Goal: Task Accomplishment & Management: Complete application form

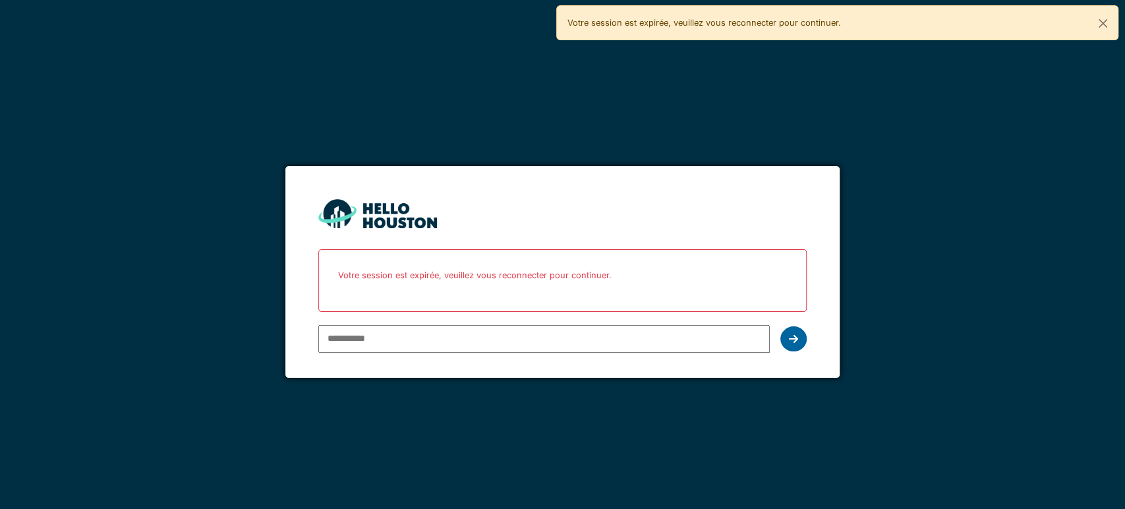
type input "**********"
click at [789, 327] on div at bounding box center [794, 338] width 26 height 25
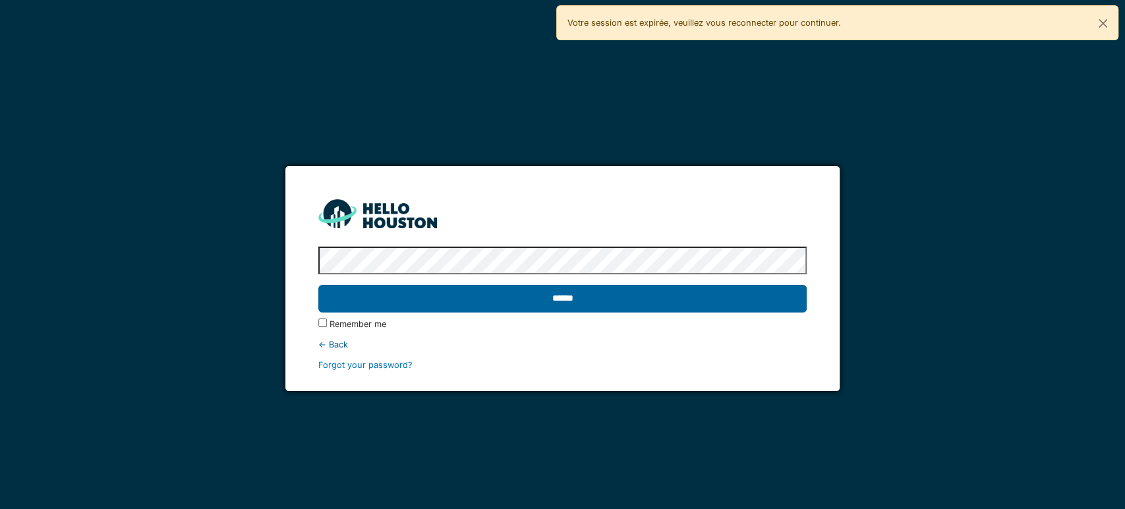
click at [688, 295] on input "******" at bounding box center [562, 299] width 489 height 28
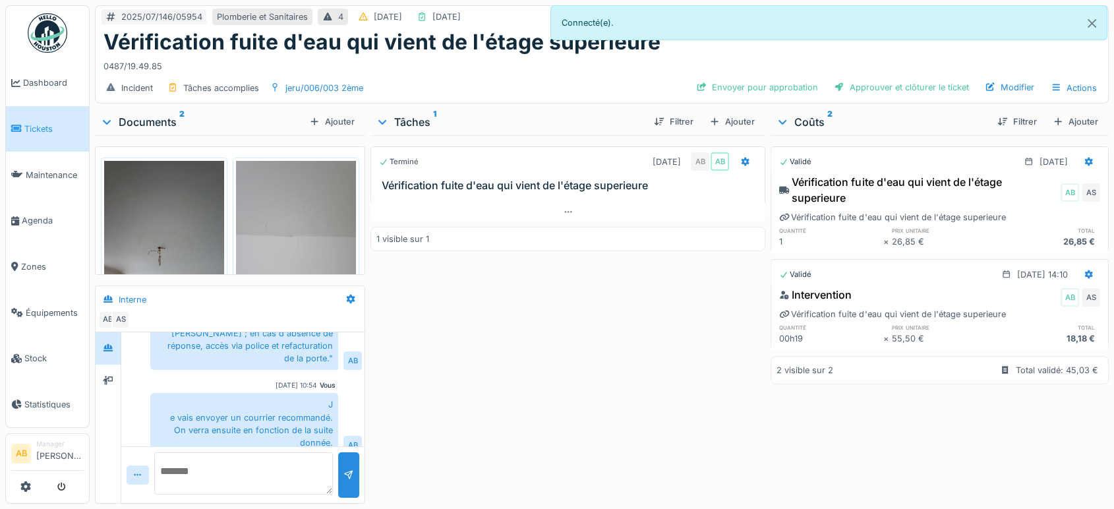
click at [43, 38] on img at bounding box center [48, 33] width 40 height 40
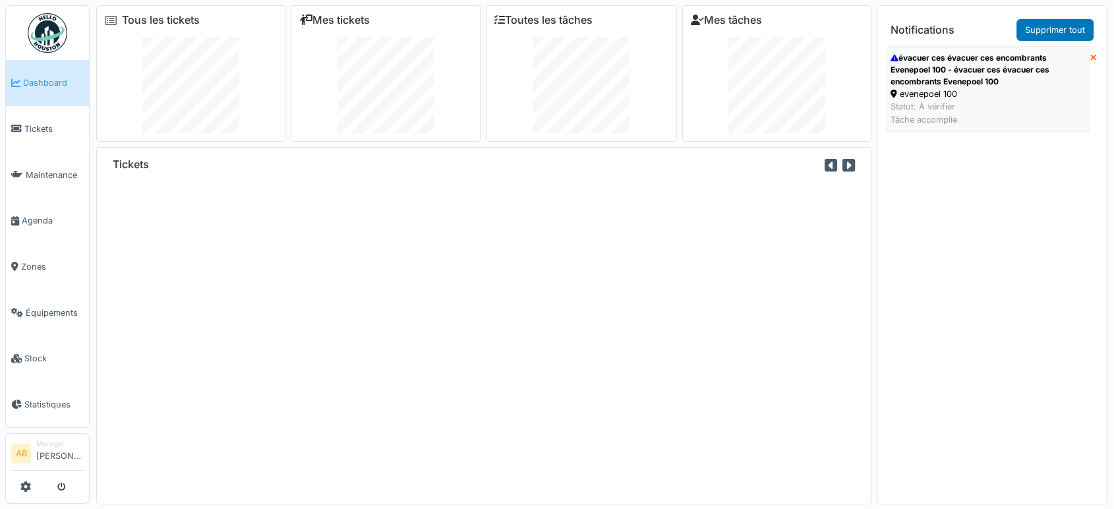
click at [930, 104] on div "Statut: À vérifier Tâche accomplie" at bounding box center [988, 112] width 195 height 25
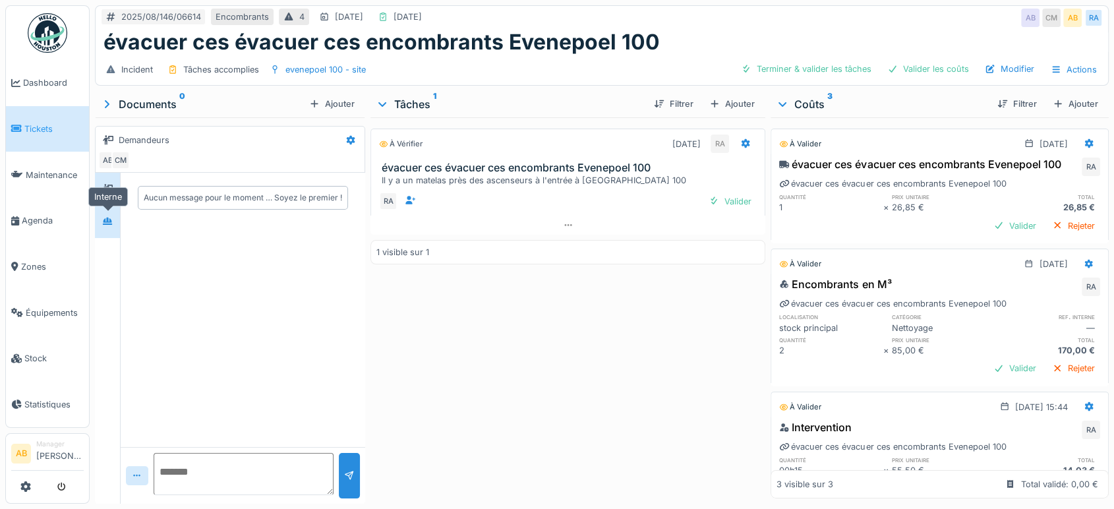
click at [112, 219] on icon at bounding box center [107, 221] width 11 height 9
click at [111, 189] on icon at bounding box center [107, 188] width 11 height 9
click at [109, 226] on div at bounding box center [107, 222] width 11 height 13
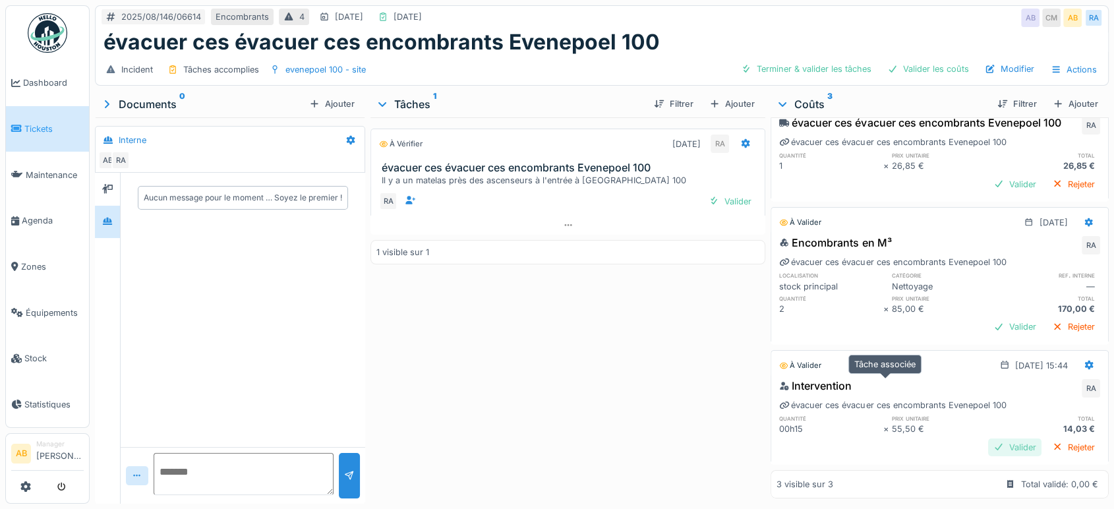
scroll to position [11, 0]
click at [1000, 438] on div "Valider" at bounding box center [1014, 447] width 53 height 18
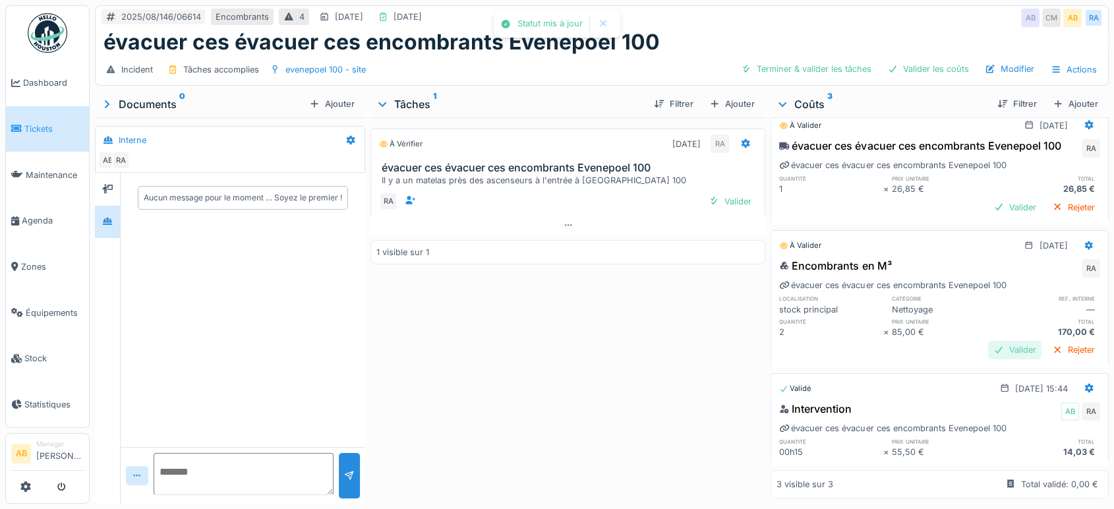
click at [988, 341] on div "Valider" at bounding box center [1014, 350] width 53 height 18
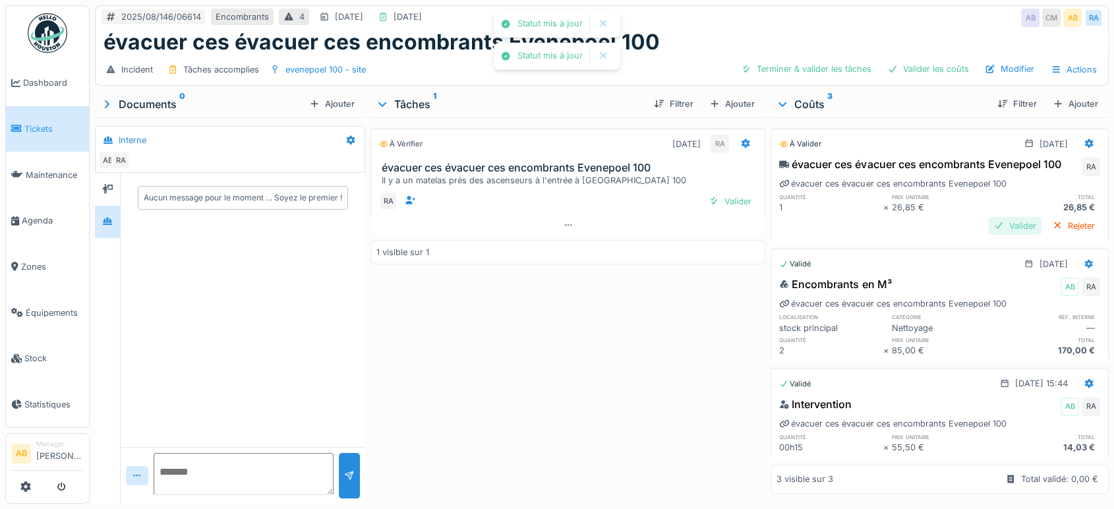
click at [988, 217] on div "Valider" at bounding box center [1014, 226] width 53 height 18
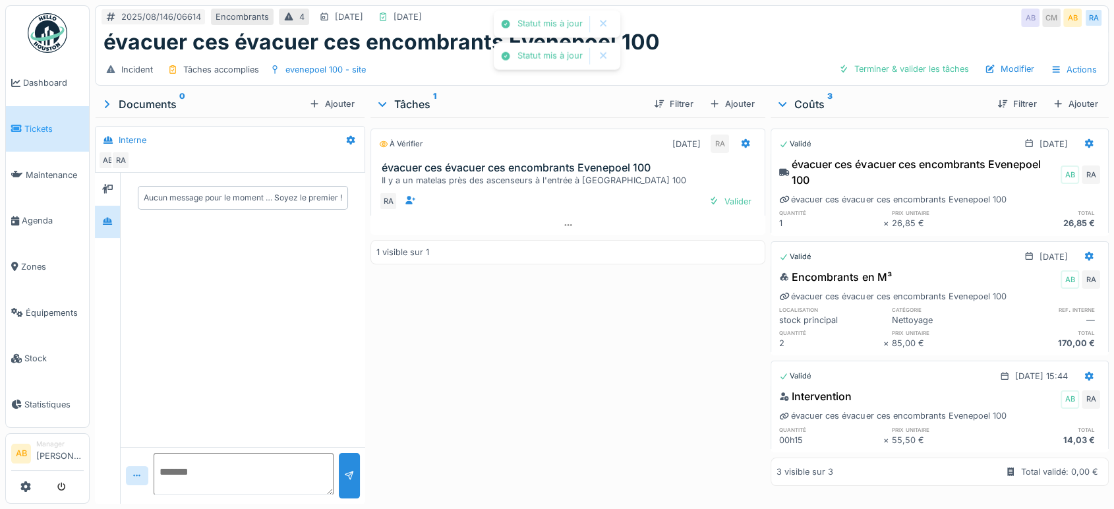
scroll to position [0, 0]
click at [709, 202] on div at bounding box center [714, 201] width 11 height 13
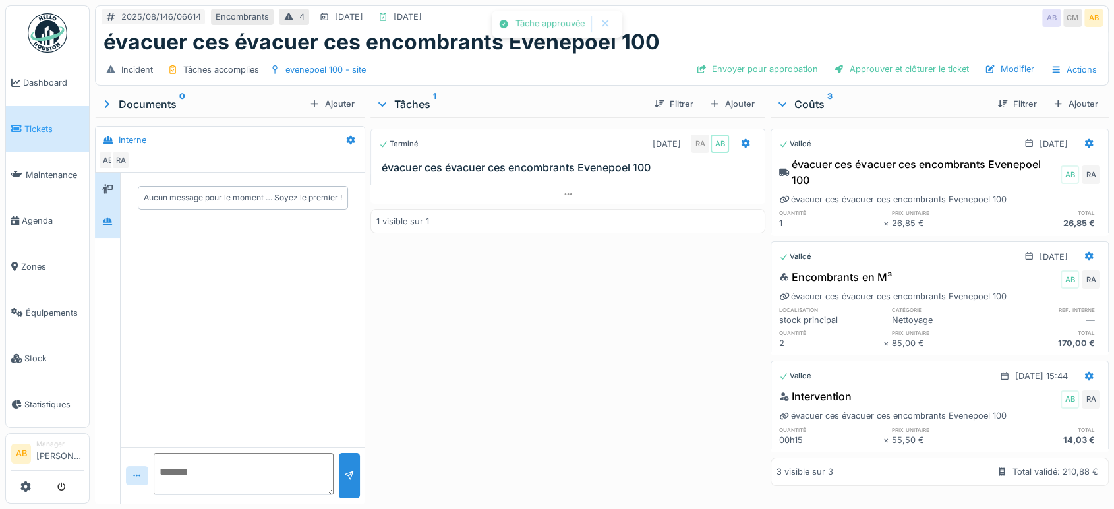
click at [107, 200] on div at bounding box center [107, 189] width 25 height 32
click at [105, 235] on div at bounding box center [107, 222] width 25 height 32
click at [728, 60] on div "Envoyer pour approbation" at bounding box center [757, 69] width 133 height 18
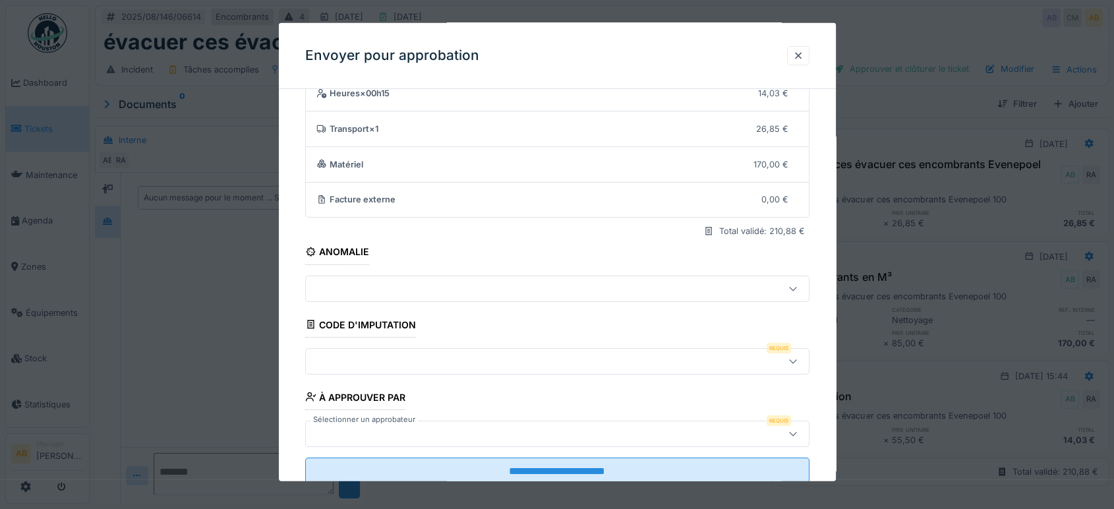
scroll to position [94, 0]
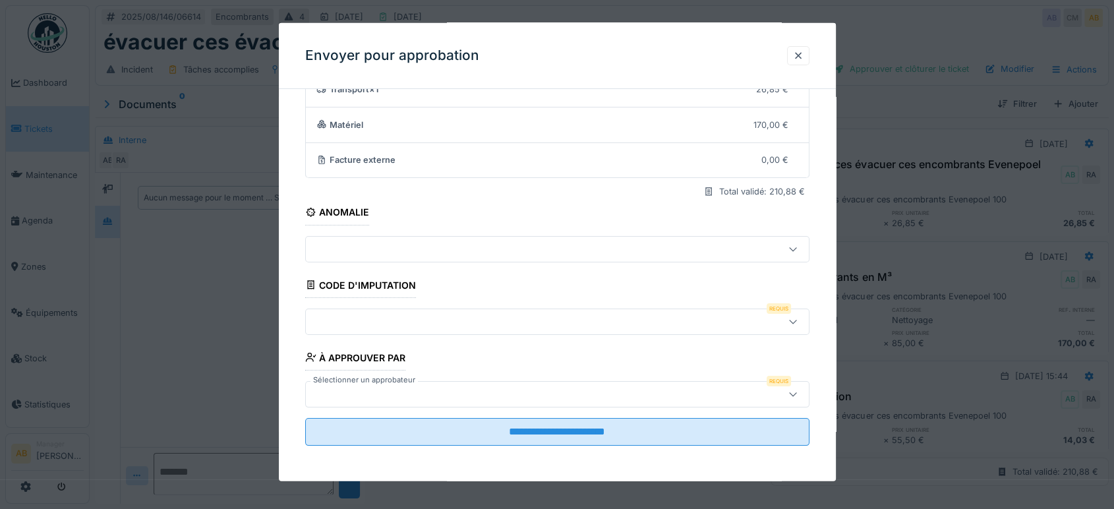
click at [444, 323] on div at bounding box center [527, 321] width 433 height 15
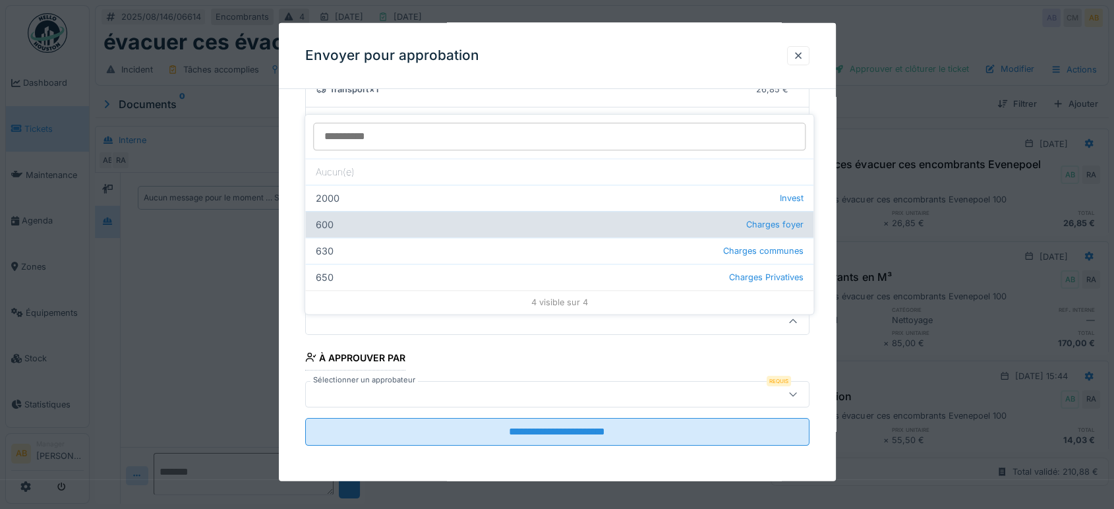
click at [619, 212] on div "600 Charges foyer" at bounding box center [559, 224] width 508 height 26
type input "***"
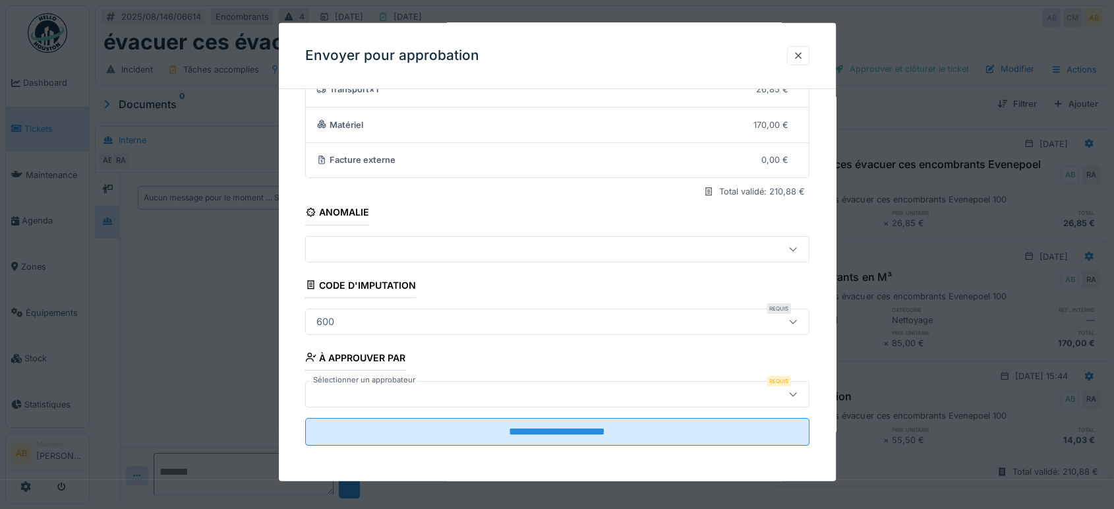
click at [529, 404] on div at bounding box center [557, 394] width 504 height 26
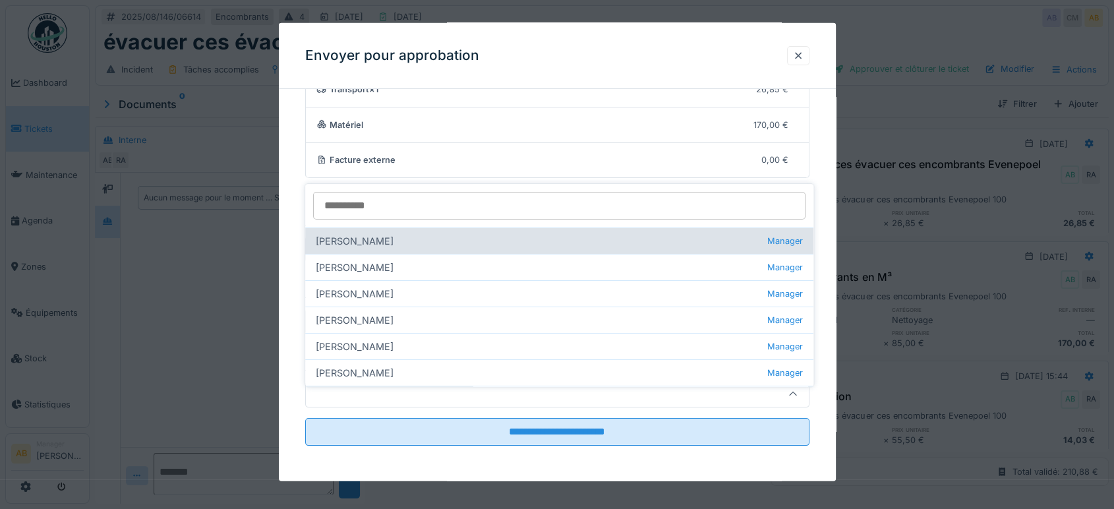
click at [373, 231] on div "Ahmed Belhajji Manager" at bounding box center [559, 240] width 508 height 26
type input "****"
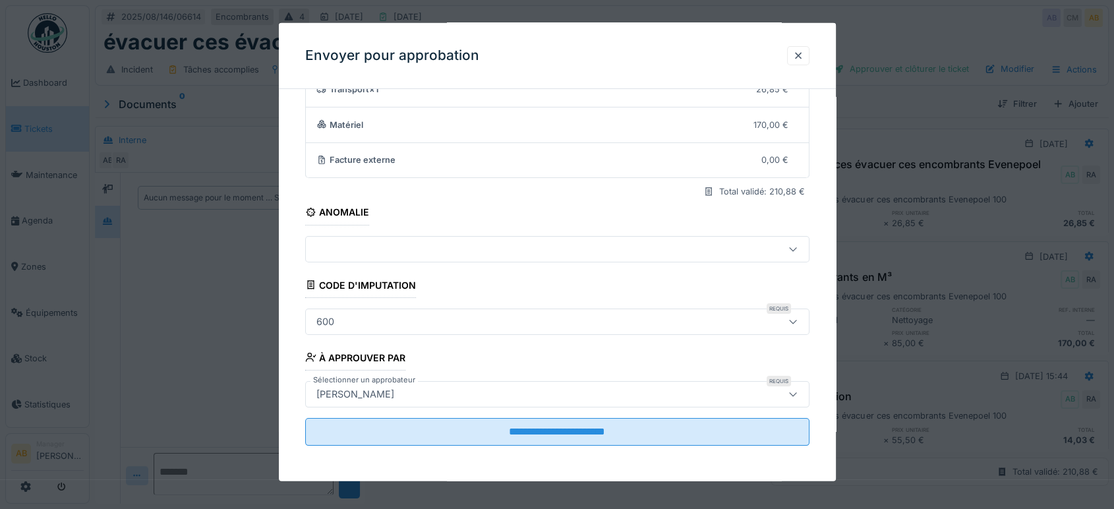
click at [380, 325] on div "600" at bounding box center [527, 321] width 433 height 15
click at [287, 336] on div "**********" at bounding box center [557, 243] width 557 height 477
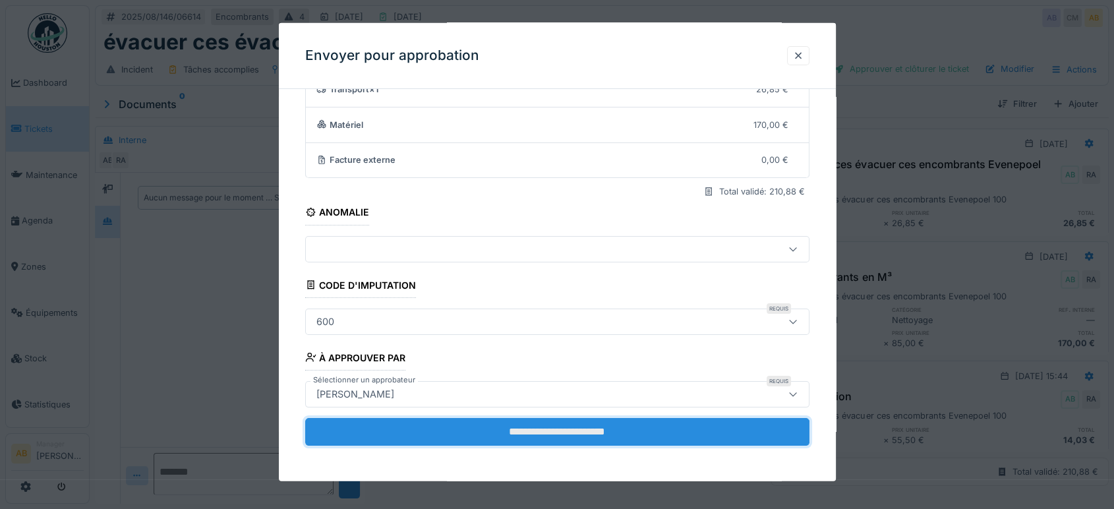
click at [580, 425] on input "**********" at bounding box center [557, 432] width 504 height 28
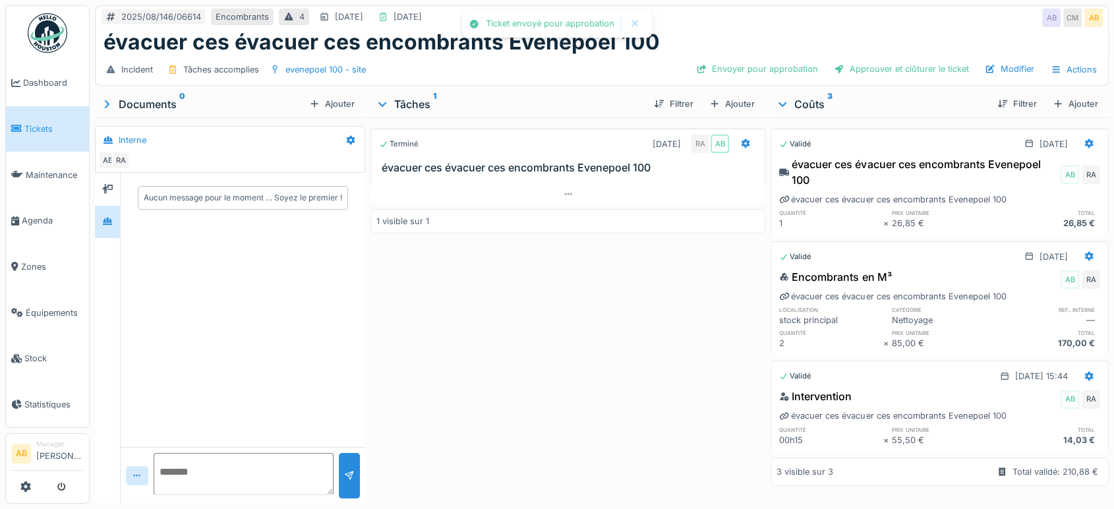
scroll to position [0, 0]
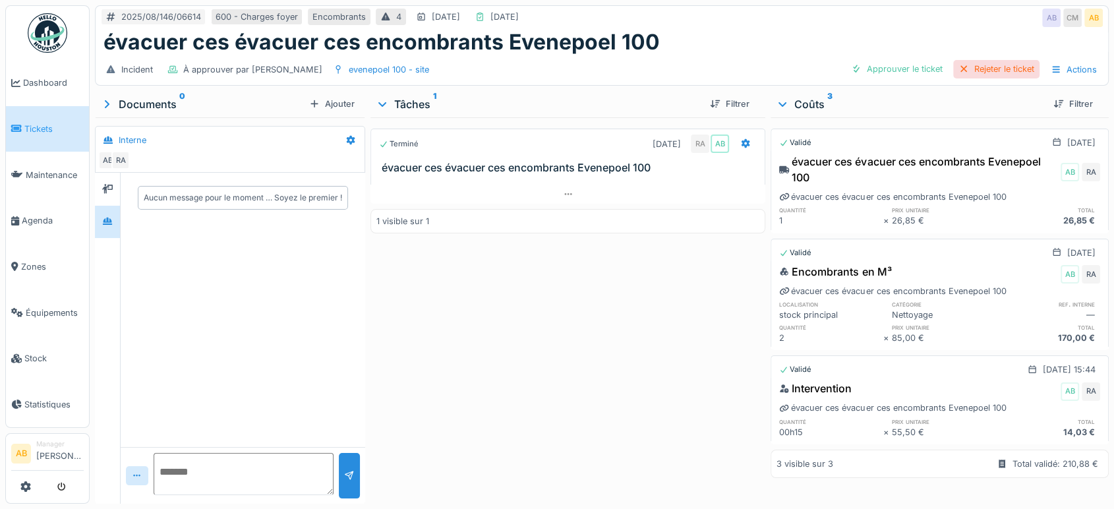
click at [983, 60] on div "Rejeter le ticket" at bounding box center [996, 69] width 86 height 18
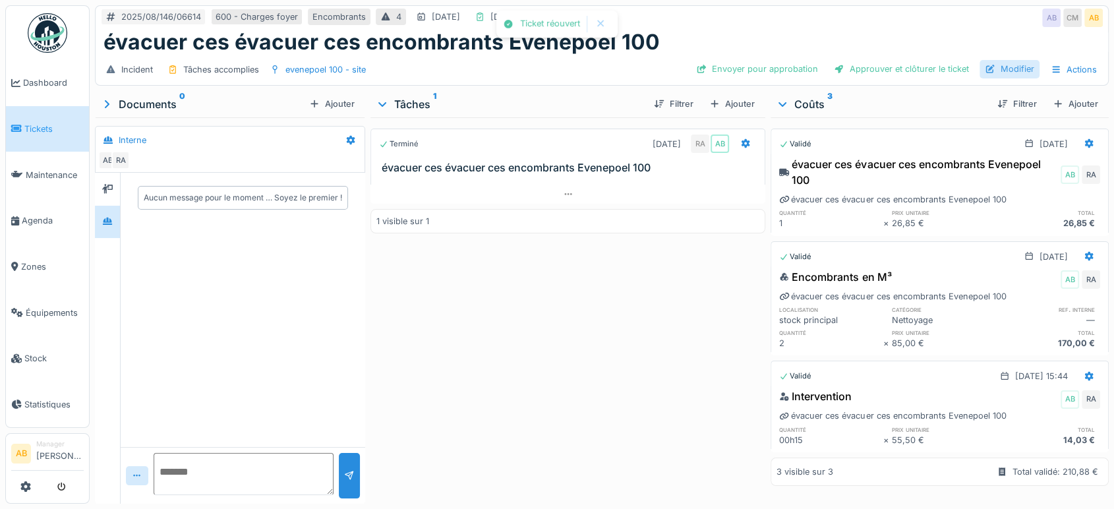
click at [994, 65] on div "Modifier" at bounding box center [1010, 69] width 60 height 18
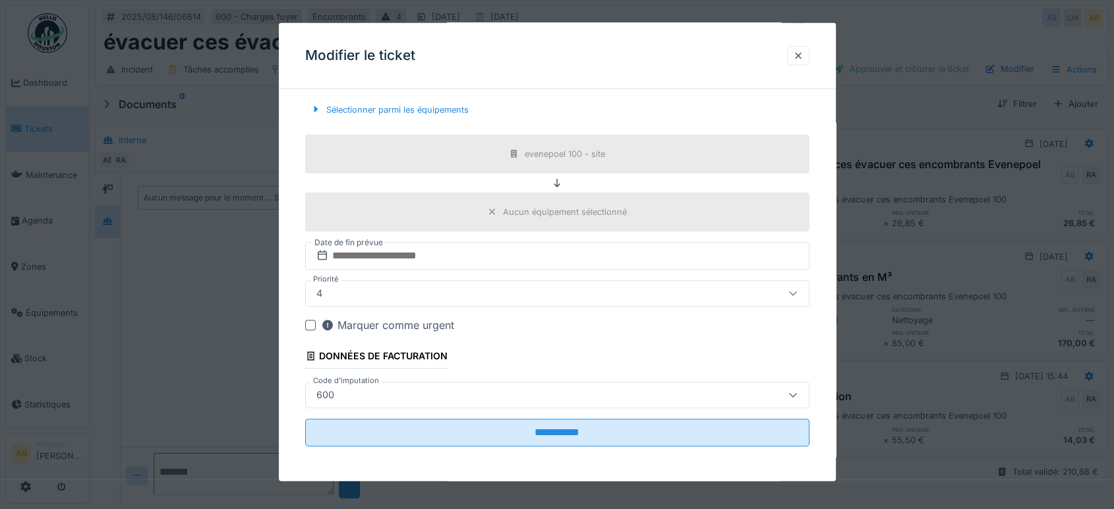
scroll to position [111, 0]
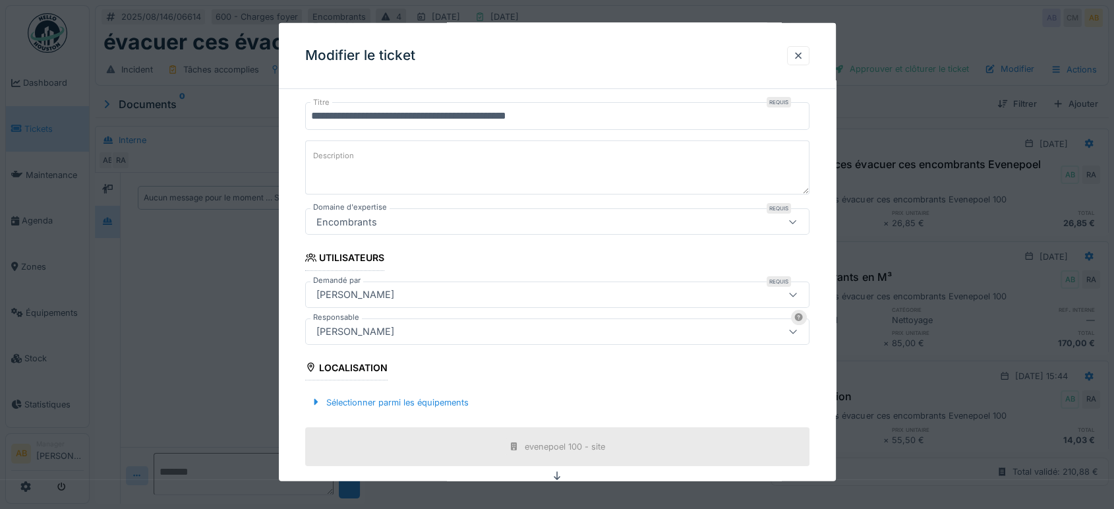
click at [393, 332] on div "[PERSON_NAME]" at bounding box center [527, 331] width 433 height 15
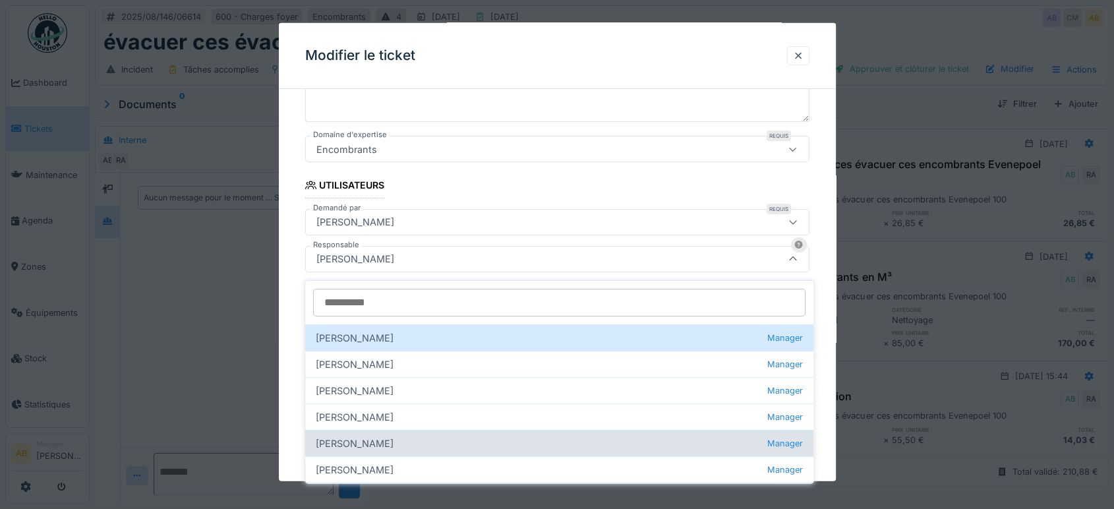
scroll to position [189, 0]
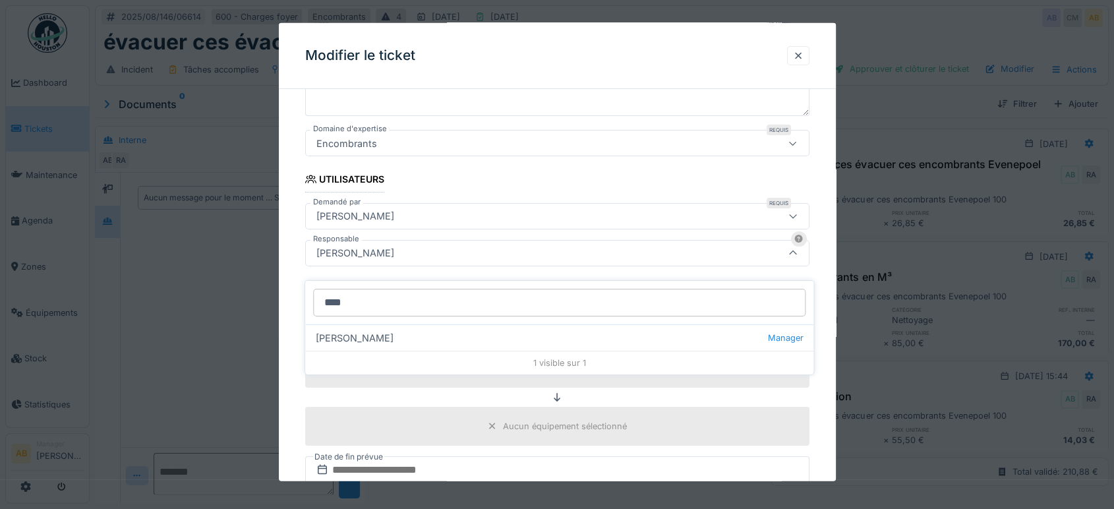
type input "*****"
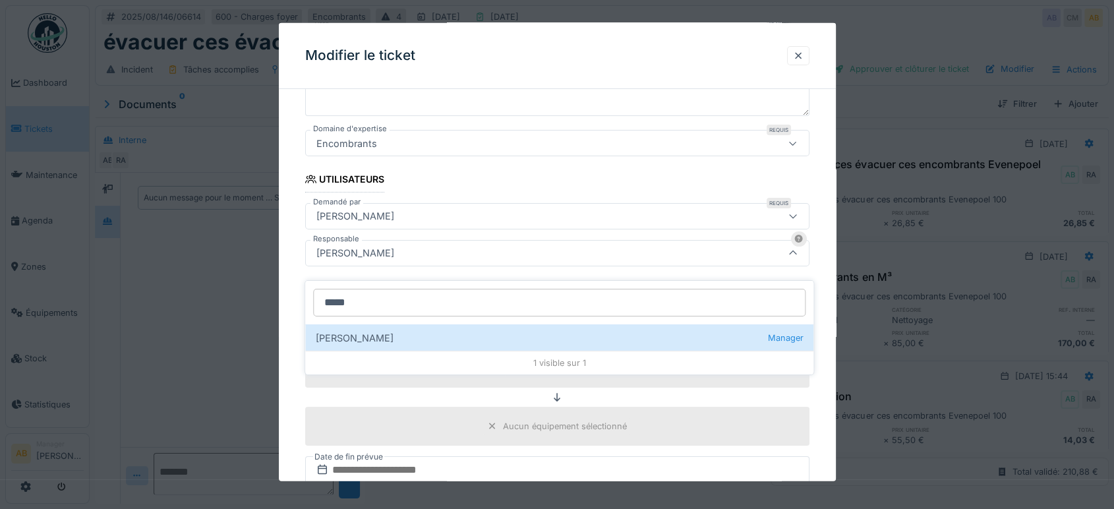
type input "****"
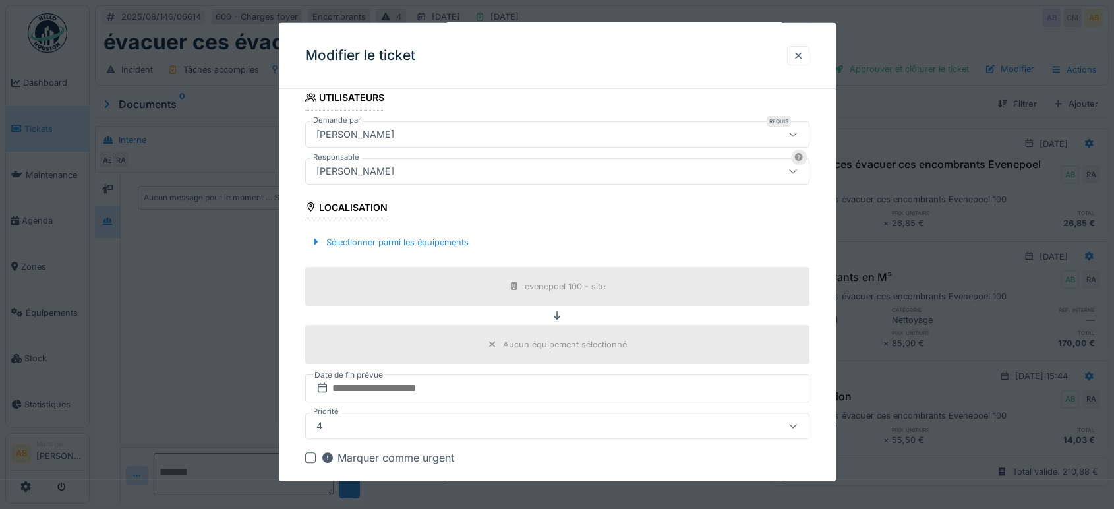
scroll to position [404, 0]
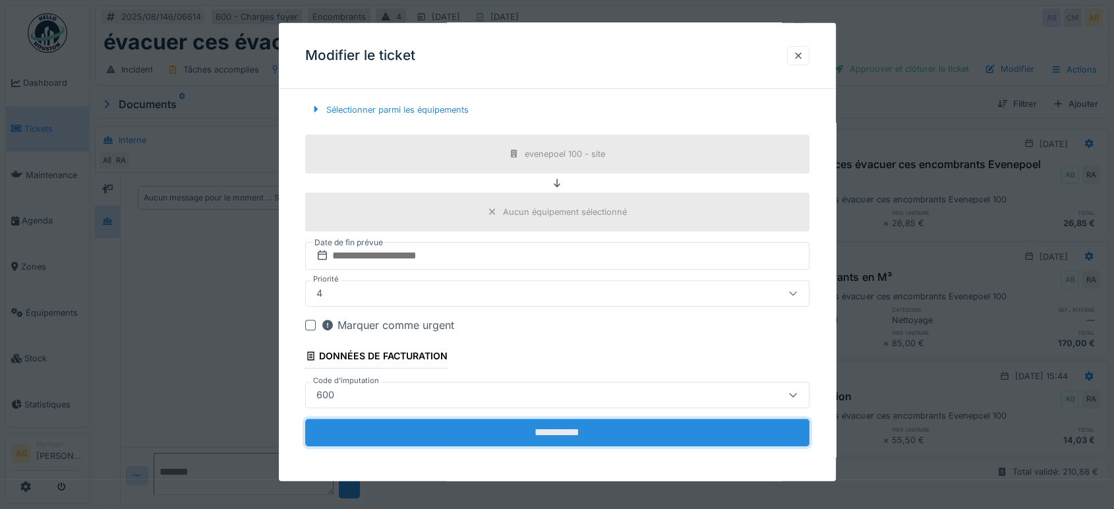
click at [614, 436] on input "**********" at bounding box center [557, 433] width 504 height 28
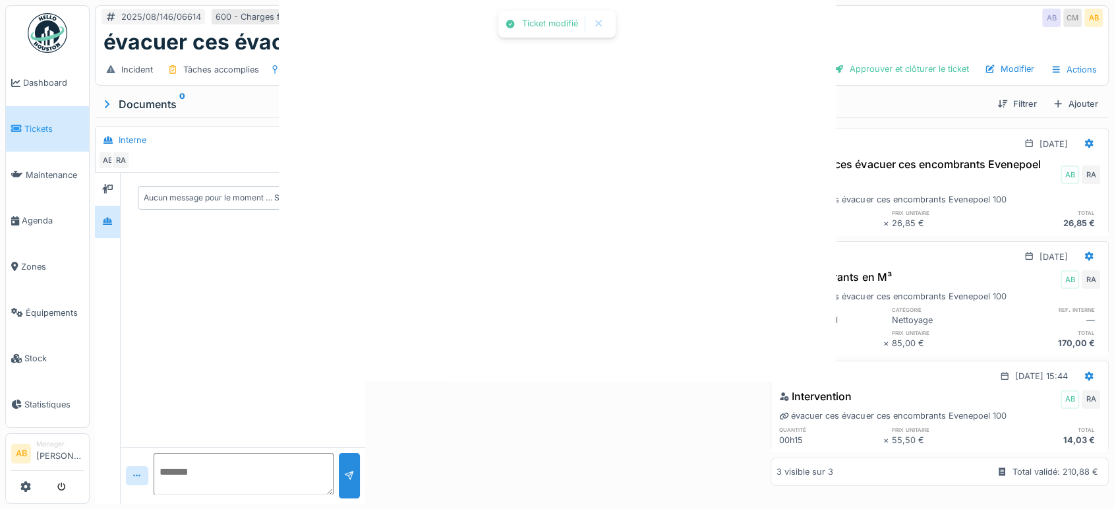
scroll to position [0, 0]
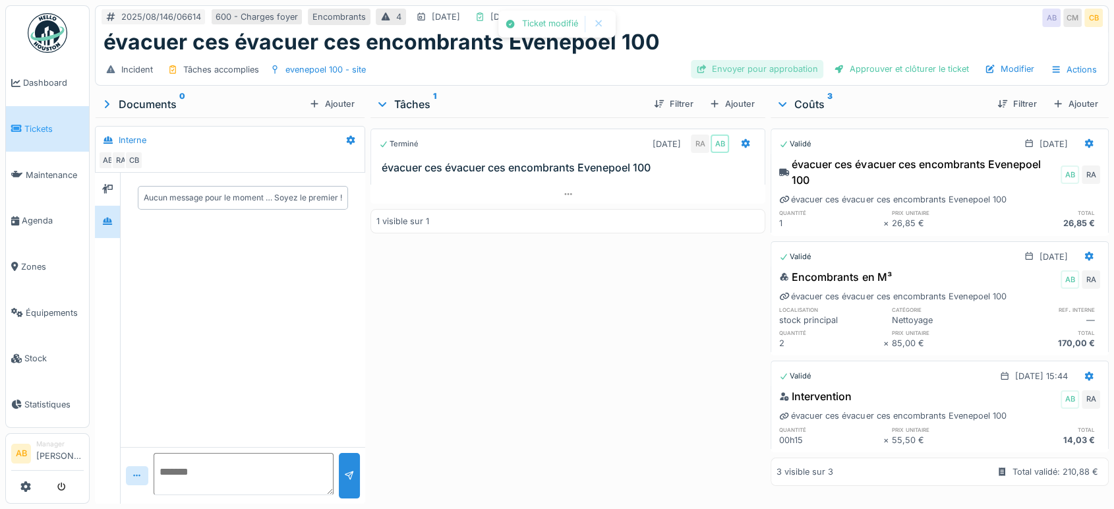
click at [748, 64] on div "Envoyer pour approbation" at bounding box center [757, 69] width 133 height 18
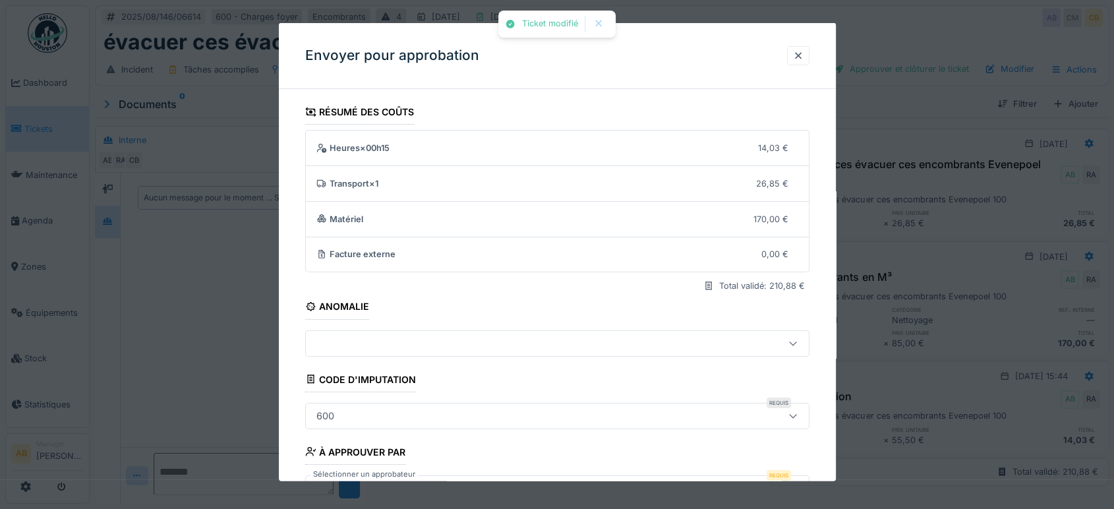
scroll to position [94, 0]
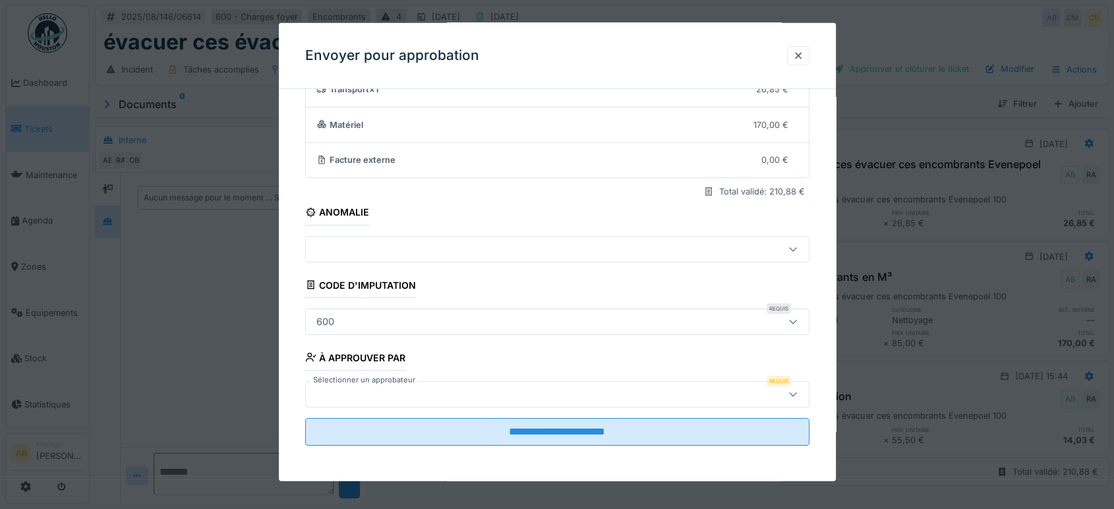
click at [418, 384] on div at bounding box center [557, 394] width 504 height 26
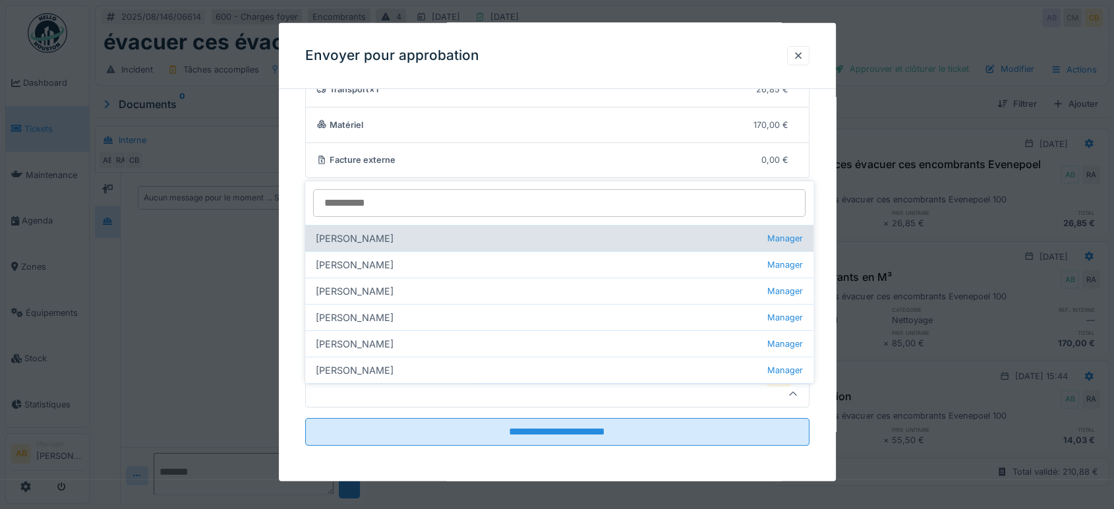
scroll to position [0, 0]
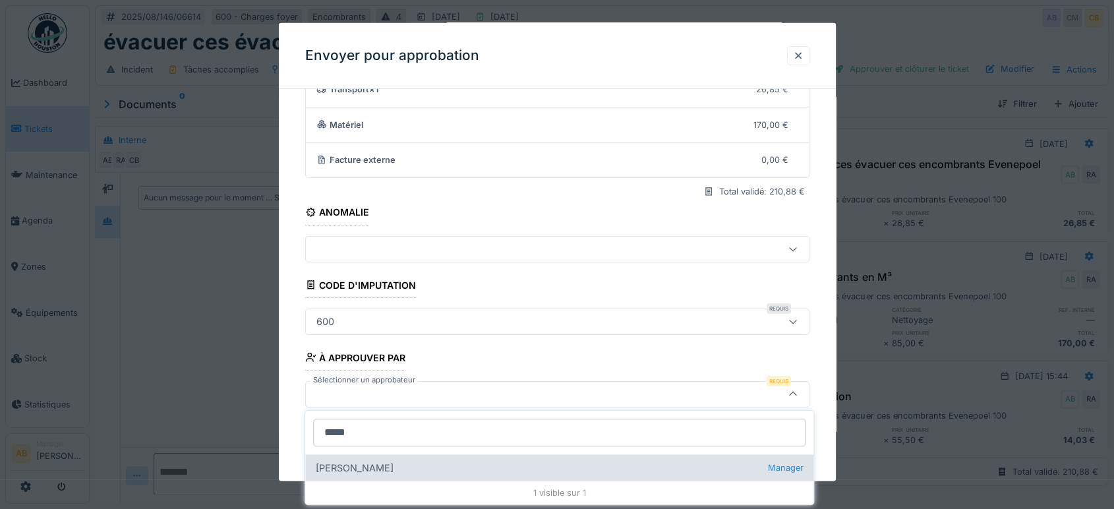
type input "*****"
click at [394, 465] on div "Christian Bassette Manager" at bounding box center [559, 467] width 508 height 26
type input "****"
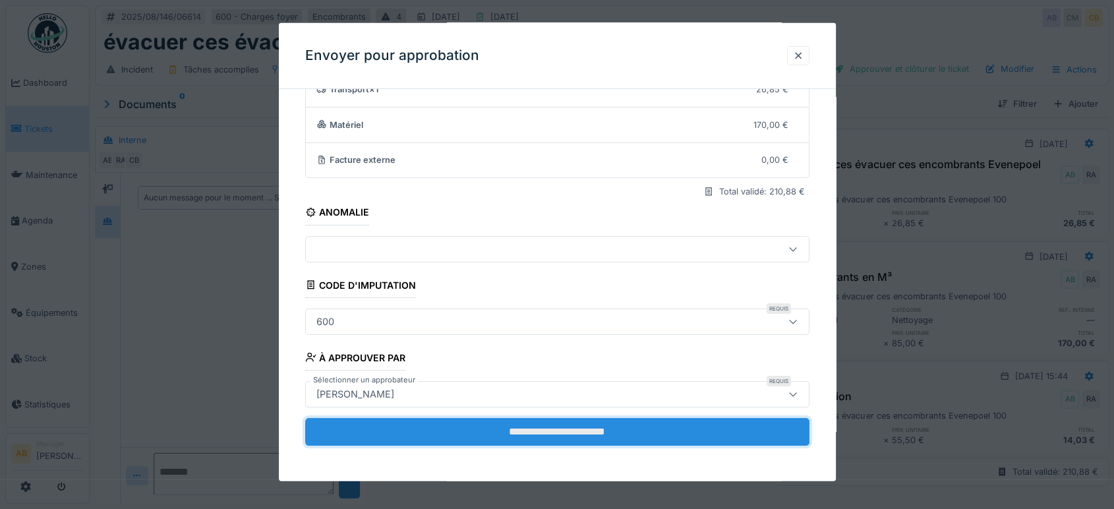
click at [469, 439] on input "**********" at bounding box center [557, 432] width 504 height 28
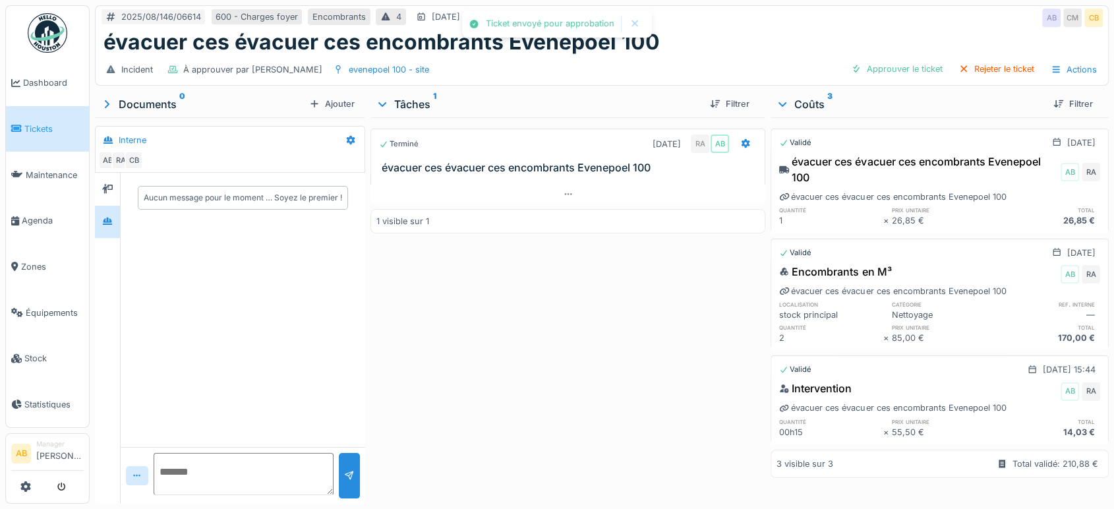
click at [46, 27] on img at bounding box center [48, 33] width 40 height 40
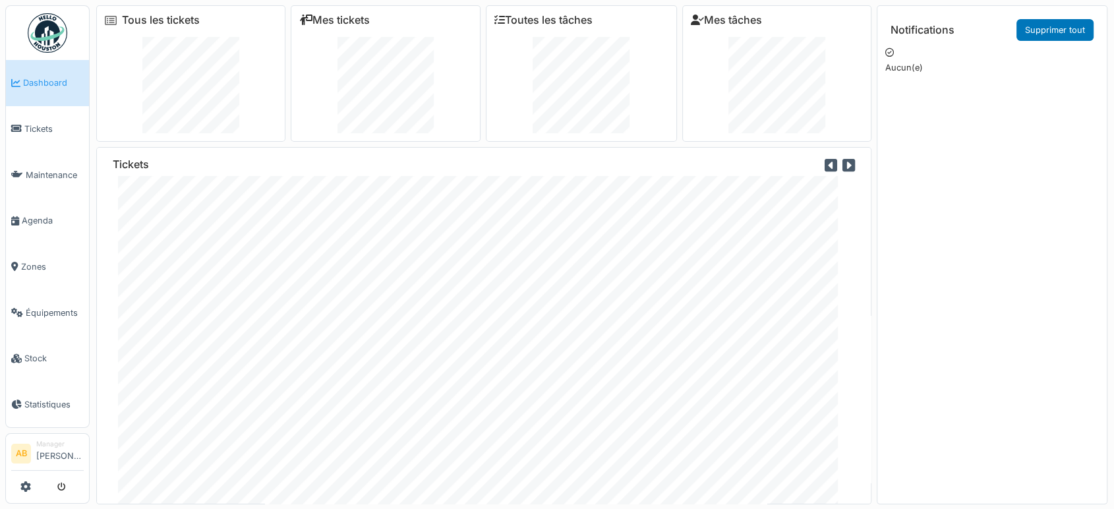
click at [37, 30] on img at bounding box center [48, 33] width 40 height 40
click at [54, 22] on img at bounding box center [48, 33] width 40 height 40
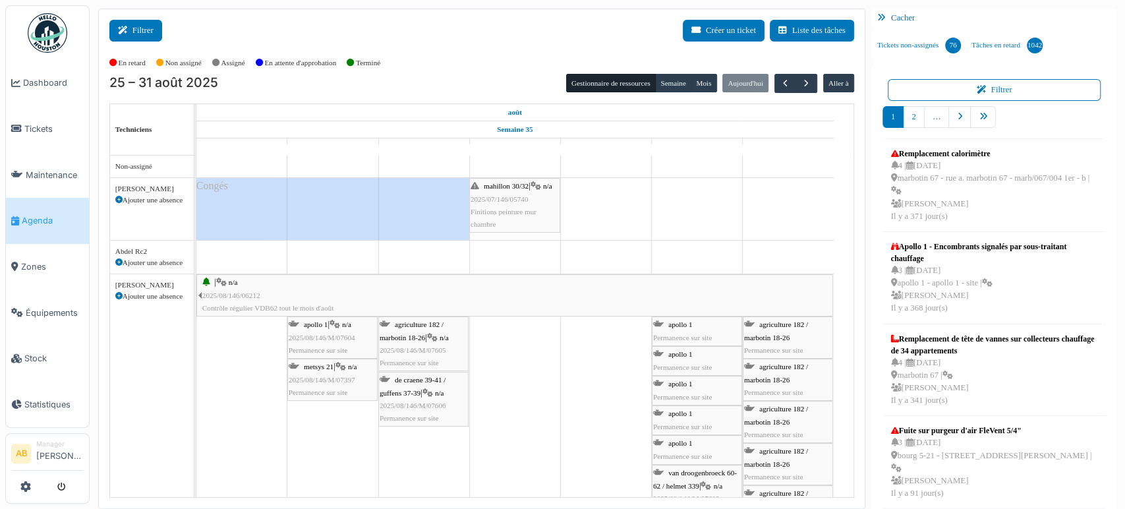
click at [138, 22] on button "Filtrer" at bounding box center [135, 31] width 53 height 22
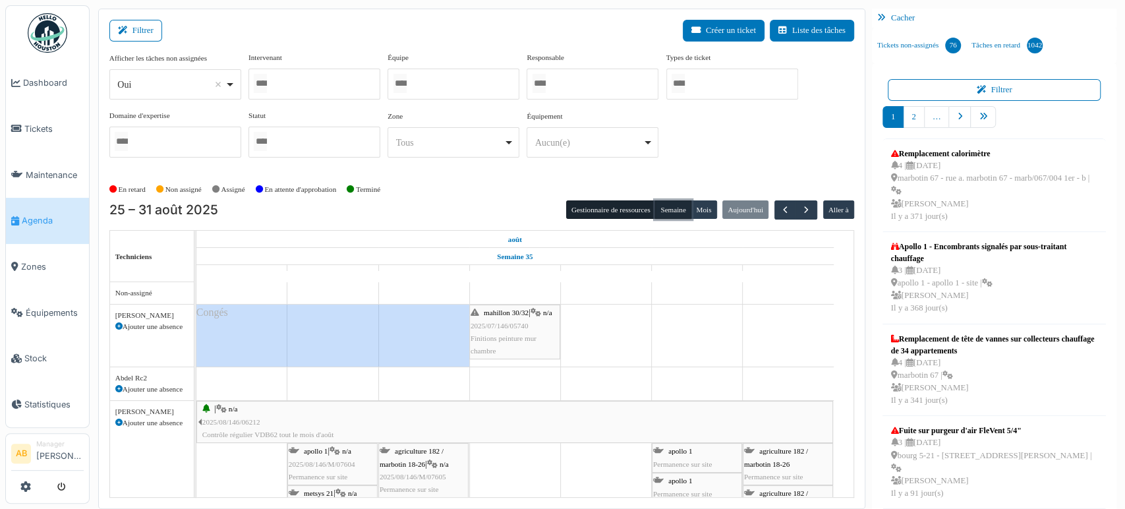
click at [657, 210] on button "Semaine" at bounding box center [673, 209] width 36 height 18
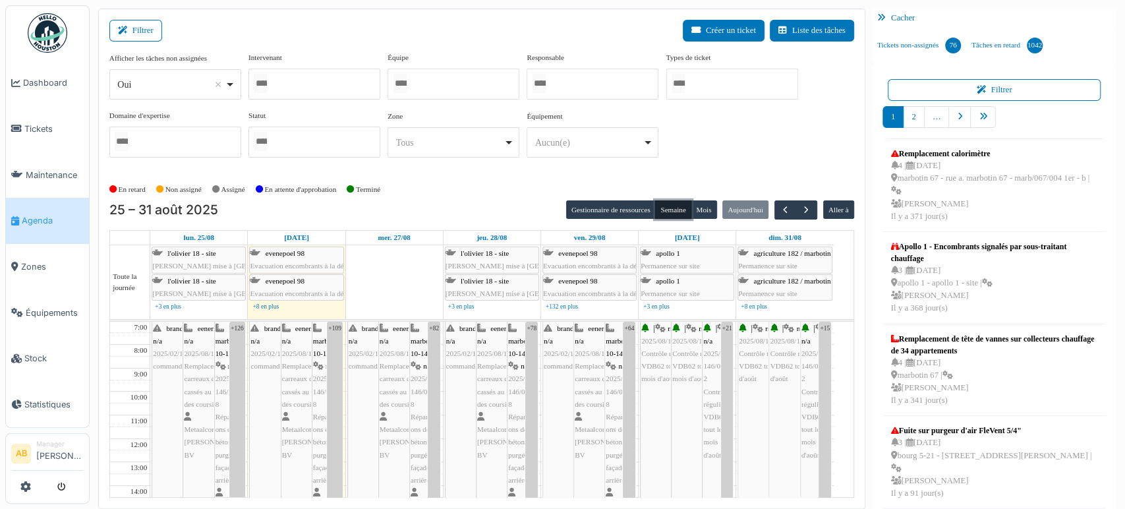
click at [306, 87] on div at bounding box center [315, 84] width 132 height 31
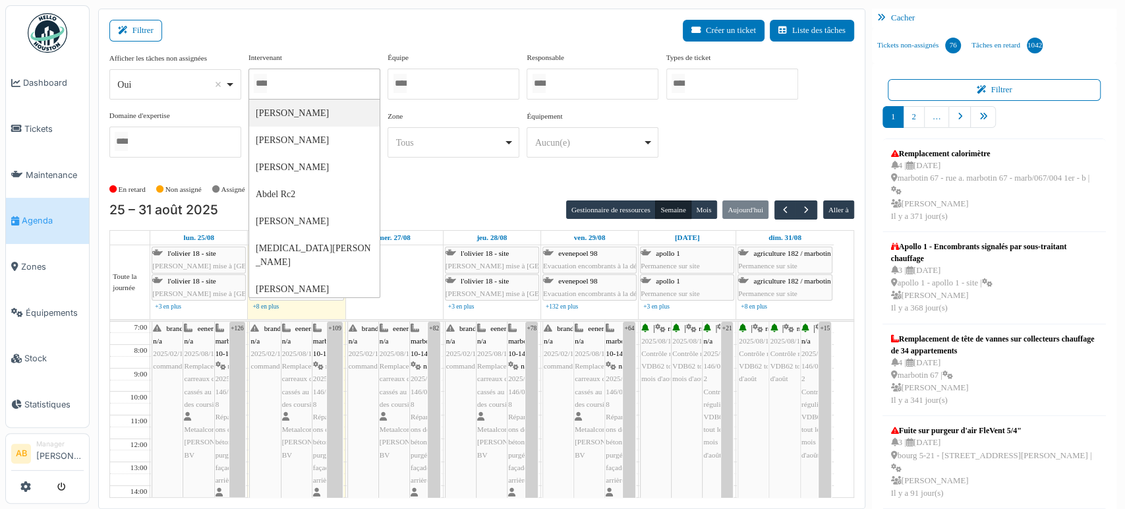
click at [300, 76] on div at bounding box center [315, 84] width 132 height 31
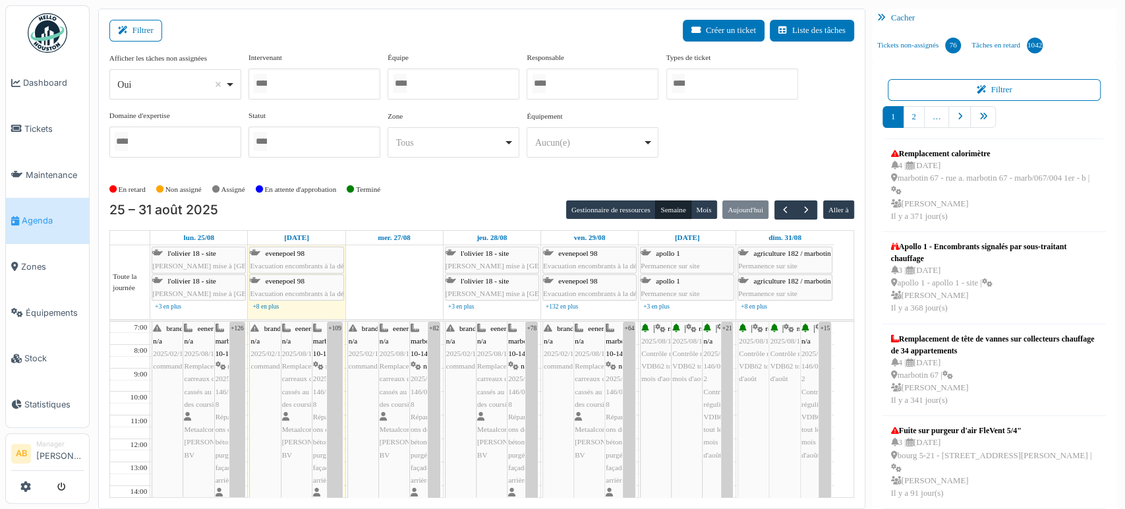
click at [661, 167] on div "Afficher les tâches non assignées *** Oui Remove item Oui Non Intervenant Abdel…" at bounding box center [481, 115] width 745 height 127
click at [622, 208] on button "Gestionnaire de ressources" at bounding box center [611, 209] width 90 height 18
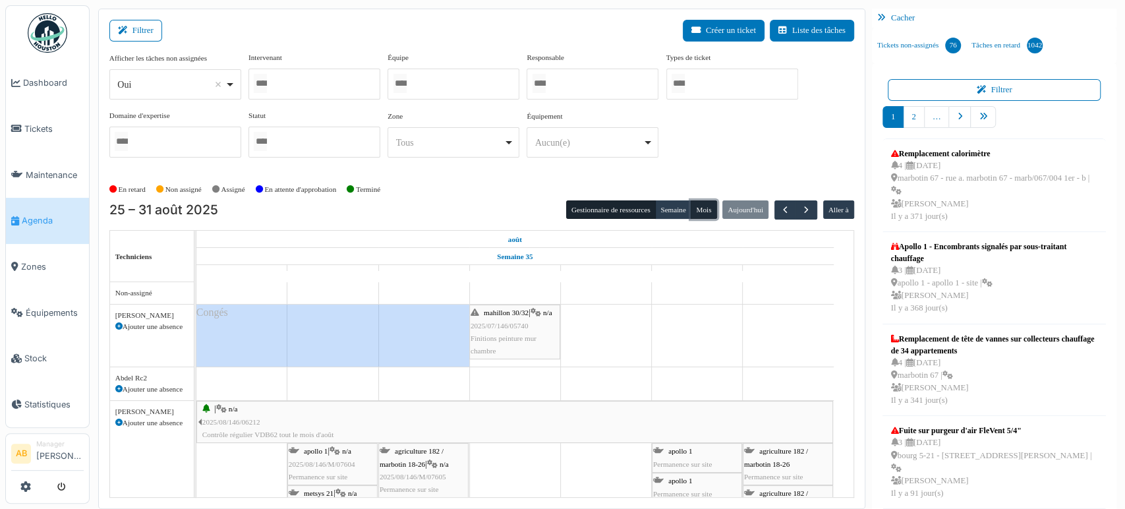
click at [700, 207] on button "Mois" at bounding box center [704, 209] width 26 height 18
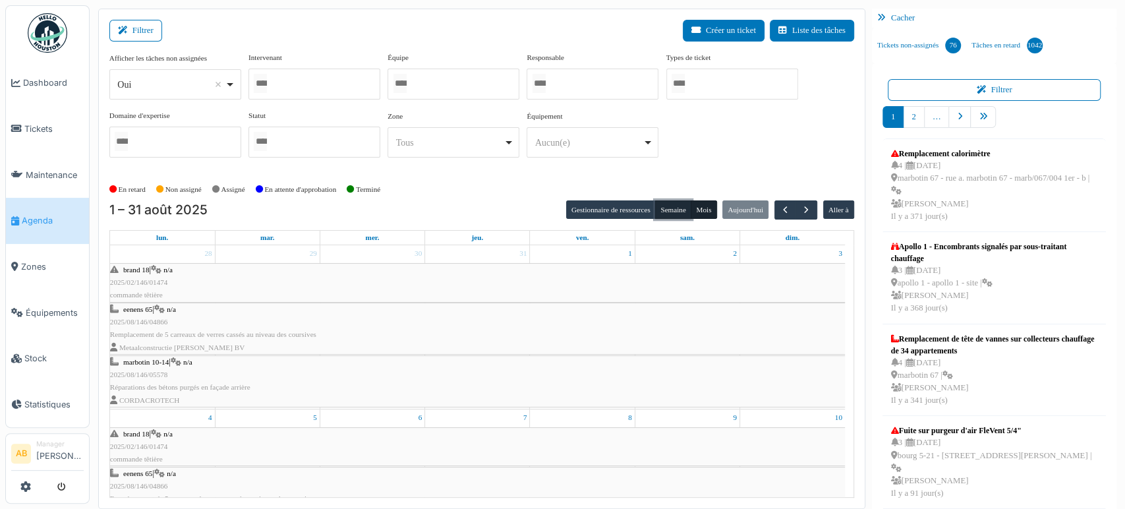
click at [671, 204] on button "Semaine" at bounding box center [673, 209] width 36 height 18
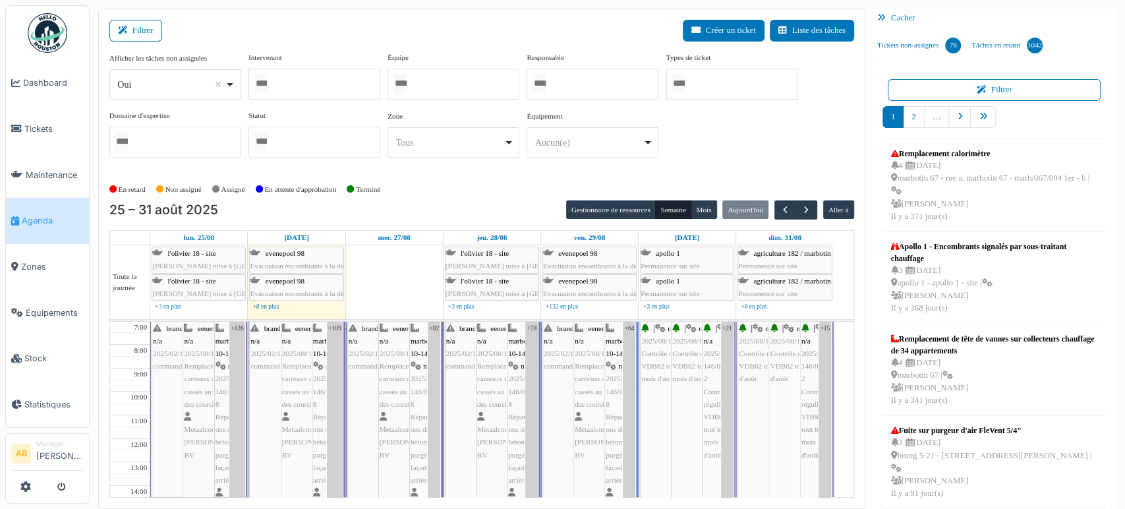
click at [320, 67] on div "Intervenant Abdelkader Ouriachi Abdelkader Talbi abdelkarim Agouzoul Abdel Rc2 …" at bounding box center [315, 75] width 132 height 47
click at [142, 88] on div "Oui Remove item" at bounding box center [170, 85] width 107 height 14
select select "**"
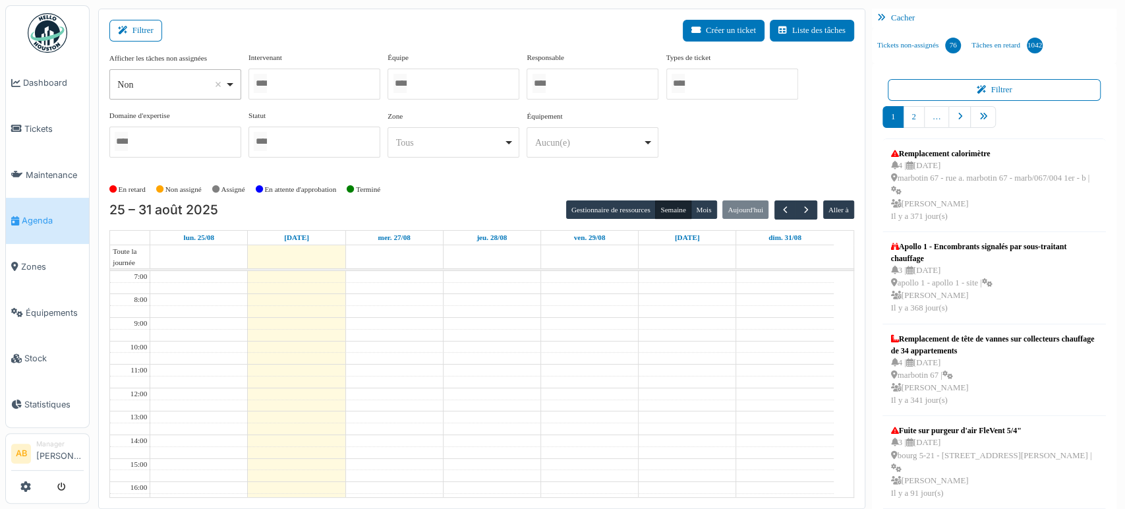
click at [282, 88] on div at bounding box center [315, 84] width 132 height 31
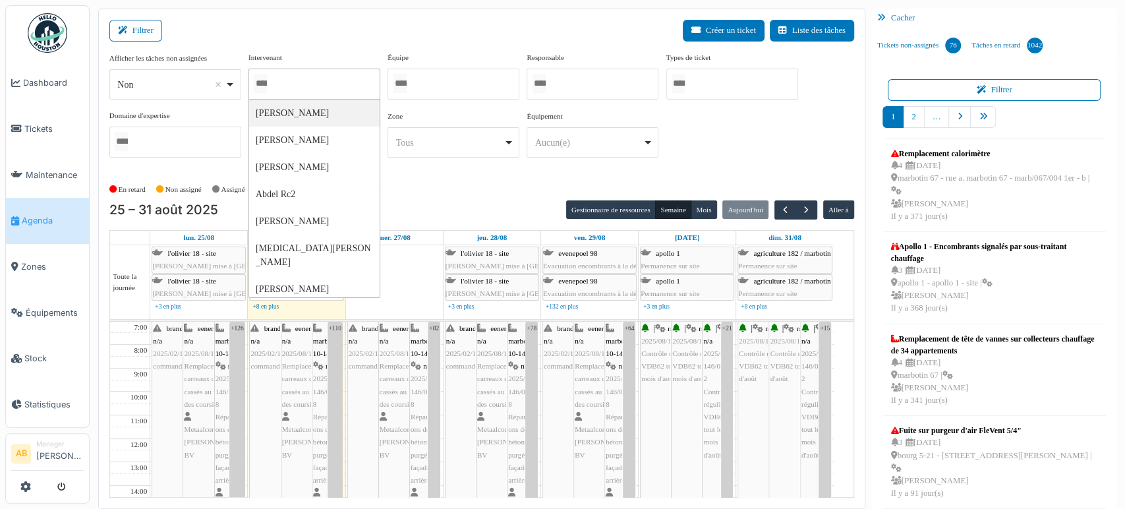
click at [566, 15] on div "Filtrer Créer un ticket Liste des tâches Afficher les tâches non assignées *** …" at bounding box center [481, 259] width 767 height 500
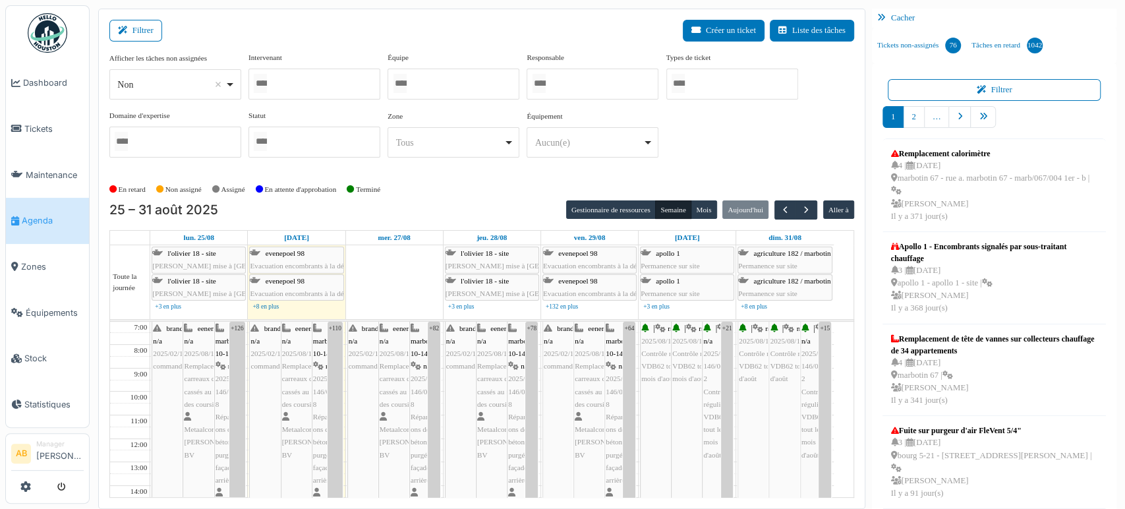
click at [307, 94] on div at bounding box center [315, 84] width 132 height 31
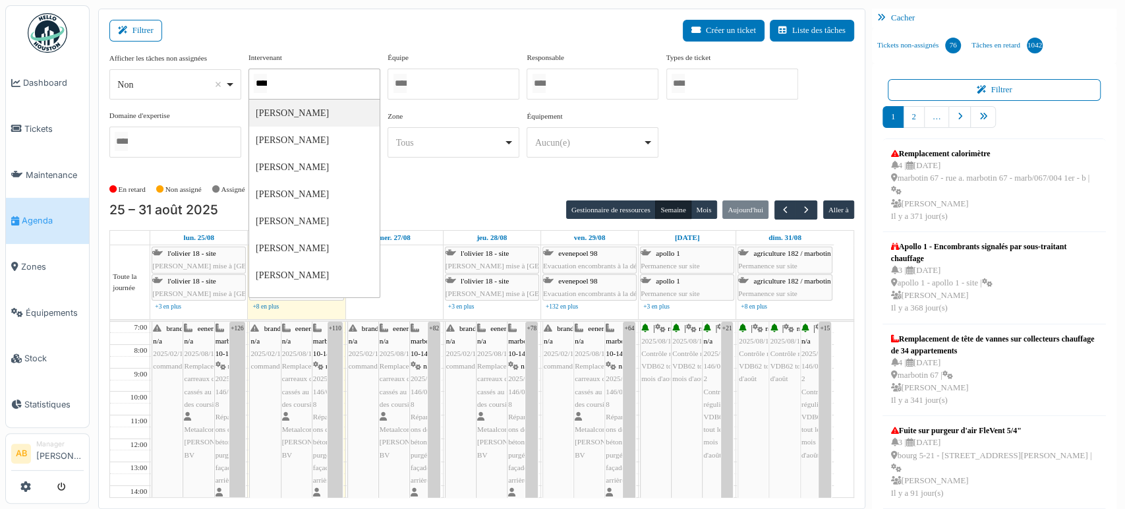
type input "*****"
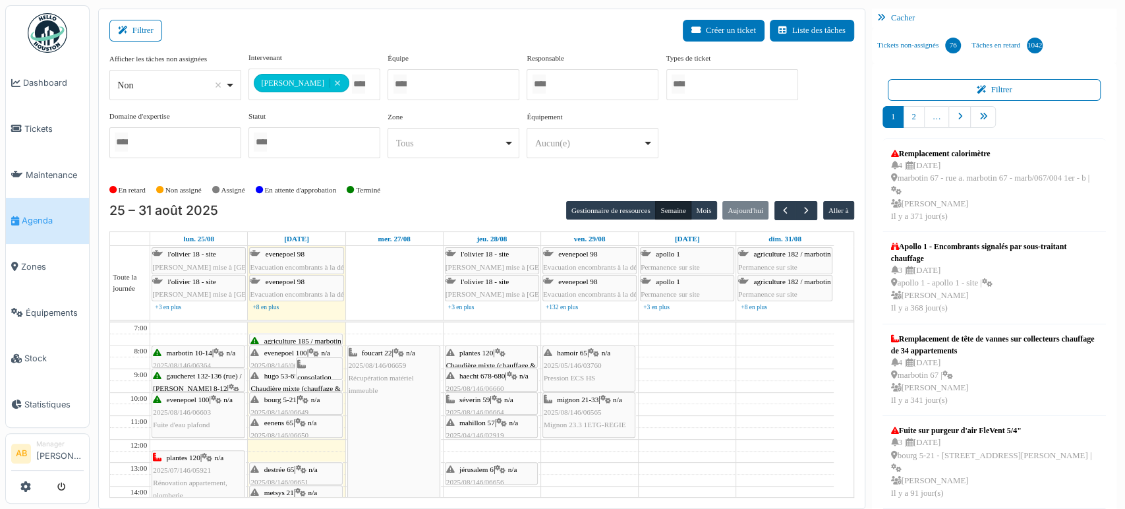
click at [326, 46] on div "Filtrer Créer un ticket Liste des tâches" at bounding box center [481, 36] width 745 height 32
click at [133, 28] on button "Filtrer" at bounding box center [135, 31] width 53 height 22
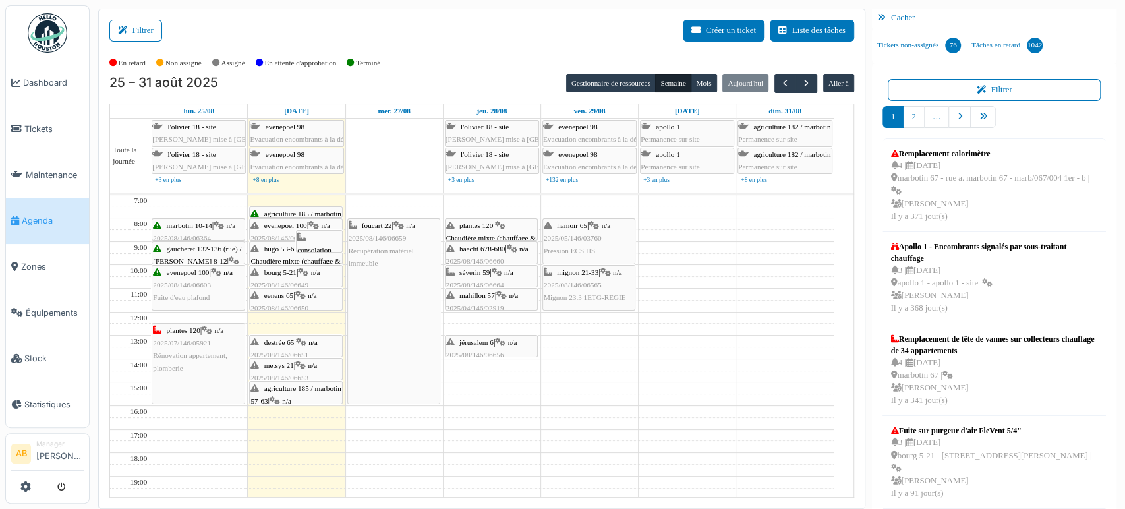
click at [847, 475] on div "**********" at bounding box center [481, 259] width 767 height 500
click at [137, 36] on button "Filtrer" at bounding box center [135, 31] width 53 height 22
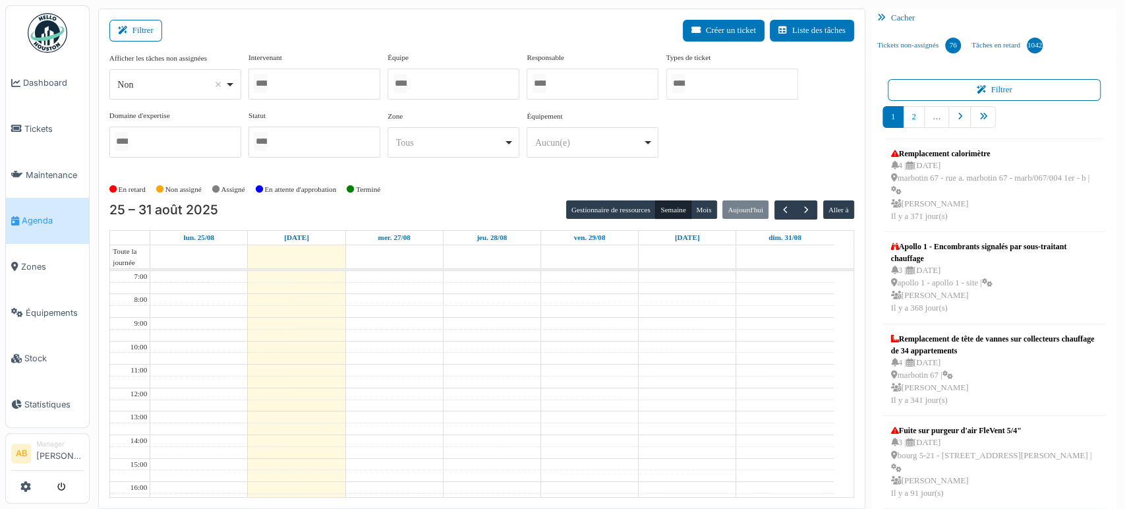
click at [318, 83] on div at bounding box center [315, 84] width 132 height 31
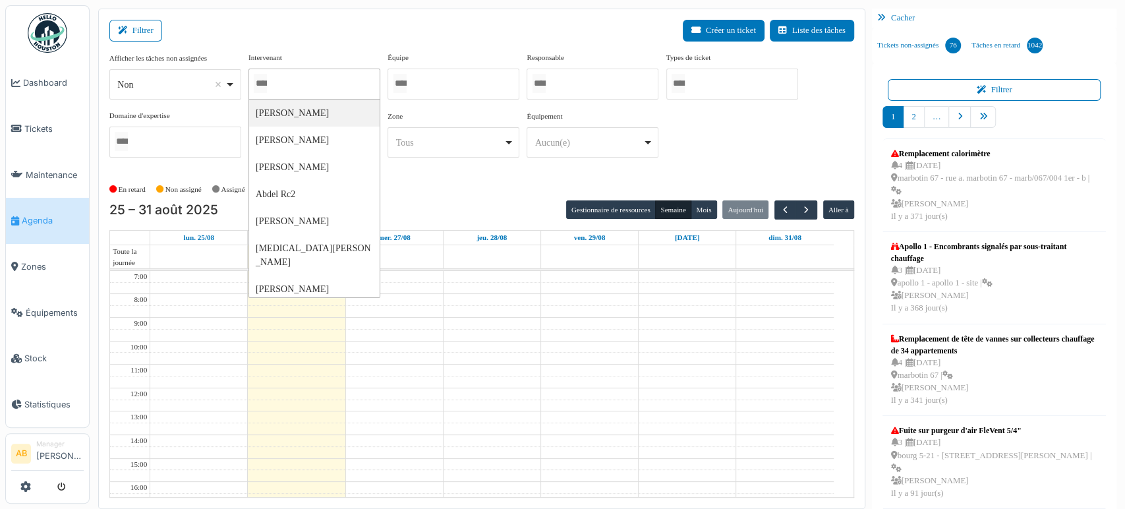
click at [318, 83] on div at bounding box center [315, 84] width 132 height 31
type input "*"
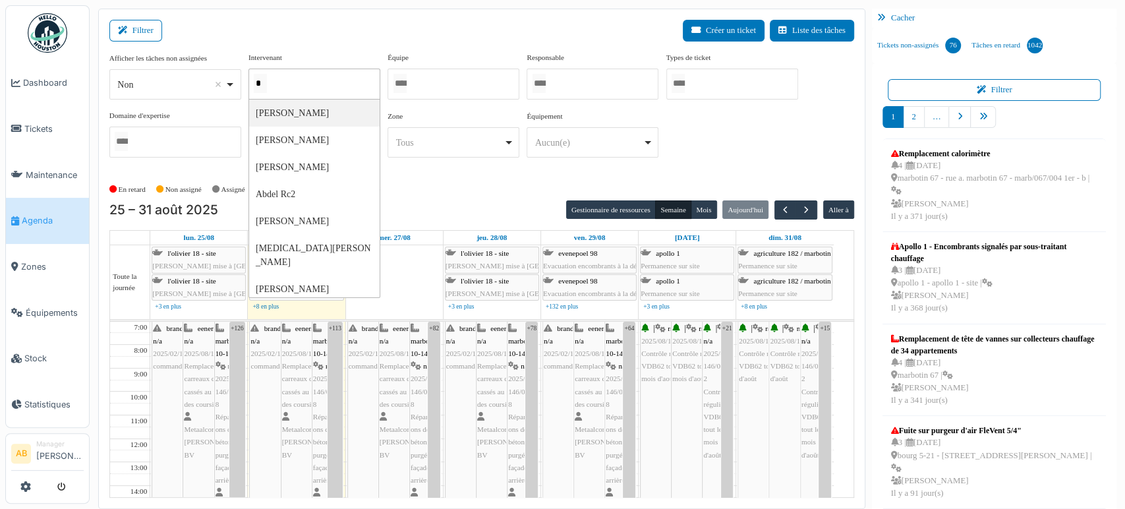
type input "**"
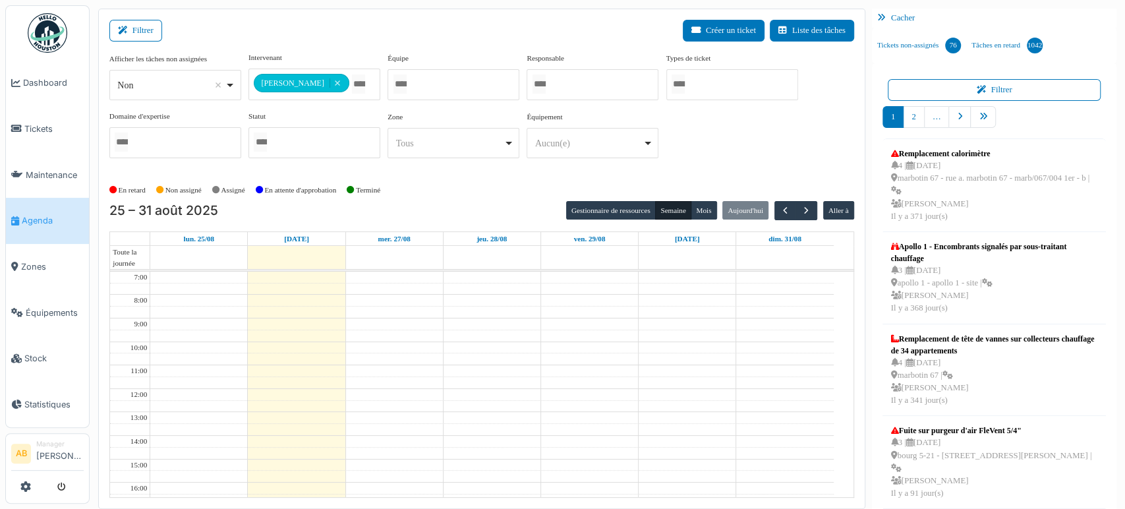
click at [543, 176] on div "**********" at bounding box center [481, 115] width 745 height 127
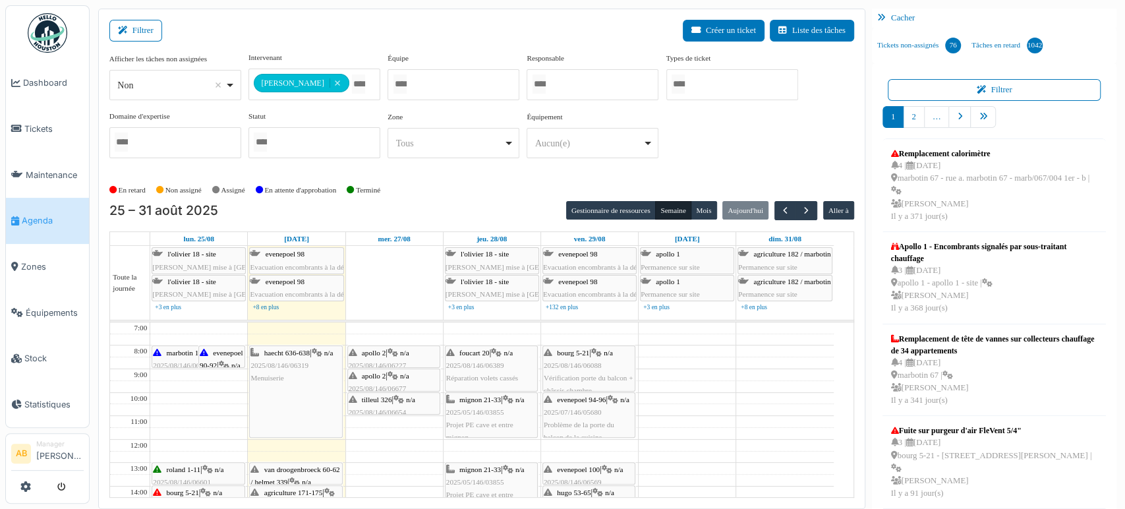
drag, startPoint x: 357, startPoint y: 160, endPoint x: 355, endPoint y: 148, distance: 11.4
click at [355, 148] on div "**********" at bounding box center [481, 110] width 745 height 117
click at [355, 148] on div at bounding box center [315, 142] width 132 height 31
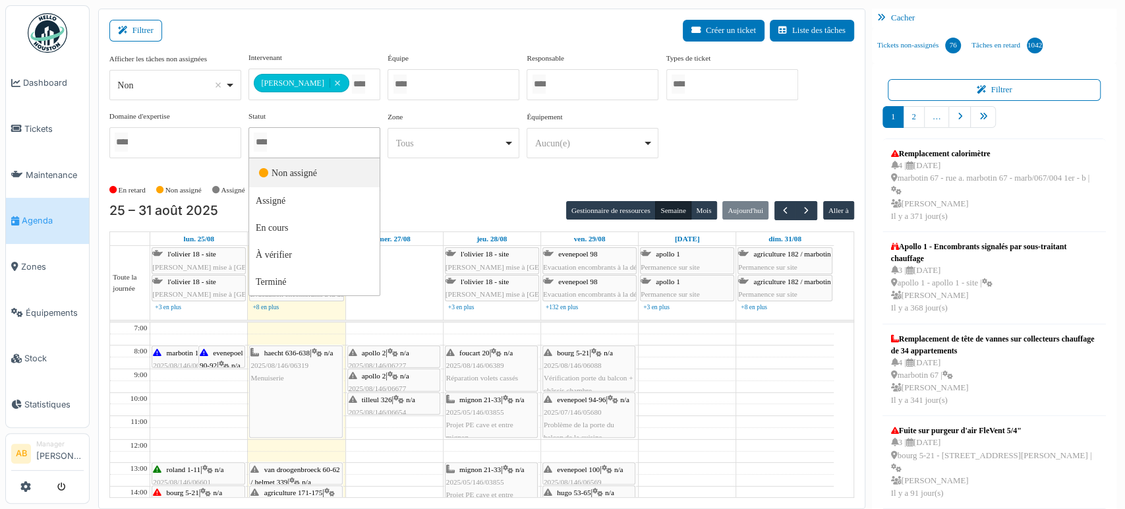
click at [355, 148] on div at bounding box center [315, 142] width 132 height 31
drag, startPoint x: 355, startPoint y: 148, endPoint x: 458, endPoint y: 102, distance: 113.6
click at [458, 102] on div "**********" at bounding box center [481, 110] width 745 height 117
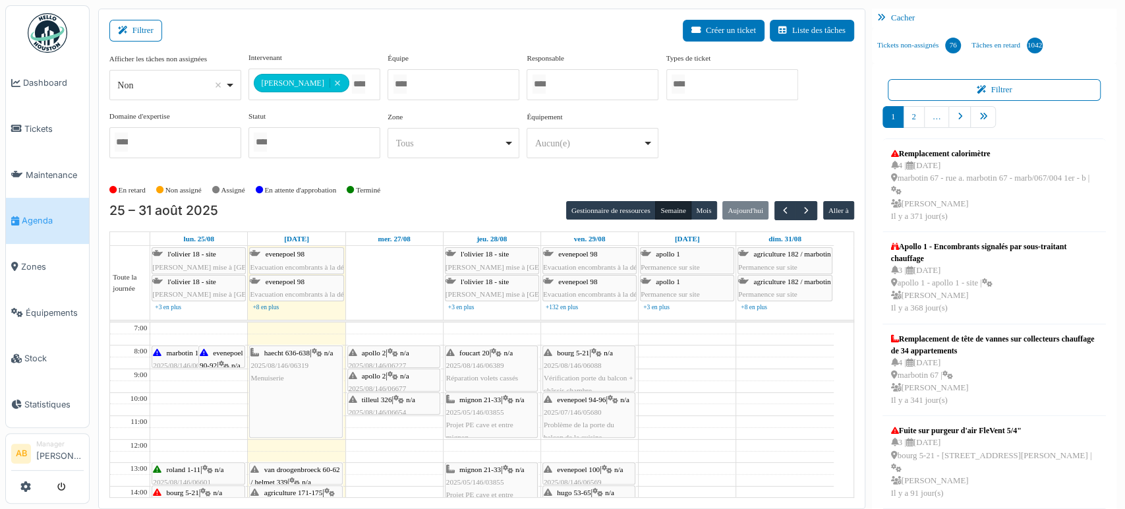
click at [458, 102] on div "**********" at bounding box center [481, 110] width 745 height 117
click at [36, 40] on img at bounding box center [48, 33] width 40 height 40
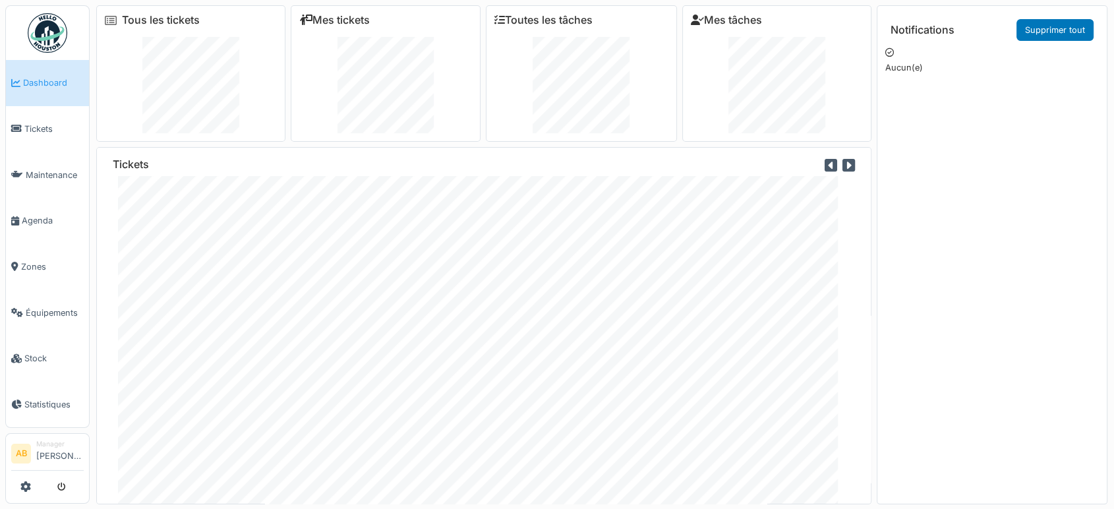
click at [42, 51] on img at bounding box center [48, 33] width 40 height 40
click at [58, 8] on ul "Dashboard Tickets Maintenance Agenda Zones Équipements Stock Statistiques" at bounding box center [47, 216] width 84 height 423
click at [49, 24] on img at bounding box center [48, 33] width 40 height 40
click at [61, 26] on img at bounding box center [48, 33] width 40 height 40
click at [322, 193] on div "Tickets" at bounding box center [483, 277] width 775 height 453
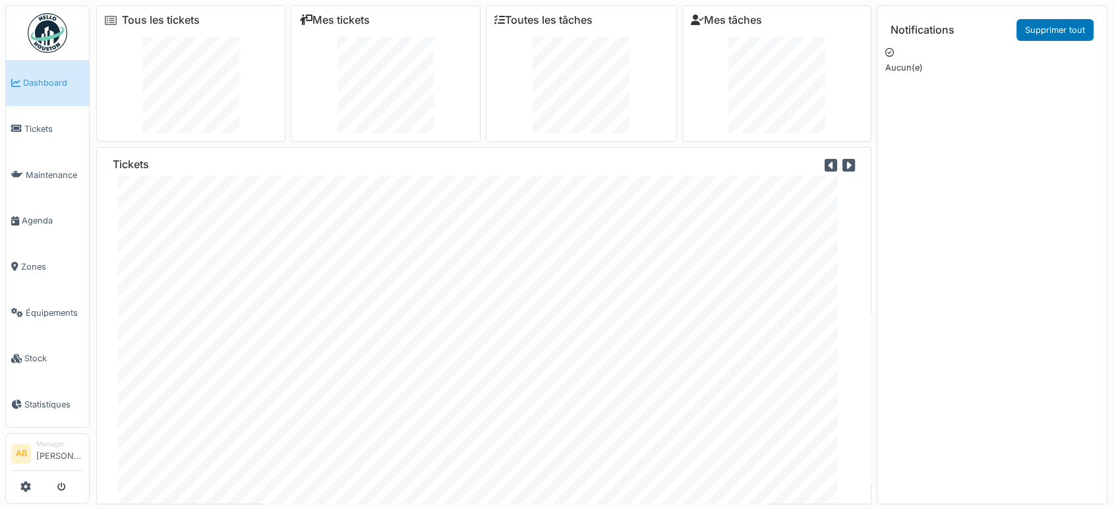
click at [44, 9] on link at bounding box center [47, 33] width 49 height 49
click at [51, 36] on img at bounding box center [48, 33] width 40 height 40
click at [20, 264] on li "Zones" at bounding box center [47, 266] width 73 height 13
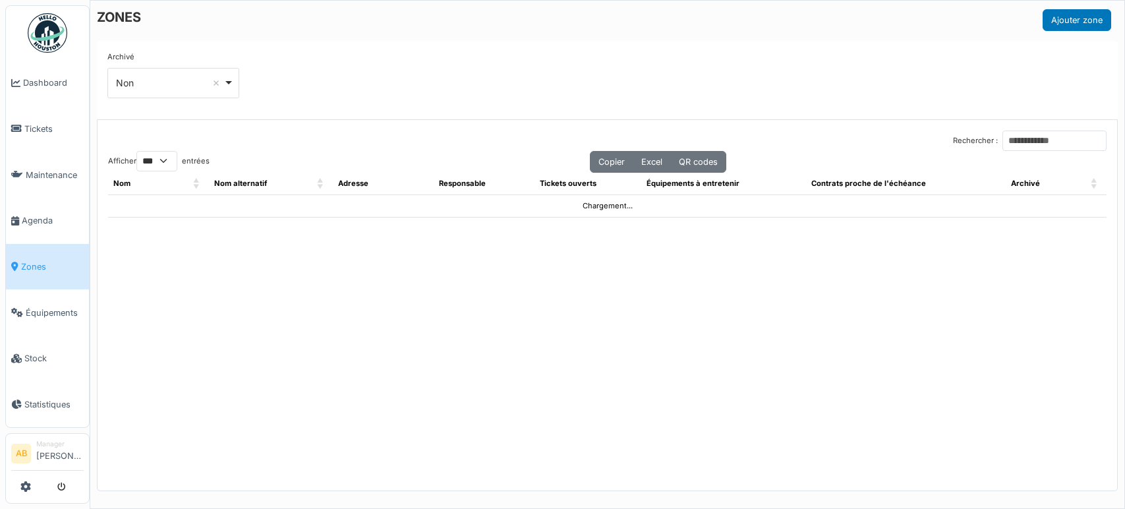
select select "***"
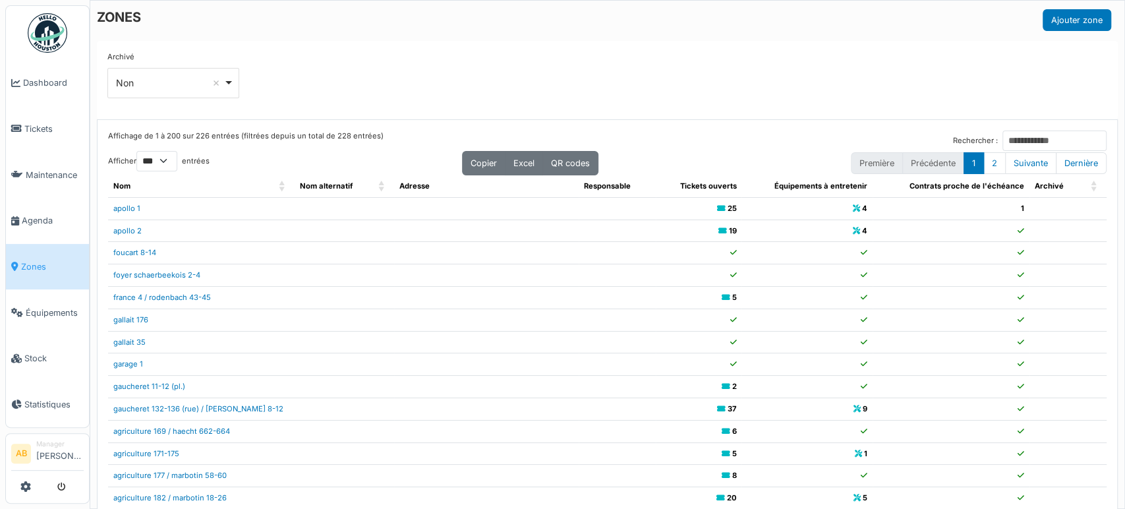
click at [37, 18] on img at bounding box center [48, 33] width 40 height 40
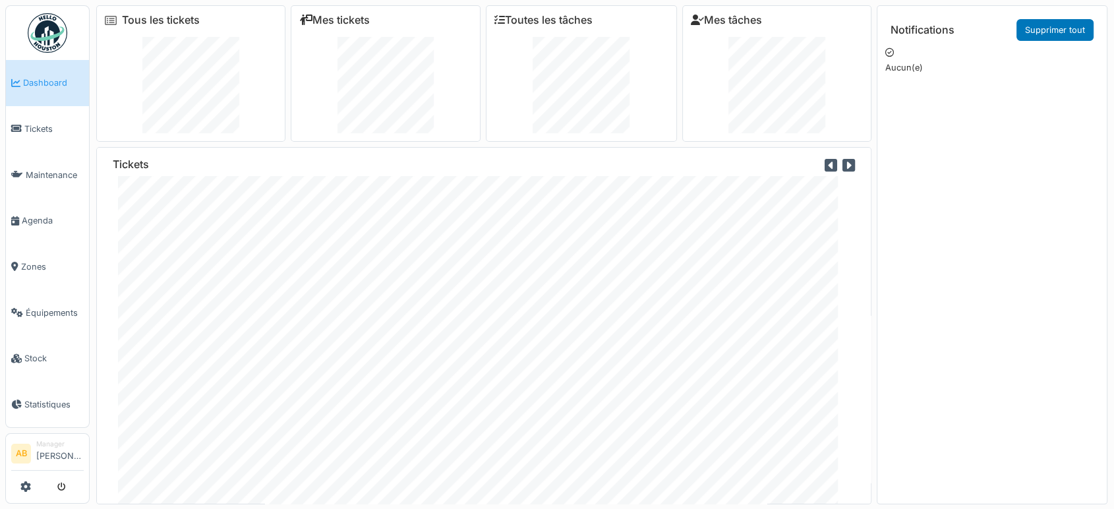
click at [38, 36] on img at bounding box center [48, 33] width 40 height 40
click at [348, 18] on link "Mes tickets" at bounding box center [334, 20] width 71 height 13
click at [37, 262] on span "Zones" at bounding box center [52, 266] width 63 height 13
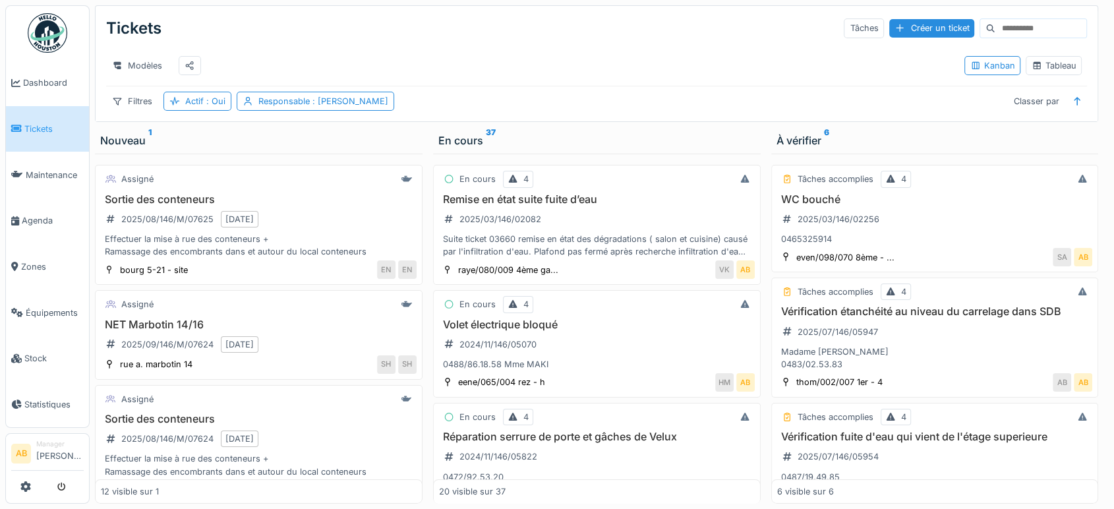
click at [42, 32] on img at bounding box center [48, 33] width 40 height 40
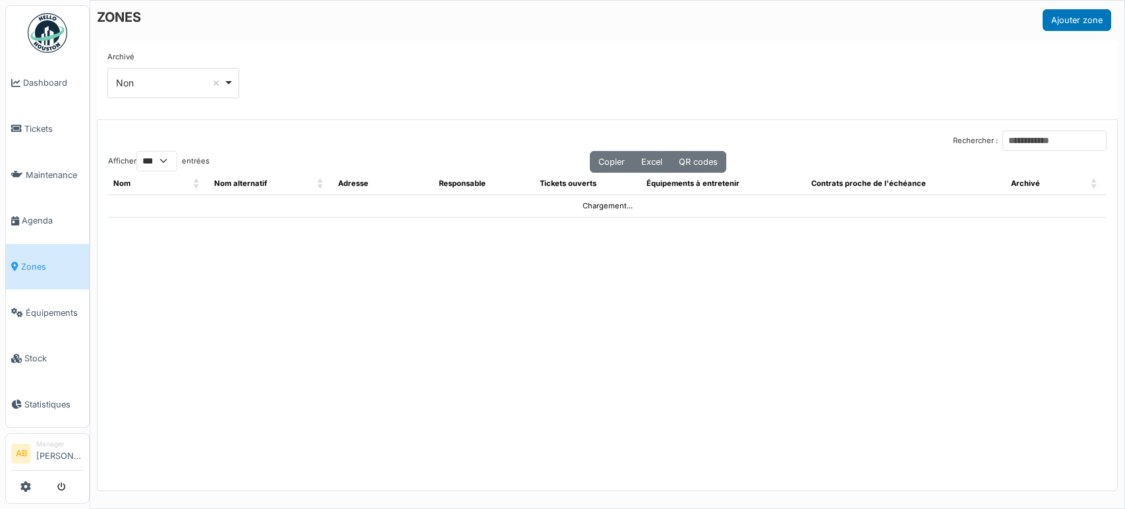
select select "***"
click at [1018, 137] on input "Rechercher :" at bounding box center [1055, 141] width 104 height 20
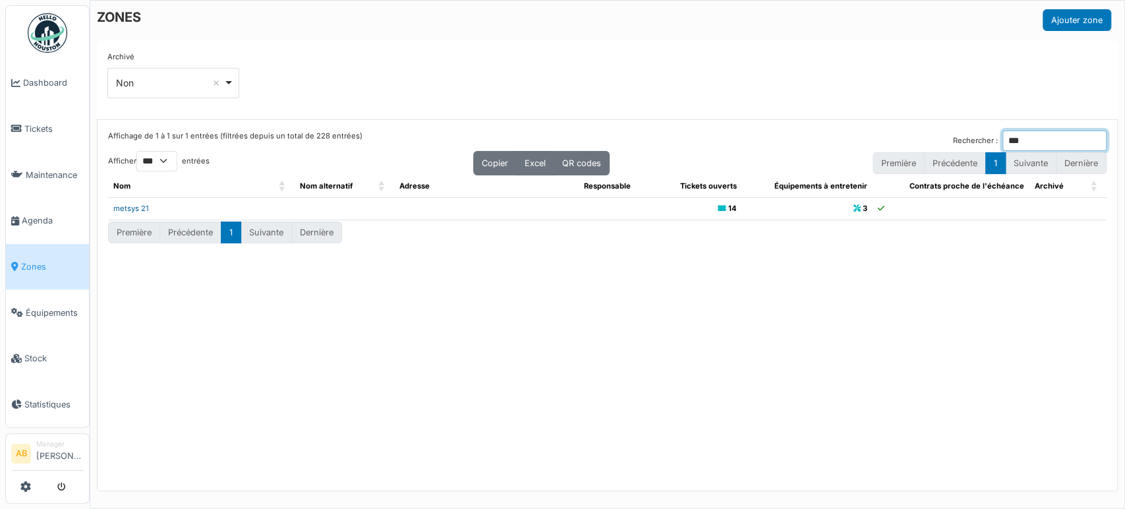
type input "***"
click at [130, 204] on link "metsys 21" at bounding box center [131, 208] width 36 height 9
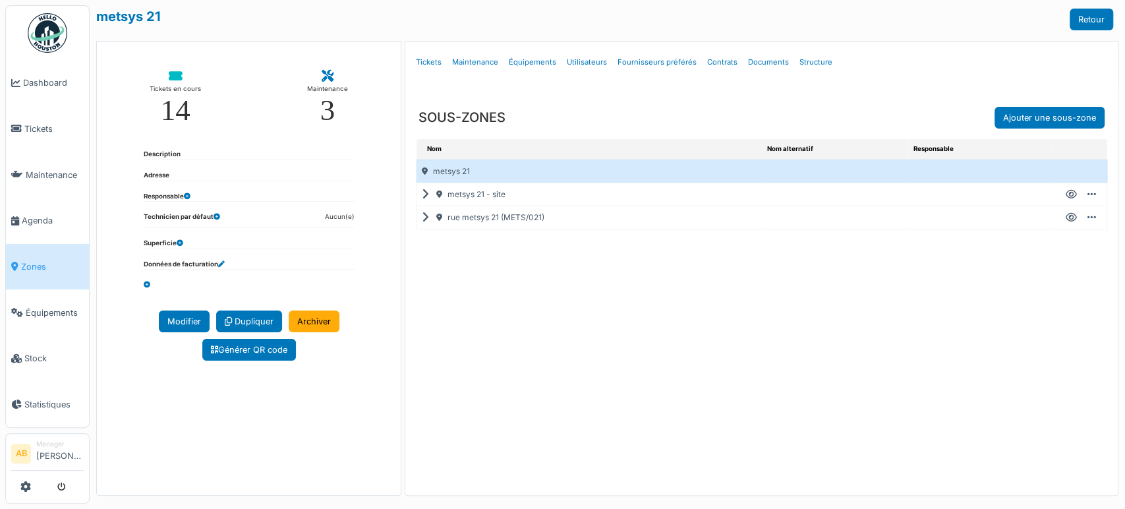
click at [422, 218] on icon at bounding box center [428, 218] width 13 height 1
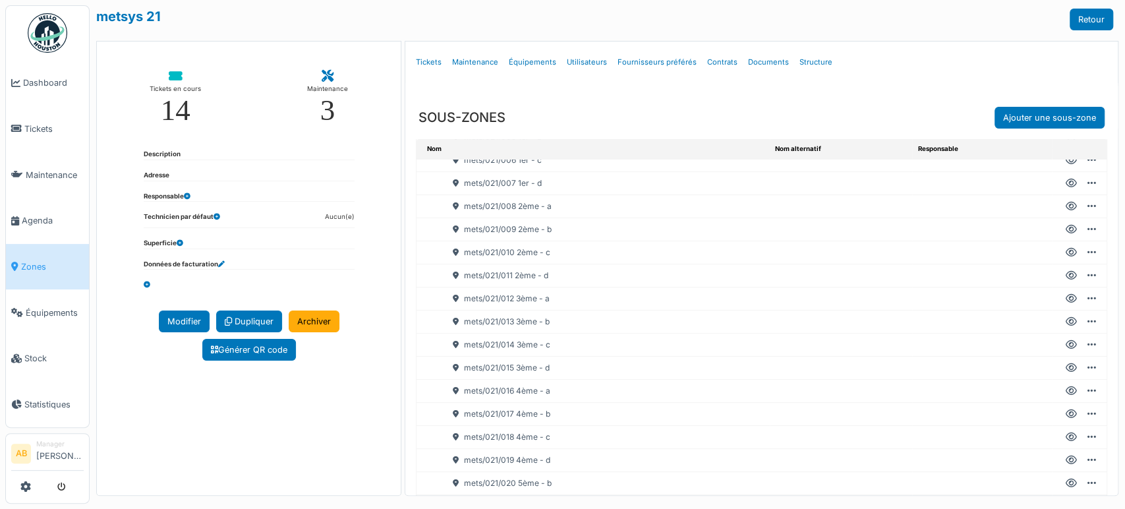
scroll to position [220, 0]
click at [1066, 460] on icon at bounding box center [1071, 460] width 11 height 1
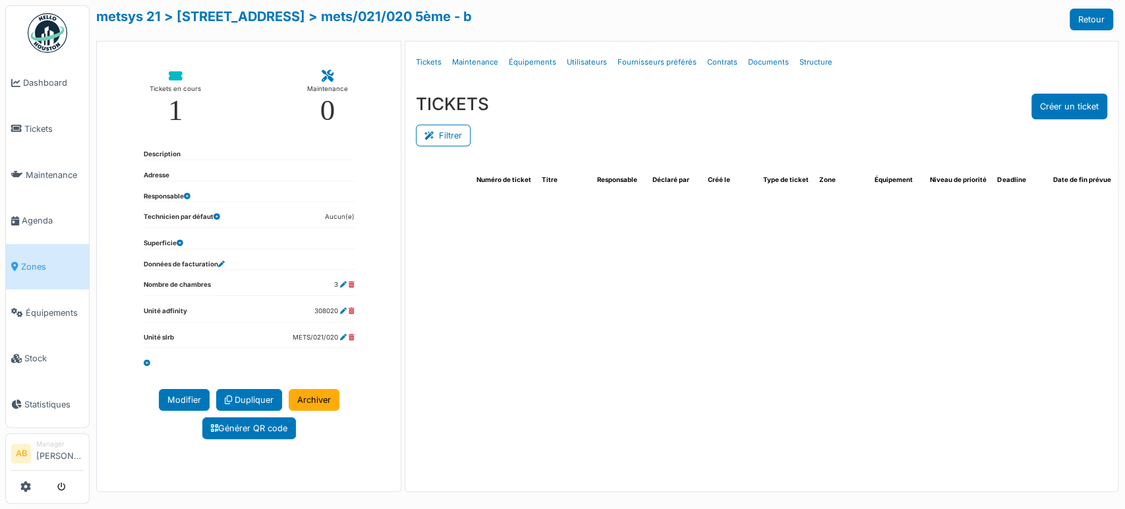
select select "***"
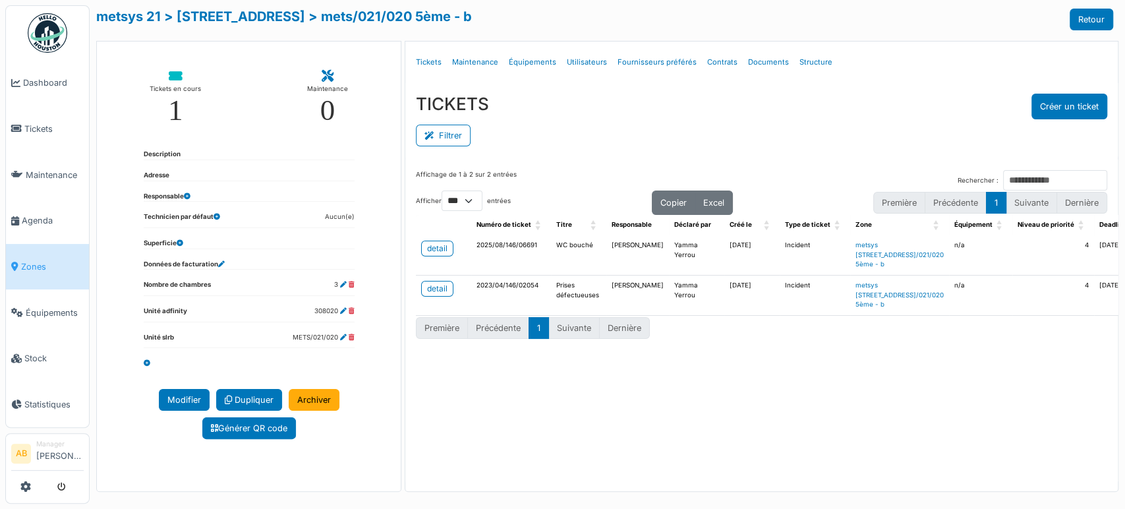
click at [865, 471] on div "Affichage de 1 à 2 sur 2 entrées Rechercher : Afficher ** ** *** *** entrées Co…" at bounding box center [761, 322] width 713 height 324
click at [425, 243] on link "detail" at bounding box center [437, 249] width 32 height 16
click at [881, 472] on div "Affichage de 1 à 2 sur 2 entrées Rechercher : Afficher ** ** *** *** entrées Co…" at bounding box center [761, 322] width 713 height 324
click at [438, 247] on div "detail" at bounding box center [437, 249] width 20 height 12
click at [737, 425] on div "Affichage de 1 à 2 sur 2 entrées Rechercher : Afficher ** ** *** *** entrées Co…" at bounding box center [761, 322] width 713 height 324
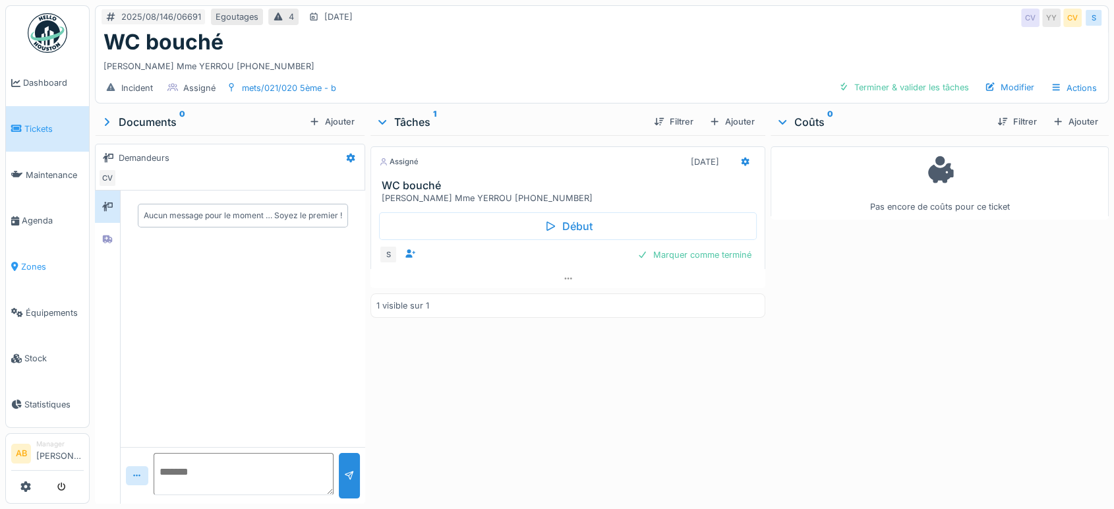
drag, startPoint x: 15, startPoint y: 262, endPoint x: 496, endPoint y: 81, distance: 514.3
click at [16, 262] on icon at bounding box center [14, 266] width 7 height 9
click at [545, 286] on div at bounding box center [568, 278] width 395 height 19
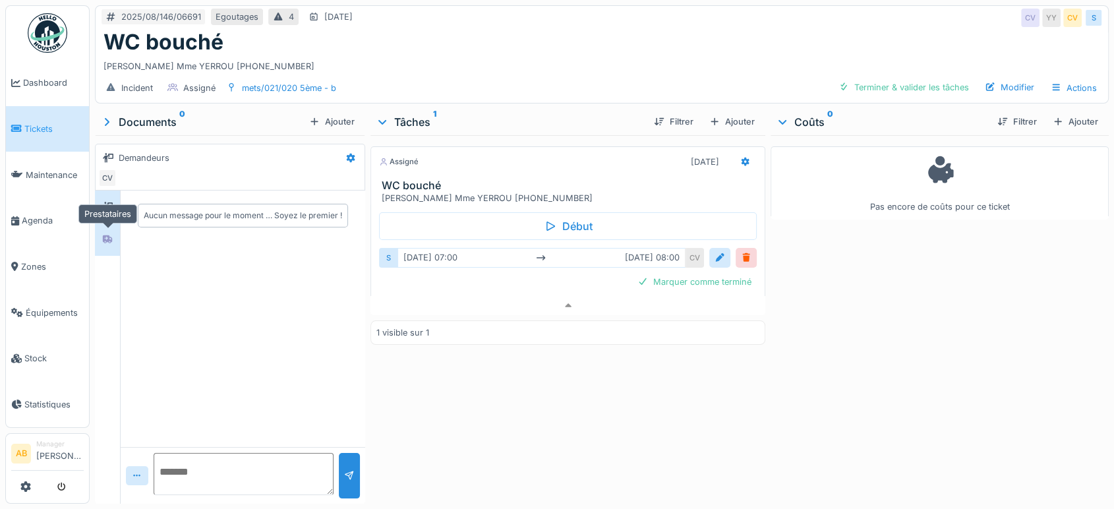
click at [103, 235] on icon at bounding box center [107, 239] width 11 height 9
click at [217, 464] on textarea at bounding box center [244, 474] width 180 height 42
type textarea "**********"
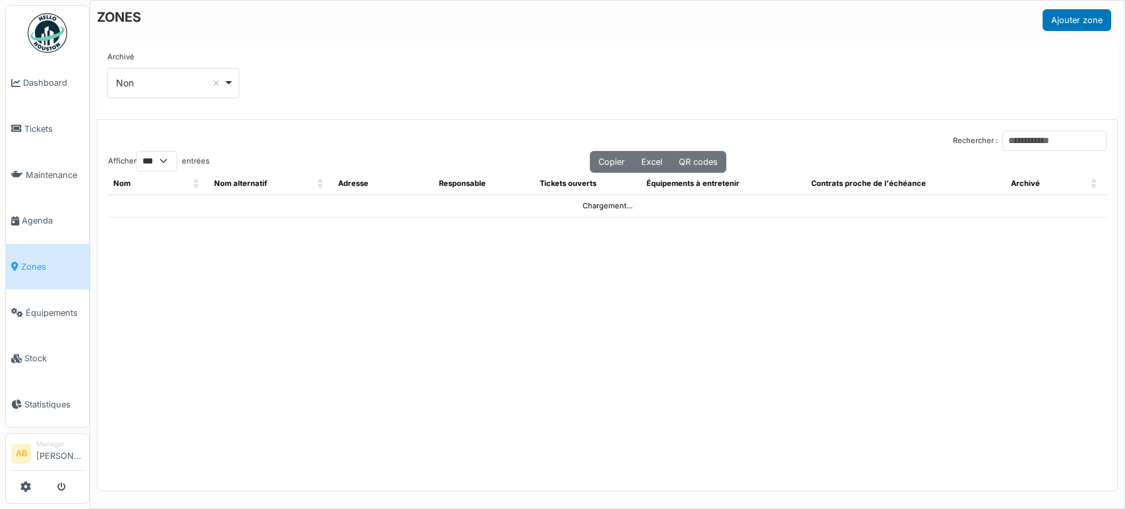
select select "***"
click at [1003, 131] on input "Rechercher :" at bounding box center [1055, 141] width 104 height 20
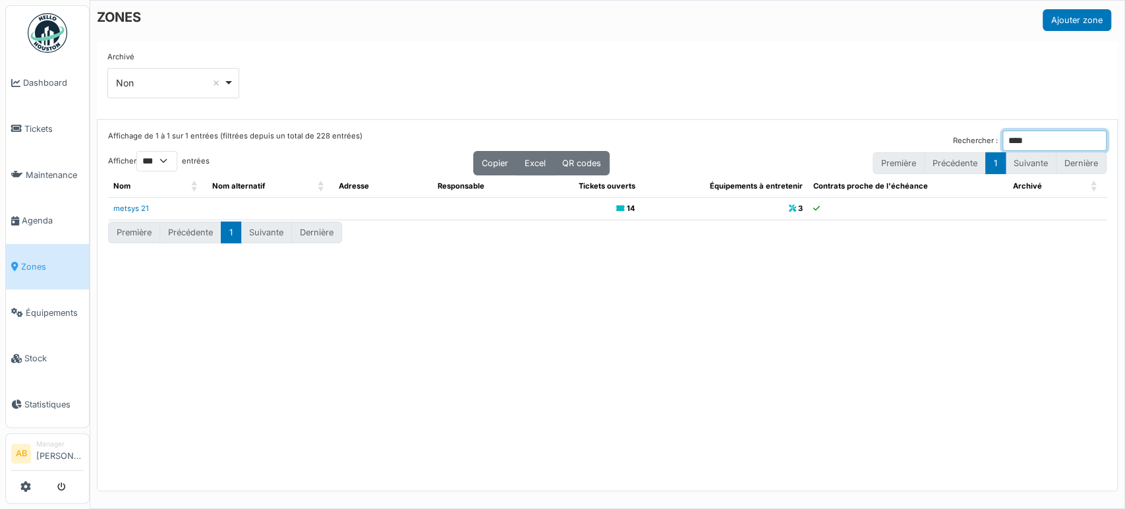
type input "****"
click at [135, 204] on link "metsys 21" at bounding box center [131, 208] width 36 height 9
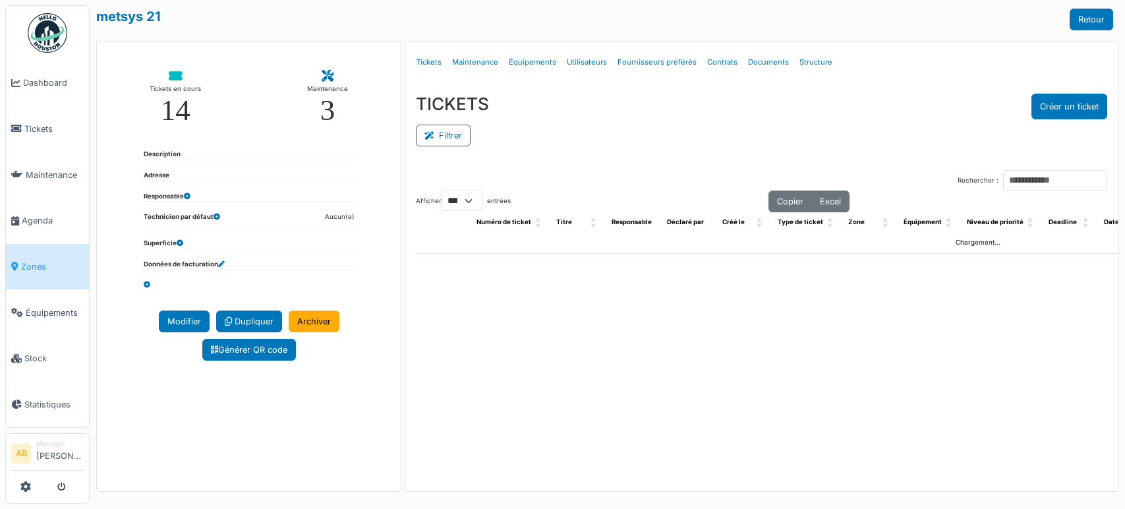
select select "***"
click at [803, 67] on link "Structure" at bounding box center [816, 62] width 44 height 31
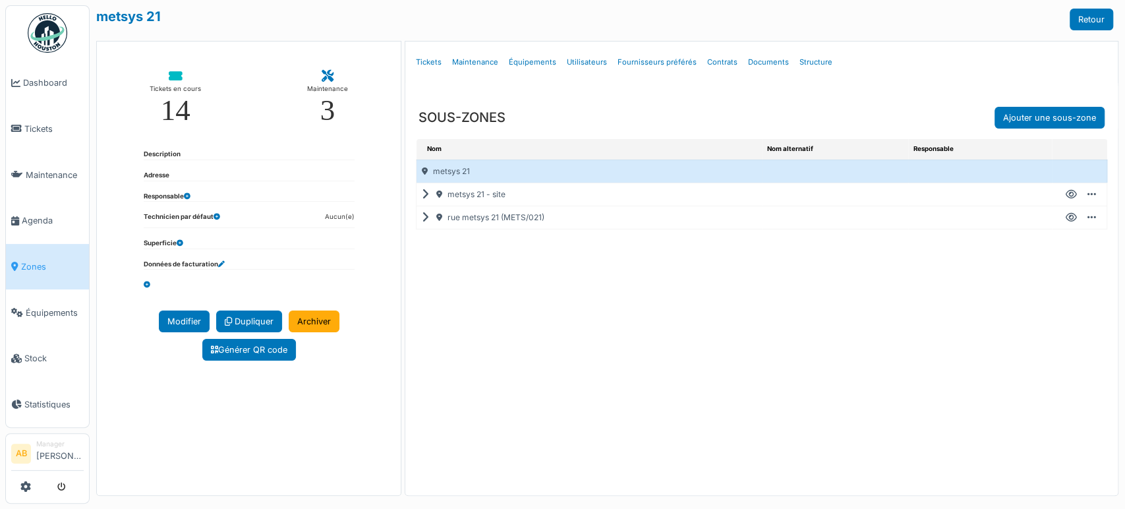
click at [426, 215] on div "rue metsys 21 (METS/021)" at bounding box center [589, 217] width 345 height 22
click at [423, 218] on icon at bounding box center [428, 218] width 13 height 1
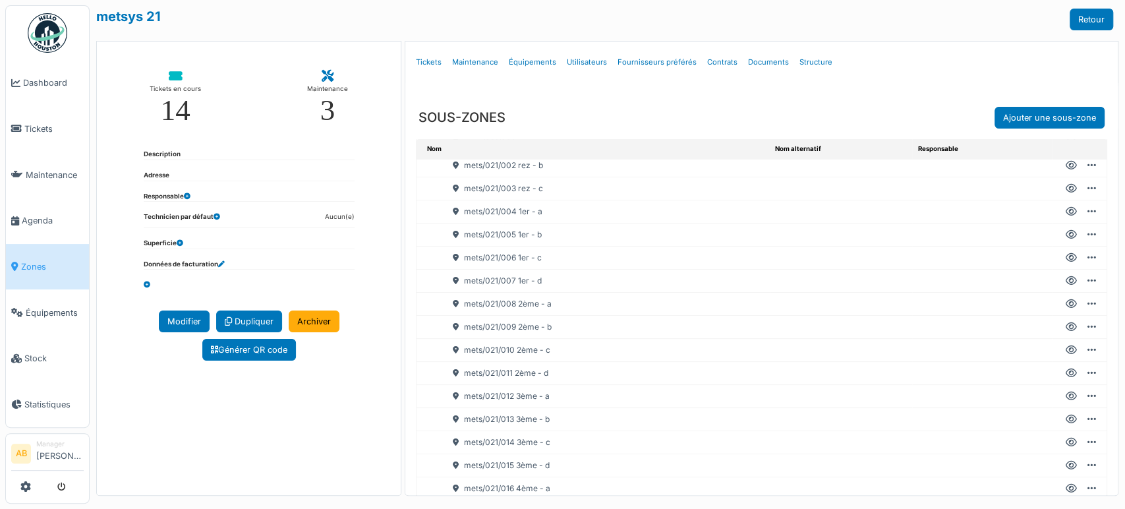
scroll to position [237, 0]
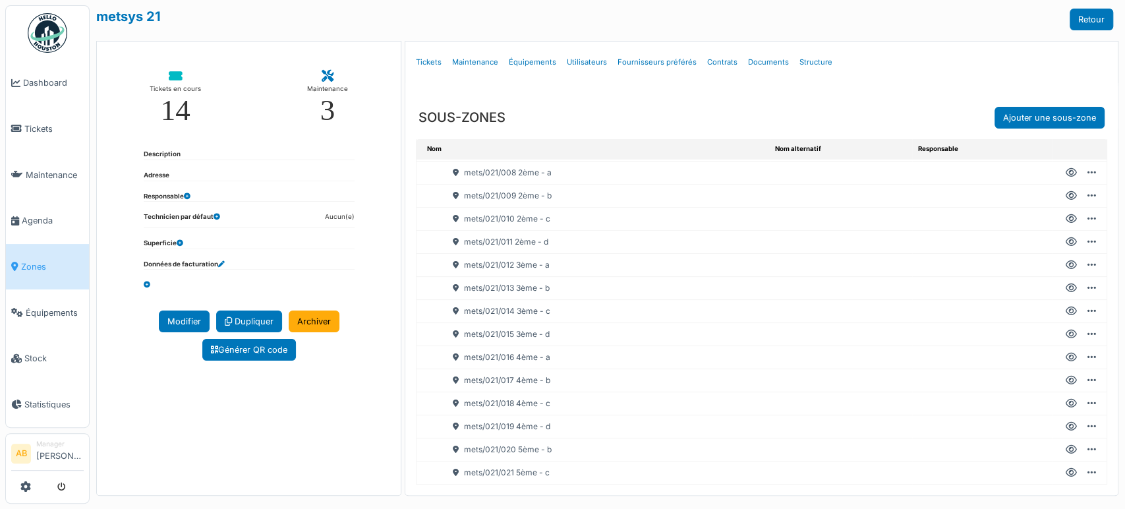
click at [1066, 265] on icon at bounding box center [1071, 265] width 11 height 1
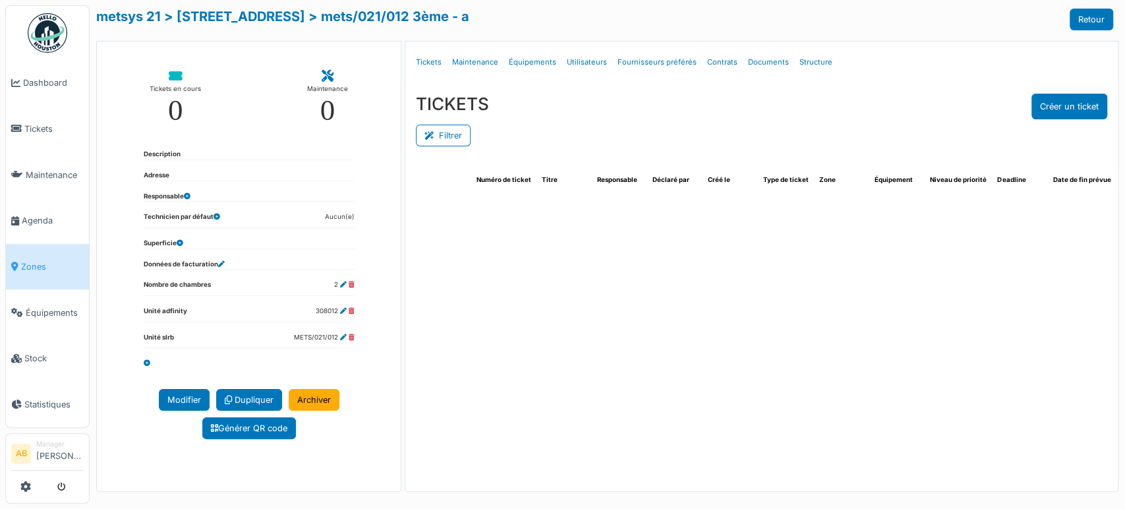
select select "***"
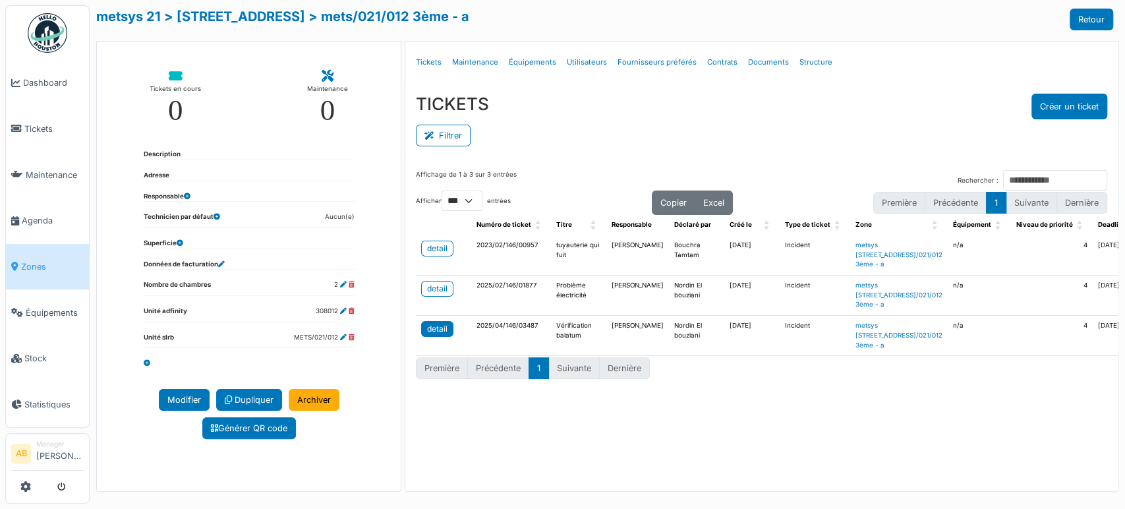
click at [427, 335] on div "detail" at bounding box center [437, 329] width 20 height 12
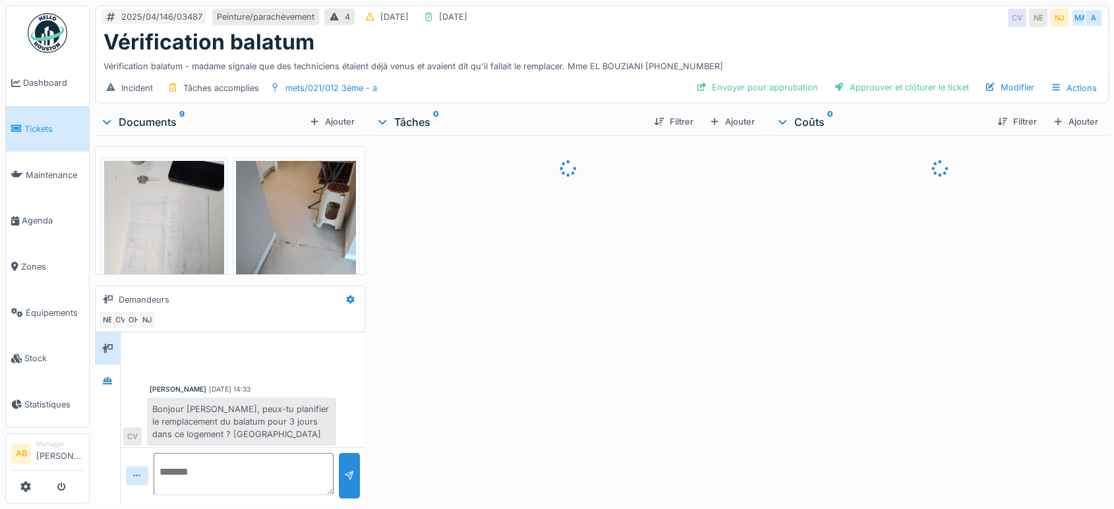
scroll to position [4, 0]
click at [146, 119] on div "Documents 9" at bounding box center [202, 122] width 204 height 16
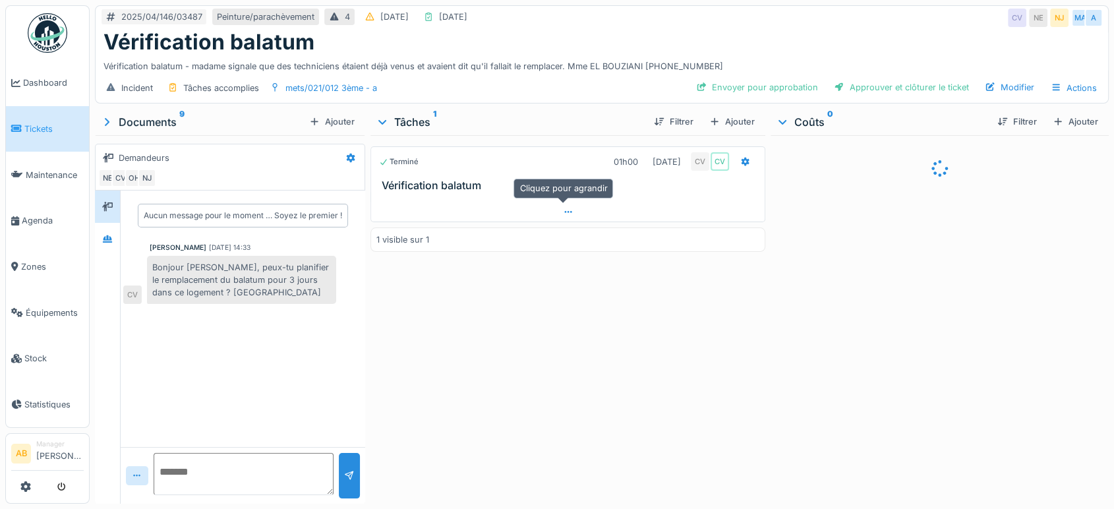
click at [525, 220] on div at bounding box center [568, 211] width 394 height 19
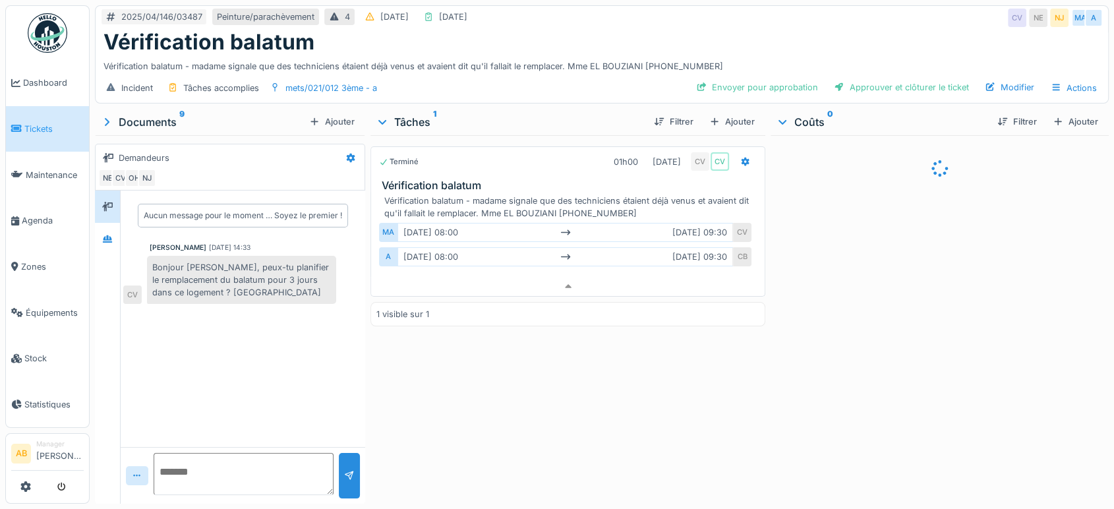
scroll to position [11, 0]
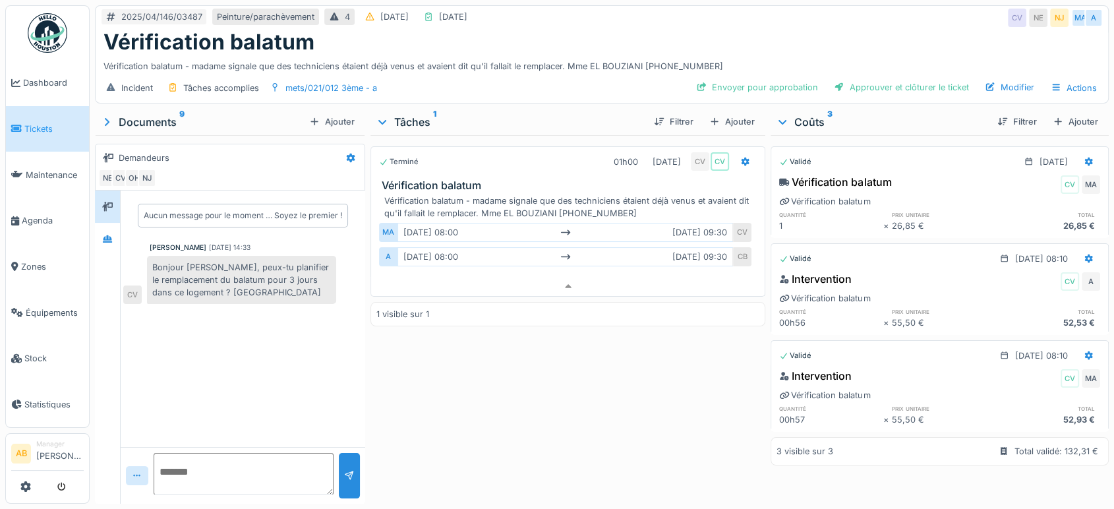
click at [147, 116] on div "Documents 9" at bounding box center [202, 122] width 204 height 16
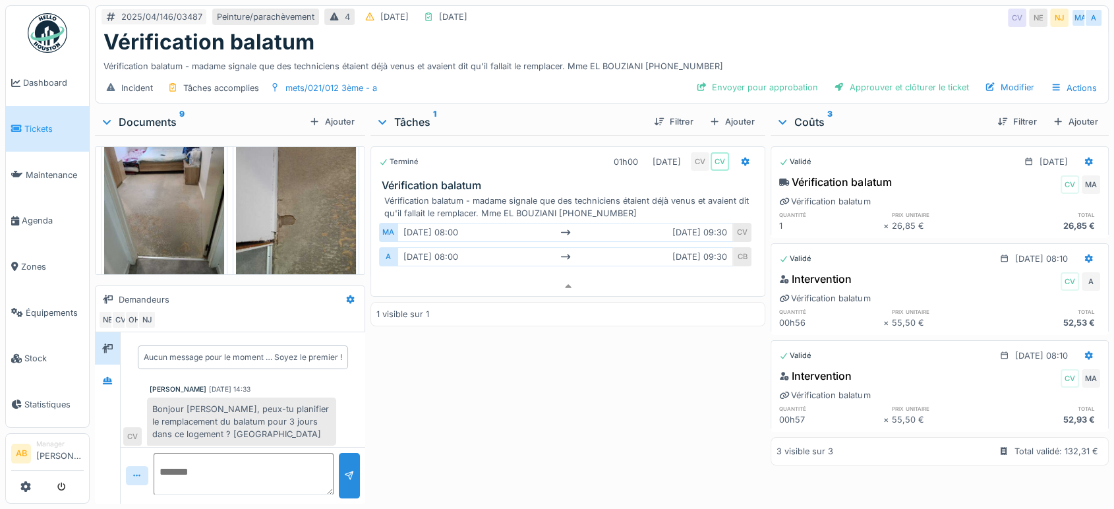
scroll to position [439, 0]
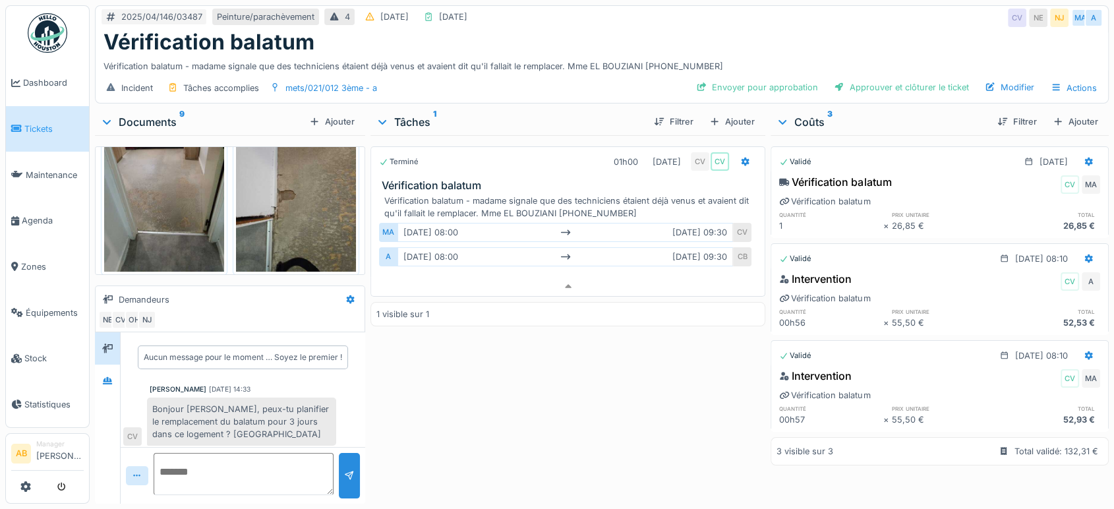
click at [291, 191] on img at bounding box center [296, 191] width 120 height 160
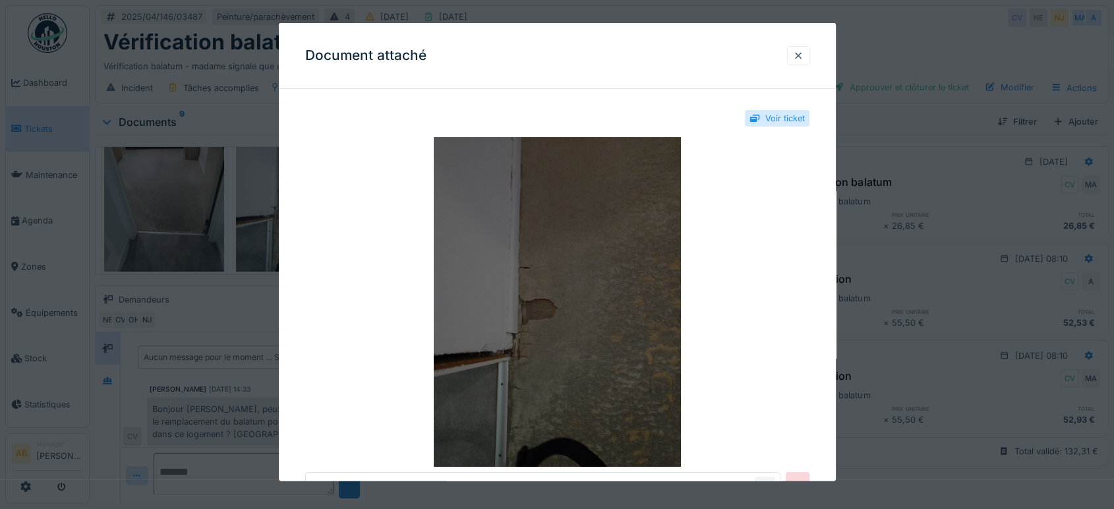
click at [563, 249] on img at bounding box center [557, 302] width 504 height 330
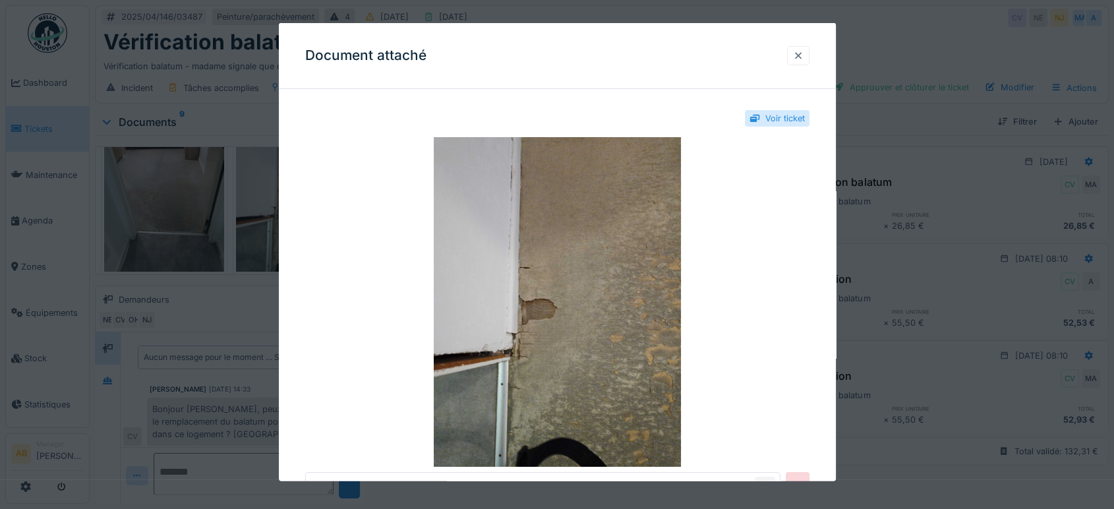
click at [804, 55] on div at bounding box center [798, 55] width 11 height 13
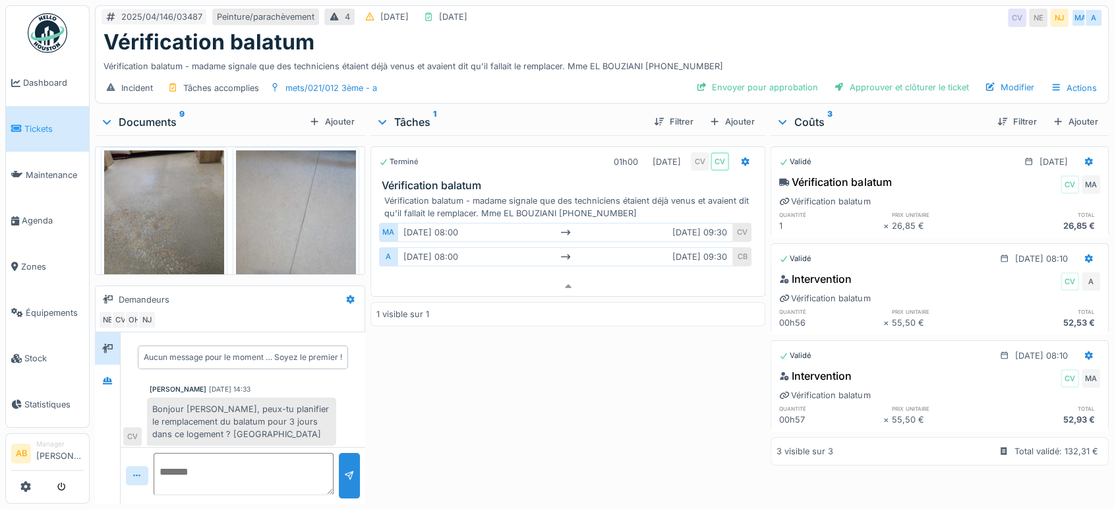
scroll to position [586, 0]
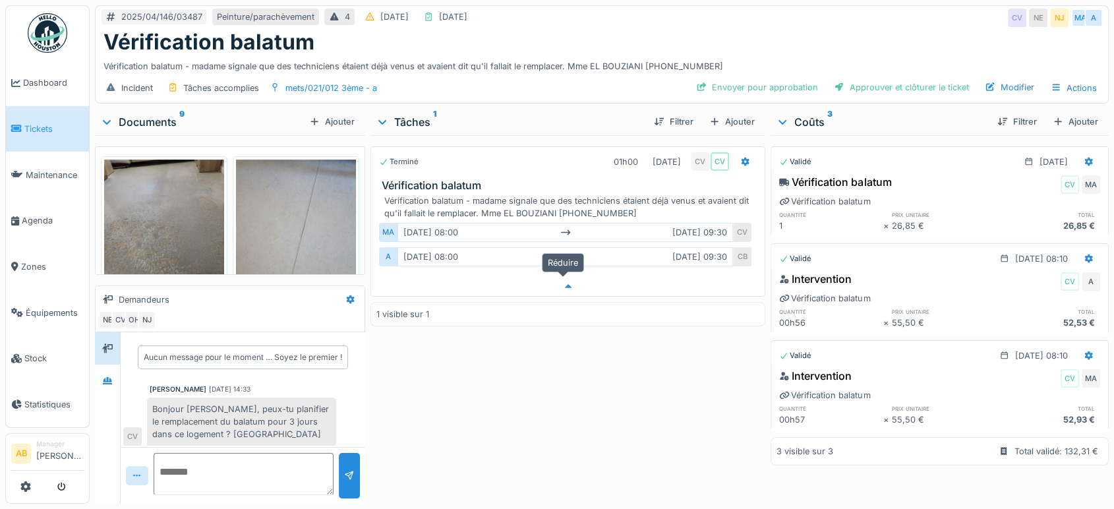
click at [539, 277] on div at bounding box center [568, 286] width 394 height 19
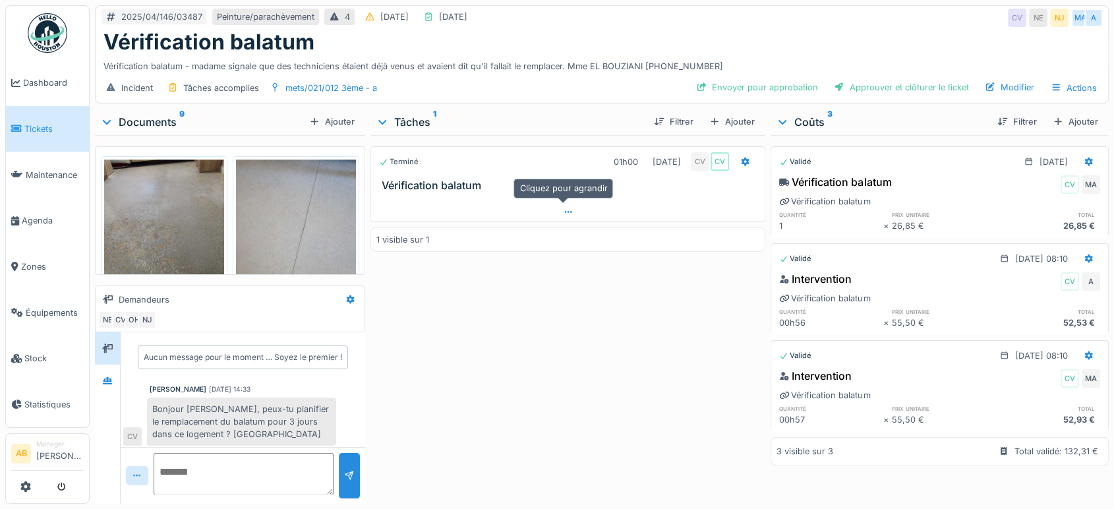
click at [523, 203] on div at bounding box center [568, 211] width 394 height 19
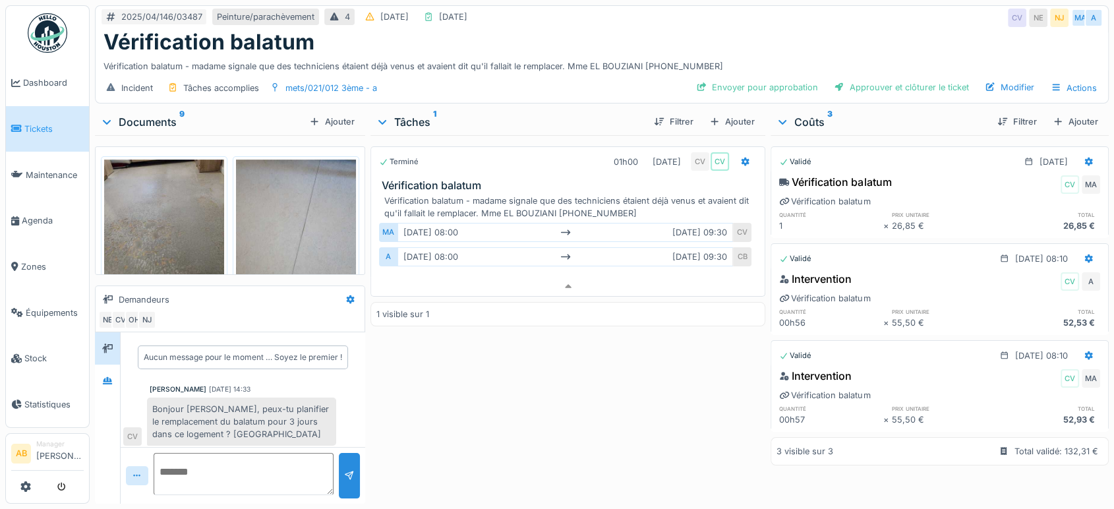
click at [148, 114] on div "Documents 9" at bounding box center [202, 122] width 204 height 16
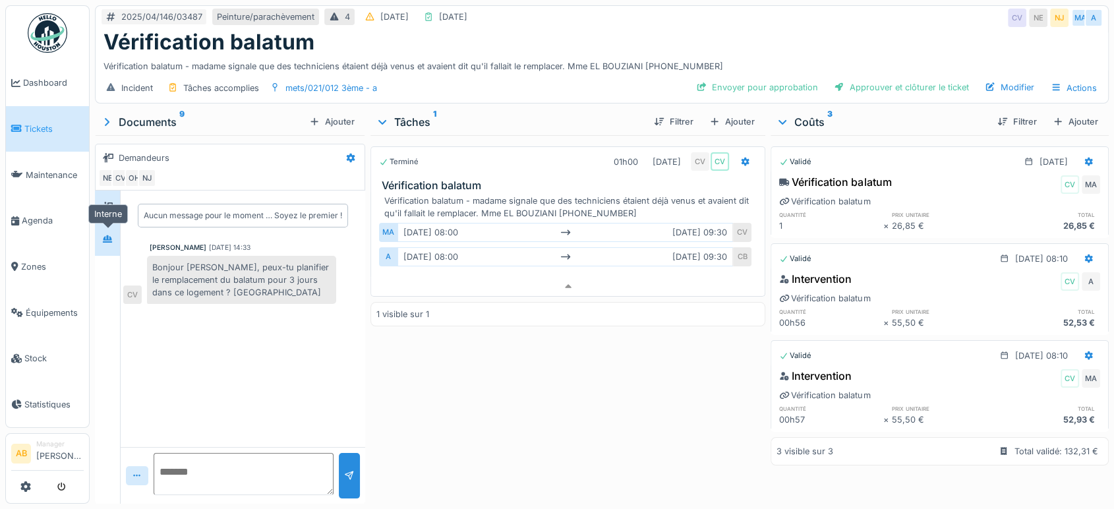
click at [111, 235] on icon at bounding box center [107, 239] width 11 height 9
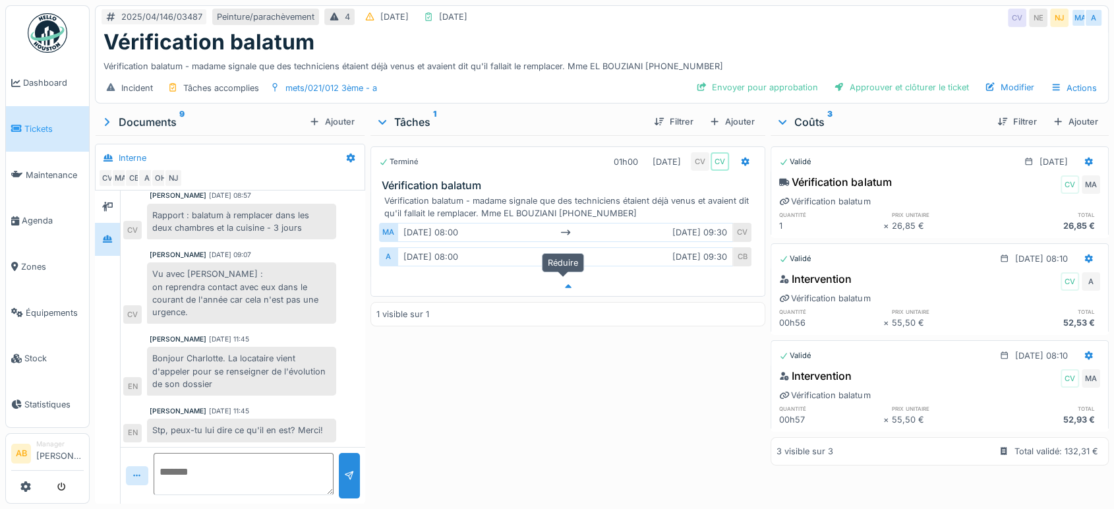
click at [585, 277] on div at bounding box center [568, 286] width 394 height 19
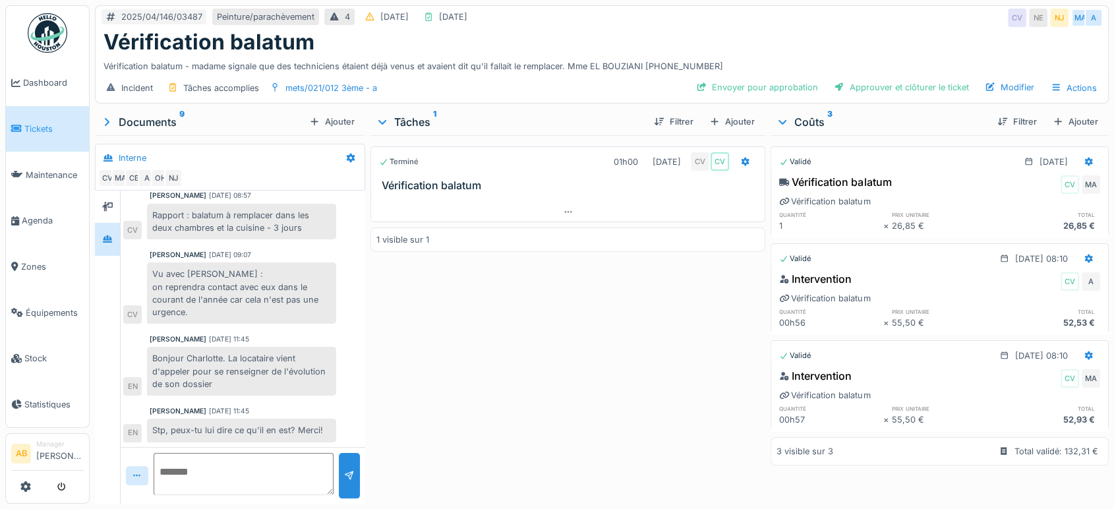
click at [552, 210] on div at bounding box center [568, 212] width 395 height 20
click at [554, 204] on div at bounding box center [568, 211] width 394 height 19
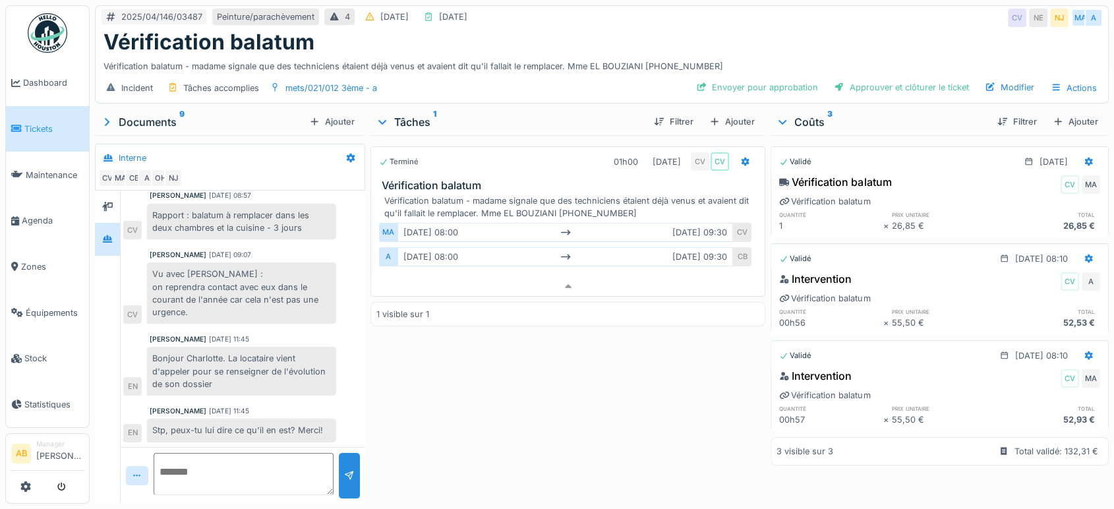
click at [609, 450] on div "Terminé 01h00 24/04/2025 CV CV Vérification balatum Vérification balatum - mada…" at bounding box center [568, 316] width 395 height 363
click at [771, 81] on div "Envoyer pour approbation" at bounding box center [757, 87] width 133 height 18
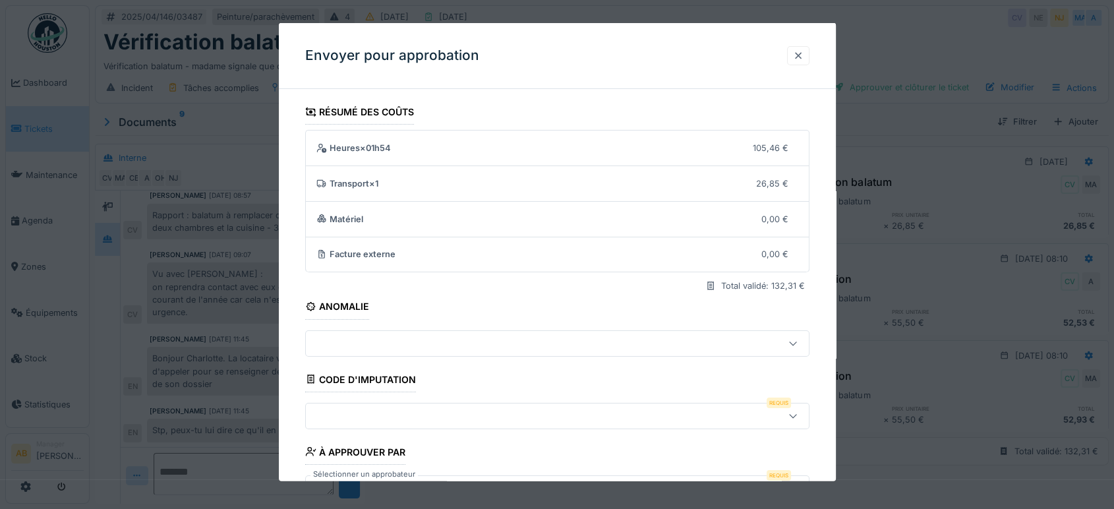
click at [800, 55] on div at bounding box center [798, 55] width 11 height 13
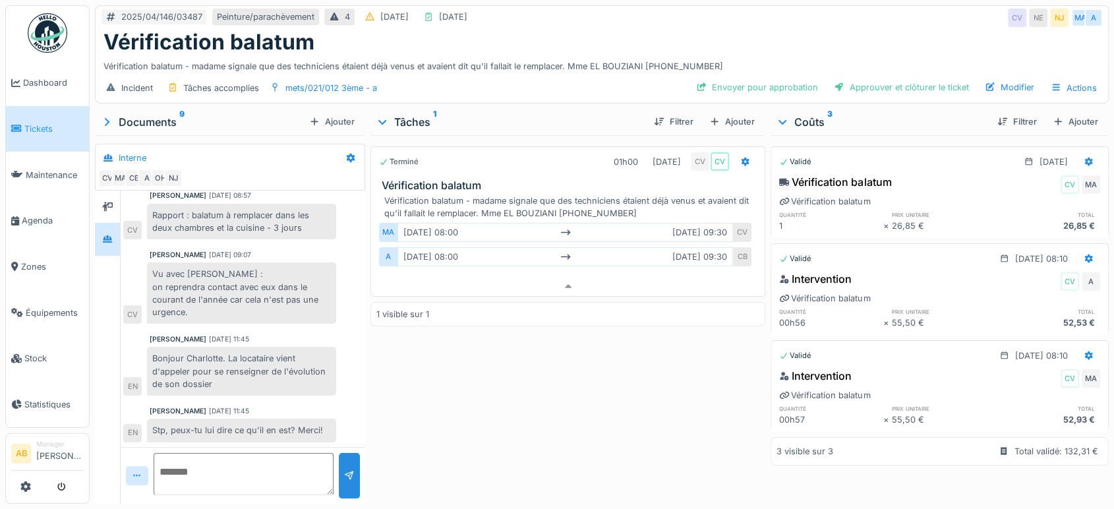
scroll to position [0, 0]
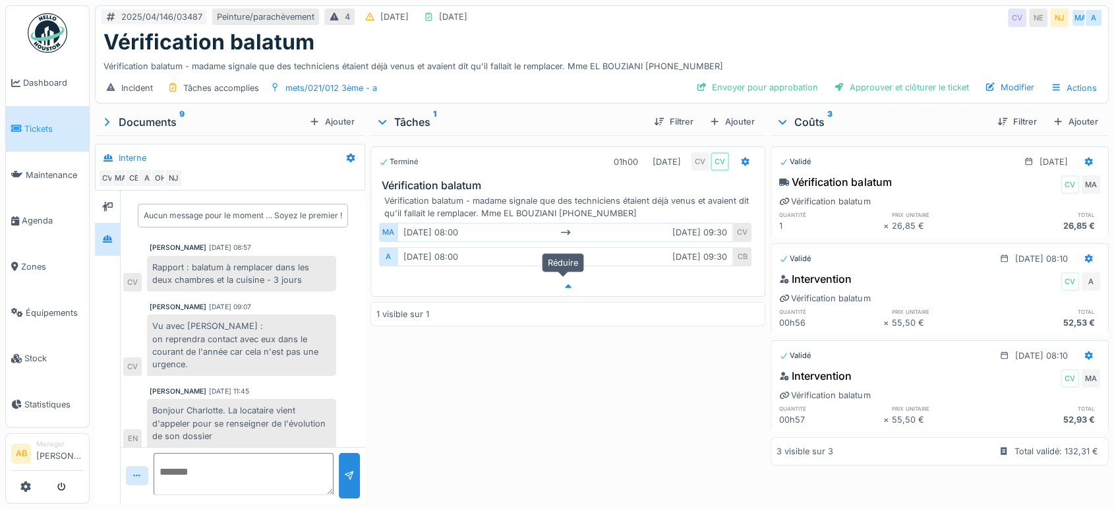
click at [556, 277] on div at bounding box center [568, 286] width 394 height 19
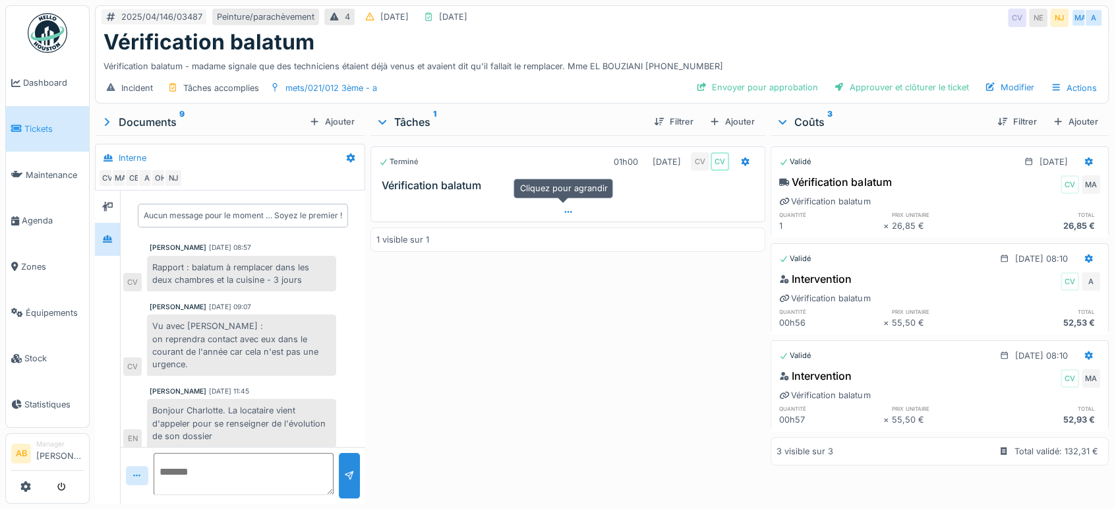
click at [543, 203] on div at bounding box center [568, 211] width 394 height 19
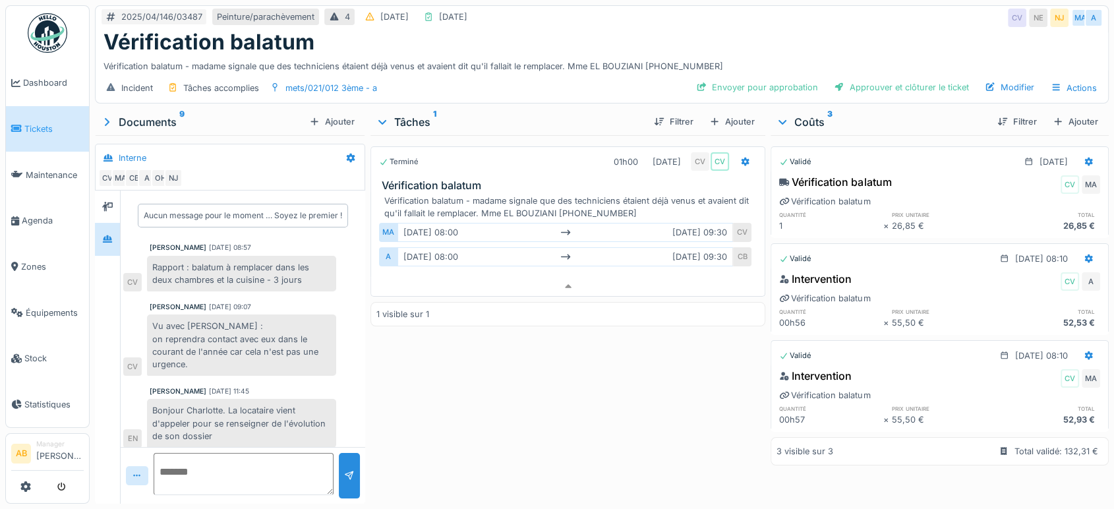
click at [156, 114] on div "Documents 9" at bounding box center [202, 122] width 204 height 16
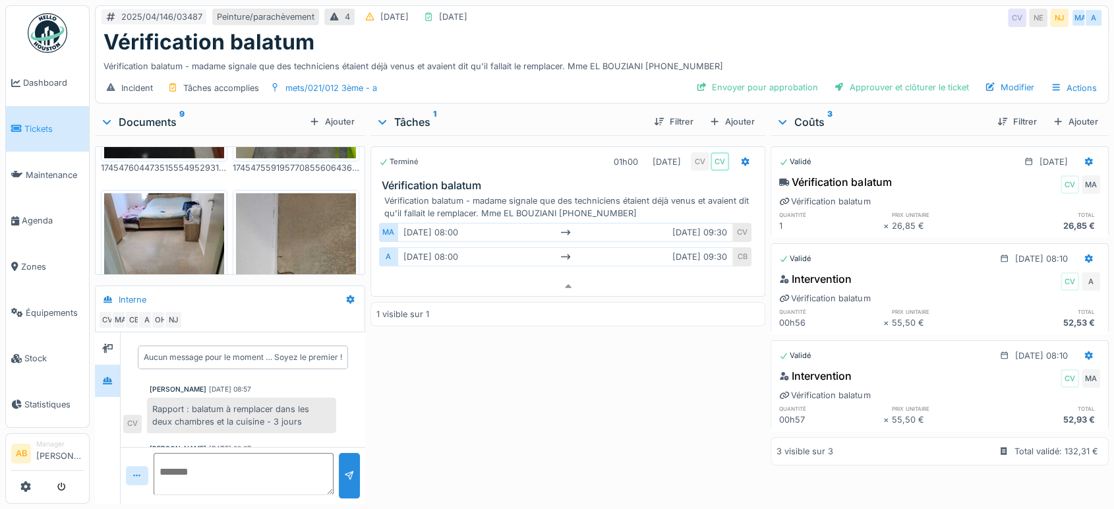
scroll to position [367, 0]
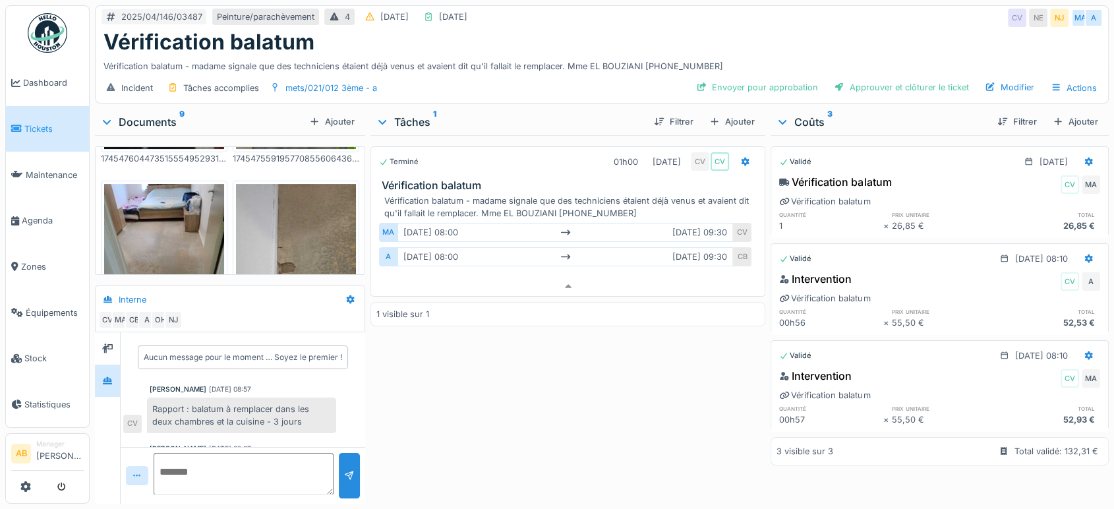
click at [180, 235] on img at bounding box center [164, 264] width 120 height 160
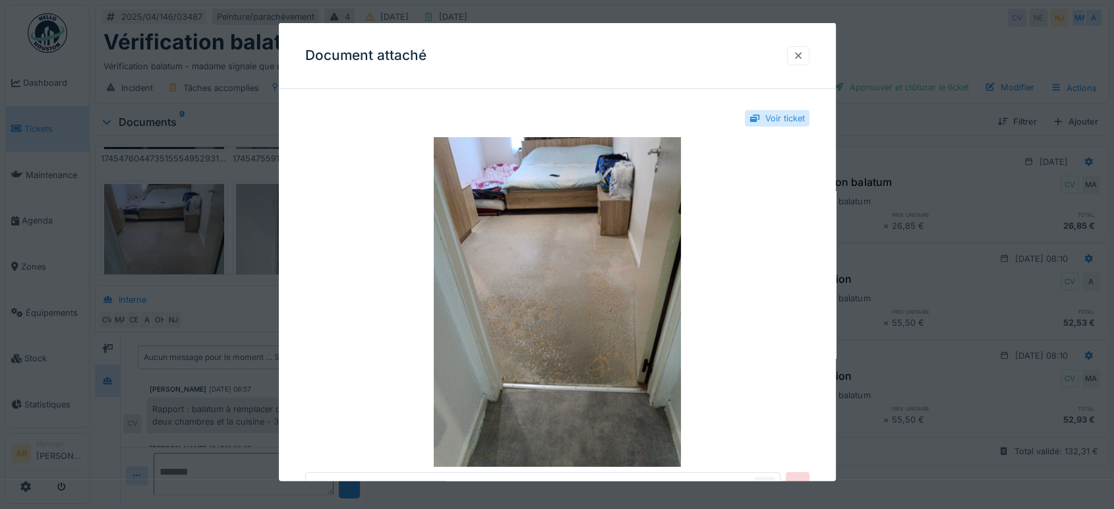
click at [810, 53] on div at bounding box center [798, 55] width 22 height 19
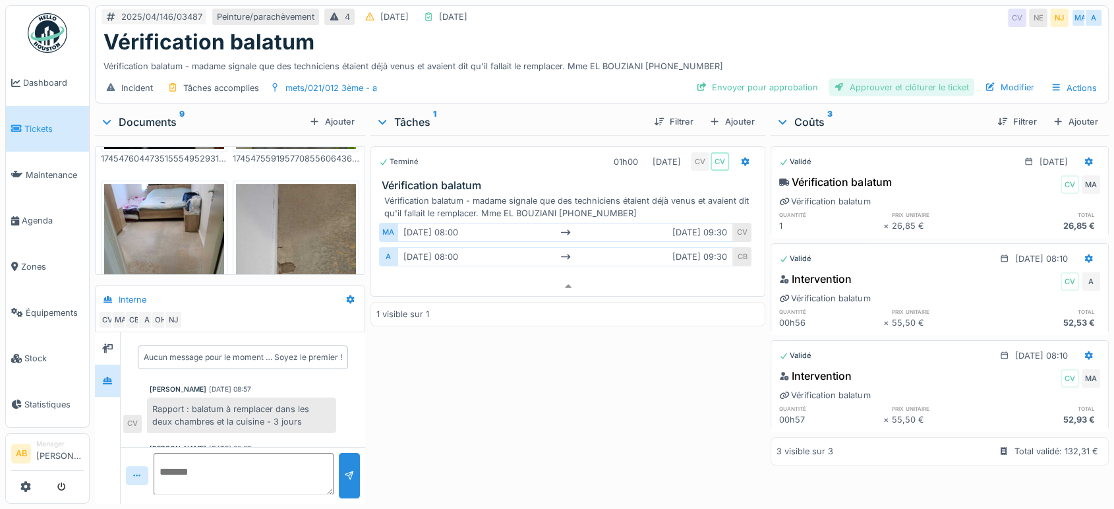
click at [901, 78] on div "Approuver et clôturer le ticket" at bounding box center [902, 87] width 146 height 18
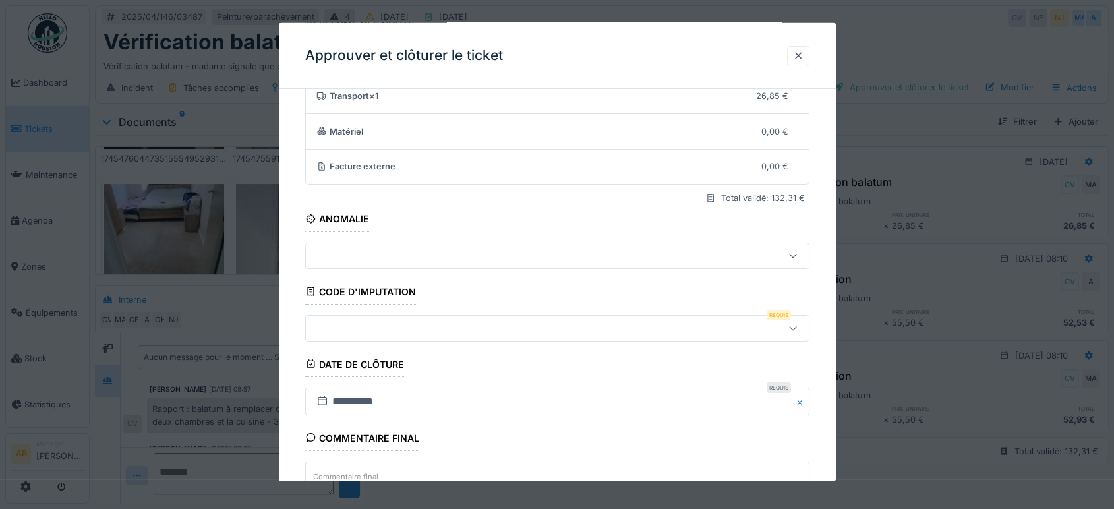
scroll to position [199, 0]
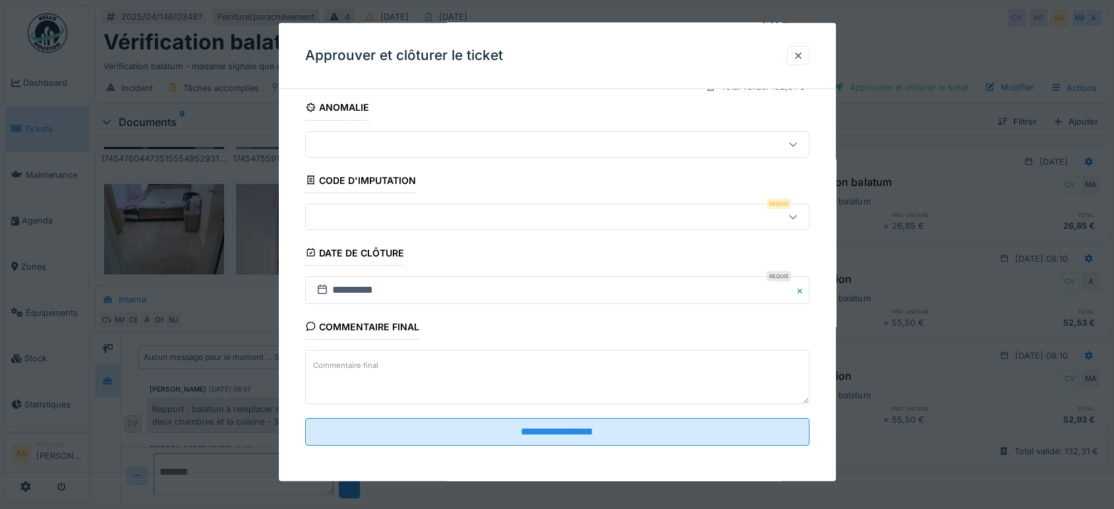
click at [438, 366] on textarea "Commentaire final" at bounding box center [557, 377] width 504 height 54
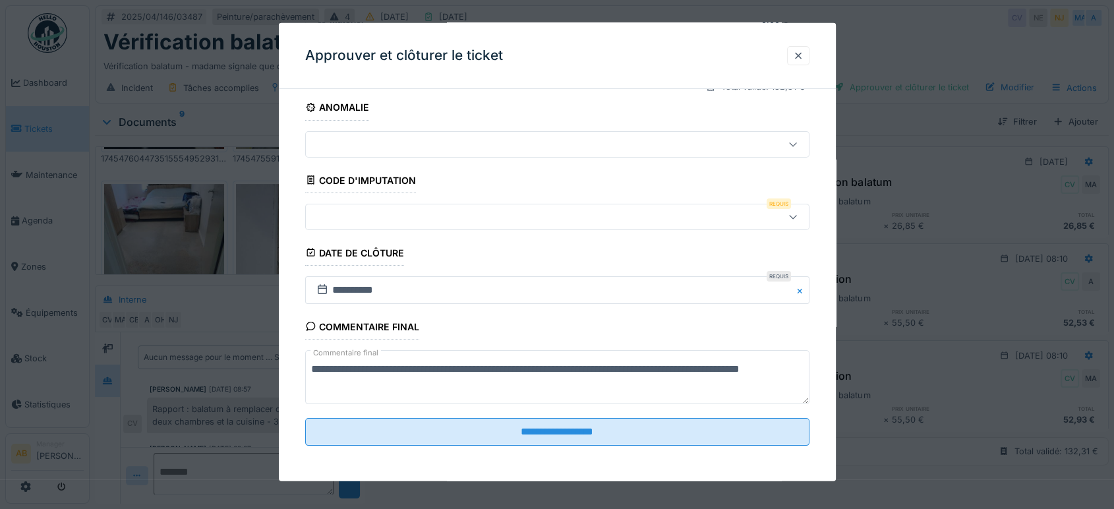
click at [456, 391] on textarea "**********" at bounding box center [557, 377] width 504 height 54
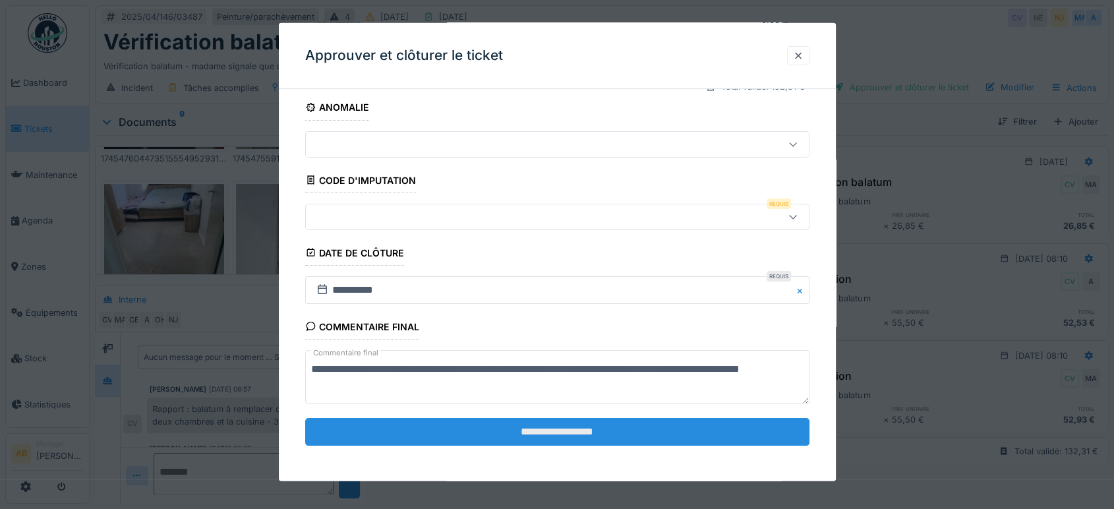
type textarea "**********"
click at [602, 431] on input "**********" at bounding box center [557, 432] width 504 height 28
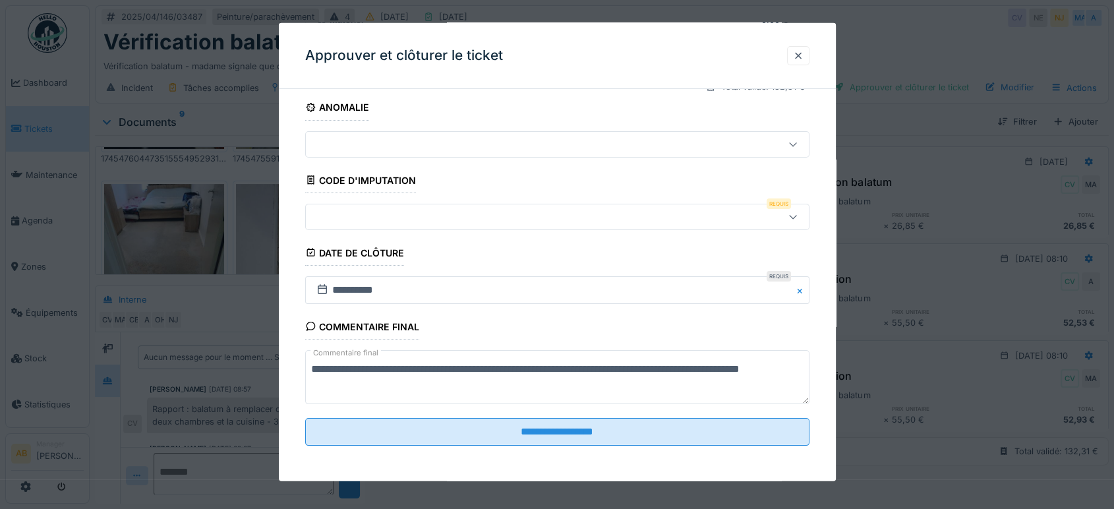
click at [464, 220] on div at bounding box center [527, 216] width 433 height 15
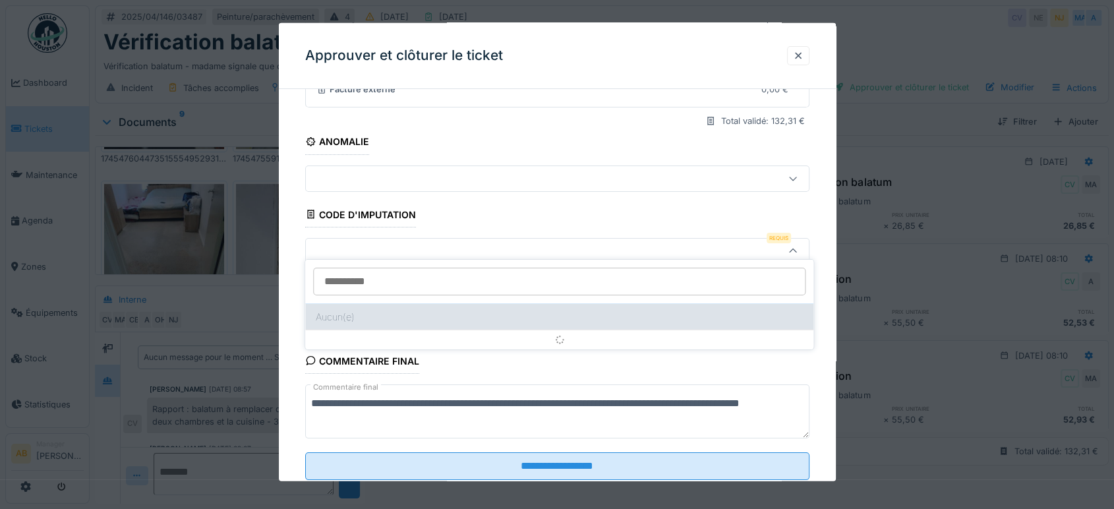
scroll to position [163, 0]
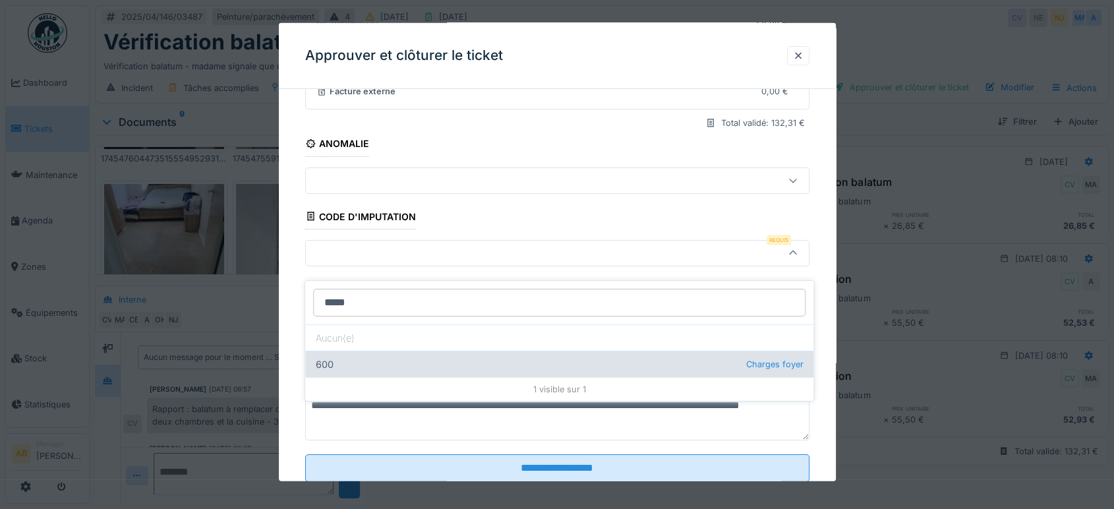
type input "*****"
click at [385, 351] on div "600 Charges foyer" at bounding box center [559, 364] width 508 height 26
type input "***"
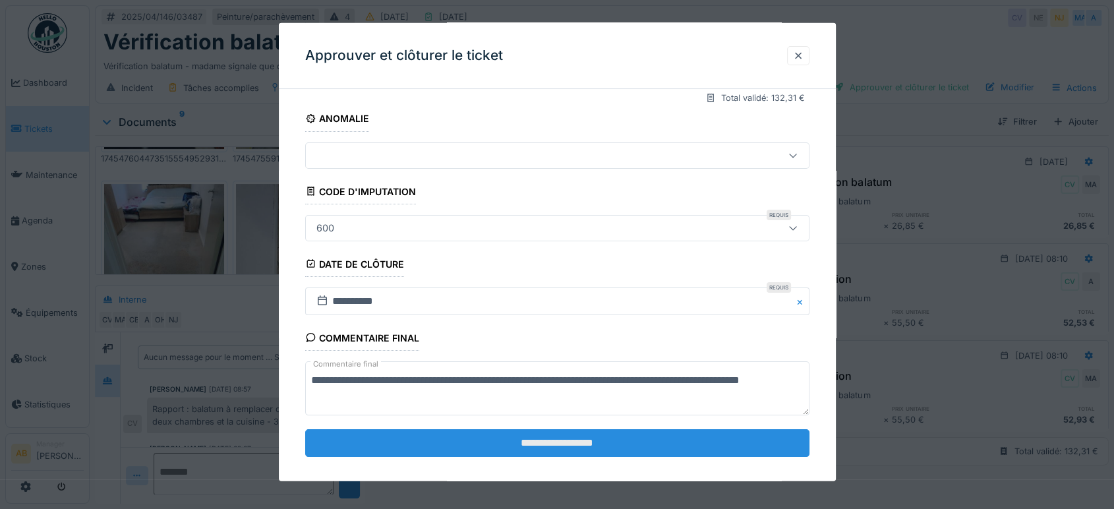
scroll to position [199, 0]
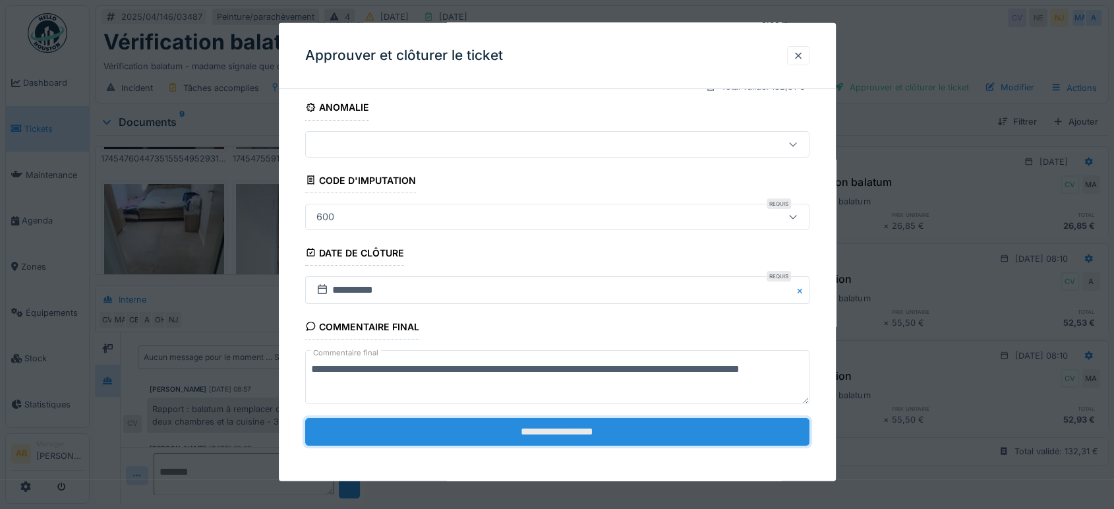
click at [574, 431] on input "**********" at bounding box center [557, 432] width 504 height 28
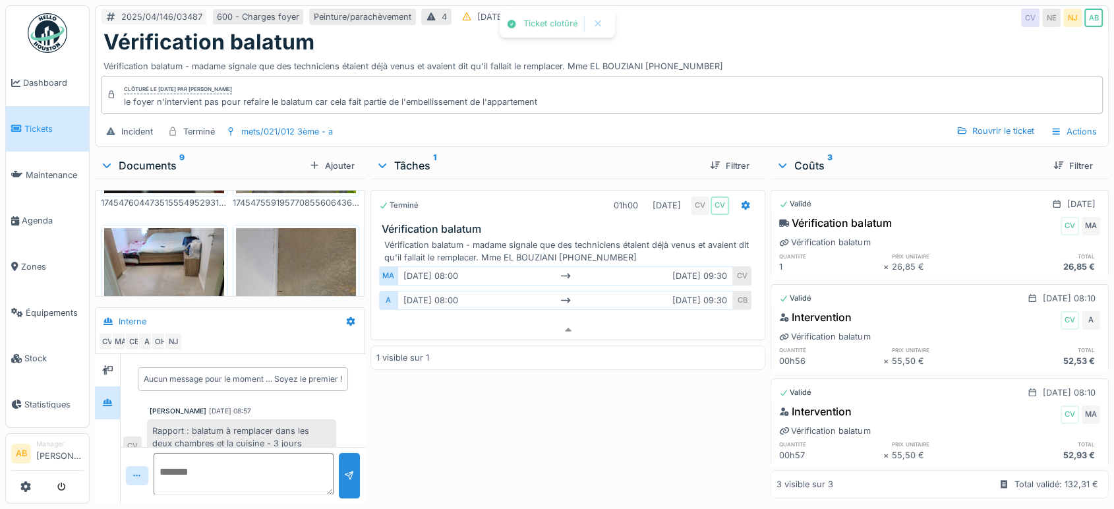
scroll to position [216, 0]
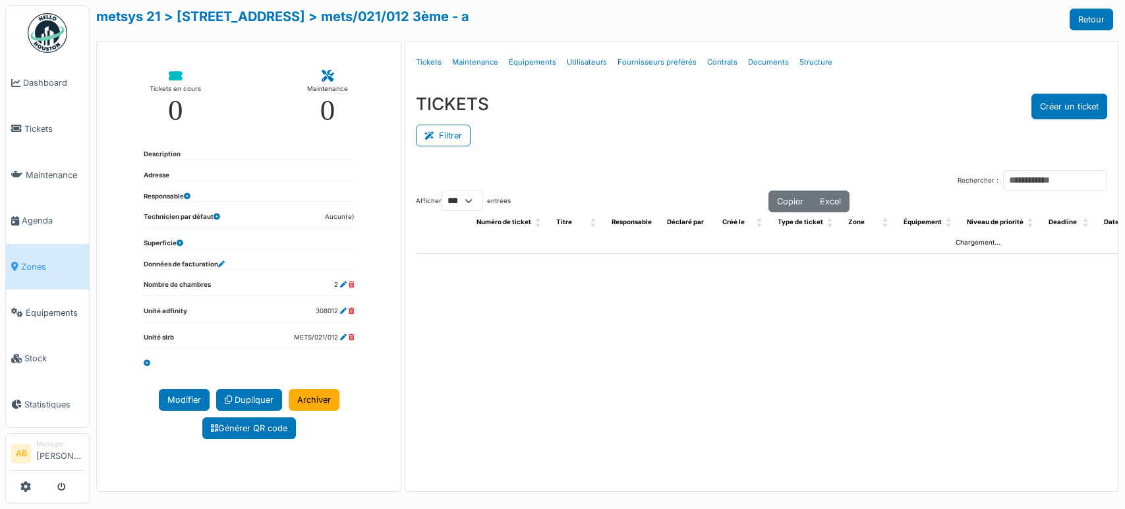
select select "***"
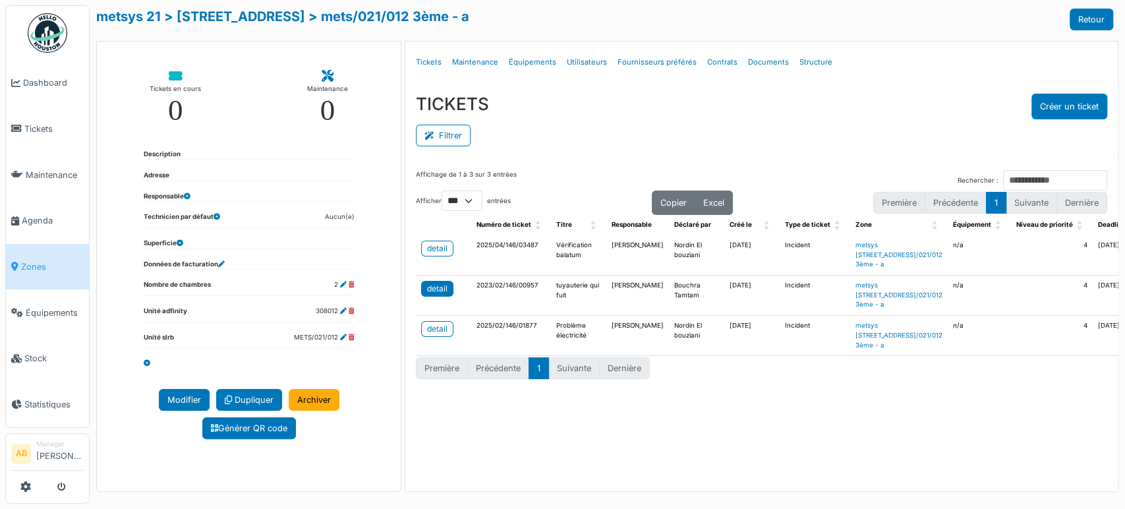
click at [428, 295] on div "detail" at bounding box center [437, 289] width 20 height 12
click at [436, 295] on div "detail" at bounding box center [437, 289] width 20 height 12
click at [62, 260] on span "Zones" at bounding box center [52, 266] width 63 height 13
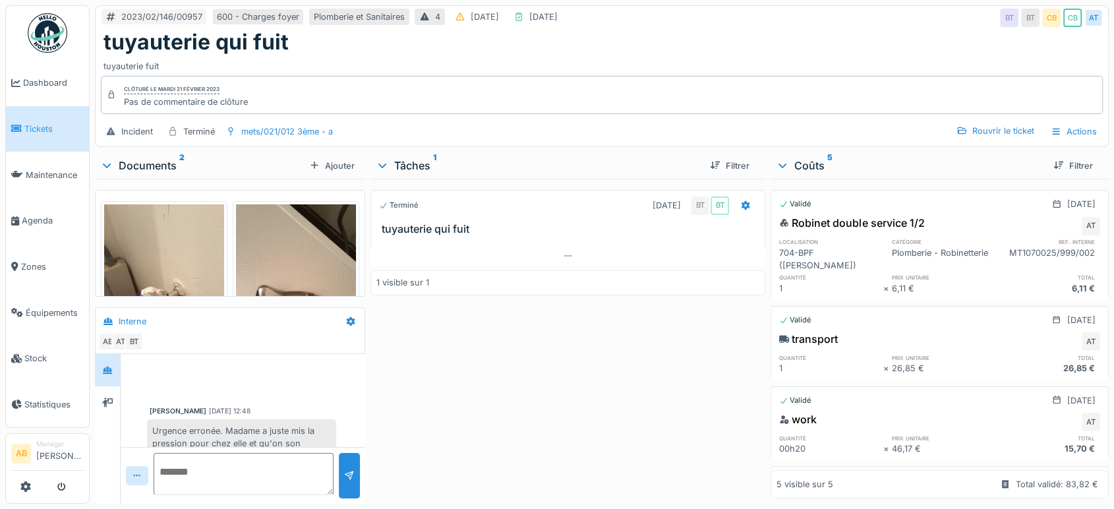
scroll to position [203, 0]
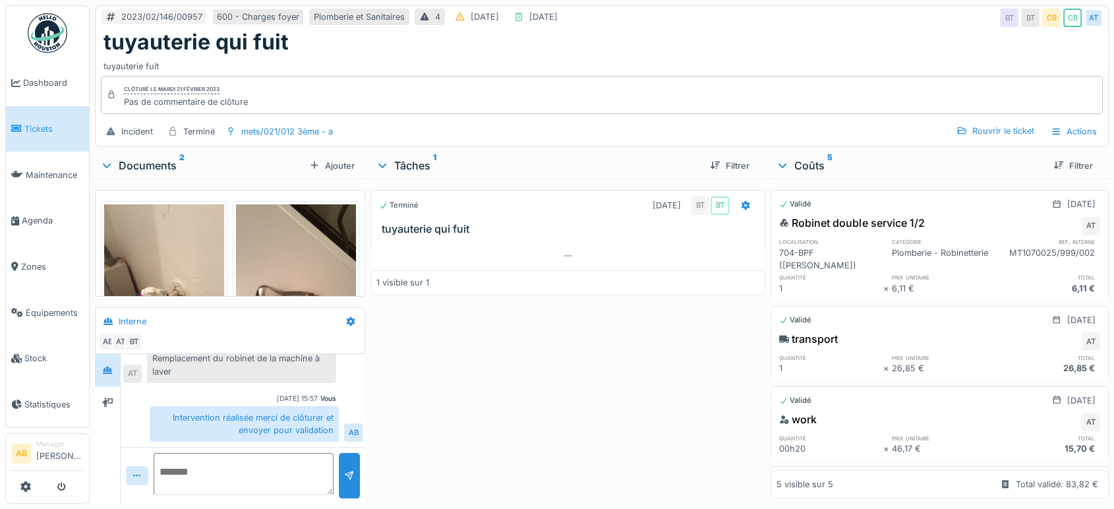
click at [159, 167] on div "Documents 2" at bounding box center [202, 166] width 204 height 16
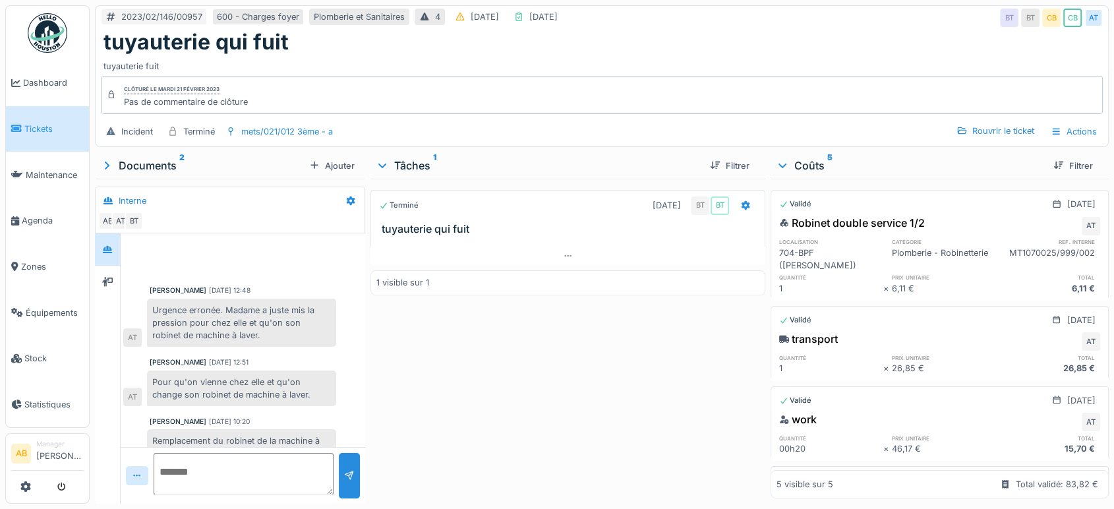
scroll to position [73, 0]
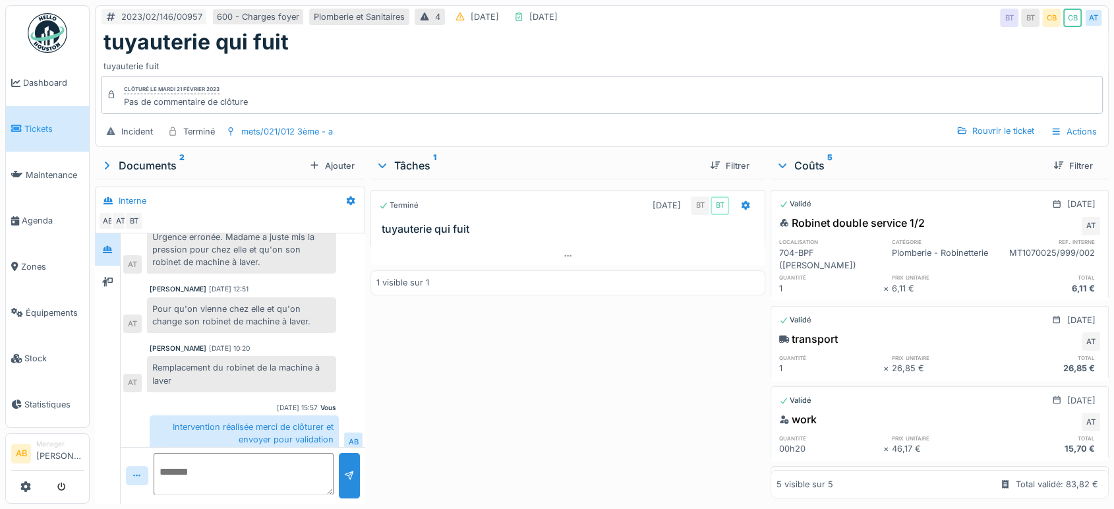
click at [176, 160] on div "Documents 2" at bounding box center [202, 166] width 204 height 16
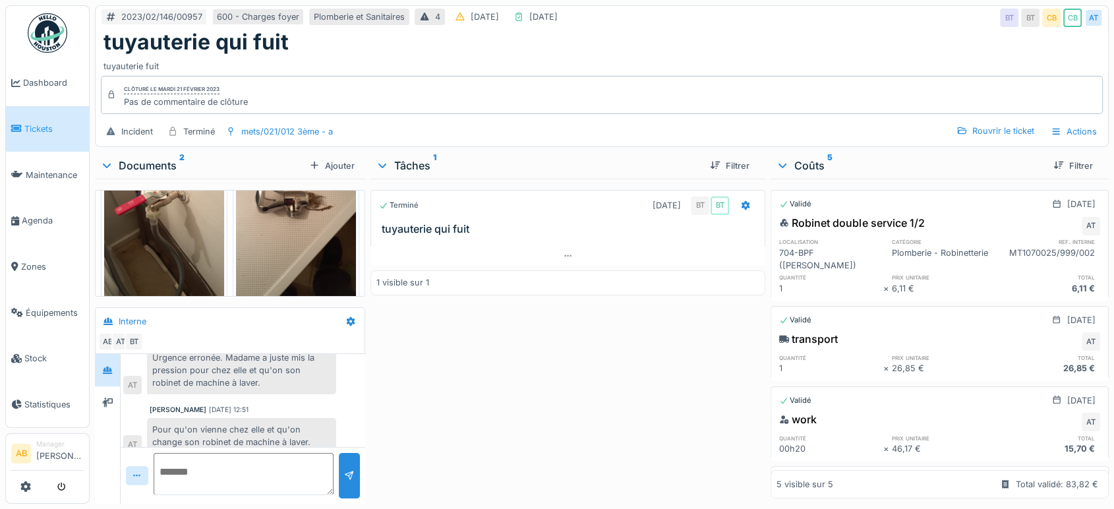
scroll to position [115, 0]
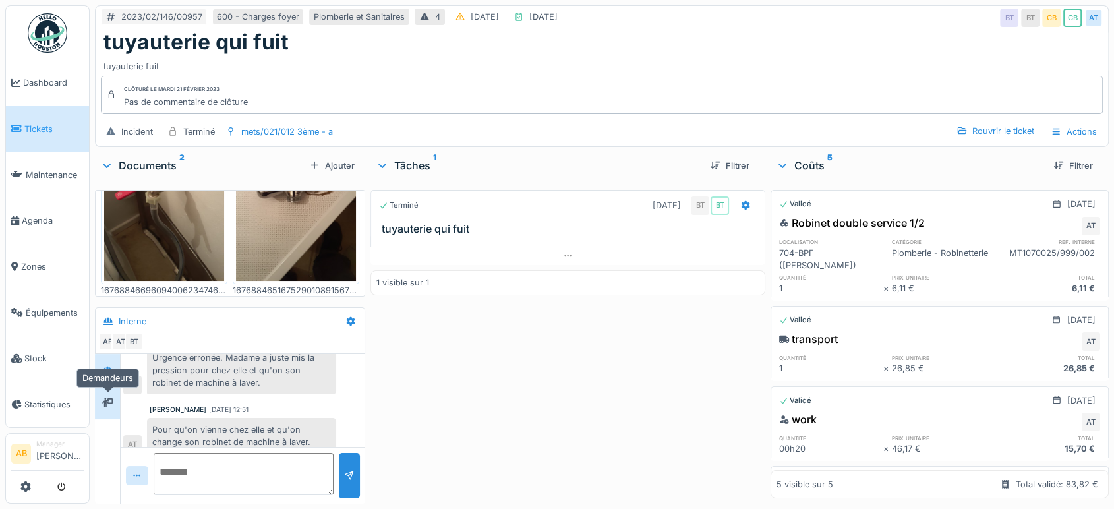
click at [101, 398] on div at bounding box center [108, 402] width 20 height 16
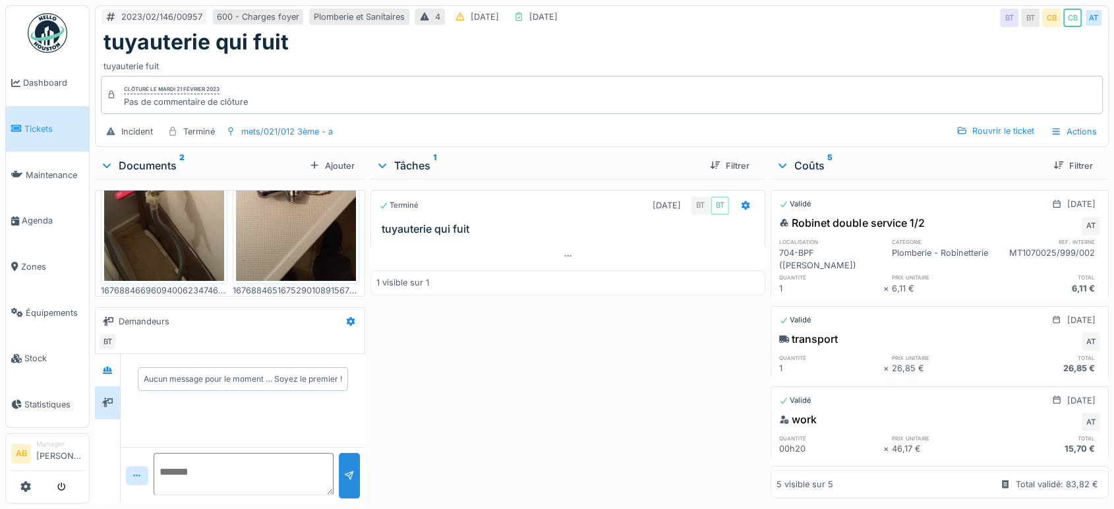
click at [159, 164] on div "Documents 2" at bounding box center [202, 166] width 204 height 16
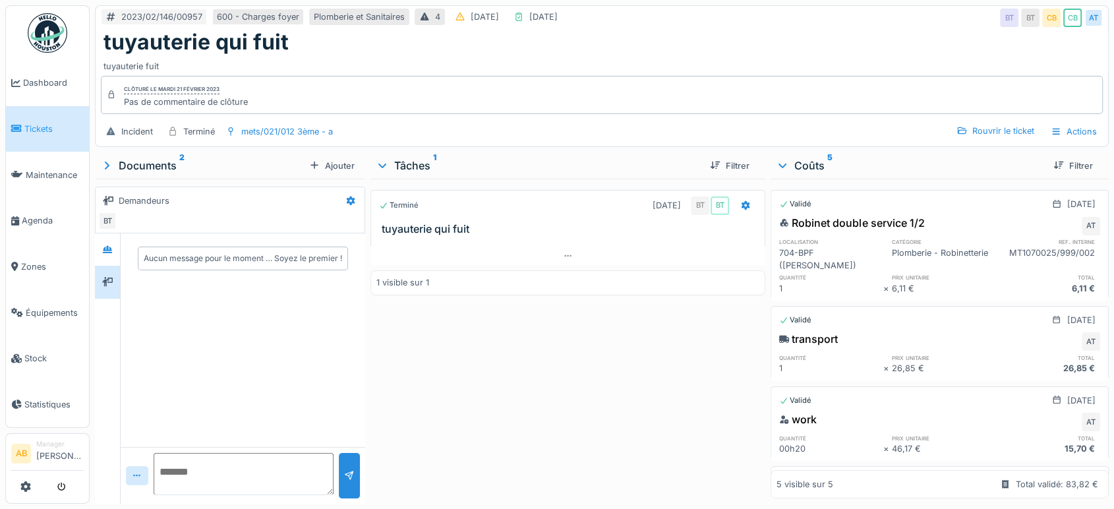
click at [1070, 429] on div "work AT quantité prix unitaire total 00h20 × 46,17 € 15,70 €" at bounding box center [940, 433] width 338 height 49
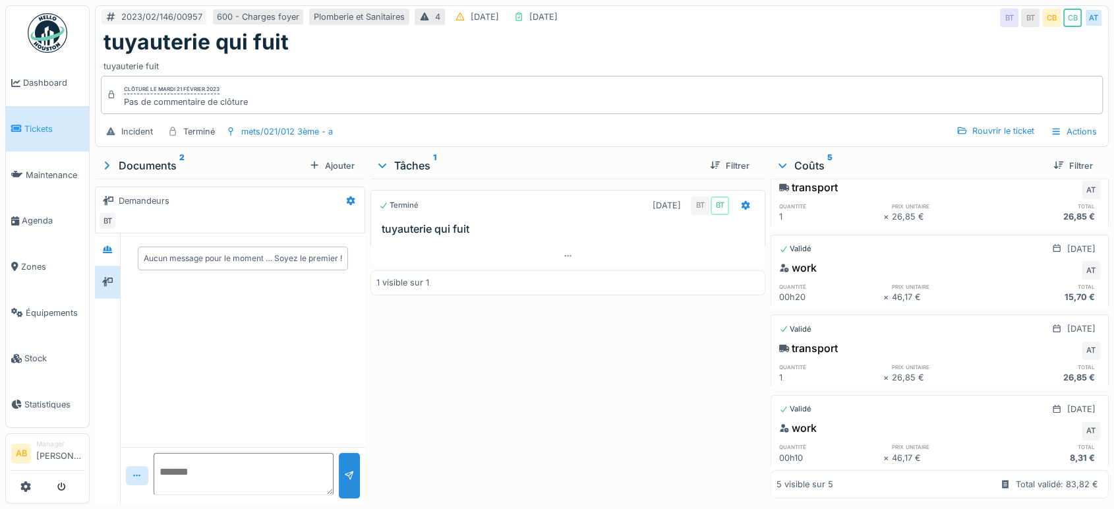
scroll to position [177, 0]
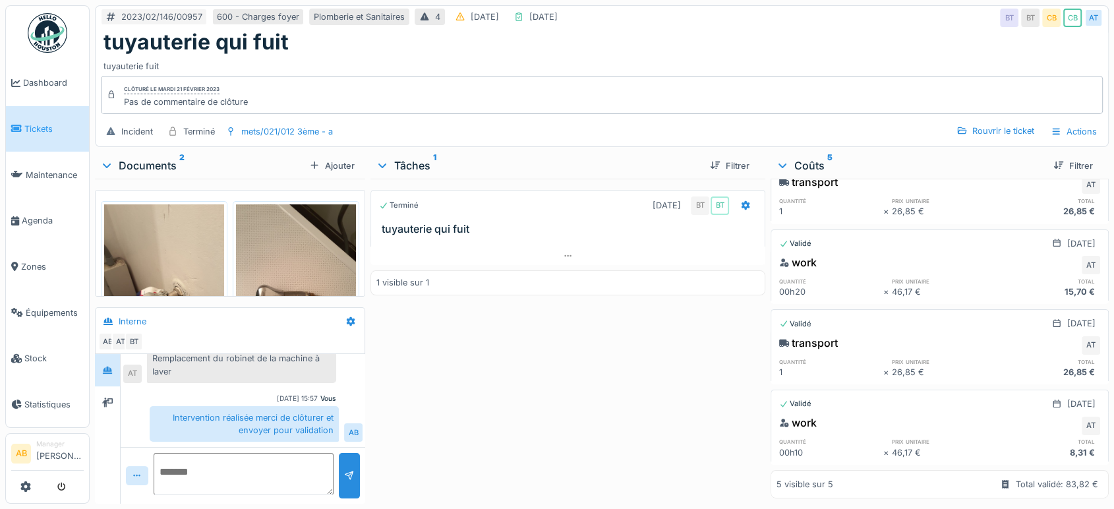
click at [193, 258] on img at bounding box center [164, 300] width 120 height 192
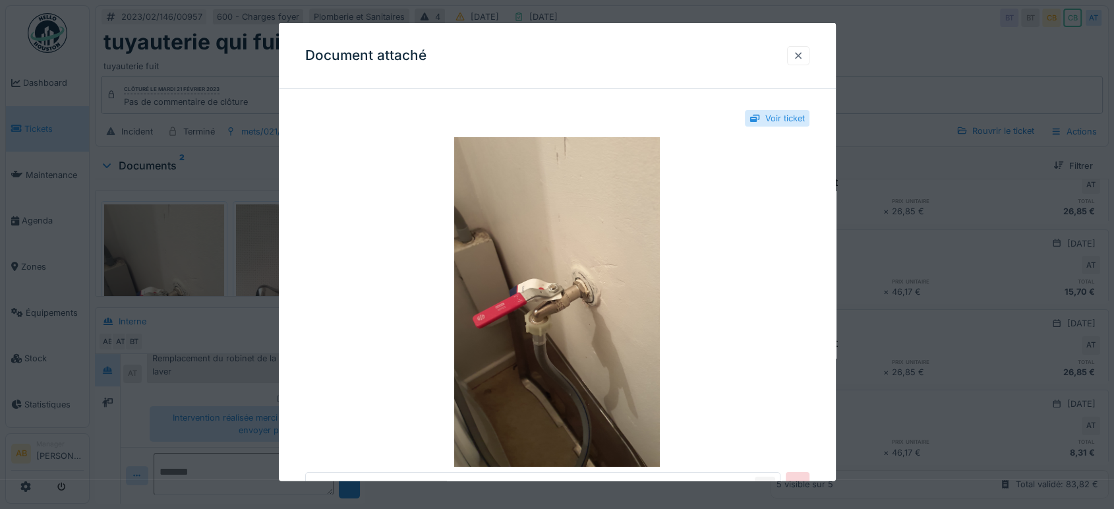
click at [802, 47] on div at bounding box center [798, 55] width 22 height 19
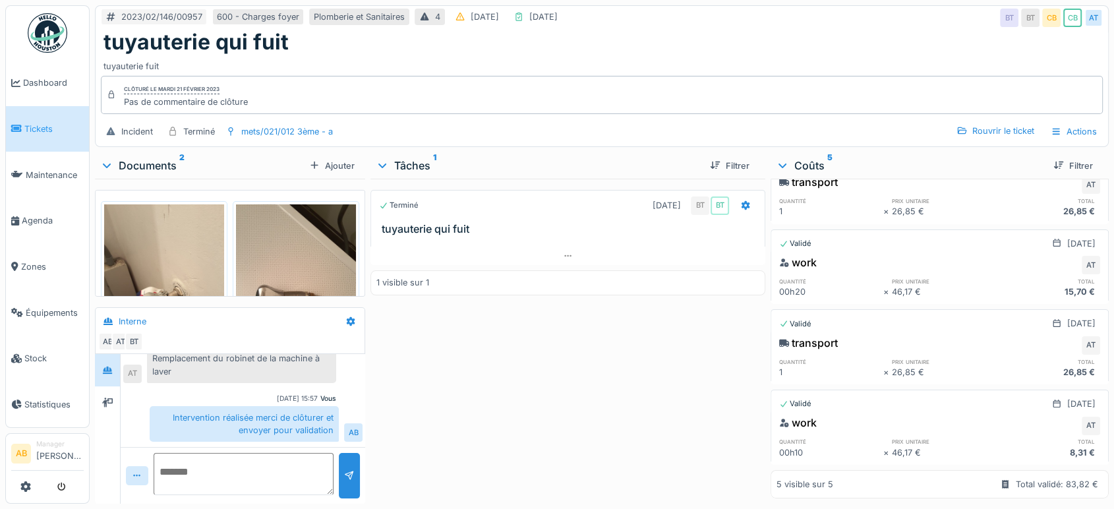
click at [153, 158] on div "Documents 2" at bounding box center [202, 166] width 204 height 16
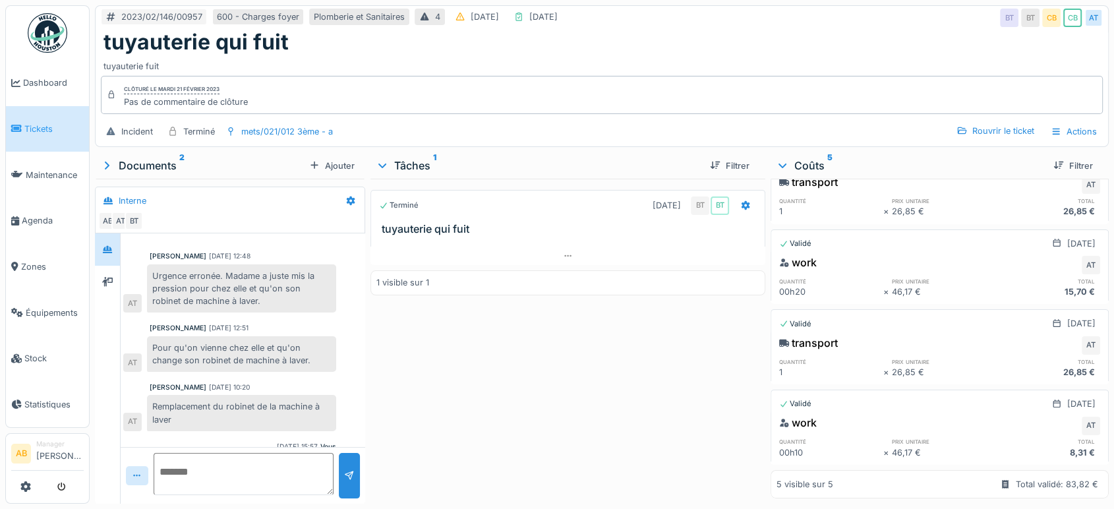
scroll to position [9, 0]
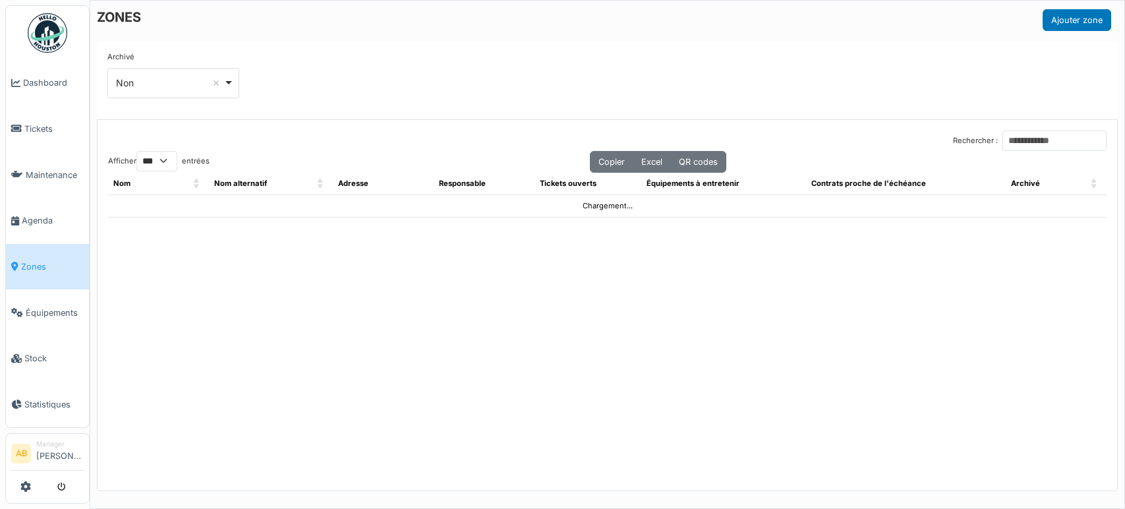
select select "***"
click at [1023, 138] on input "Rechercher :" at bounding box center [1055, 141] width 104 height 20
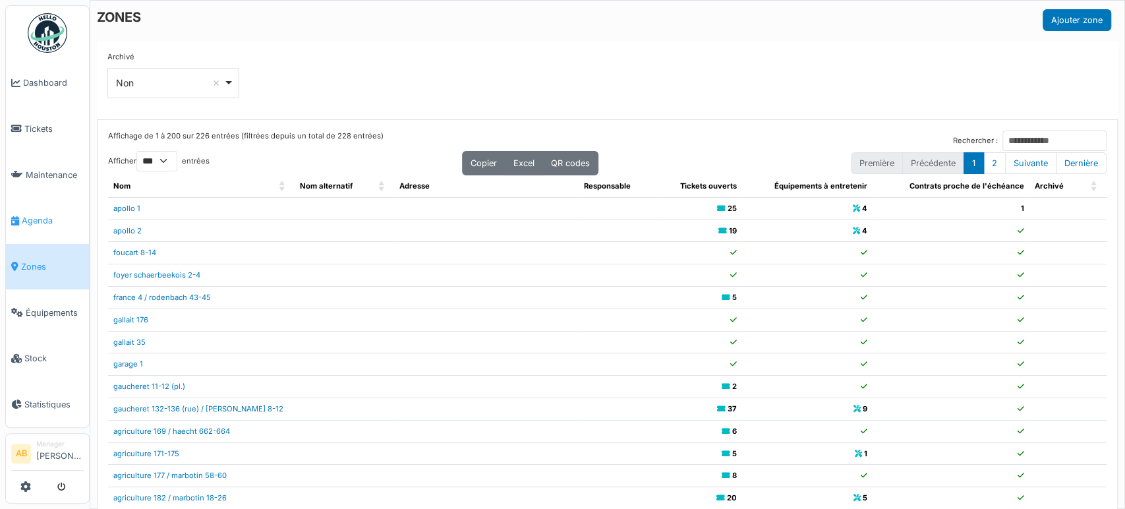
click at [32, 215] on span "Agenda" at bounding box center [53, 220] width 62 height 13
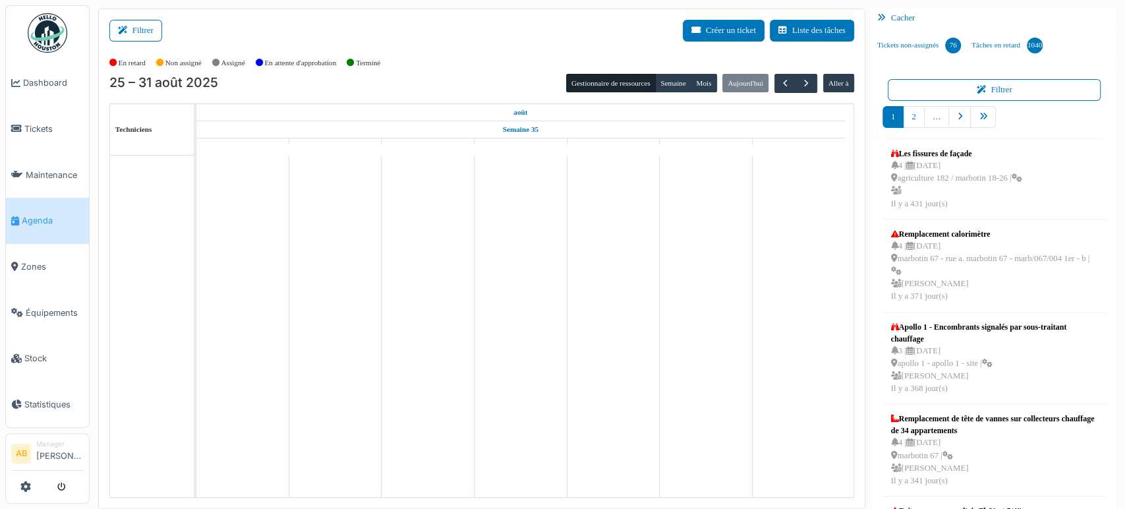
click at [119, 35] on button "Filtrer" at bounding box center [135, 31] width 53 height 22
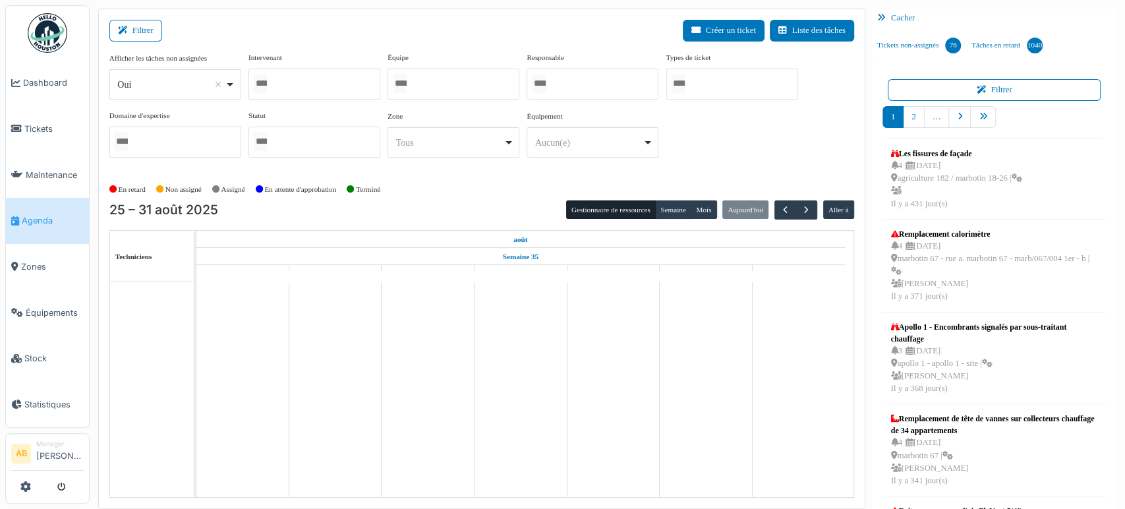
click at [147, 76] on div "Oui Remove item" at bounding box center [175, 84] width 121 height 19
select select "**"
click at [328, 80] on div at bounding box center [315, 84] width 132 height 31
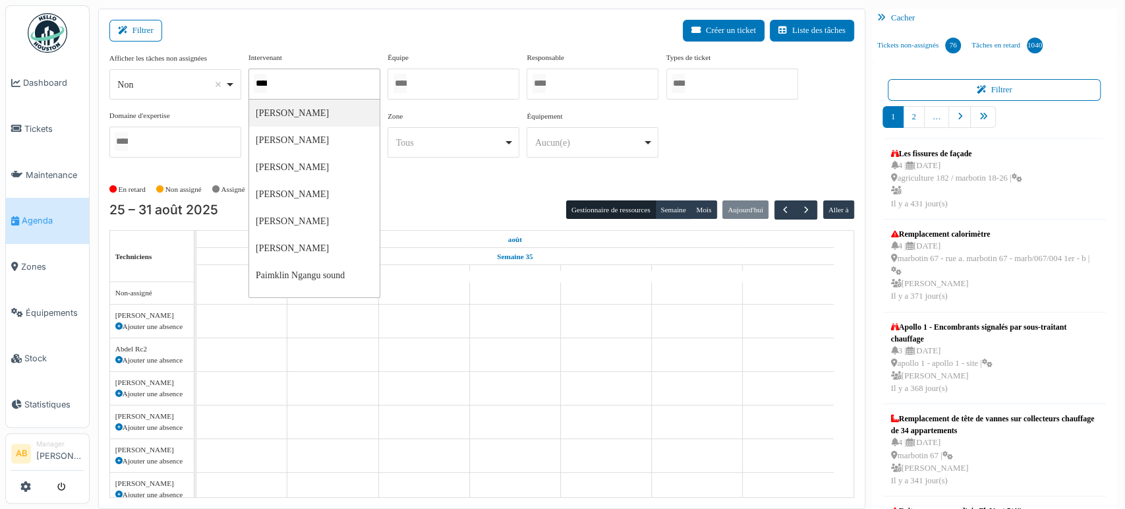
type input "*****"
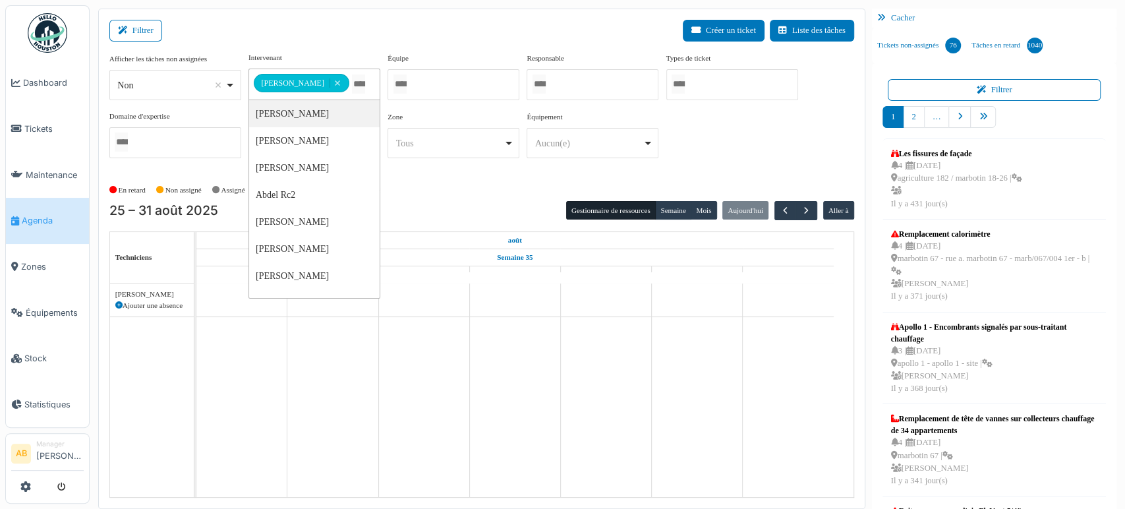
click at [659, 198] on div "En retard Non assigné Assigné En attente d'approbation Terminé" at bounding box center [481, 190] width 745 height 22
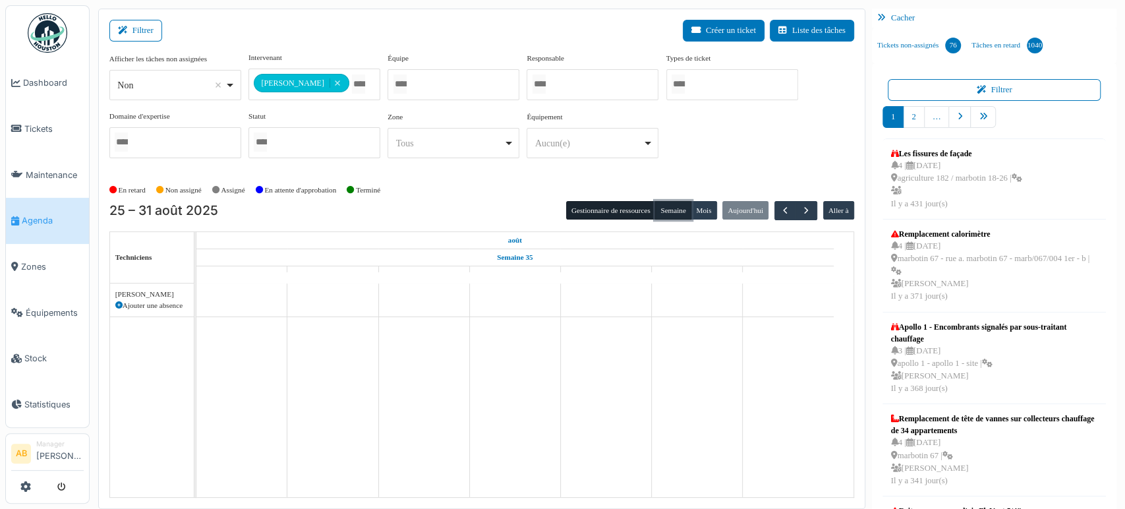
click at [661, 210] on button "Semaine" at bounding box center [673, 210] width 36 height 18
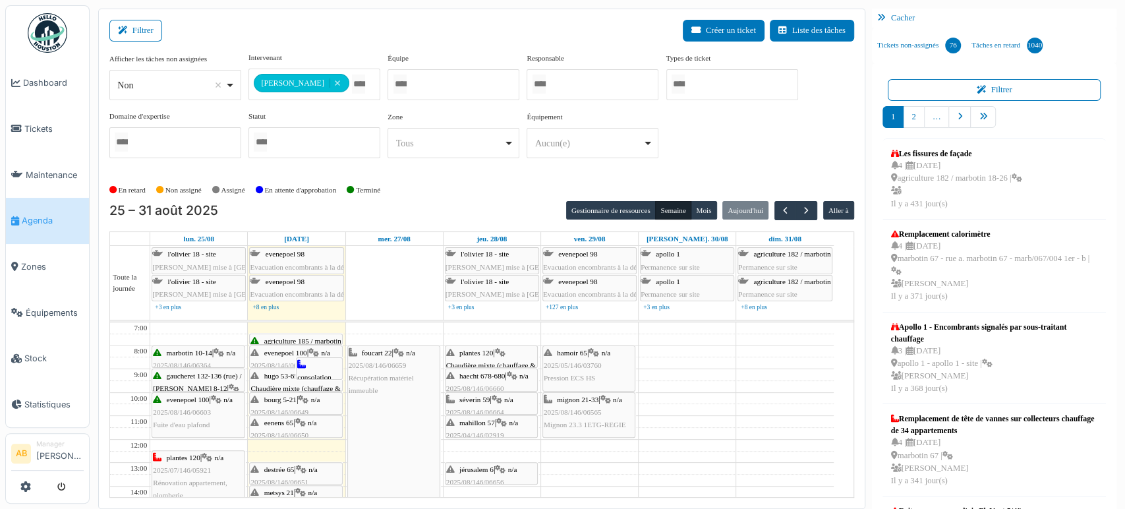
click at [373, 74] on div "**********" at bounding box center [315, 85] width 132 height 32
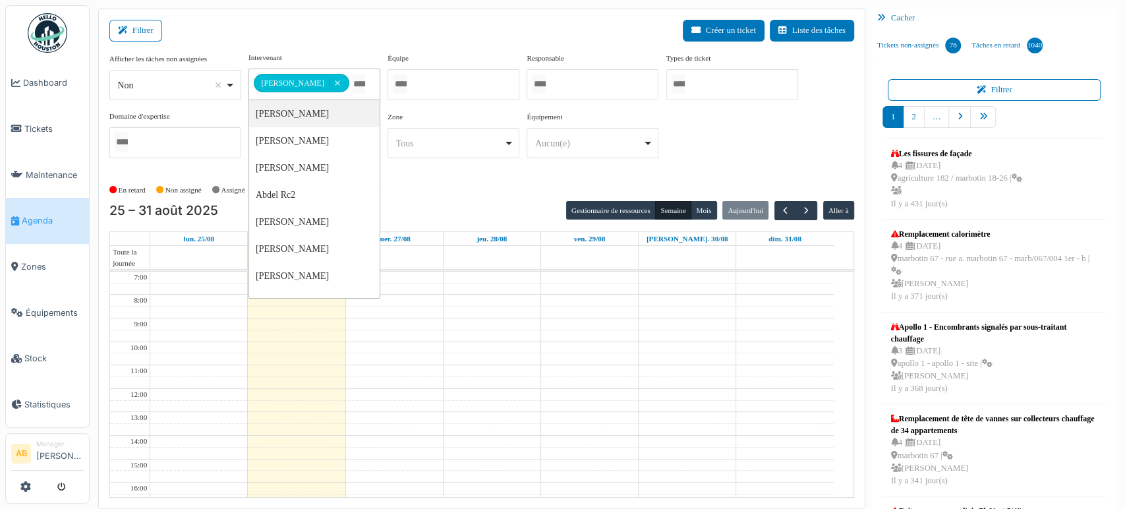
click at [802, 418] on td at bounding box center [492, 418] width 684 height 12
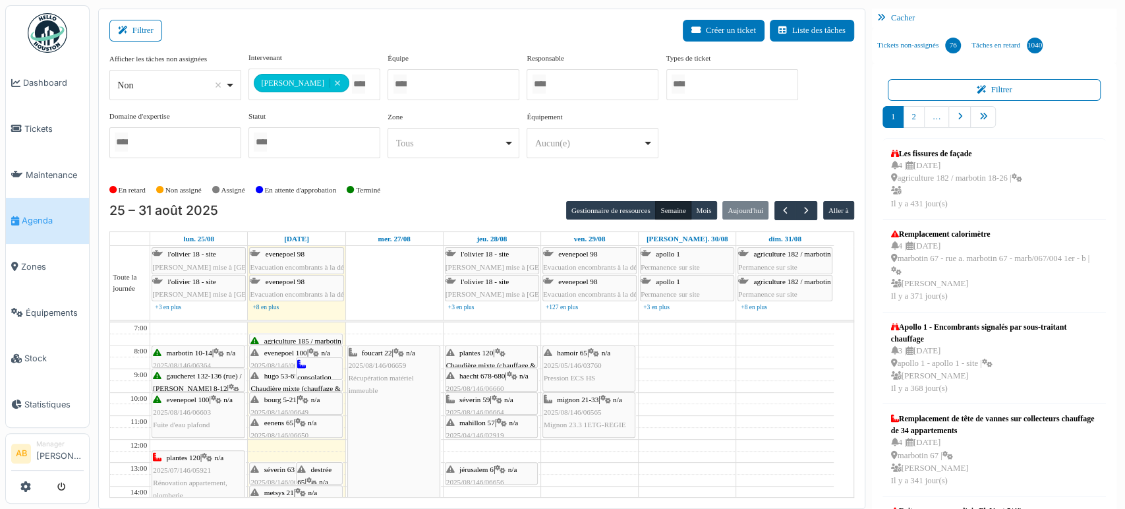
click at [505, 402] on div "séverin 59 | n/a 2025/08/146/06664 Placement d'un bouchon regard sur décharge c…" at bounding box center [491, 419] width 90 height 51
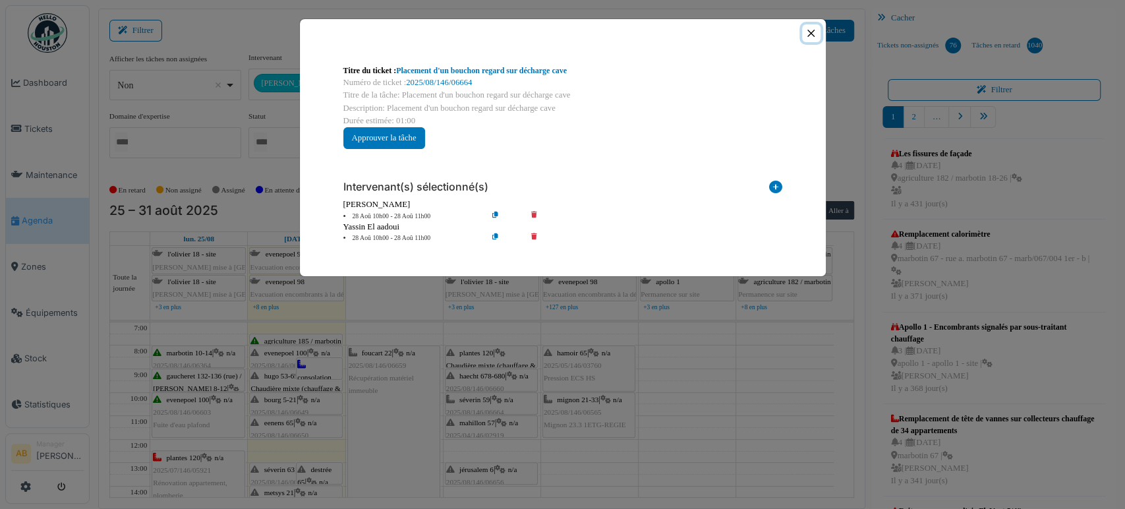
click at [811, 36] on button "Close" at bounding box center [811, 33] width 18 height 18
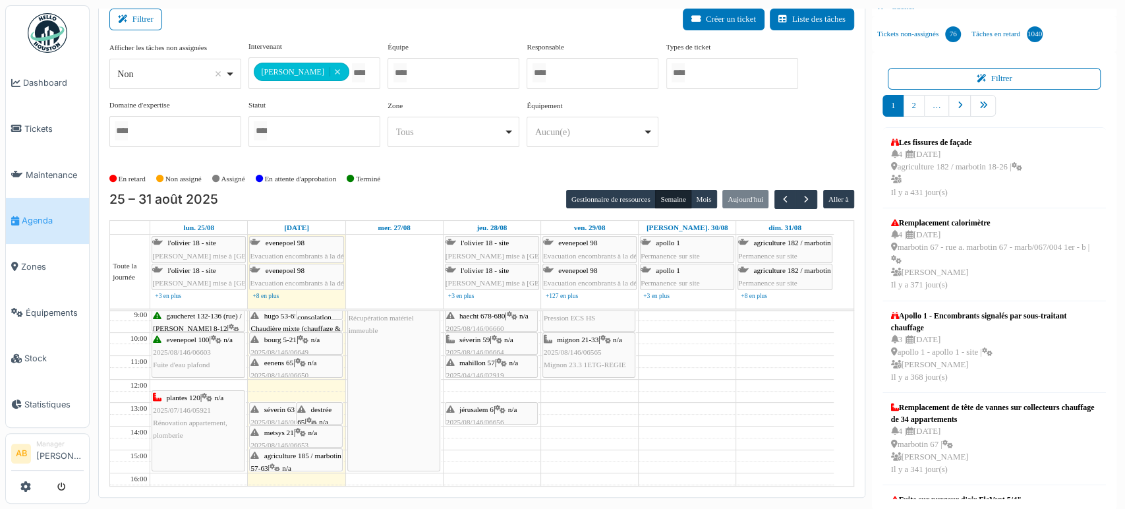
scroll to position [73, 0]
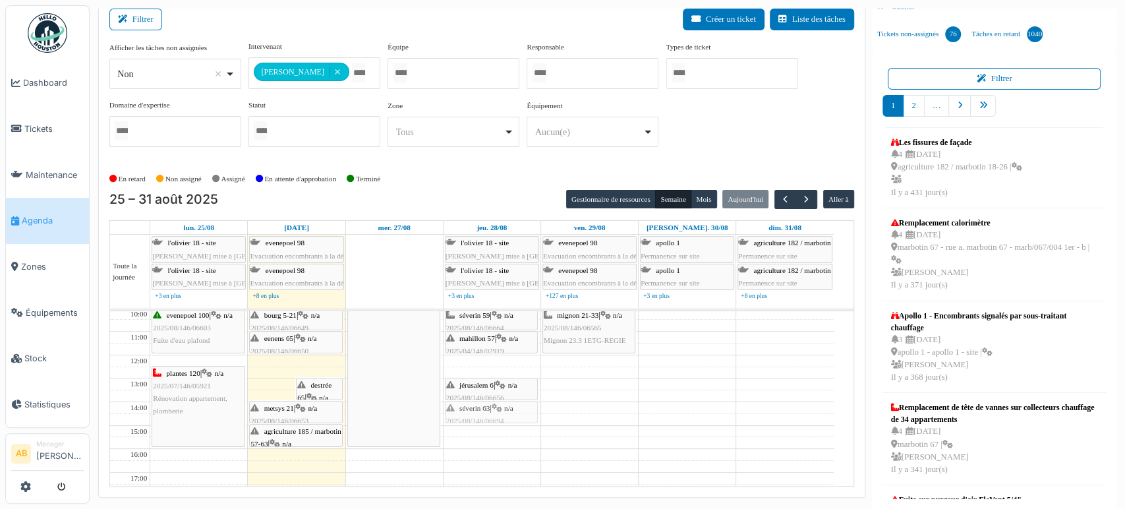
drag, startPoint x: 280, startPoint y: 380, endPoint x: 480, endPoint y: 400, distance: 201.3
click at [480, 400] on tr "marbotin 10-14 | n/a 2025/08/146/06364 Remplacement de la vanne thermostatique …" at bounding box center [472, 437] width 724 height 398
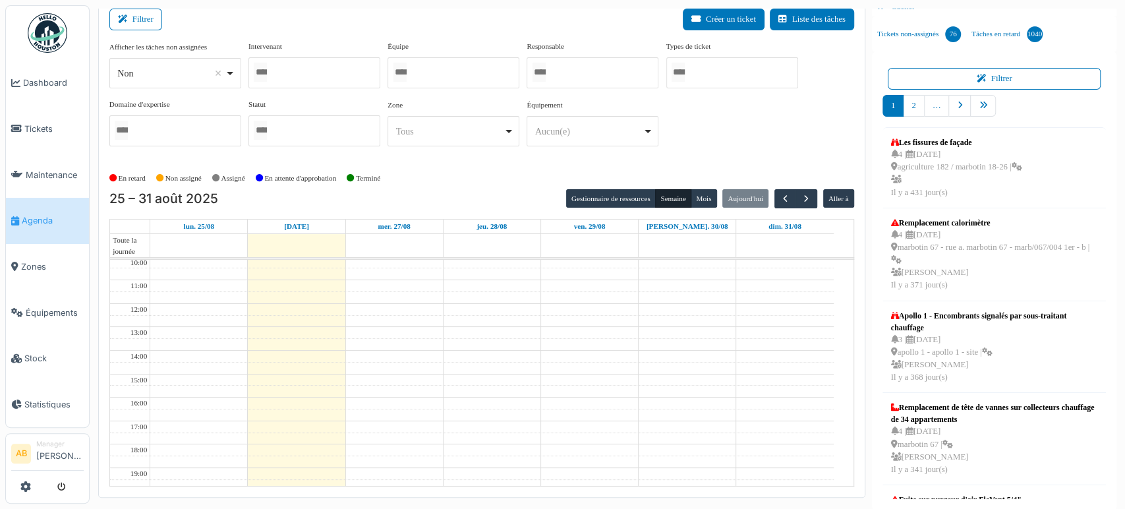
click at [315, 73] on div at bounding box center [315, 72] width 132 height 31
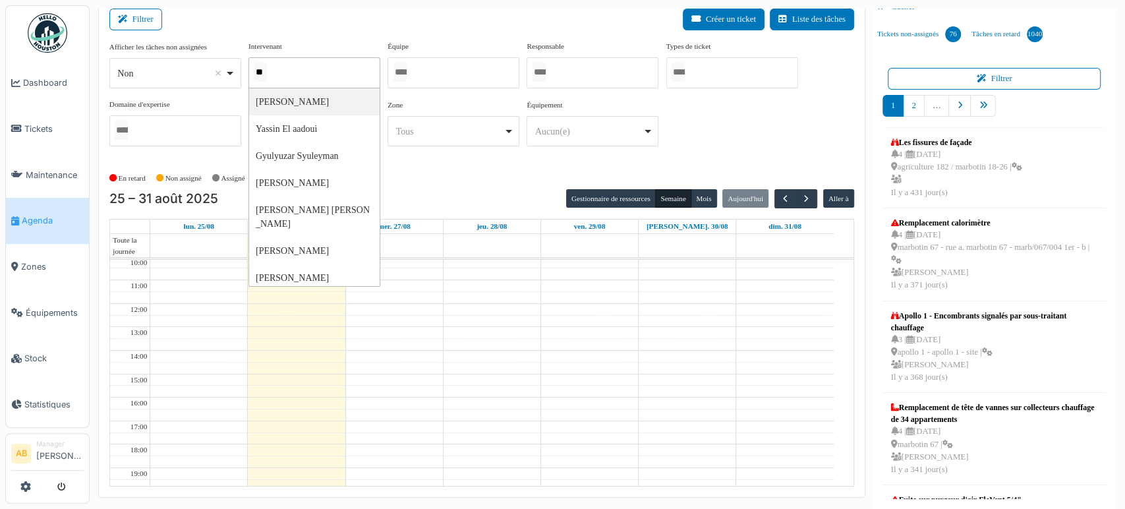
type input "***"
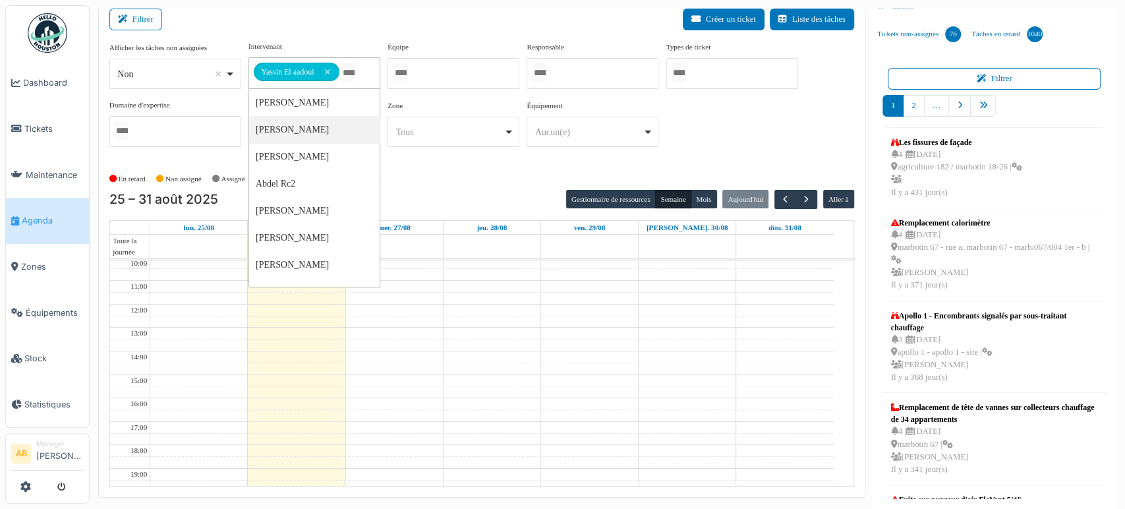
click at [546, 386] on td at bounding box center [492, 392] width 684 height 12
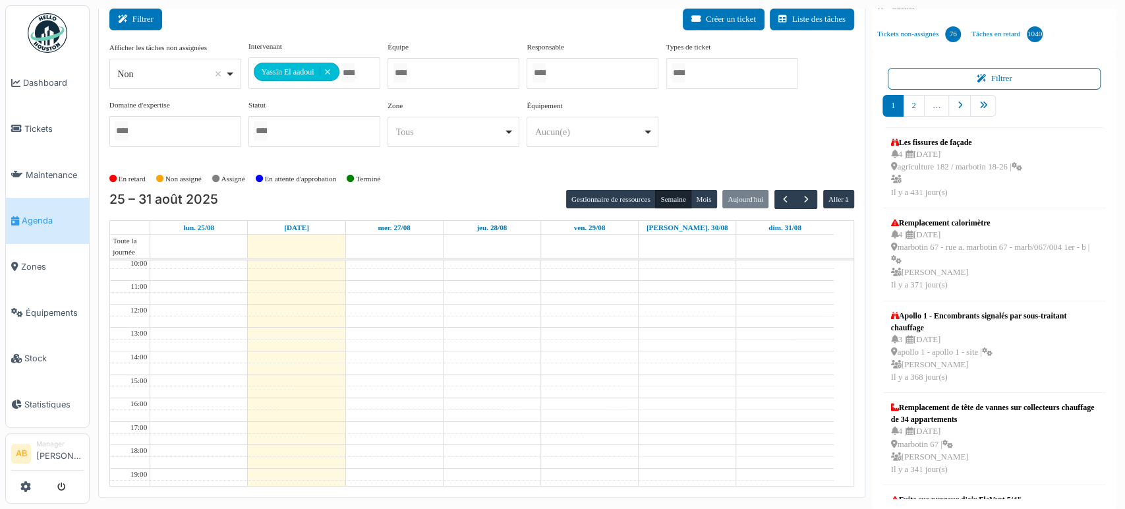
click at [154, 20] on button "Filtrer" at bounding box center [135, 20] width 53 height 22
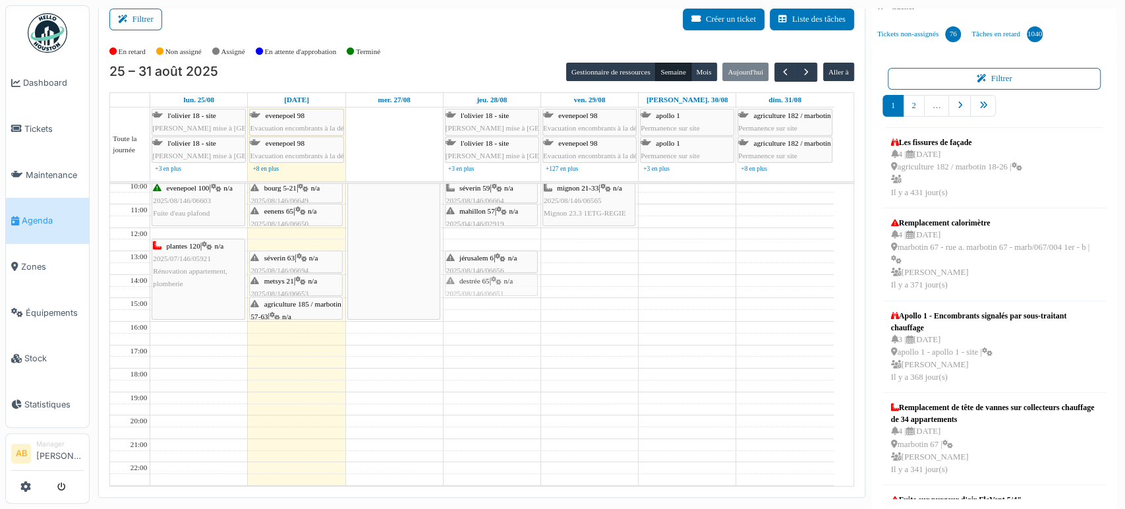
drag, startPoint x: 319, startPoint y: 257, endPoint x: 496, endPoint y: 286, distance: 179.1
click at [496, 286] on tr "evenepoel 100 | n/a 2025/08/146/06603 Fuite d'eau plafond plantes 120 | n/a 202…" at bounding box center [472, 310] width 724 height 398
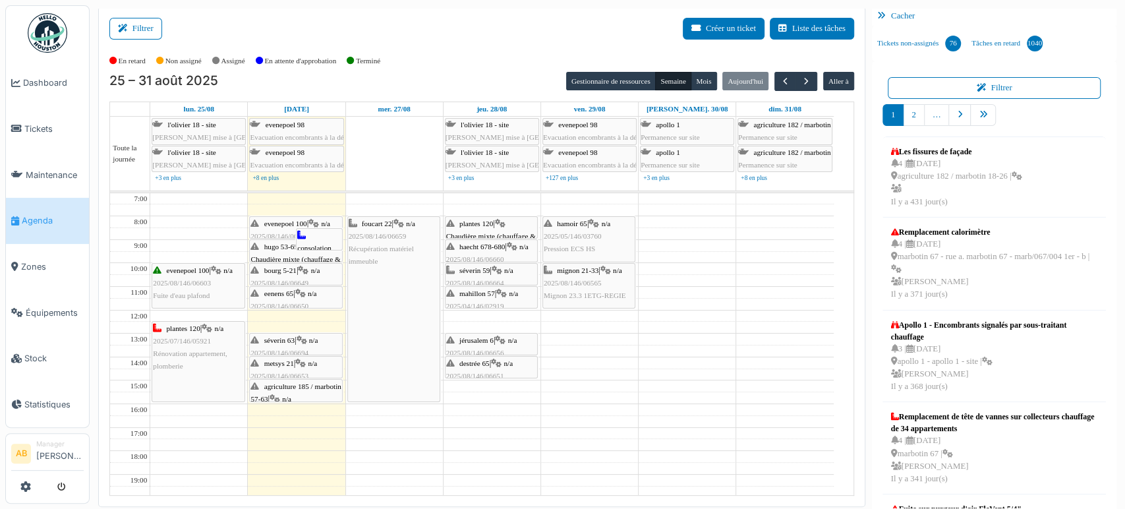
scroll to position [0, 0]
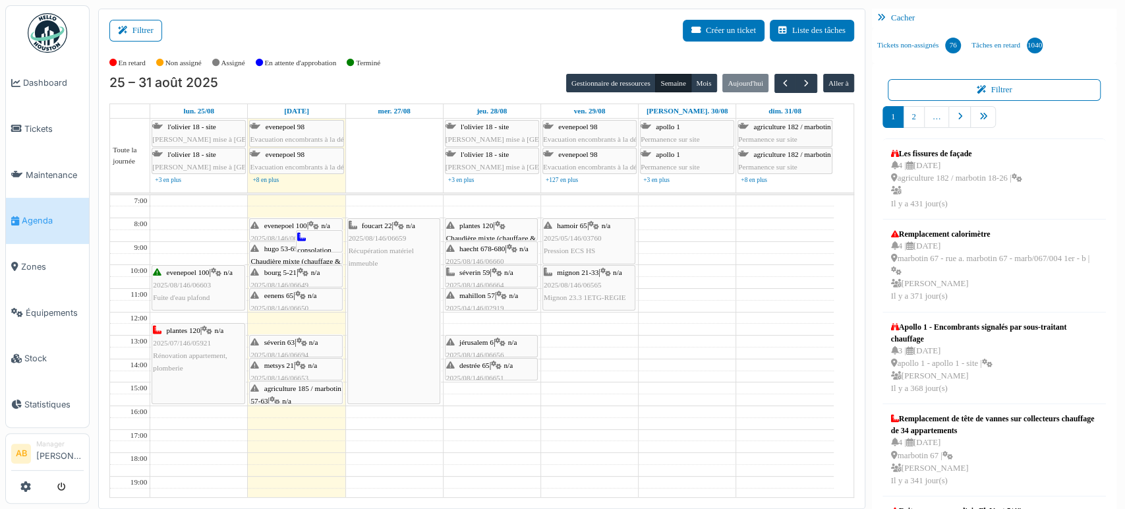
click at [47, 43] on img at bounding box center [48, 33] width 40 height 40
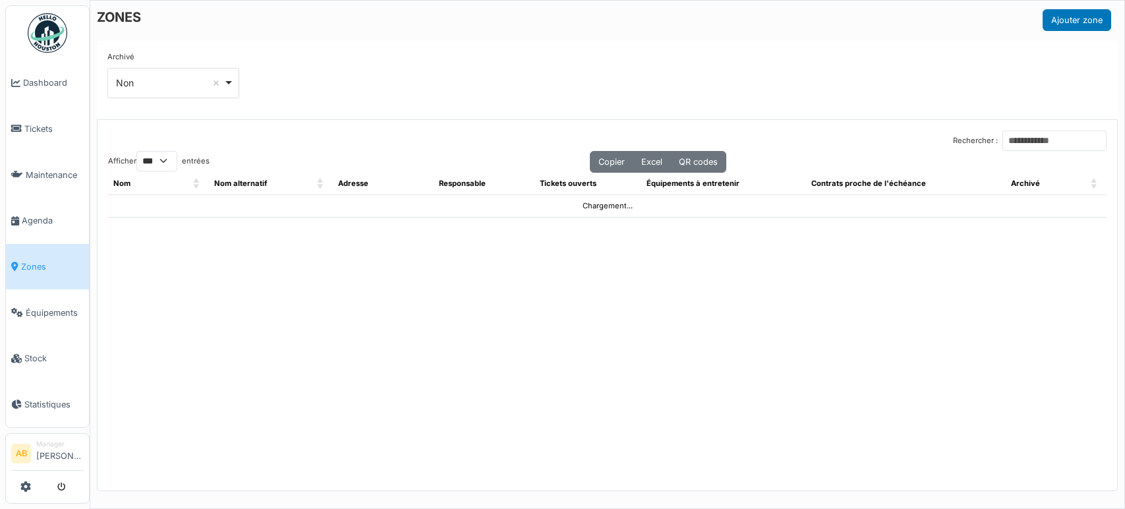
select select "***"
click at [1003, 141] on input "Rechercher :" at bounding box center [1055, 141] width 104 height 20
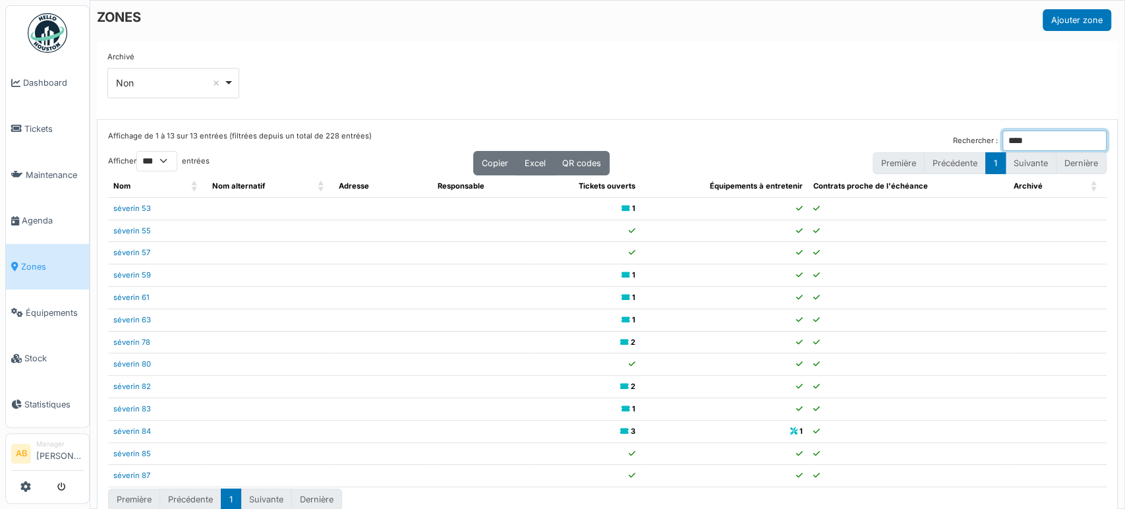
type input "****"
click at [395, 361] on td at bounding box center [383, 364] width 99 height 22
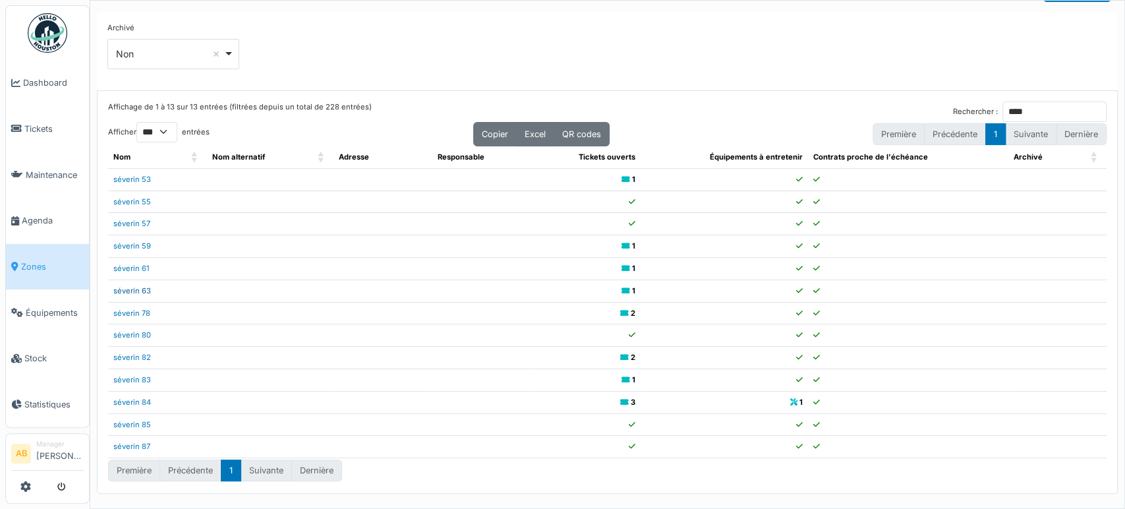
click at [137, 287] on link "séverin 63" at bounding box center [132, 290] width 38 height 9
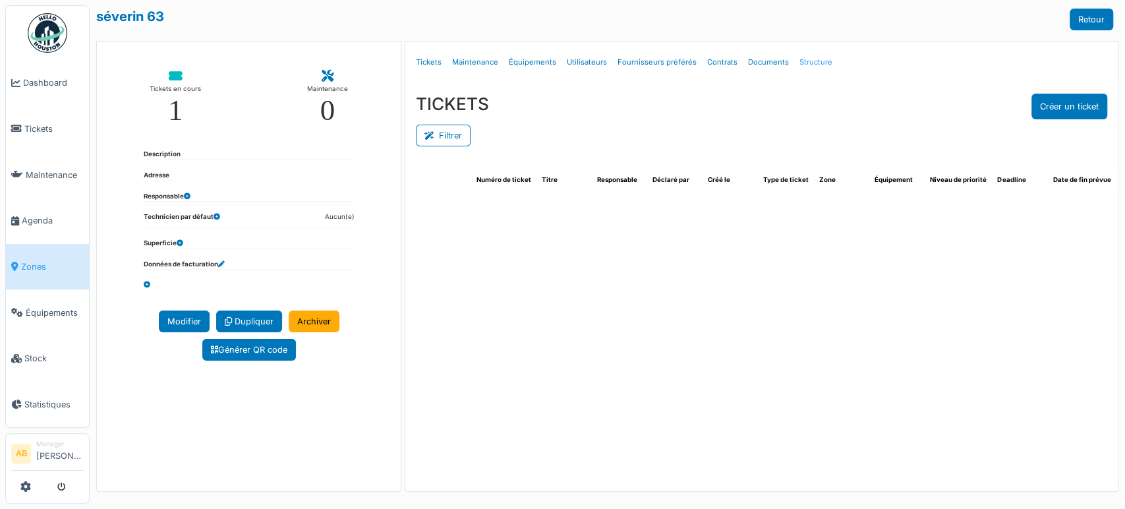
click at [813, 69] on link "Structure" at bounding box center [816, 62] width 44 height 31
select select "***"
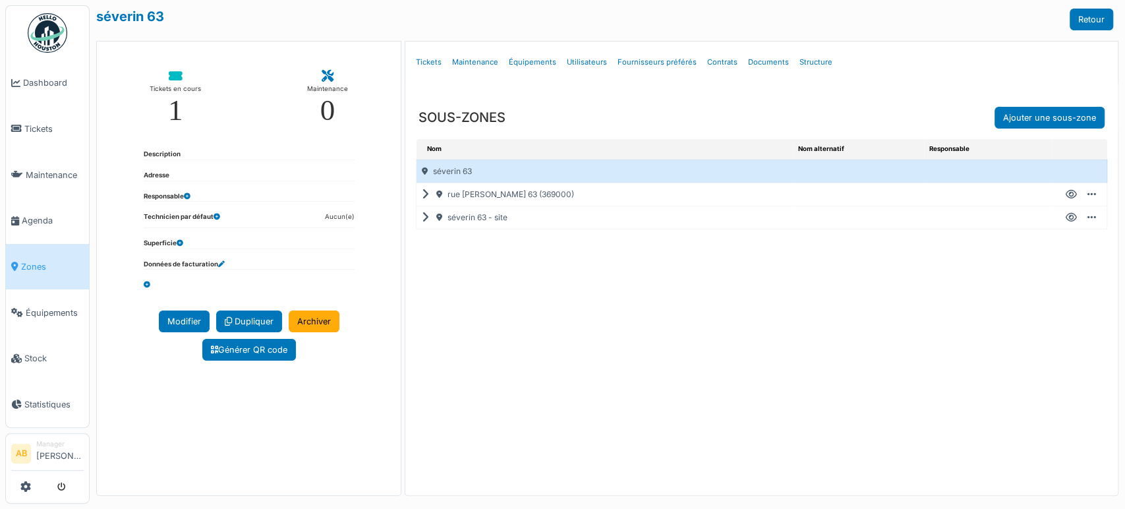
click at [422, 195] on icon at bounding box center [428, 195] width 13 height 1
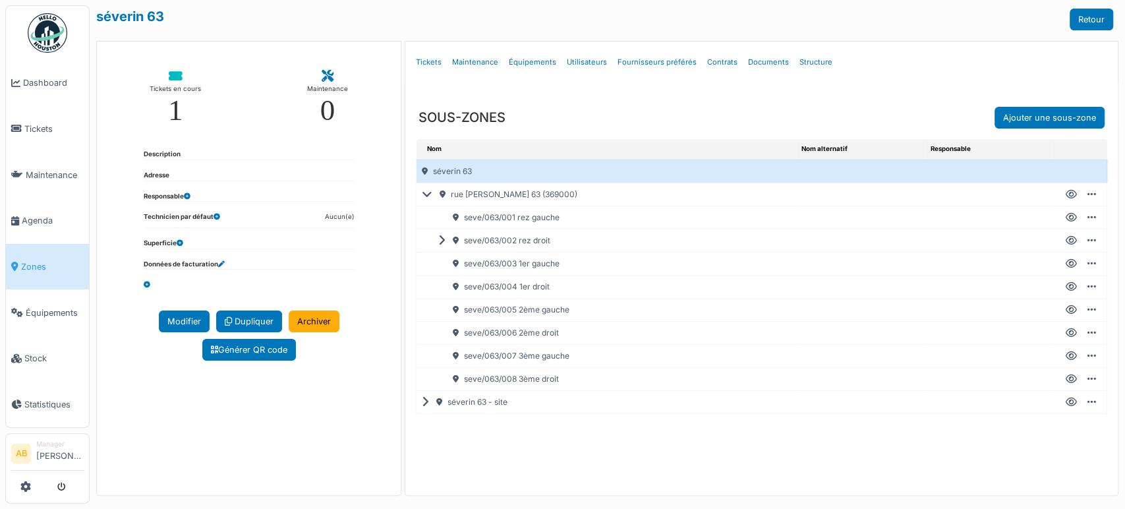
click at [1066, 218] on icon at bounding box center [1071, 218] width 11 height 1
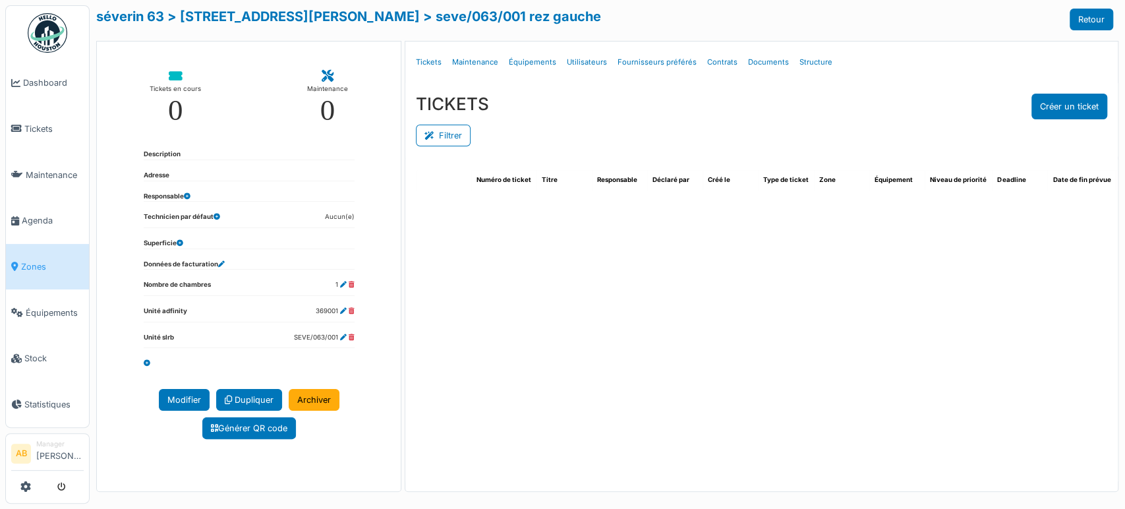
select select "***"
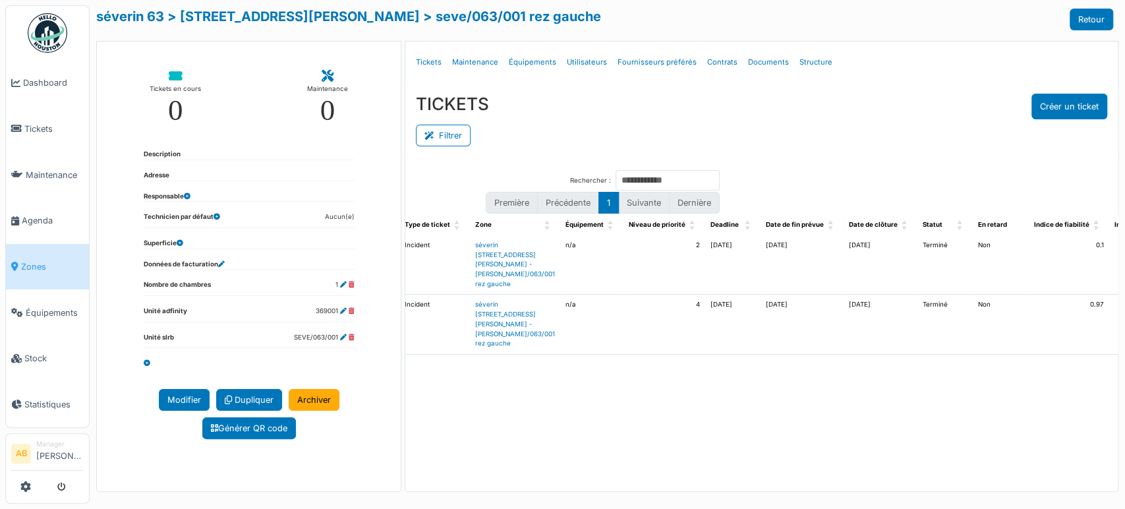
scroll to position [0, 116]
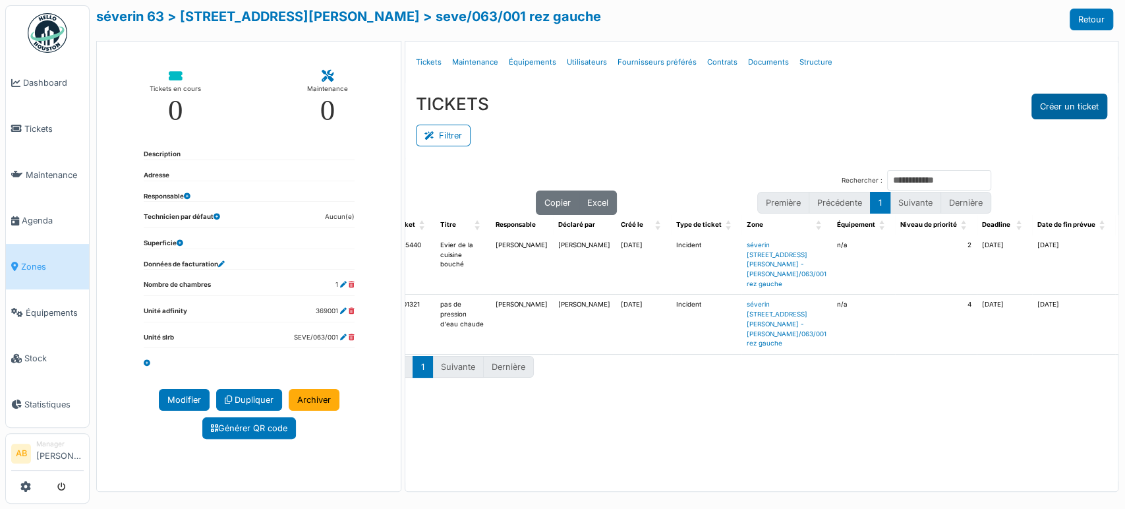
click at [1052, 109] on button "Créer un ticket" at bounding box center [1070, 107] width 76 height 26
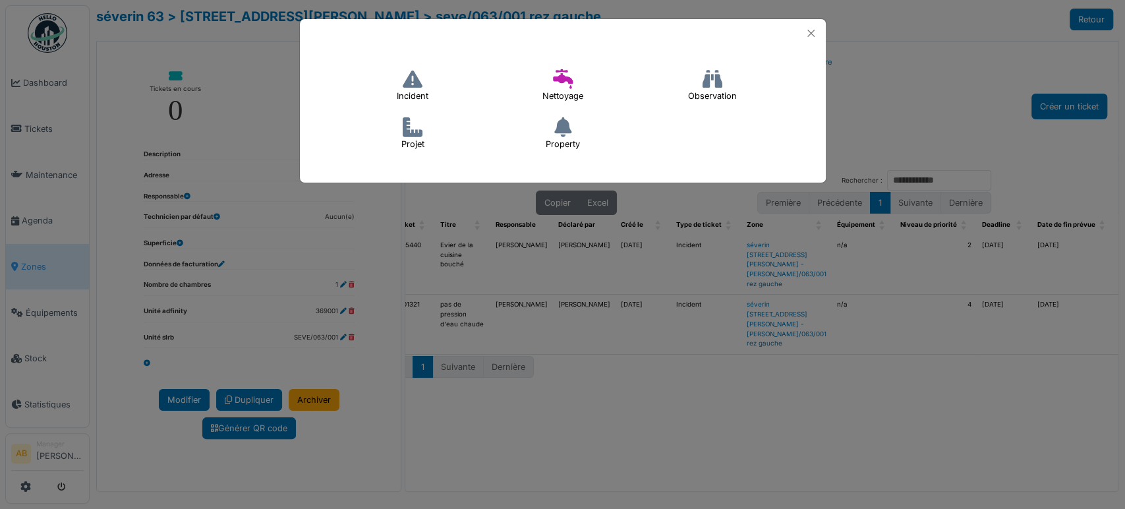
click at [420, 78] on icon at bounding box center [413, 79] width 20 height 20
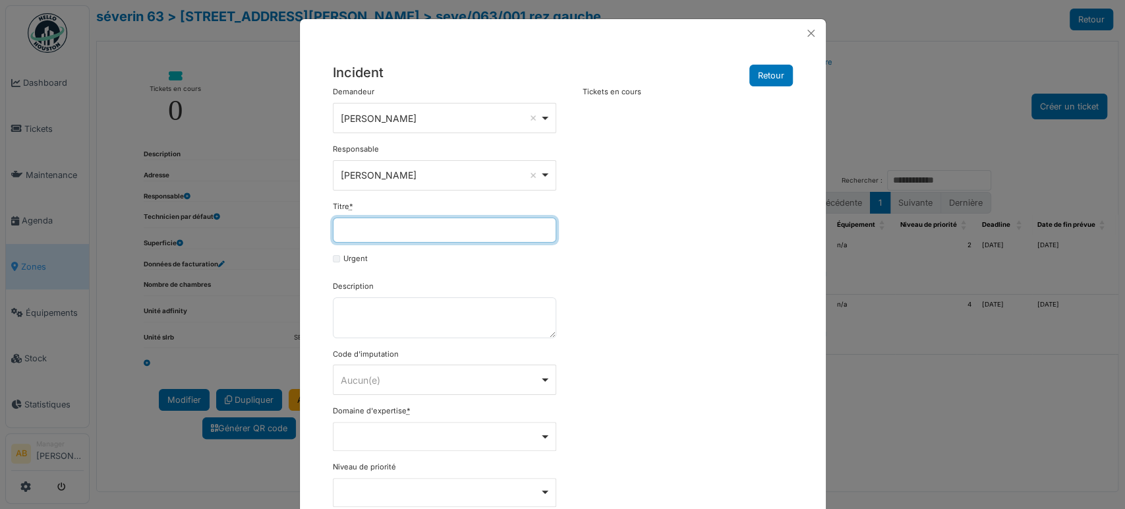
click at [415, 220] on input "Titre *" at bounding box center [445, 230] width 224 height 25
type input "**********"
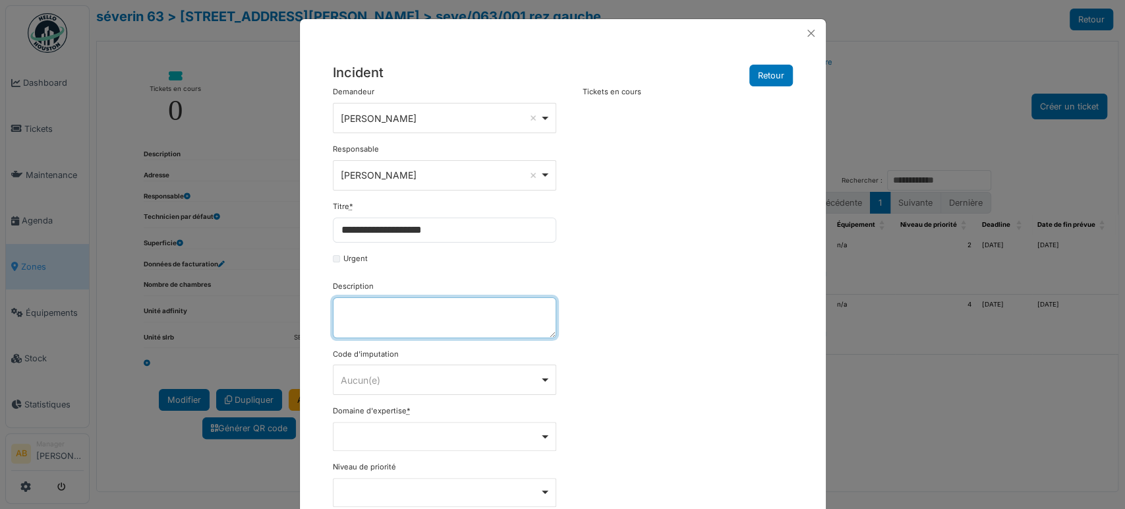
drag, startPoint x: 392, startPoint y: 324, endPoint x: 392, endPoint y: 316, distance: 7.3
click at [392, 324] on textarea "Description" at bounding box center [445, 317] width 224 height 41
paste textarea "**********"
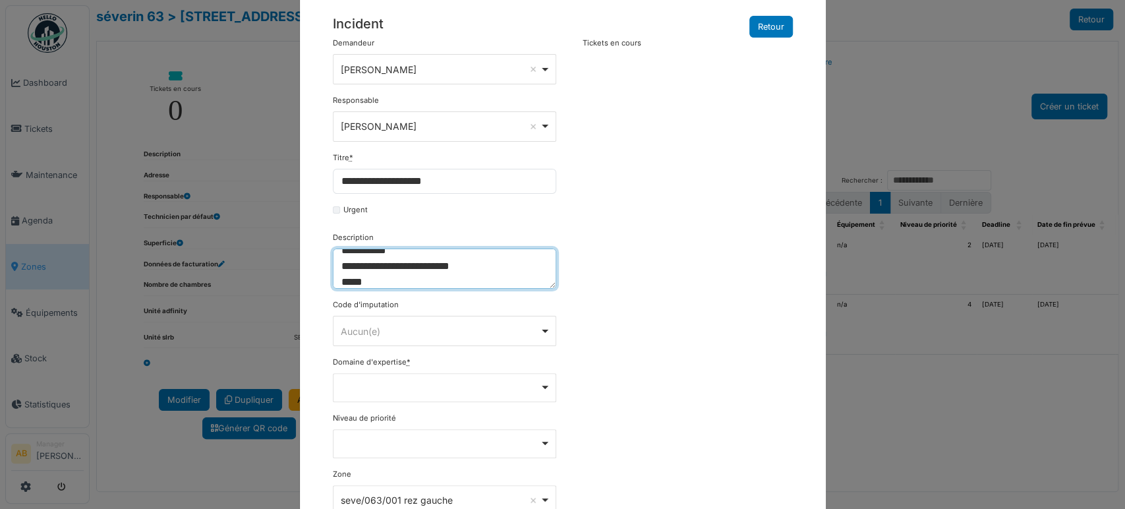
scroll to position [73, 0]
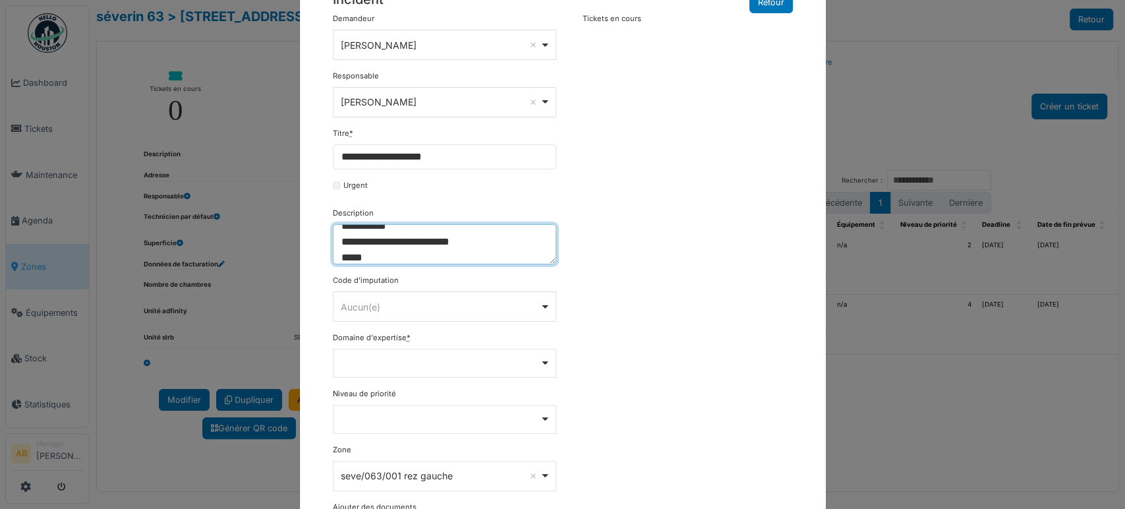
click at [412, 305] on div "Aucun(e) Remove item" at bounding box center [440, 307] width 199 height 14
type textarea "**********"
click at [396, 360] on div "Remove item" at bounding box center [444, 361] width 212 height 5
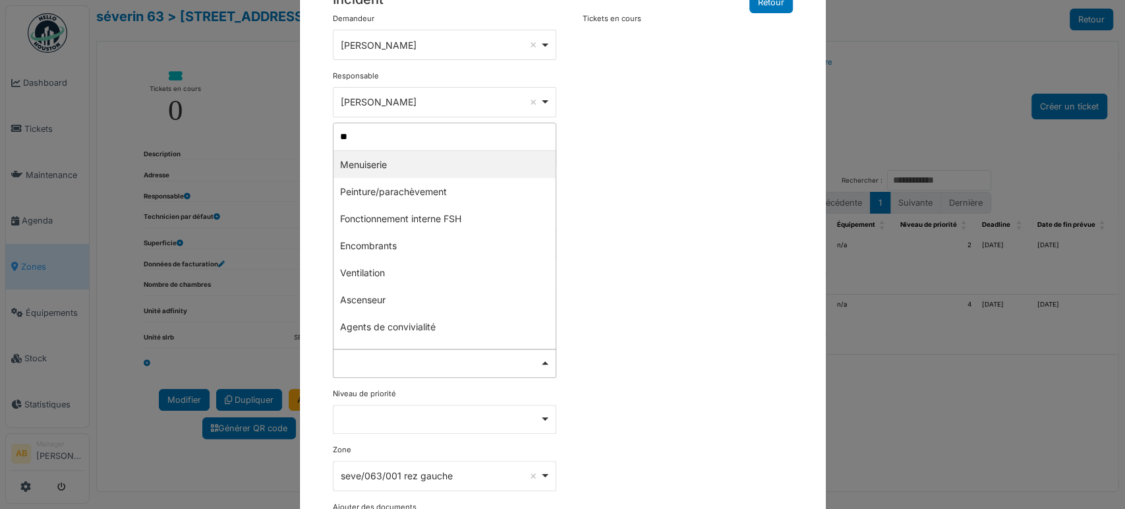
type input "*"
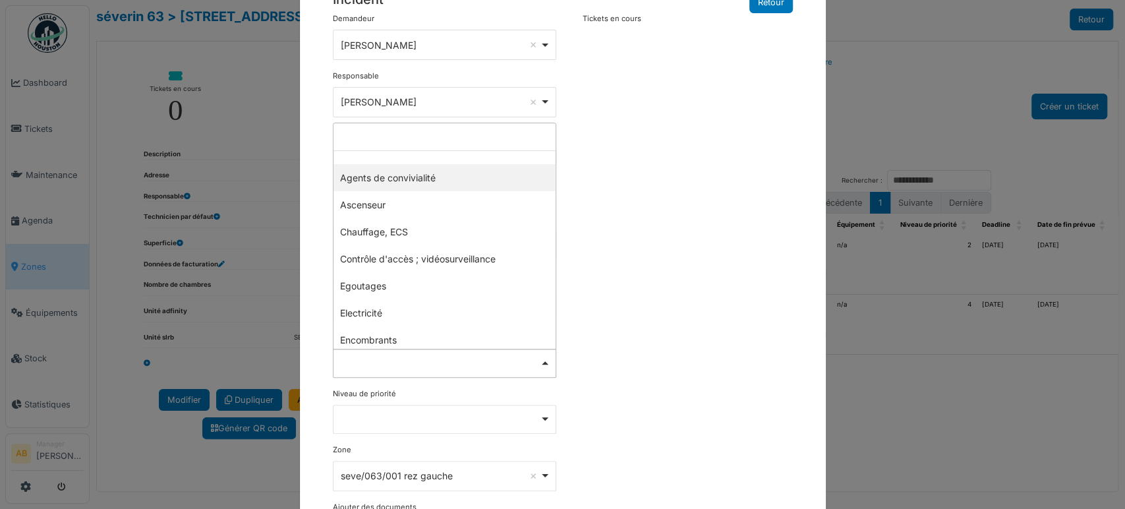
type input "*"
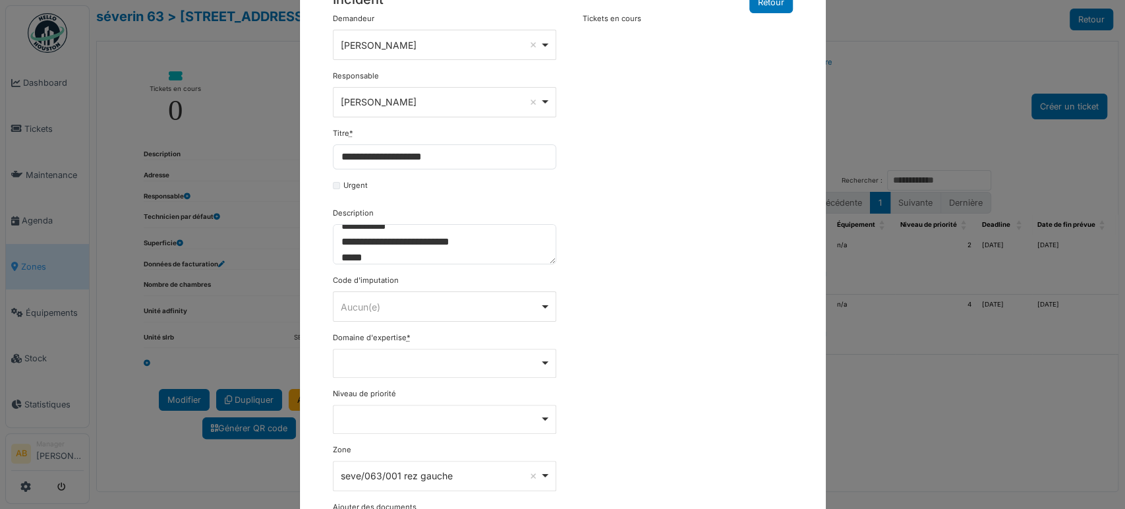
click at [392, 305] on div "Aucun(e) Remove item" at bounding box center [440, 307] width 199 height 14
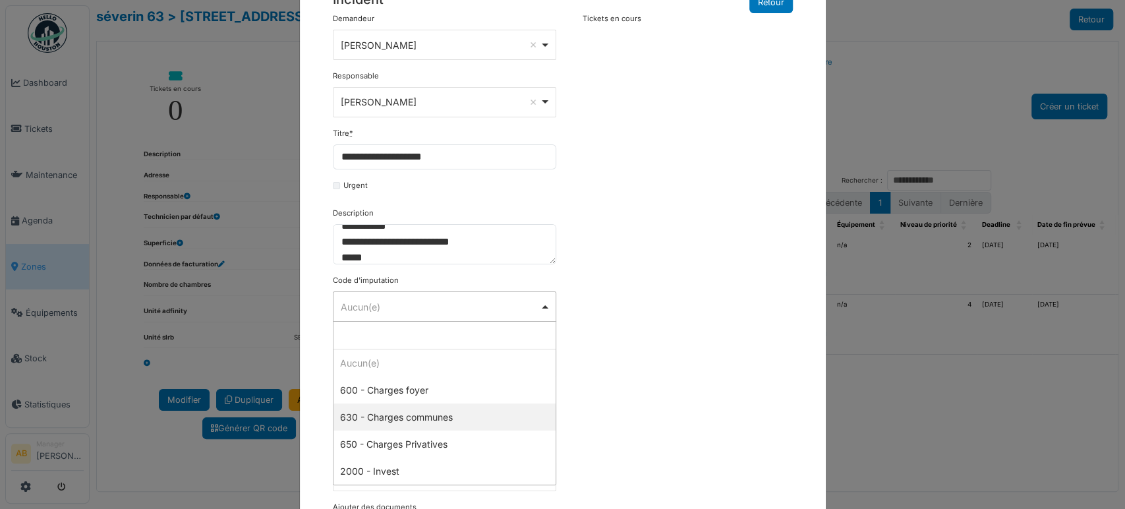
click at [636, 402] on div "**********" at bounding box center [562, 294] width 473 height 562
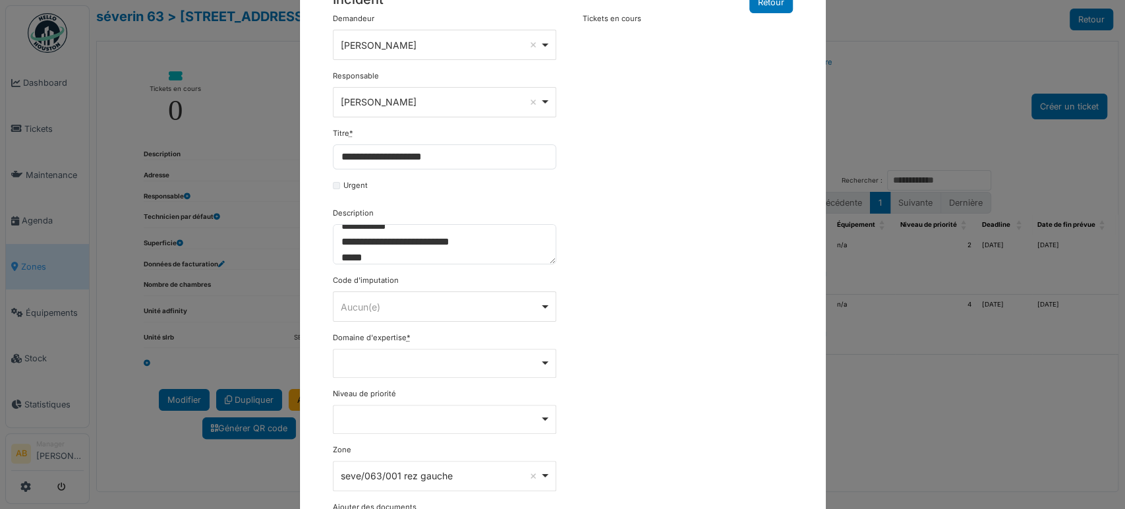
click at [392, 320] on div "******** Aucun(e) Remove item" at bounding box center [445, 306] width 224 height 30
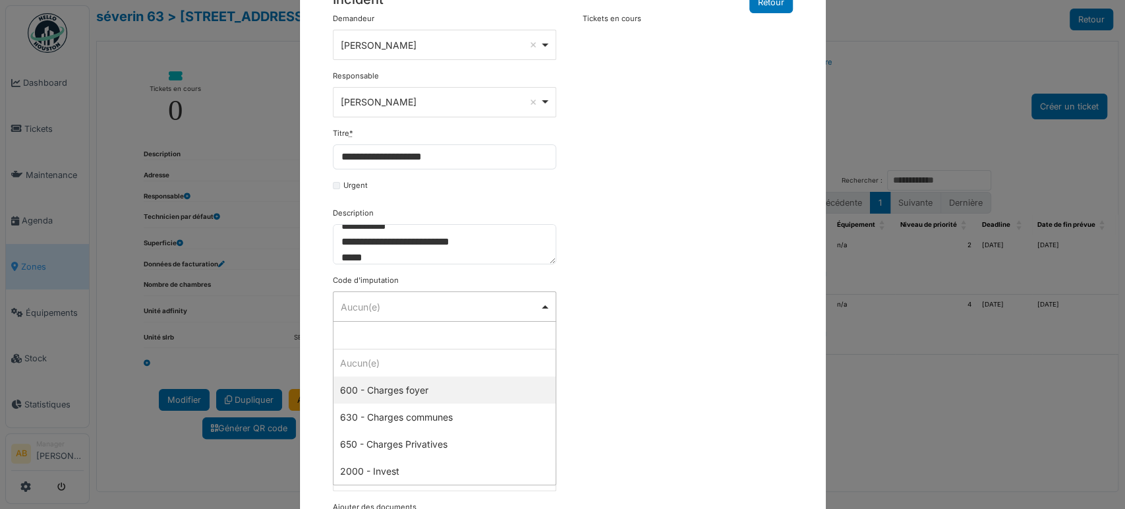
click at [653, 368] on div "**********" at bounding box center [562, 294] width 473 height 562
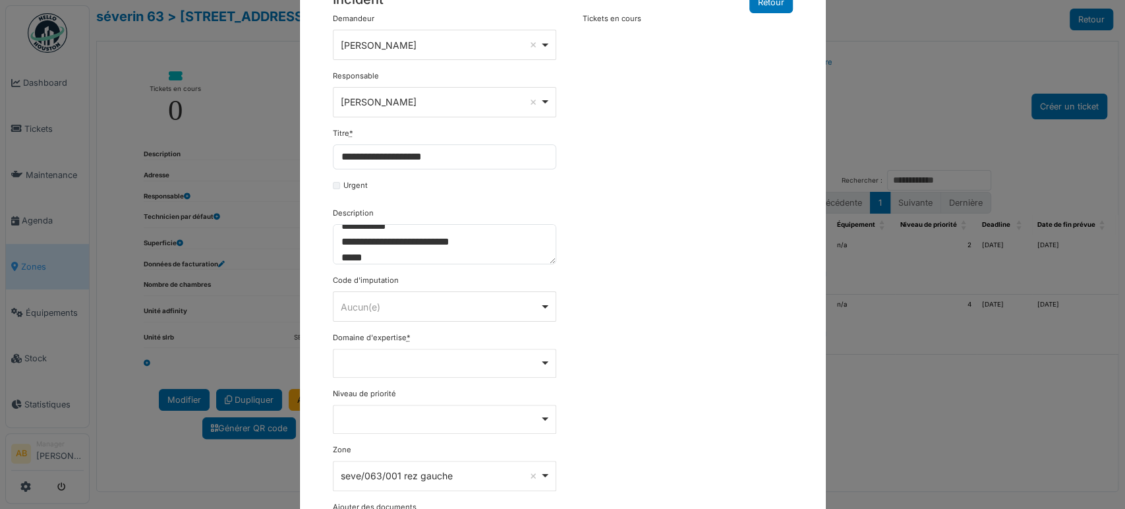
click at [435, 355] on div "Remove item" at bounding box center [445, 363] width 224 height 29
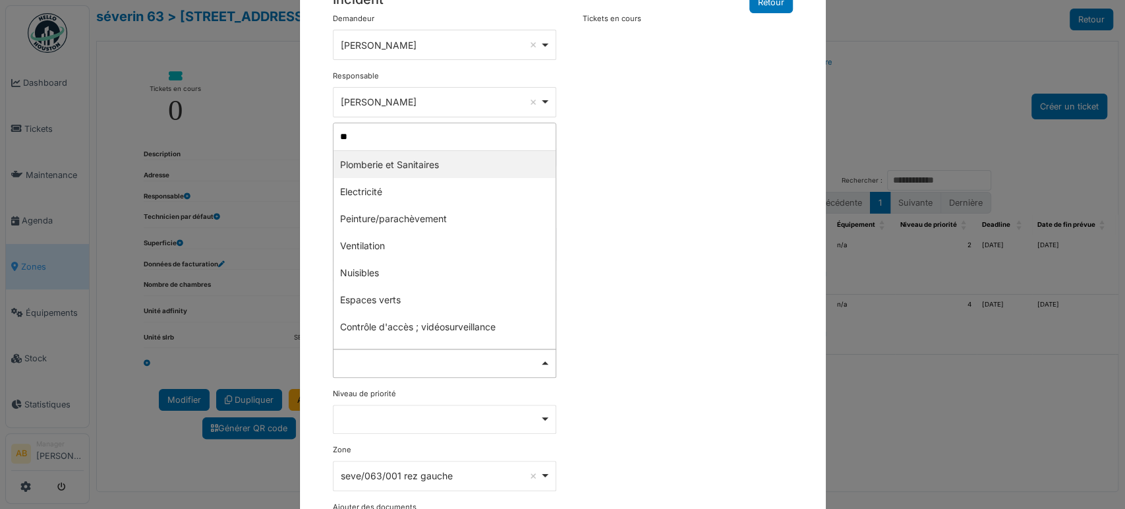
type input "*"
type input "***"
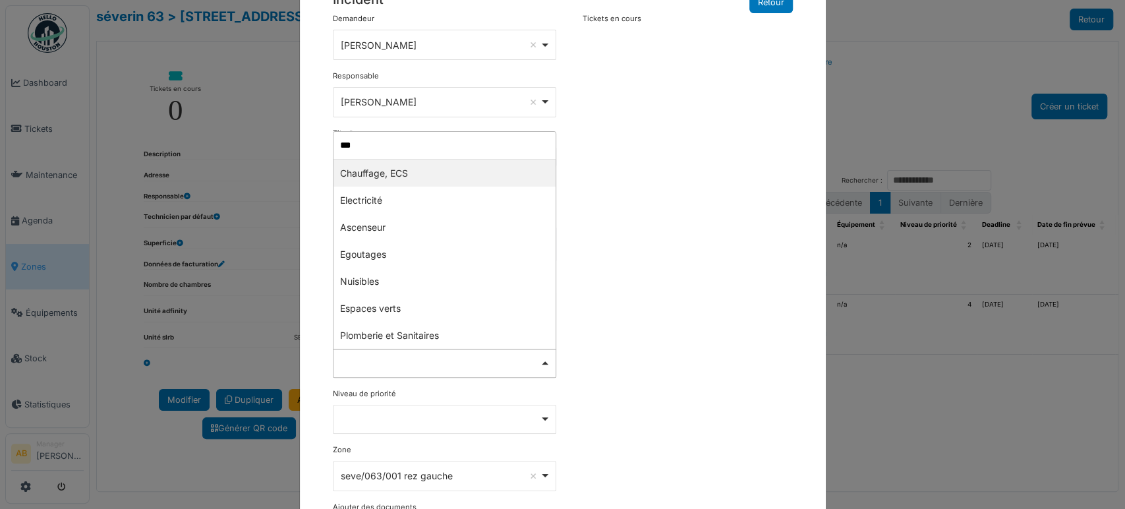
select select "***"
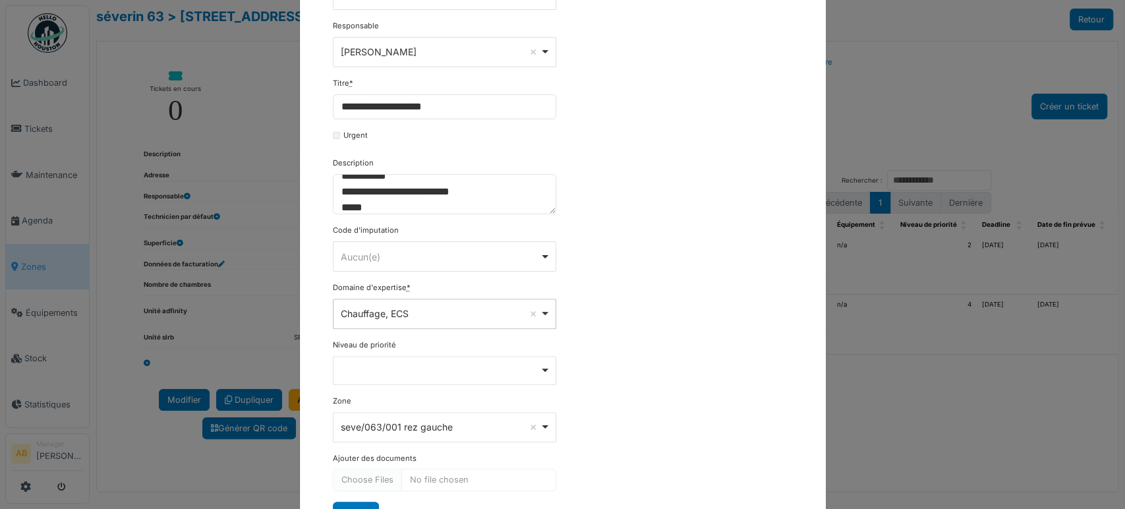
scroll to position [180, 0]
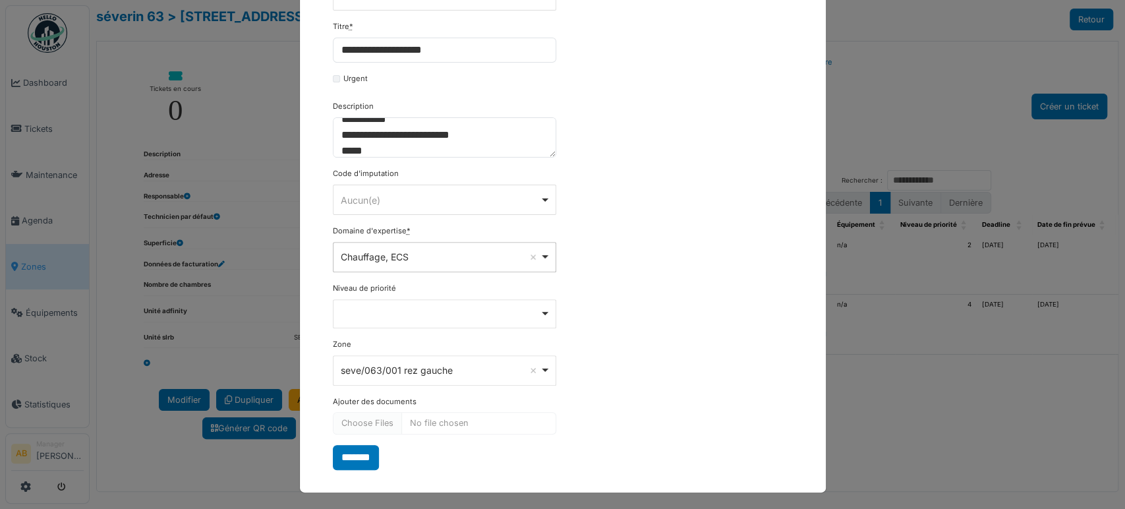
click at [383, 300] on div "Remove item" at bounding box center [445, 313] width 224 height 29
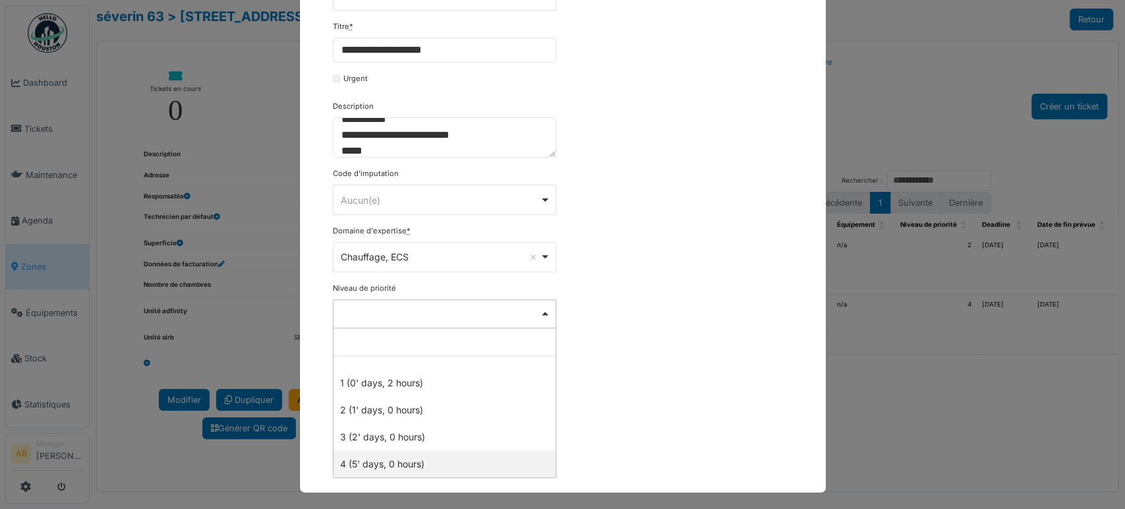
select select "***"
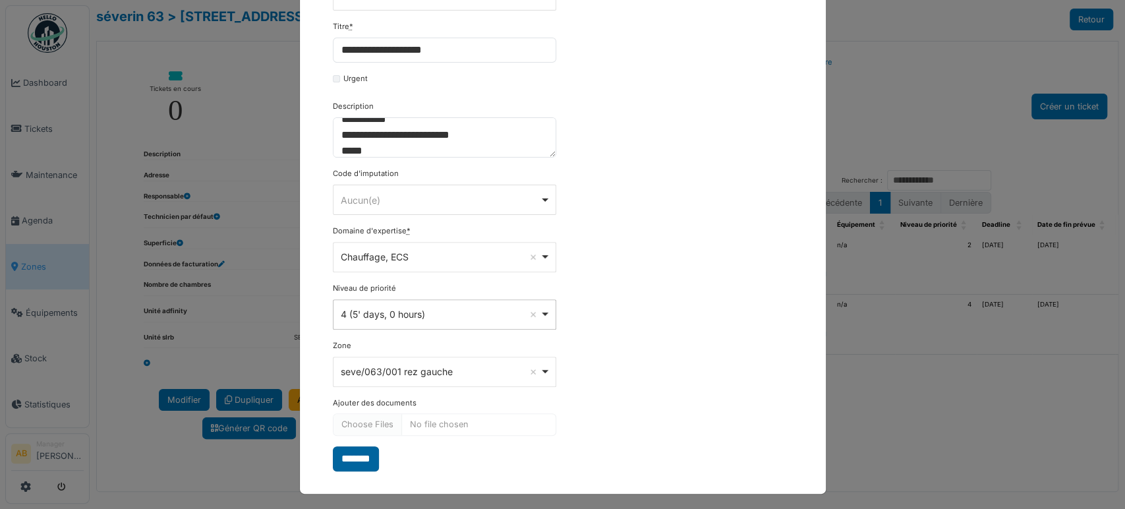
click at [357, 453] on input "*******" at bounding box center [356, 458] width 46 height 25
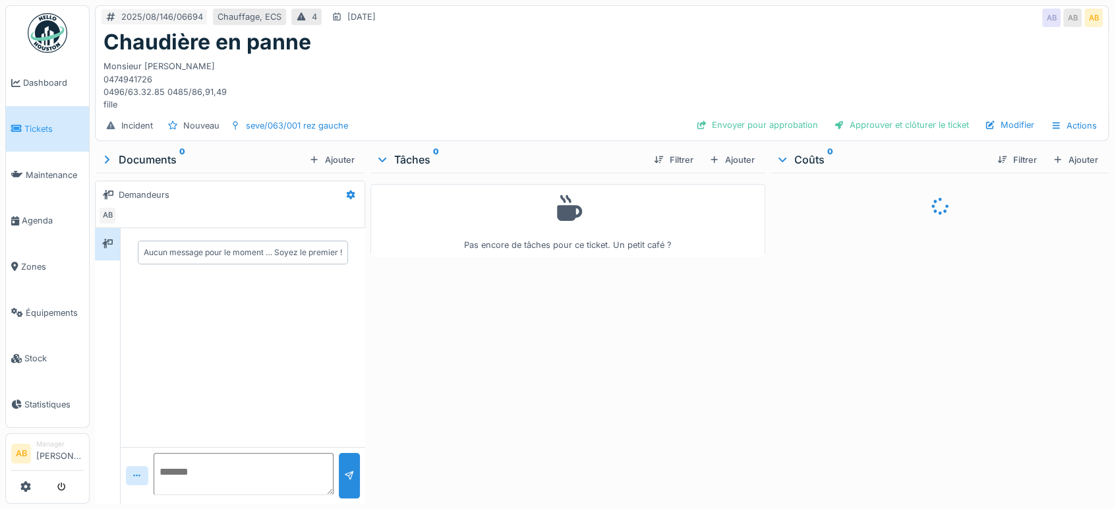
click at [777, 162] on icon at bounding box center [782, 159] width 11 height 13
click at [728, 157] on div "Ajouter" at bounding box center [732, 160] width 56 height 18
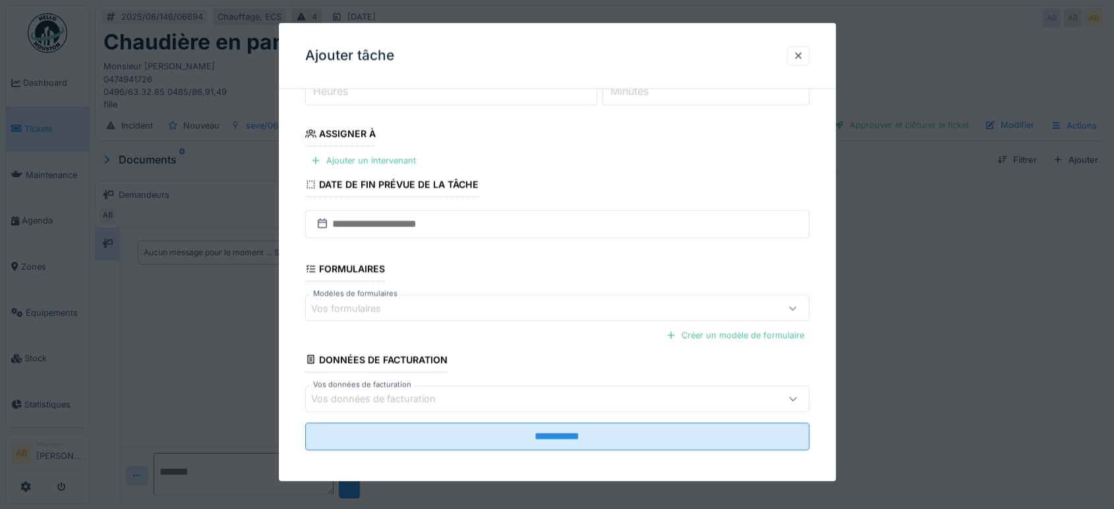
scroll to position [193, 0]
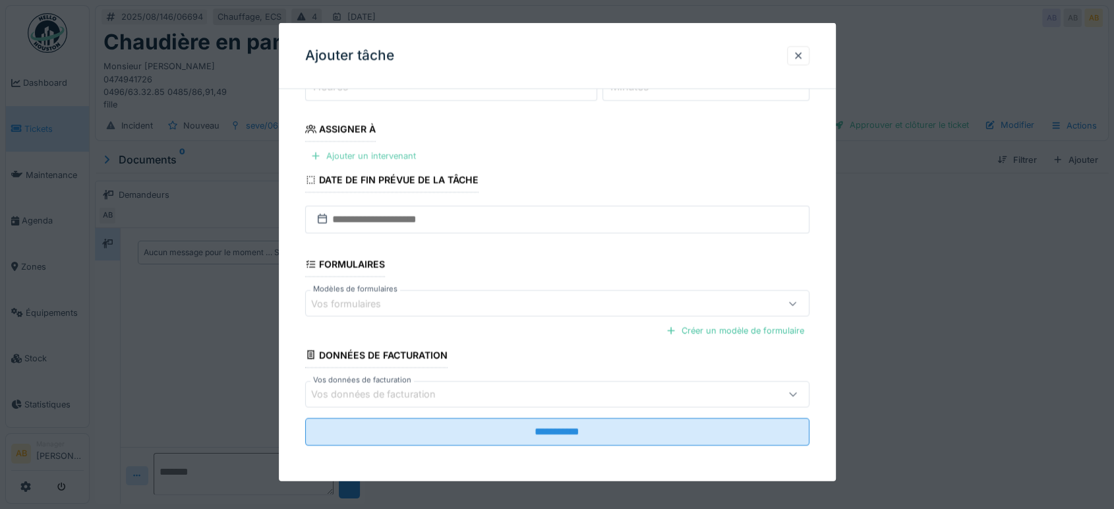
click at [375, 155] on div "Ajouter un intervenant" at bounding box center [363, 156] width 116 height 18
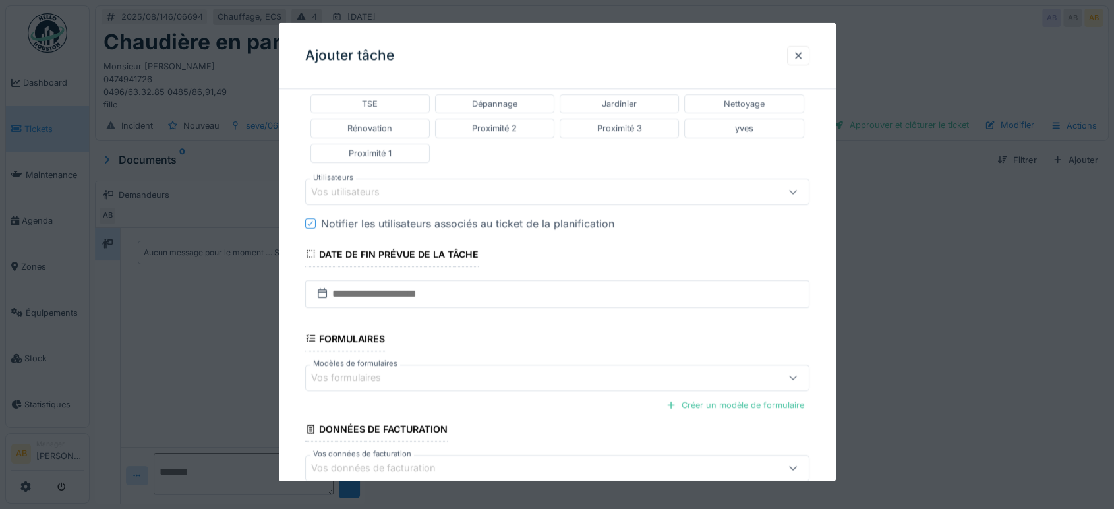
click at [372, 185] on div "Vos utilisateurs" at bounding box center [354, 192] width 87 height 15
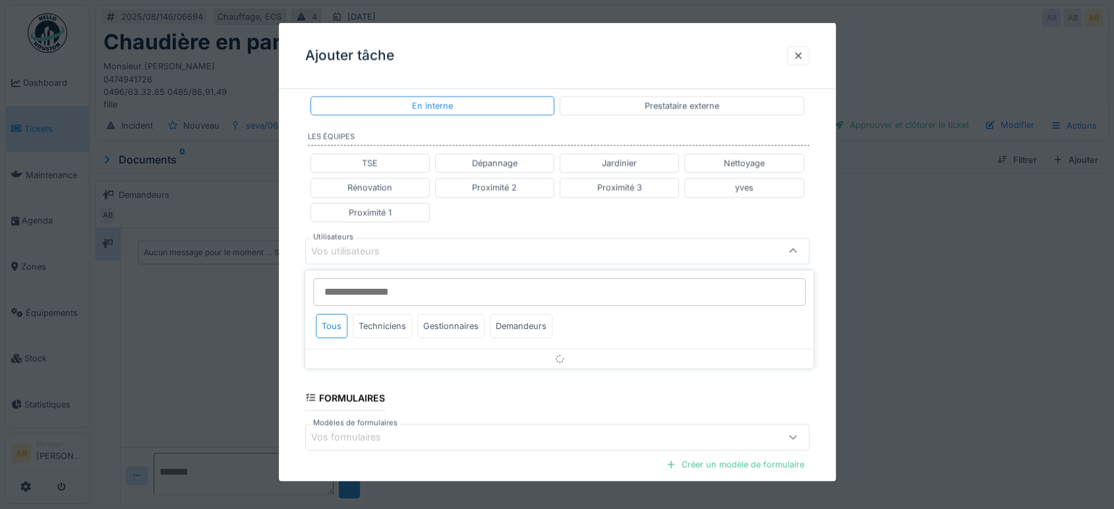
scroll to position [274, 0]
click at [375, 295] on input "Utilisateurs" at bounding box center [559, 292] width 493 height 28
click at [378, 330] on div "Techniciens" at bounding box center [382, 326] width 59 height 24
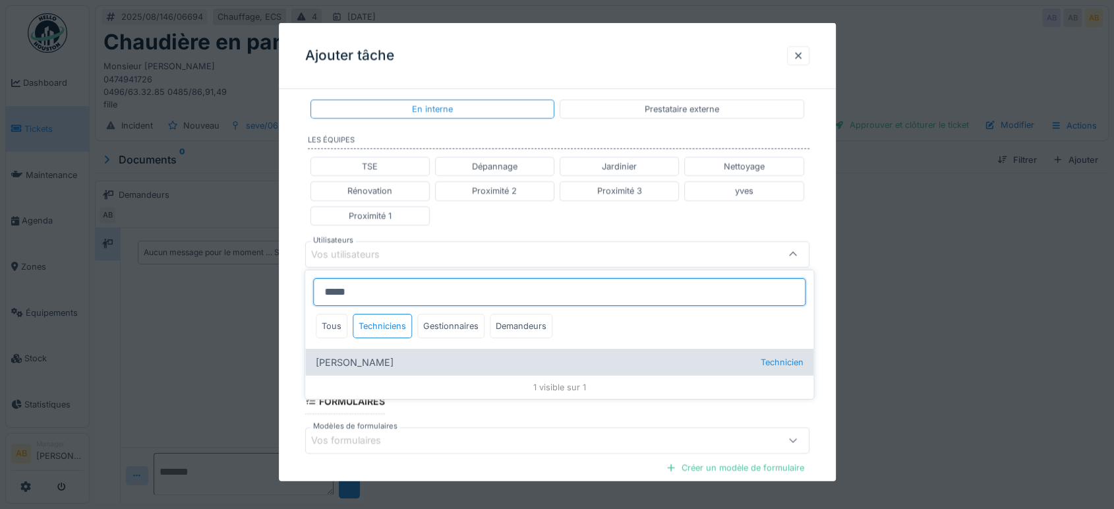
type input "*****"
click at [384, 350] on div "Anouar Serifi Technicien" at bounding box center [559, 362] width 508 height 26
type input "*****"
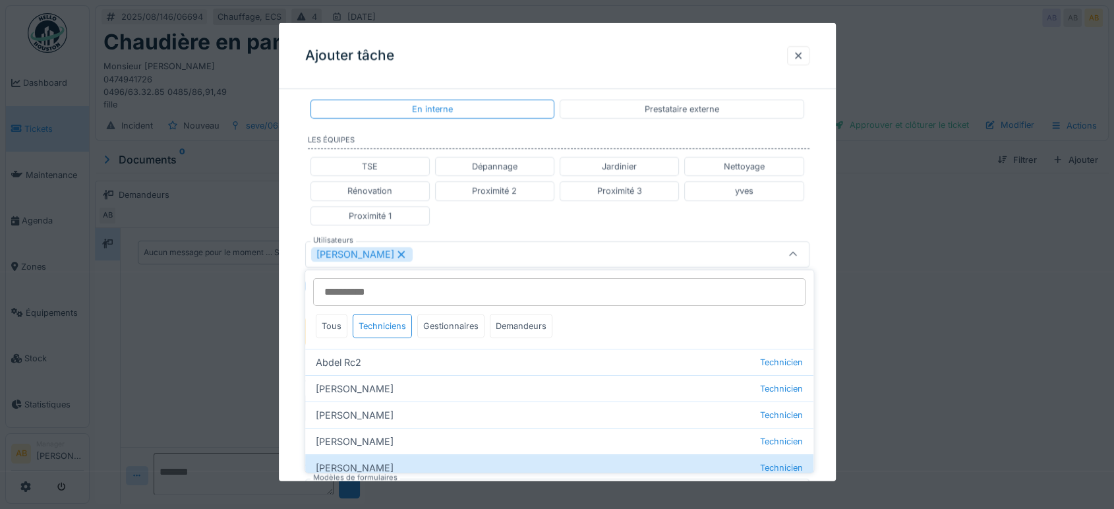
click at [558, 231] on fieldset "**********" at bounding box center [557, 234] width 504 height 819
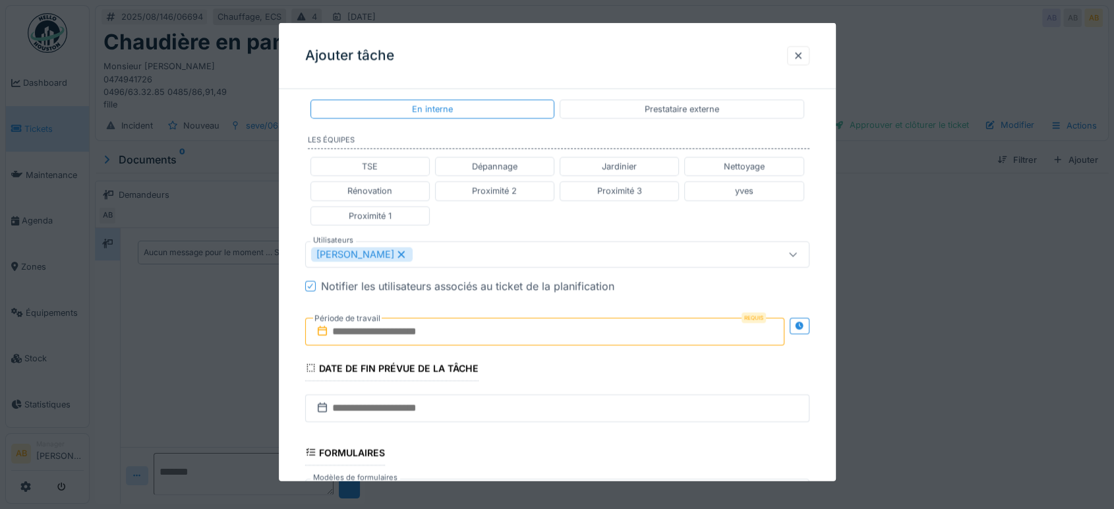
click at [427, 338] on input "text" at bounding box center [544, 331] width 479 height 28
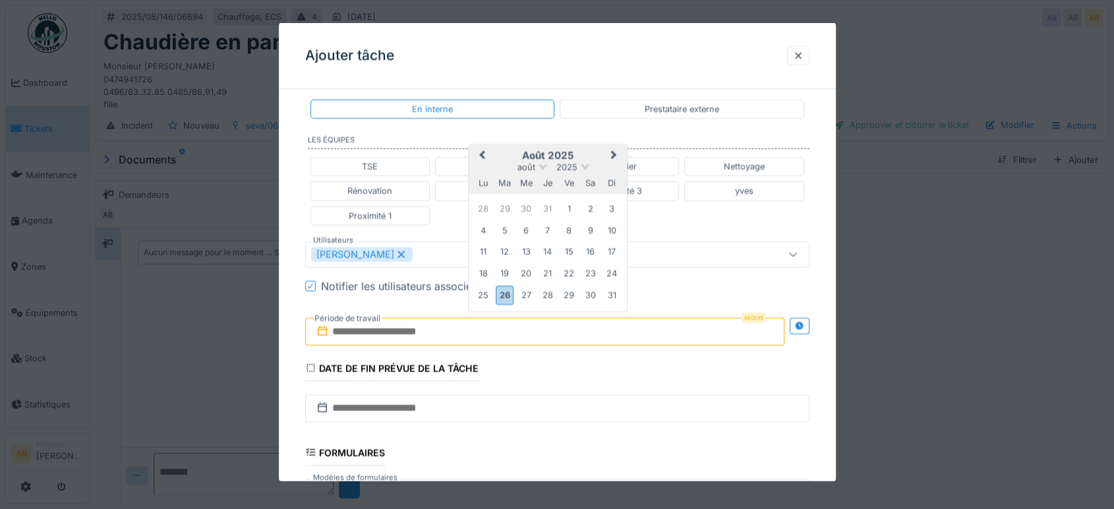
click at [600, 150] on h2 "août 2025" at bounding box center [548, 156] width 158 height 12
click at [506, 292] on div "26" at bounding box center [505, 294] width 18 height 19
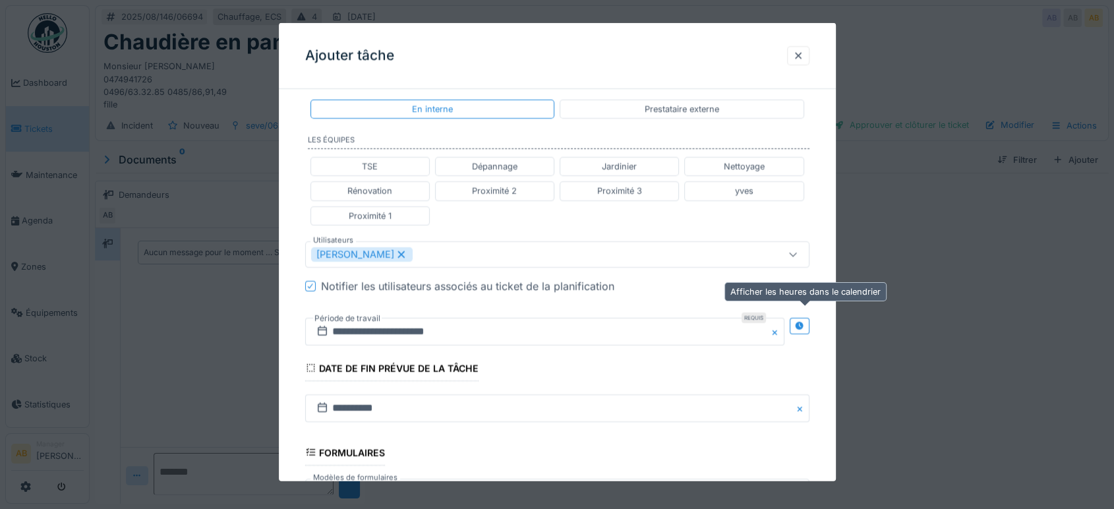
click at [805, 319] on div at bounding box center [799, 325] width 11 height 13
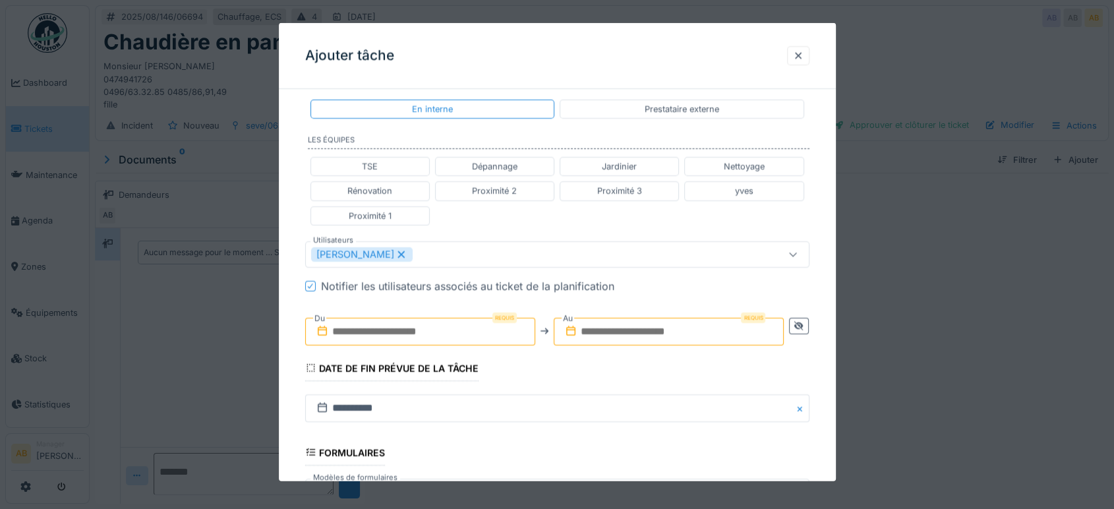
drag, startPoint x: 405, startPoint y: 321, endPoint x: 414, endPoint y: 321, distance: 9.2
click at [405, 321] on input "text" at bounding box center [420, 331] width 230 height 28
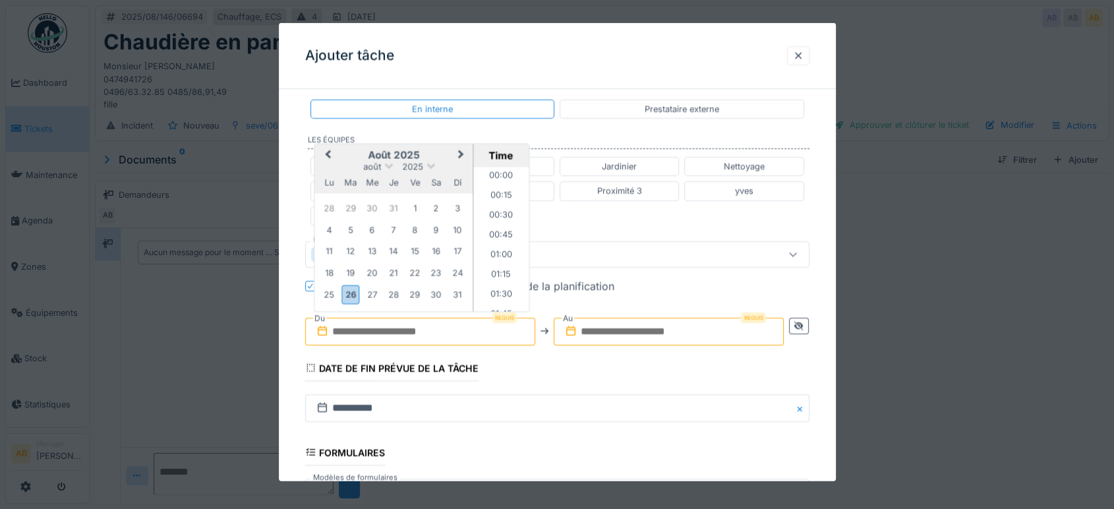
scroll to position [669, 0]
click at [356, 152] on h2 "août 2025" at bounding box center [393, 155] width 158 height 12
click at [354, 289] on div "26" at bounding box center [351, 294] width 18 height 19
click at [496, 235] on li "13:00" at bounding box center [501, 243] width 56 height 20
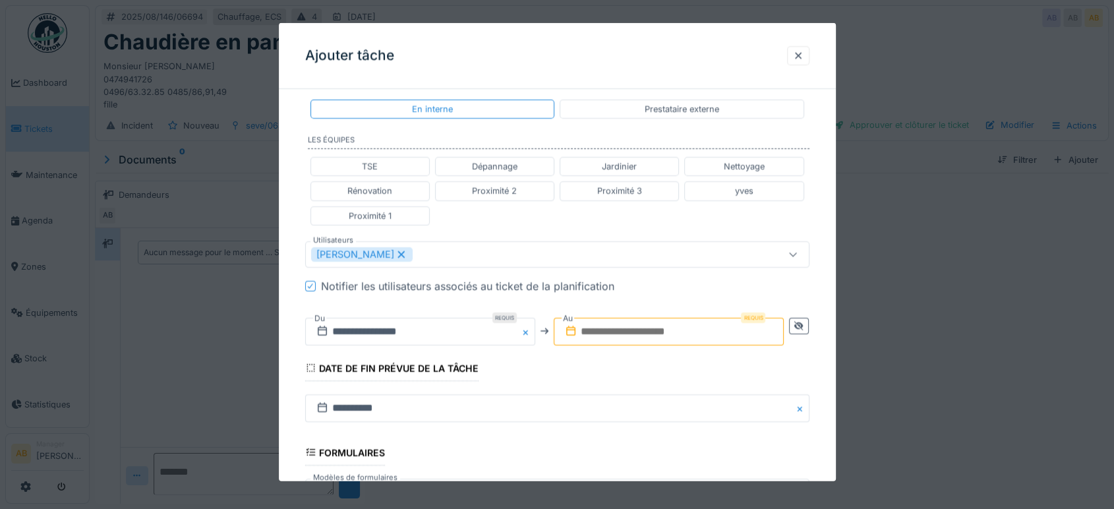
click at [645, 324] on input "text" at bounding box center [669, 331] width 230 height 28
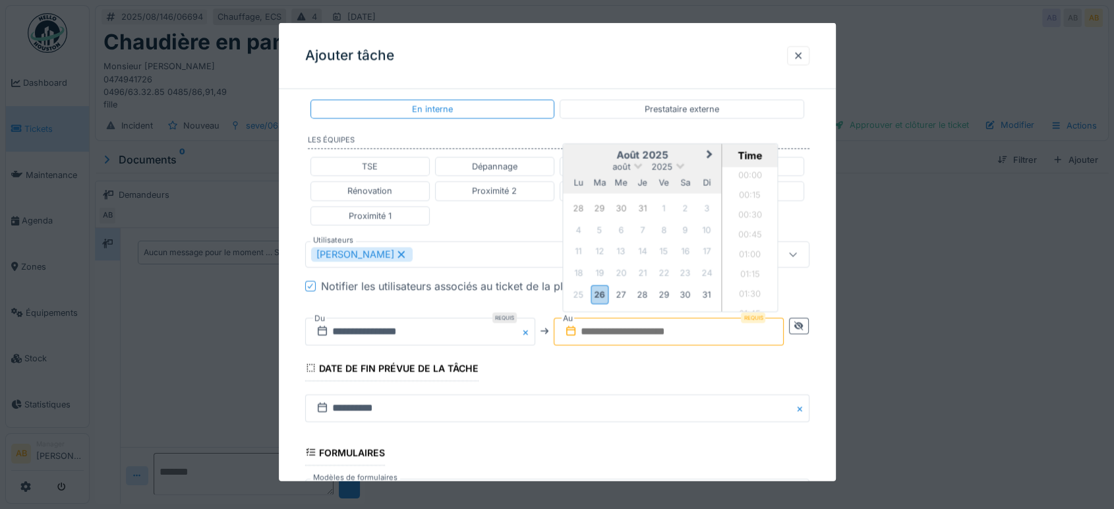
scroll to position [669, 0]
click at [602, 289] on div "26" at bounding box center [600, 294] width 18 height 19
click at [749, 246] on li "14:00" at bounding box center [751, 249] width 56 height 20
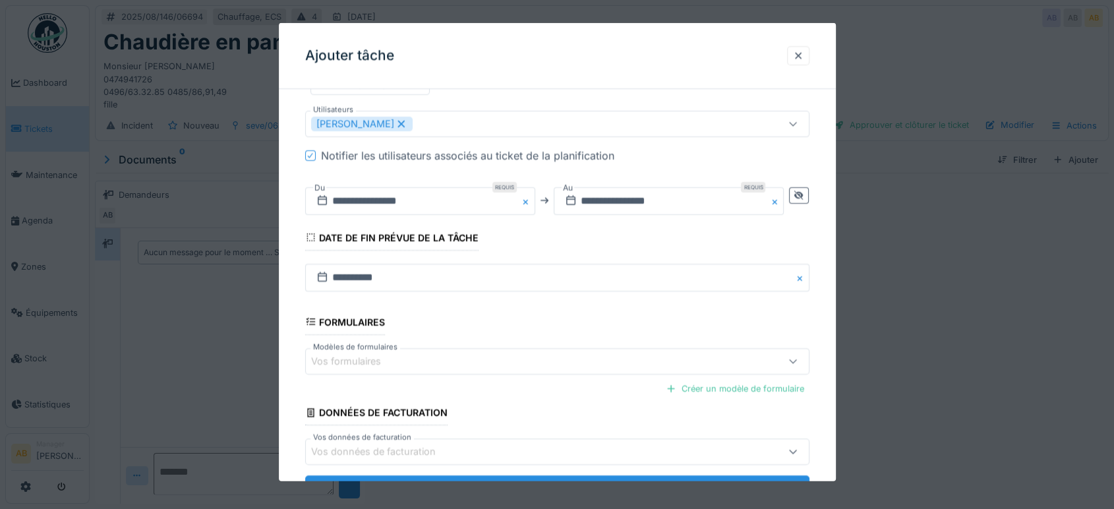
scroll to position [462, 0]
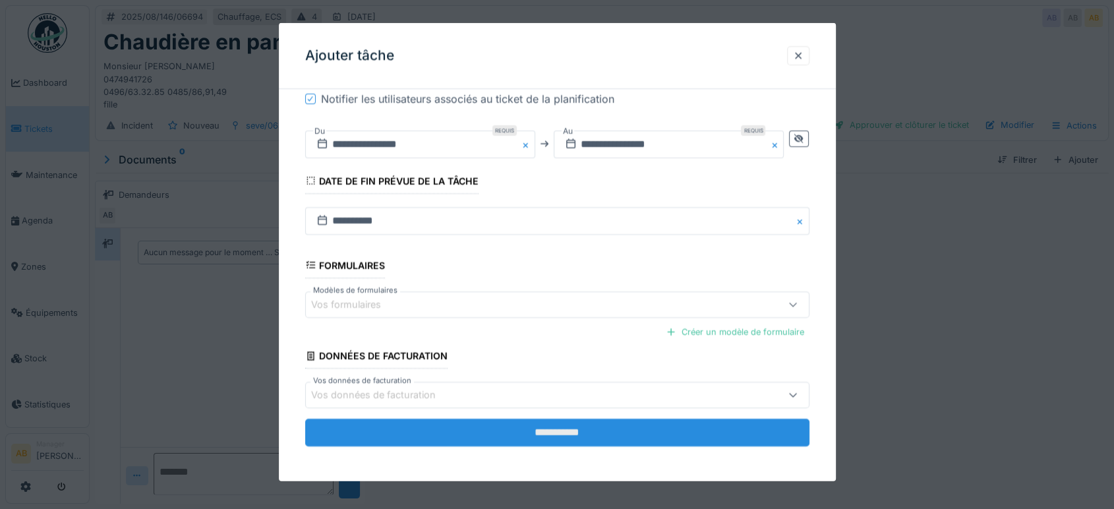
click at [676, 426] on input "**********" at bounding box center [557, 433] width 504 height 28
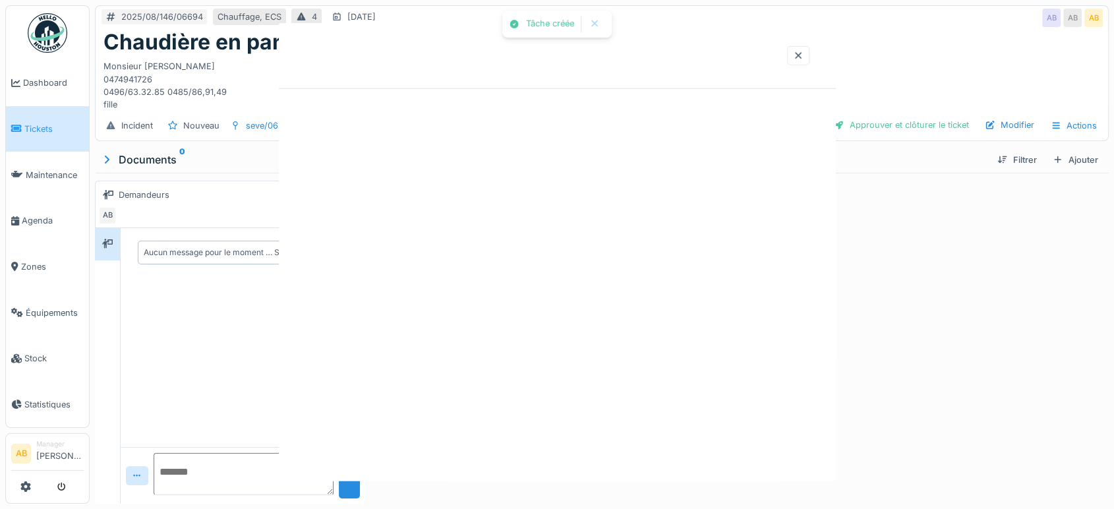
scroll to position [0, 0]
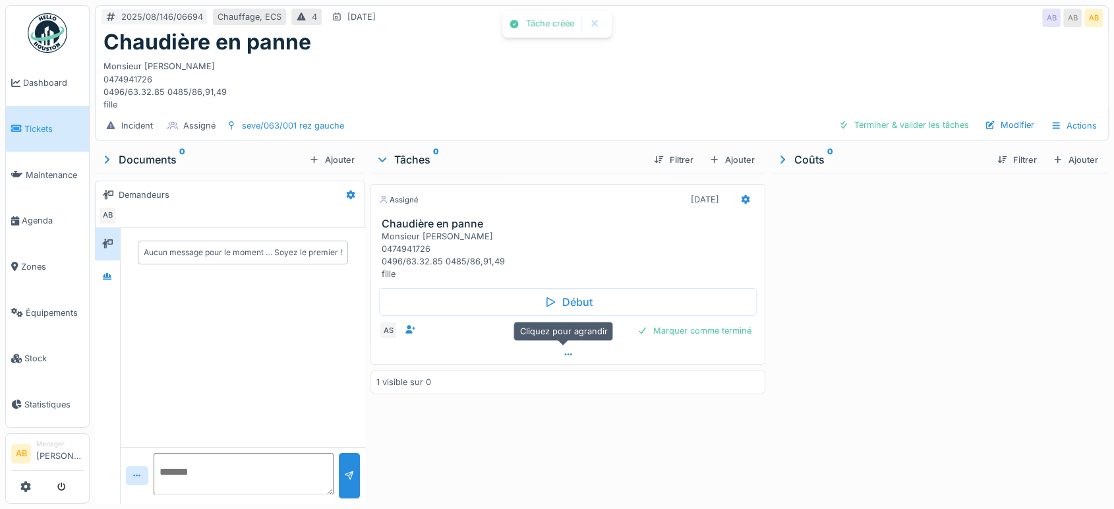
click at [537, 358] on div at bounding box center [568, 354] width 394 height 19
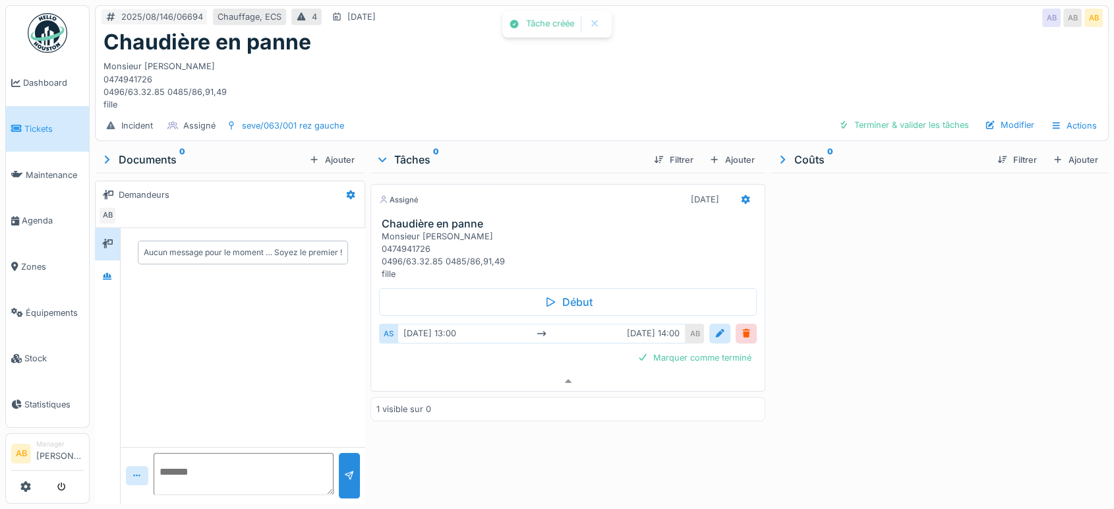
scroll to position [11, 0]
click at [742, 195] on icon at bounding box center [746, 199] width 9 height 9
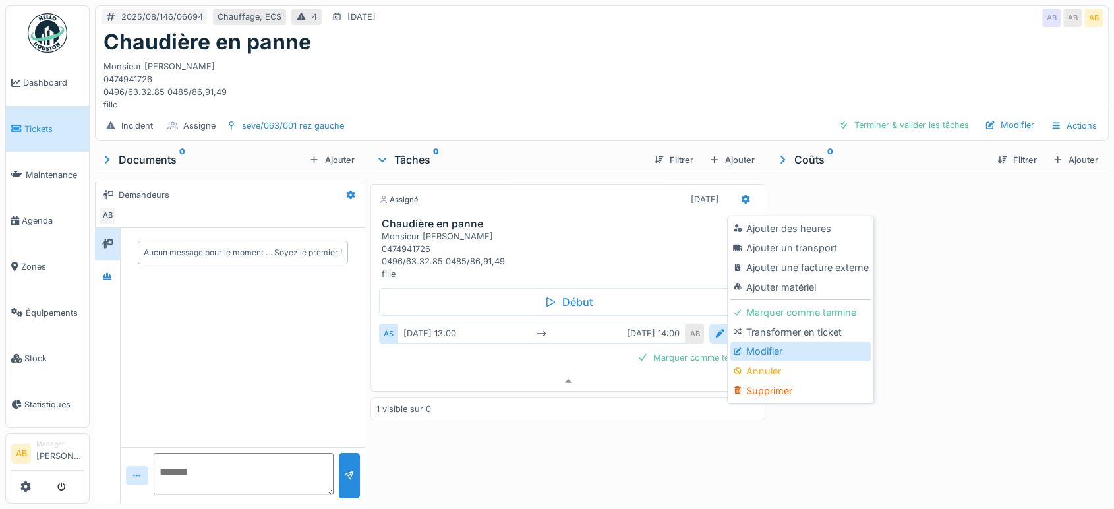
click at [765, 342] on div "Modifier" at bounding box center [801, 352] width 140 height 20
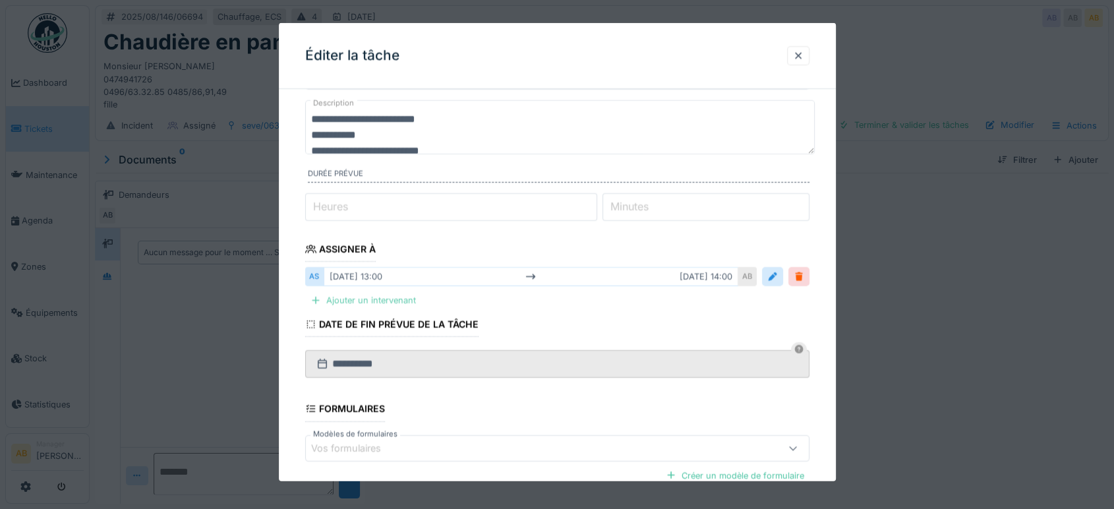
click at [371, 296] on div "Ajouter un intervenant" at bounding box center [363, 300] width 116 height 18
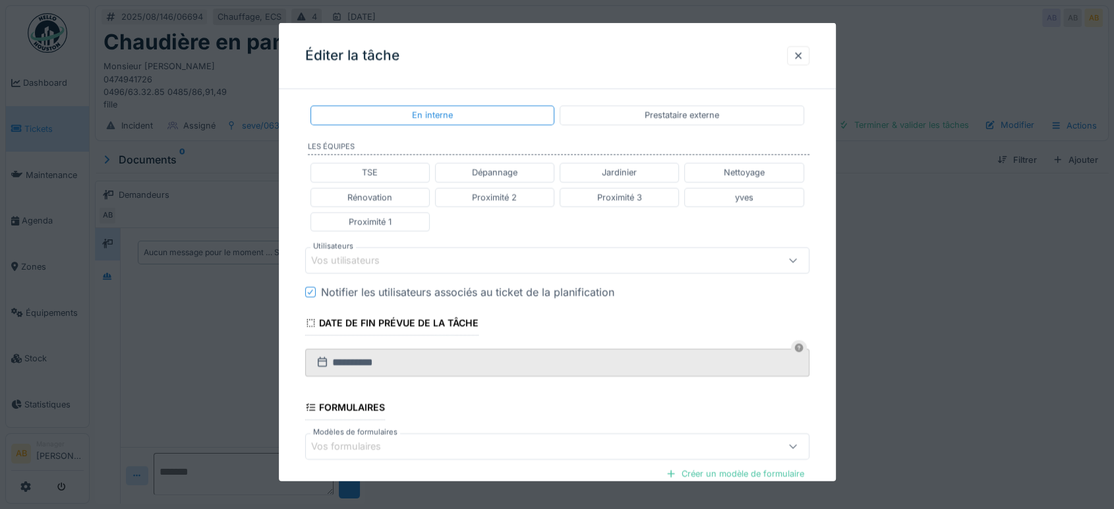
click at [353, 260] on div "Vos utilisateurs" at bounding box center [354, 260] width 87 height 15
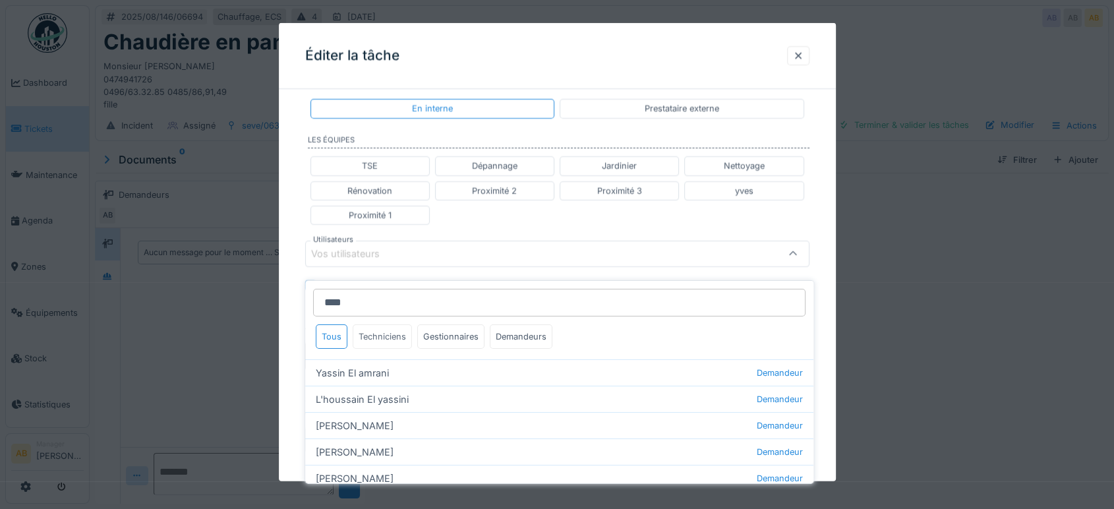
type input "****"
click at [384, 324] on div "Techniciens" at bounding box center [382, 336] width 59 height 24
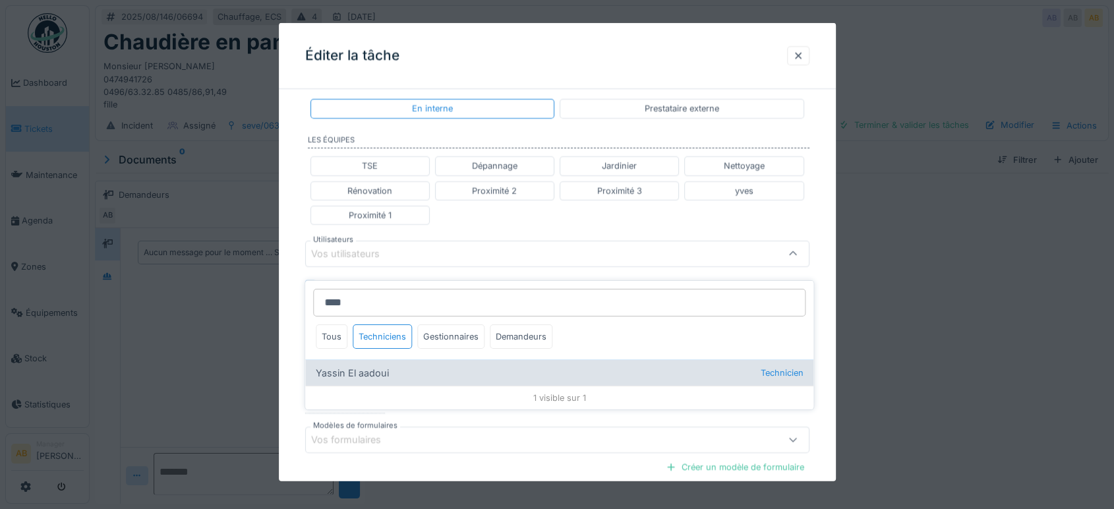
click at [385, 359] on div "Yassin El aadoui Technicien" at bounding box center [559, 372] width 508 height 26
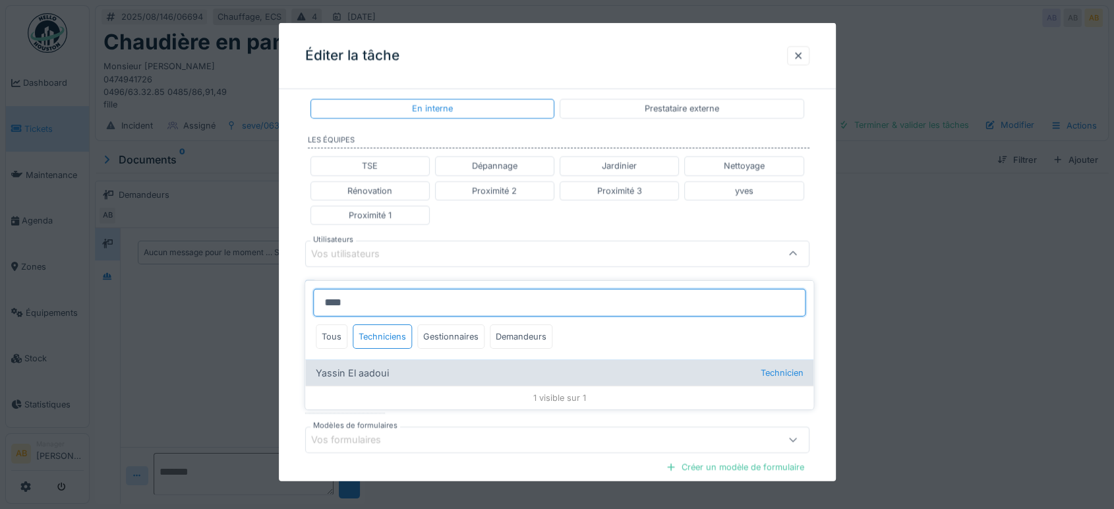
type input "*****"
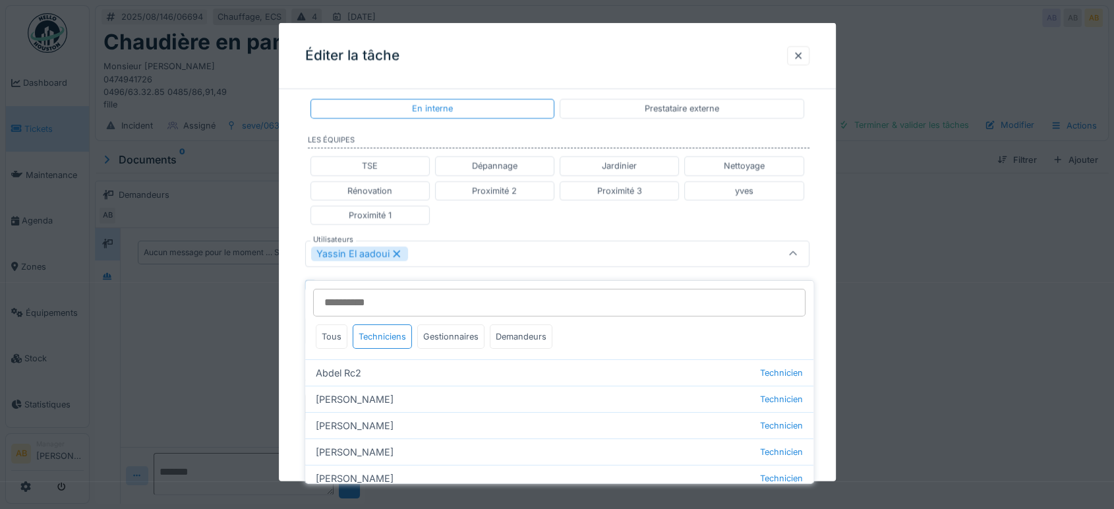
click at [586, 224] on div "TSE Dépannage Jardinier Nettoyage Rénovation Proximité 2 Proximité 3 yves Proxi…" at bounding box center [557, 190] width 504 height 79
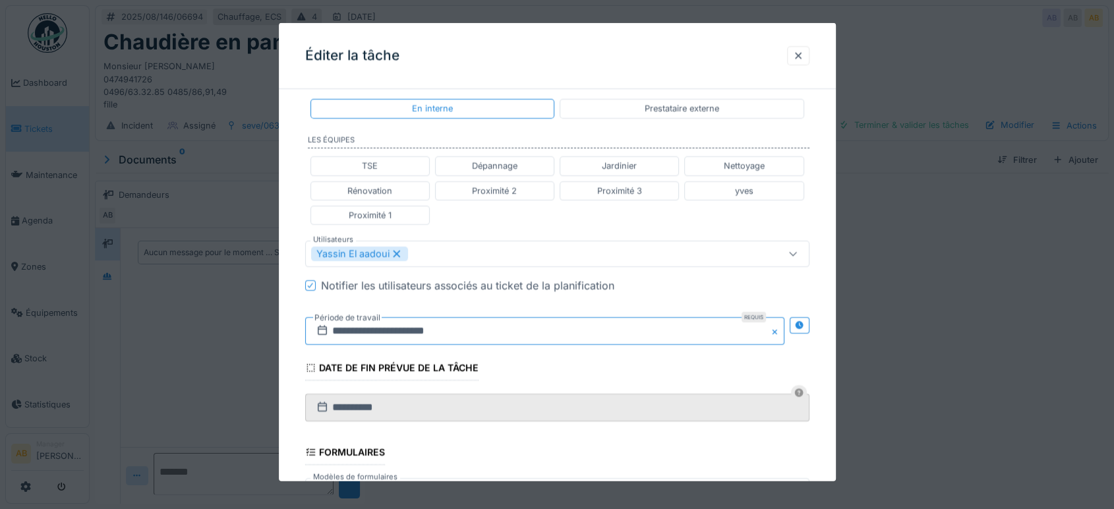
click at [404, 322] on input "**********" at bounding box center [544, 331] width 479 height 28
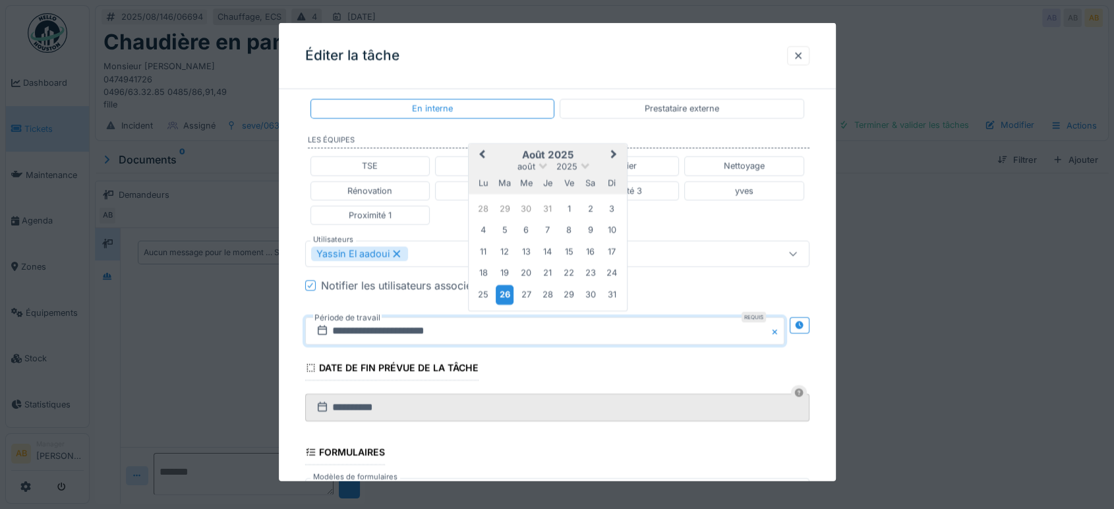
click at [501, 292] on div "26" at bounding box center [505, 294] width 18 height 19
click at [504, 291] on div "26" at bounding box center [505, 294] width 18 height 19
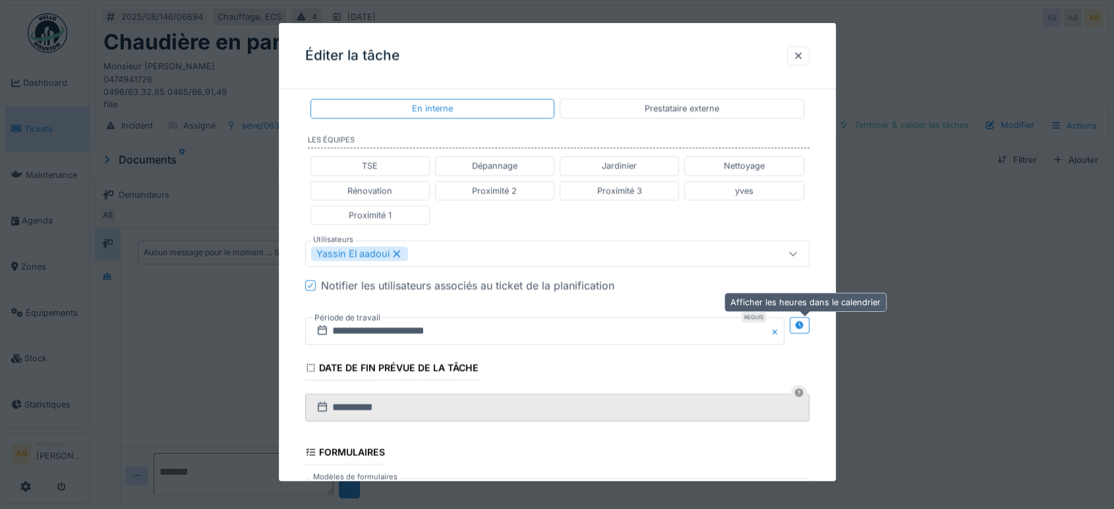
click at [801, 320] on icon at bounding box center [799, 324] width 11 height 9
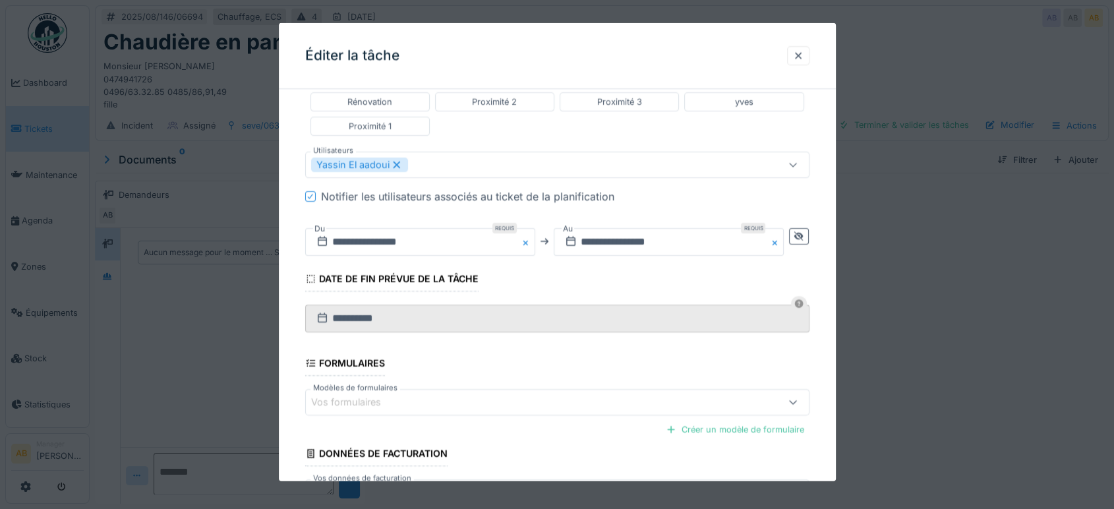
scroll to position [485, 0]
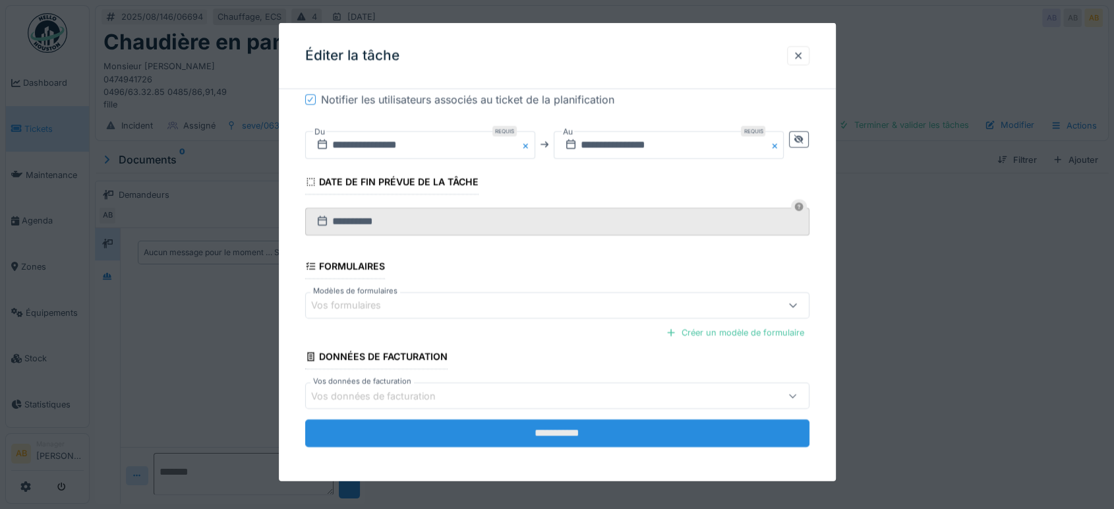
click at [597, 427] on input "**********" at bounding box center [557, 433] width 504 height 28
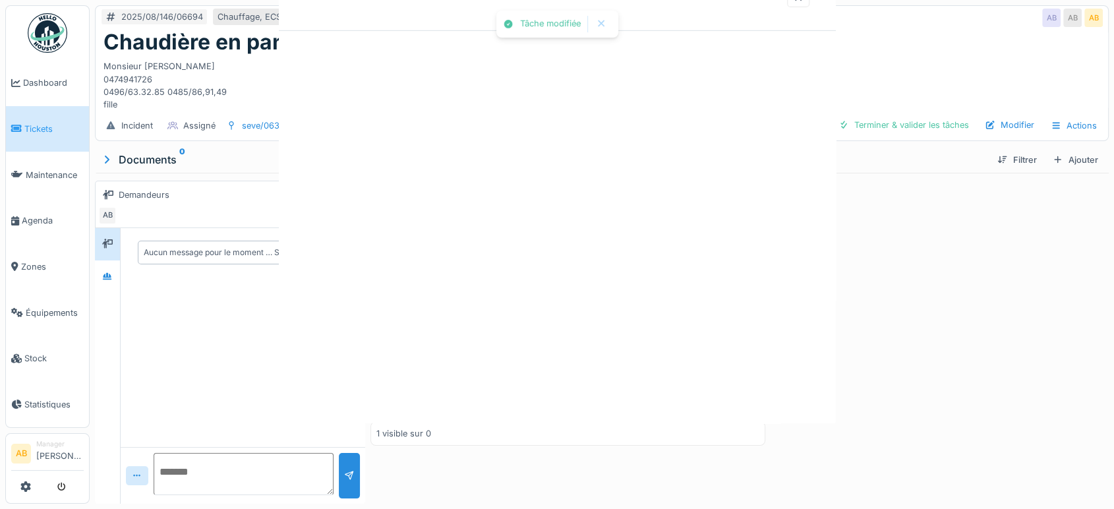
scroll to position [0, 0]
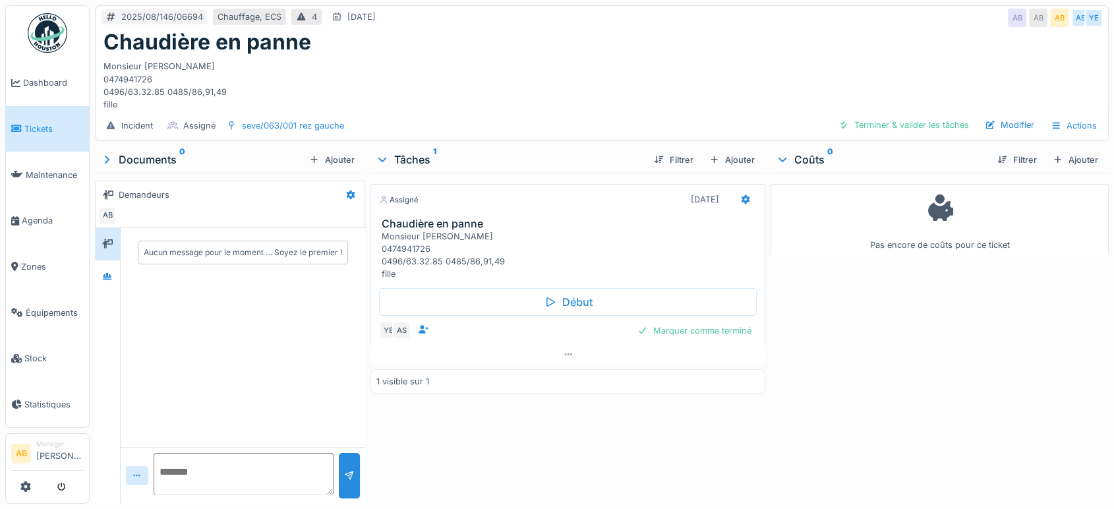
click at [34, 36] on img at bounding box center [48, 33] width 40 height 40
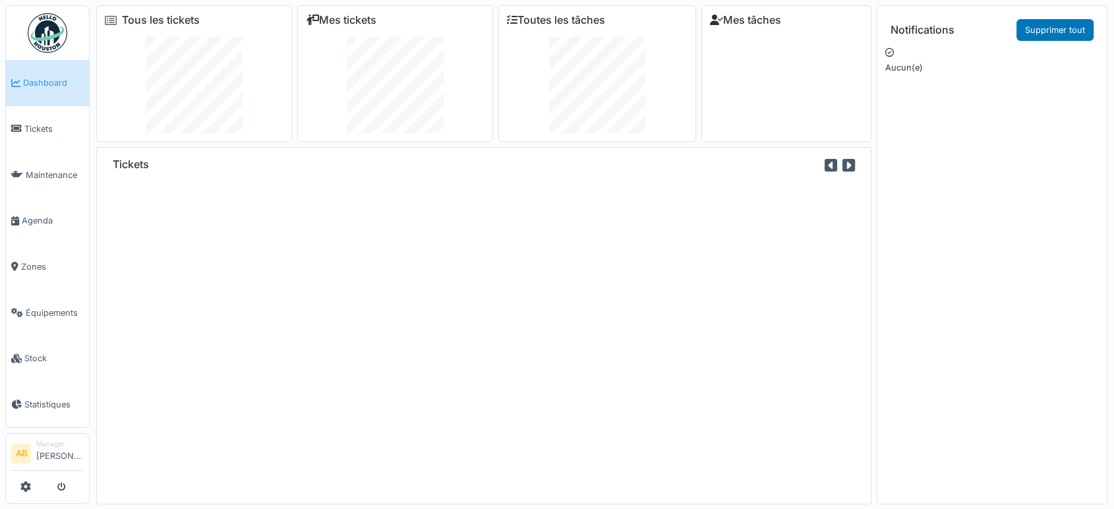
drag, startPoint x: 598, startPoint y: 37, endPoint x: 369, endPoint y: 291, distance: 342.7
click at [369, 291] on div "Tickets" at bounding box center [483, 325] width 775 height 357
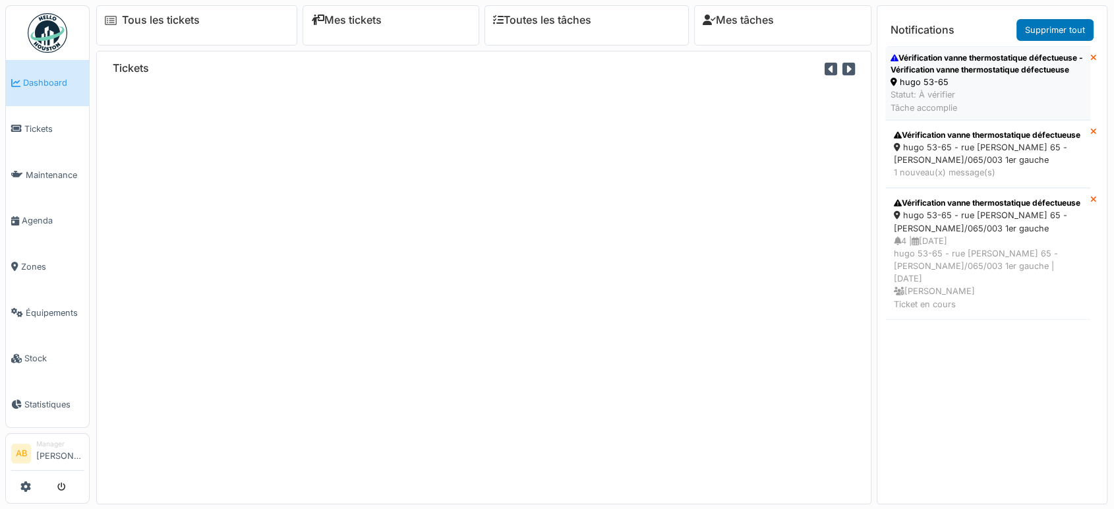
click at [928, 88] on div "hugo 53-65" at bounding box center [988, 82] width 195 height 13
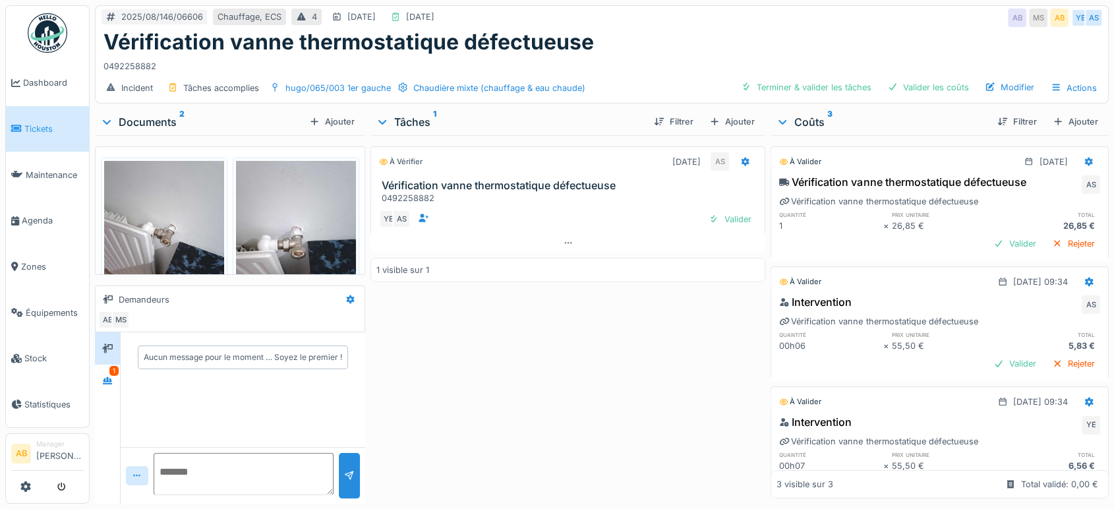
click at [114, 363] on div at bounding box center [107, 348] width 25 height 32
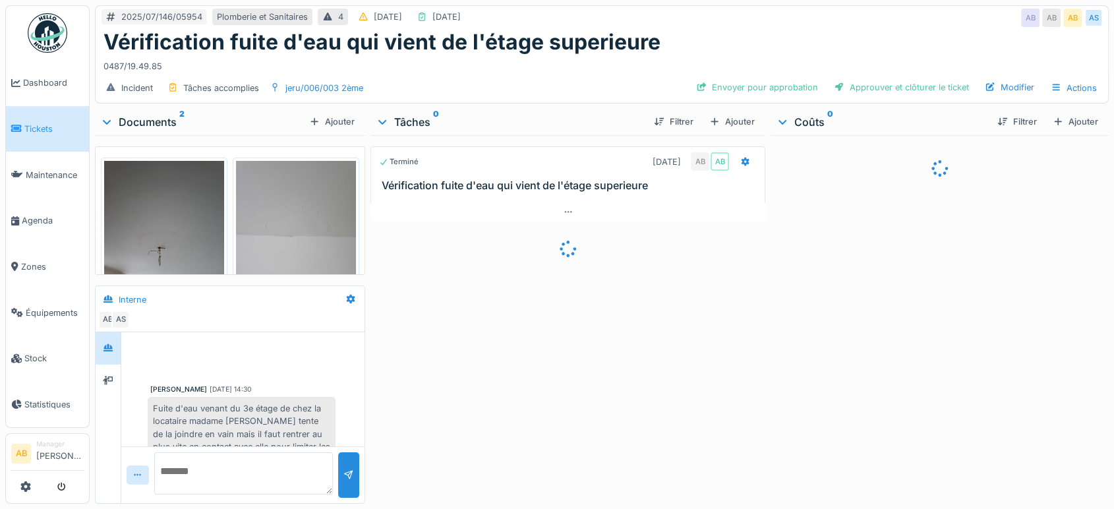
scroll to position [320, 0]
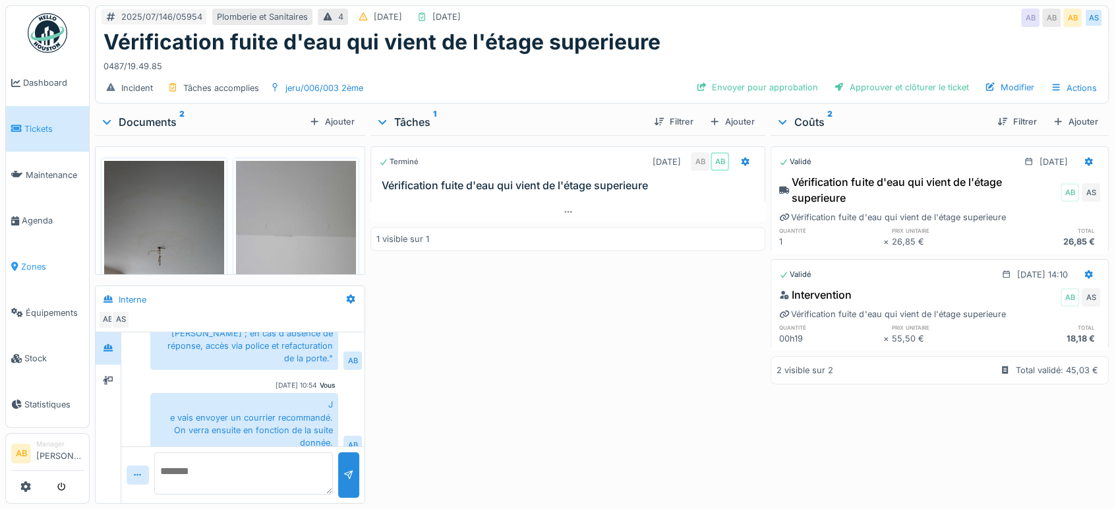
click at [28, 262] on span "Zones" at bounding box center [52, 266] width 63 height 13
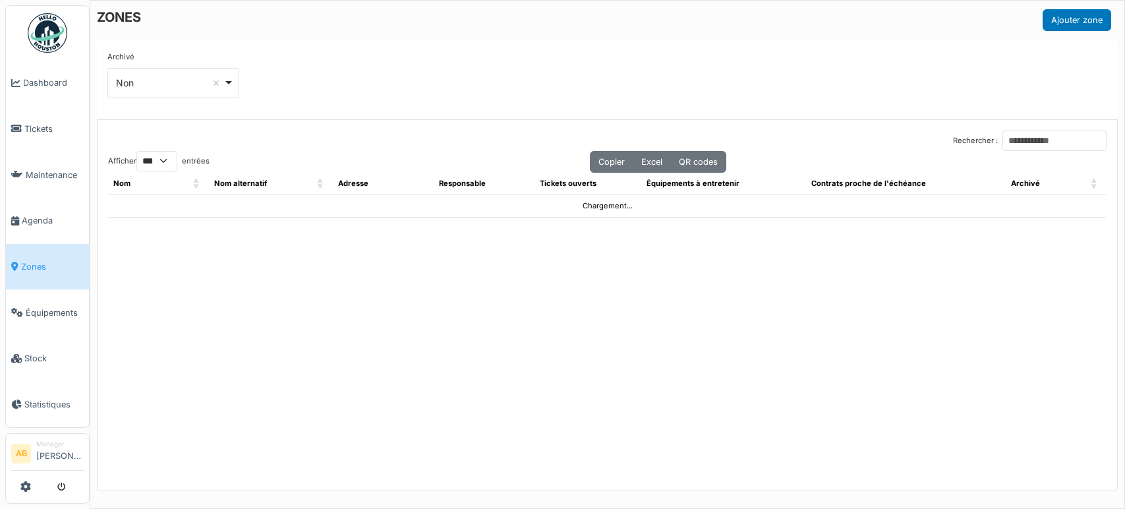
select select "***"
click at [1003, 134] on input "Rechercher :" at bounding box center [1055, 141] width 104 height 20
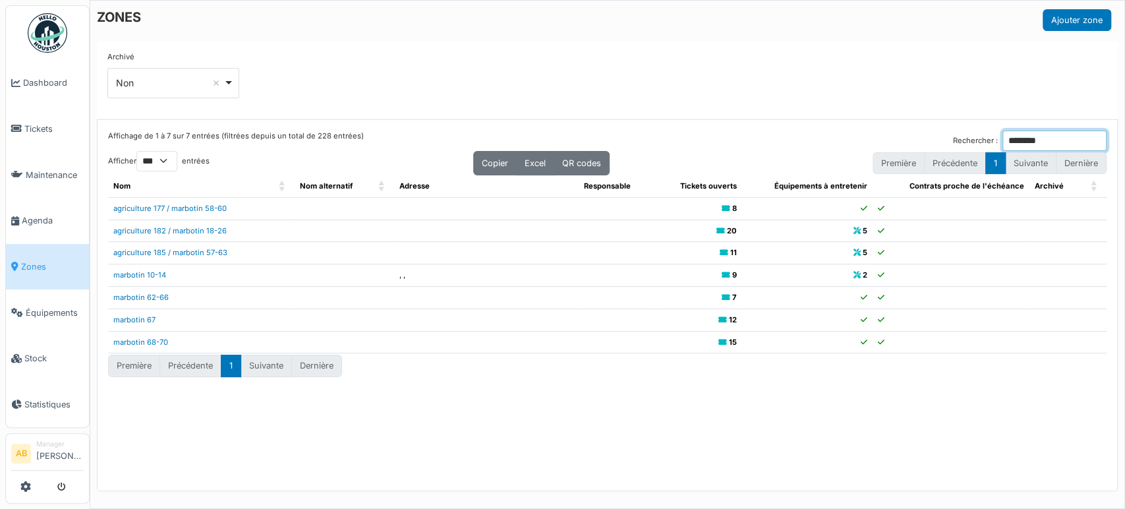
type input "********"
click at [195, 223] on td "agriculture 182 / marbotin 18-26" at bounding box center [201, 231] width 187 height 22
click at [195, 226] on link "agriculture 182 / marbotin 18-26" at bounding box center [169, 230] width 113 height 9
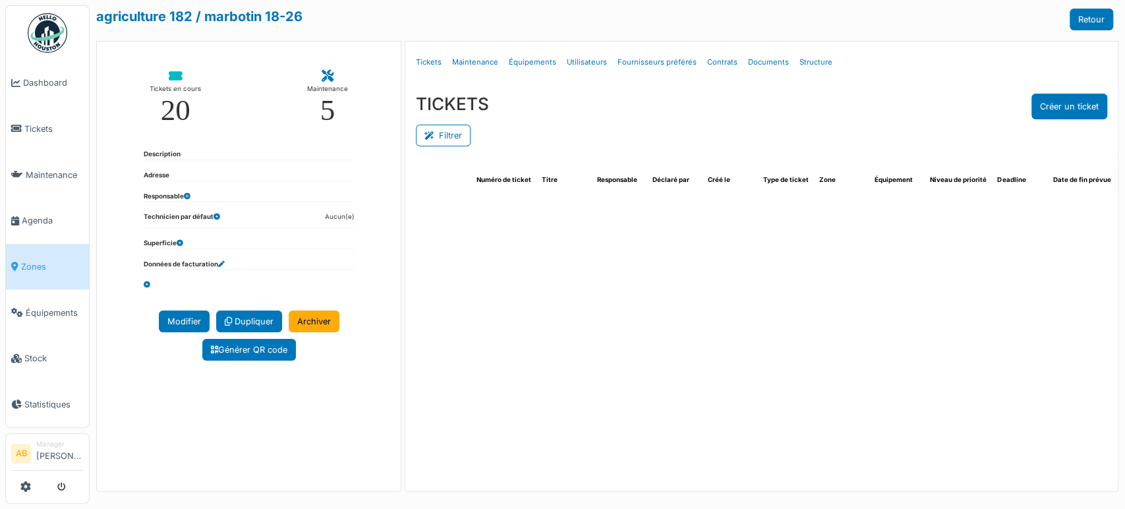
select select "***"
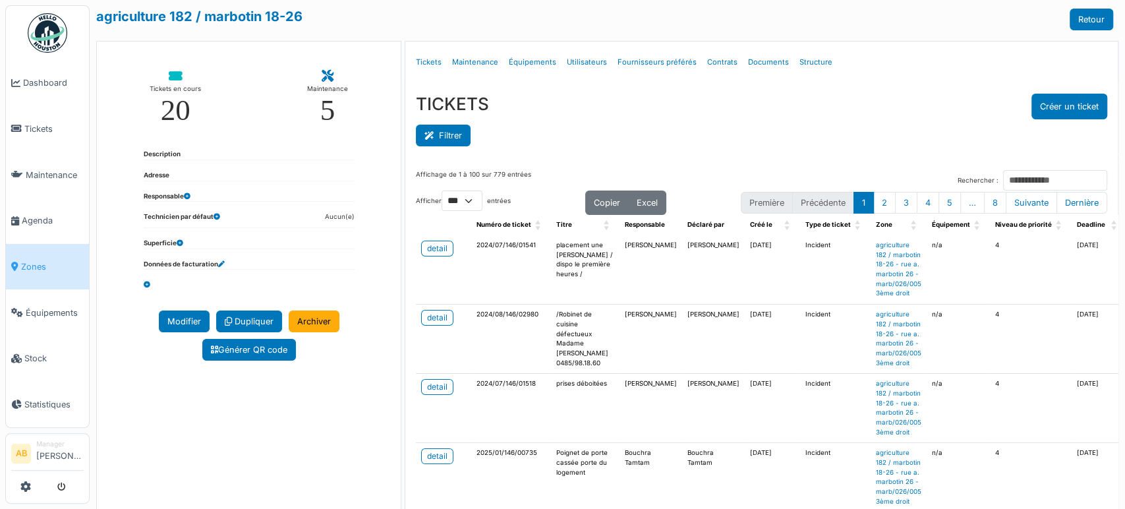
click at [448, 133] on button "Filtrer" at bounding box center [443, 136] width 55 height 22
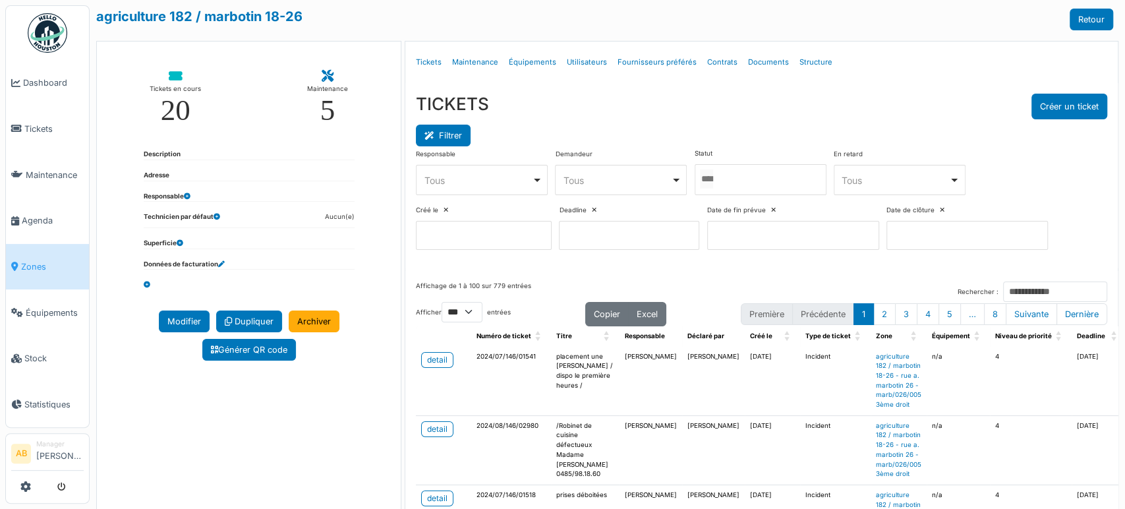
click at [454, 133] on button "Filtrer" at bounding box center [443, 136] width 55 height 22
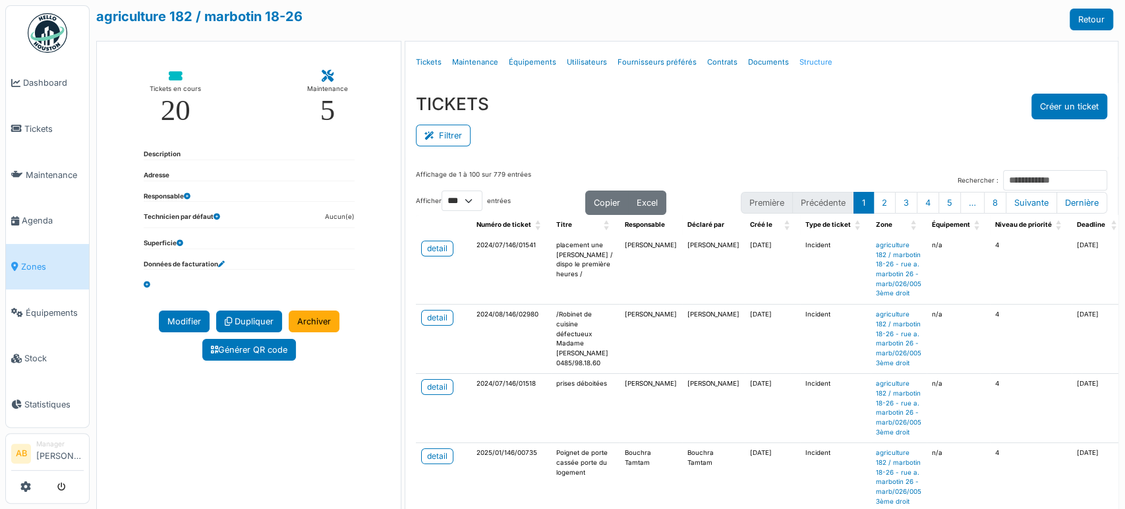
click at [803, 53] on link "Structure" at bounding box center [816, 62] width 44 height 31
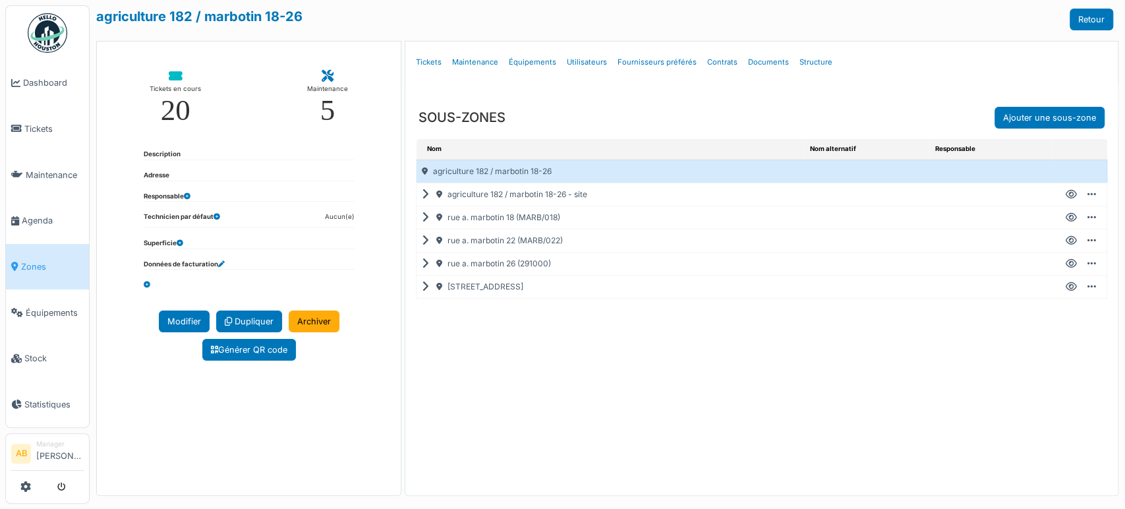
click at [417, 245] on div "rue a. marbotin 22 (MARB/022)" at bounding box center [611, 240] width 388 height 22
click at [422, 241] on icon at bounding box center [428, 241] width 13 height 1
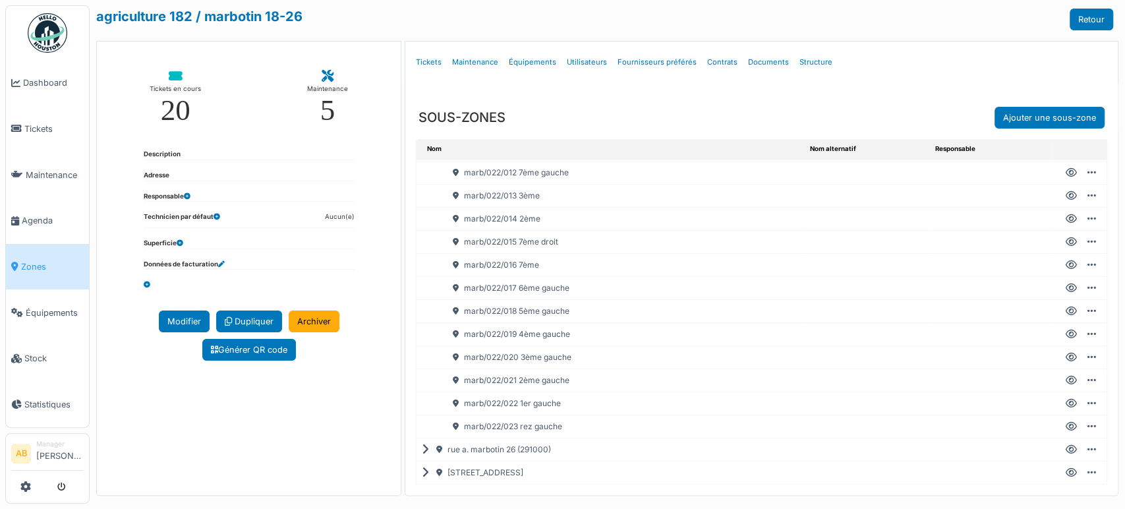
scroll to position [3, 0]
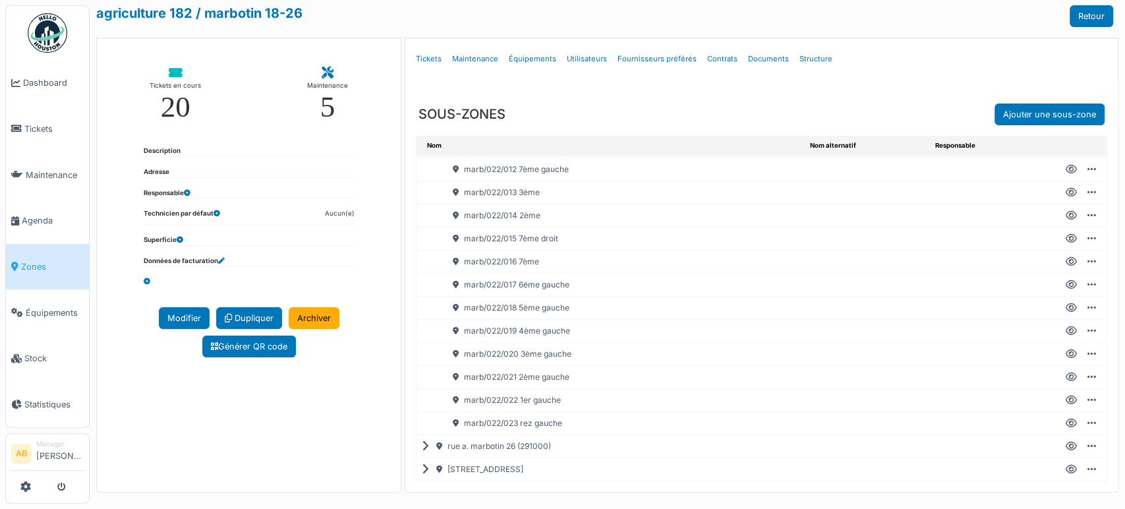
click at [1066, 285] on icon at bounding box center [1071, 285] width 11 height 1
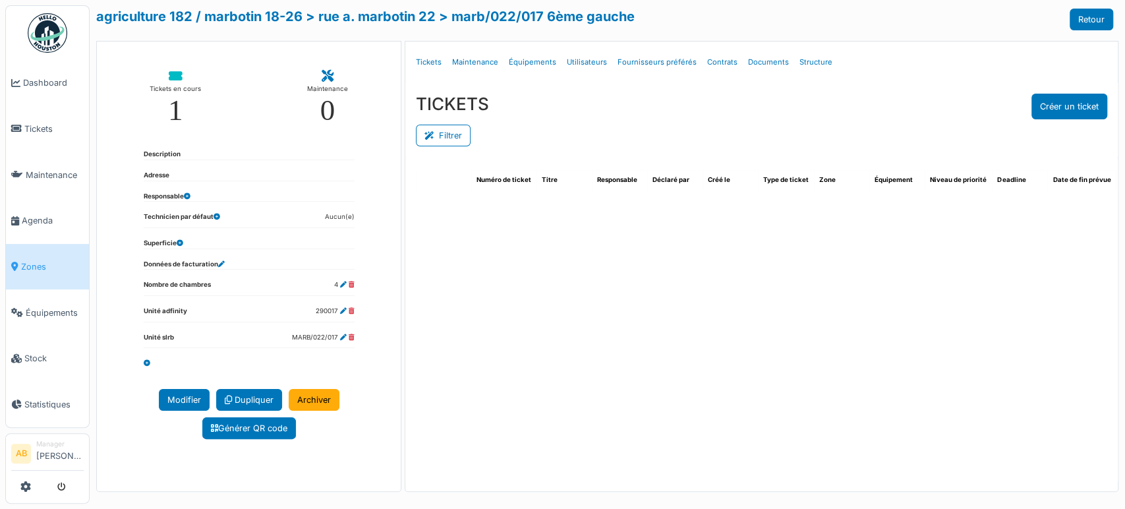
select select "***"
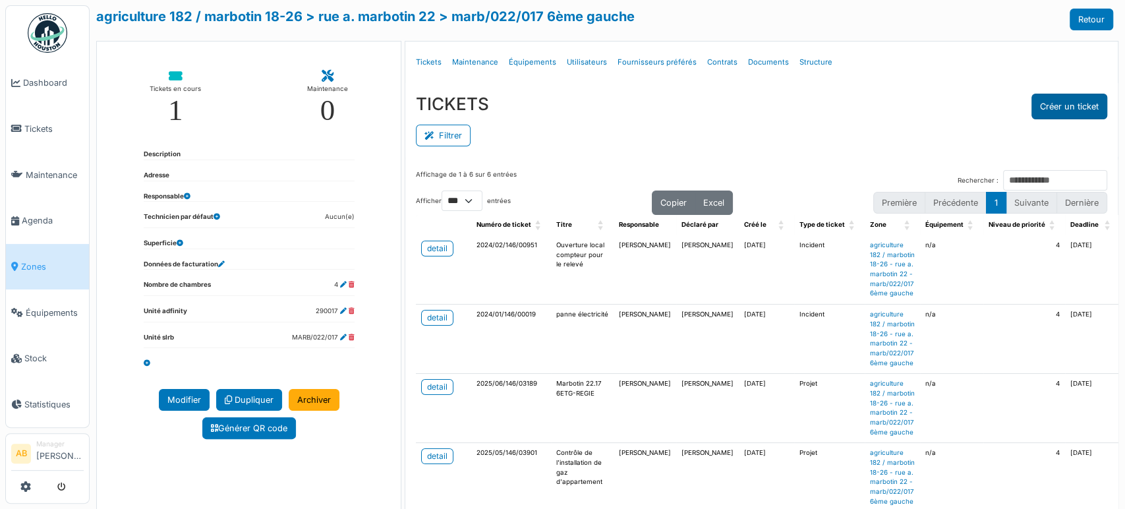
click at [1034, 110] on button "Créer un ticket" at bounding box center [1070, 107] width 76 height 26
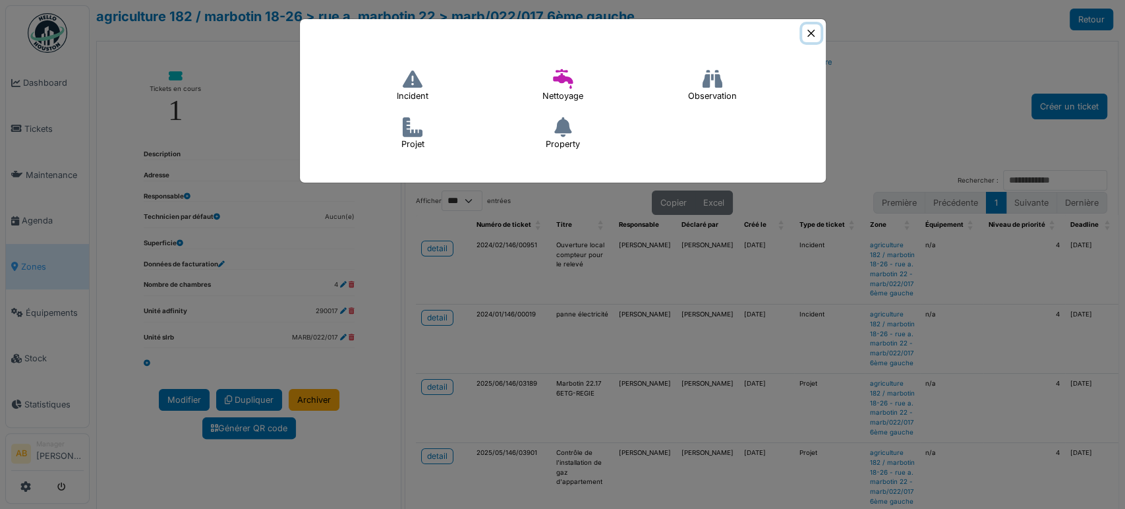
click at [816, 37] on button "Close" at bounding box center [811, 33] width 18 height 18
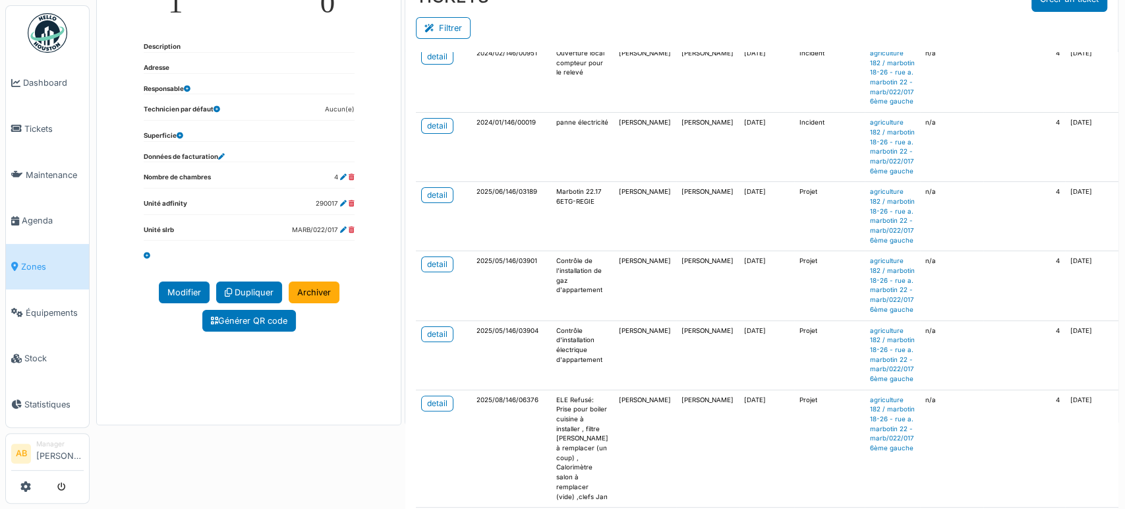
scroll to position [109, 0]
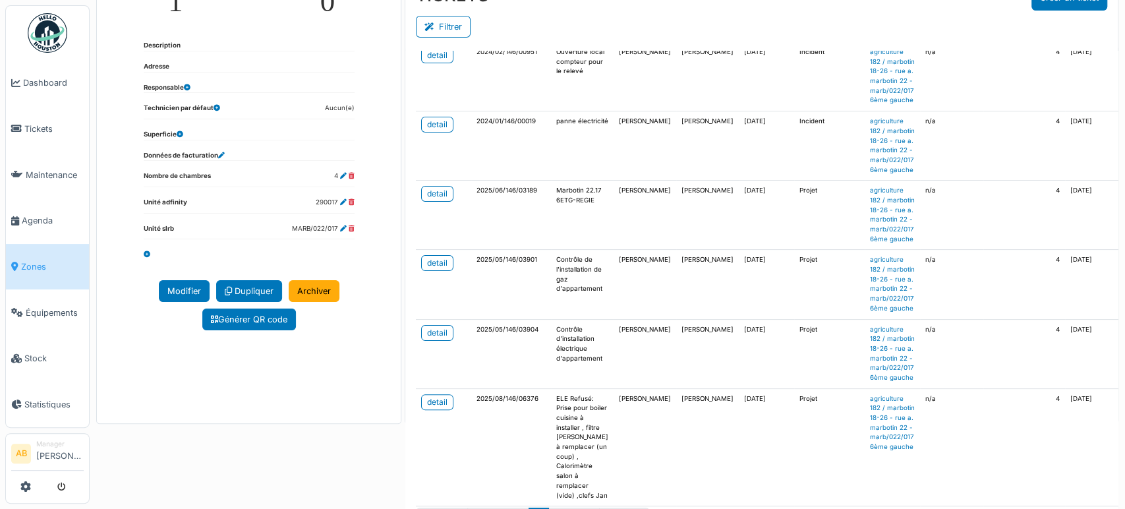
click at [444, 328] on td "detail" at bounding box center [443, 353] width 55 height 69
click at [440, 325] on link "detail" at bounding box center [437, 333] width 32 height 16
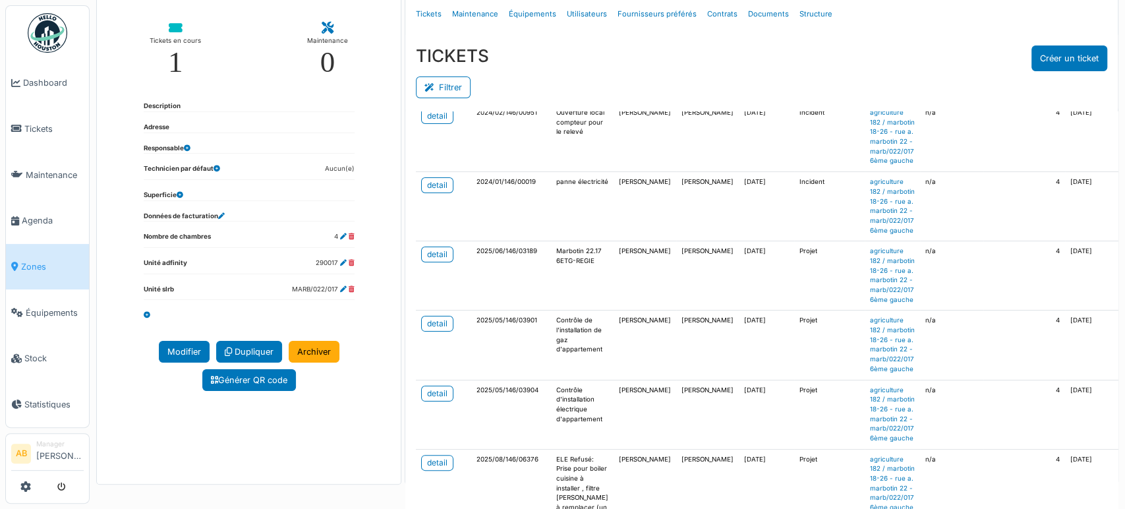
scroll to position [0, 0]
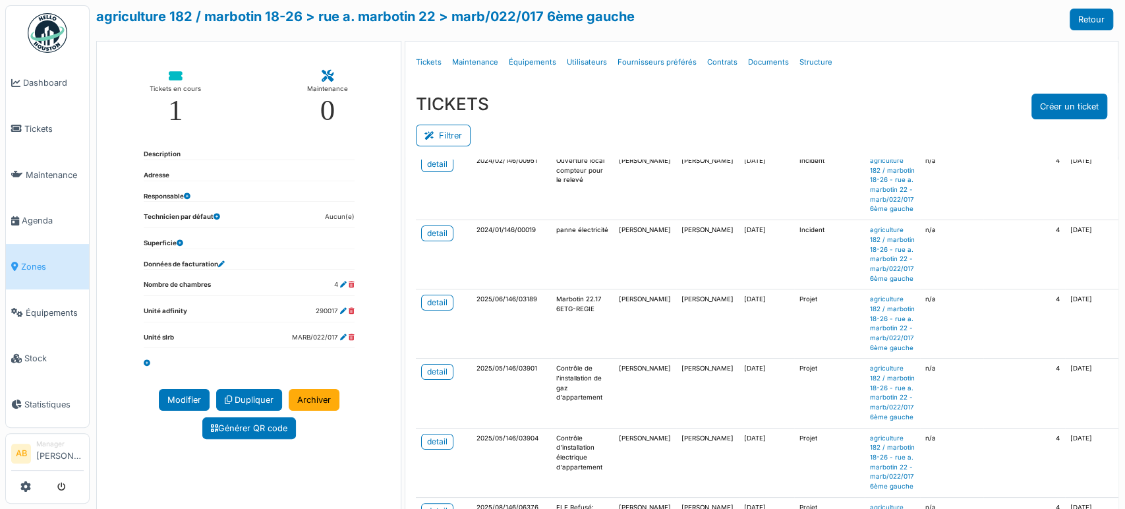
click at [44, 244] on link "Zones" at bounding box center [47, 267] width 83 height 46
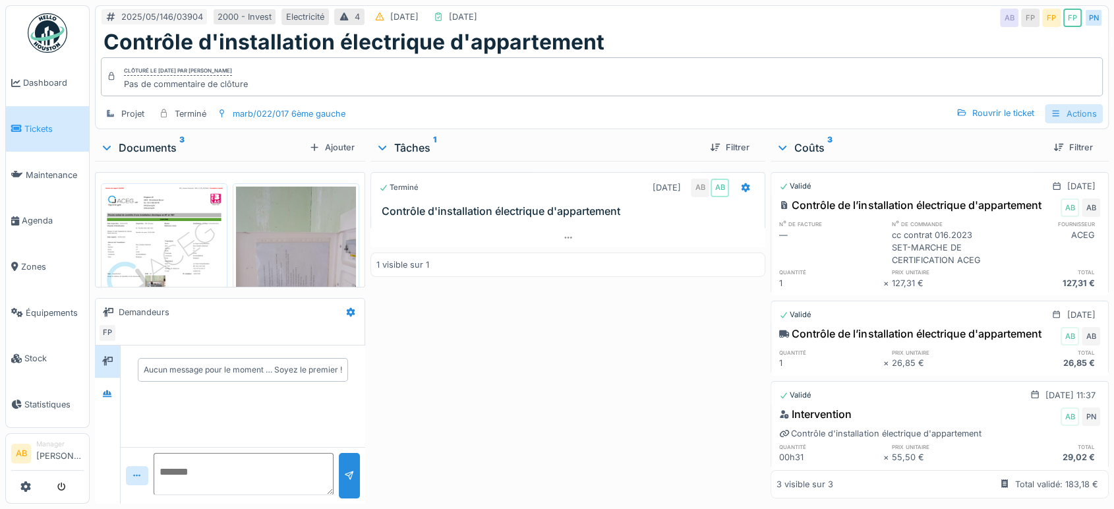
click at [1060, 109] on div "Actions" at bounding box center [1074, 113] width 58 height 19
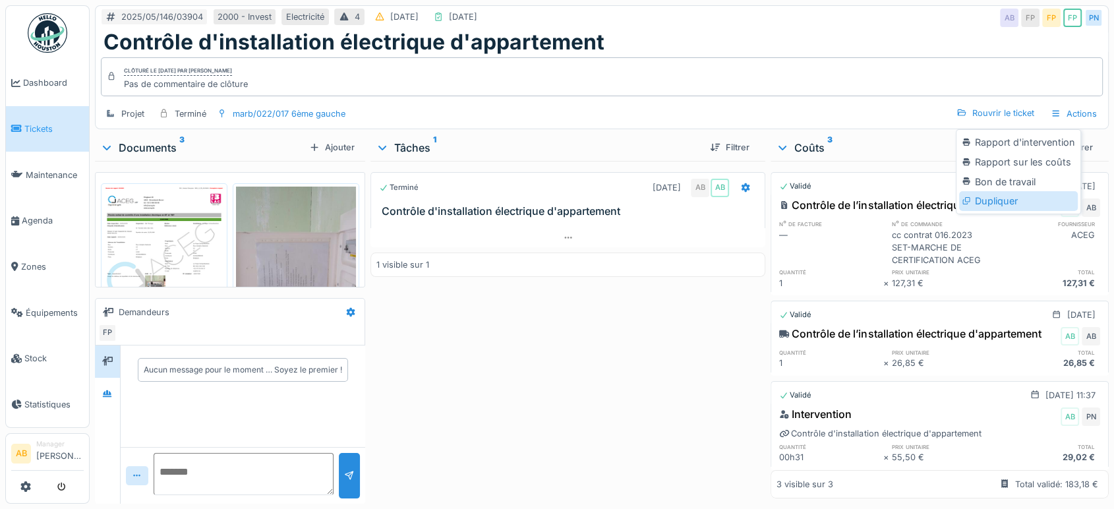
click at [1004, 200] on div "Dupliquer" at bounding box center [1018, 201] width 118 height 20
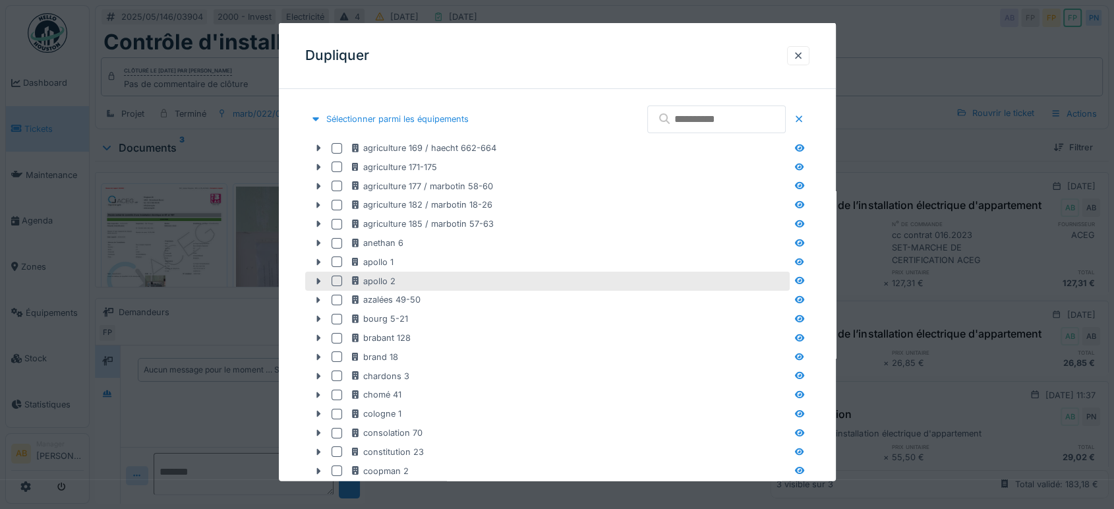
scroll to position [1, 0]
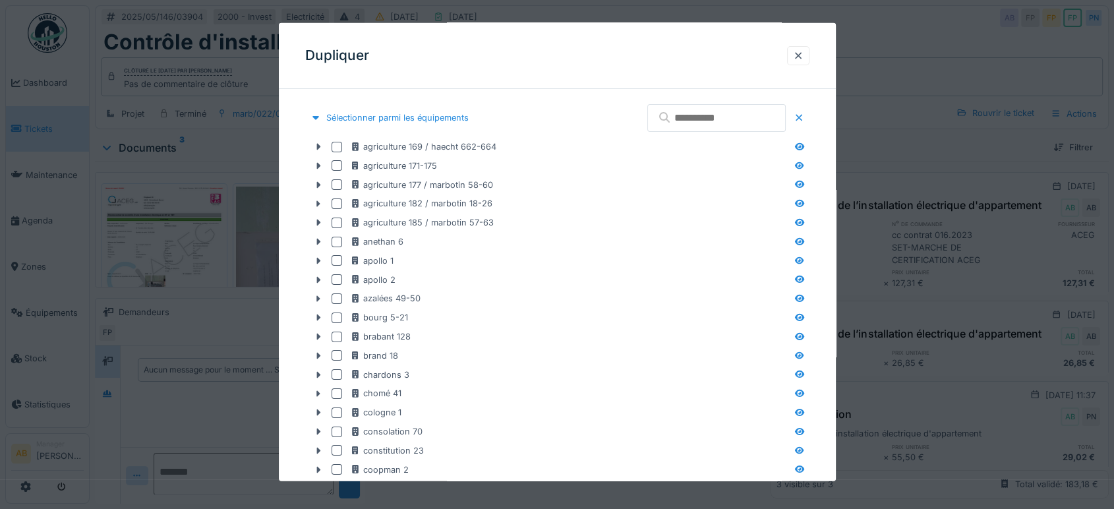
click at [717, 122] on input "text" at bounding box center [716, 118] width 138 height 28
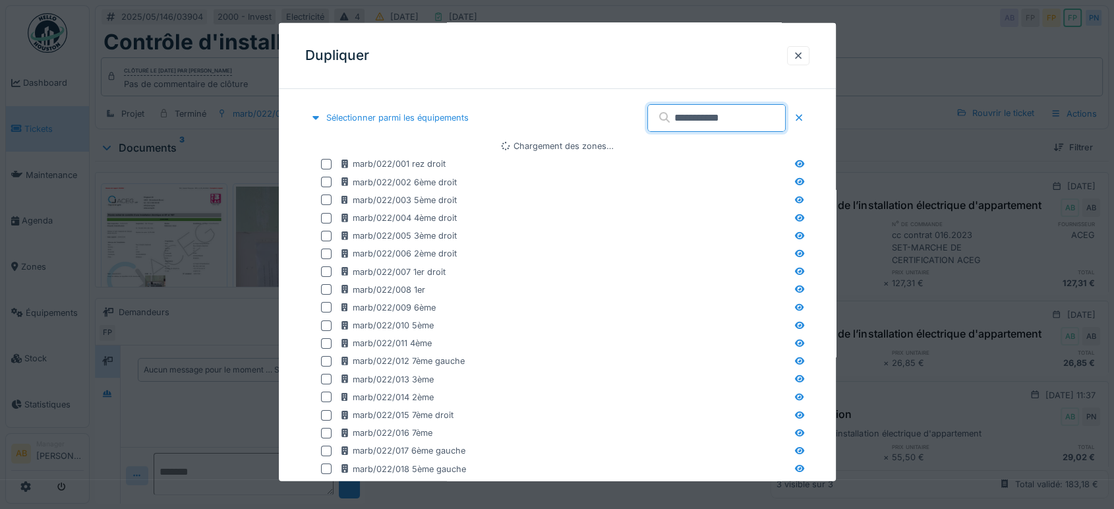
scroll to position [0, 0]
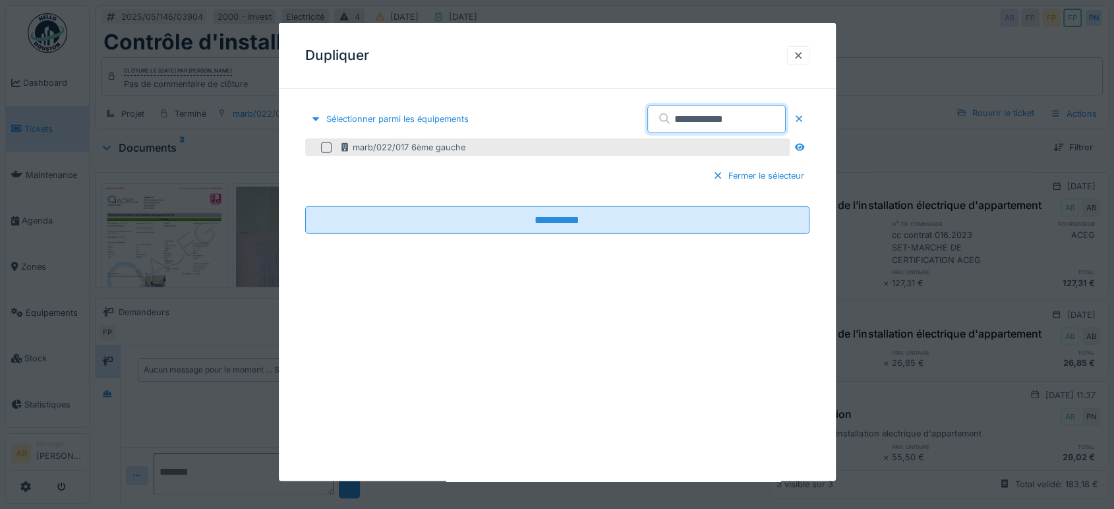
type input "**********"
click at [328, 142] on div at bounding box center [326, 147] width 11 height 11
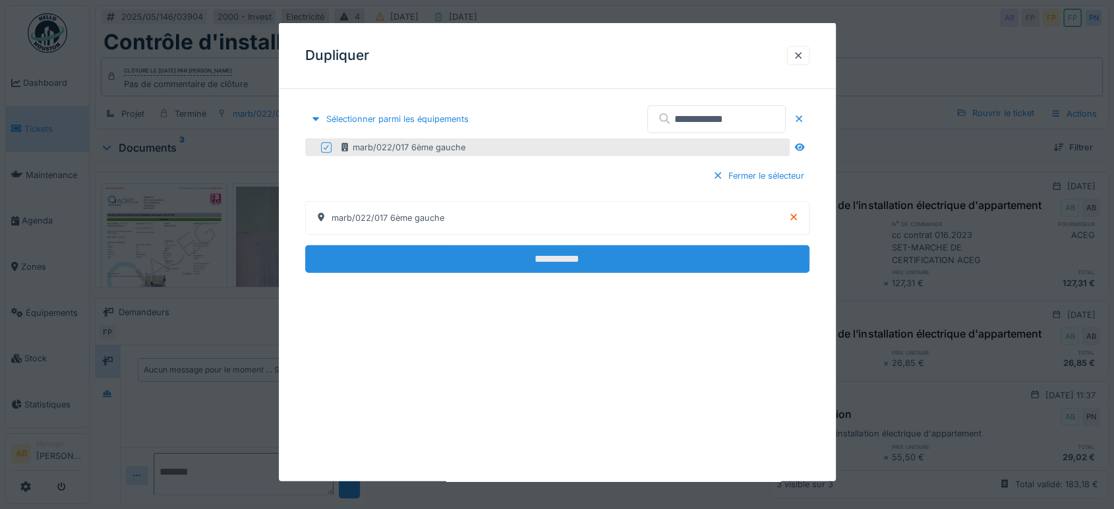
click at [527, 260] on input "**********" at bounding box center [557, 259] width 504 height 28
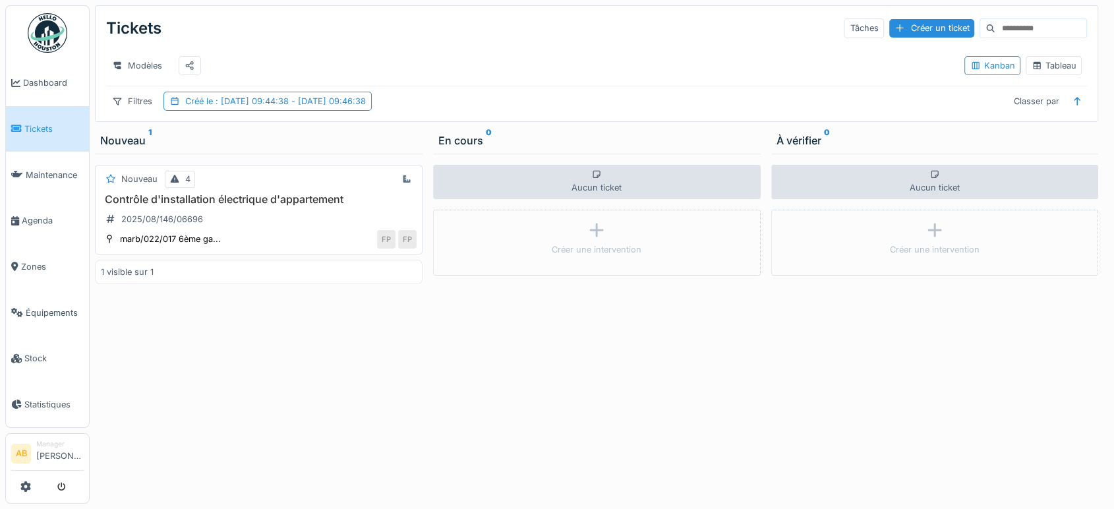
click at [270, 220] on div "Contrôle d'installation électrique d'appartement 2025/08/146/06696" at bounding box center [259, 211] width 316 height 37
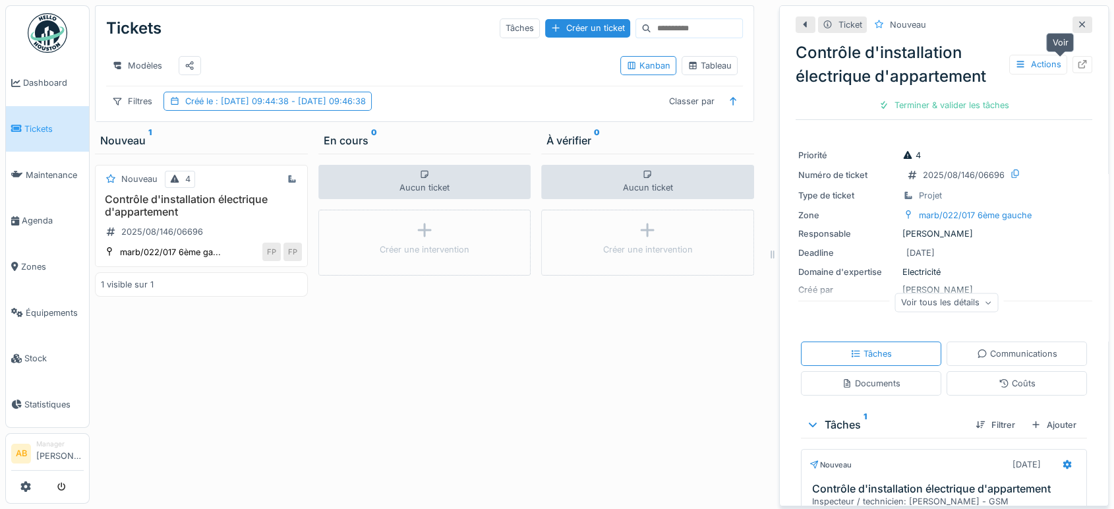
click at [1077, 66] on icon at bounding box center [1082, 64] width 11 height 9
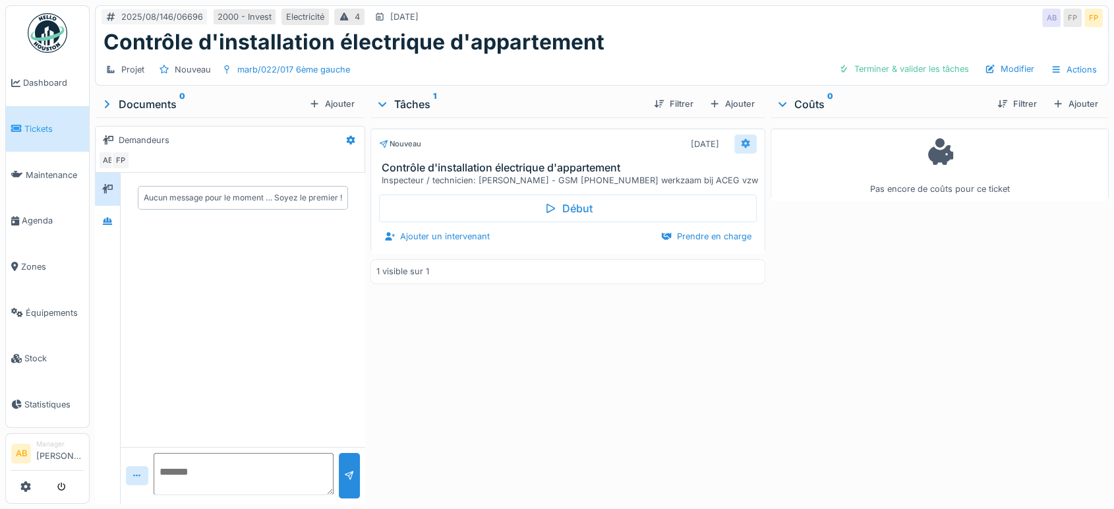
click at [740, 138] on div at bounding box center [745, 144] width 11 height 13
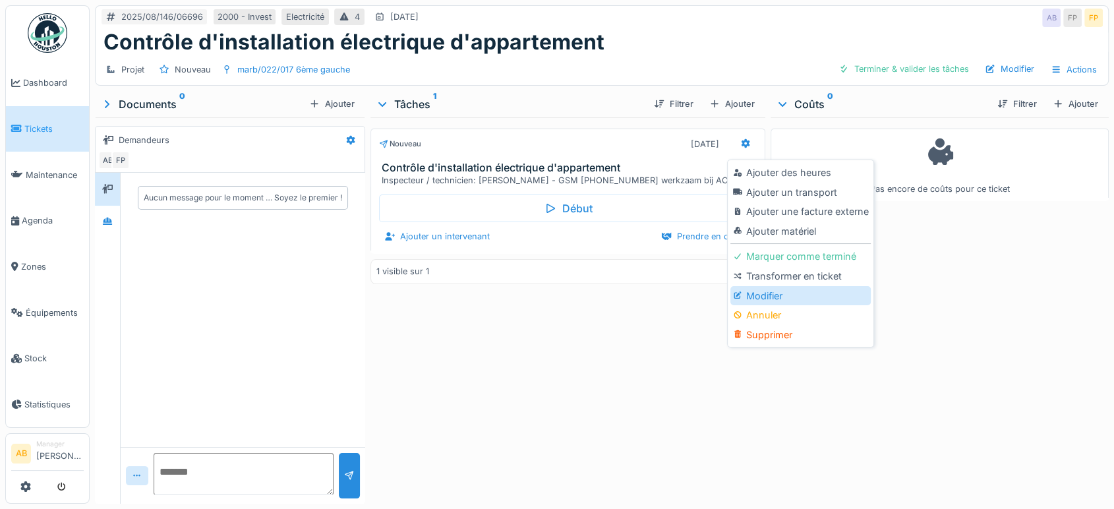
click at [762, 289] on div "Modifier" at bounding box center [801, 296] width 140 height 20
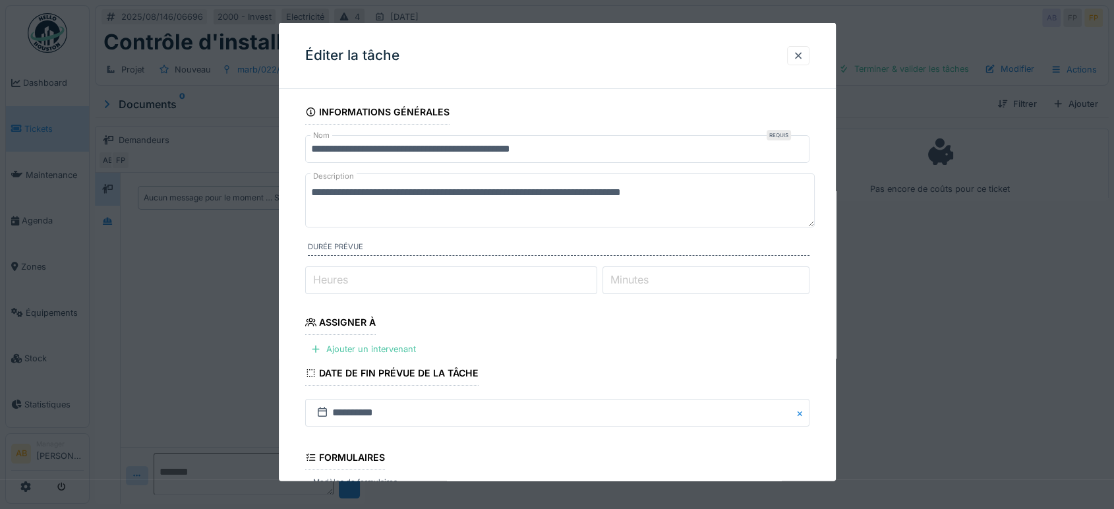
drag, startPoint x: 735, startPoint y: 210, endPoint x: 260, endPoint y: 132, distance: 481.8
click at [260, 132] on div "**********" at bounding box center [602, 254] width 1025 height 509
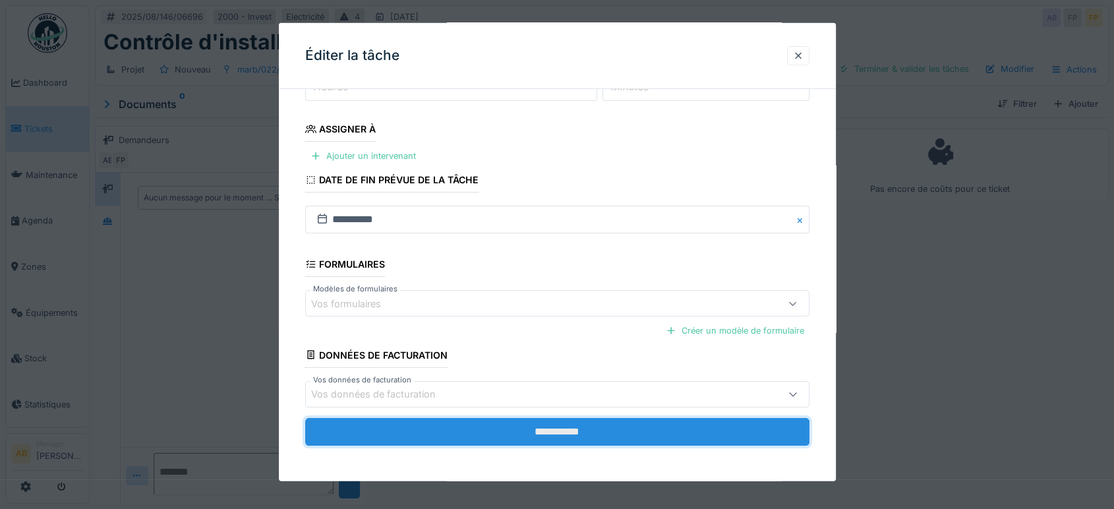
click at [667, 423] on input "**********" at bounding box center [557, 431] width 504 height 28
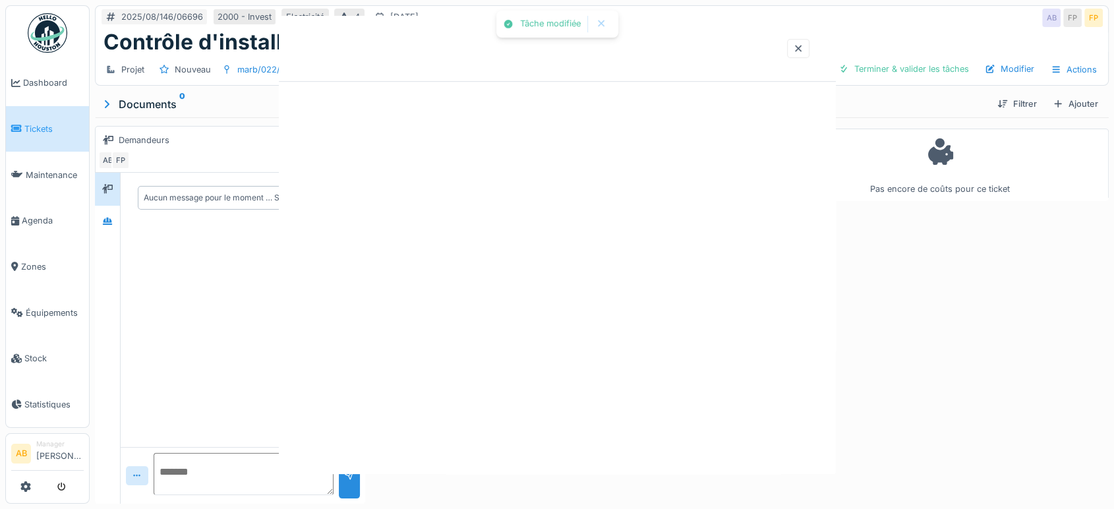
scroll to position [0, 0]
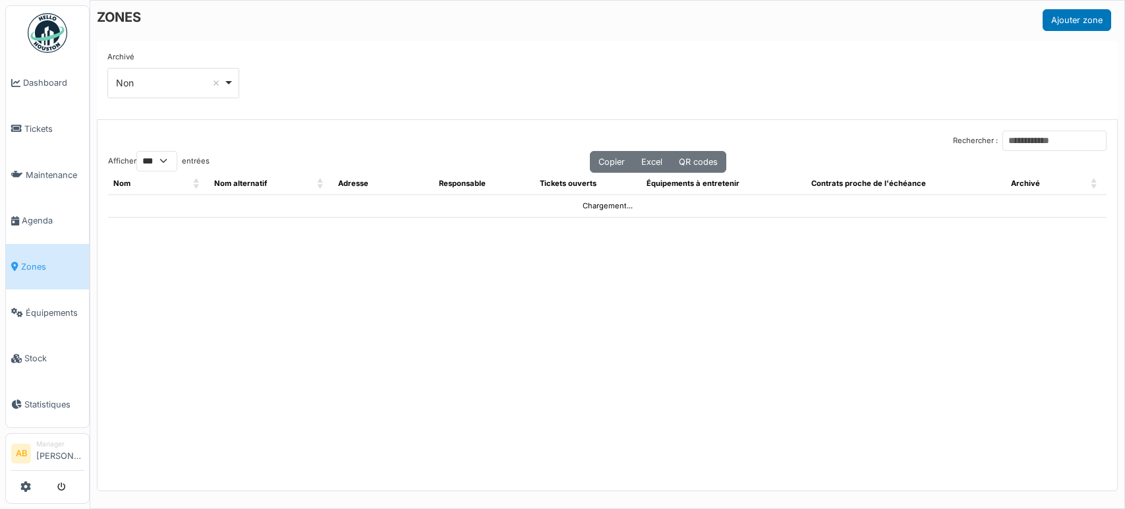
select select "***"
click at [1027, 144] on input "Rechercher :" at bounding box center [1055, 141] width 104 height 20
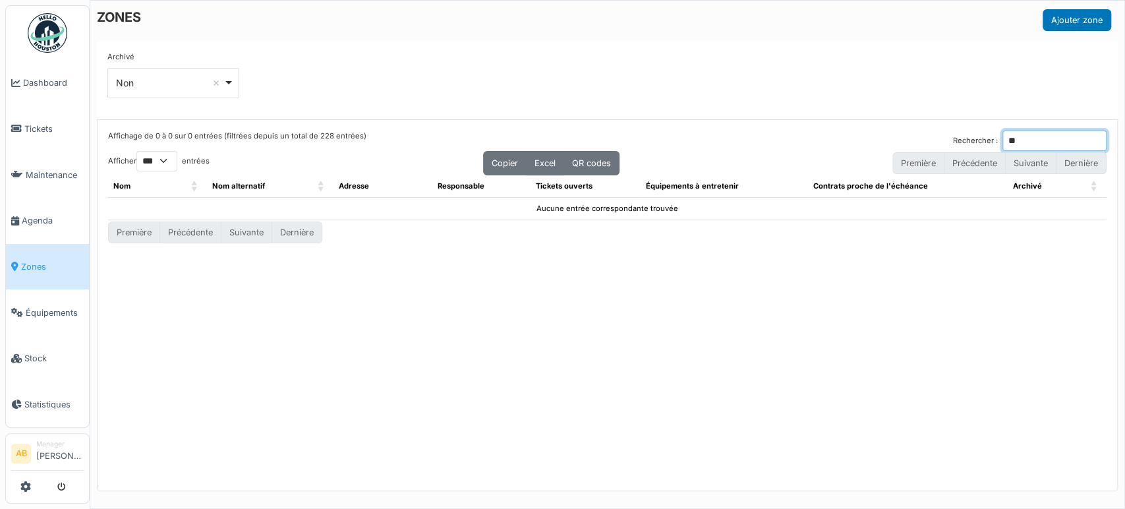
type input "*"
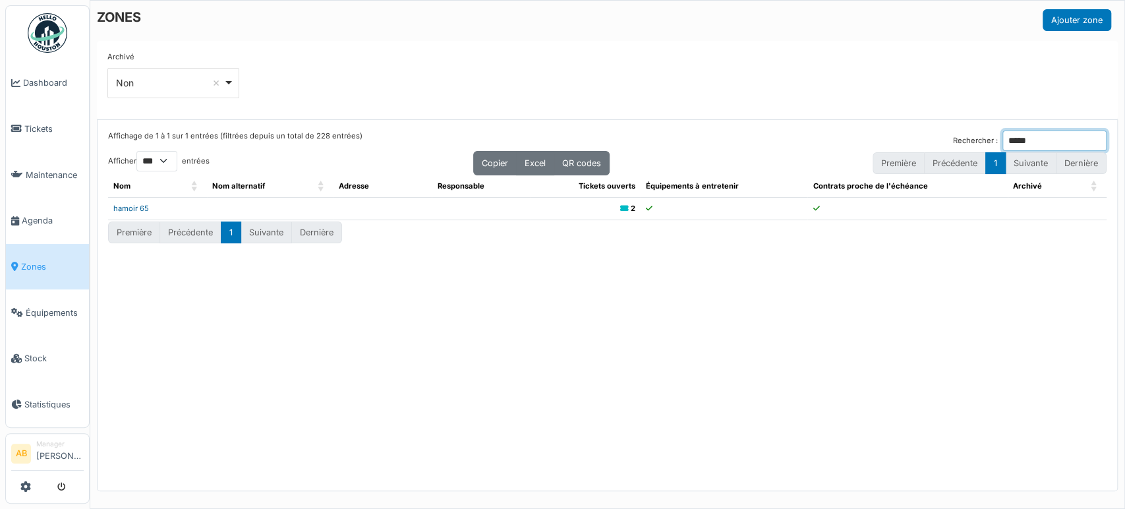
type input "*****"
click at [121, 210] on link "hamoir 65" at bounding box center [131, 208] width 36 height 9
drag, startPoint x: 1028, startPoint y: 144, endPoint x: 853, endPoint y: 157, distance: 175.2
click at [853, 157] on div "Affichage de 1 à 1 sur 1 entrées (filtrées depuis un total de 228 entrées) Rech…" at bounding box center [607, 153] width 999 height 45
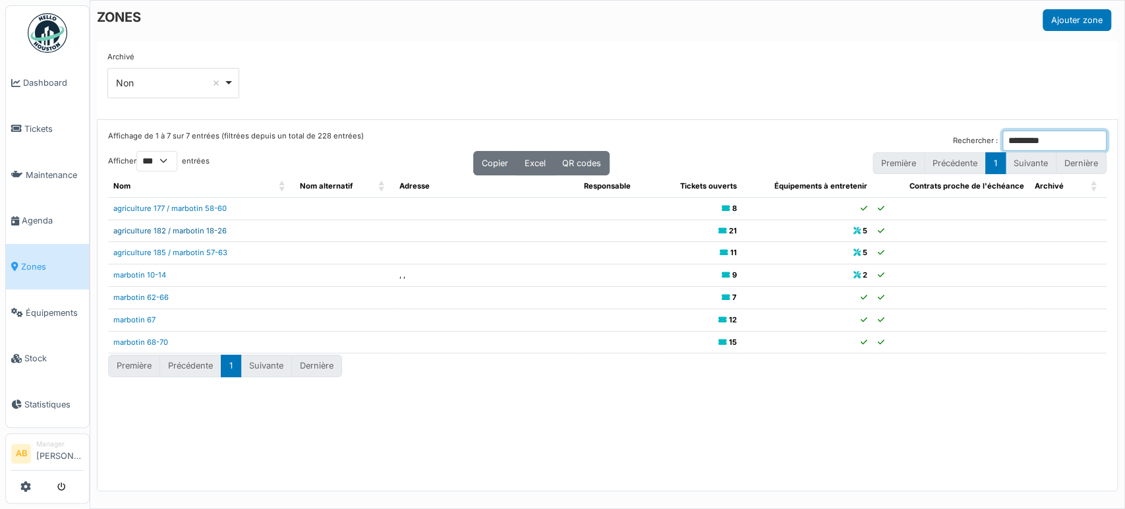
type input "********"
click at [206, 229] on link "agriculture 182 / marbotin 18-26" at bounding box center [169, 230] width 113 height 9
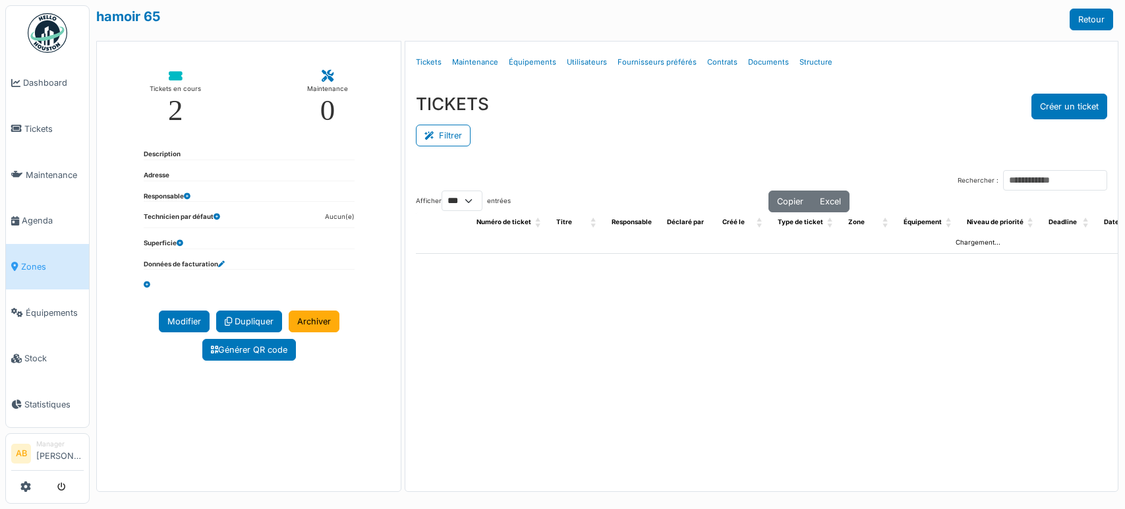
select select "***"
click at [179, 96] on div "2" at bounding box center [175, 111] width 15 height 30
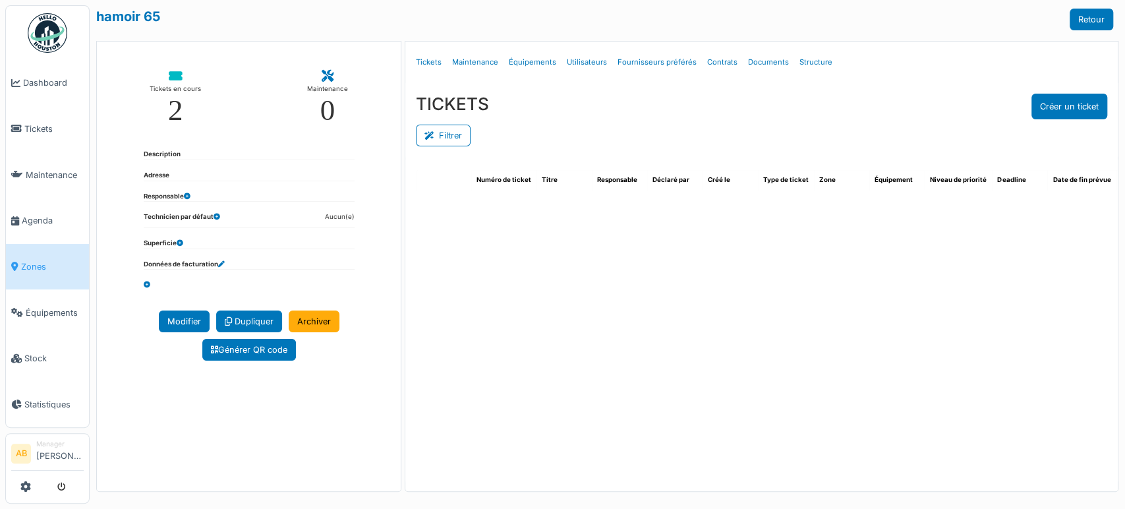
select select "***"
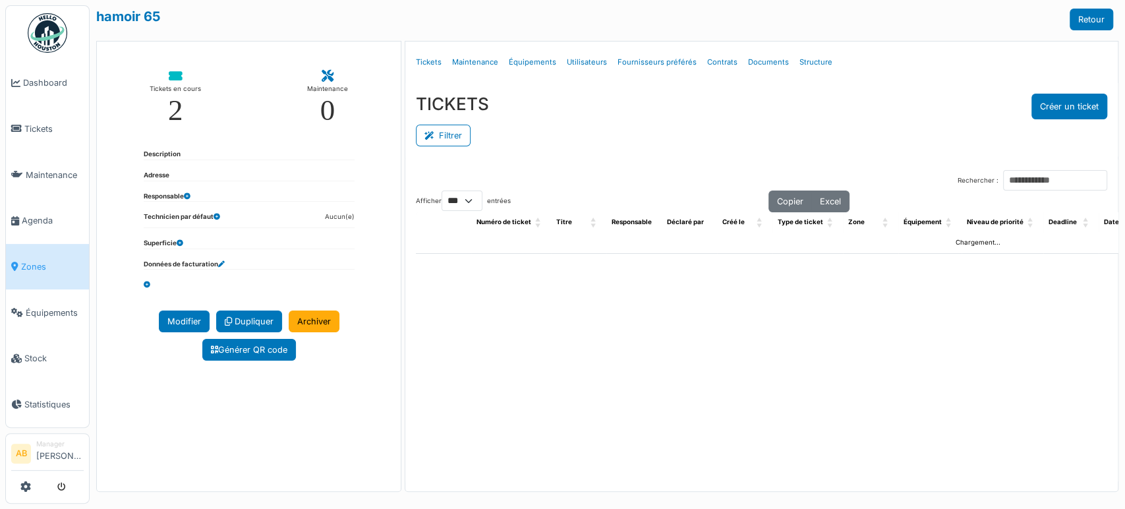
scroll to position [0, 388]
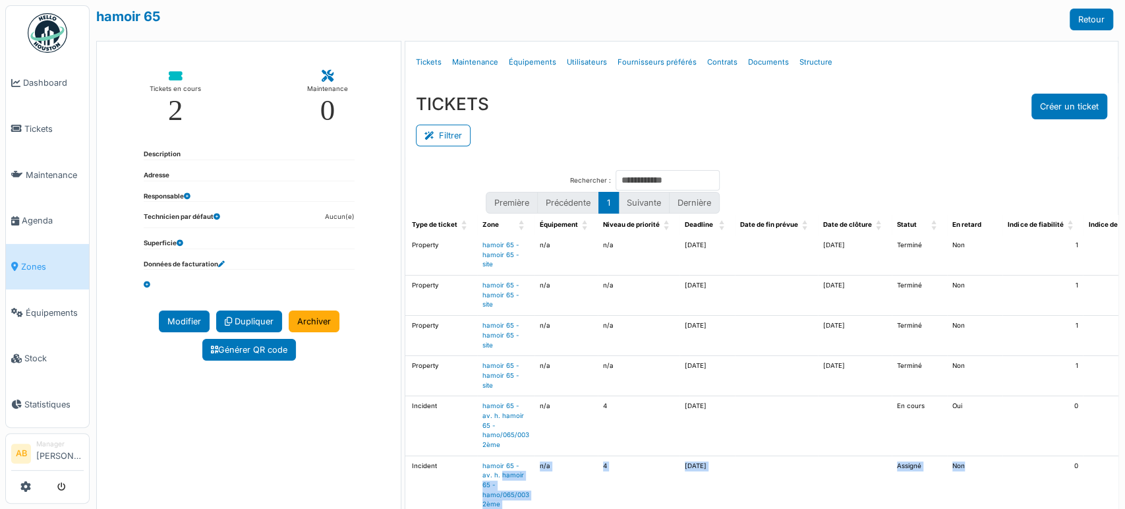
click at [480, 471] on tr "detail 2025/08/146/06670 Néon salle de bain HS Mouad Dakir Mouad Dakir 25/08/20…" at bounding box center [602, 485] width 1149 height 59
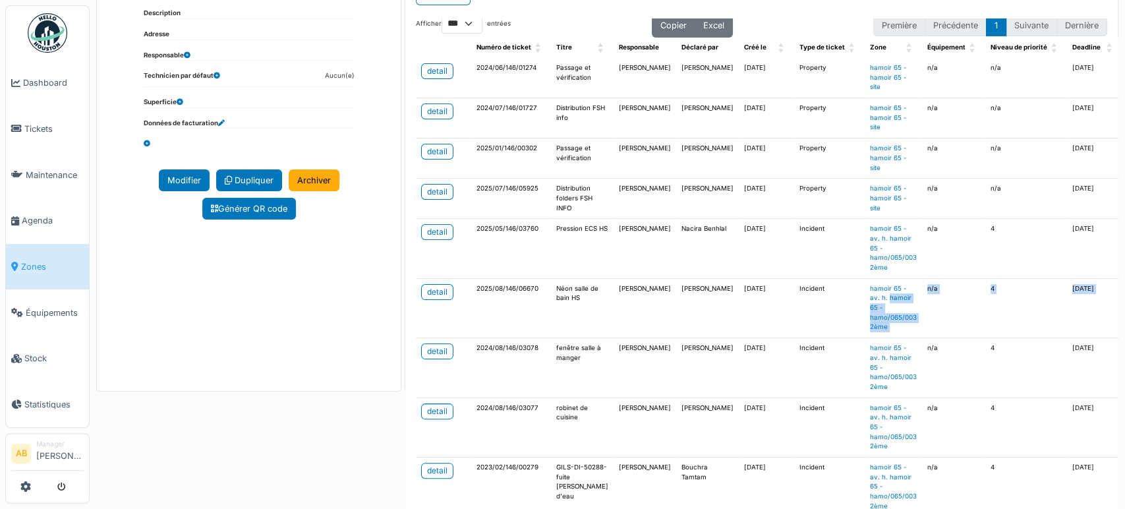
scroll to position [12, 0]
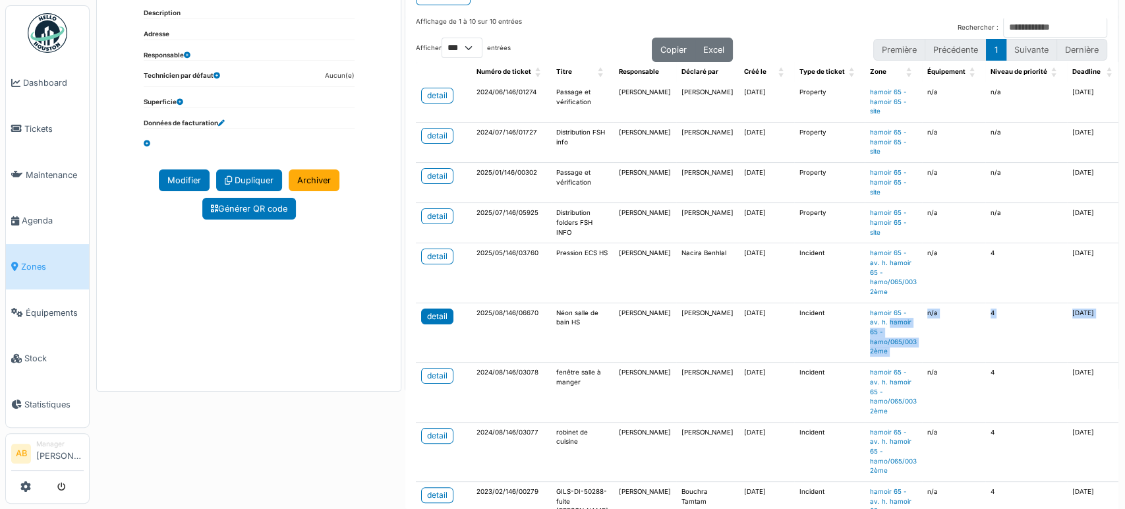
click at [434, 318] on div "detail" at bounding box center [437, 317] width 20 height 12
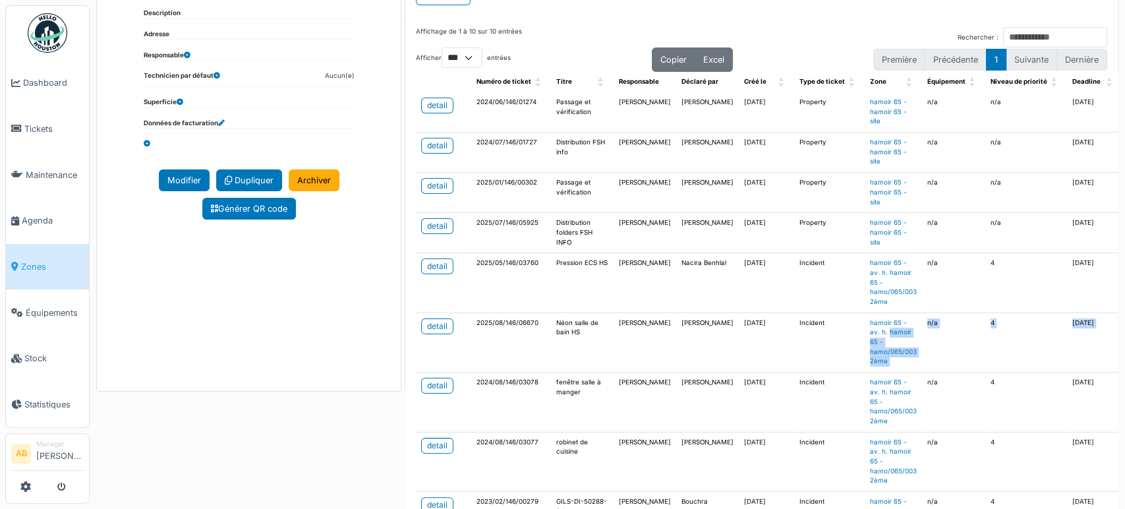
scroll to position [0, 0]
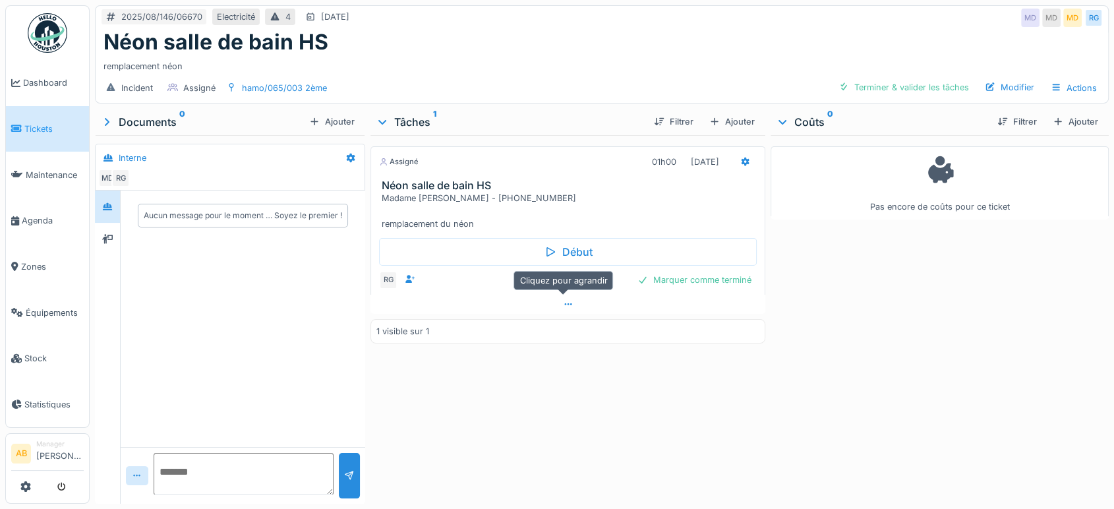
click at [493, 309] on div at bounding box center [568, 304] width 395 height 19
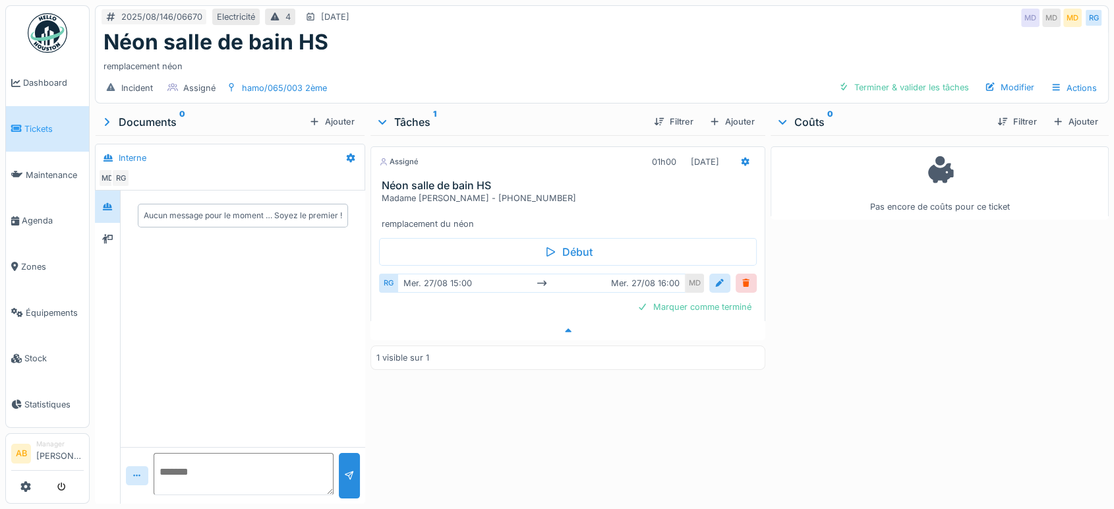
scroll to position [11, 0]
click at [723, 454] on div "Assigné 01h00 [DATE] Néon salle de bain HS Madame [PERSON_NAME] - [PHONE_NUMBER…" at bounding box center [568, 316] width 395 height 363
click at [887, 78] on div "Terminer & valider les tâches" at bounding box center [903, 87] width 141 height 18
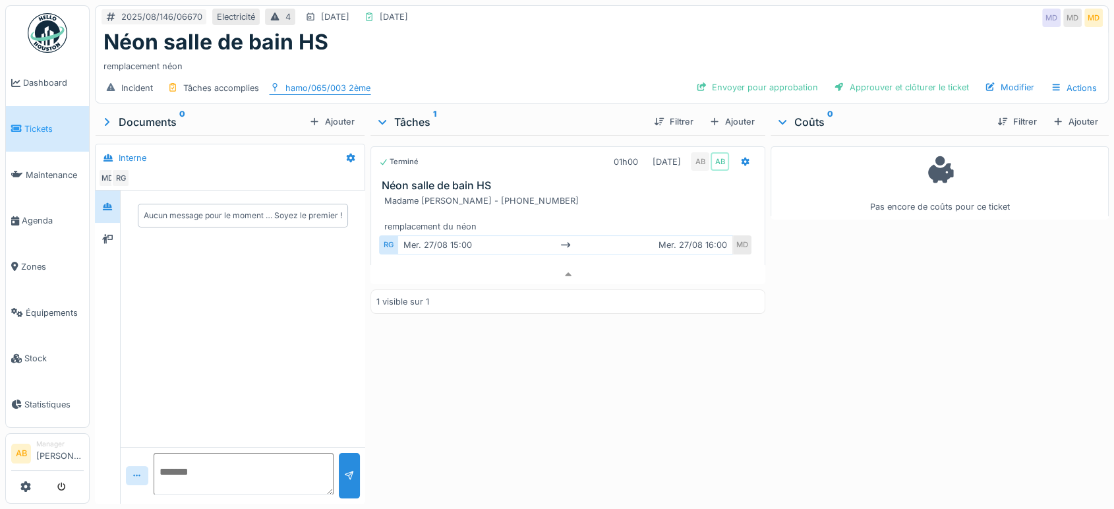
click at [357, 82] on div "hamo/065/003 2ème" at bounding box center [327, 88] width 85 height 13
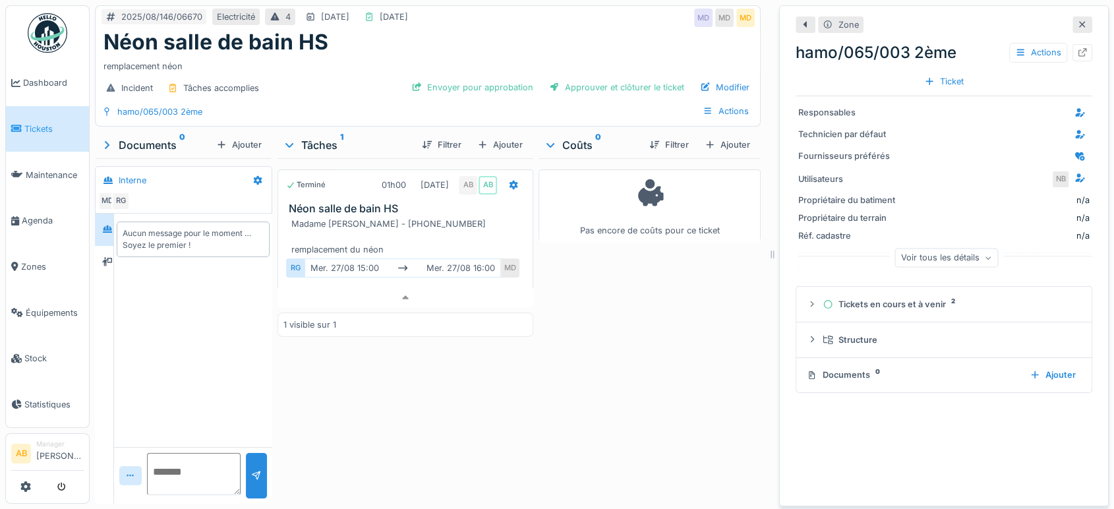
click at [1073, 47] on div at bounding box center [1083, 52] width 20 height 16
click at [1065, 22] on div "Zone hamo/065/003 2ème Actions Ticket" at bounding box center [944, 53] width 297 height 85
click at [1077, 20] on icon at bounding box center [1082, 24] width 11 height 9
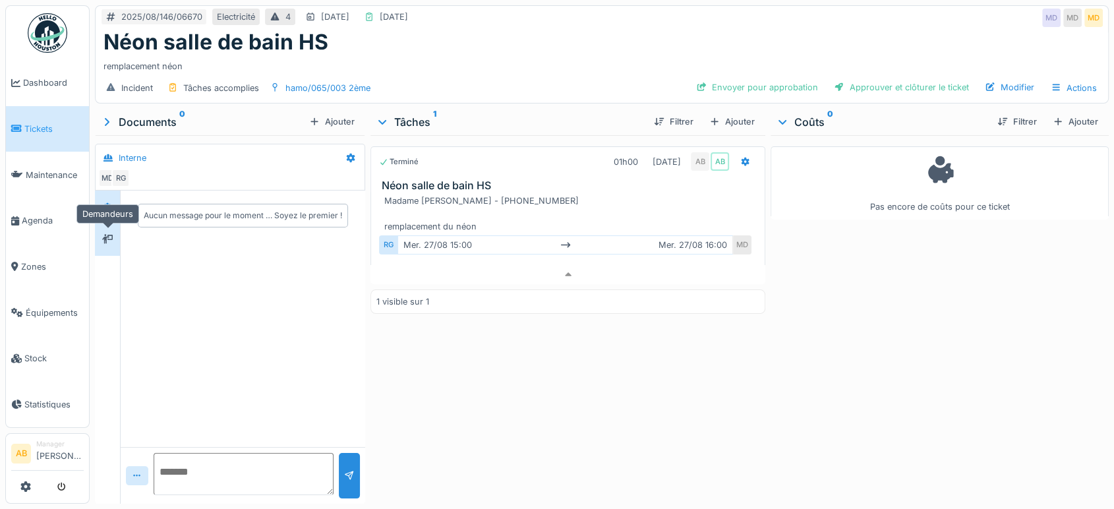
click at [103, 228] on div at bounding box center [108, 239] width 20 height 22
click at [742, 157] on icon at bounding box center [746, 161] width 9 height 9
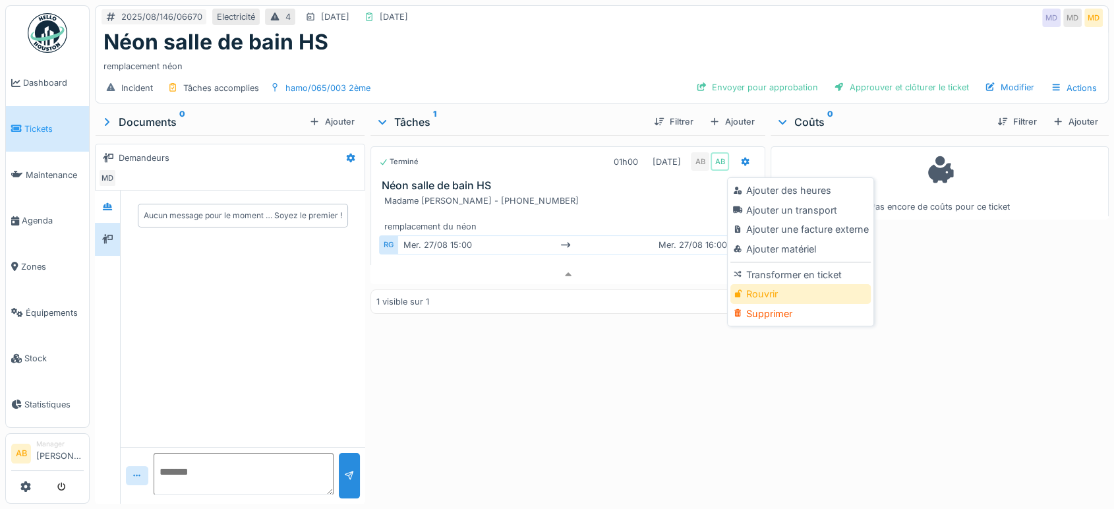
click at [750, 284] on div "Rouvrir" at bounding box center [801, 294] width 140 height 20
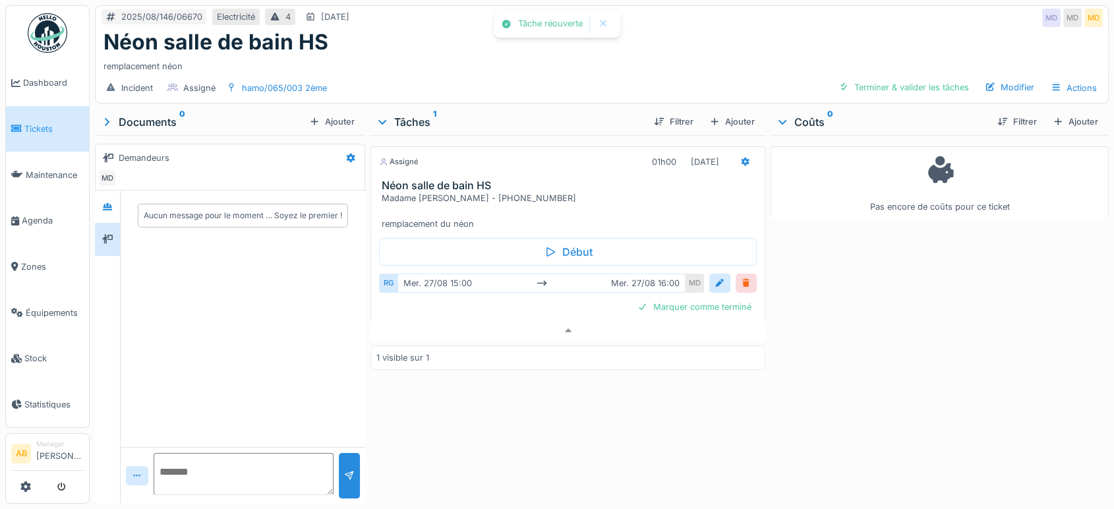
click at [741, 277] on div at bounding box center [746, 283] width 11 height 13
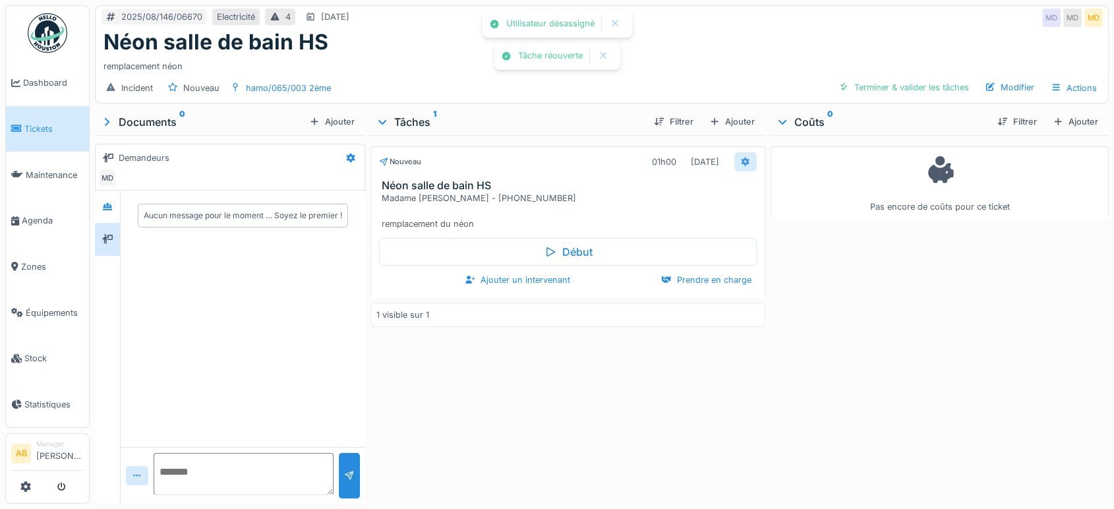
click at [741, 158] on div at bounding box center [745, 161] width 22 height 19
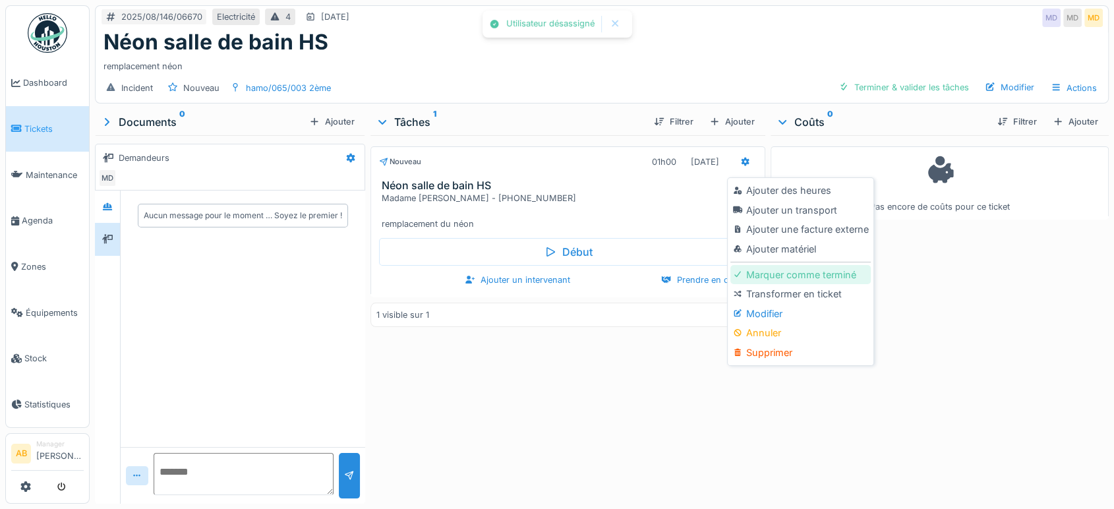
click at [794, 265] on div "Marquer comme terminé" at bounding box center [801, 275] width 140 height 20
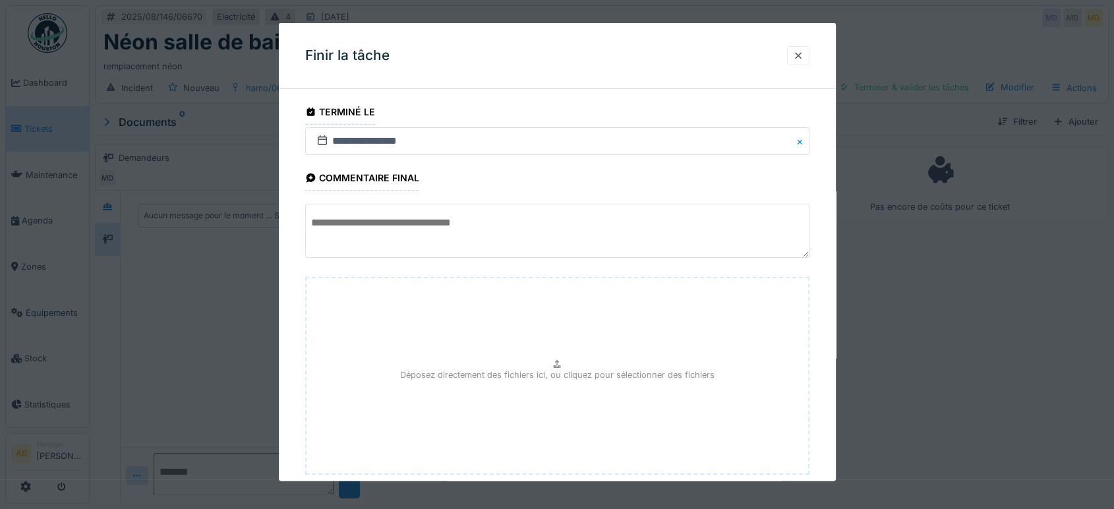
click at [475, 225] on textarea at bounding box center [557, 231] width 504 height 54
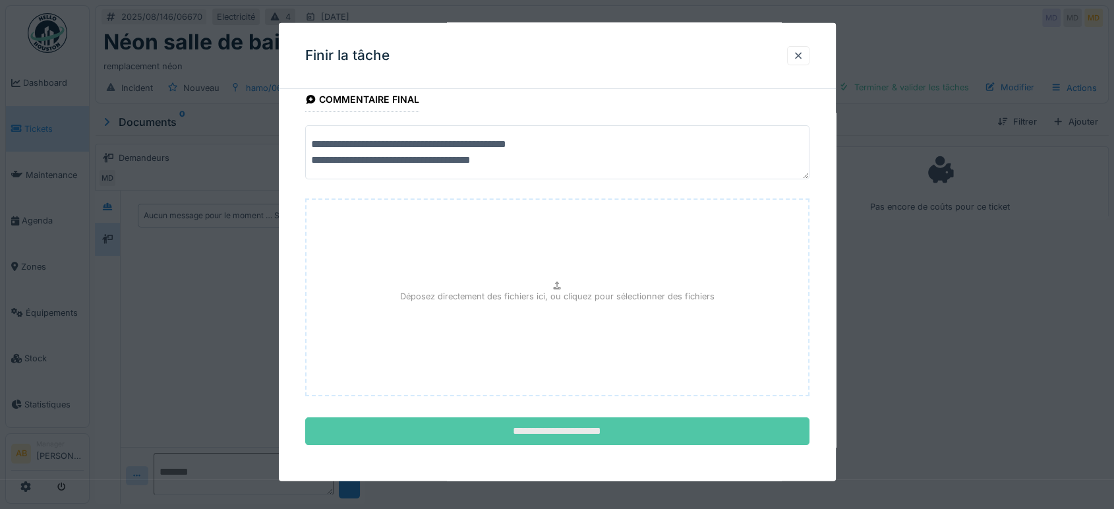
type textarea "**********"
click at [571, 425] on input "**********" at bounding box center [557, 431] width 504 height 28
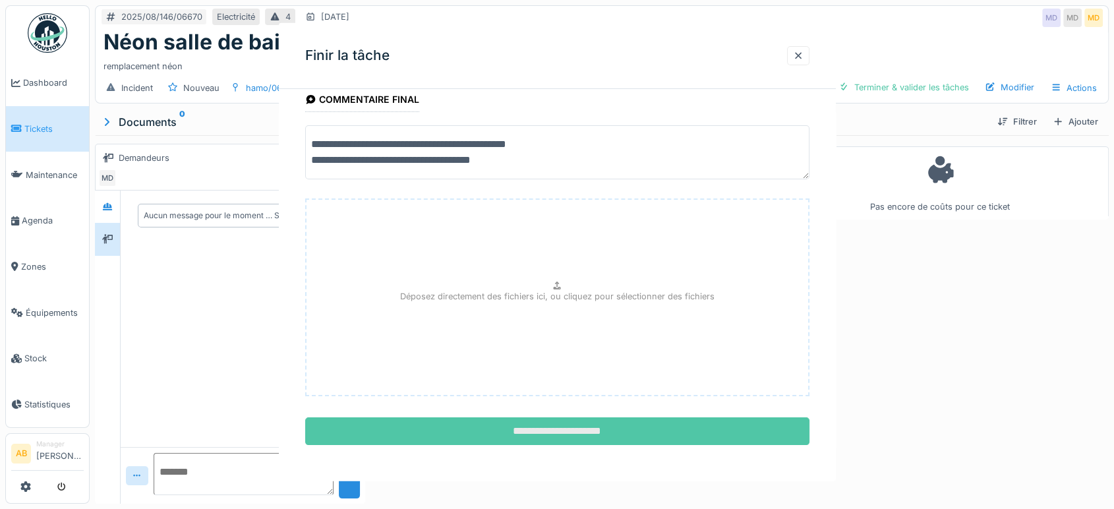
scroll to position [0, 0]
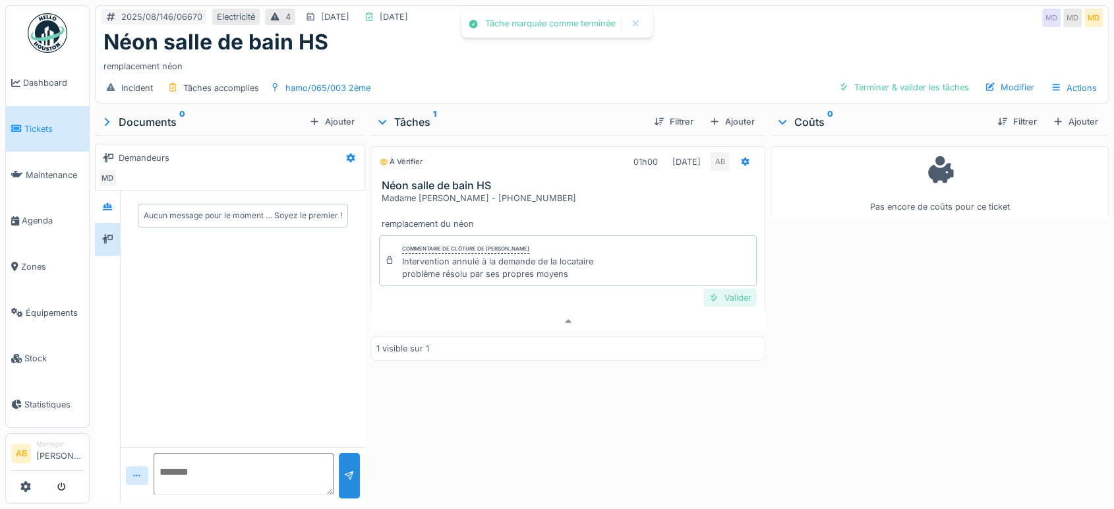
click at [722, 289] on div "Valider" at bounding box center [730, 298] width 53 height 18
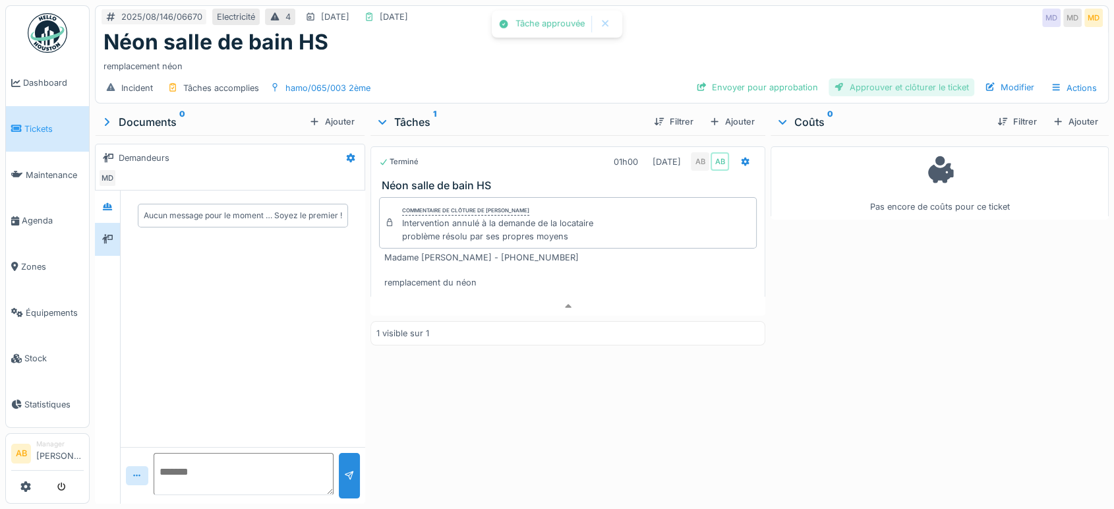
click at [899, 78] on div "Approuver et clôturer le ticket" at bounding box center [902, 87] width 146 height 18
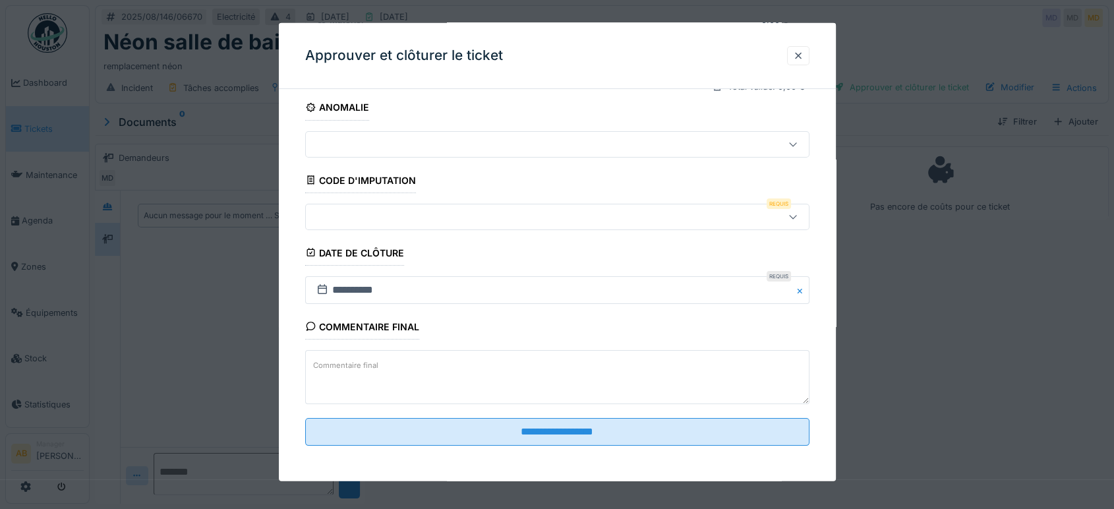
scroll to position [198, 0]
click at [810, 54] on div at bounding box center [798, 55] width 22 height 19
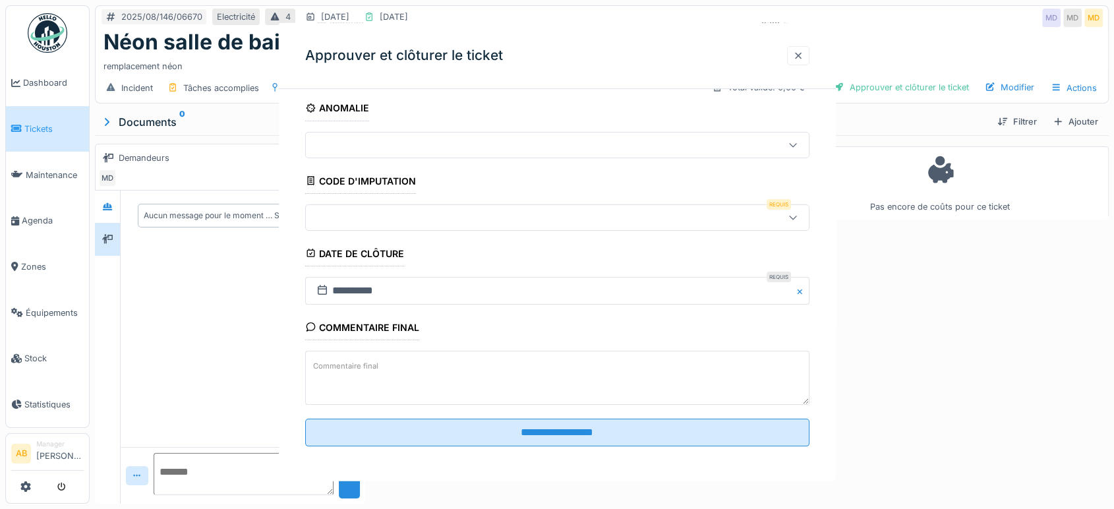
scroll to position [0, 0]
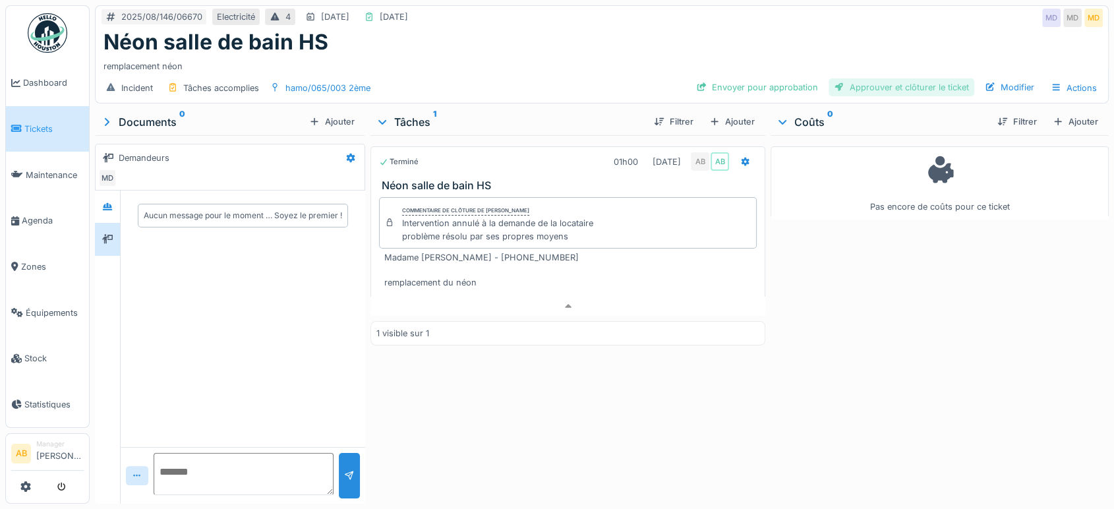
click at [897, 83] on div "Approuver et clôturer le ticket" at bounding box center [902, 87] width 146 height 18
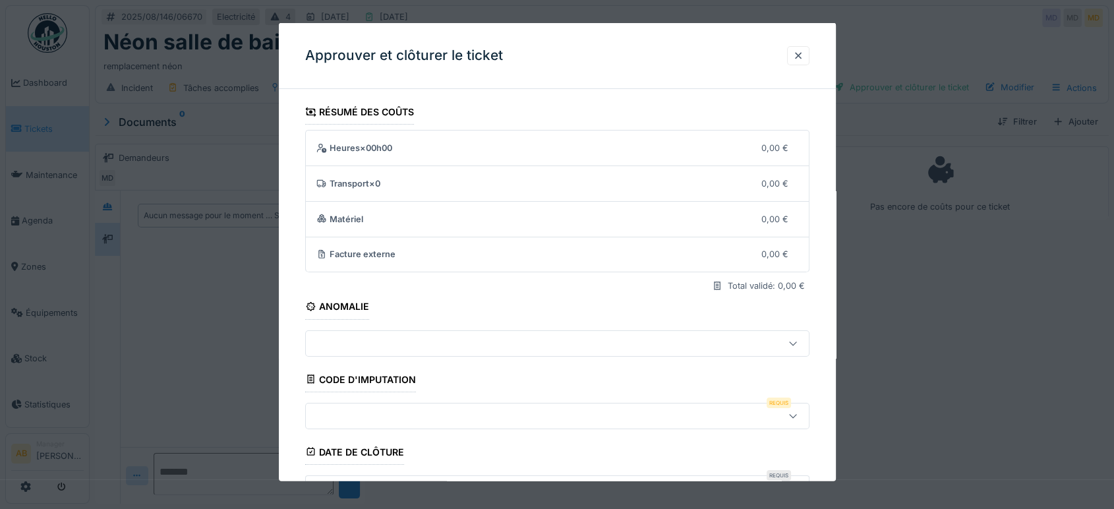
scroll to position [199, 0]
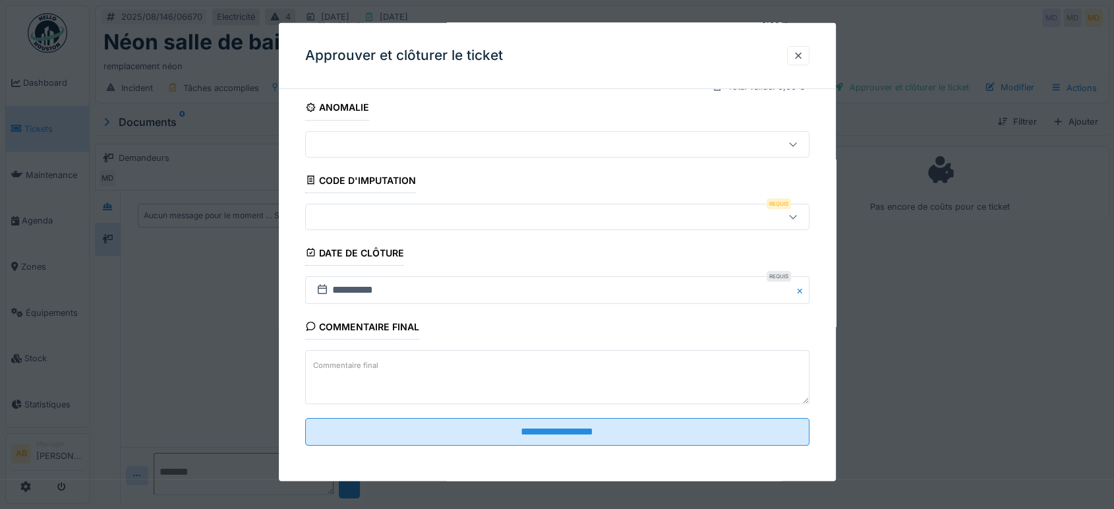
click at [554, 219] on div at bounding box center [527, 216] width 433 height 15
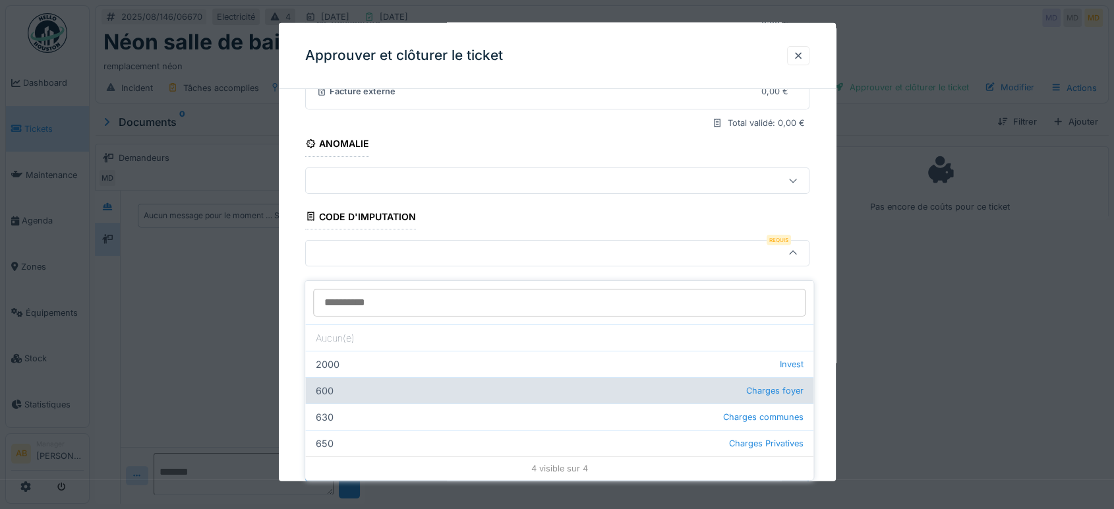
click at [626, 377] on div "600 Charges foyer" at bounding box center [559, 390] width 508 height 26
type input "***"
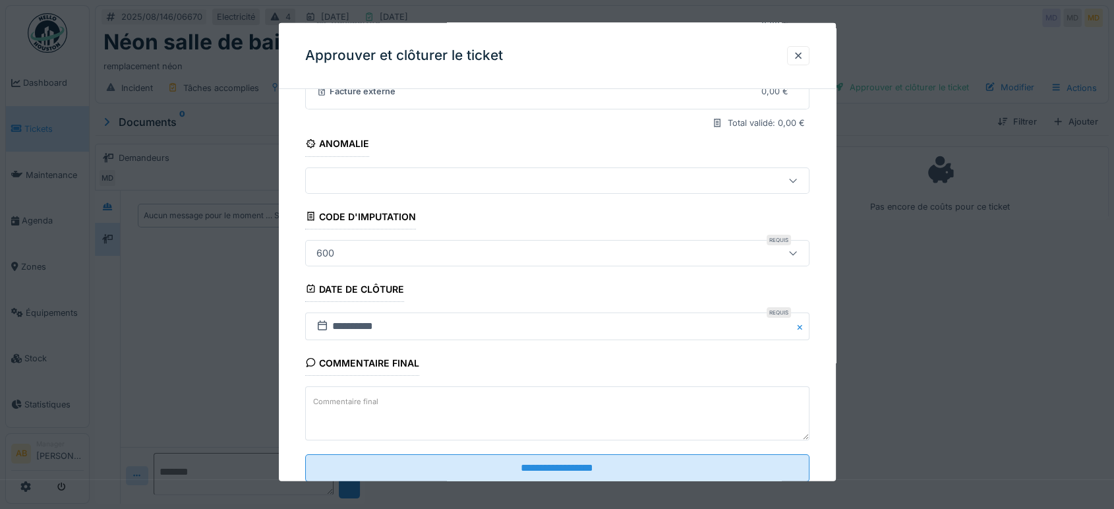
scroll to position [199, 0]
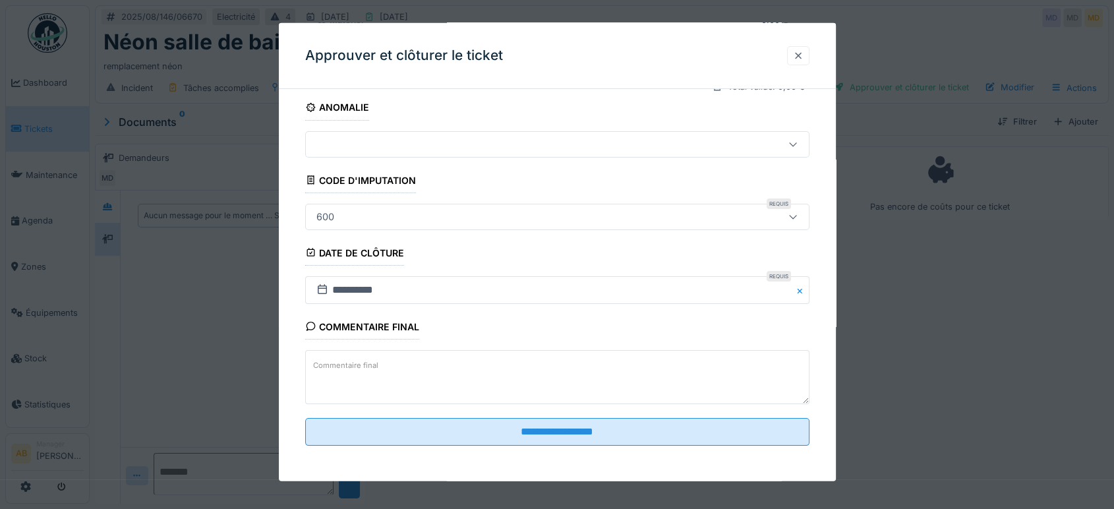
click at [804, 59] on div at bounding box center [798, 55] width 11 height 13
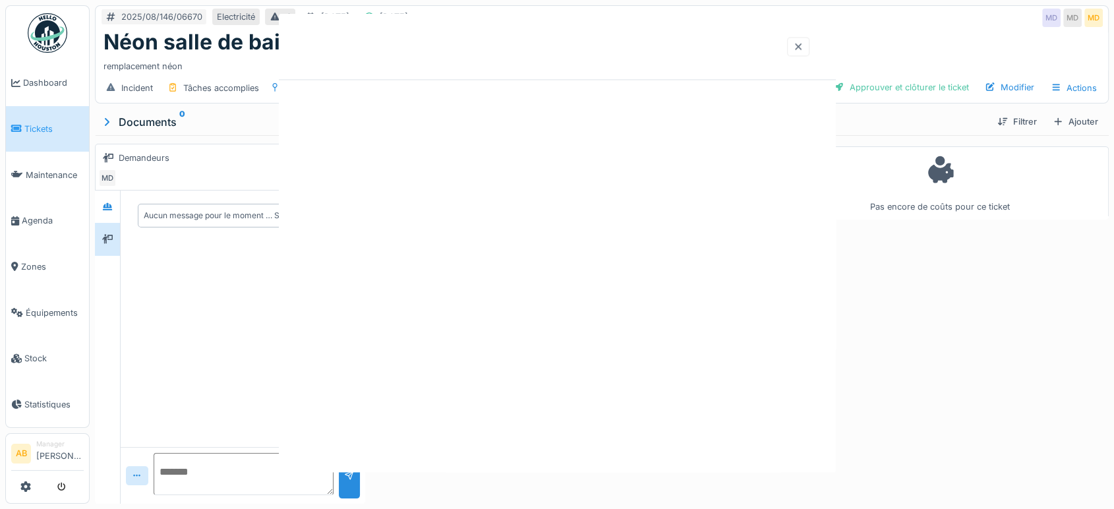
scroll to position [0, 0]
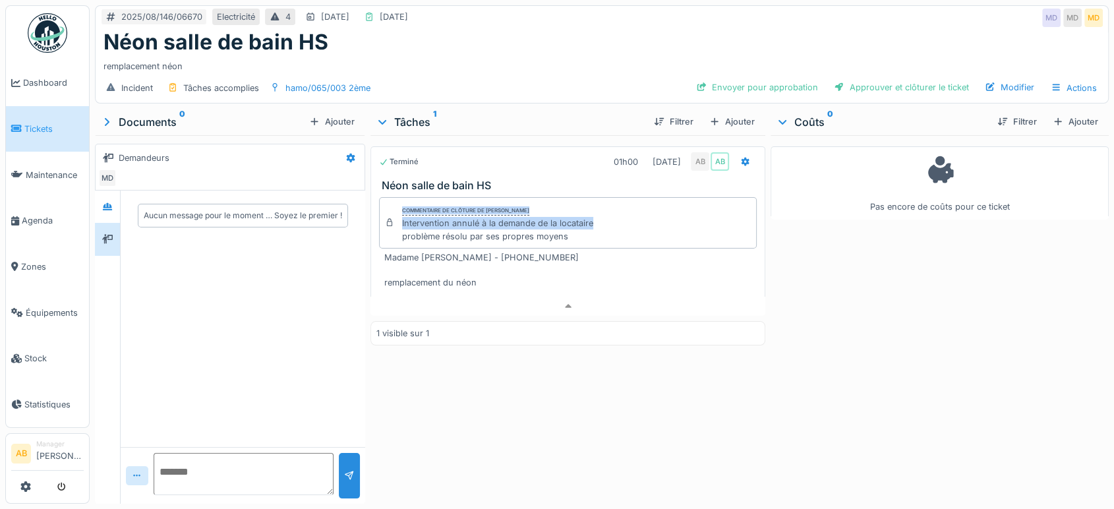
drag, startPoint x: 591, startPoint y: 204, endPoint x: 390, endPoint y: 217, distance: 201.5
click at [390, 217] on div "Commentaire de clôture de Ahmed Belhajji Intervention annulé à la demande de la…" at bounding box center [568, 222] width 378 height 51
click at [393, 216] on div "Commentaire de clôture de Ahmed Belhajji Intervention annulé à la demande de la…" at bounding box center [568, 222] width 378 height 51
drag, startPoint x: 398, startPoint y: 215, endPoint x: 593, endPoint y: 211, distance: 195.2
click at [593, 211] on div "Commentaire de clôture de Ahmed Belhajji Intervention annulé à la demande de la…" at bounding box center [568, 222] width 378 height 51
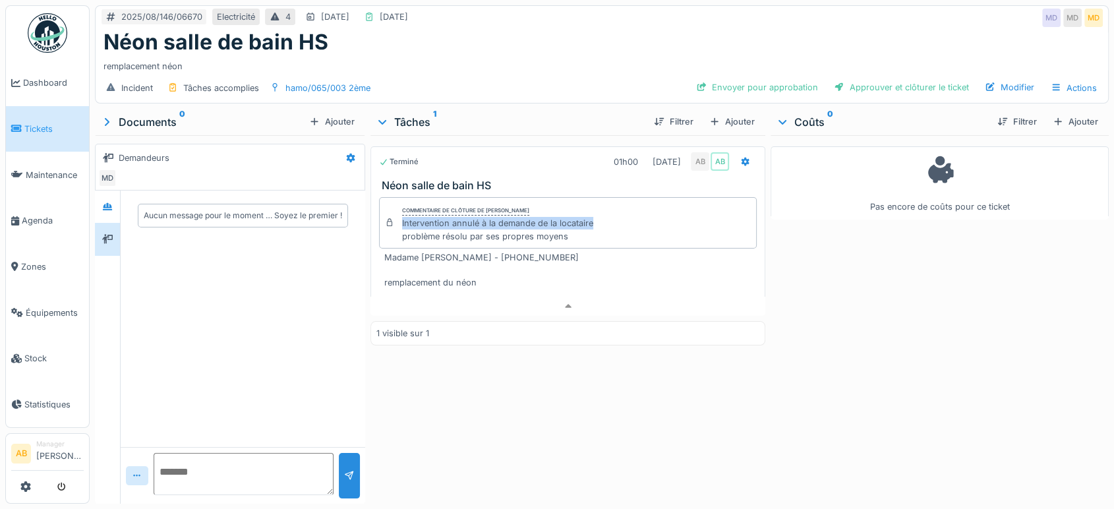
copy div "Intervention annulé à la demande de la locataire"
click at [883, 82] on div "Approuver et clôturer le ticket" at bounding box center [902, 87] width 146 height 18
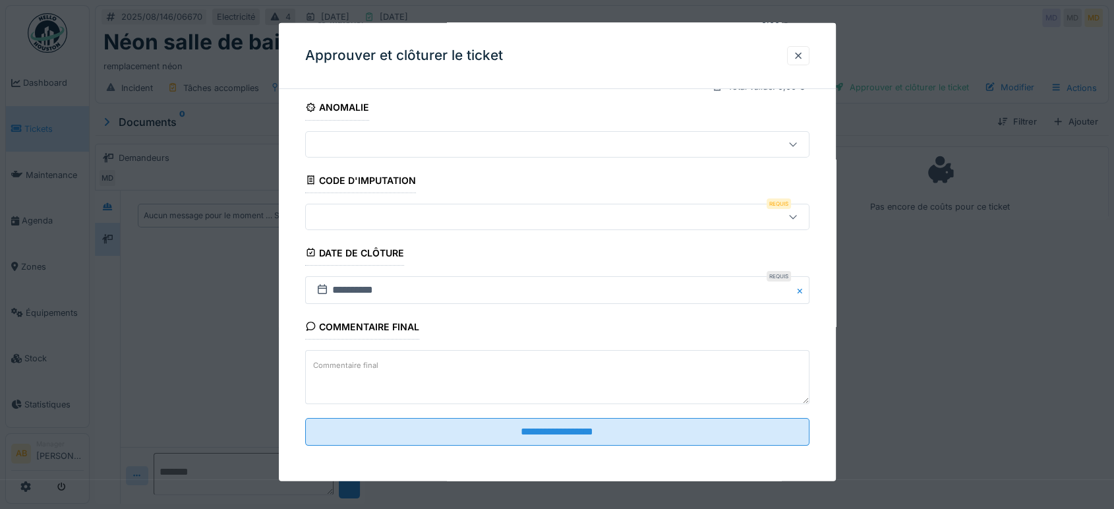
scroll to position [198, 0]
click at [452, 374] on textarea "Commentaire final" at bounding box center [557, 378] width 504 height 54
paste textarea "**********"
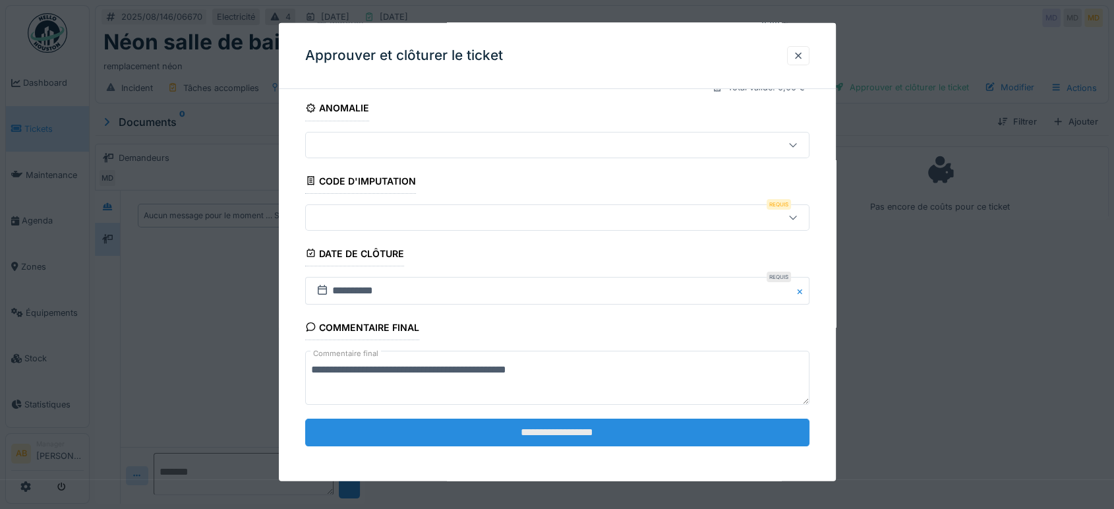
type textarea "**********"
click at [487, 419] on input "**********" at bounding box center [557, 433] width 504 height 28
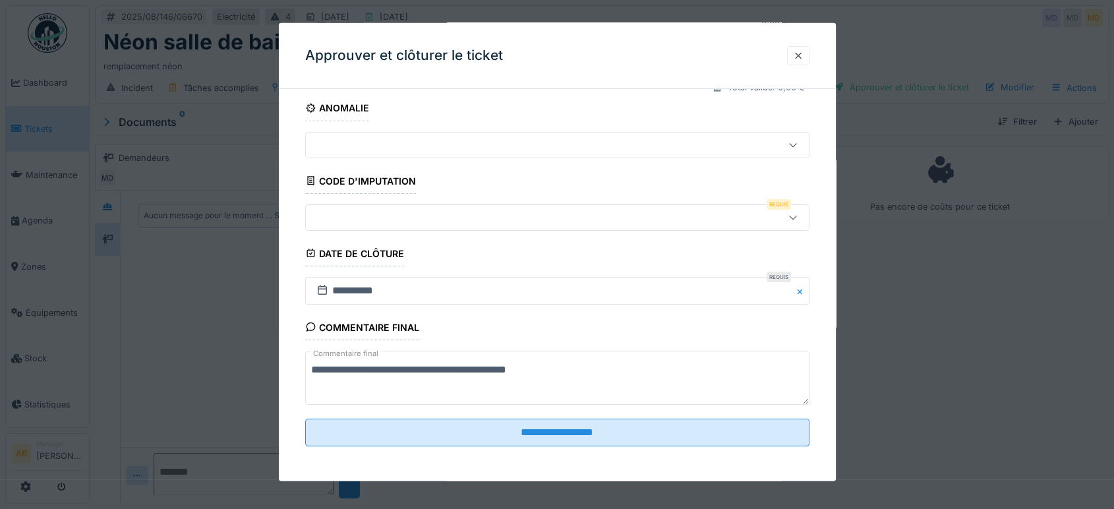
click at [455, 221] on div at bounding box center [527, 217] width 433 height 15
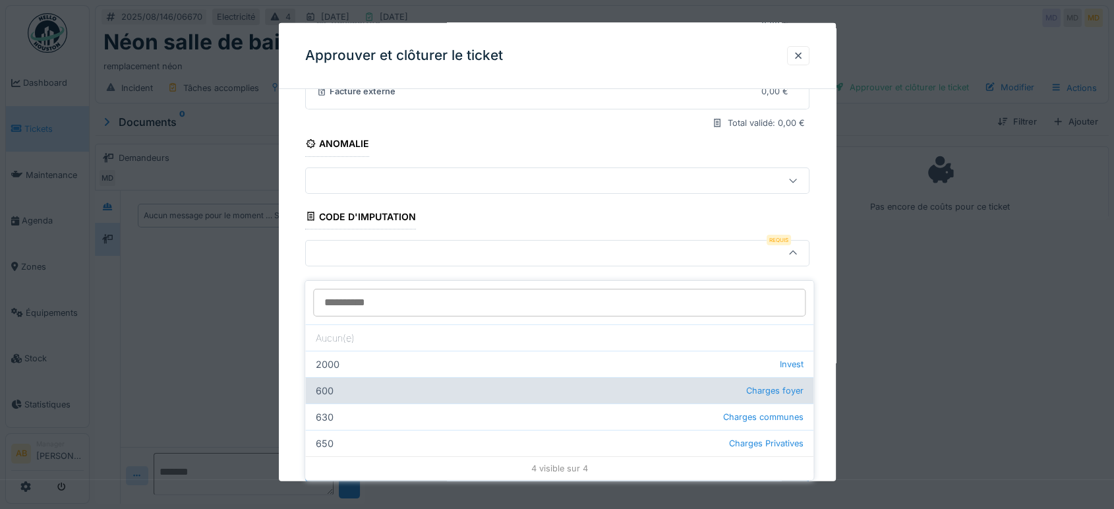
click at [644, 377] on div "600 Charges foyer" at bounding box center [559, 390] width 508 height 26
type input "***"
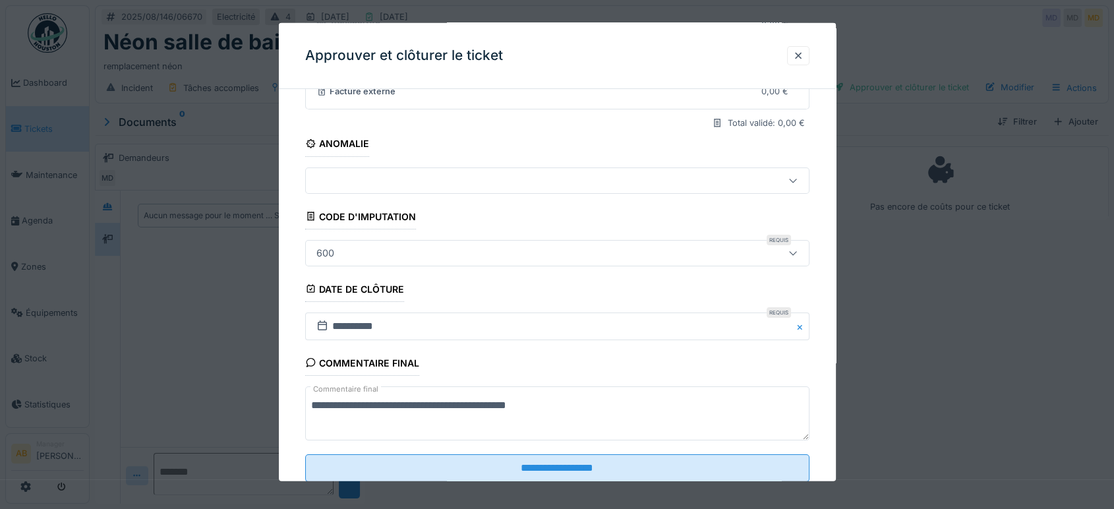
click at [622, 446] on fieldset "**********" at bounding box center [557, 215] width 504 height 556
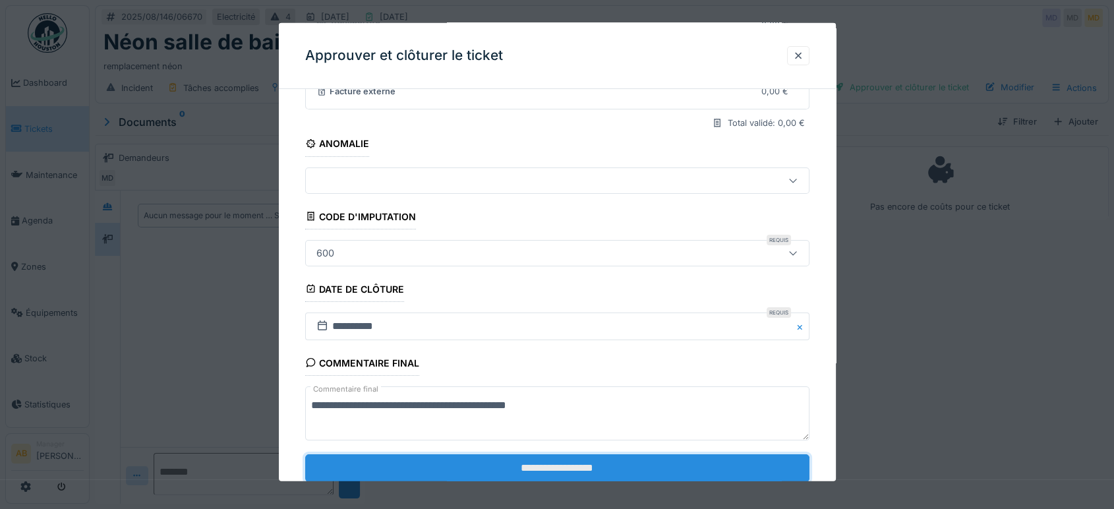
click at [620, 454] on input "**********" at bounding box center [557, 468] width 504 height 28
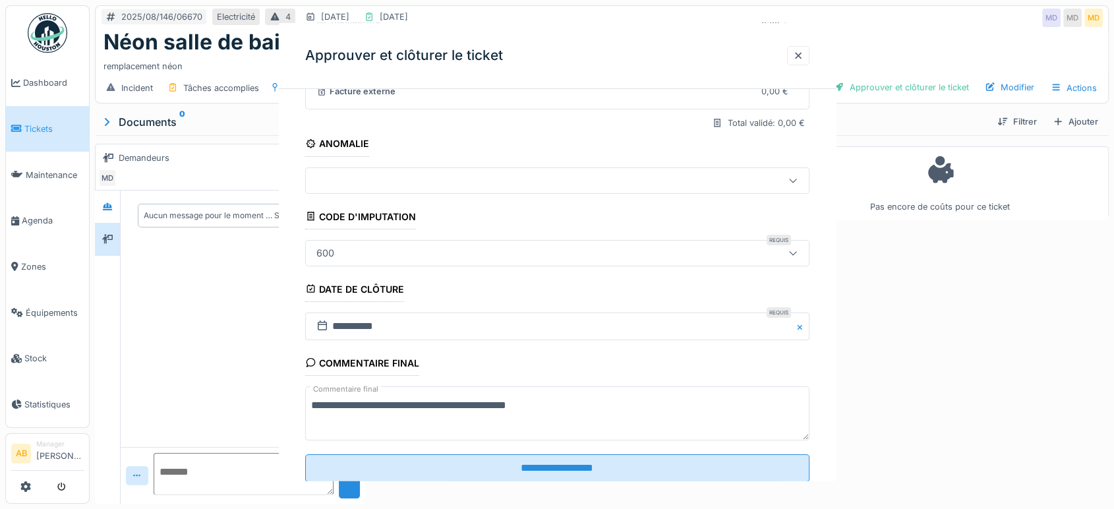
scroll to position [0, 0]
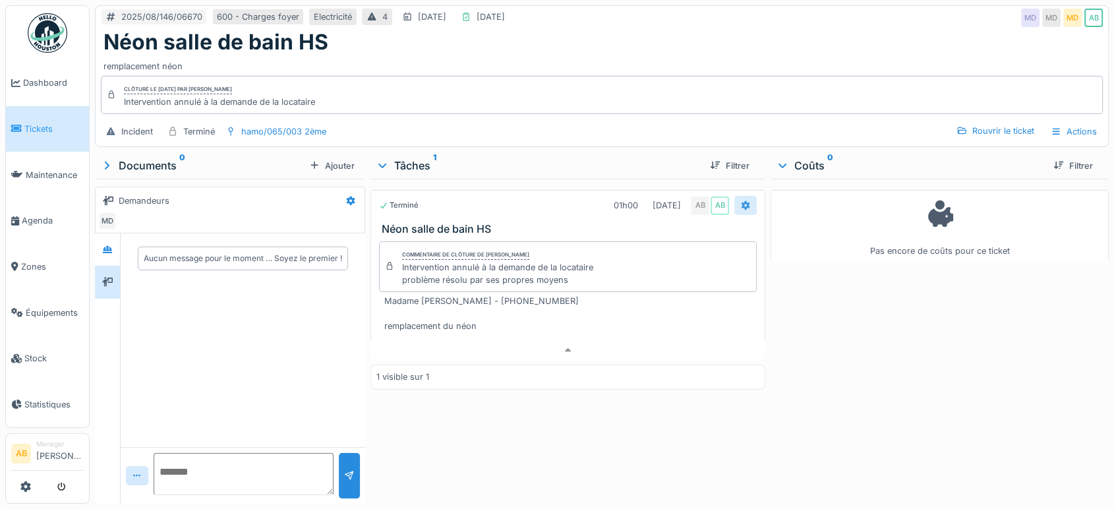
click at [744, 196] on div at bounding box center [745, 205] width 22 height 19
click at [957, 125] on div at bounding box center [962, 131] width 11 height 13
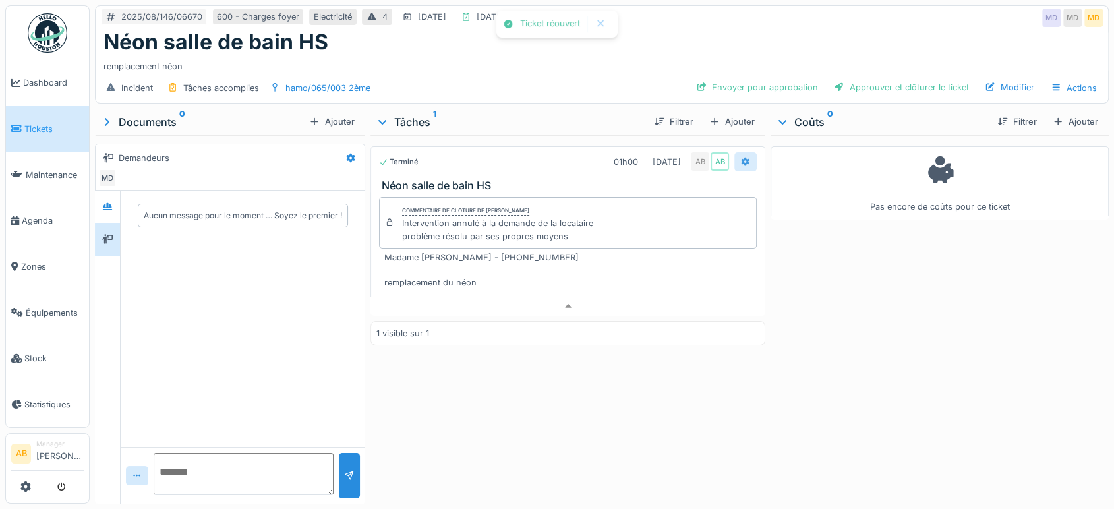
click at [743, 156] on div at bounding box center [745, 162] width 11 height 13
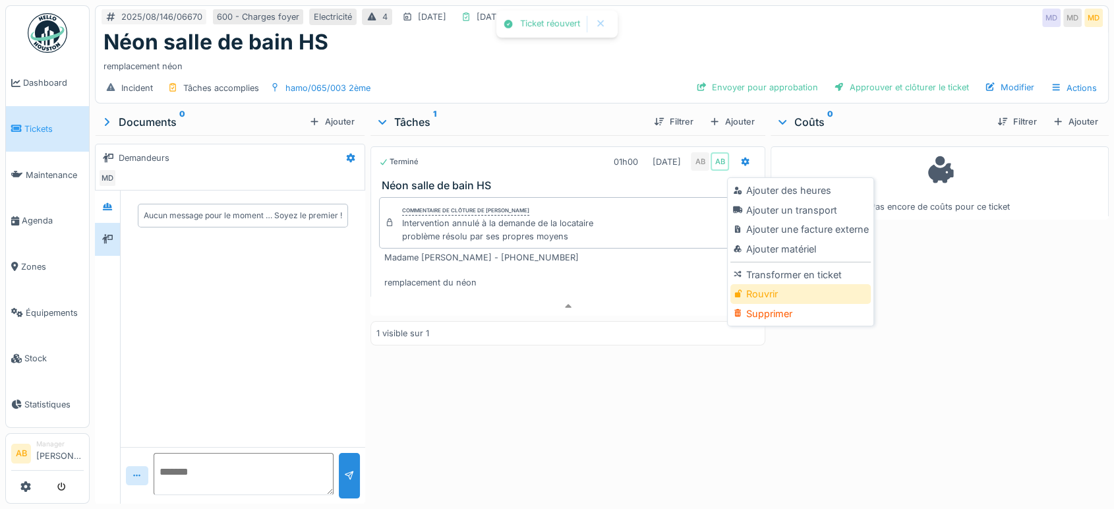
click at [766, 284] on div "Rouvrir" at bounding box center [801, 294] width 140 height 20
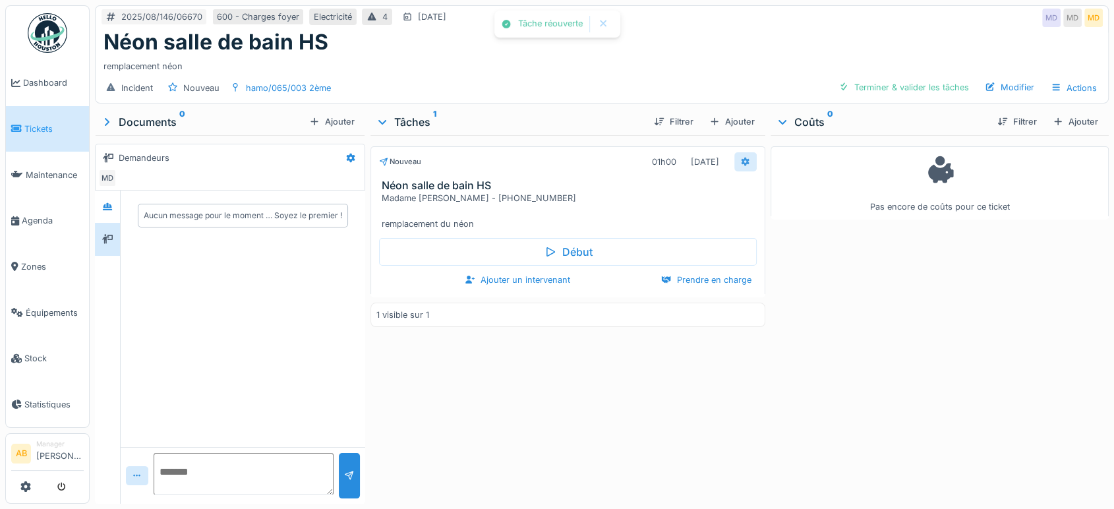
click at [742, 157] on icon at bounding box center [746, 161] width 9 height 9
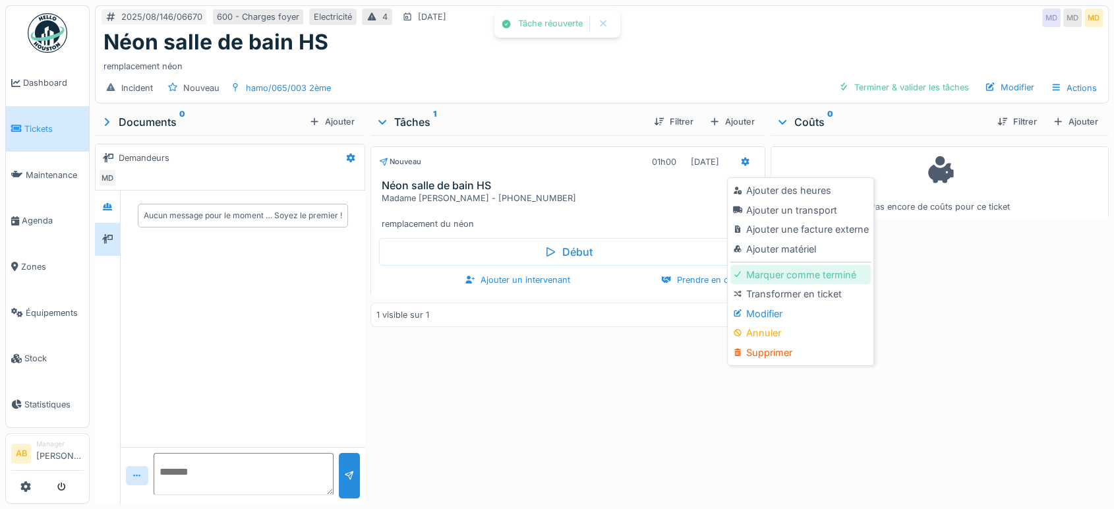
click at [786, 265] on div "Marquer comme terminé" at bounding box center [801, 275] width 140 height 20
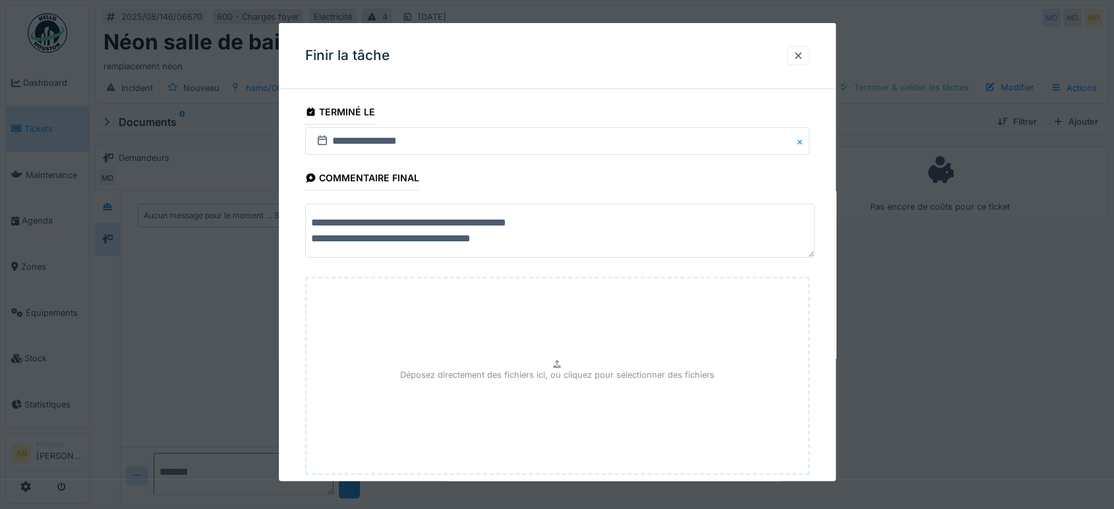
click at [409, 222] on textarea "**********" at bounding box center [560, 231] width 510 height 54
click at [405, 223] on textarea "**********" at bounding box center [560, 231] width 510 height 54
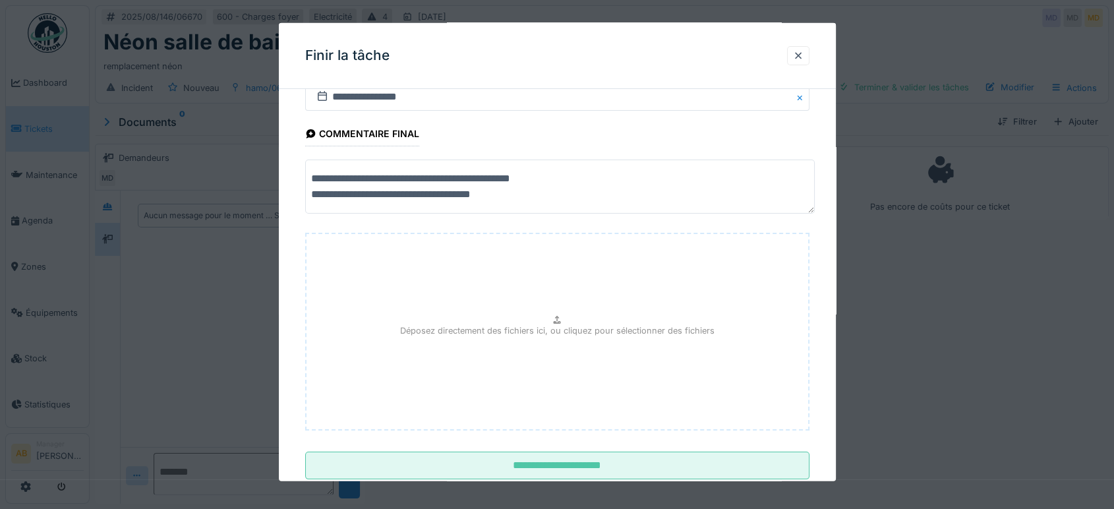
scroll to position [78, 0]
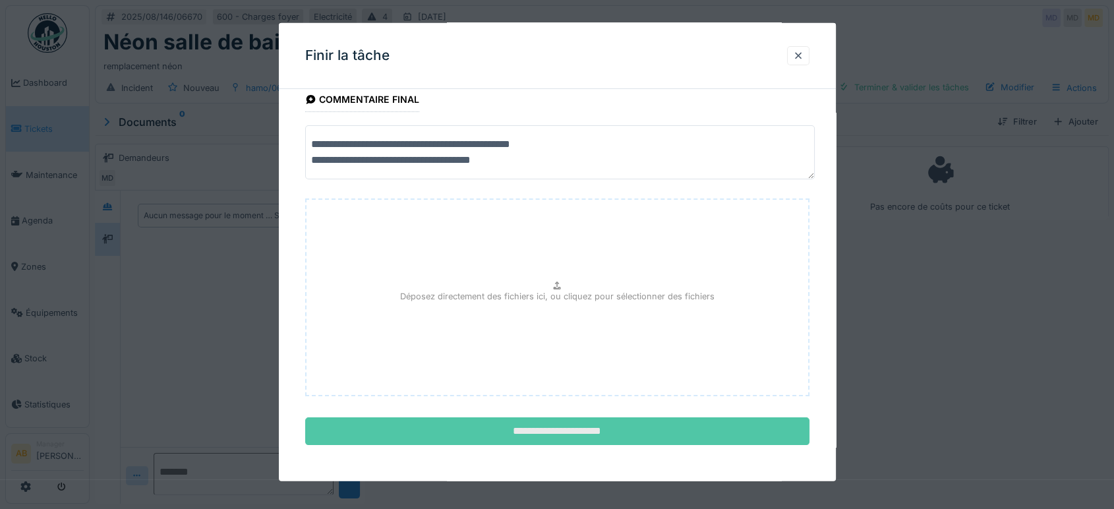
type textarea "**********"
click at [593, 427] on input "**********" at bounding box center [557, 431] width 504 height 28
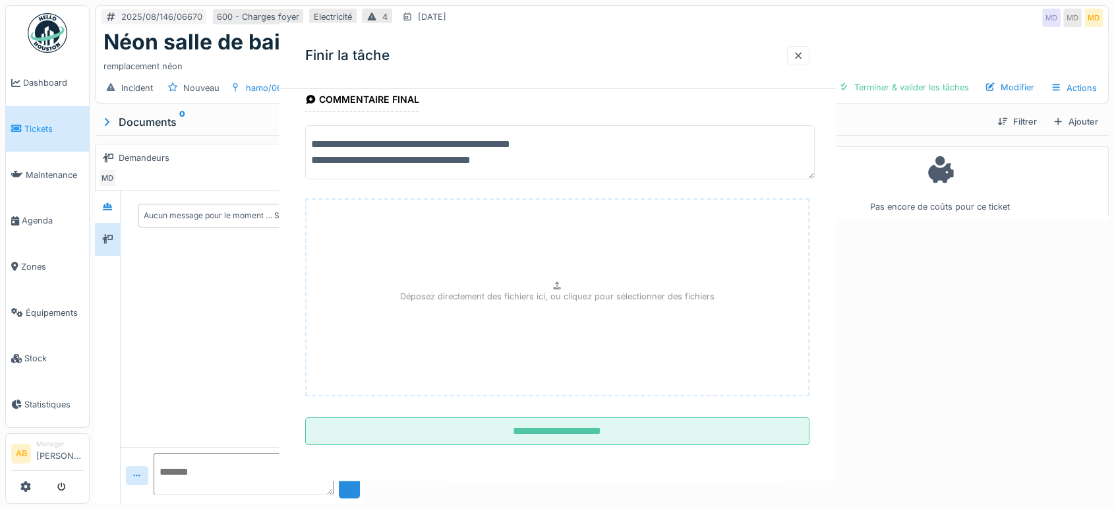
scroll to position [0, 0]
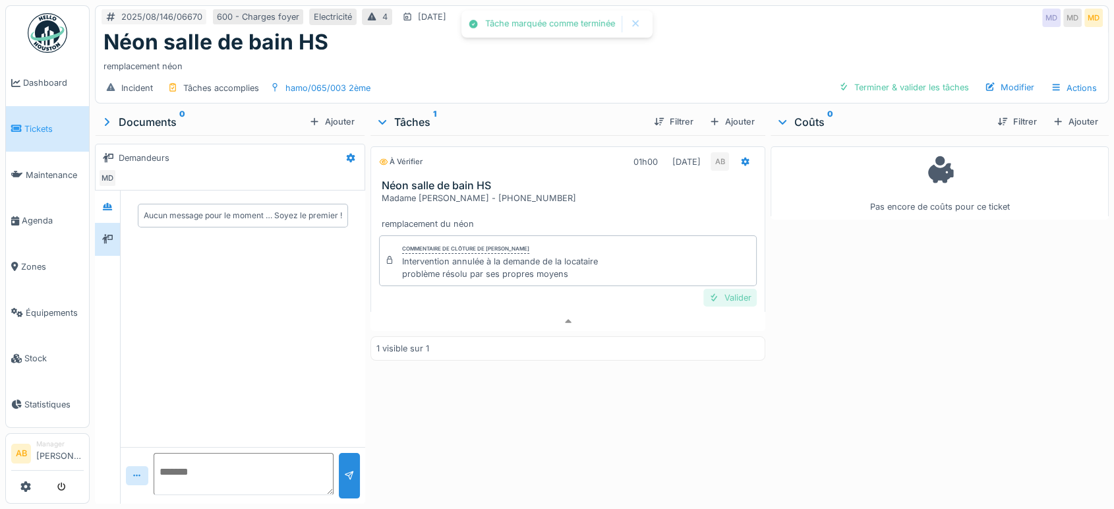
click at [726, 289] on div "Valider" at bounding box center [730, 298] width 53 height 18
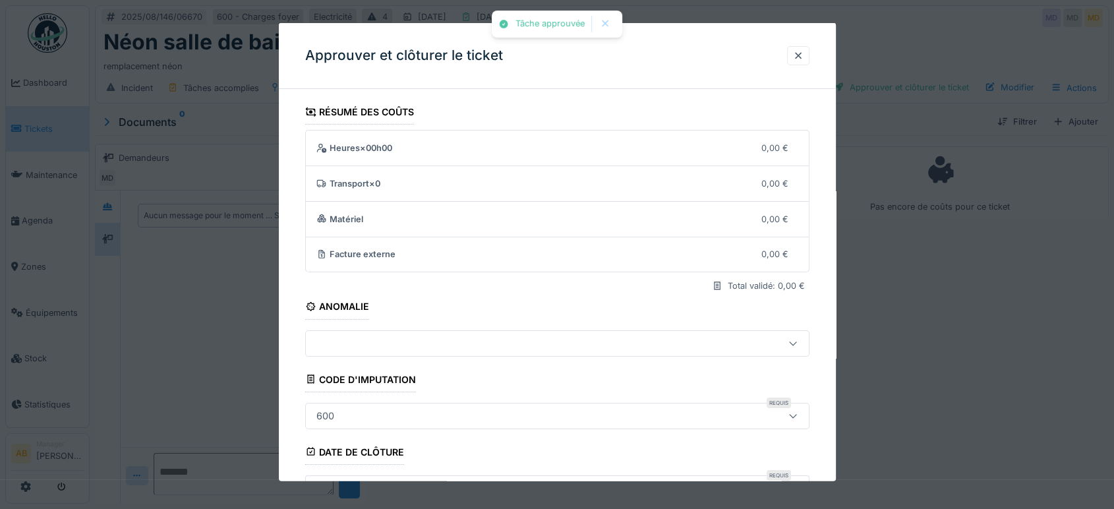
scroll to position [199, 0]
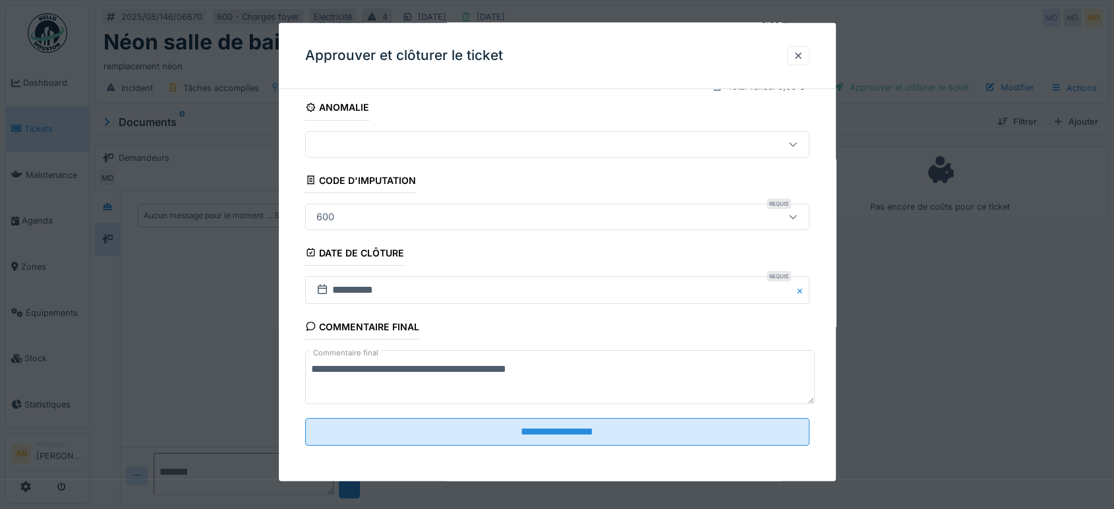
click at [405, 369] on textarea "**********" at bounding box center [560, 377] width 510 height 54
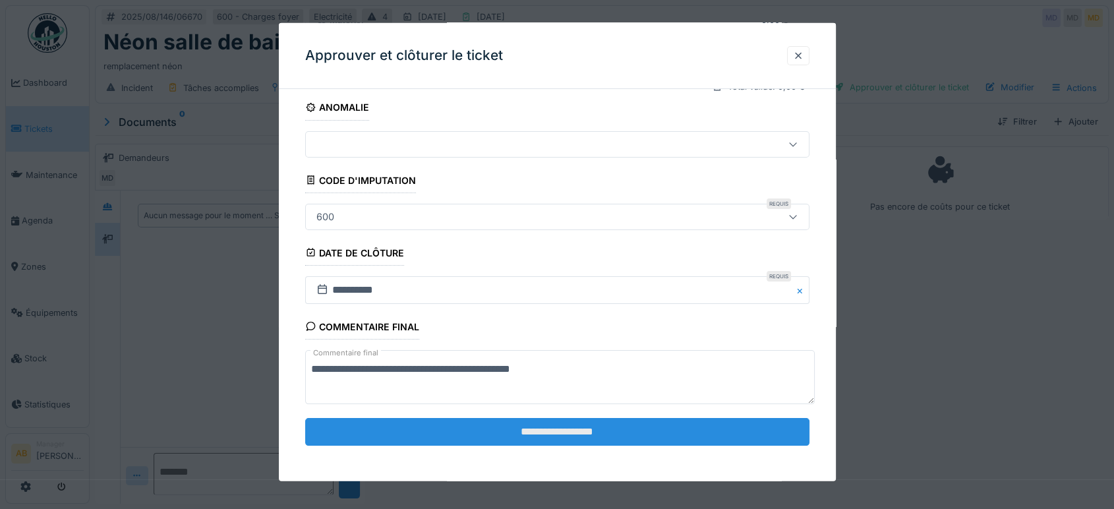
type textarea "**********"
click at [539, 427] on input "**********" at bounding box center [557, 432] width 504 height 28
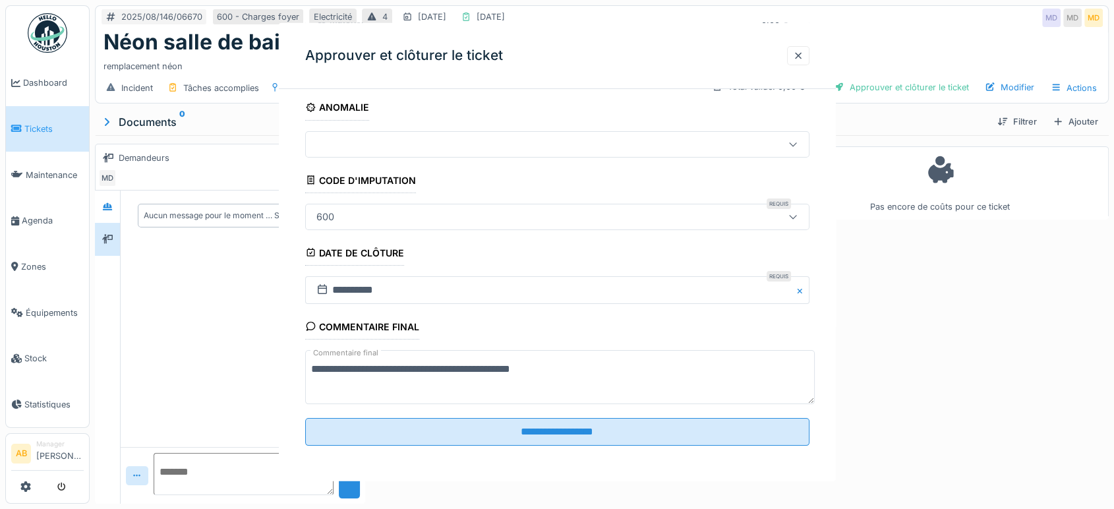
scroll to position [0, 0]
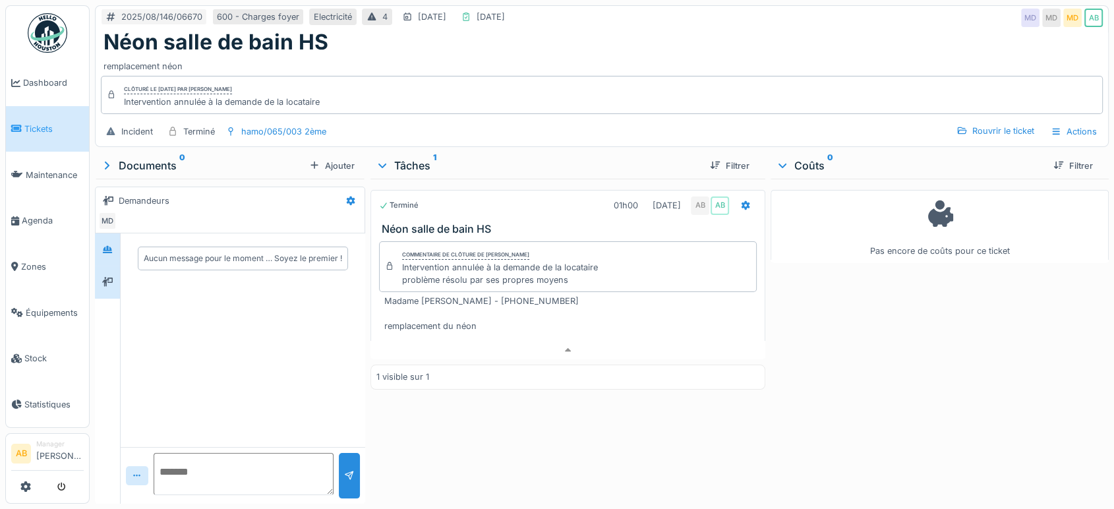
click at [110, 250] on div at bounding box center [107, 249] width 25 height 32
click at [109, 271] on div at bounding box center [108, 282] width 20 height 22
click at [113, 242] on div at bounding box center [108, 249] width 20 height 16
click at [559, 349] on div "Terminé 01h00 30/08/2025 AB AB Néon salle de bain HS Commentaire de clôture de …" at bounding box center [568, 339] width 395 height 320
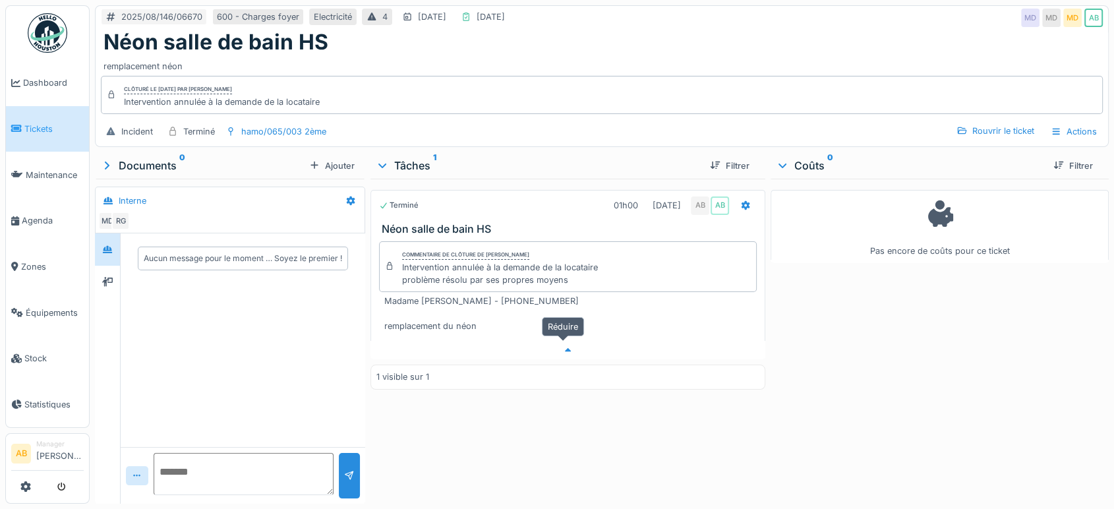
click at [563, 346] on icon at bounding box center [568, 350] width 11 height 9
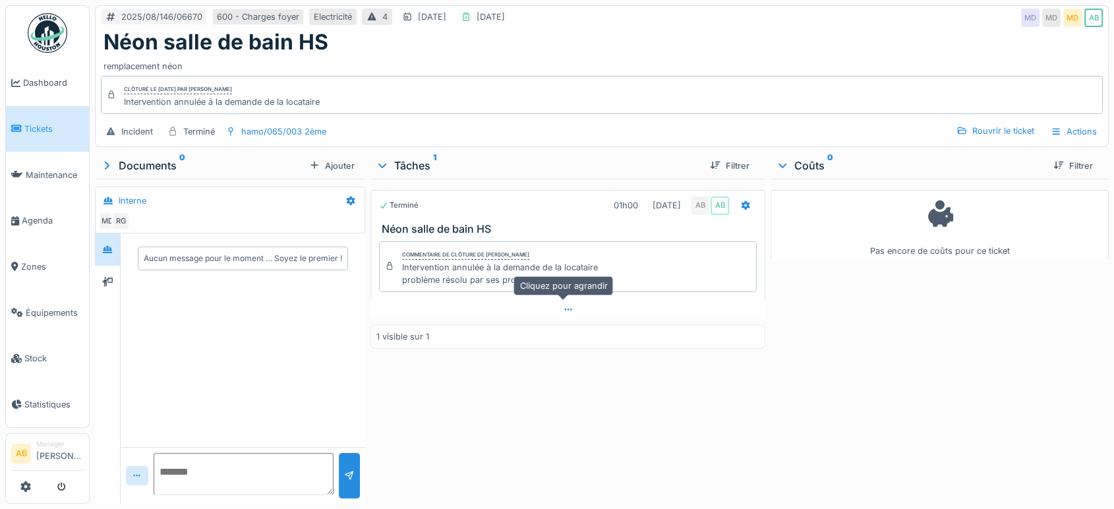
click at [546, 300] on div at bounding box center [568, 309] width 395 height 19
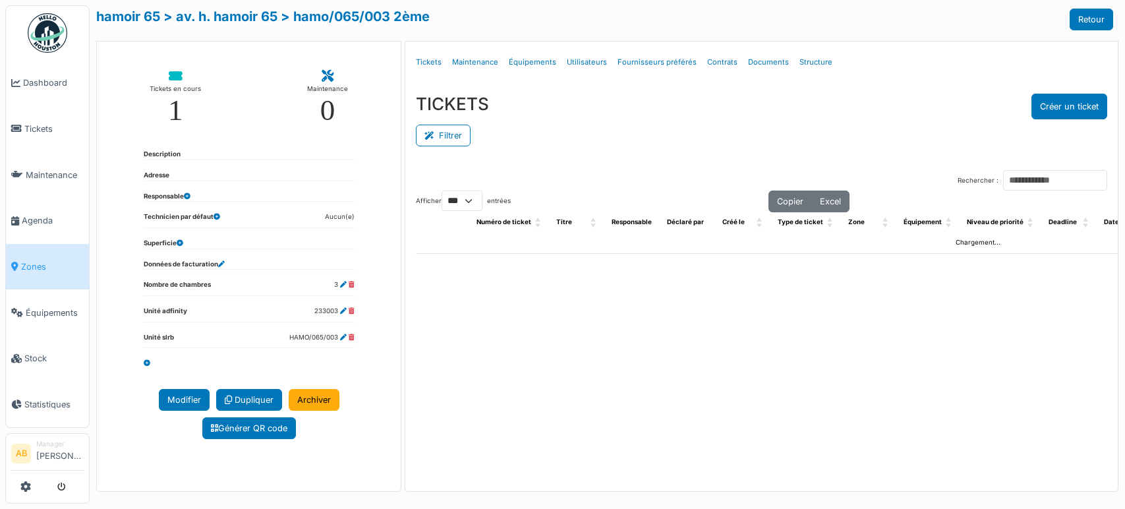
select select "***"
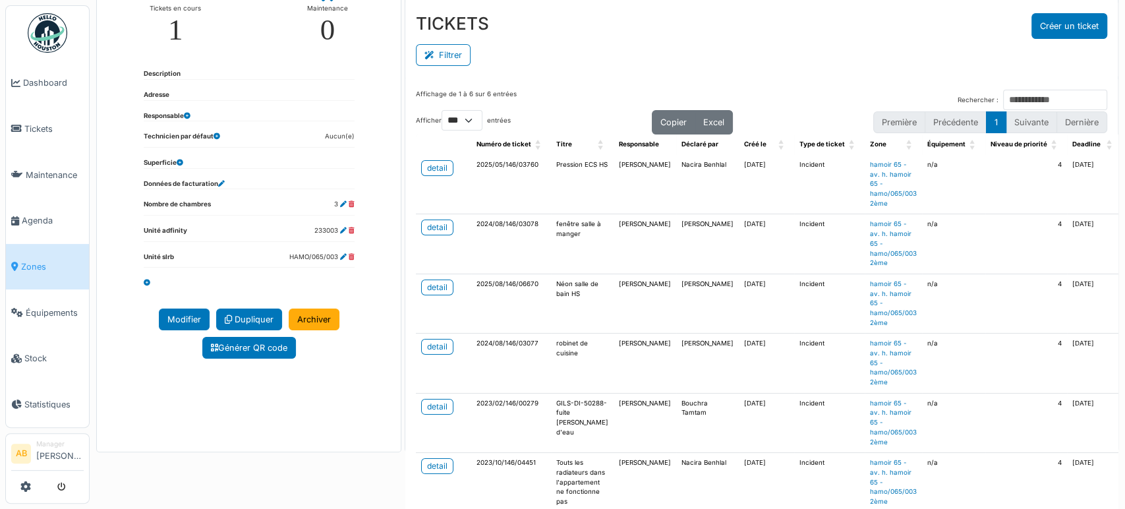
scroll to position [138, 0]
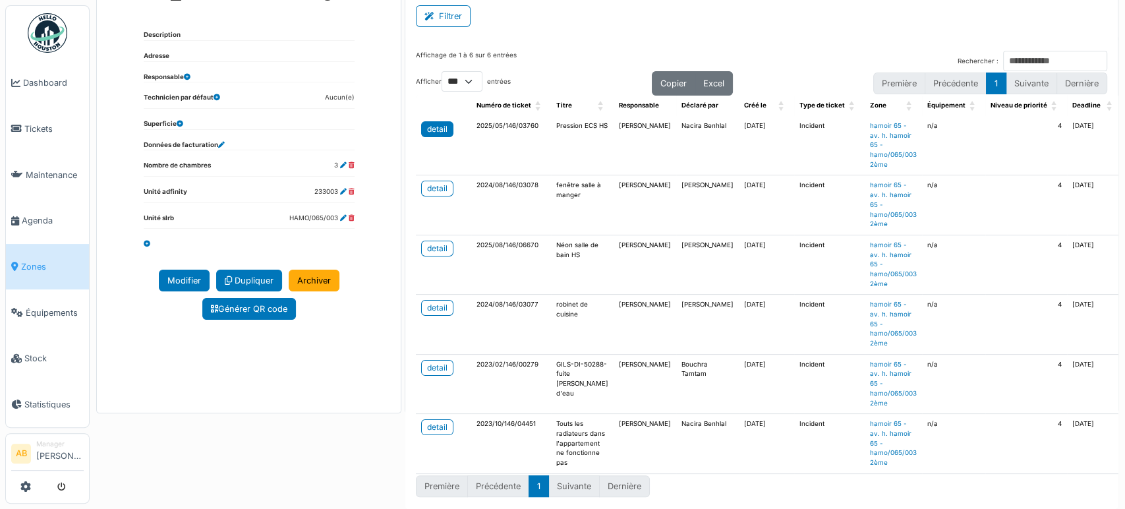
click at [440, 123] on div "detail" at bounding box center [437, 129] width 20 height 12
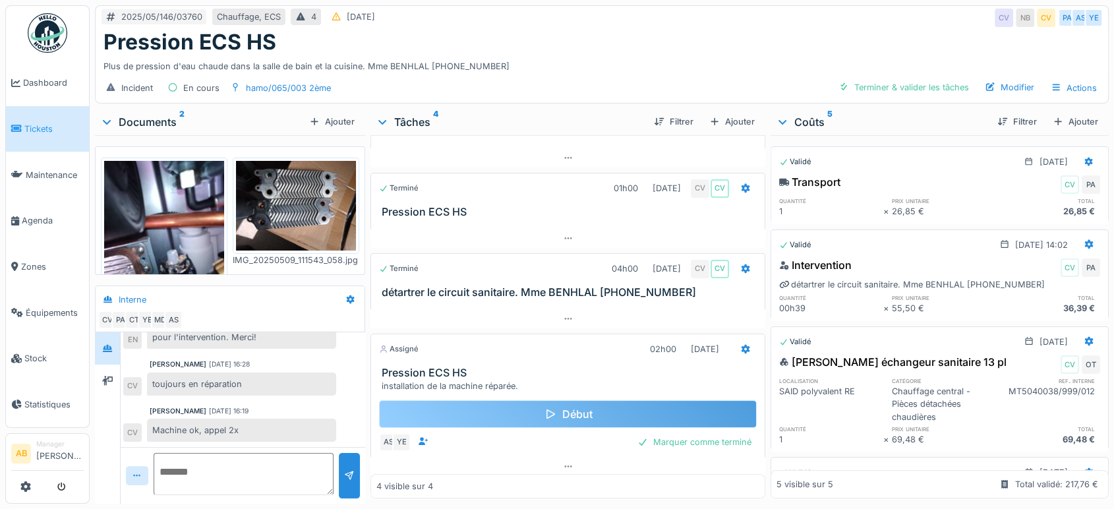
scroll to position [62, 0]
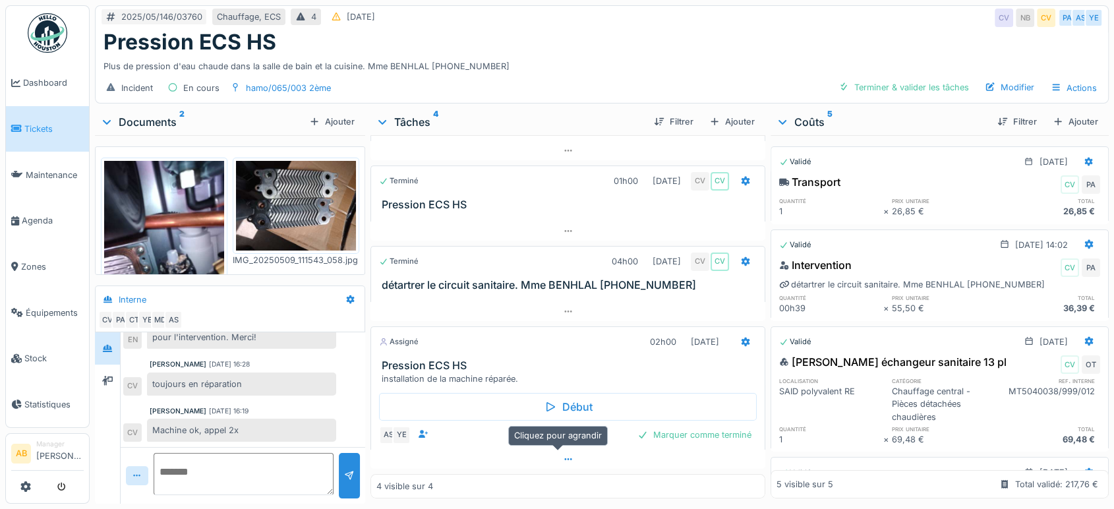
click at [509, 456] on div at bounding box center [568, 459] width 395 height 19
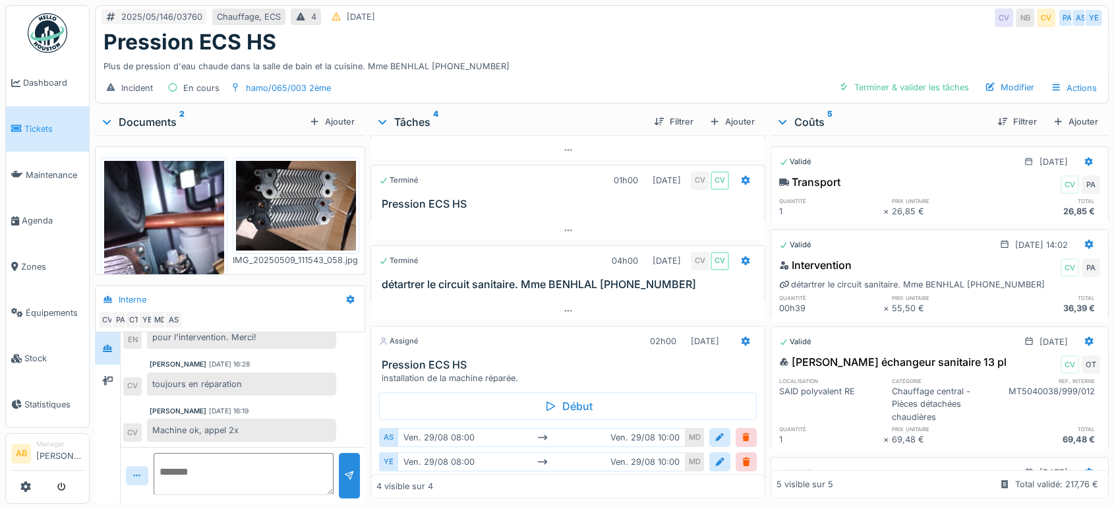
scroll to position [112, 0]
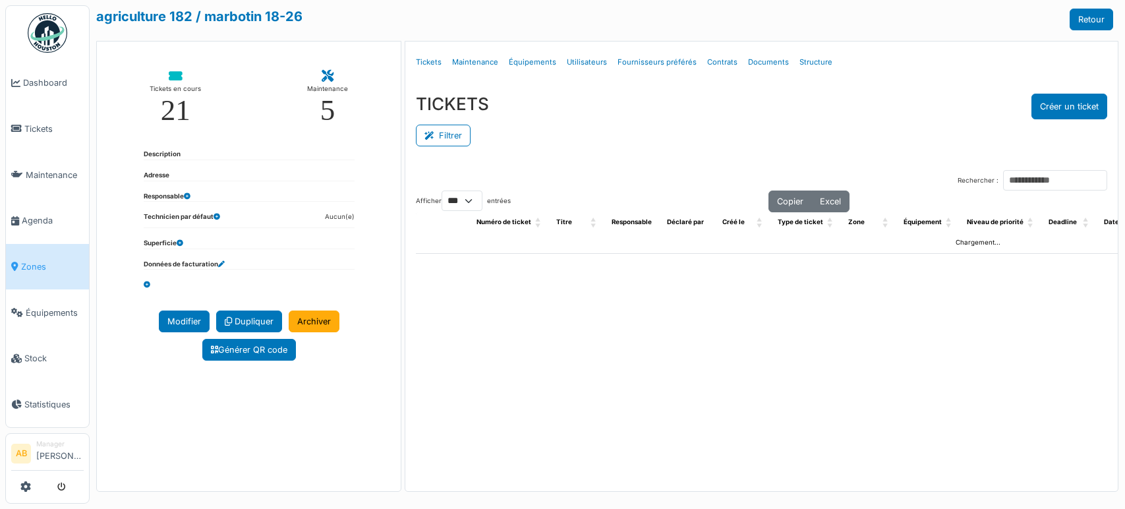
select select "***"
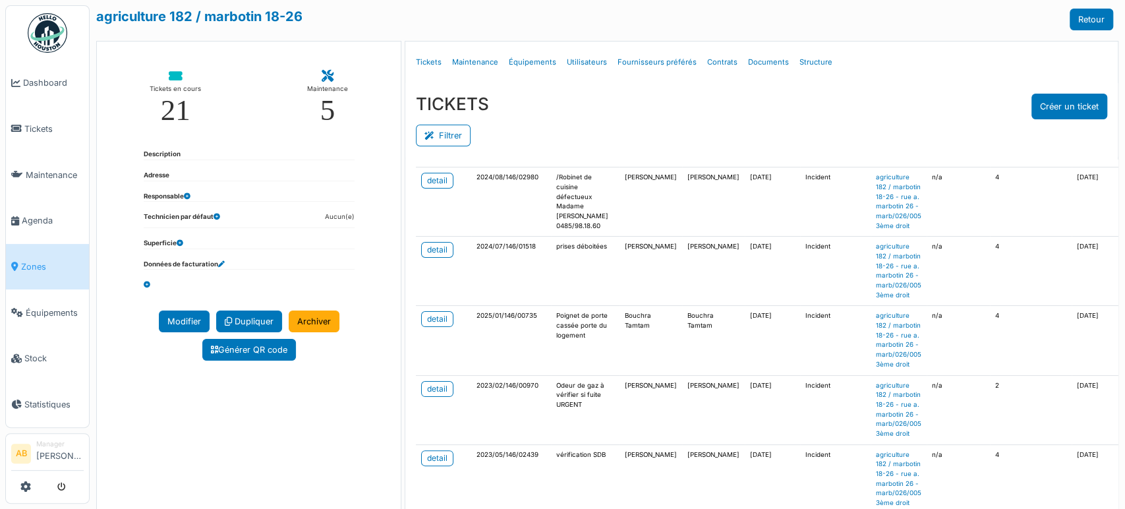
scroll to position [73, 0]
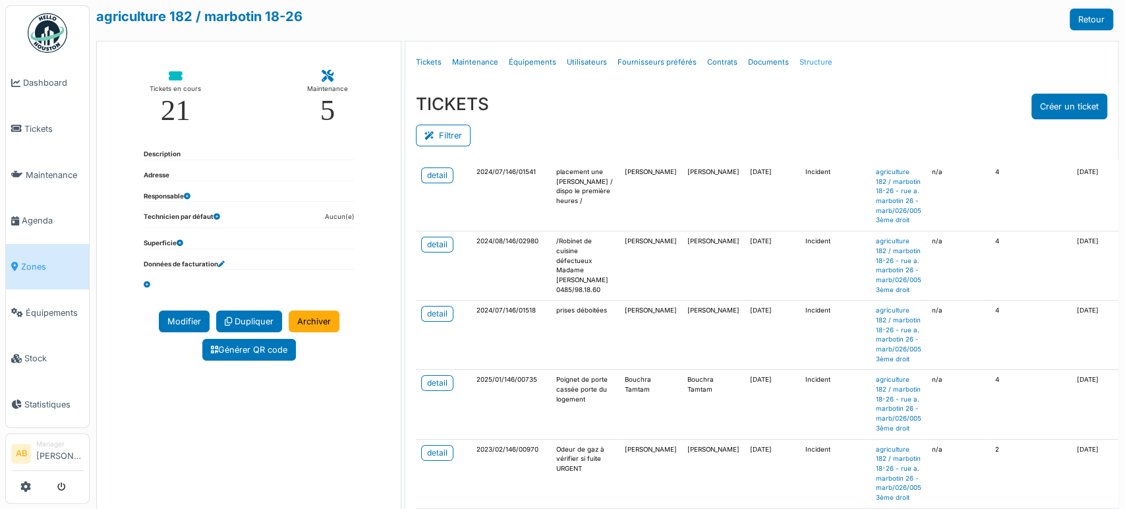
click at [806, 56] on link "Structure" at bounding box center [816, 62] width 44 height 31
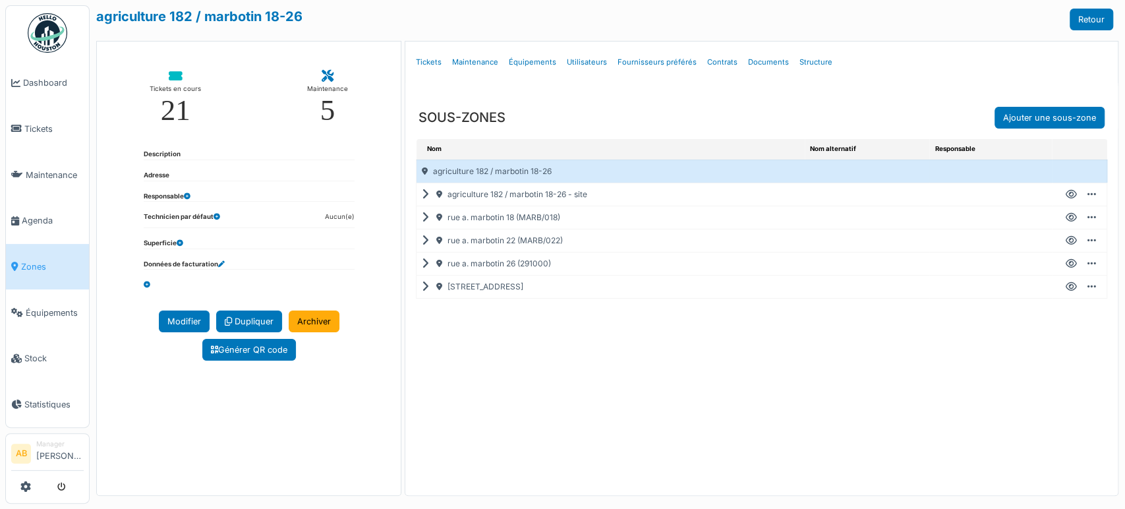
click at [422, 241] on icon at bounding box center [428, 241] width 13 height 1
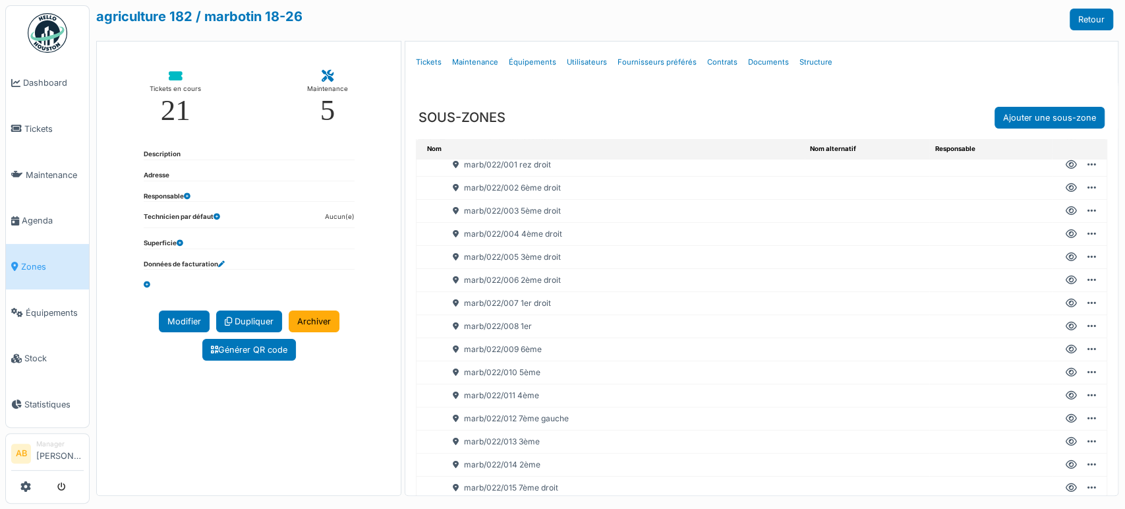
scroll to position [220, 0]
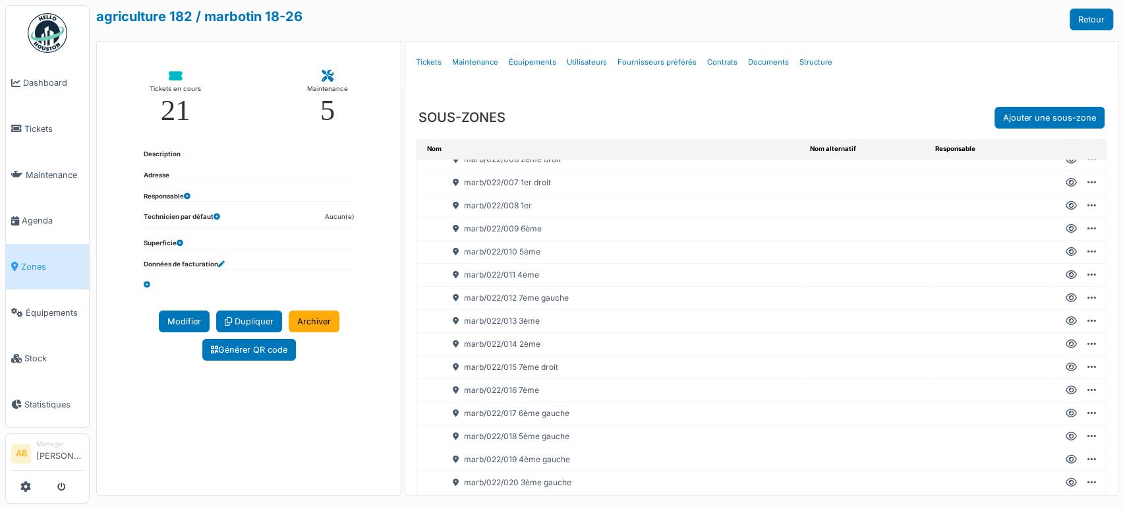
click at [1066, 413] on icon at bounding box center [1071, 413] width 11 height 1
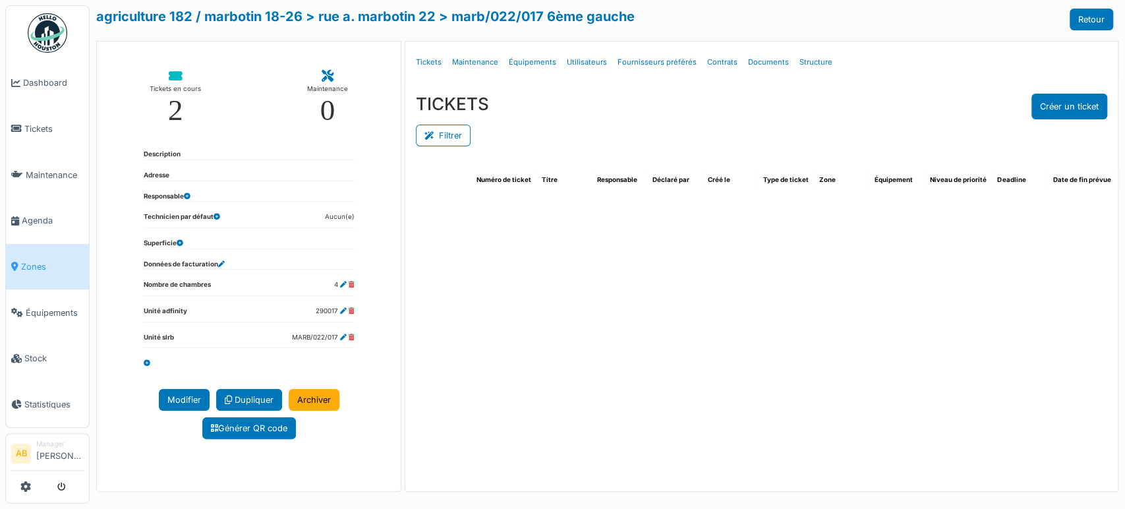
select select "***"
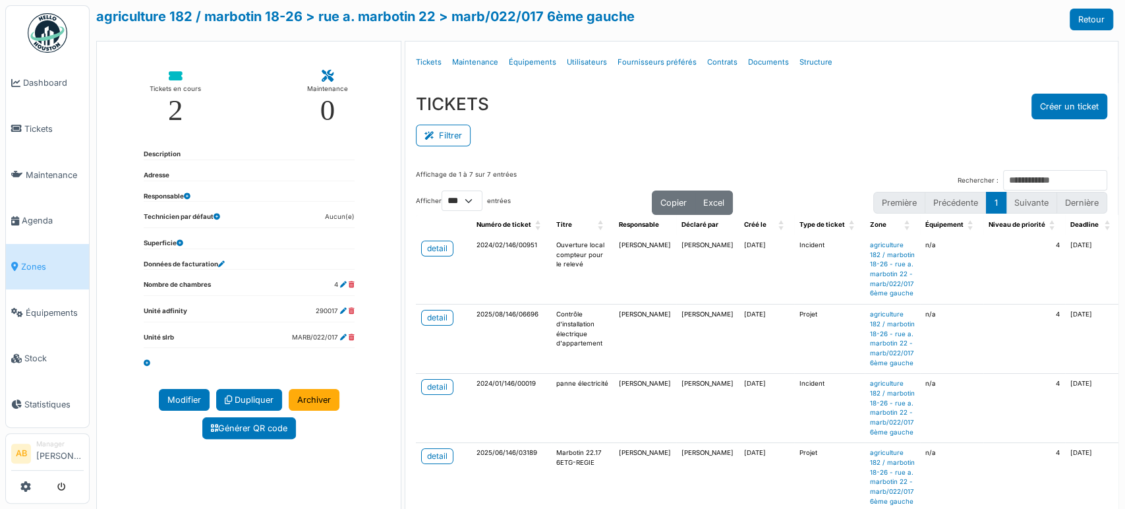
click at [1051, 121] on div "Filtrer" at bounding box center [762, 134] width 692 height 30
click at [1051, 109] on button "Créer un ticket" at bounding box center [1070, 107] width 76 height 26
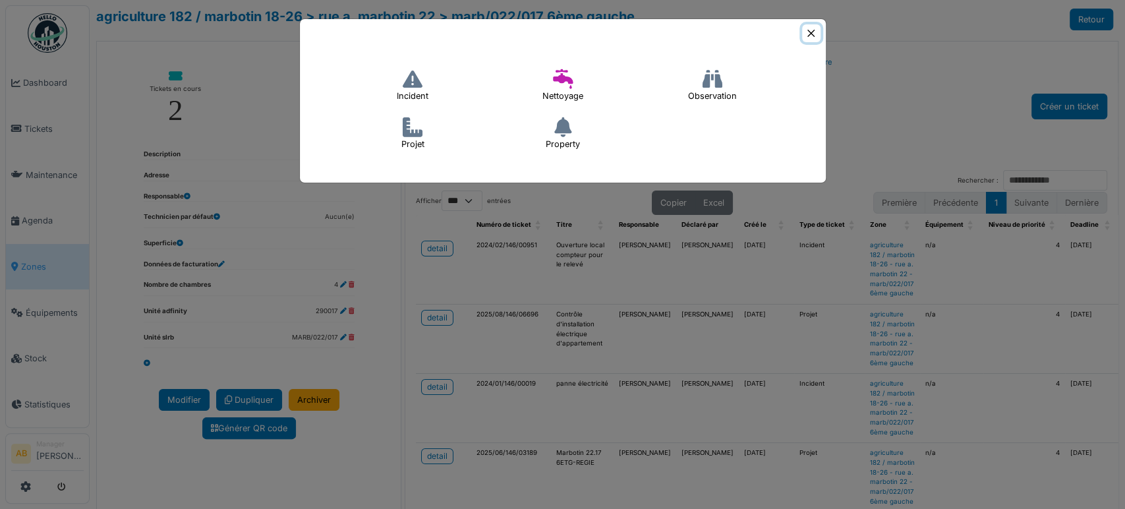
drag, startPoint x: 812, startPoint y: 32, endPoint x: 740, endPoint y: 133, distance: 123.5
click at [812, 32] on button "Close" at bounding box center [811, 33] width 18 height 18
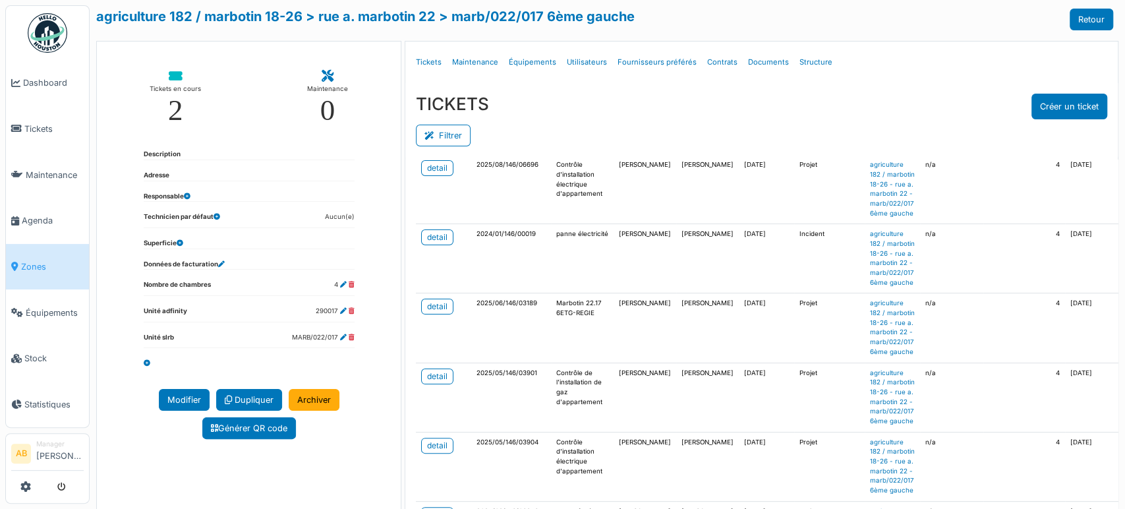
scroll to position [232, 0]
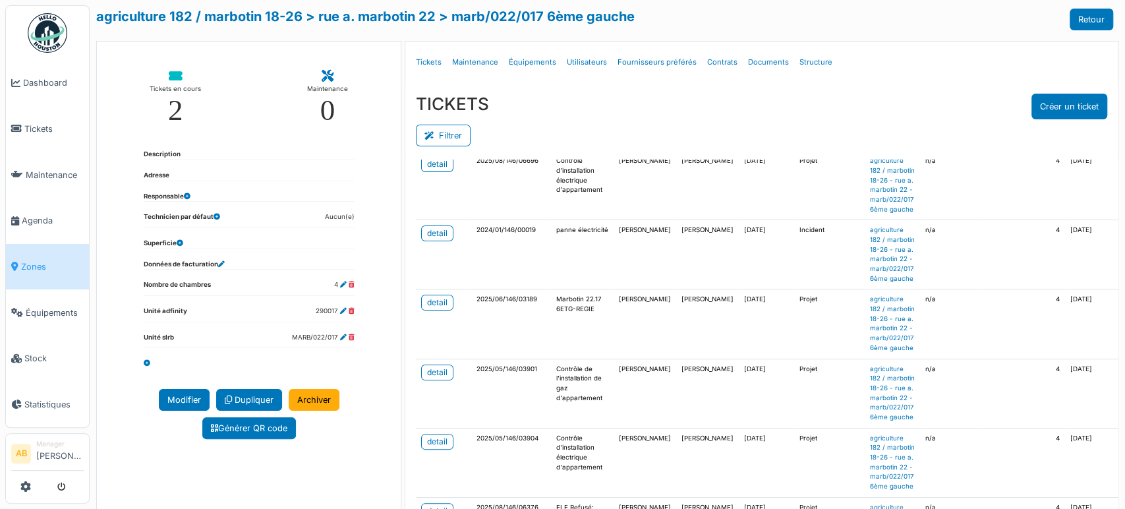
click at [467, 122] on div "Filtrer" at bounding box center [762, 134] width 692 height 30
click at [451, 133] on button "Filtrer" at bounding box center [443, 136] width 55 height 22
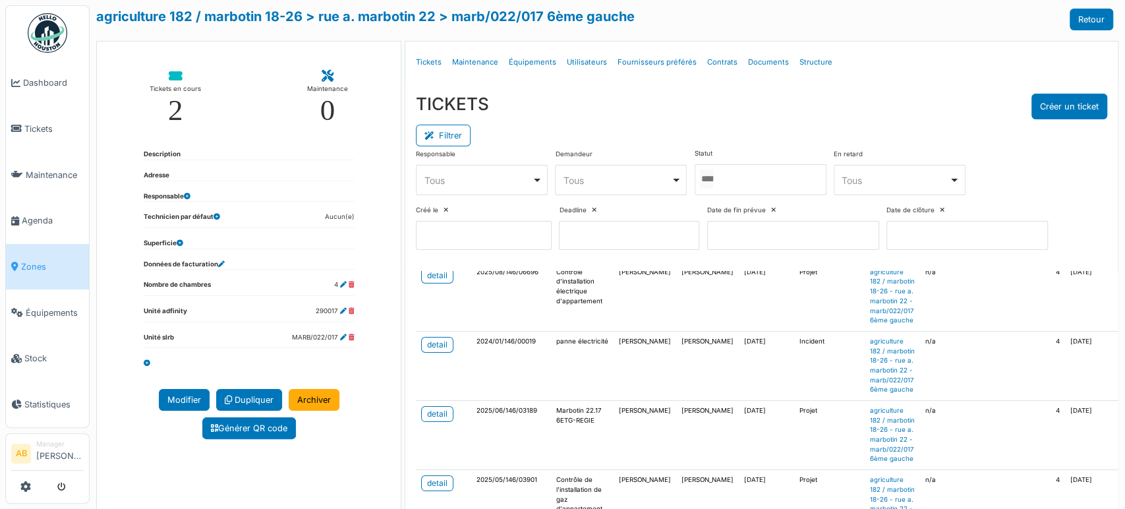
click at [770, 170] on div at bounding box center [761, 179] width 132 height 31
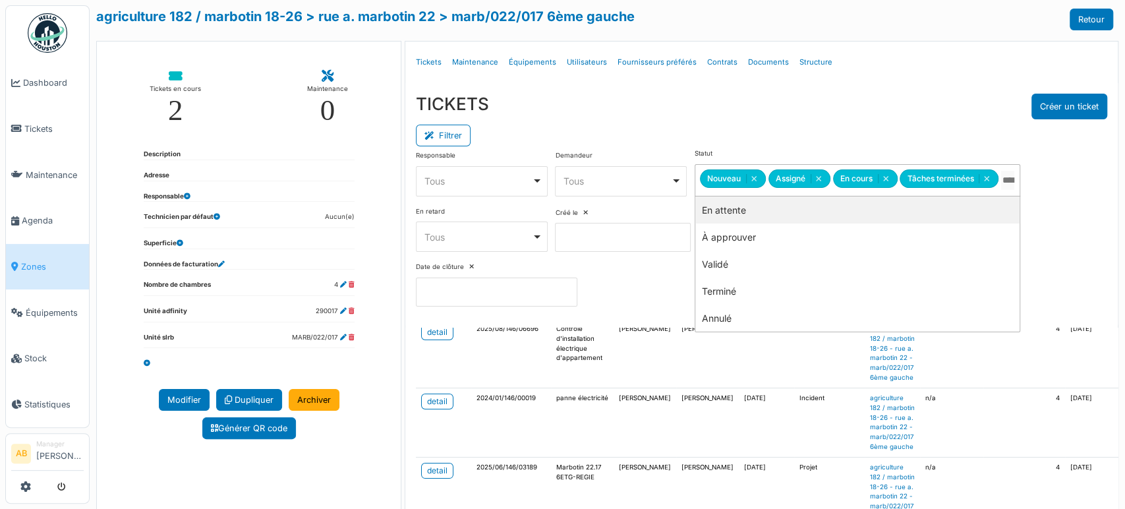
drag, startPoint x: 740, startPoint y: 209, endPoint x: 776, endPoint y: 208, distance: 36.3
click at [785, 109] on div "TICKETS Créer un ticket" at bounding box center [762, 107] width 692 height 26
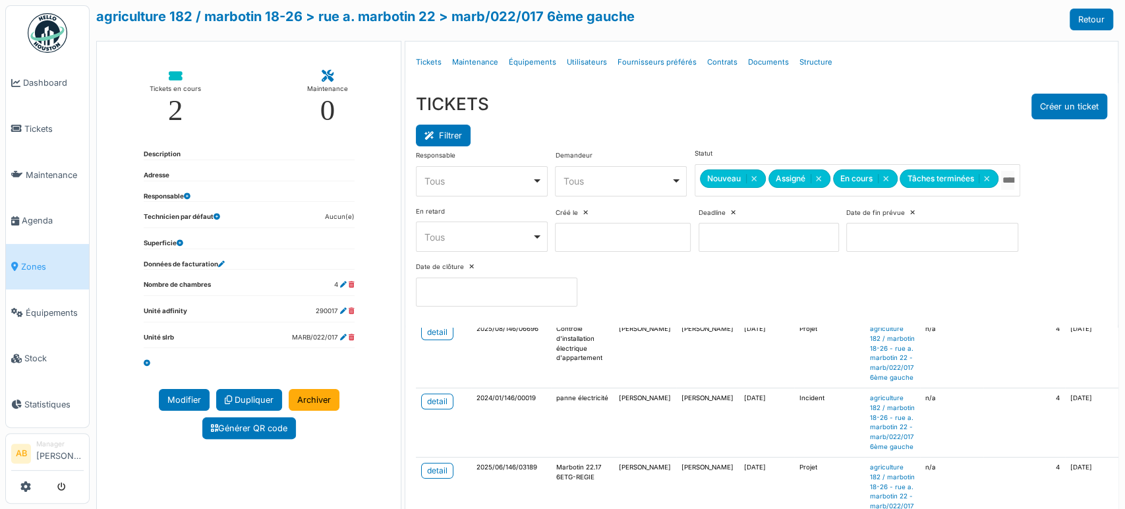
click at [438, 131] on button "Filtrer" at bounding box center [443, 136] width 55 height 22
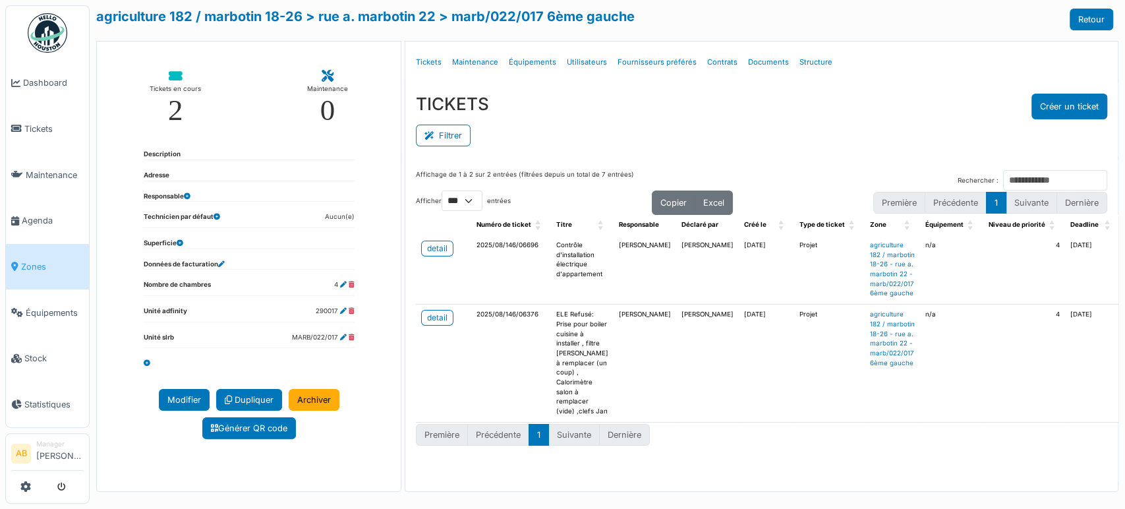
scroll to position [3, 0]
drag, startPoint x: 919, startPoint y: 465, endPoint x: 907, endPoint y: 477, distance: 16.3
click at [917, 467] on div "Affichage de 1 à 2 sur 2 entrées (filtrées depuis un total de 7 entrées) Recher…" at bounding box center [761, 322] width 713 height 324
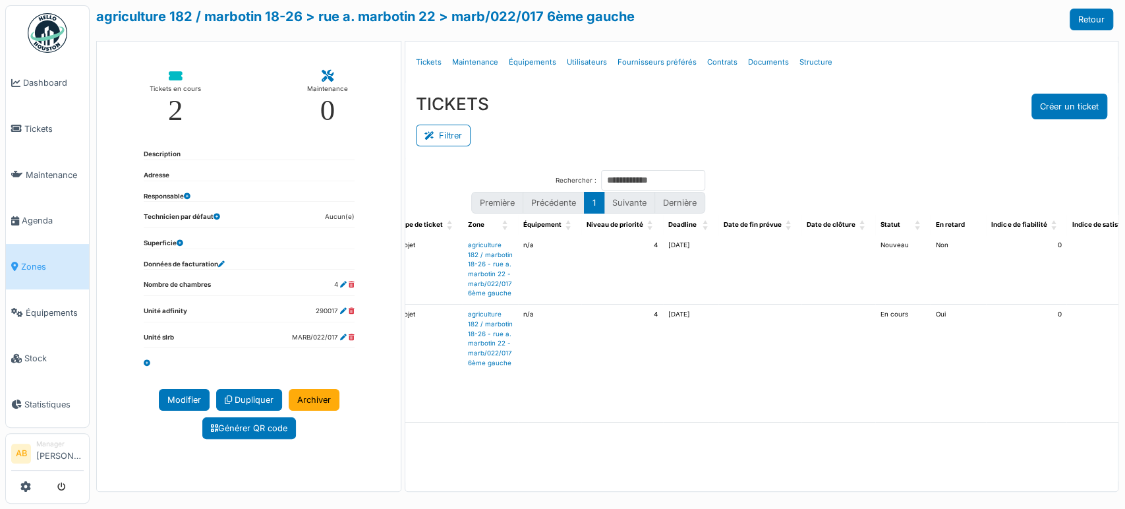
scroll to position [0, 206]
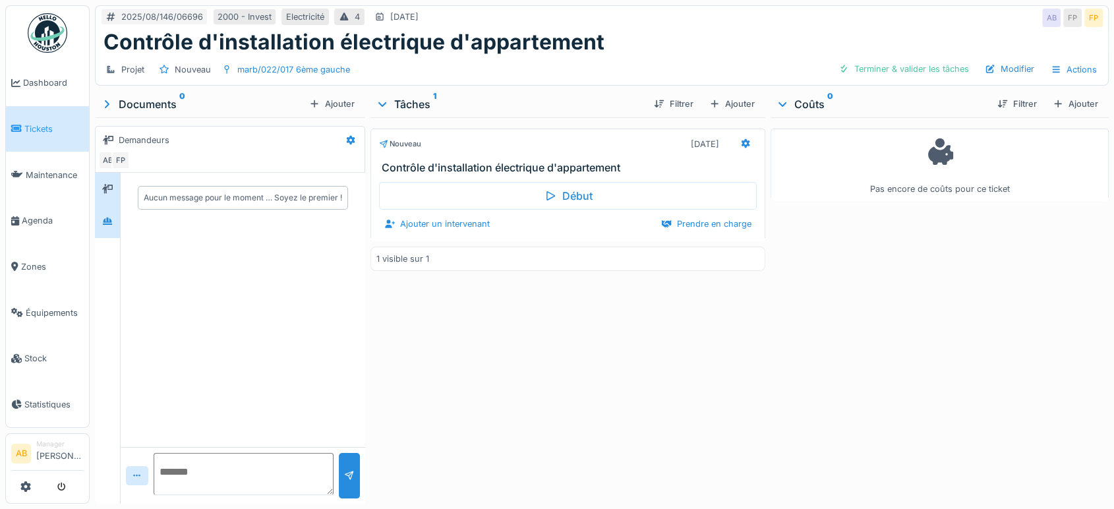
click at [111, 216] on div at bounding box center [107, 222] width 11 height 13
click at [108, 184] on icon at bounding box center [107, 188] width 11 height 9
click at [107, 216] on div at bounding box center [107, 222] width 11 height 13
click at [1065, 67] on div "Actions" at bounding box center [1074, 69] width 58 height 19
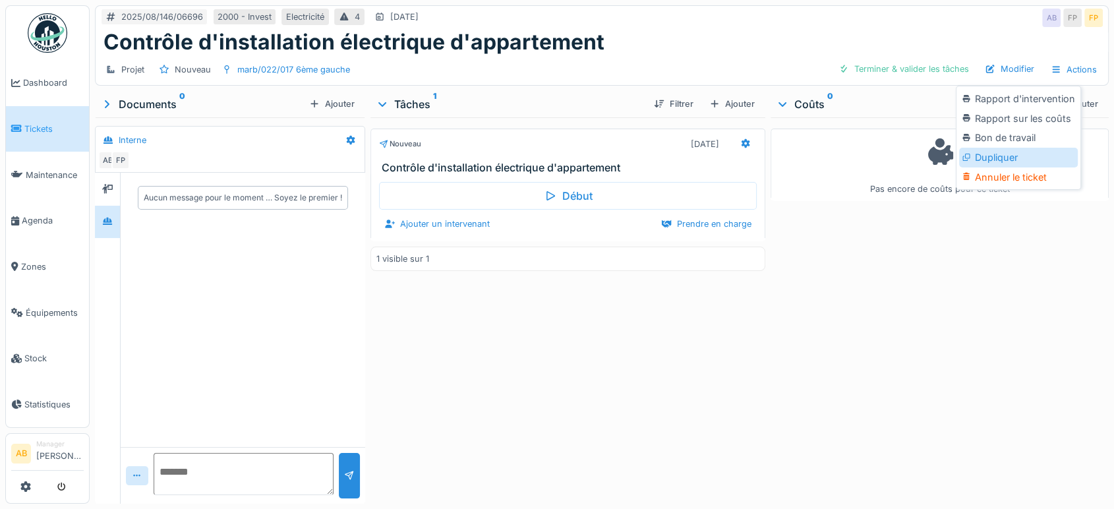
click at [1003, 155] on div "Dupliquer" at bounding box center [1018, 158] width 118 height 20
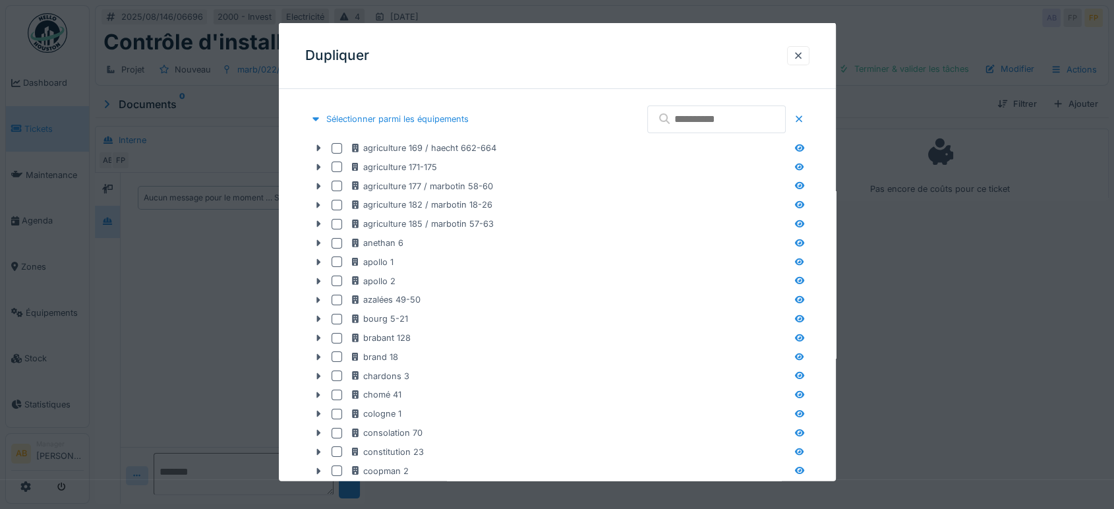
scroll to position [11, 0]
click at [688, 120] on input "text" at bounding box center [716, 119] width 138 height 28
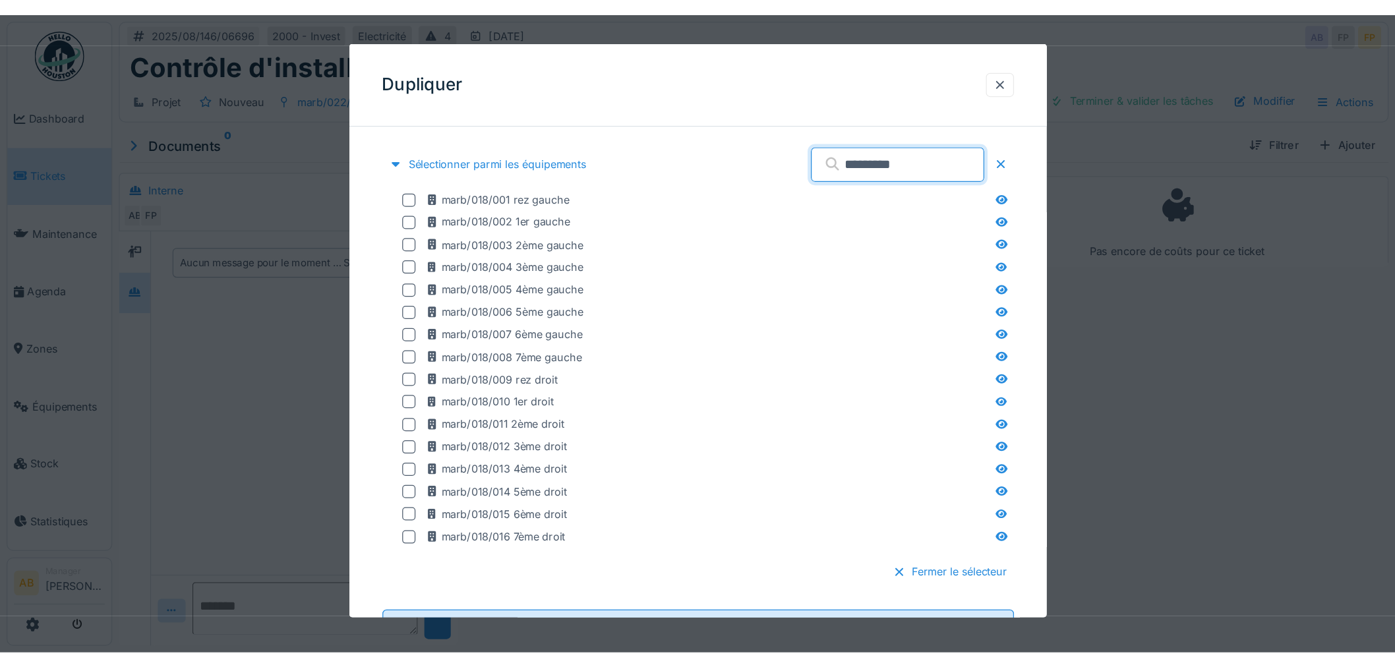
scroll to position [0, 0]
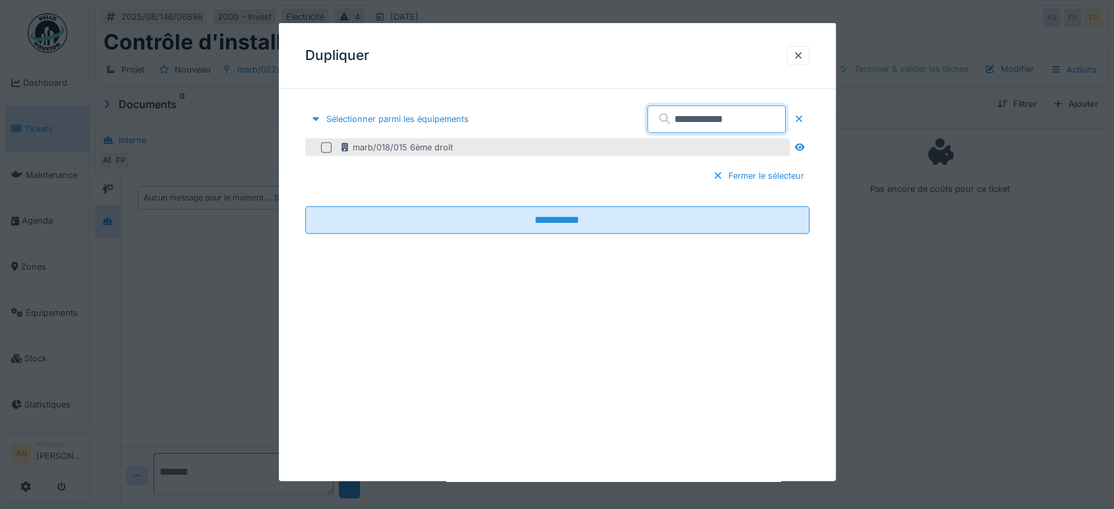
type input "**********"
click at [325, 146] on div at bounding box center [326, 147] width 11 height 11
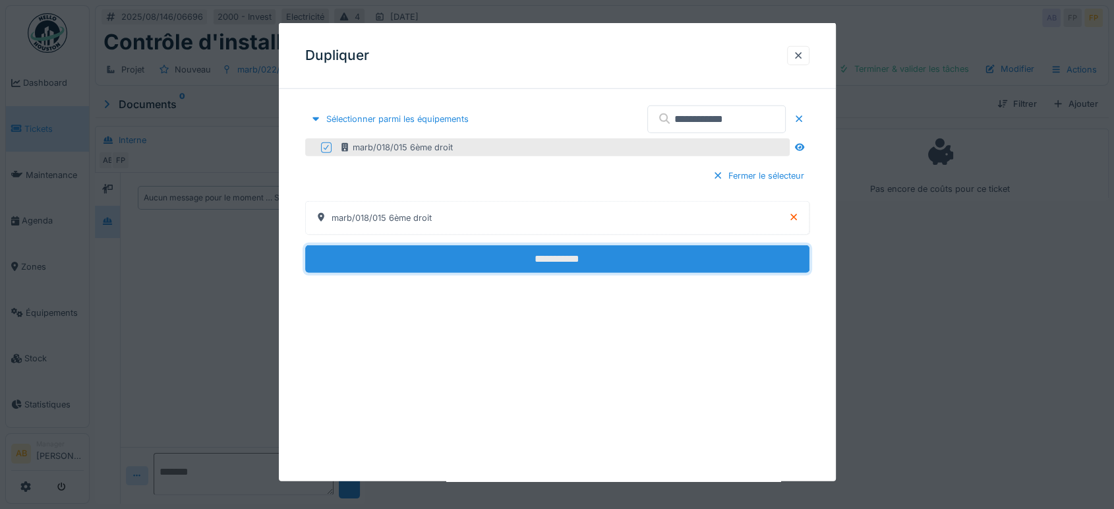
click at [636, 249] on input "**********" at bounding box center [557, 259] width 504 height 28
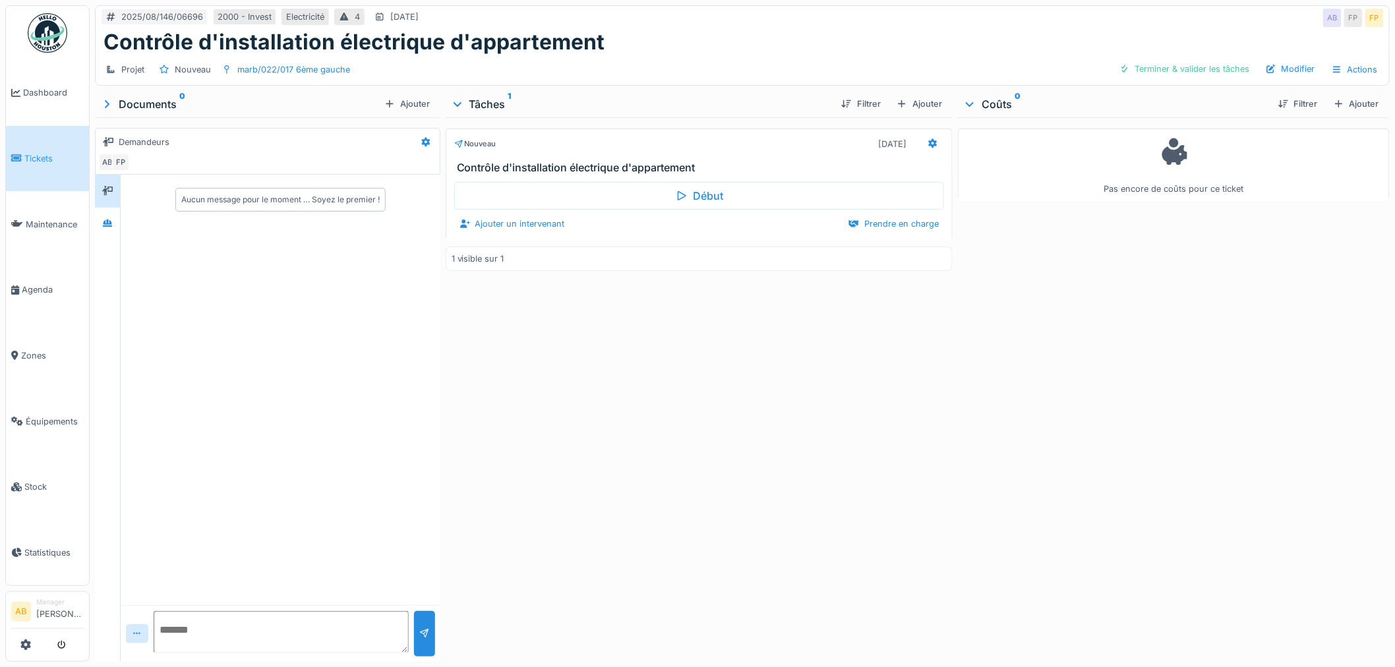
scroll to position [11, 0]
click at [326, 508] on textarea at bounding box center [281, 632] width 255 height 42
drag, startPoint x: 326, startPoint y: 616, endPoint x: 105, endPoint y: 614, distance: 220.9
click at [106, 508] on div "**********" at bounding box center [267, 418] width 345 height 487
click at [276, 508] on textarea "**********" at bounding box center [281, 632] width 255 height 42
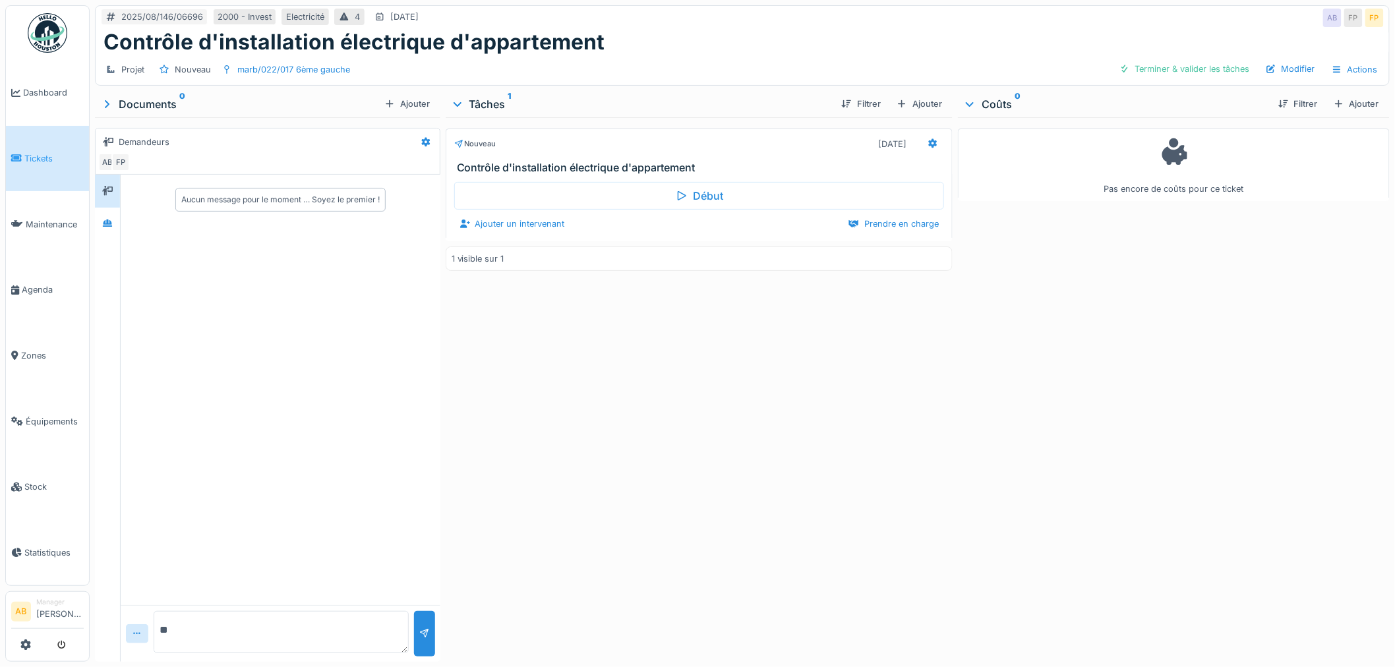
type textarea "*"
click at [554, 215] on div "Ajouter un intervenant" at bounding box center [512, 224] width 116 height 18
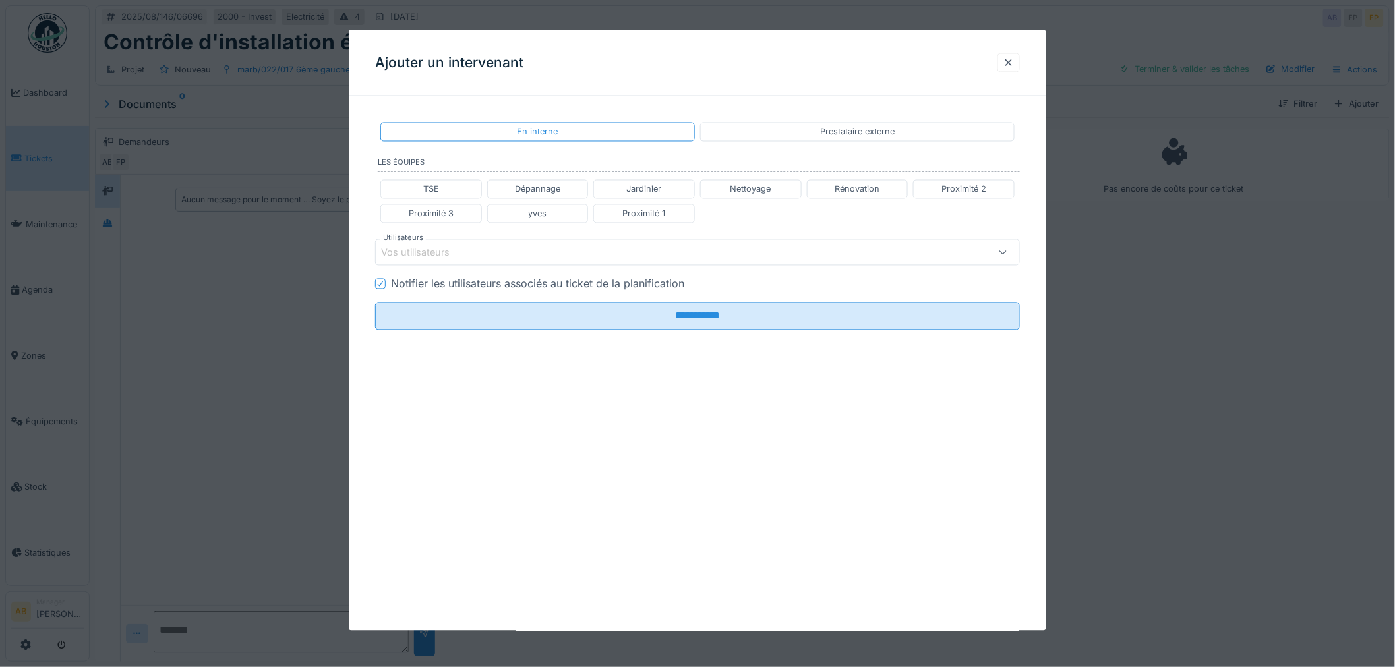
click at [464, 256] on div "Vos utilisateurs" at bounding box center [424, 252] width 87 height 15
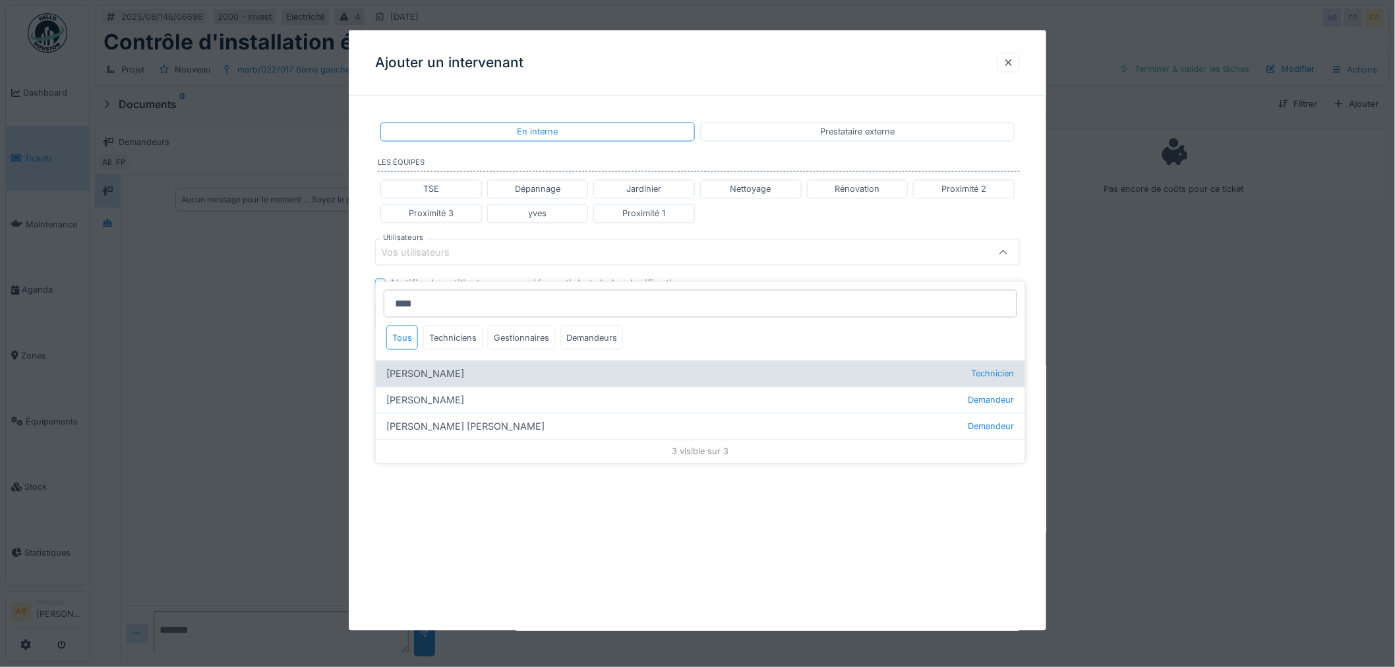
type input "****"
click at [436, 366] on div "[PERSON_NAME] Technicien" at bounding box center [700, 374] width 649 height 26
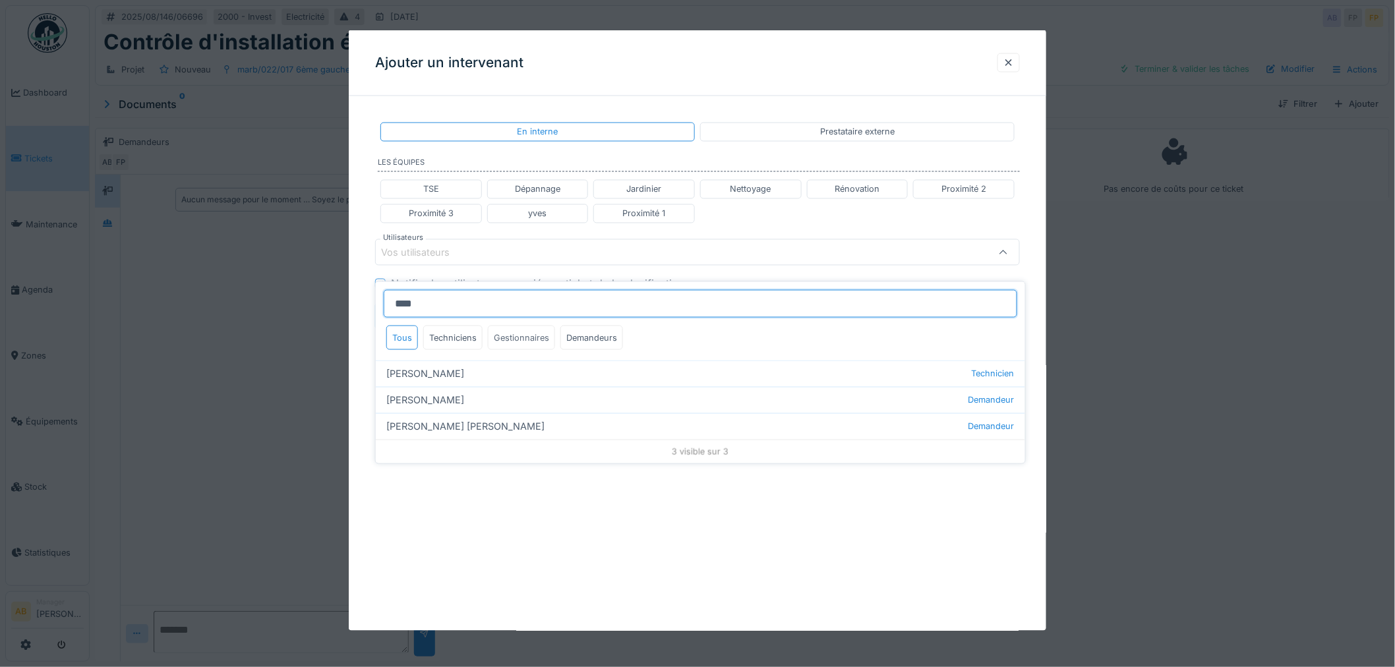
type input "****"
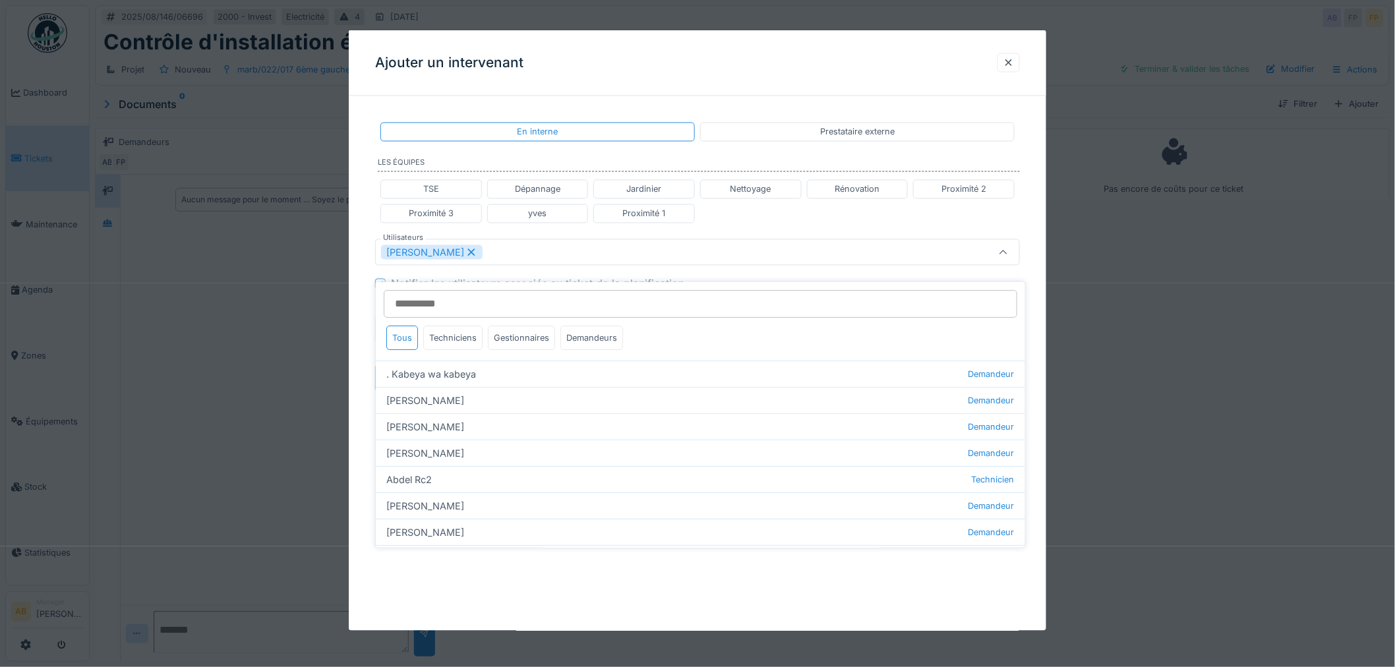
click at [795, 231] on fieldset "**********" at bounding box center [697, 255] width 645 height 296
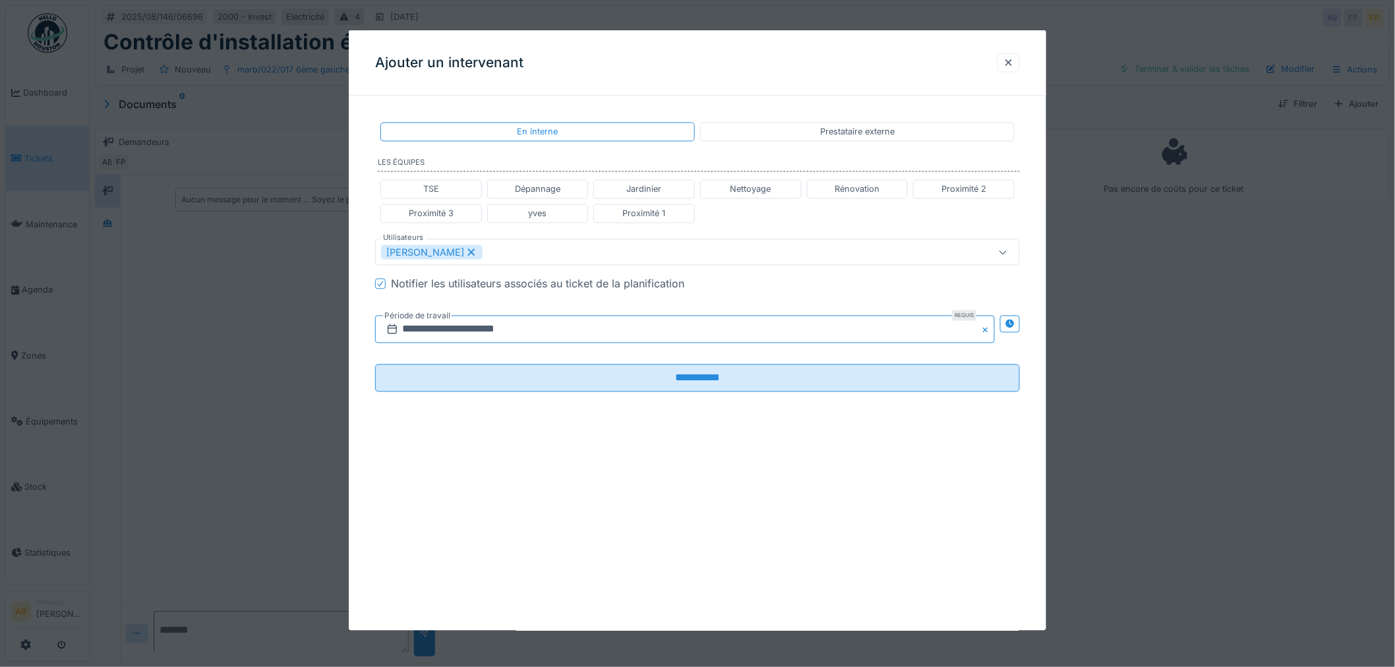
click at [534, 340] on input "**********" at bounding box center [685, 330] width 620 height 28
click at [757, 360] on button "Next Month" at bounding box center [754, 362] width 21 height 21
click at [625, 414] on div "1" at bounding box center [623, 416] width 18 height 18
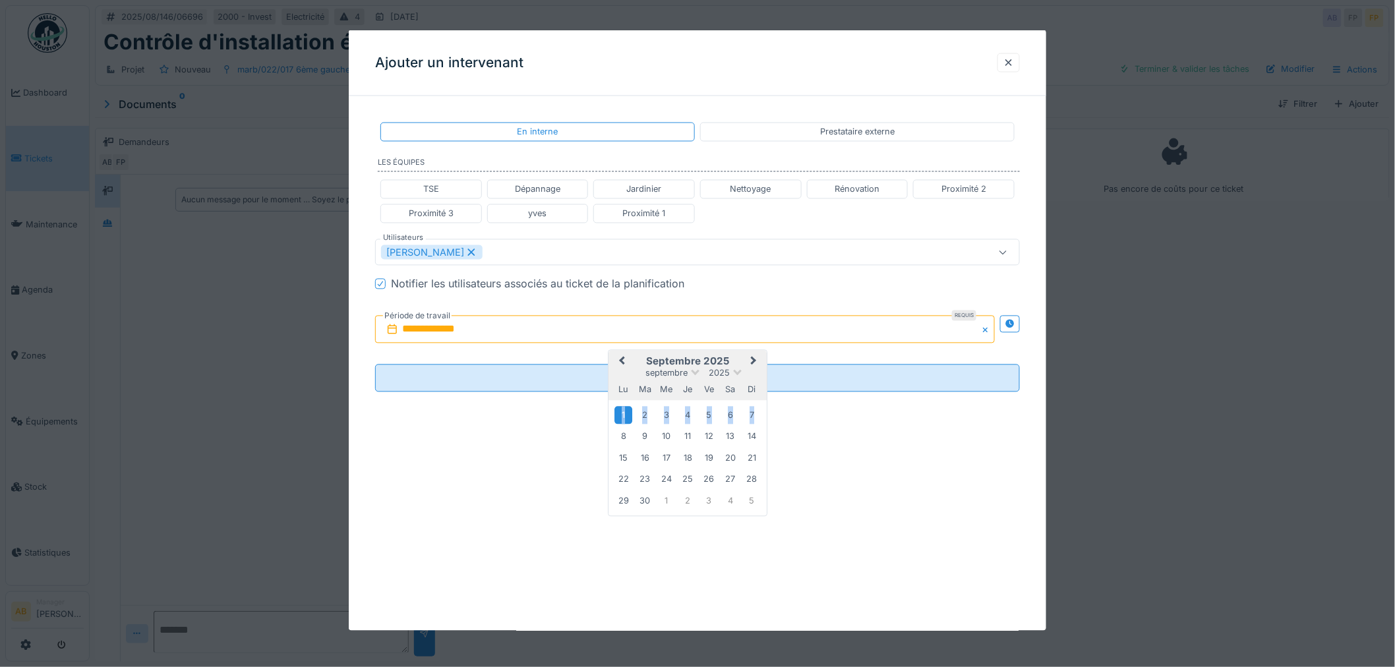
click at [626, 414] on div "1" at bounding box center [623, 416] width 18 height 18
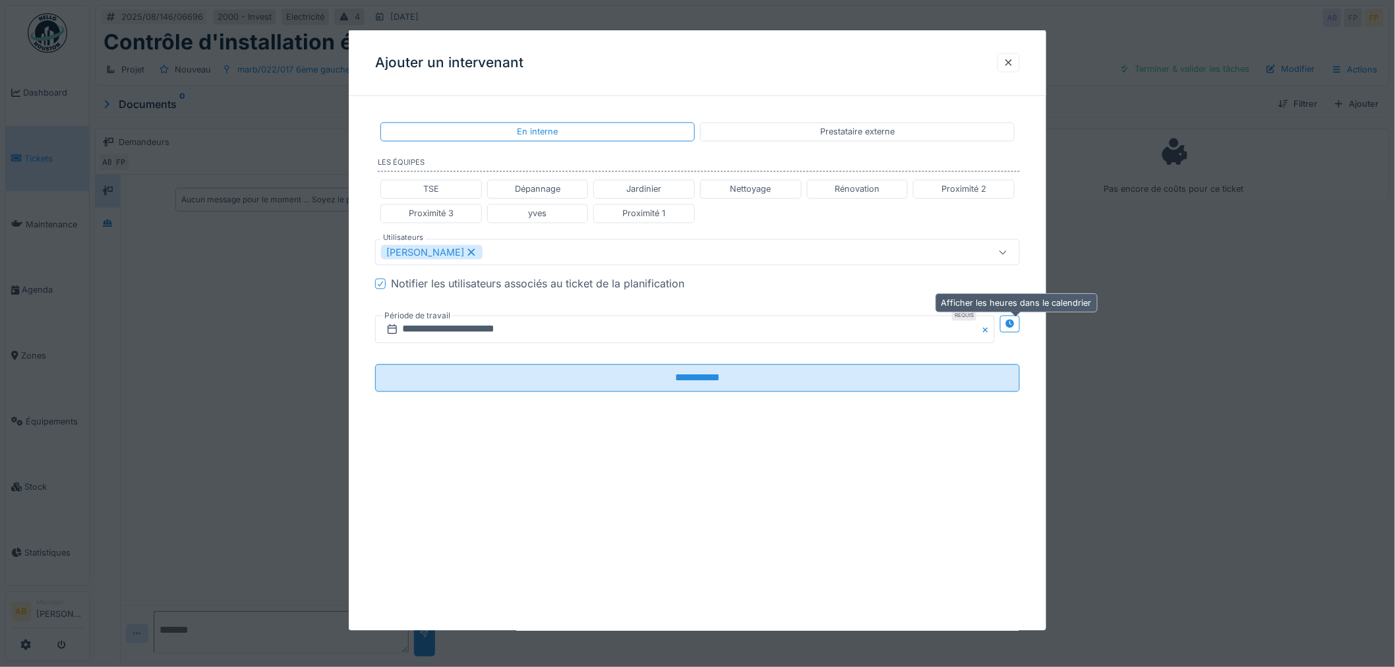
click at [1015, 320] on icon at bounding box center [1010, 324] width 9 height 9
click at [517, 333] on input "**********" at bounding box center [525, 330] width 301 height 28
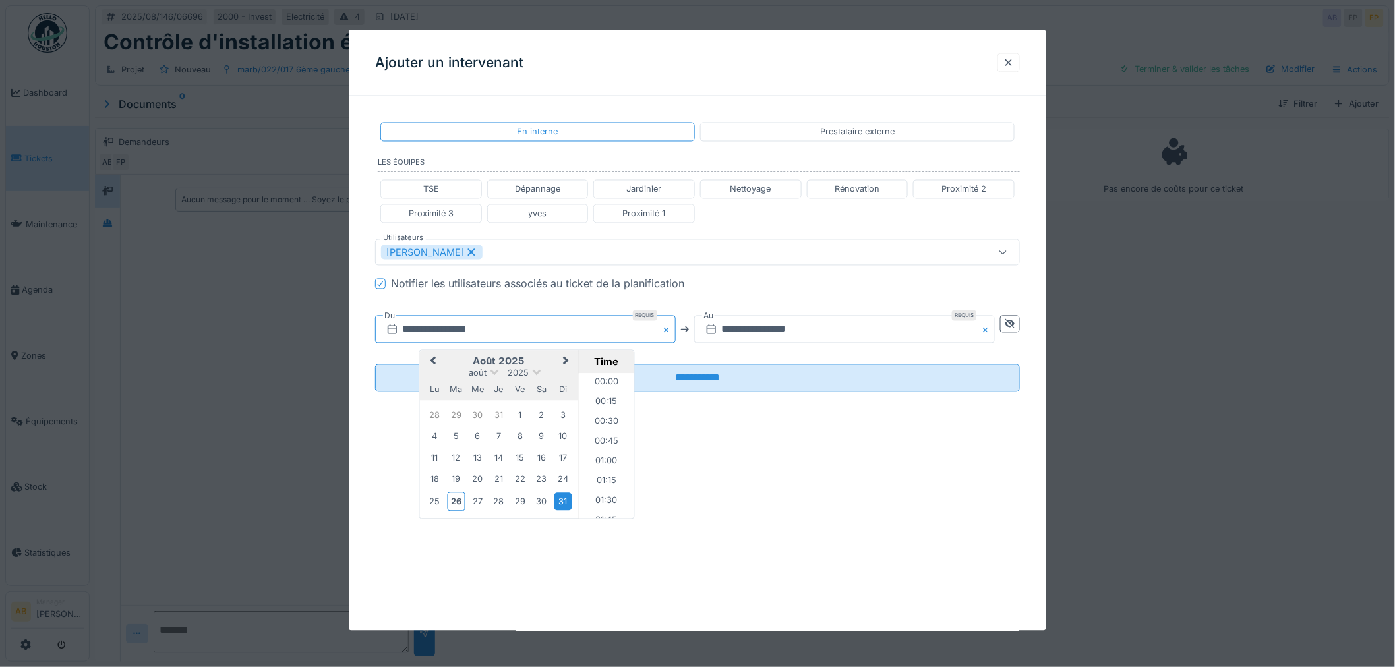
scroll to position [491, 0]
click at [563, 367] on button "Next Month" at bounding box center [567, 362] width 21 height 21
click at [436, 414] on div "1" at bounding box center [435, 416] width 18 height 18
click at [607, 453] on li "08:00" at bounding box center [607, 452] width 56 height 20
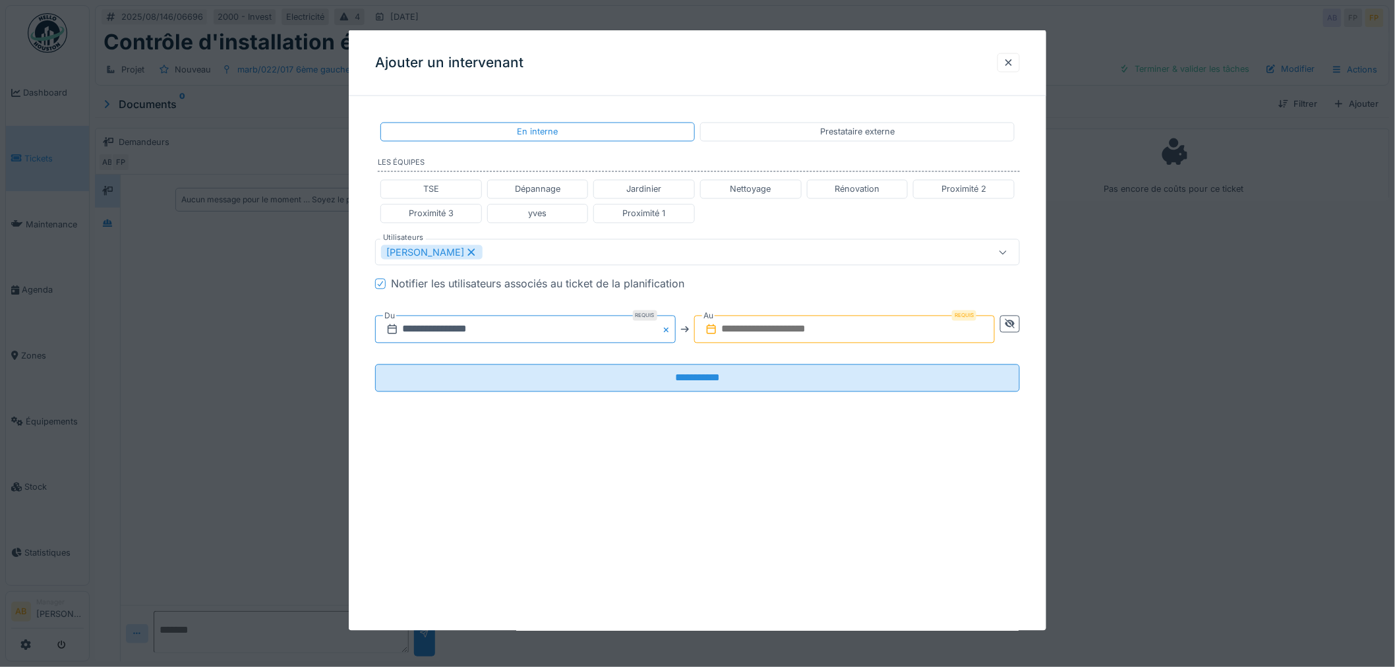
click at [541, 333] on input "**********" at bounding box center [525, 330] width 301 height 28
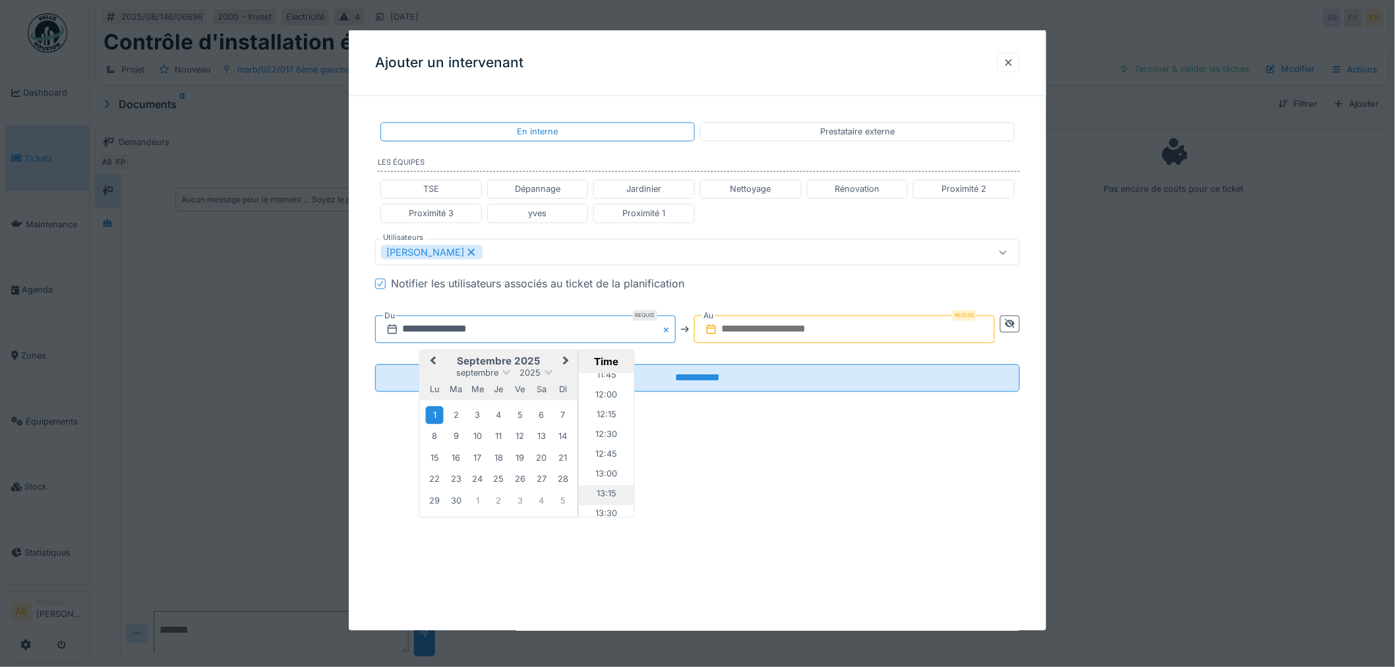
scroll to position [937, 0]
click at [608, 471] on li "13:00" at bounding box center [607, 475] width 56 height 20
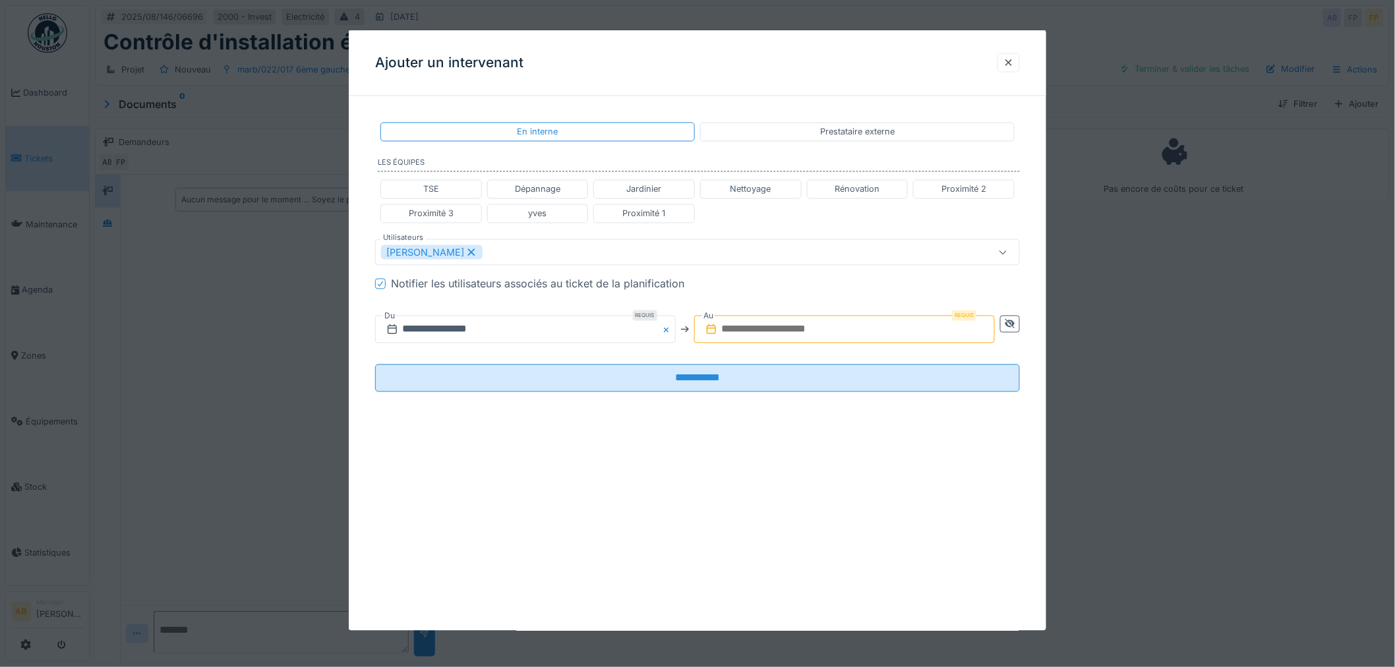
click at [814, 330] on input "text" at bounding box center [844, 330] width 301 height 28
click at [757, 417] on div "1" at bounding box center [754, 416] width 18 height 18
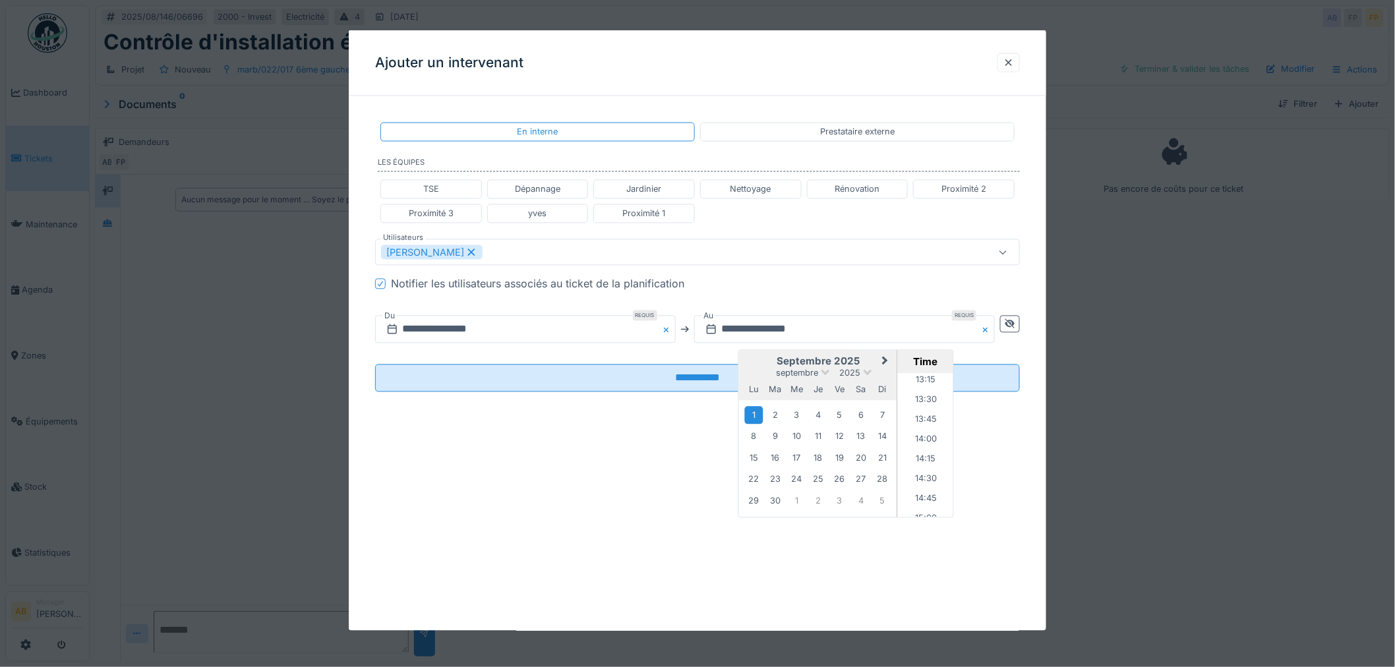
scroll to position [1075, 0]
click at [922, 421] on li "14:00" at bounding box center [926, 416] width 56 height 20
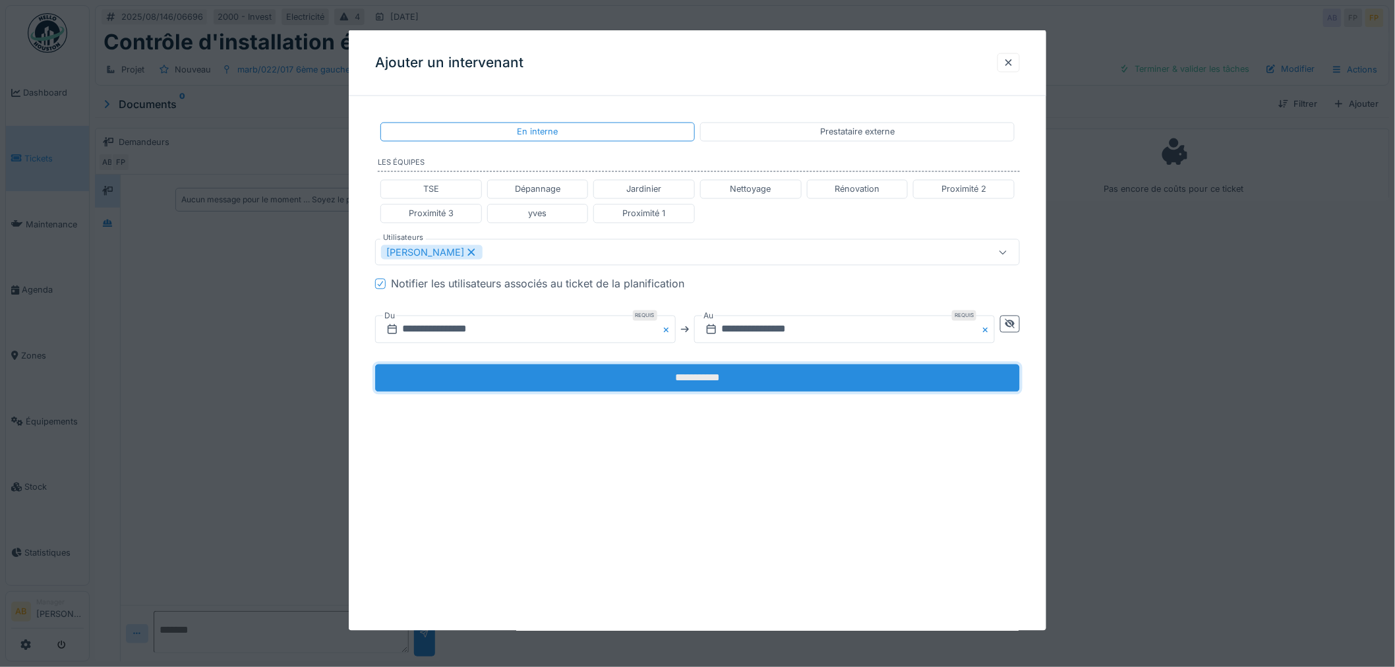
click at [839, 378] on input "**********" at bounding box center [697, 379] width 645 height 28
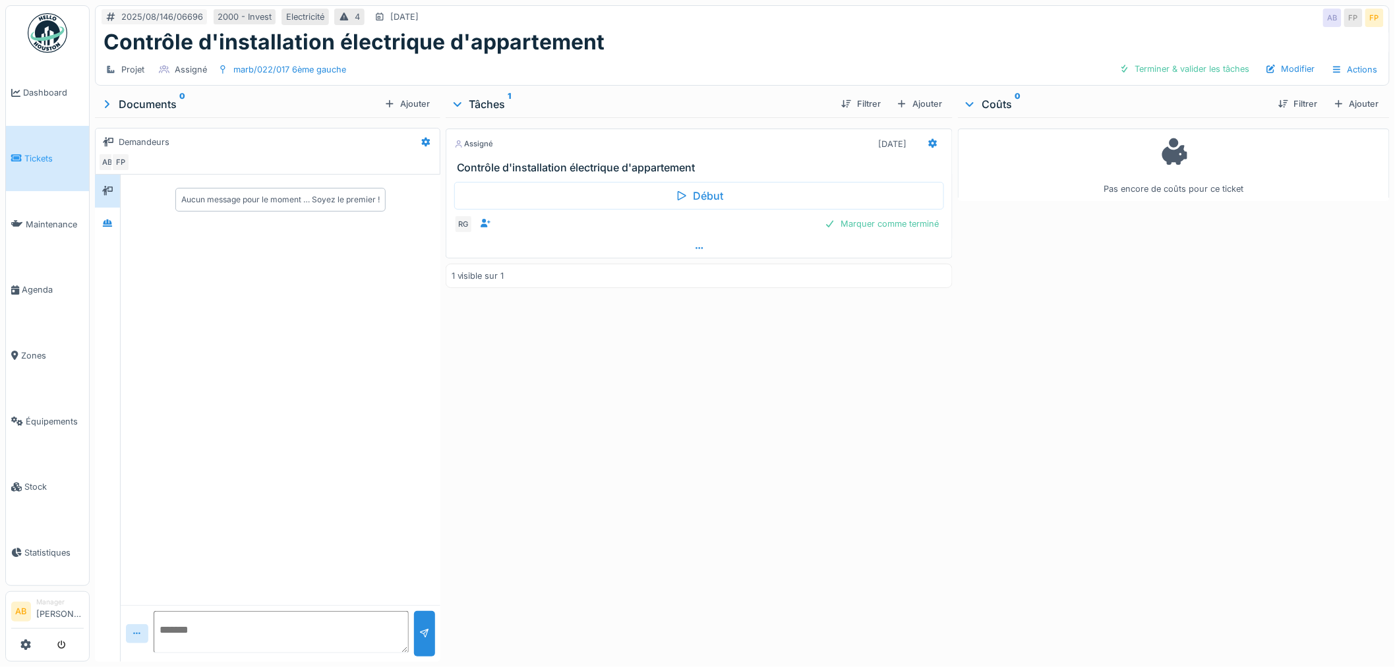
click at [681, 239] on div at bounding box center [699, 248] width 506 height 19
click at [928, 221] on div at bounding box center [933, 227] width 11 height 13
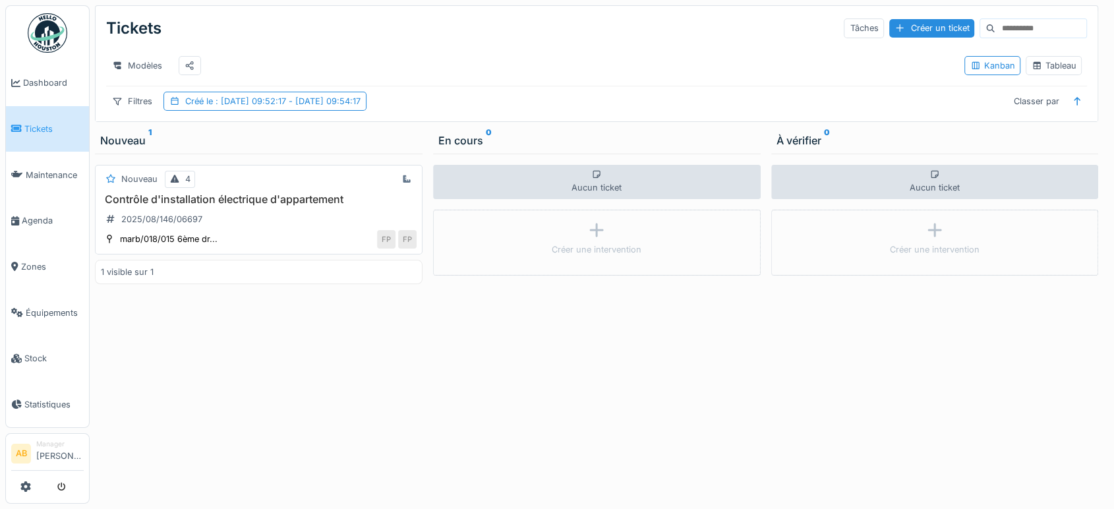
click at [238, 220] on div "Contrôle d'installation électrique d'appartement 2025/08/146/06697" at bounding box center [259, 211] width 316 height 37
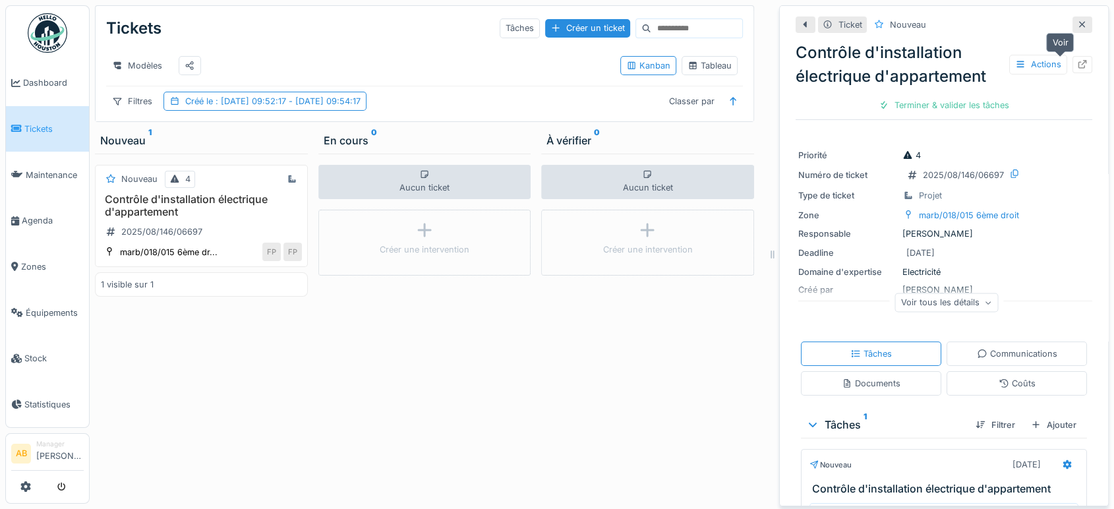
click at [1077, 64] on icon at bounding box center [1082, 64] width 11 height 9
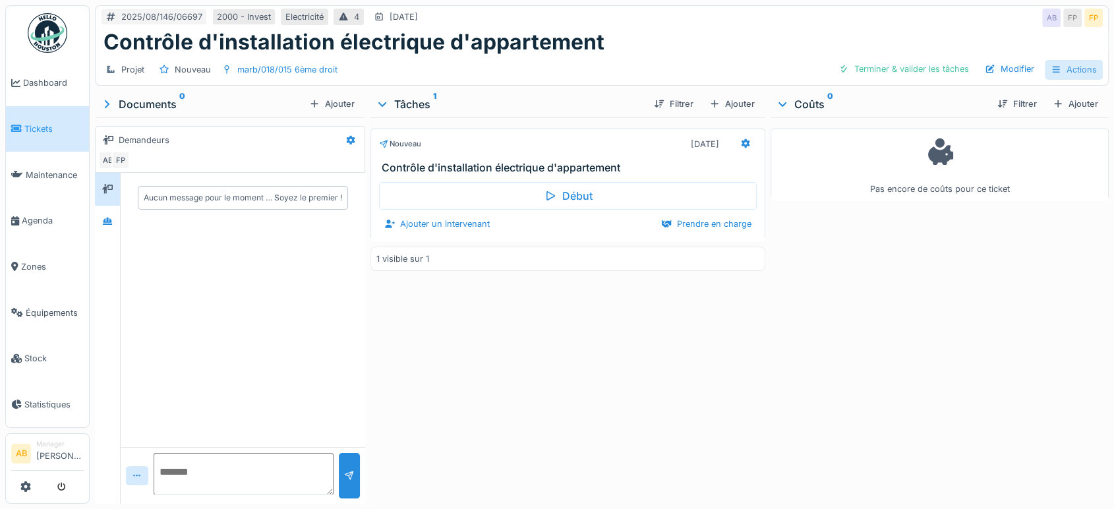
click at [1073, 71] on div "Actions" at bounding box center [1074, 69] width 58 height 19
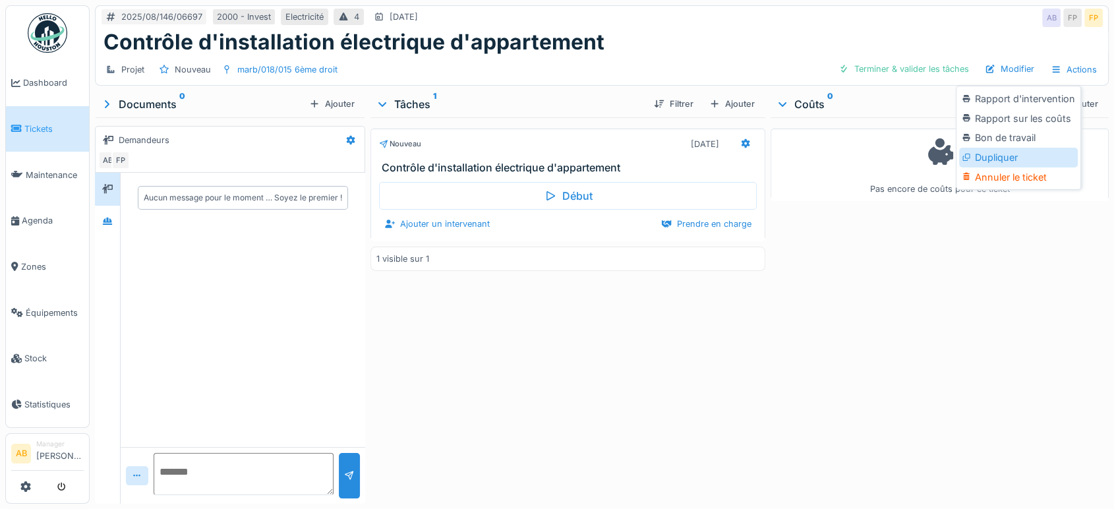
click at [1009, 161] on div "Dupliquer" at bounding box center [1018, 158] width 118 height 20
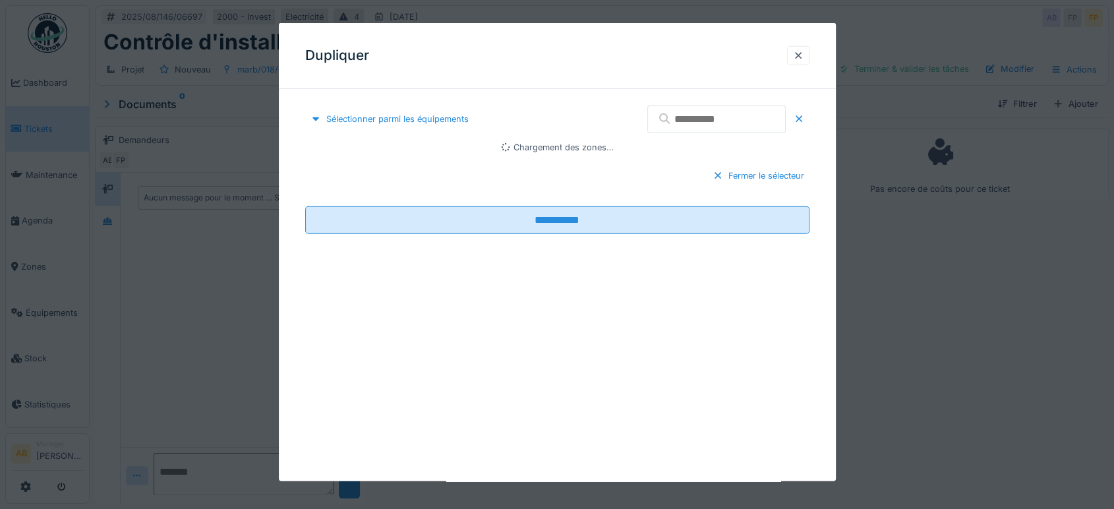
scroll to position [11, 0]
click at [667, 122] on input "text" at bounding box center [716, 119] width 138 height 28
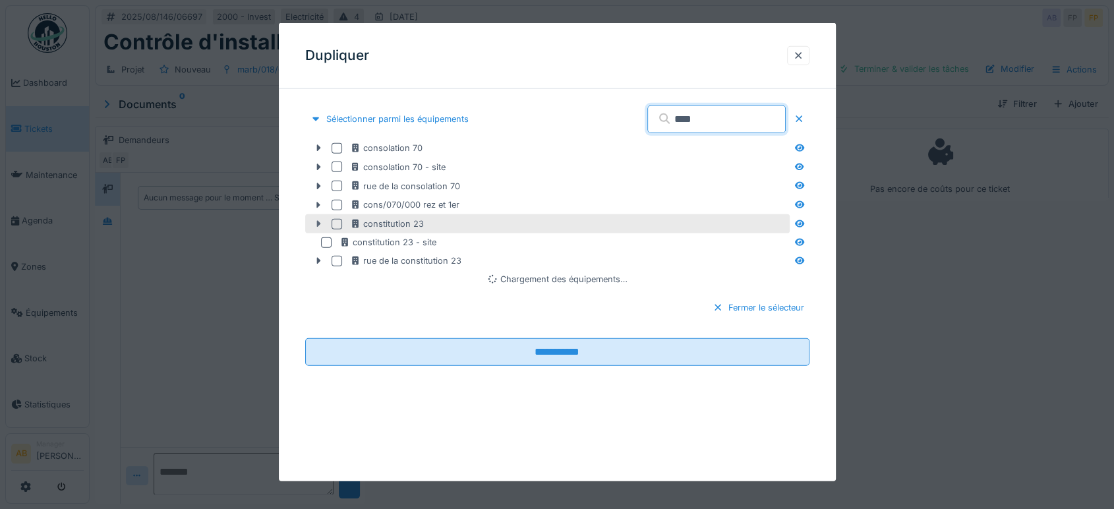
type input "****"
click at [316, 222] on icon at bounding box center [318, 224] width 11 height 9
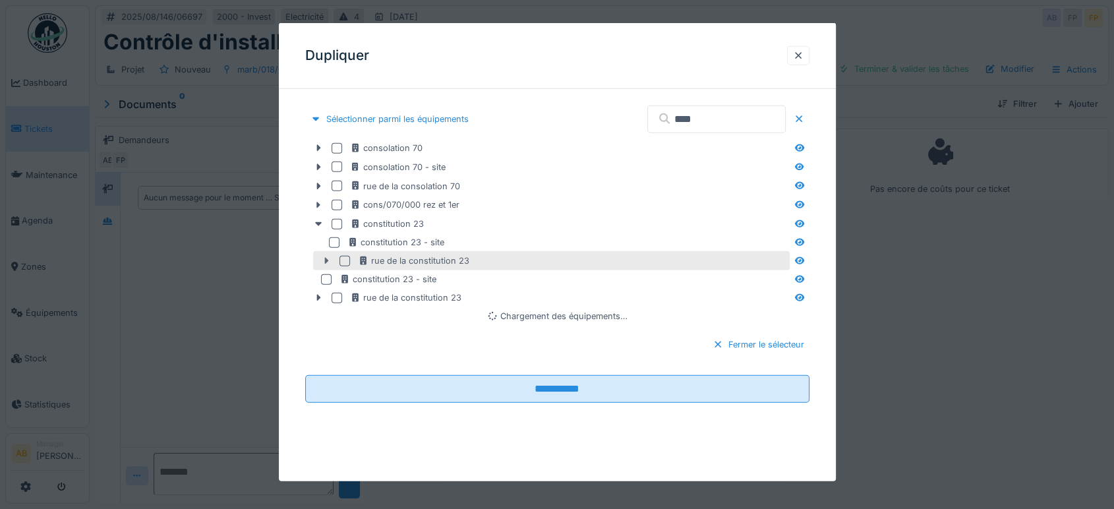
click at [326, 262] on icon at bounding box center [326, 261] width 4 height 7
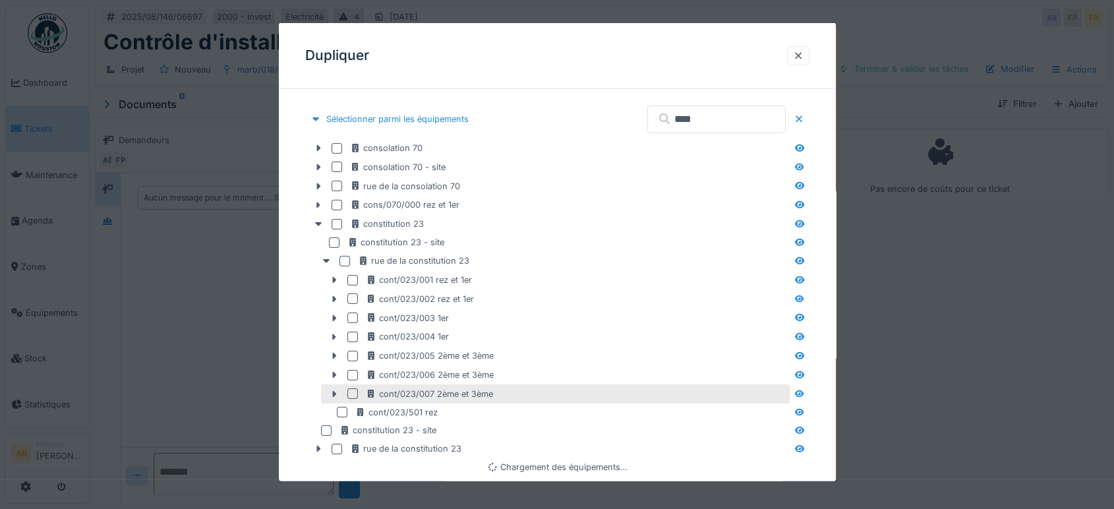
click at [349, 392] on div at bounding box center [352, 393] width 11 height 11
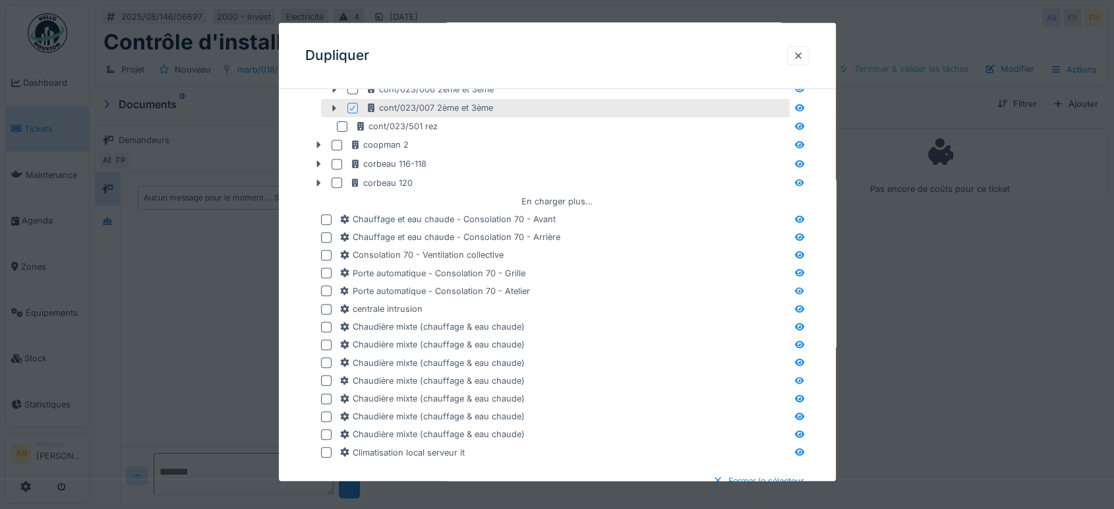
scroll to position [646, 0]
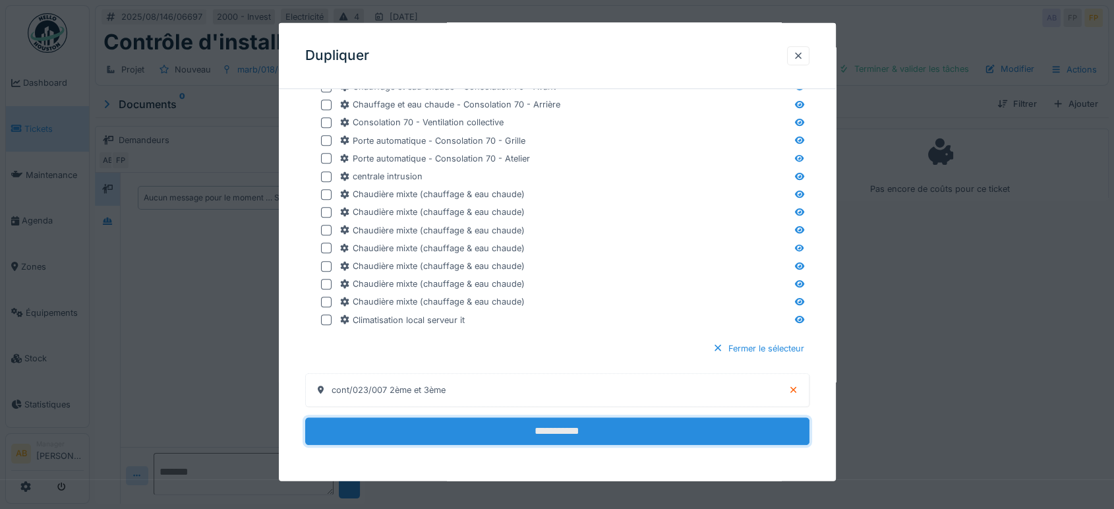
click at [630, 436] on input "**********" at bounding box center [557, 431] width 504 height 28
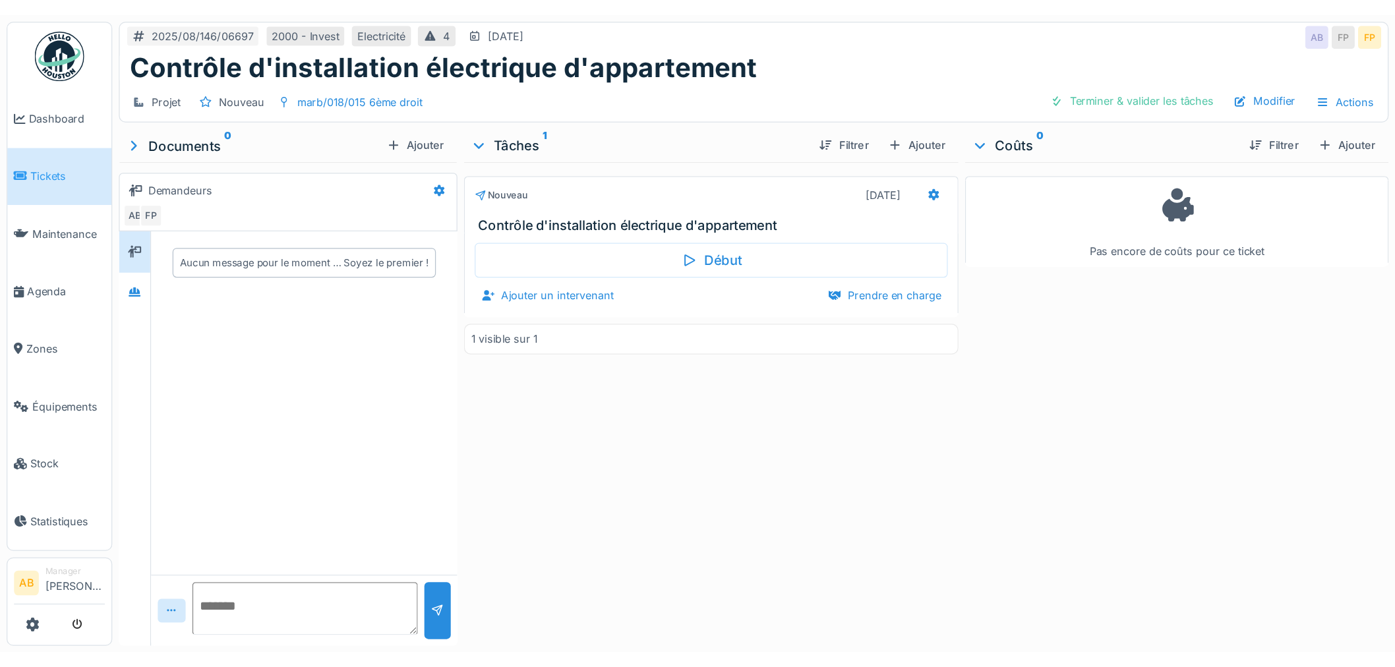
scroll to position [11, 0]
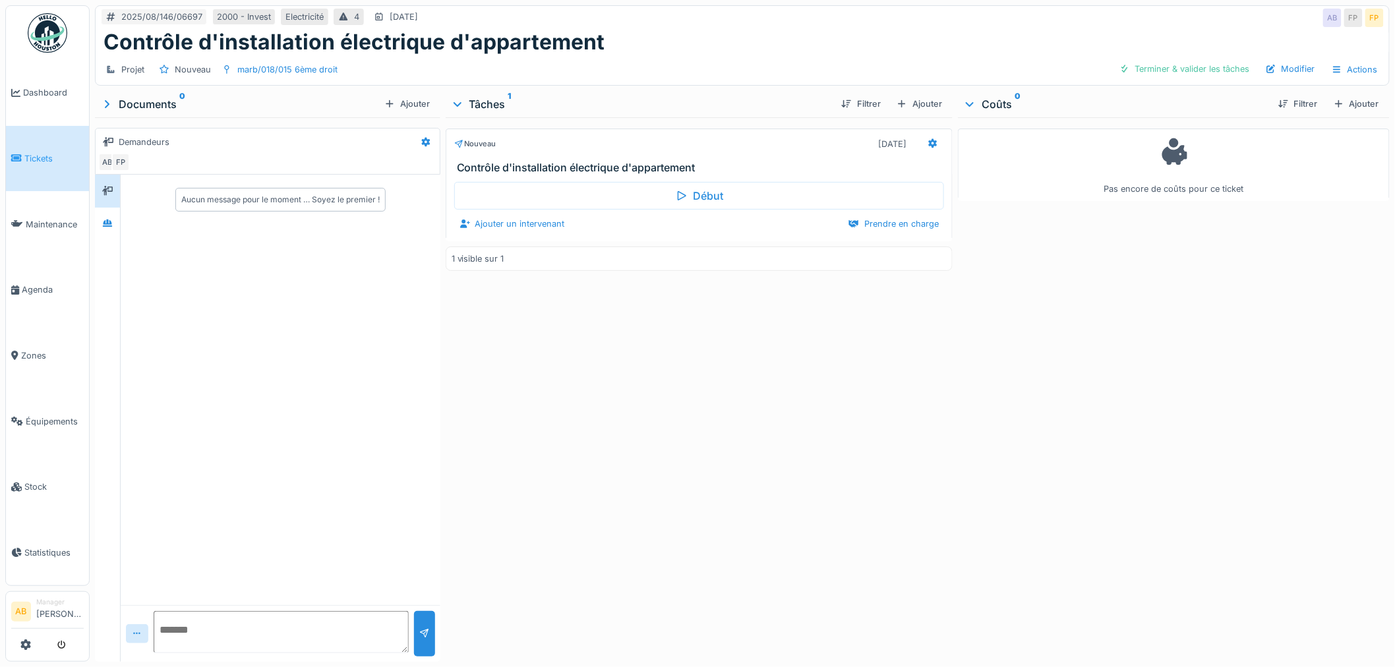
click at [245, 508] on textarea at bounding box center [281, 632] width 255 height 42
type textarea "**********"
click at [545, 218] on div "Ajouter un intervenant" at bounding box center [512, 224] width 116 height 18
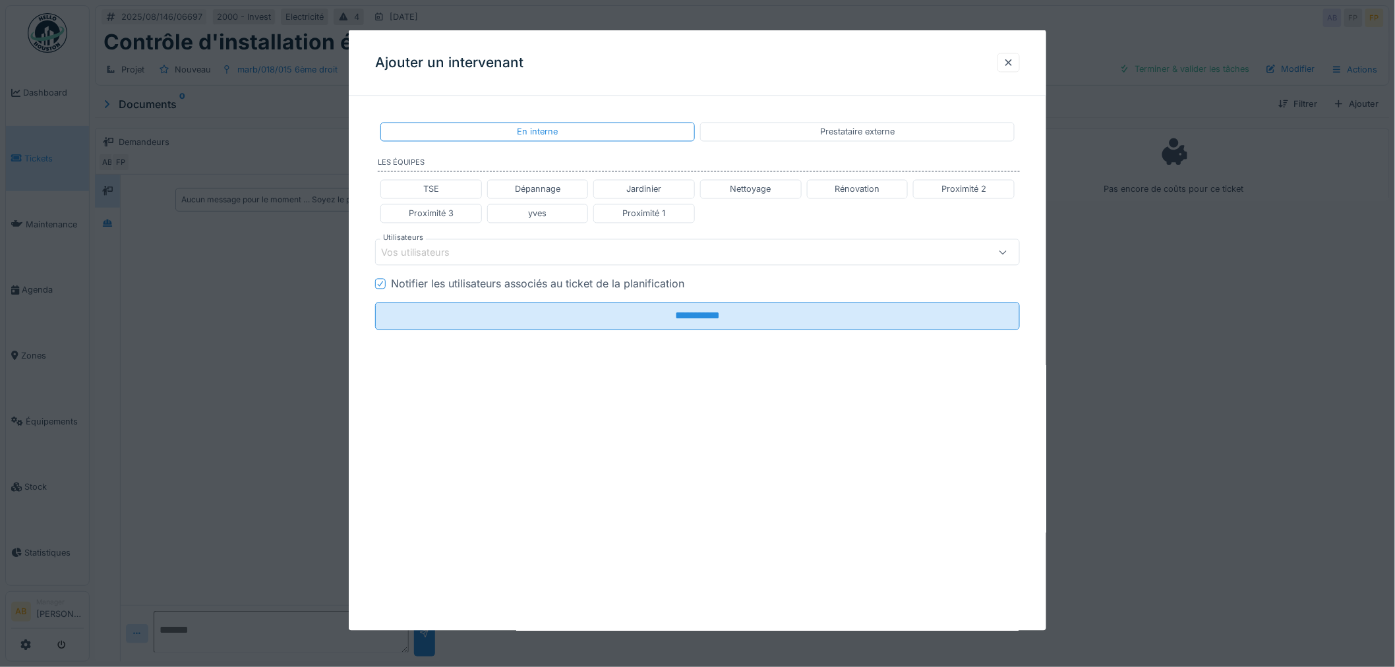
click at [469, 240] on div "Vos utilisateurs" at bounding box center [697, 252] width 645 height 26
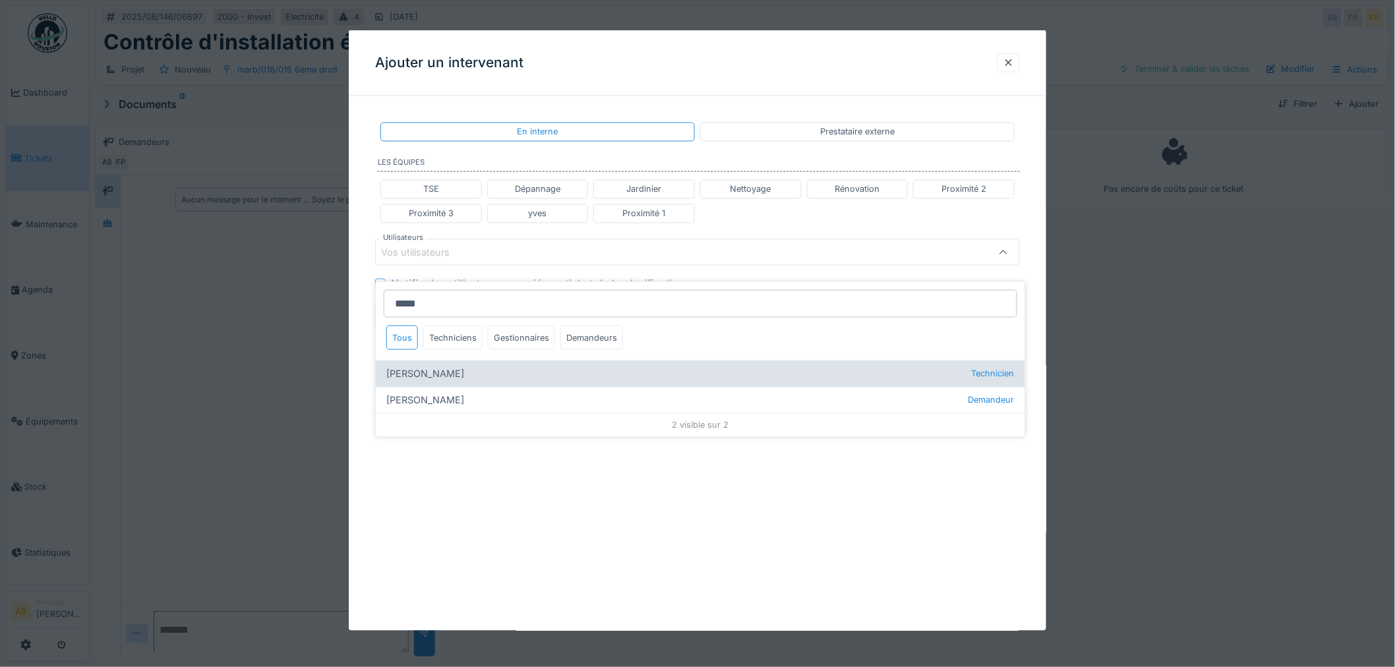
type input "*****"
click at [456, 366] on div "[PERSON_NAME] Technicien" at bounding box center [700, 374] width 649 height 26
type input "****"
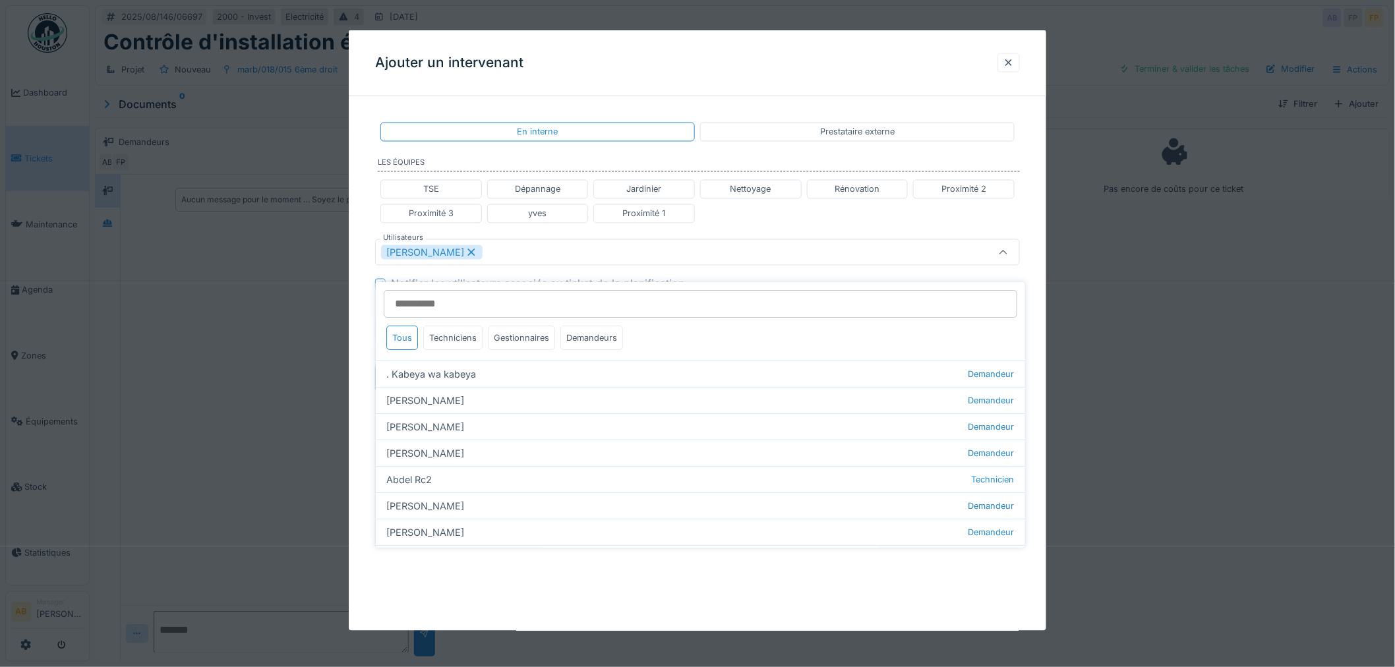
click at [735, 226] on div "TSE Dépannage Jardinier Nettoyage Rénovation Proximité 2 Proximité 3 yves Proxi…" at bounding box center [697, 202] width 645 height 54
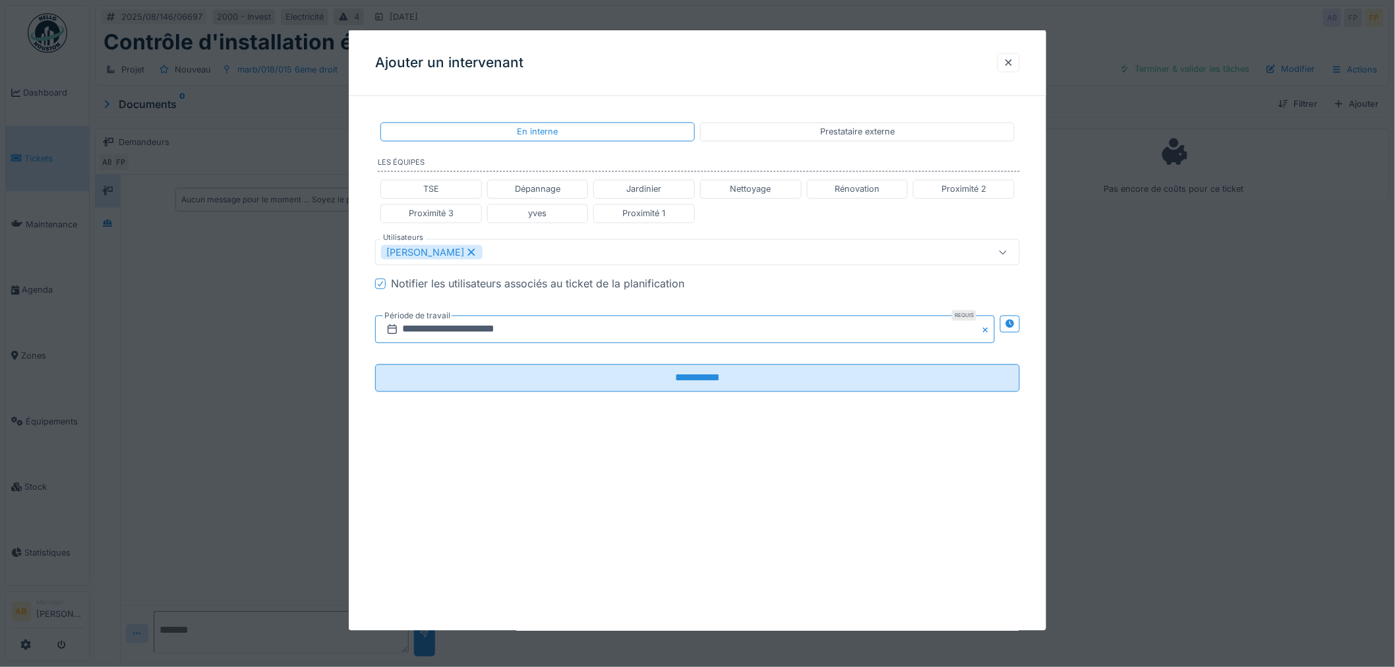
click at [584, 326] on input "**********" at bounding box center [685, 330] width 620 height 28
click at [754, 364] on span "Next Month" at bounding box center [754, 362] width 0 height 16
click at [623, 418] on div "1" at bounding box center [623, 416] width 18 height 18
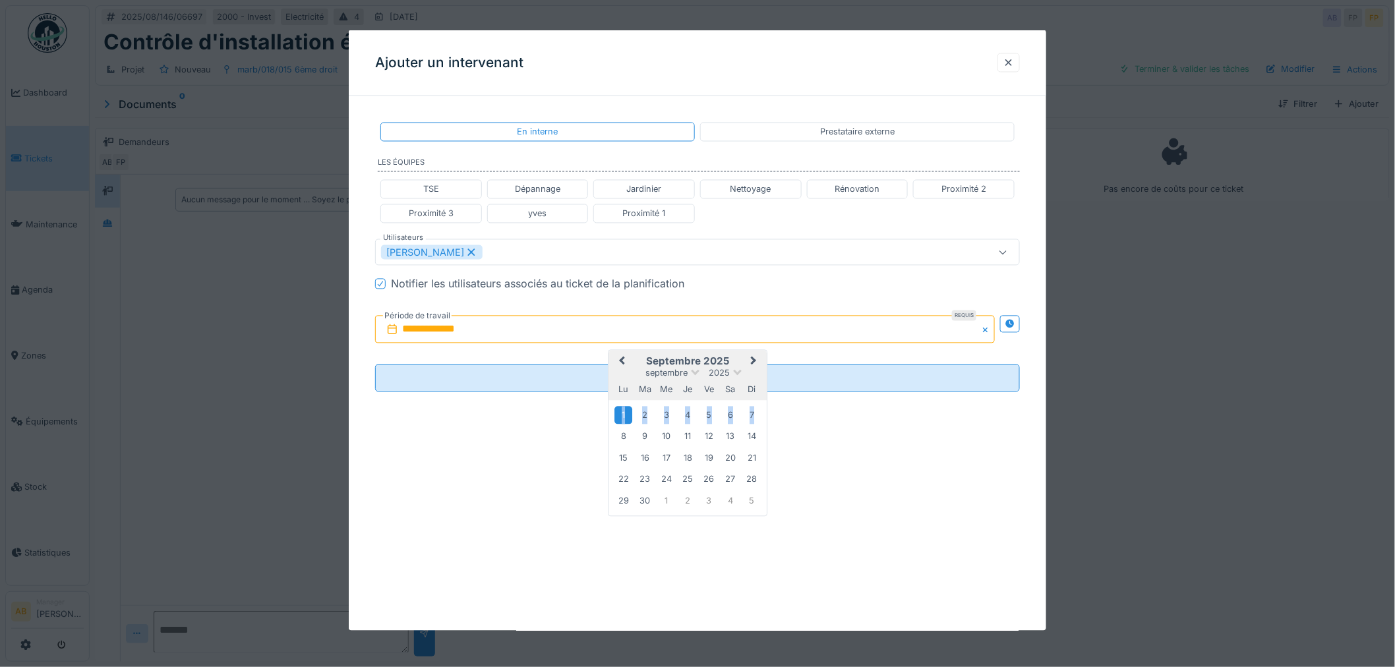
click at [623, 417] on div "1" at bounding box center [623, 416] width 18 height 18
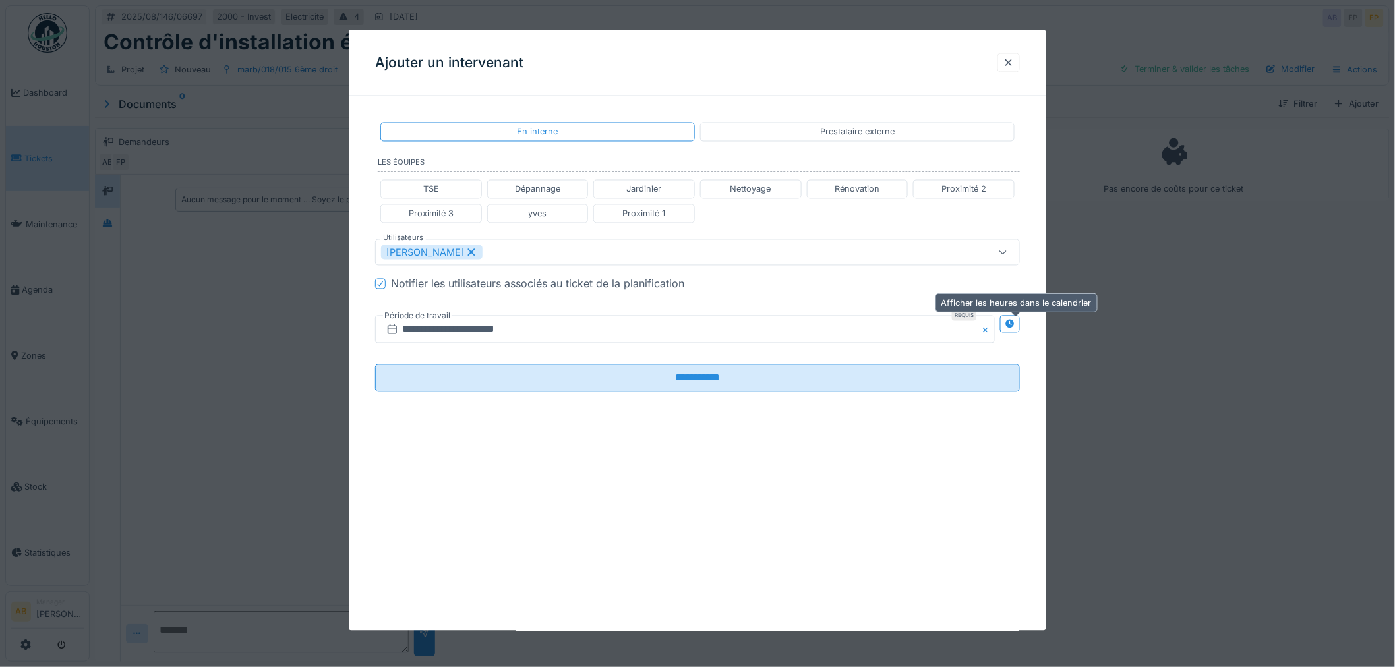
click at [1015, 328] on div at bounding box center [1010, 324] width 11 height 13
click at [643, 333] on input "**********" at bounding box center [525, 330] width 301 height 28
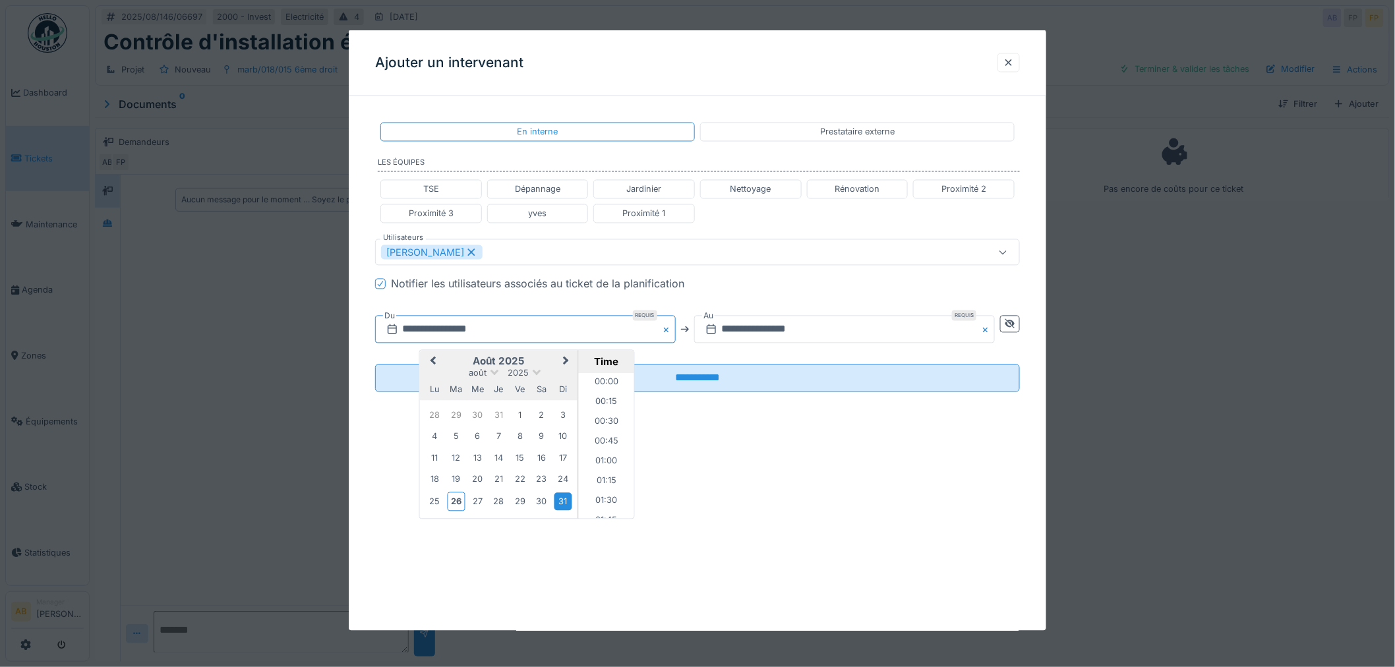
scroll to position [491, 0]
click at [566, 361] on span "Next Month" at bounding box center [566, 362] width 0 height 16
click at [438, 417] on div "1" at bounding box center [435, 416] width 18 height 18
click at [601, 460] on li "13:00" at bounding box center [607, 468] width 56 height 20
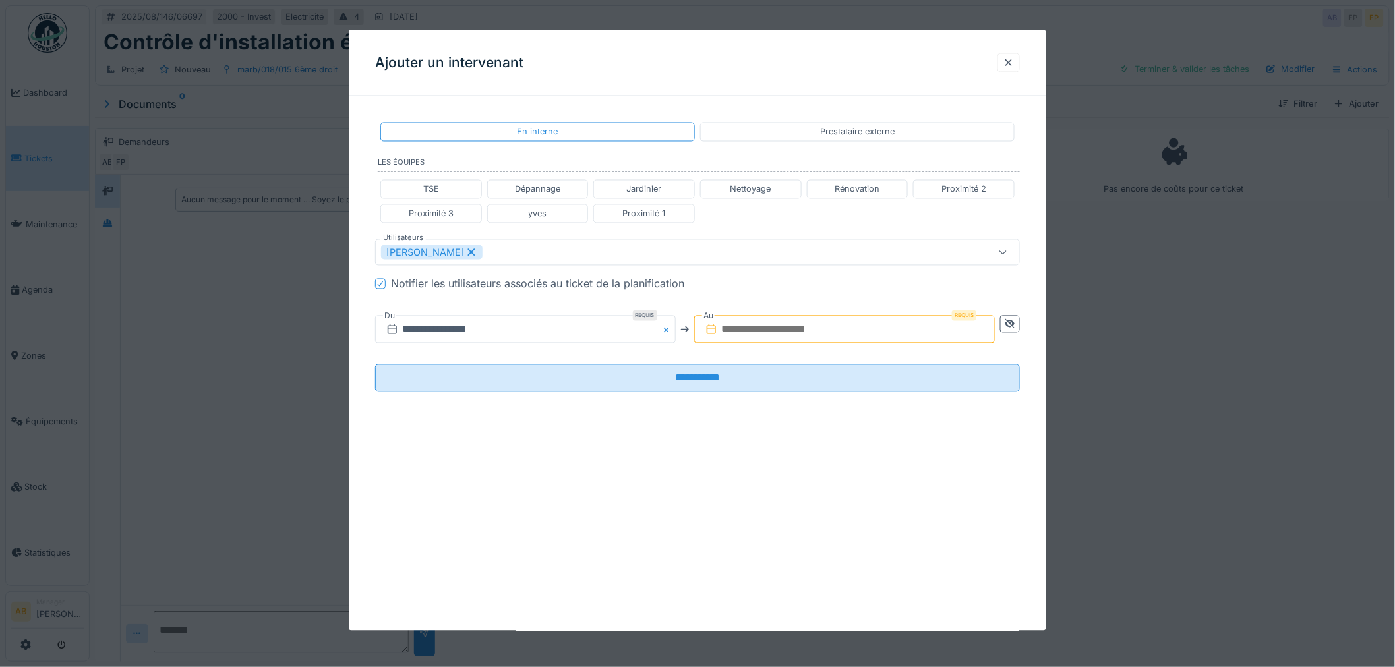
click at [794, 332] on input "text" at bounding box center [844, 330] width 301 height 28
click at [763, 416] on div "1" at bounding box center [754, 416] width 18 height 18
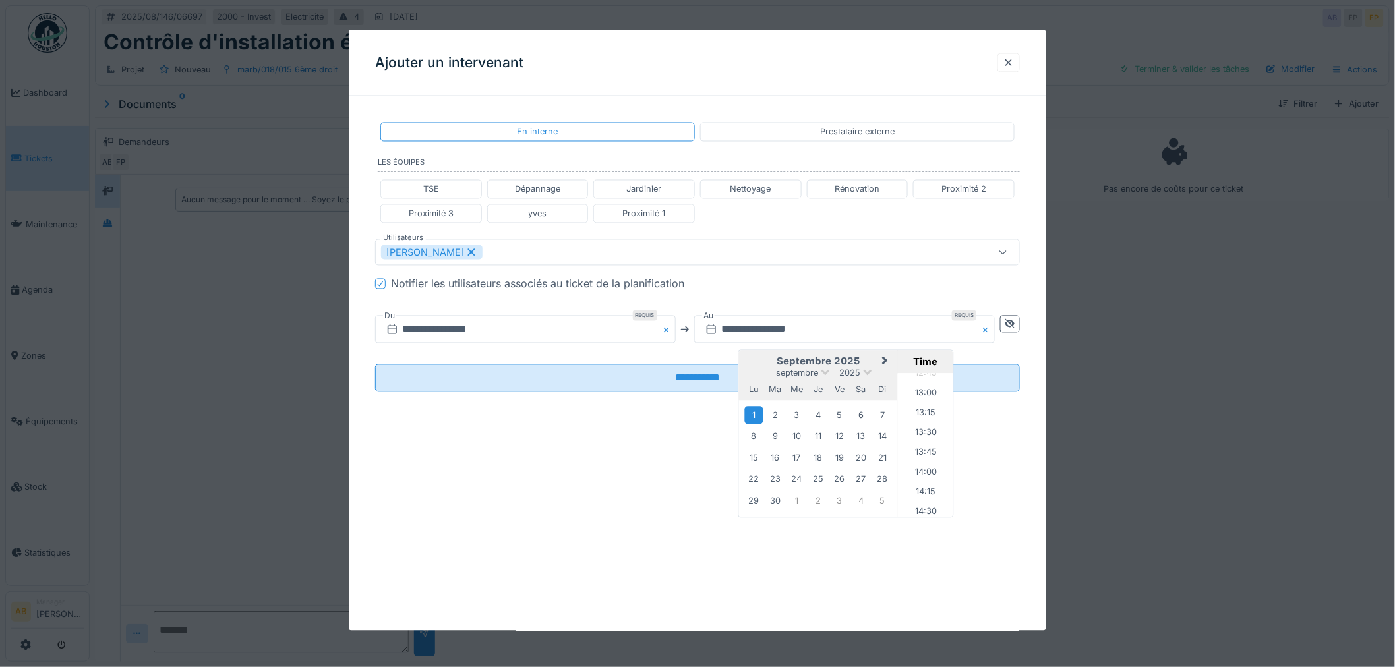
scroll to position [1019, 0]
click at [922, 475] on li "14:00" at bounding box center [926, 473] width 56 height 20
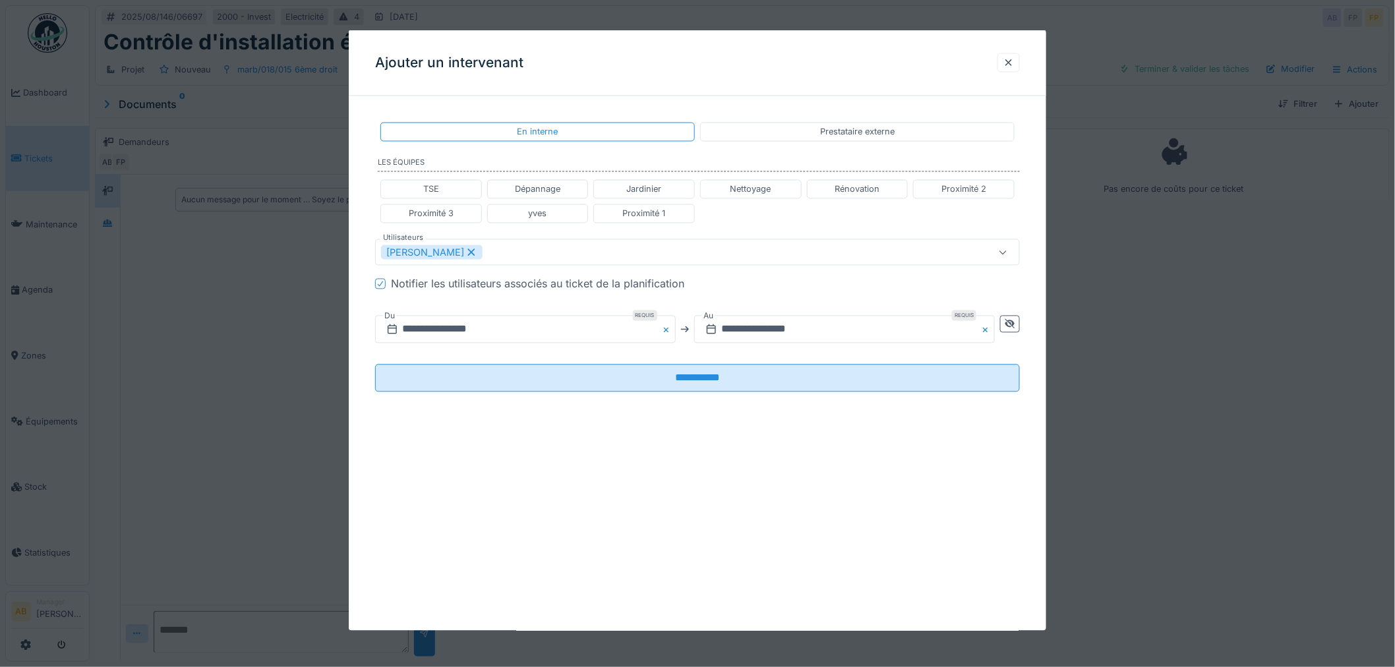
click at [814, 399] on fieldset "**********" at bounding box center [697, 255] width 645 height 296
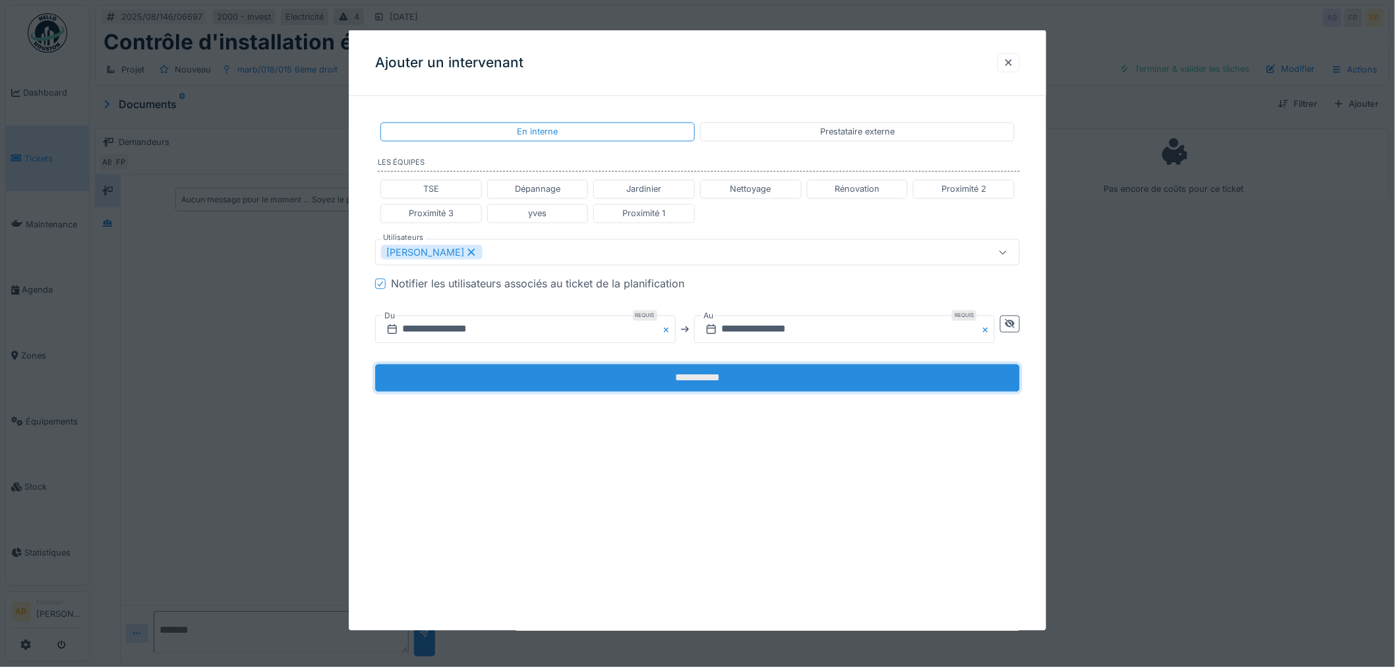
click at [798, 378] on input "**********" at bounding box center [697, 379] width 645 height 28
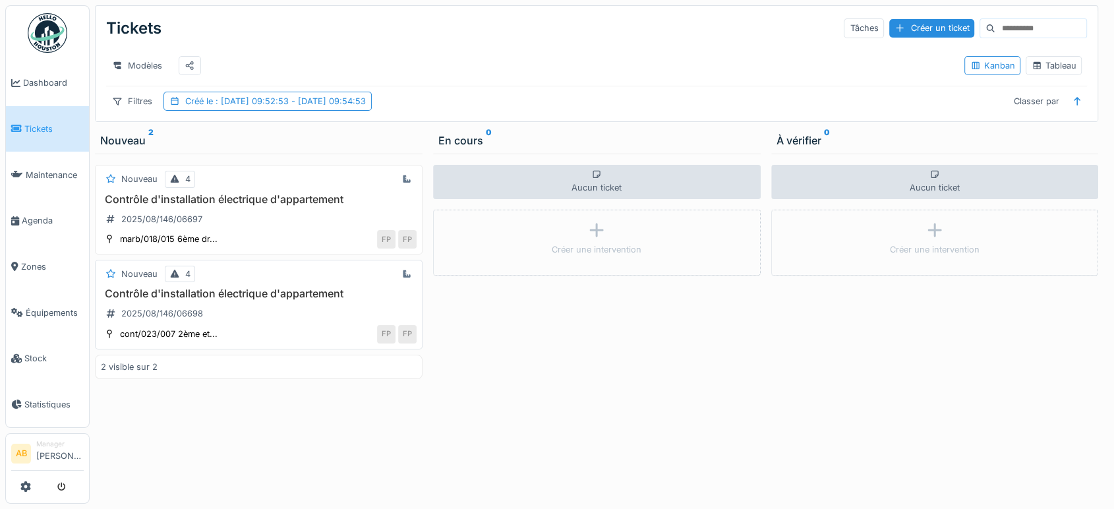
click at [306, 316] on div "Contrôle d'installation électrique d'appartement 2025/08/146/06698" at bounding box center [259, 305] width 316 height 37
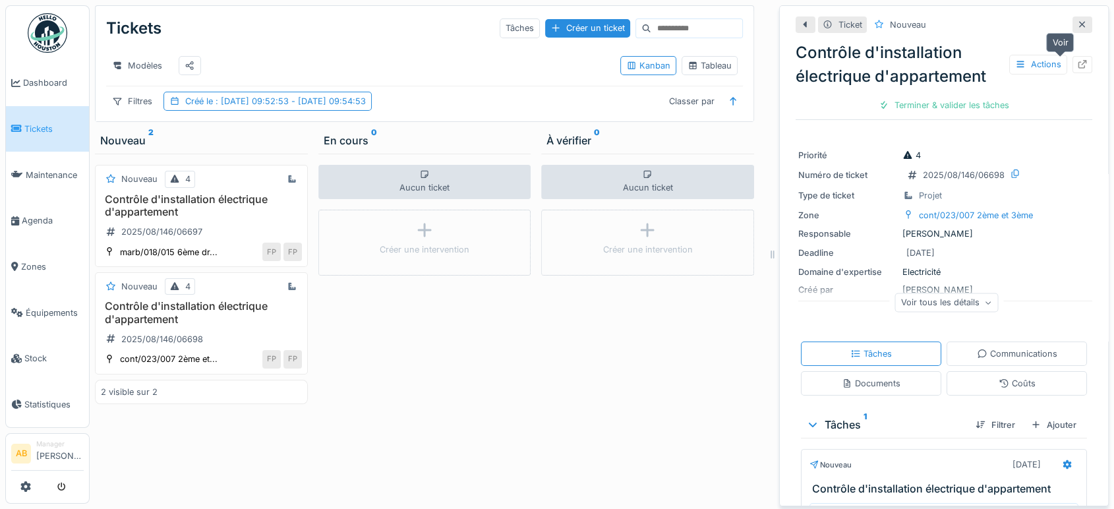
click at [1079, 62] on icon at bounding box center [1083, 64] width 9 height 9
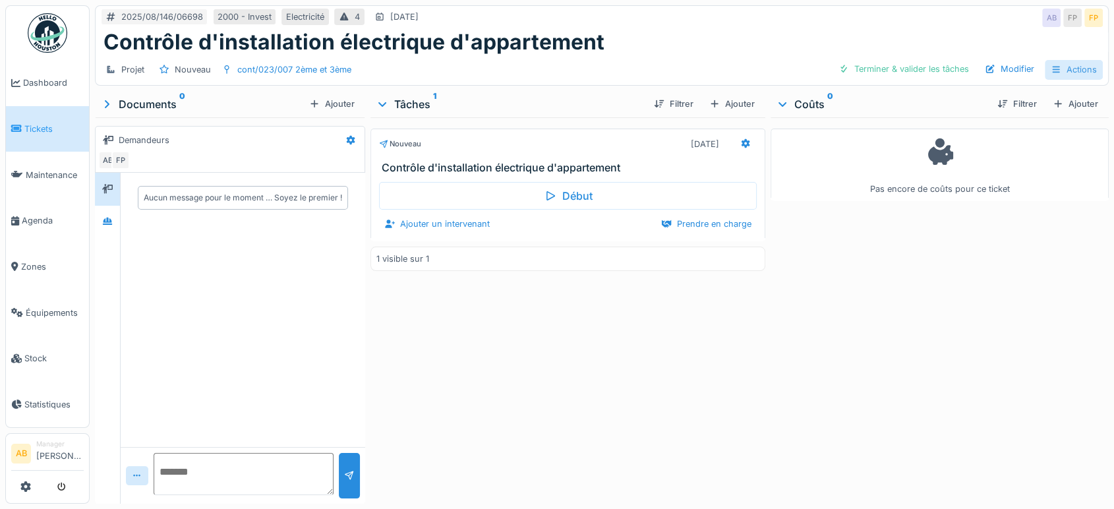
click at [1051, 65] on icon at bounding box center [1056, 69] width 11 height 9
click at [995, 60] on div "Modifier" at bounding box center [1010, 69] width 60 height 18
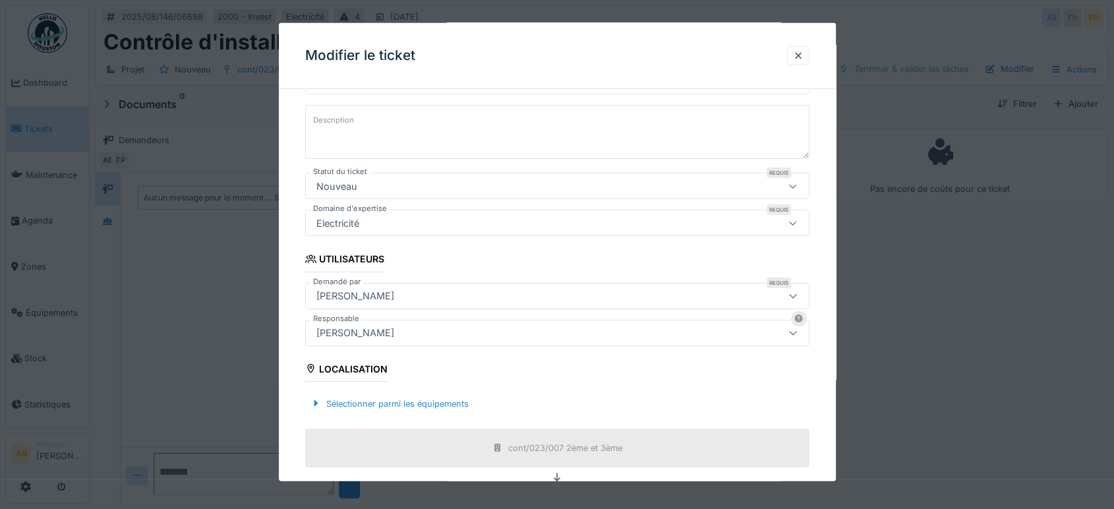
click at [400, 326] on div "[PERSON_NAME]" at bounding box center [355, 332] width 88 height 15
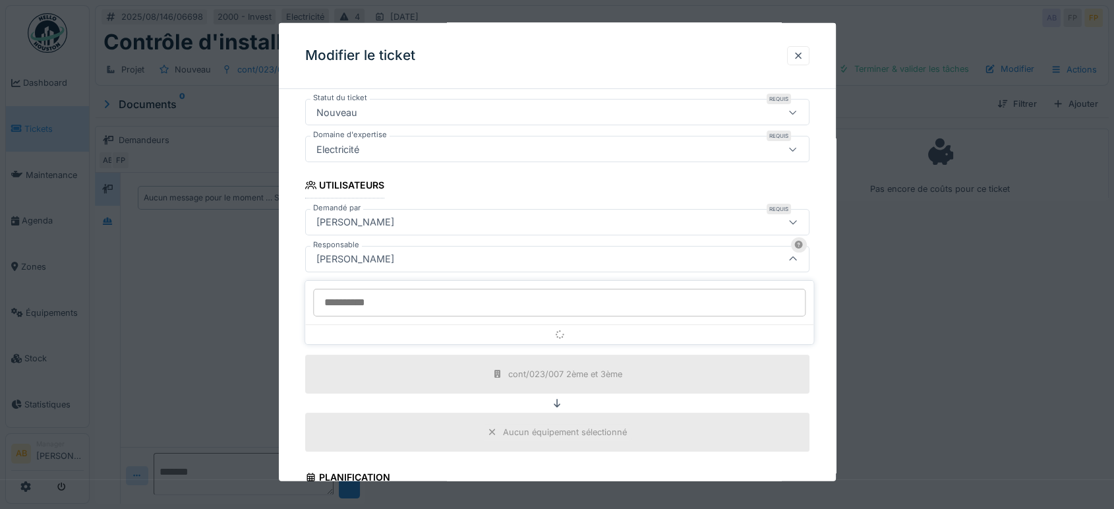
scroll to position [226, 0]
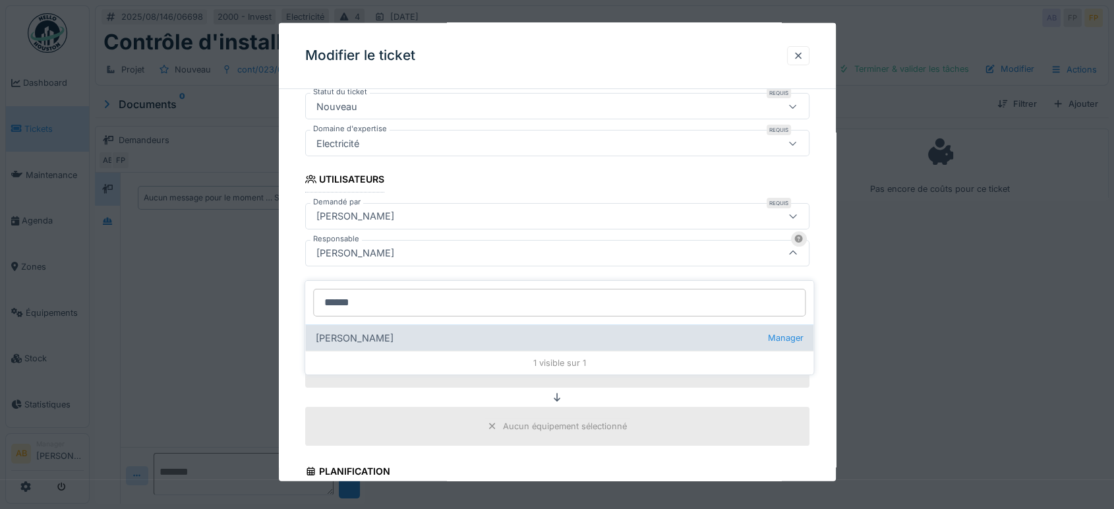
type input "******"
click at [394, 326] on div "[PERSON_NAME] Manager" at bounding box center [559, 337] width 508 height 26
type input "*****"
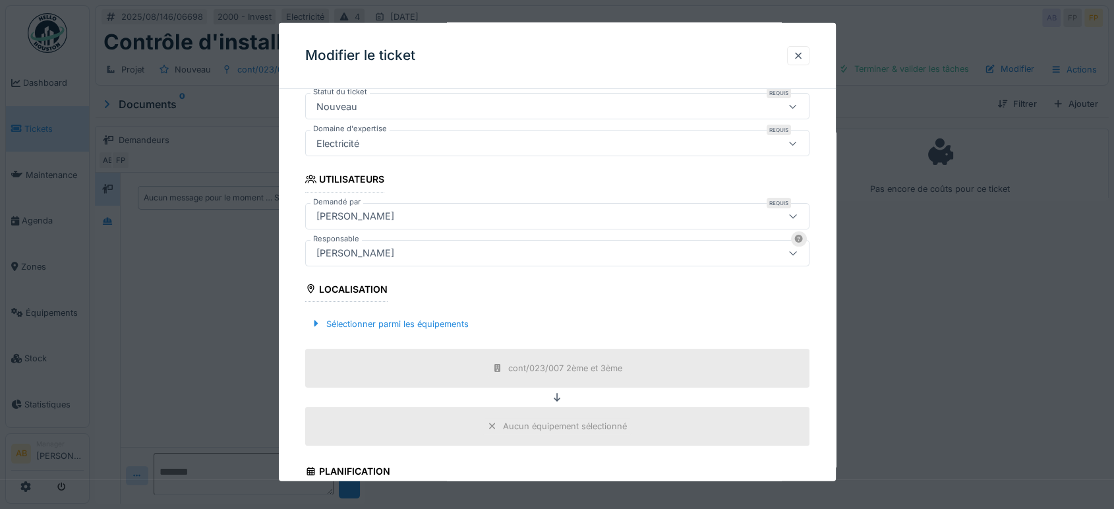
click at [388, 214] on div "[PERSON_NAME]" at bounding box center [355, 215] width 88 height 15
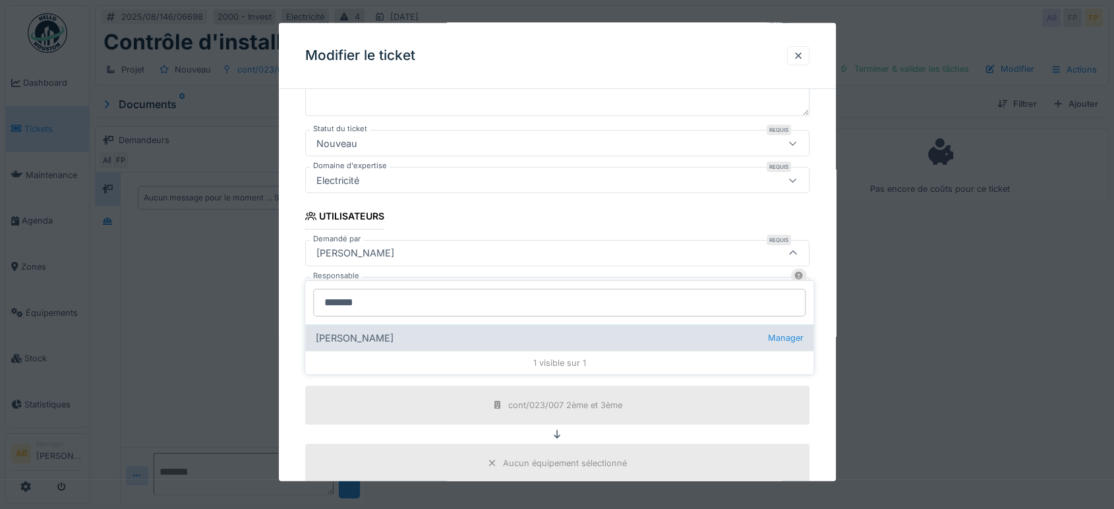
type input "*******"
click at [390, 331] on div "Nicolae Jitcu Manager" at bounding box center [559, 337] width 508 height 26
type input "*****"
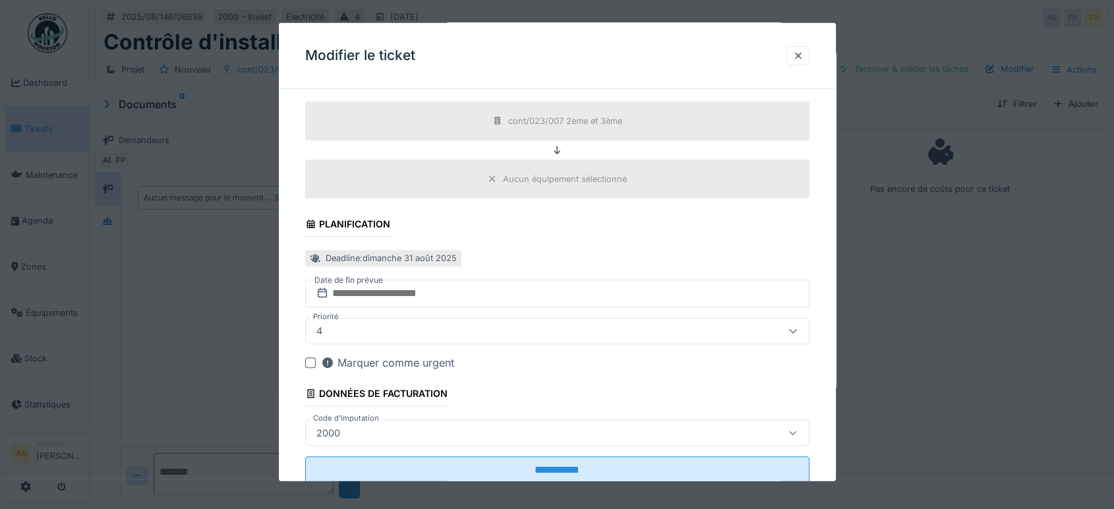
scroll to position [512, 0]
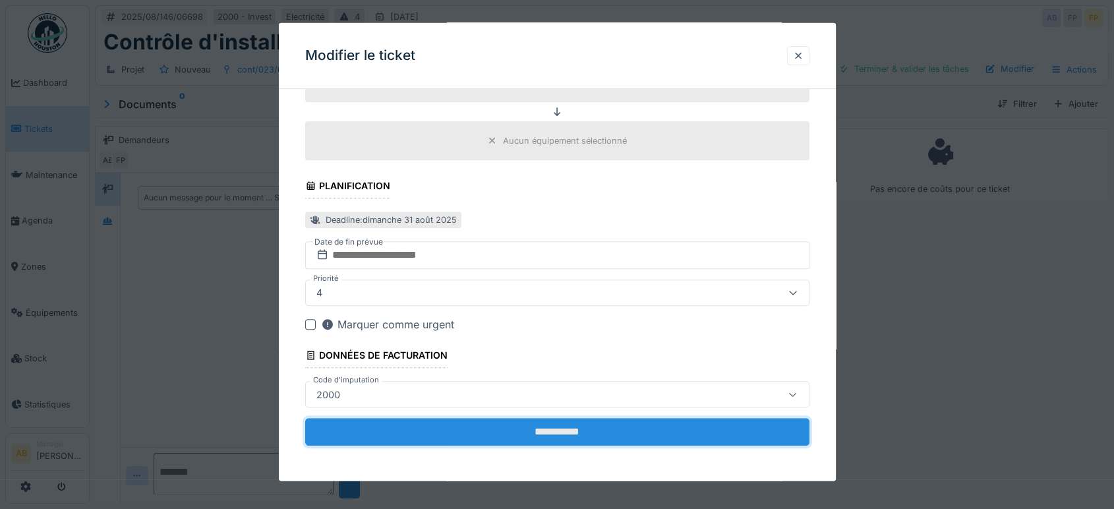
click at [561, 431] on input "**********" at bounding box center [557, 432] width 504 height 28
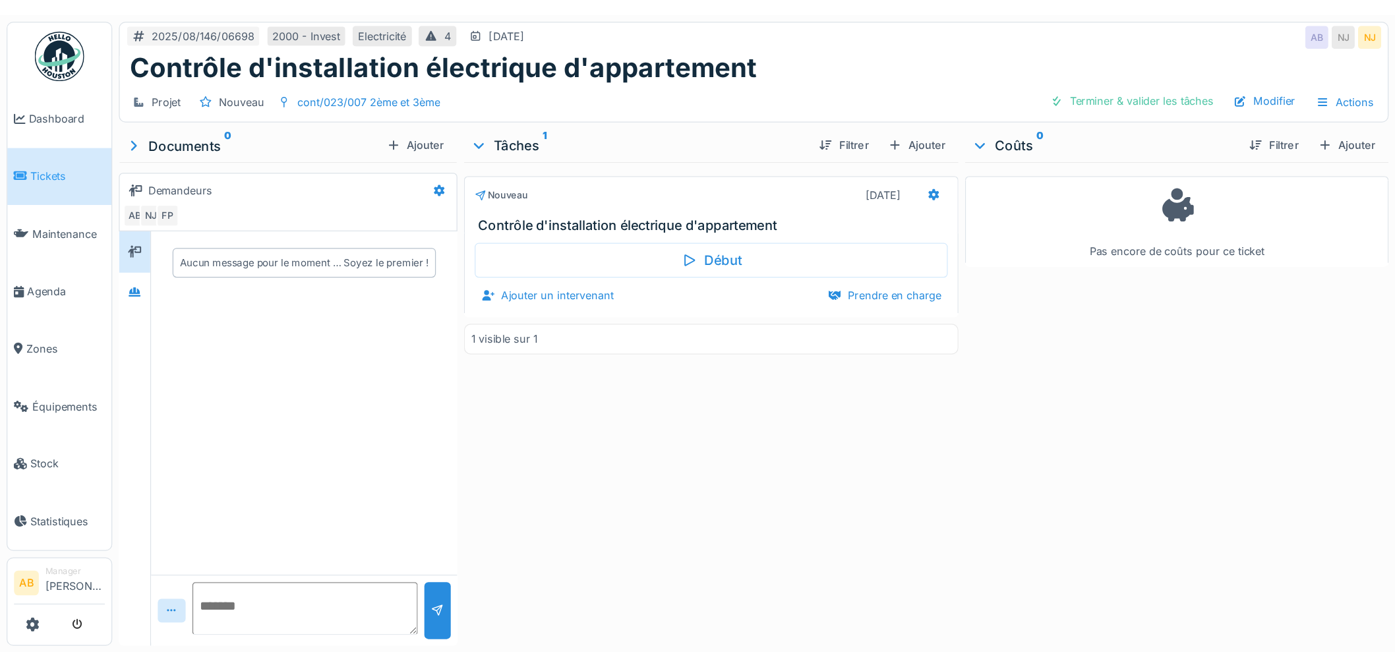
scroll to position [11, 0]
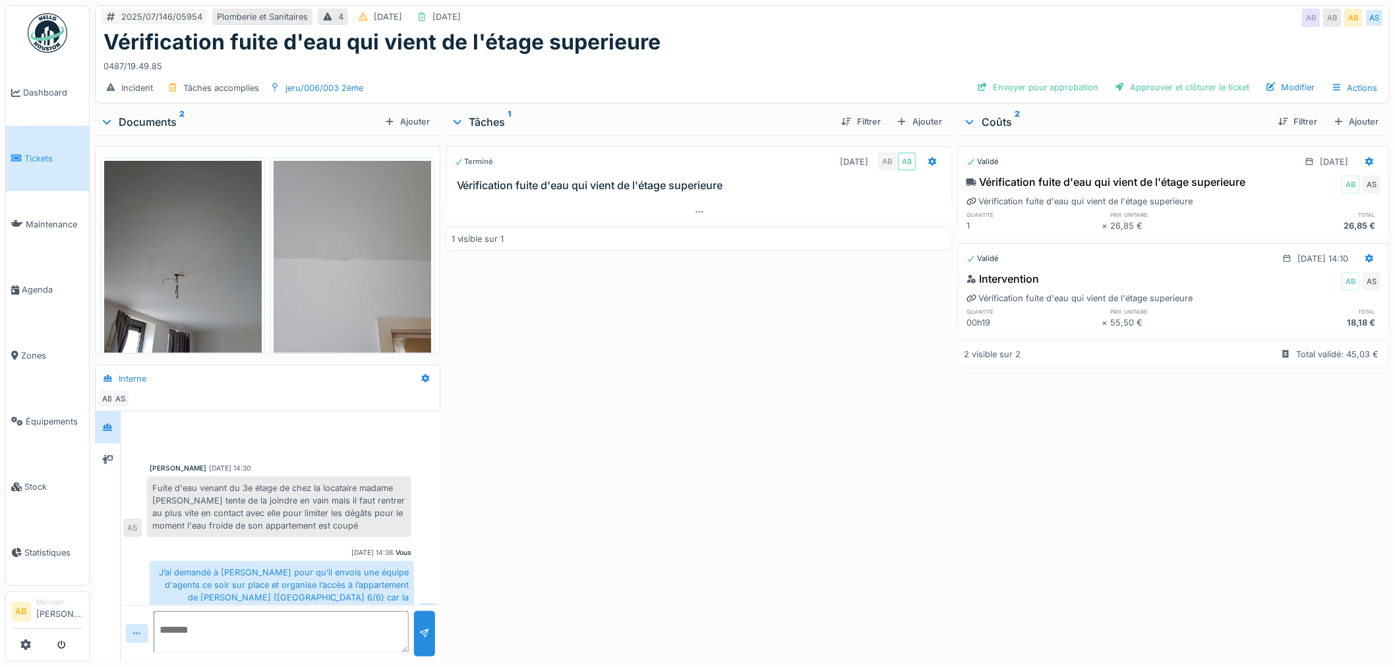
scroll to position [167, 0]
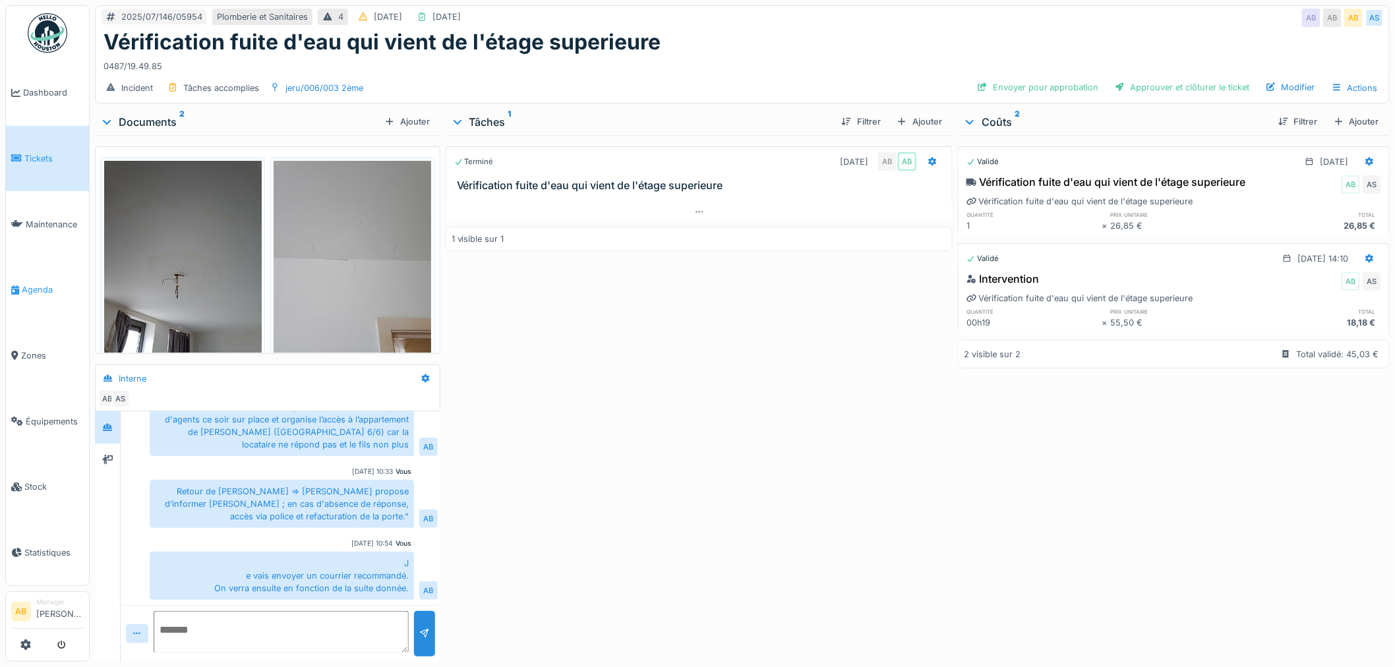
click at [28, 284] on span "Agenda" at bounding box center [53, 290] width 62 height 13
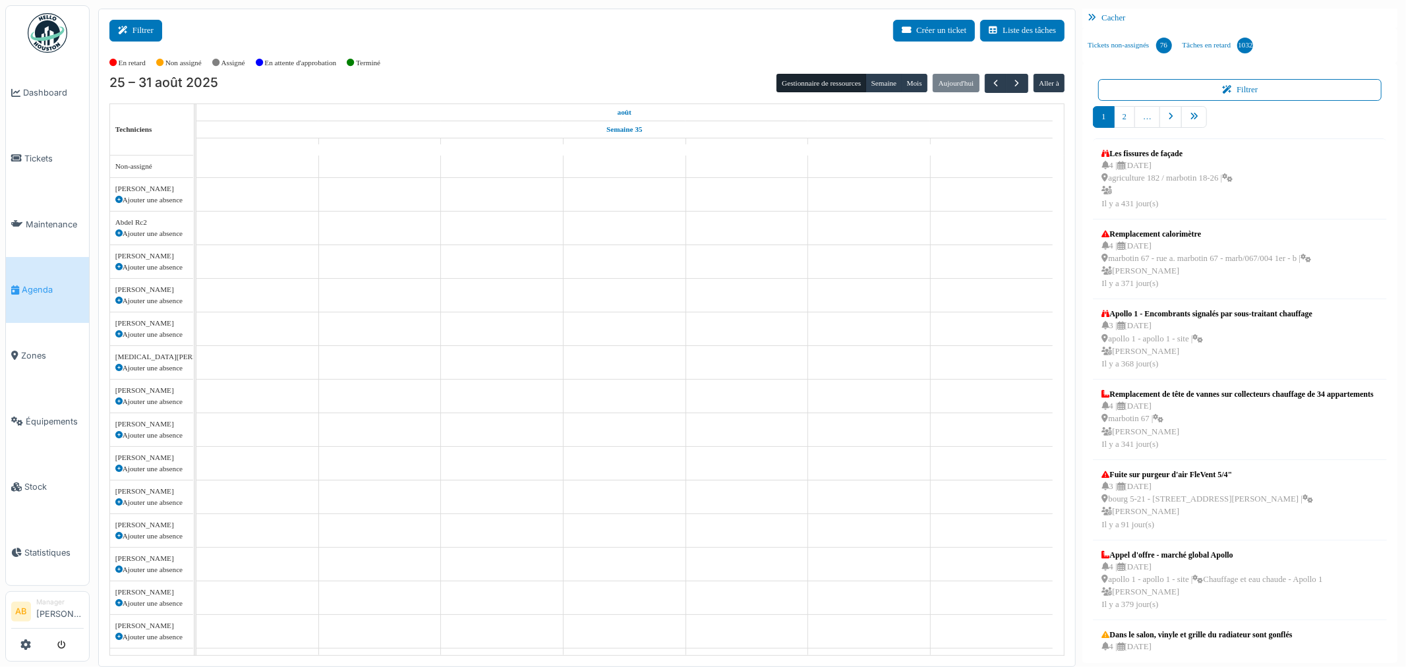
click at [150, 20] on button "Filtrer" at bounding box center [135, 31] width 53 height 22
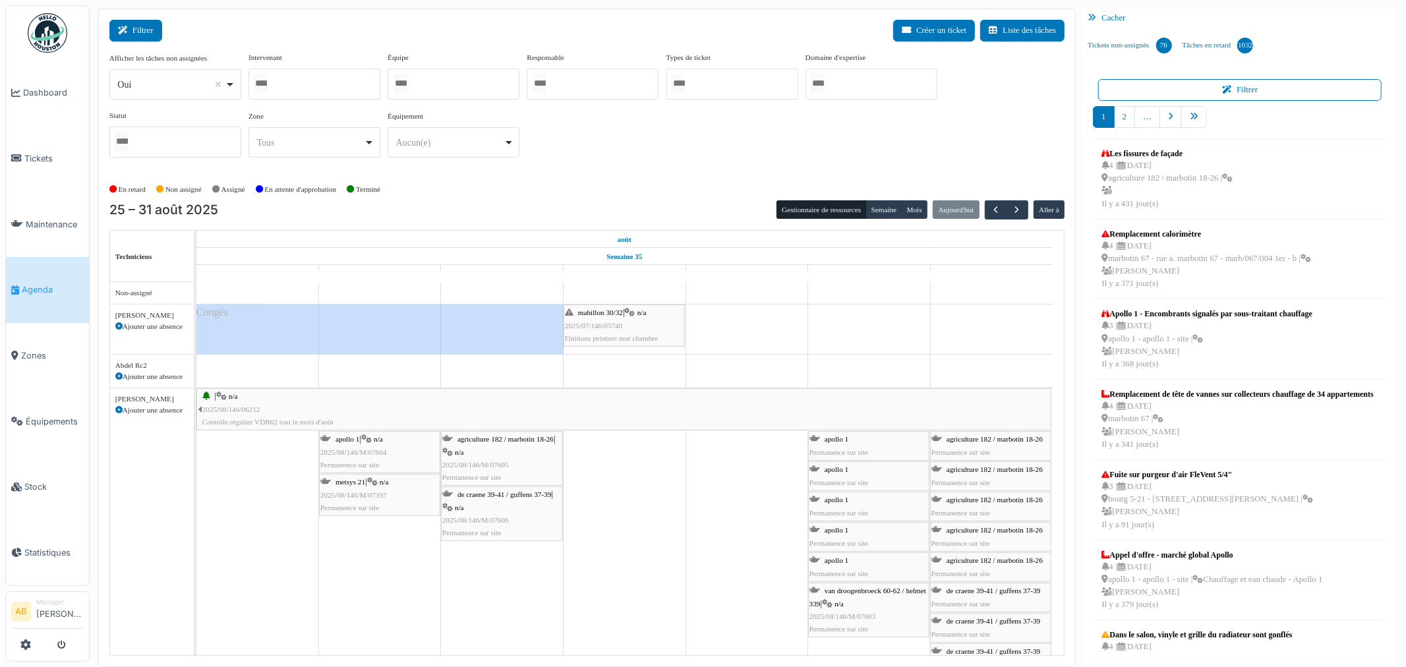
click at [150, 35] on button "Filtrer" at bounding box center [135, 31] width 53 height 22
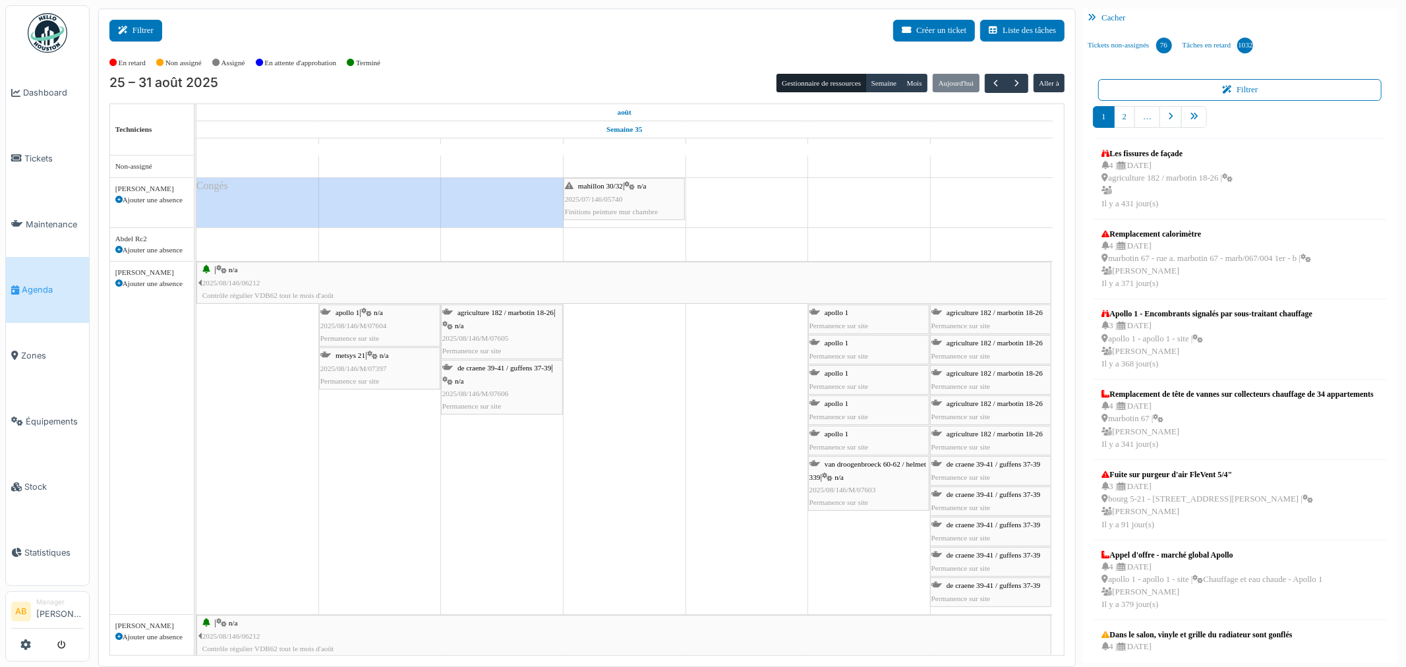
click at [149, 29] on button "Filtrer" at bounding box center [135, 31] width 53 height 22
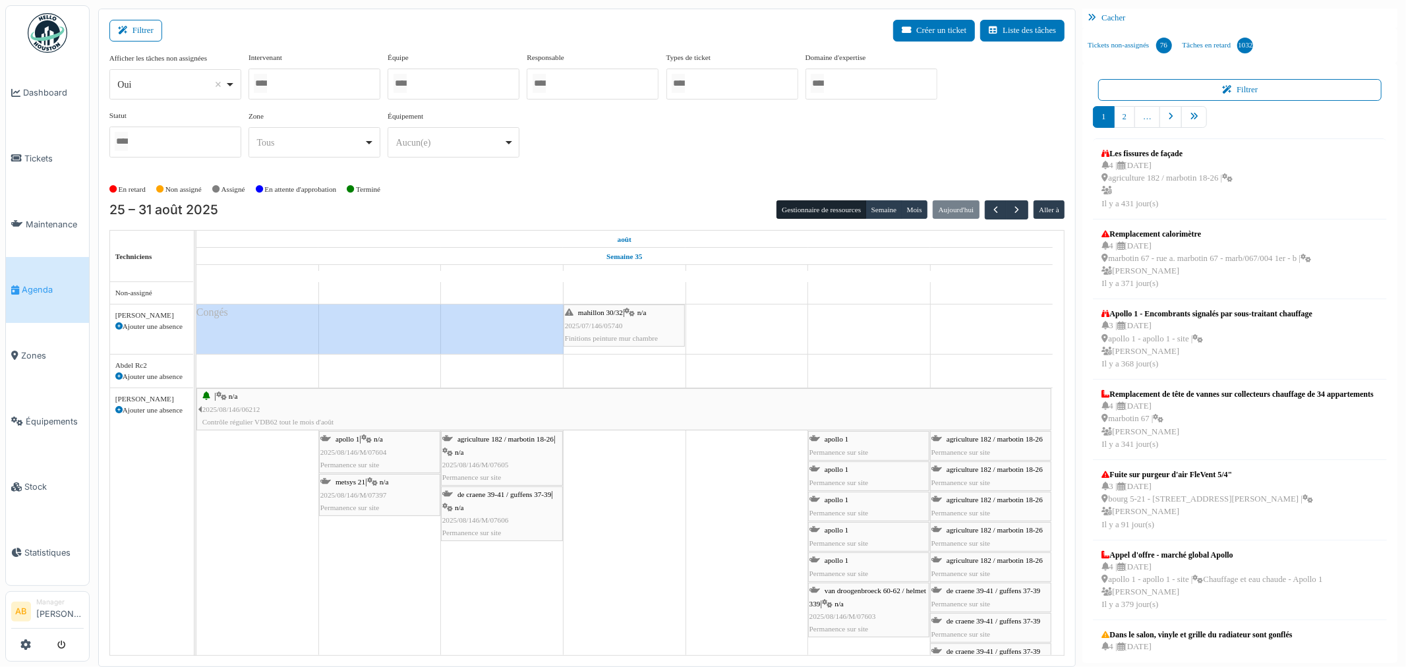
click at [167, 84] on div "Oui Remove item" at bounding box center [170, 85] width 107 height 14
select select "**"
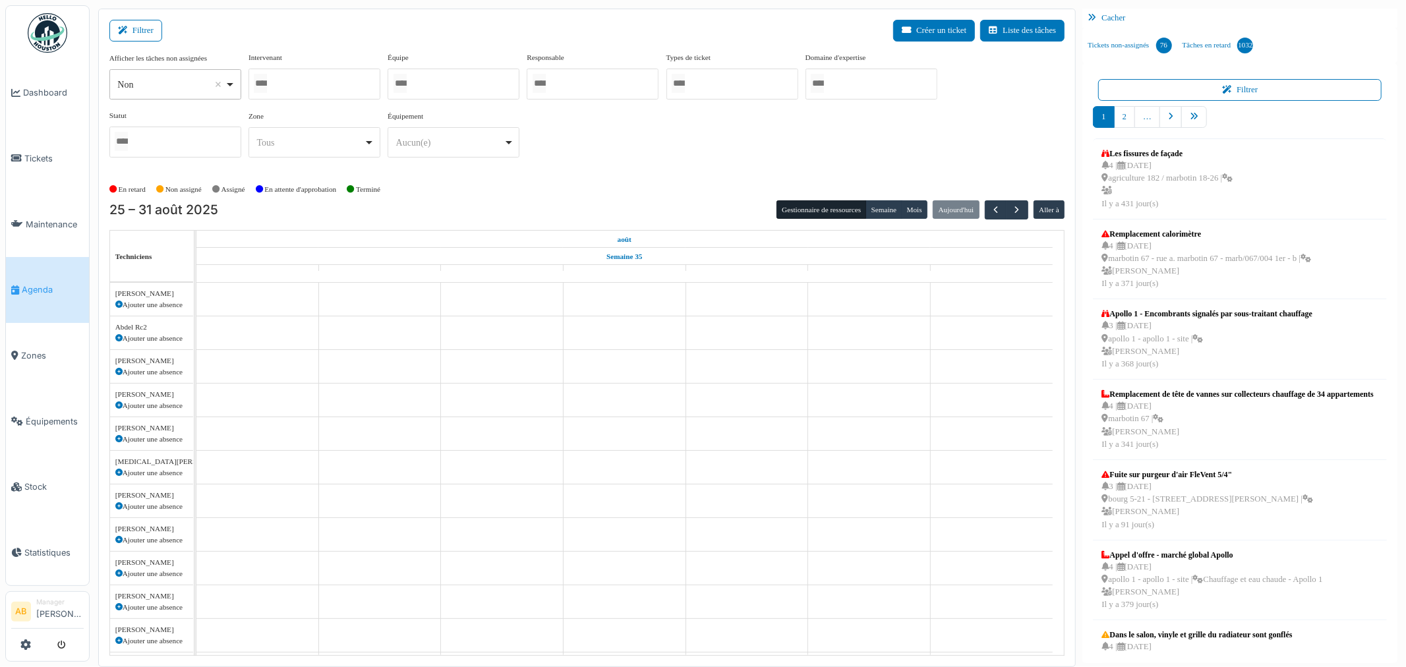
click at [309, 93] on div at bounding box center [315, 84] width 132 height 31
type input "****"
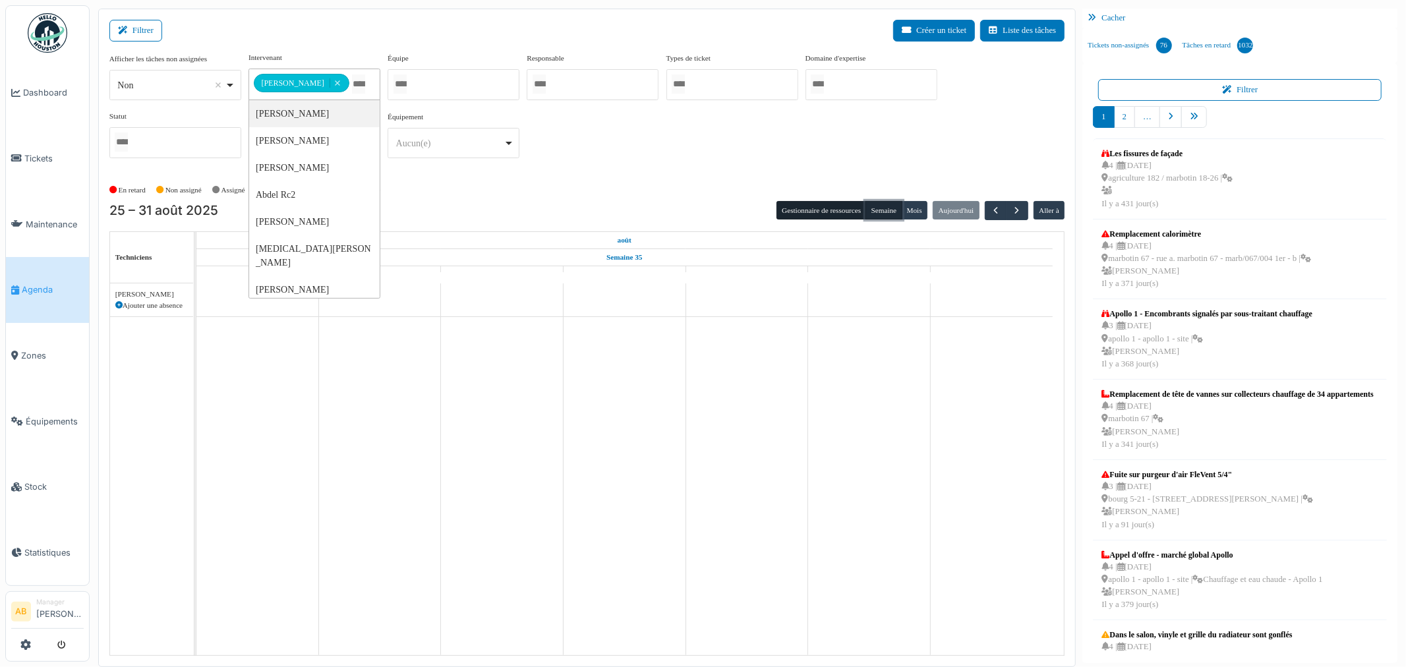
click at [878, 206] on button "Semaine" at bounding box center [884, 210] width 36 height 18
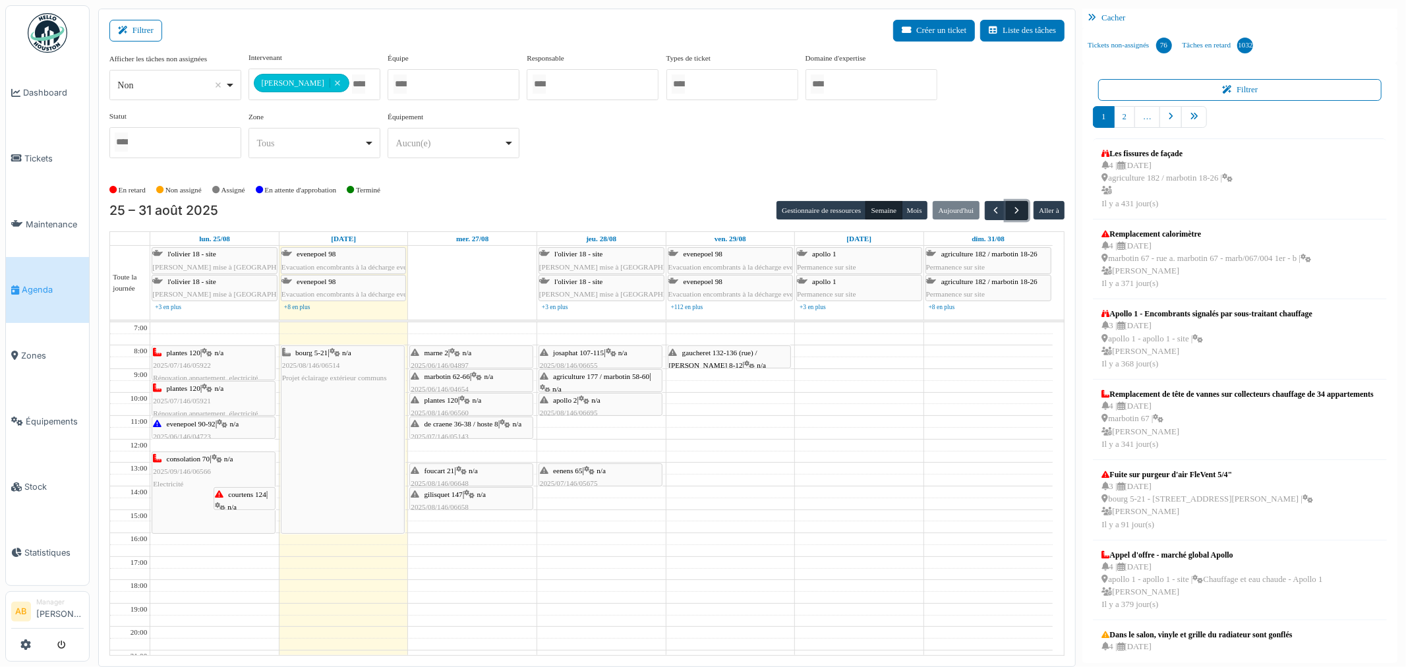
click at [1012, 216] on span "button" at bounding box center [1017, 210] width 11 height 11
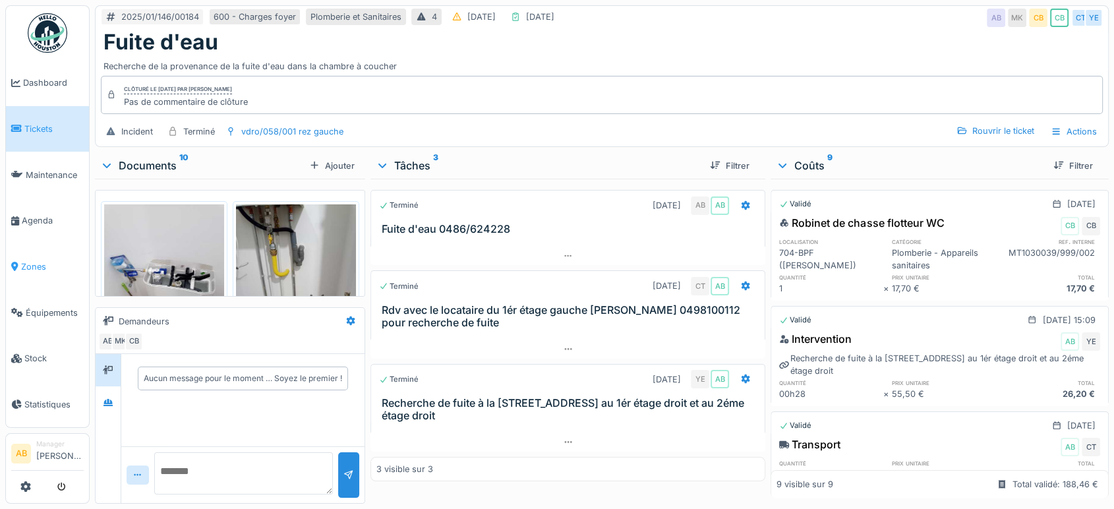
click at [35, 264] on span "Zones" at bounding box center [52, 266] width 63 height 13
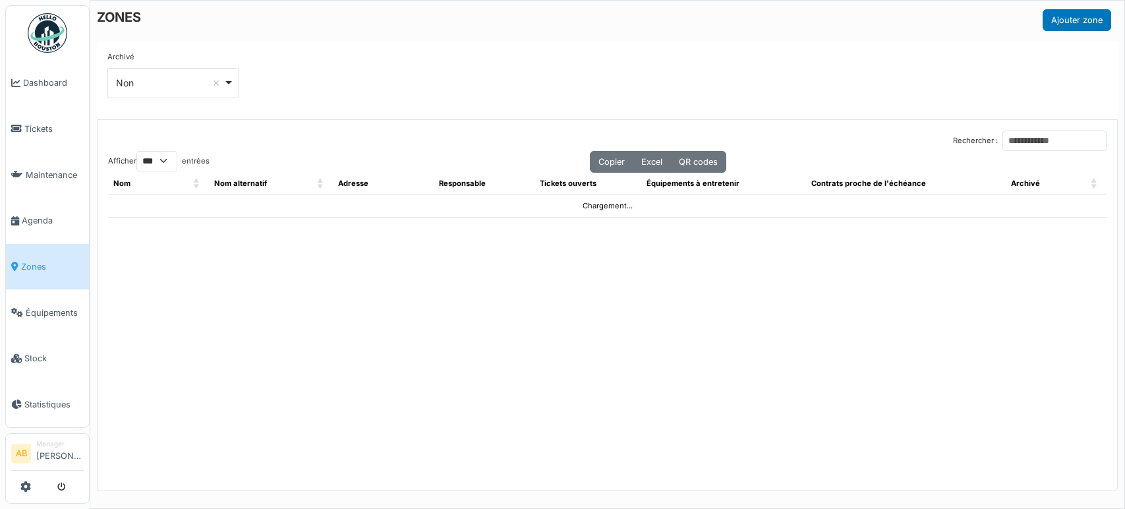
select select "***"
click at [1023, 144] on input "Rechercher :" at bounding box center [1055, 141] width 104 height 20
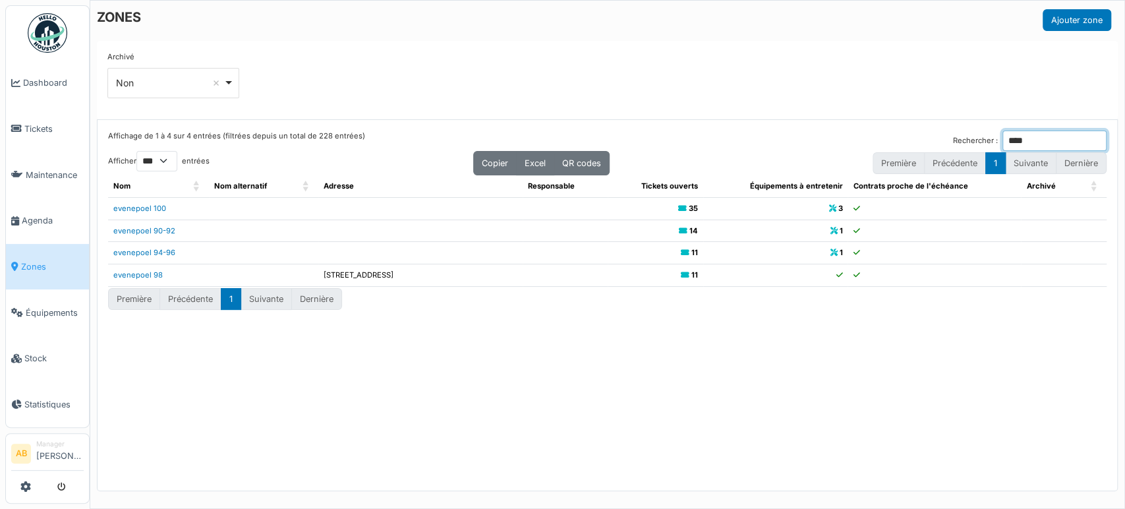
type input "****"
click at [163, 210] on link "evenepoel 100" at bounding box center [139, 208] width 53 height 9
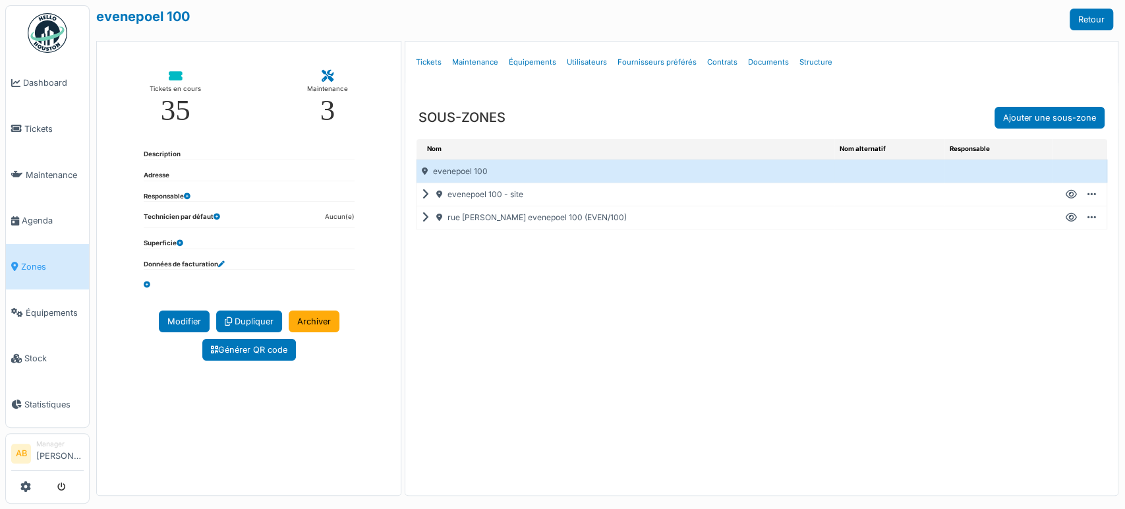
click at [422, 218] on icon at bounding box center [428, 218] width 13 height 1
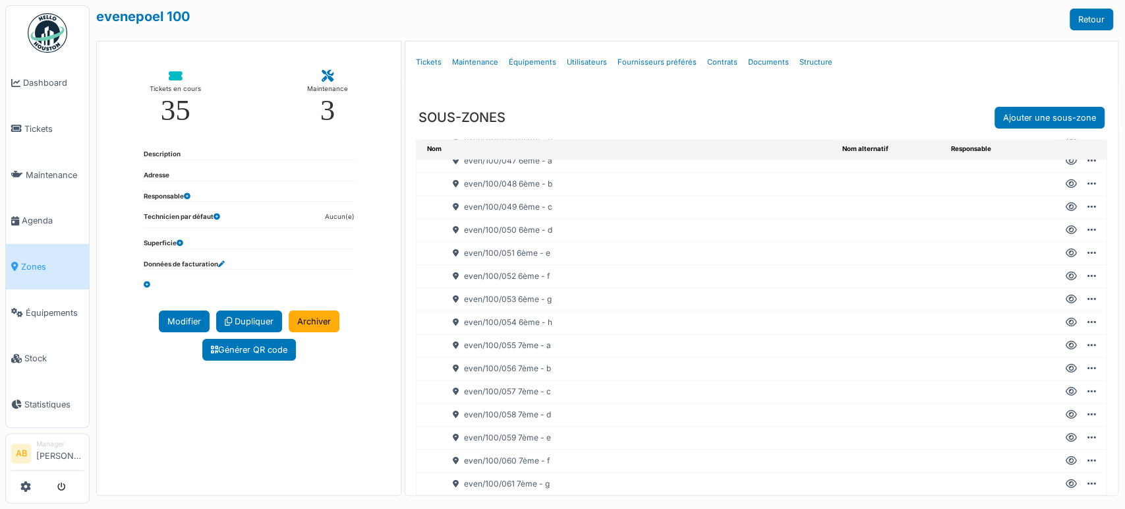
scroll to position [1145, 0]
click at [1066, 318] on div at bounding box center [1071, 319] width 11 height 12
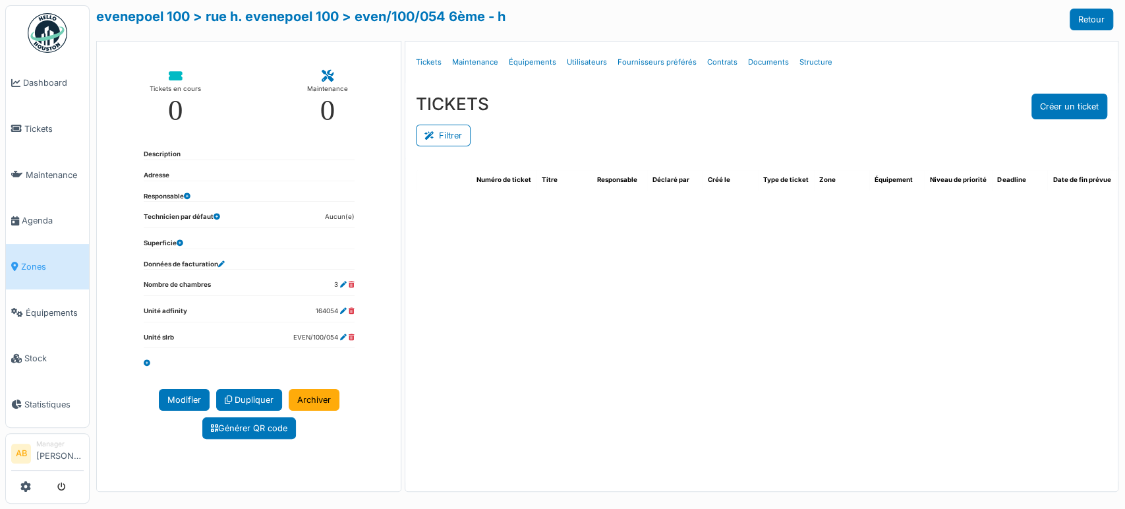
select select "***"
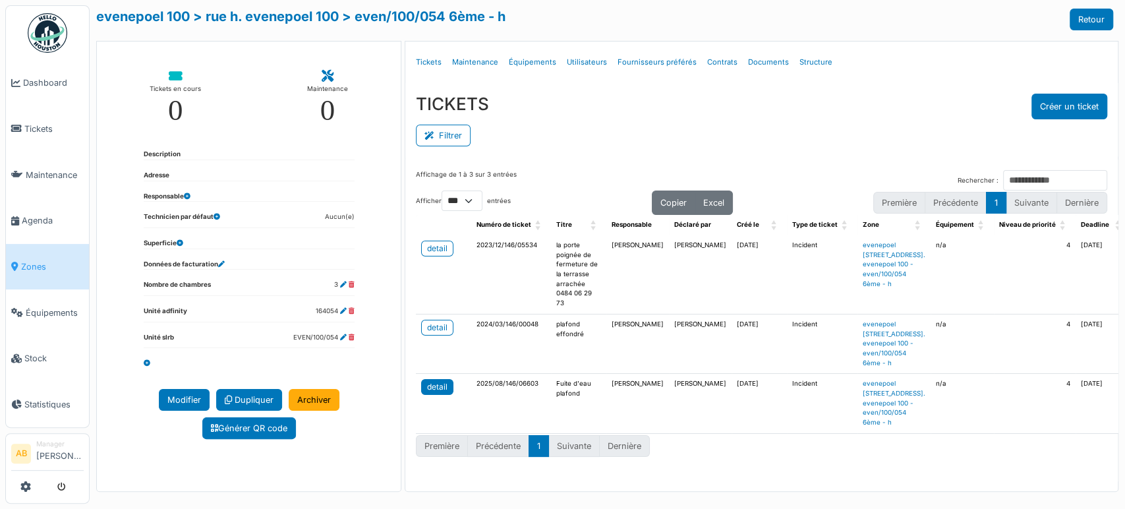
click at [429, 390] on div "detail" at bounding box center [437, 387] width 20 height 12
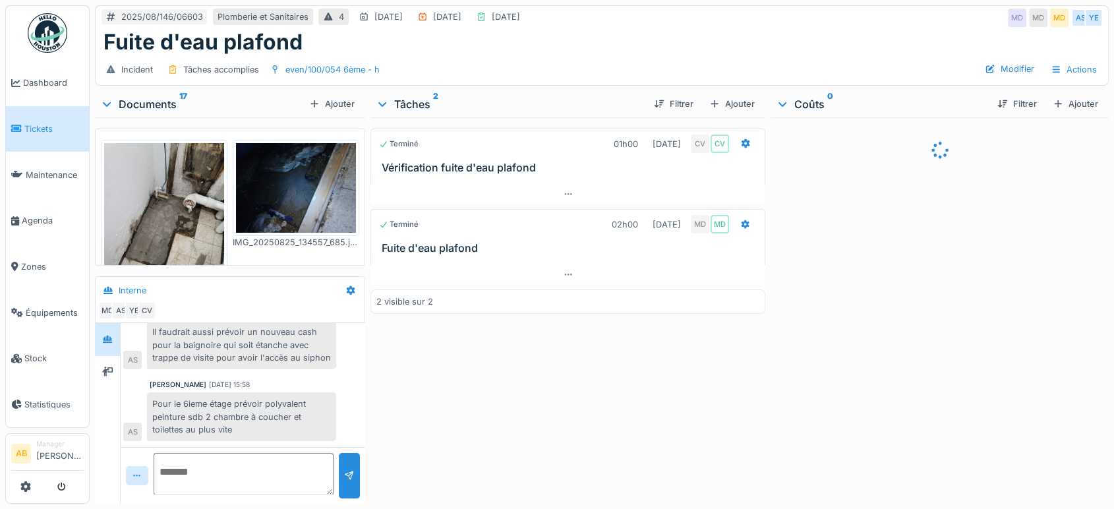
scroll to position [443, 0]
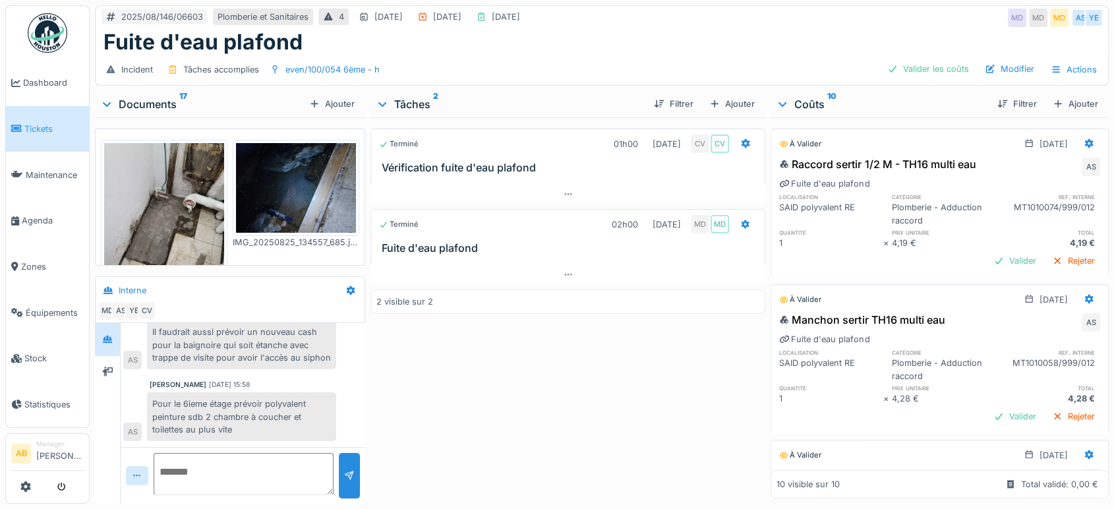
click at [158, 104] on div "Documents 17" at bounding box center [202, 104] width 204 height 16
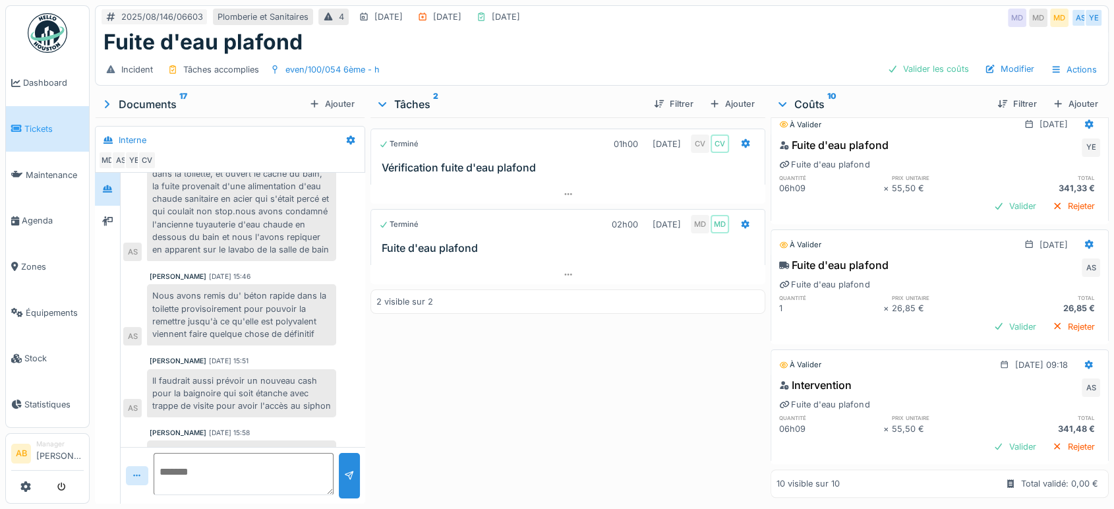
scroll to position [1125, 0]
click at [1000, 425] on div "Intervention AS Fuite d'eau plafond quantité prix unitaire total 06h09 × 55,50 …" at bounding box center [940, 417] width 338 height 86
click at [996, 438] on div "Valider" at bounding box center [1014, 447] width 53 height 18
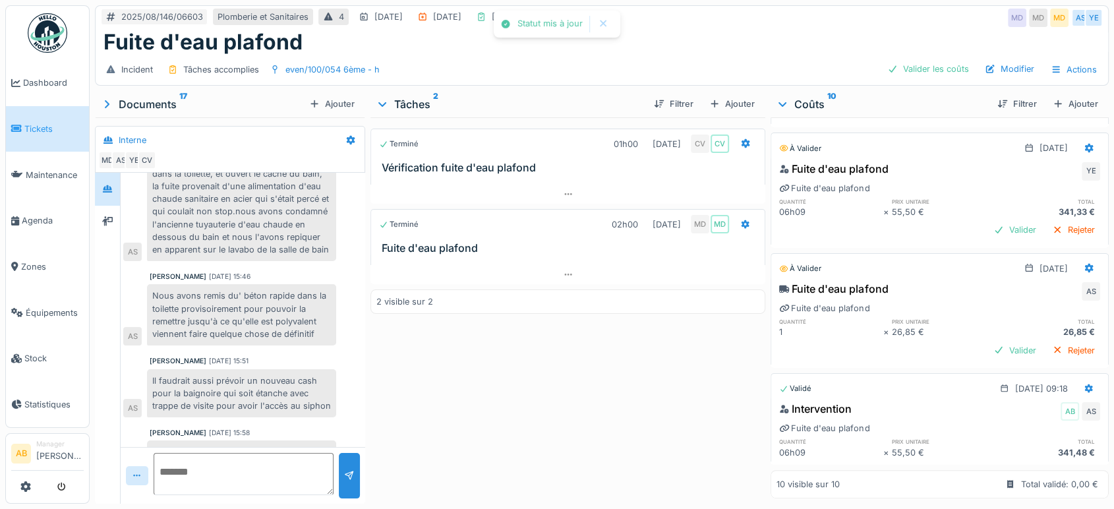
click at [996, 317] on h6 "total" at bounding box center [1048, 321] width 104 height 9
click at [990, 342] on div "Valider" at bounding box center [1014, 351] width 53 height 18
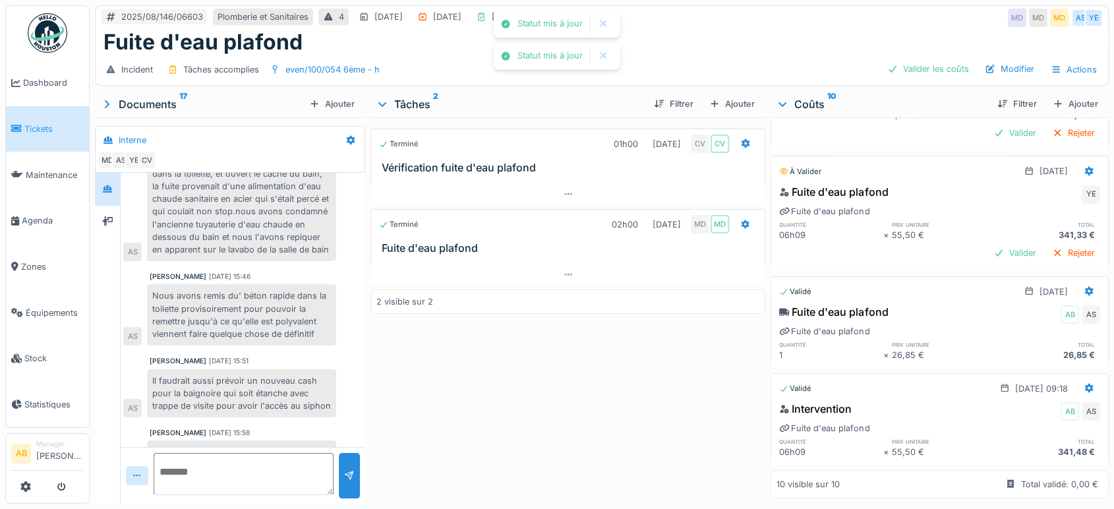
scroll to position [1079, 0]
click at [996, 229] on div "341,33 €" at bounding box center [1048, 235] width 104 height 13
click at [988, 244] on div "Valider" at bounding box center [1014, 253] width 53 height 18
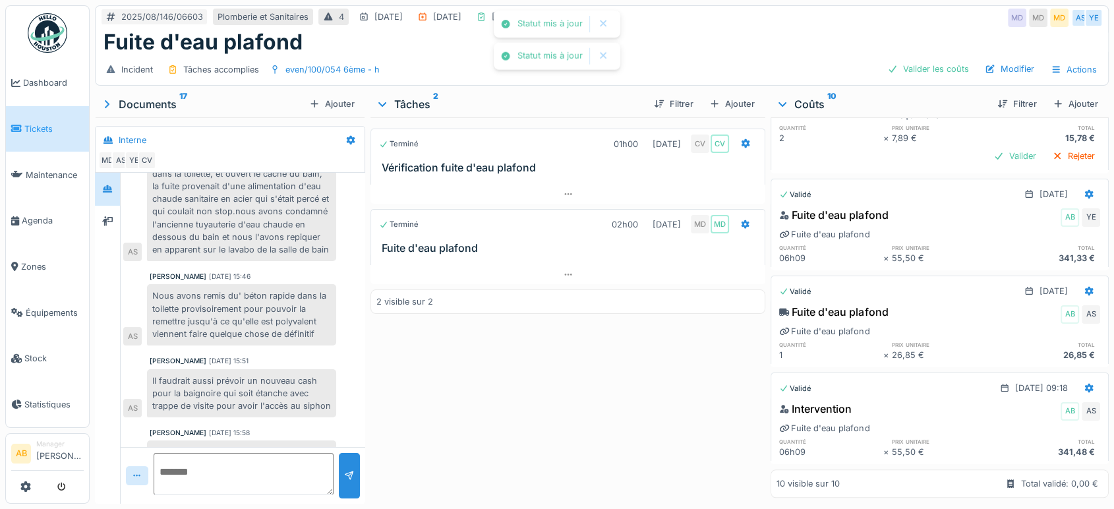
scroll to position [1056, 0]
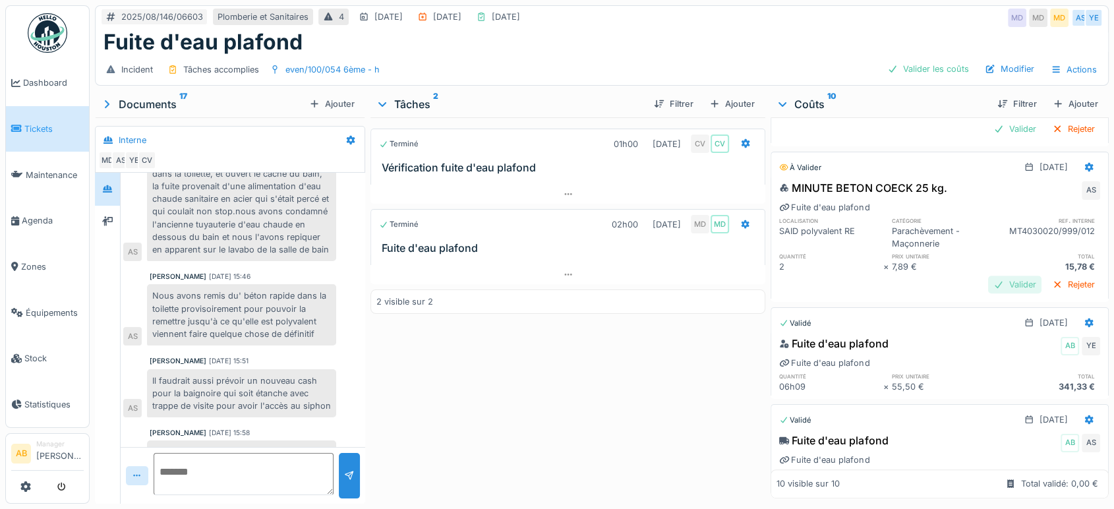
click at [988, 276] on div "Valider" at bounding box center [1014, 285] width 53 height 18
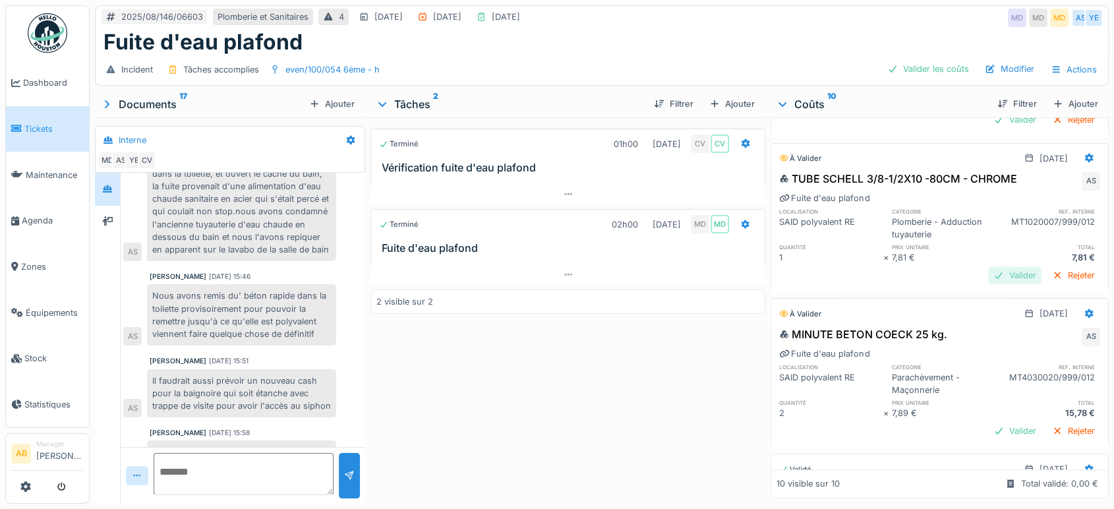
click at [988, 268] on div "Valider" at bounding box center [1014, 275] width 53 height 18
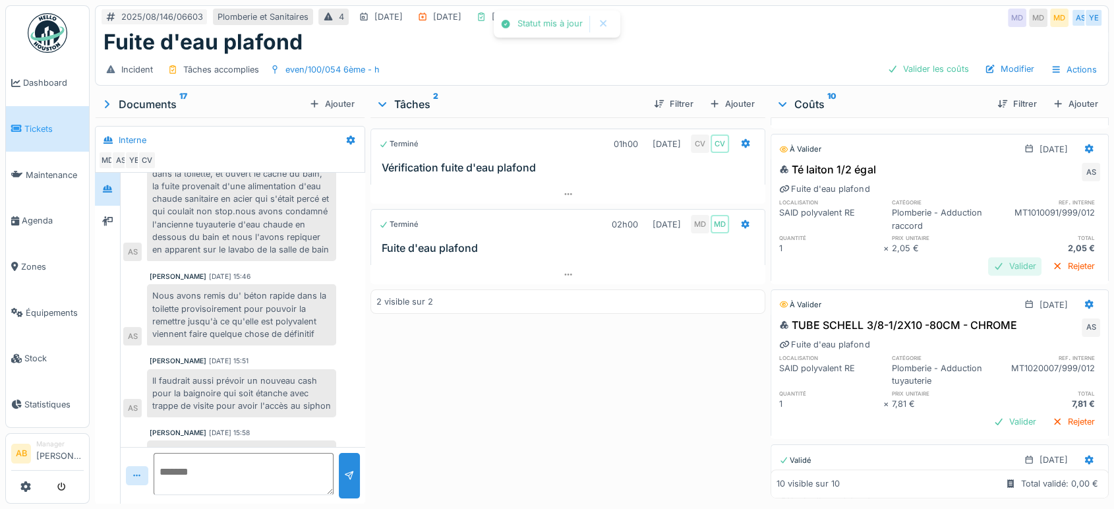
click at [988, 257] on div "Valider" at bounding box center [1014, 266] width 53 height 18
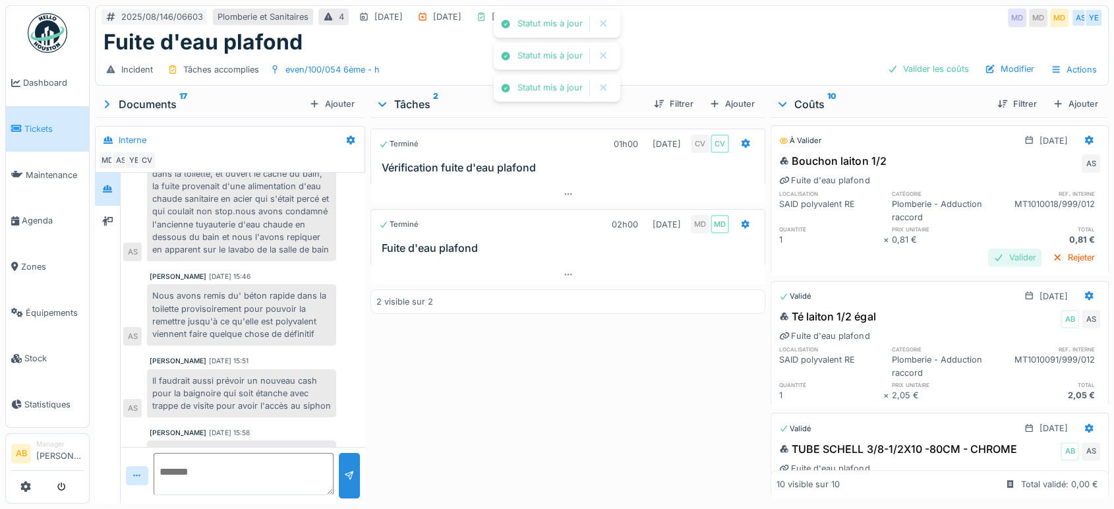
click at [988, 249] on div "Valider" at bounding box center [1014, 258] width 53 height 18
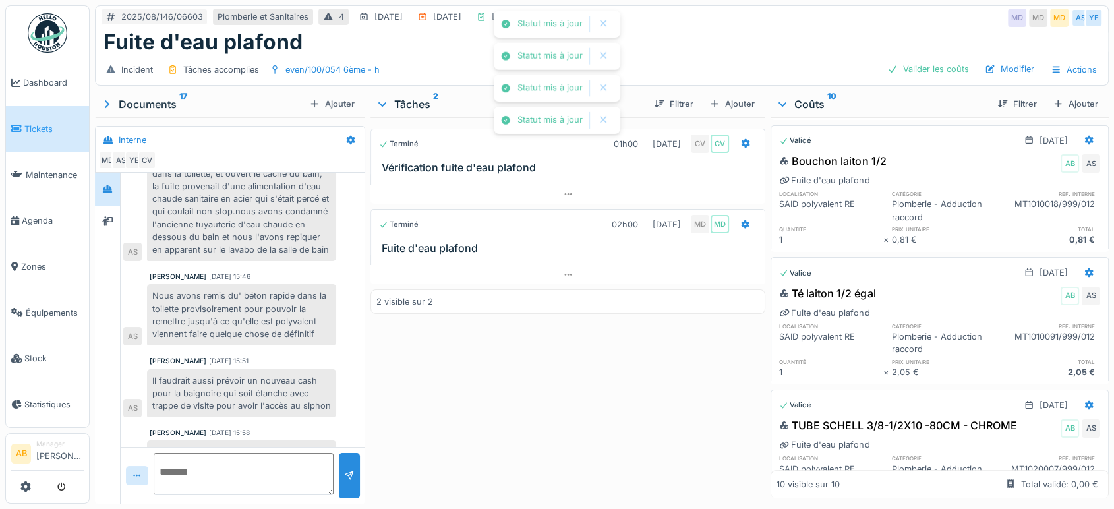
scroll to position [324, 0]
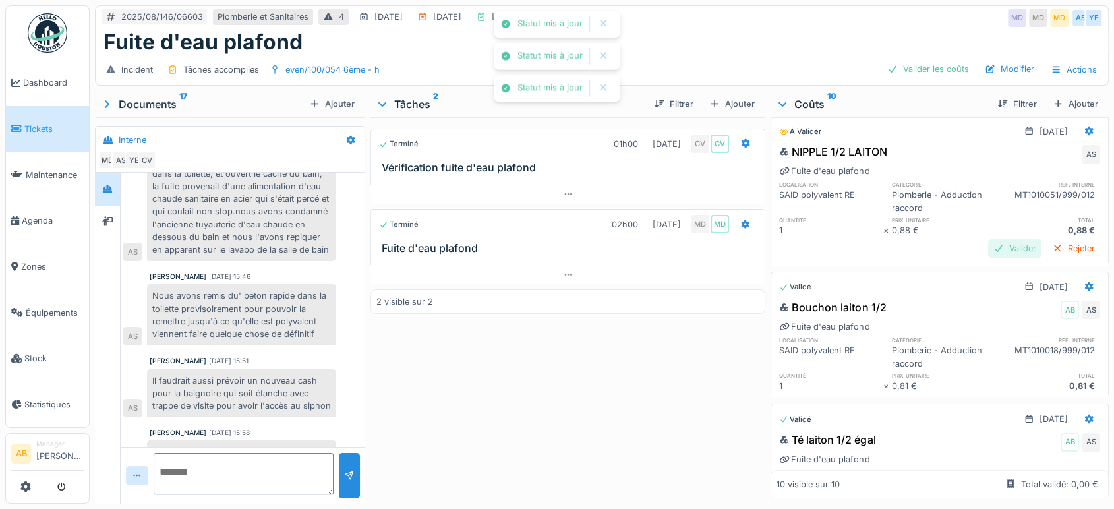
click at [988, 243] on div "Valider" at bounding box center [1014, 248] width 53 height 18
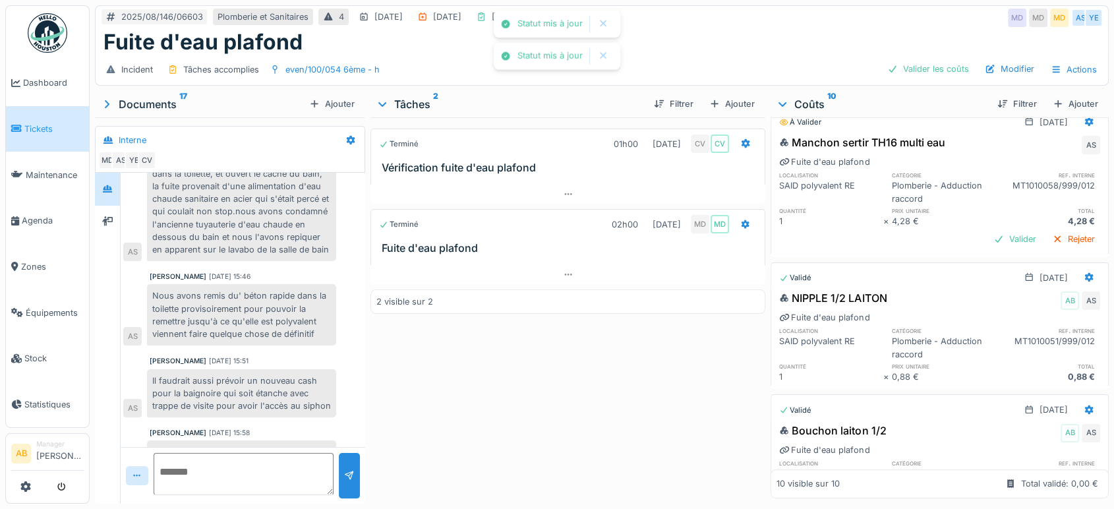
scroll to position [104, 0]
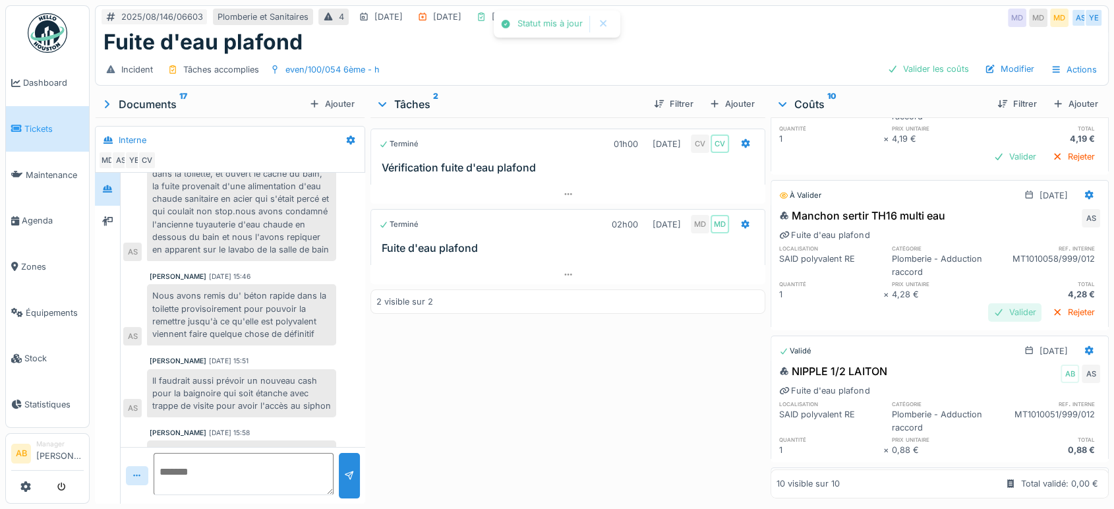
click at [988, 303] on div "Valider" at bounding box center [1014, 312] width 53 height 18
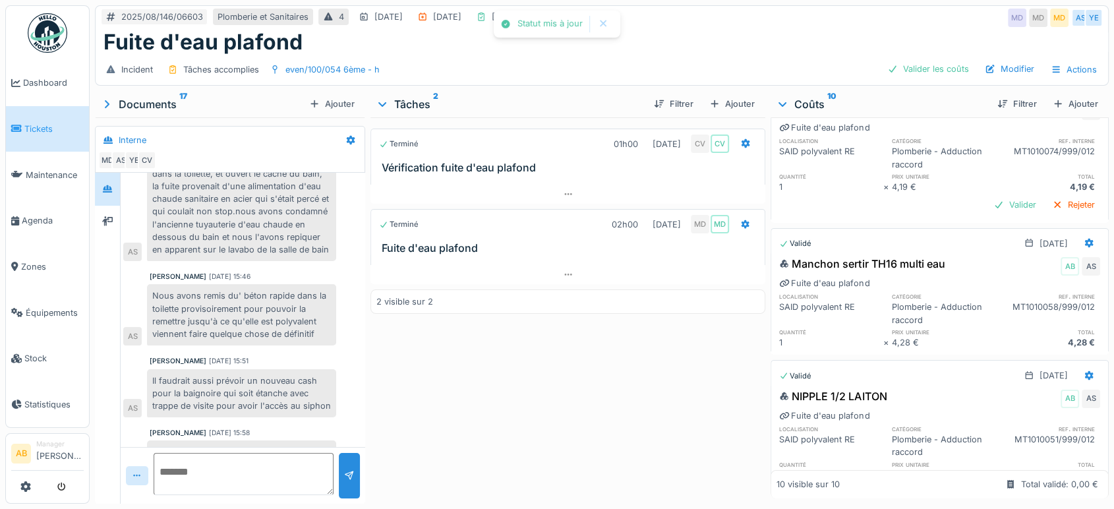
scroll to position [31, 0]
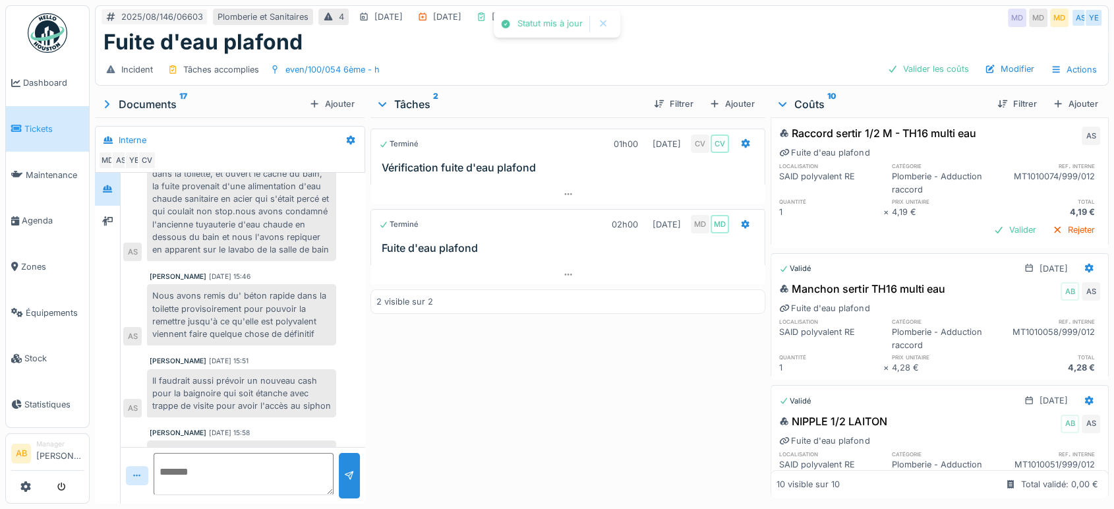
click at [991, 231] on div "Raccord sertir 1/2 M - TH16 multi eau AS Fuite d'eau plafond localisation catég…" at bounding box center [940, 184] width 338 height 122
click at [988, 221] on div "Valider" at bounding box center [1014, 230] width 53 height 18
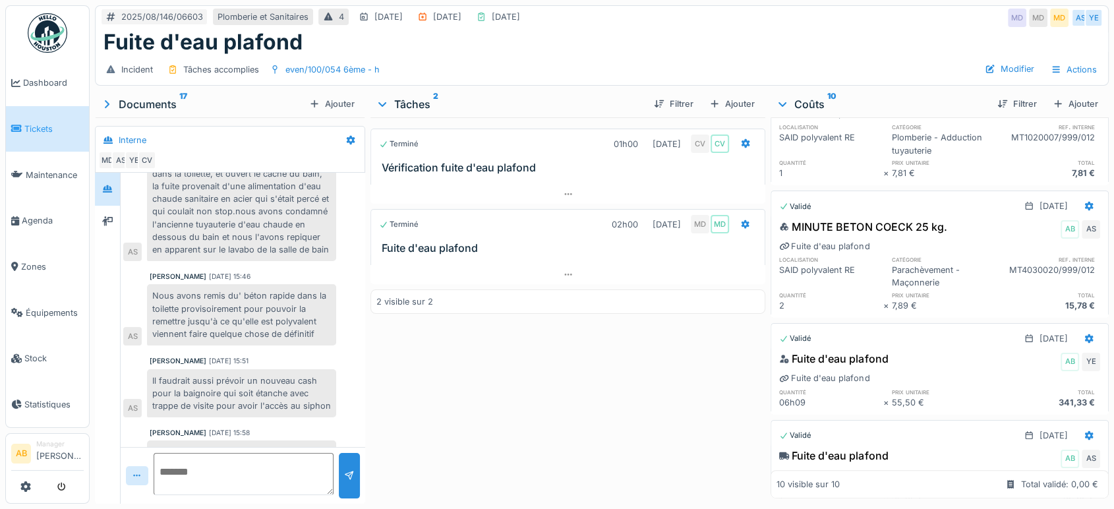
scroll to position [733, 0]
click at [521, 269] on div at bounding box center [568, 274] width 395 height 19
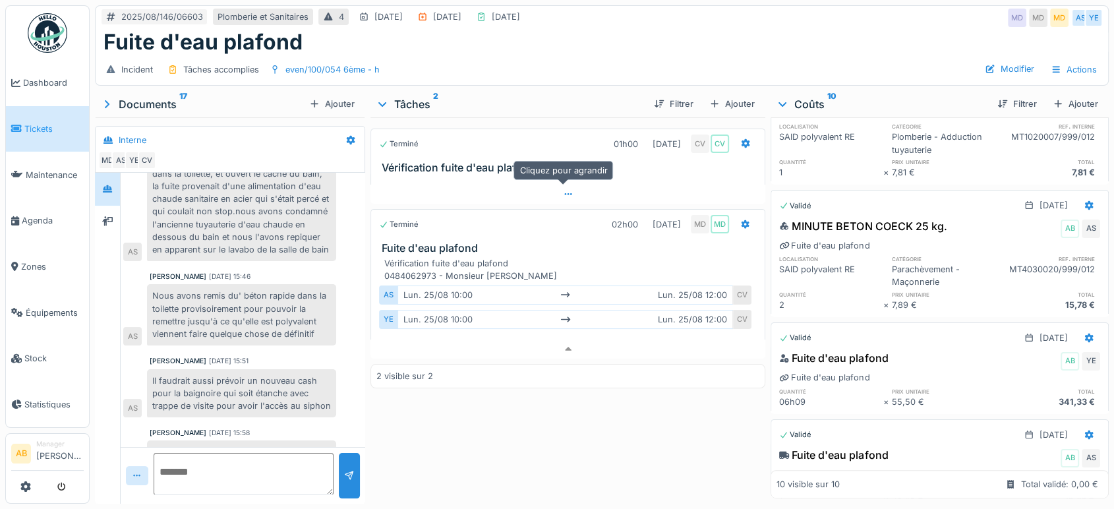
click at [564, 190] on icon at bounding box center [568, 194] width 11 height 9
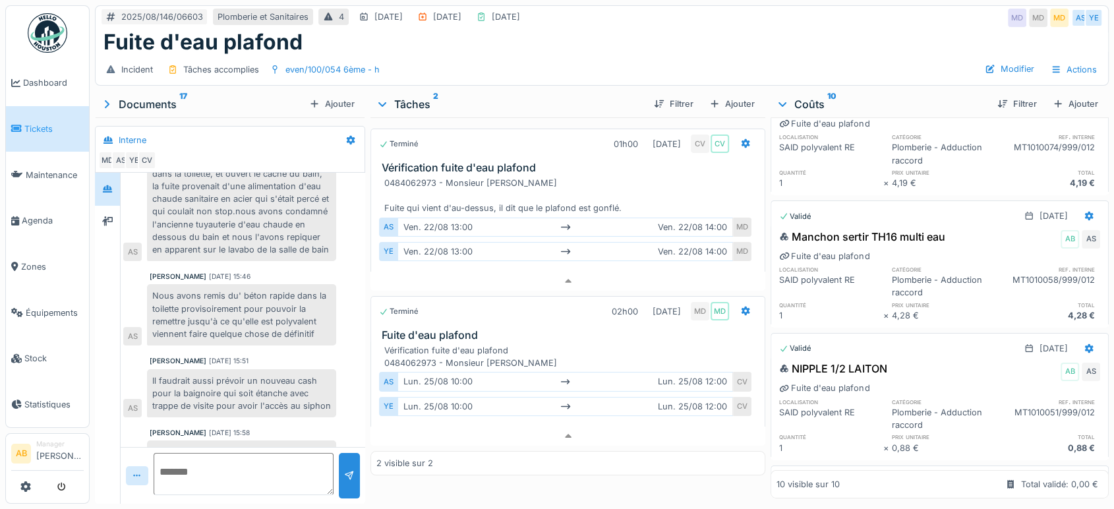
scroll to position [0, 0]
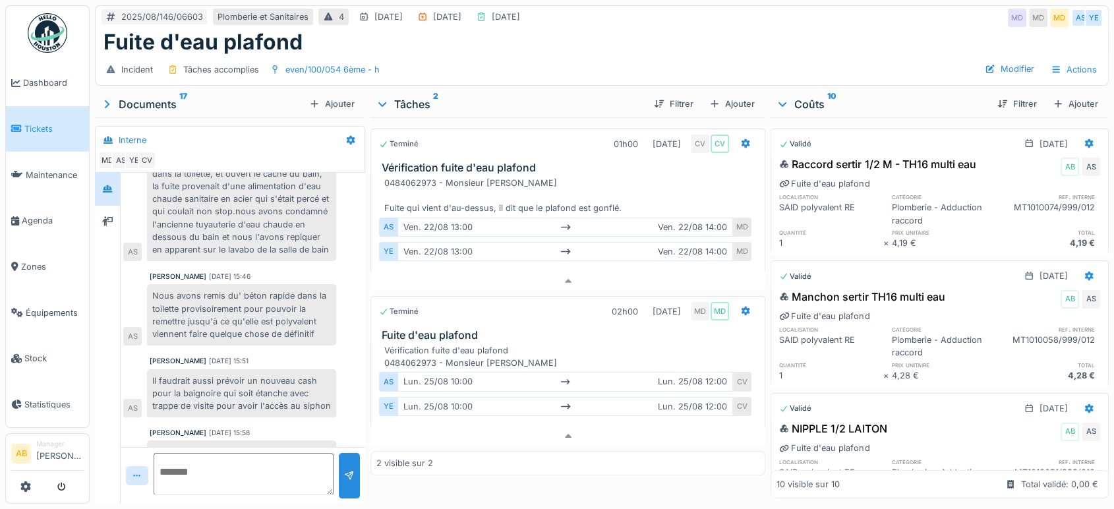
drag, startPoint x: 1062, startPoint y: 104, endPoint x: 613, endPoint y: 152, distance: 450.8
click at [613, 162] on h3 "Vérification fuite d'eau plafond" at bounding box center [571, 168] width 378 height 13
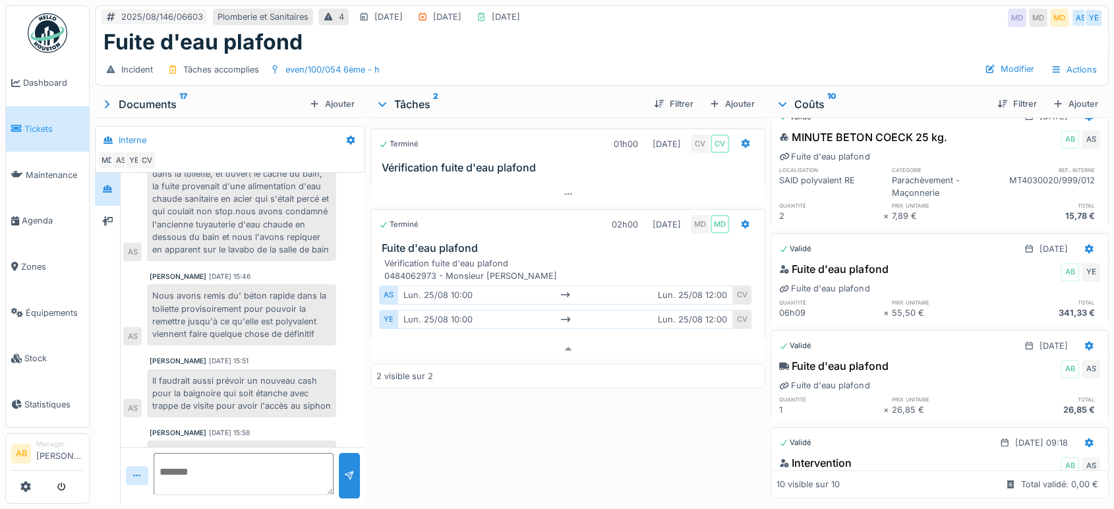
scroll to position [893, 0]
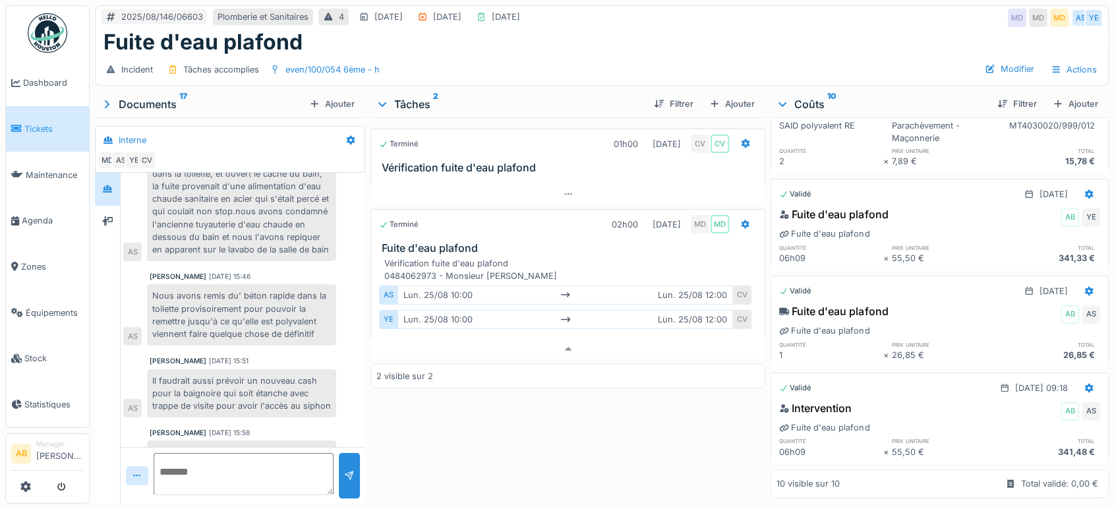
click at [164, 96] on div "Documents 17" at bounding box center [202, 104] width 204 height 16
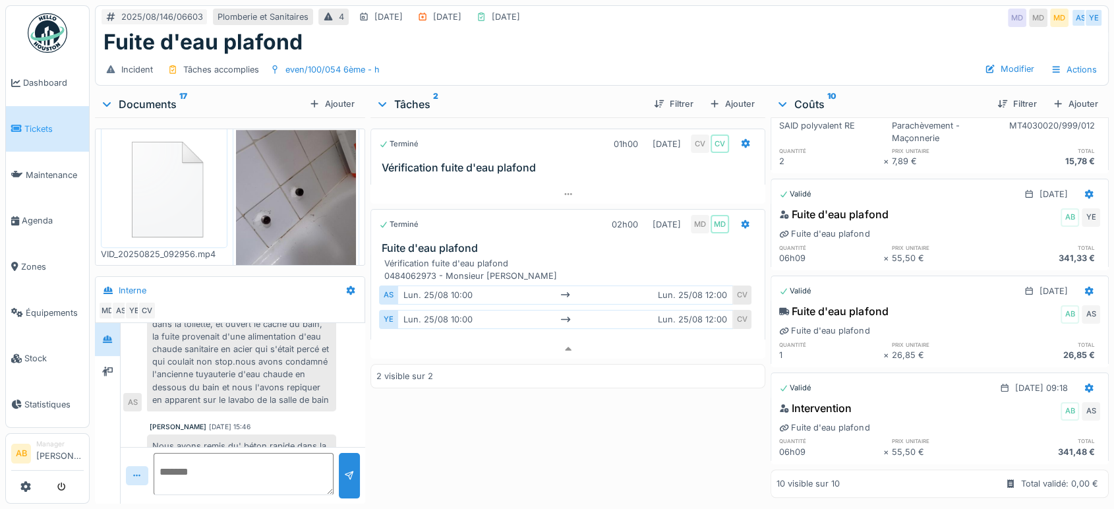
scroll to position [1408, 0]
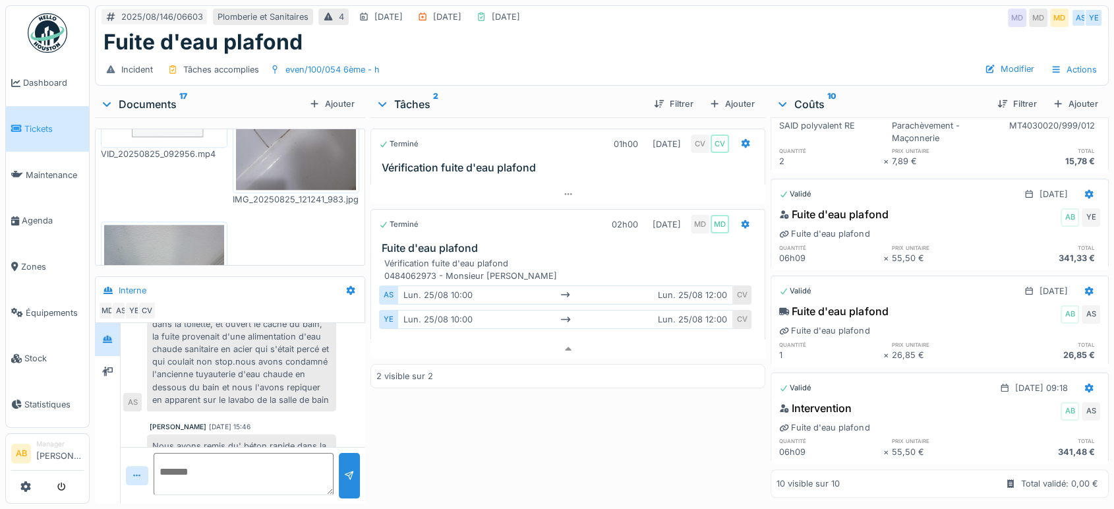
click at [155, 225] on img at bounding box center [164, 270] width 120 height 90
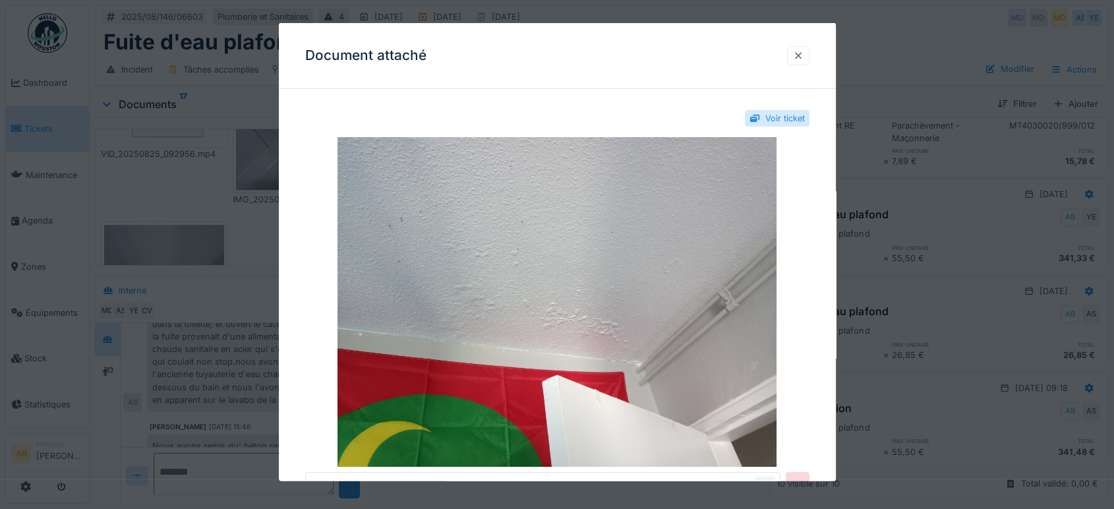
click at [800, 51] on div at bounding box center [798, 55] width 11 height 13
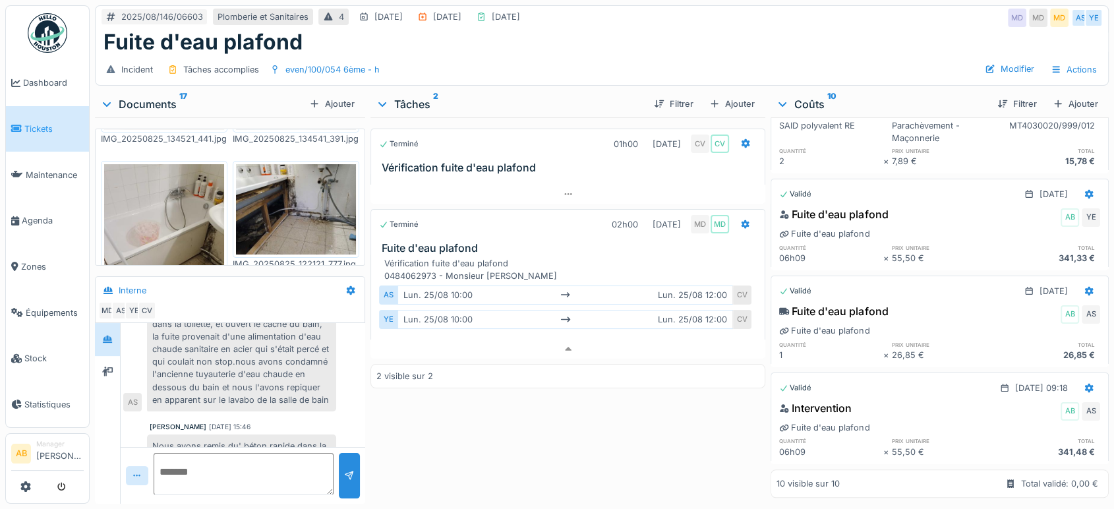
scroll to position [364, 0]
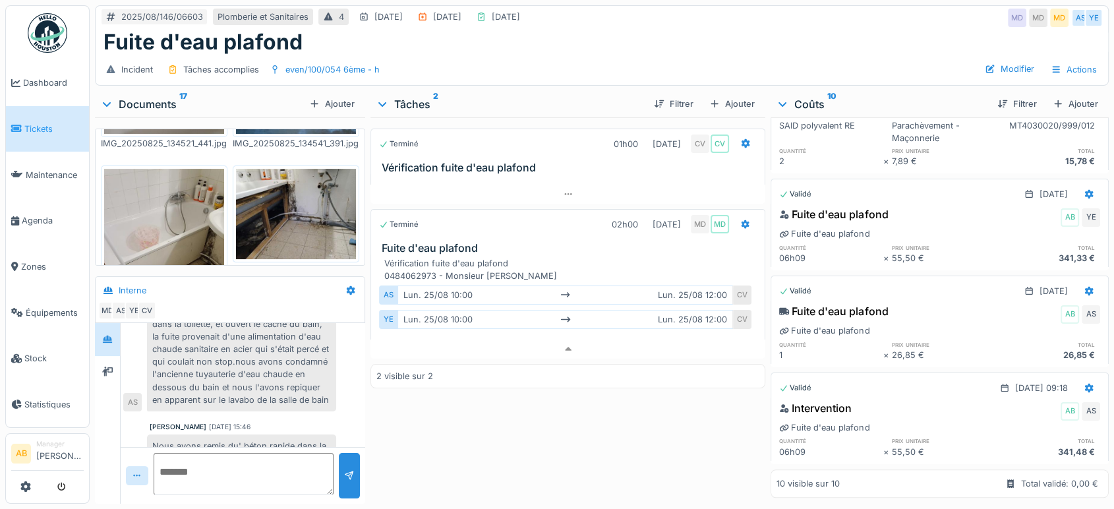
click at [305, 199] on img at bounding box center [296, 214] width 120 height 90
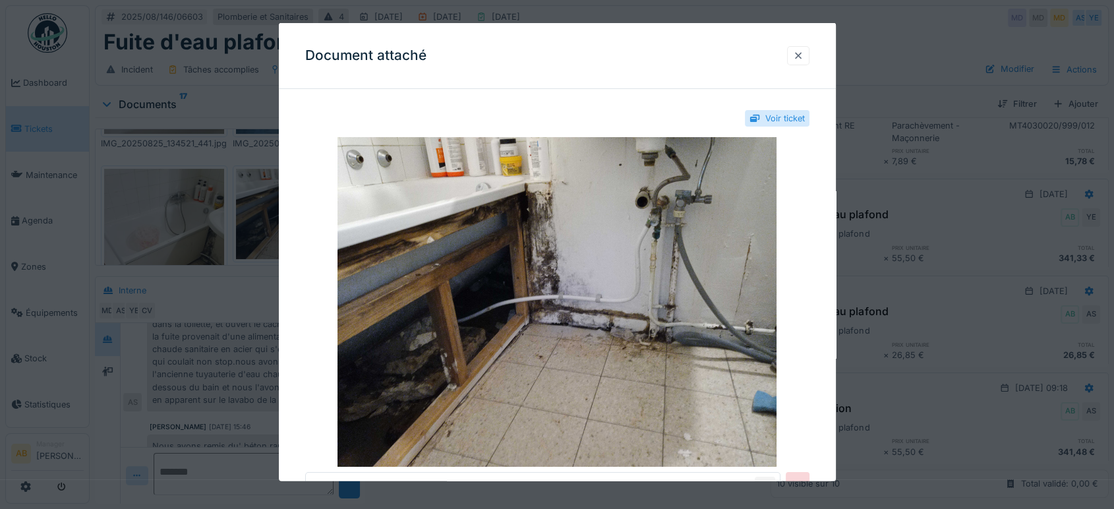
click at [796, 55] on div at bounding box center [798, 55] width 22 height 19
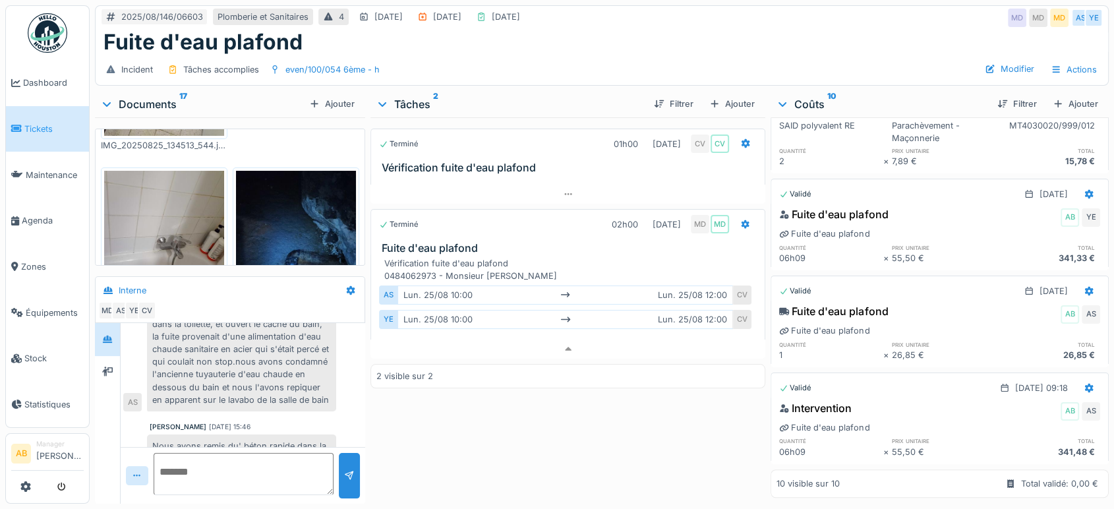
scroll to position [0, 0]
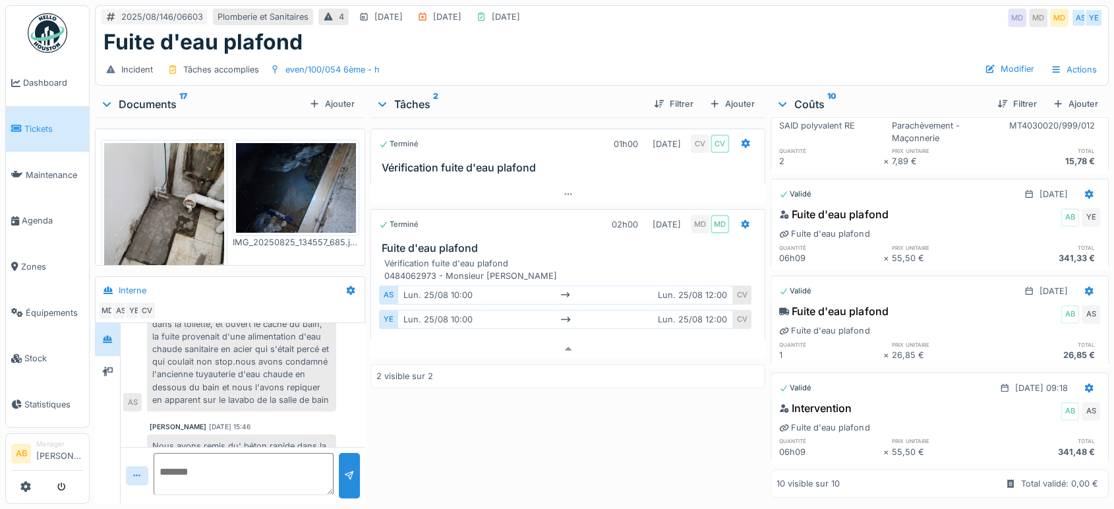
click at [195, 175] on img at bounding box center [164, 223] width 120 height 160
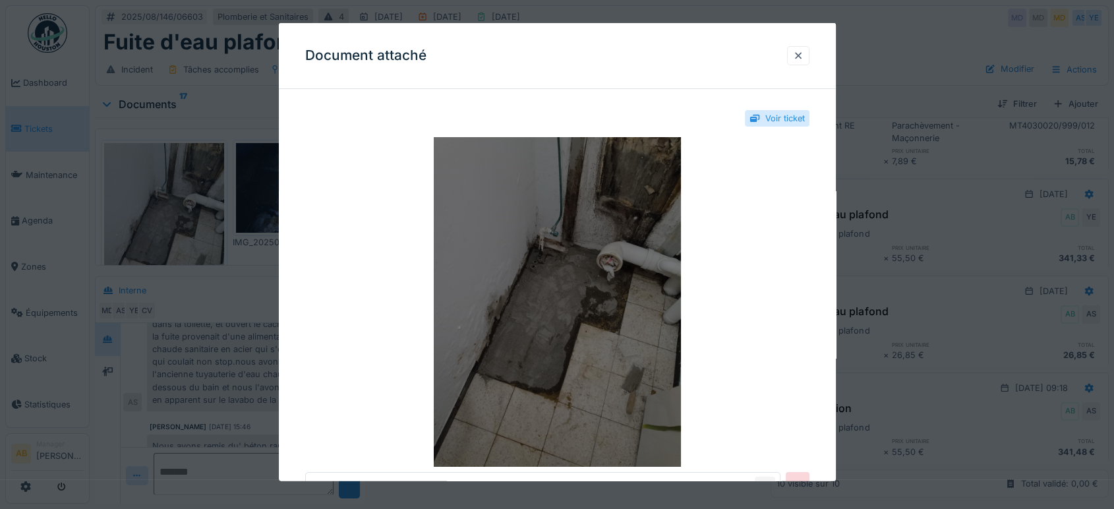
click at [493, 232] on img at bounding box center [557, 302] width 504 height 330
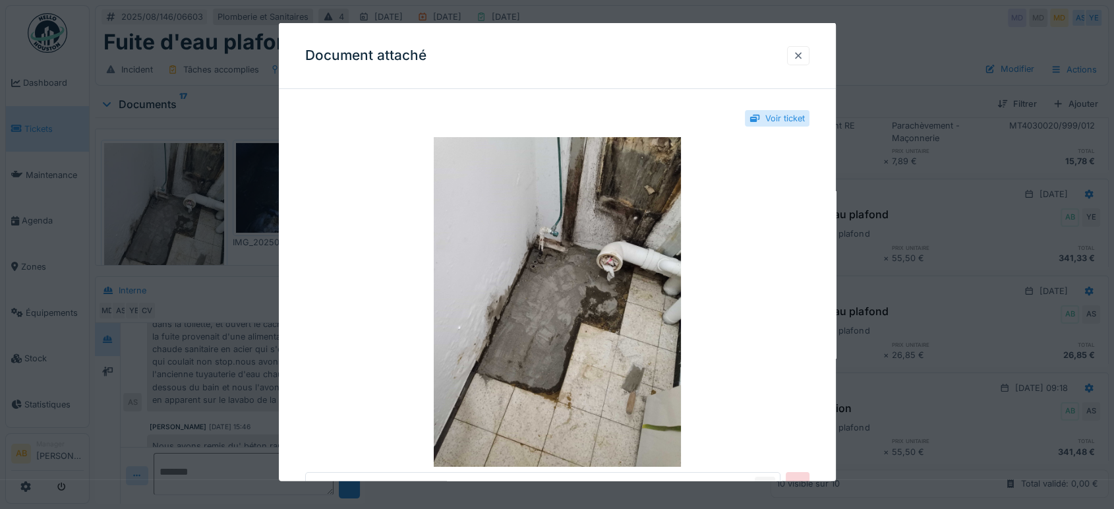
click at [804, 52] on div at bounding box center [798, 55] width 11 height 13
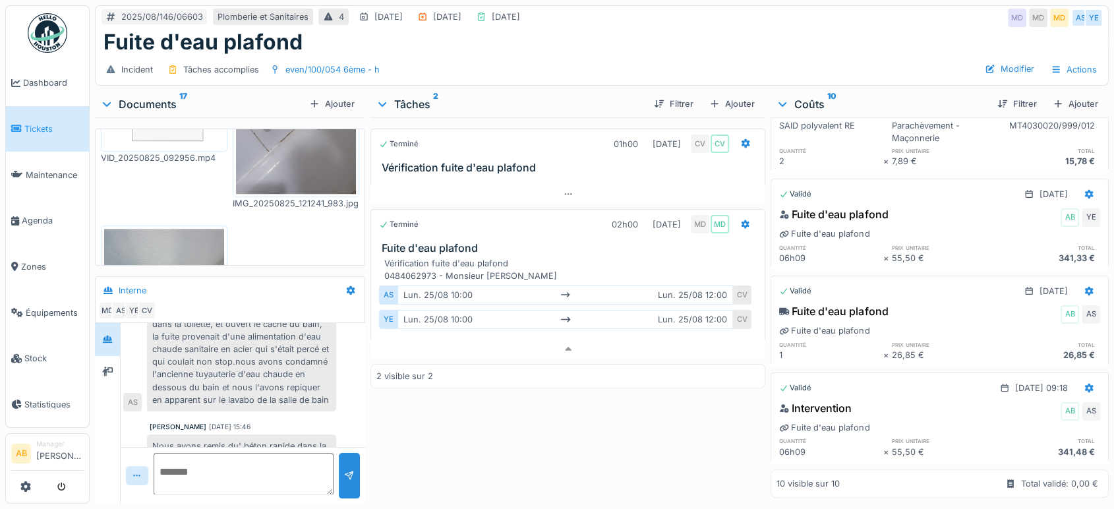
scroll to position [1408, 0]
drag, startPoint x: 159, startPoint y: 104, endPoint x: 216, endPoint y: 86, distance: 59.4
drag, startPoint x: 216, startPoint y: 86, endPoint x: 146, endPoint y: 110, distance: 73.8
click at [146, 110] on div "Documents 17" at bounding box center [202, 104] width 204 height 16
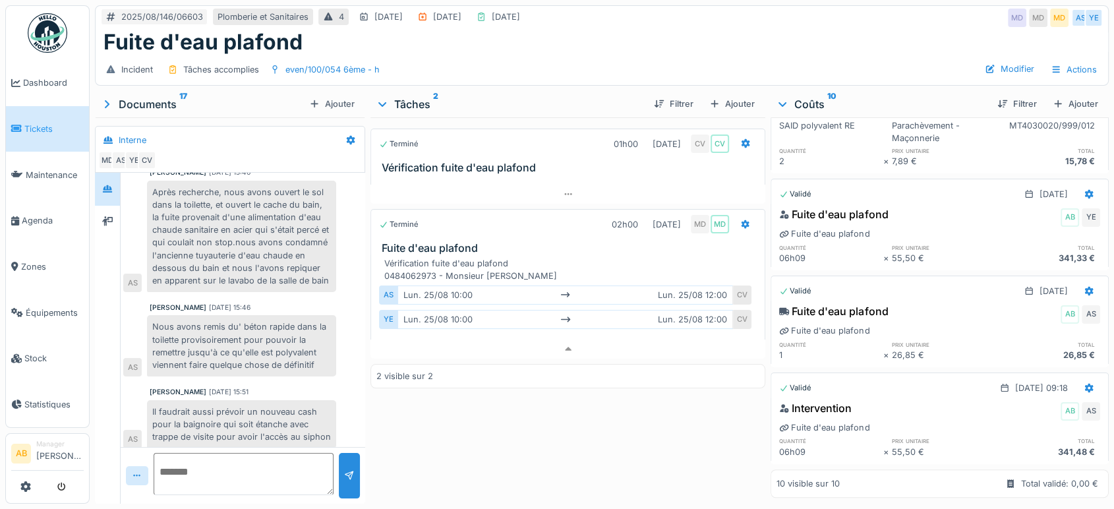
scroll to position [187, 0]
click at [505, 350] on div at bounding box center [568, 349] width 395 height 19
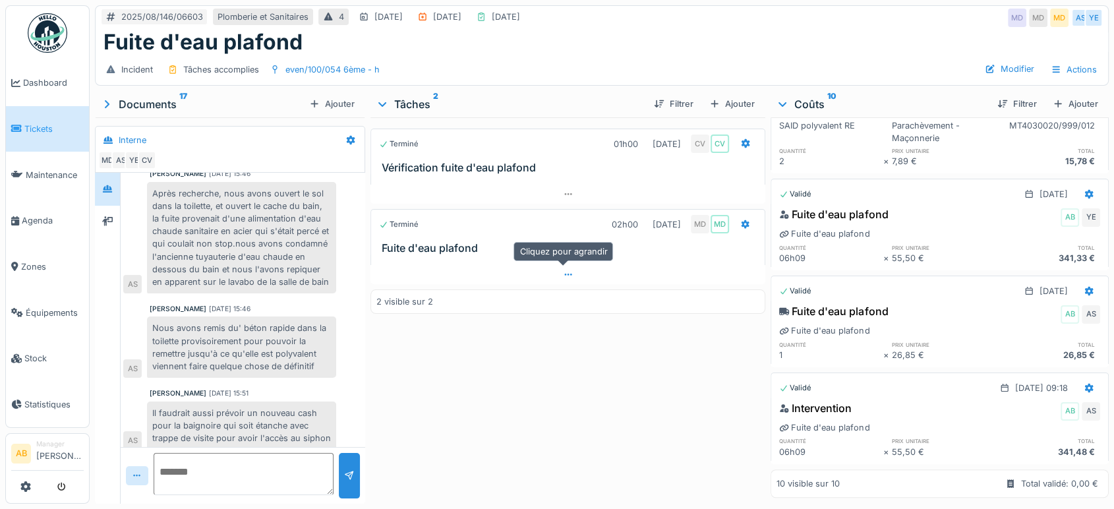
click at [535, 273] on div at bounding box center [568, 274] width 395 height 19
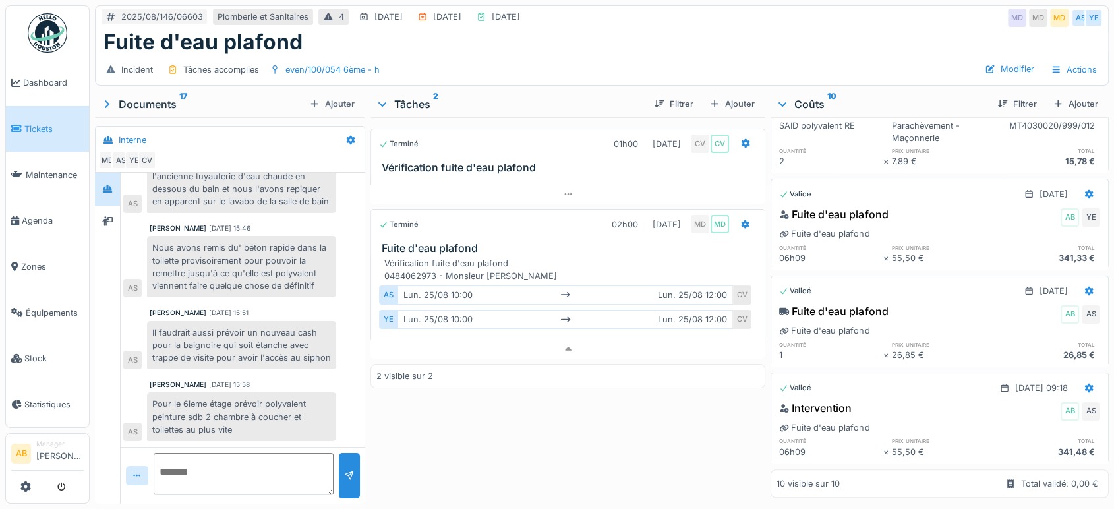
scroll to position [10, 0]
click at [113, 217] on icon at bounding box center [107, 221] width 11 height 9
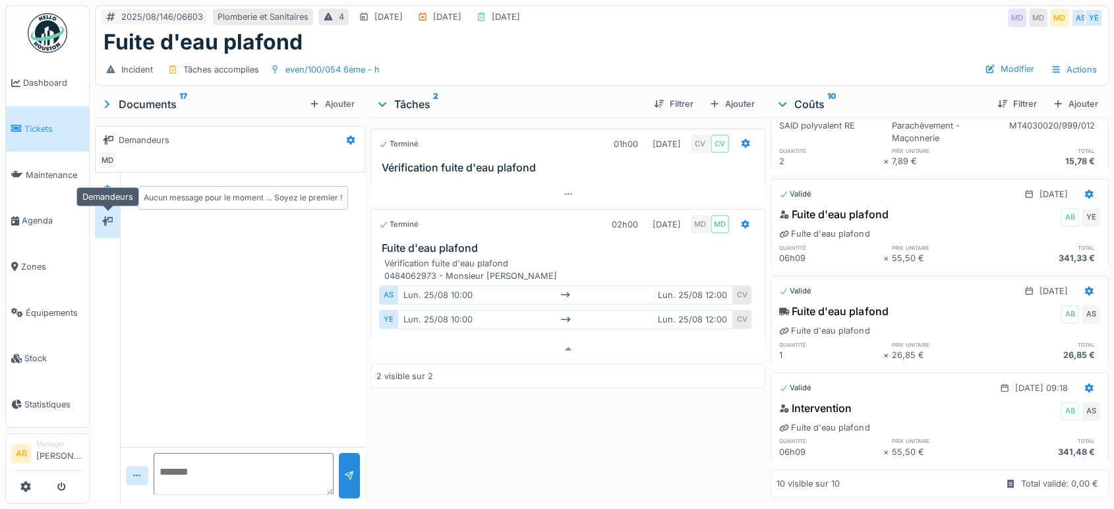
scroll to position [0, 0]
click at [108, 185] on icon at bounding box center [107, 188] width 9 height 7
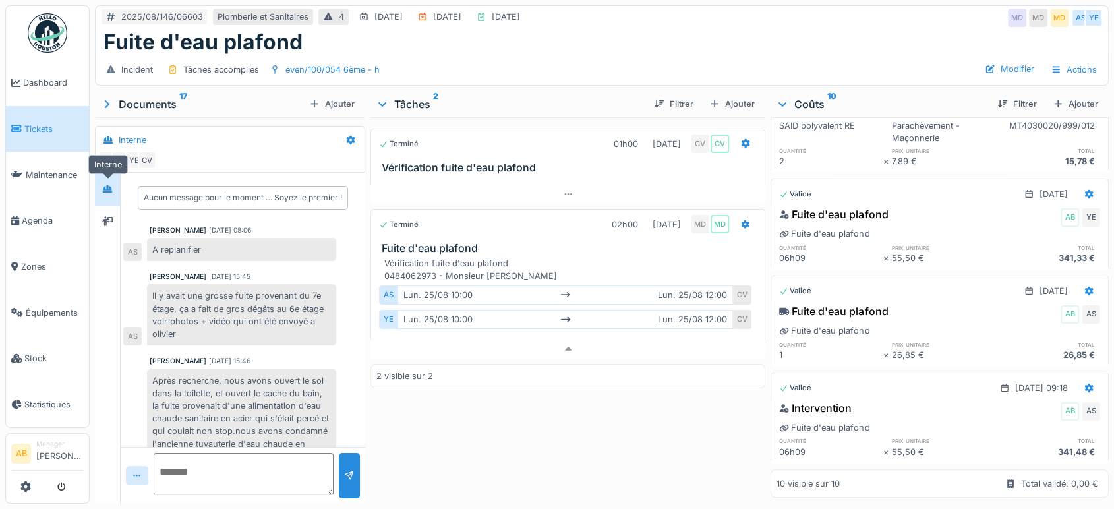
scroll to position [292, 0]
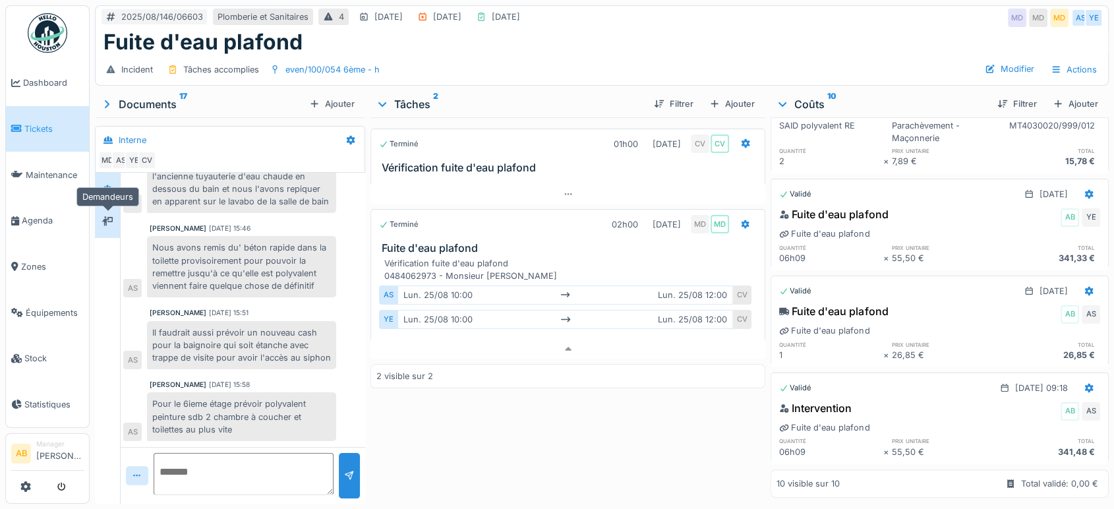
click at [109, 217] on icon at bounding box center [107, 221] width 11 height 9
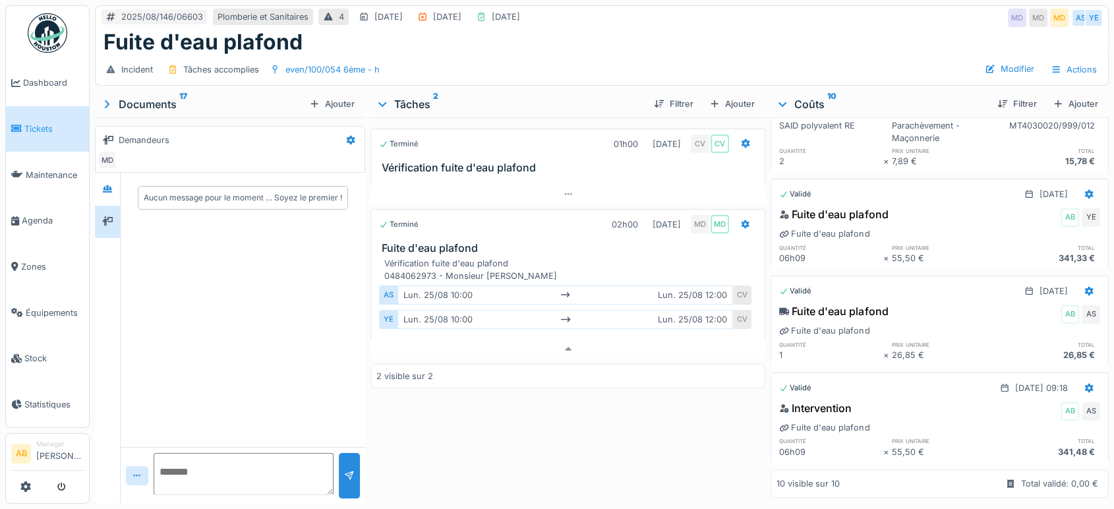
click at [183, 224] on div "Aucun message pour le moment … Soyez le premier !" at bounding box center [243, 310] width 245 height 274
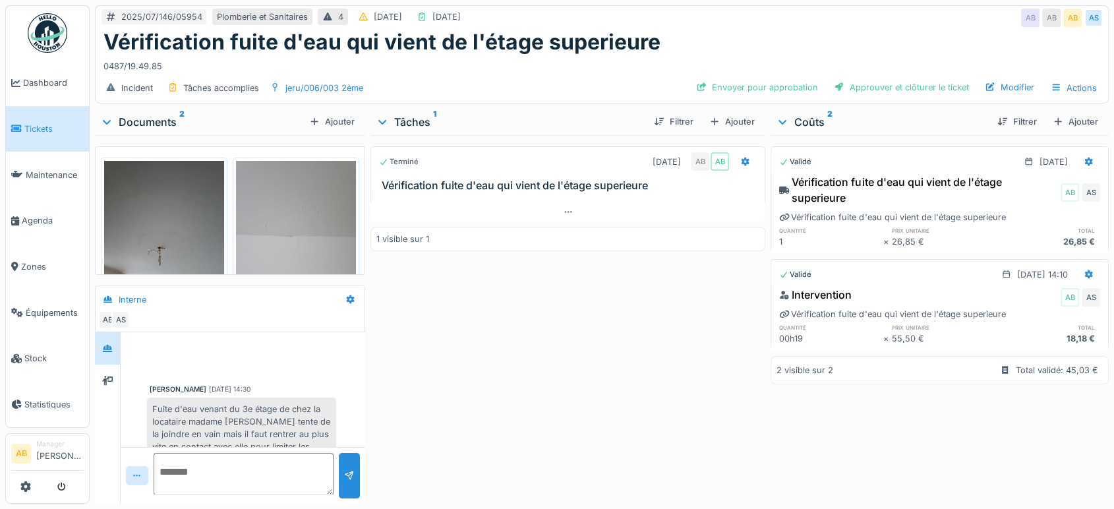
scroll to position [320, 0]
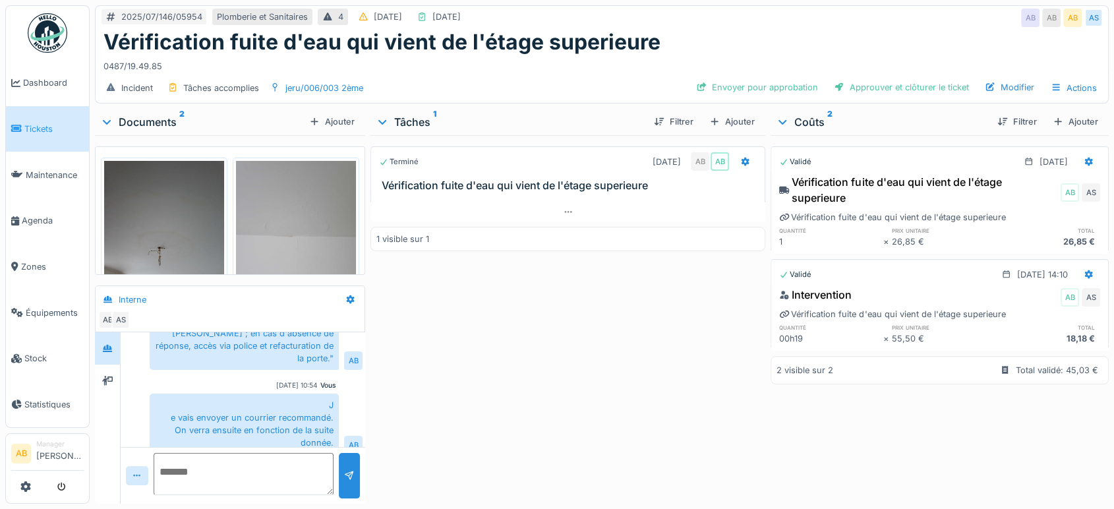
click at [61, 44] on img at bounding box center [48, 33] width 40 height 40
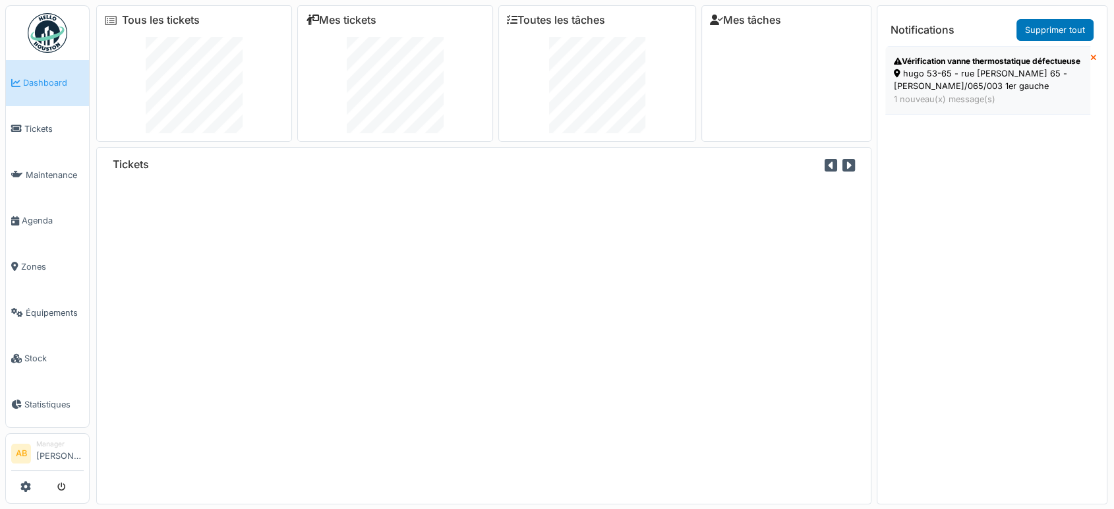
click at [951, 88] on div "hugo 53-65 - rue [PERSON_NAME] 65 - [PERSON_NAME]/065/003 1er gauche" at bounding box center [988, 79] width 188 height 25
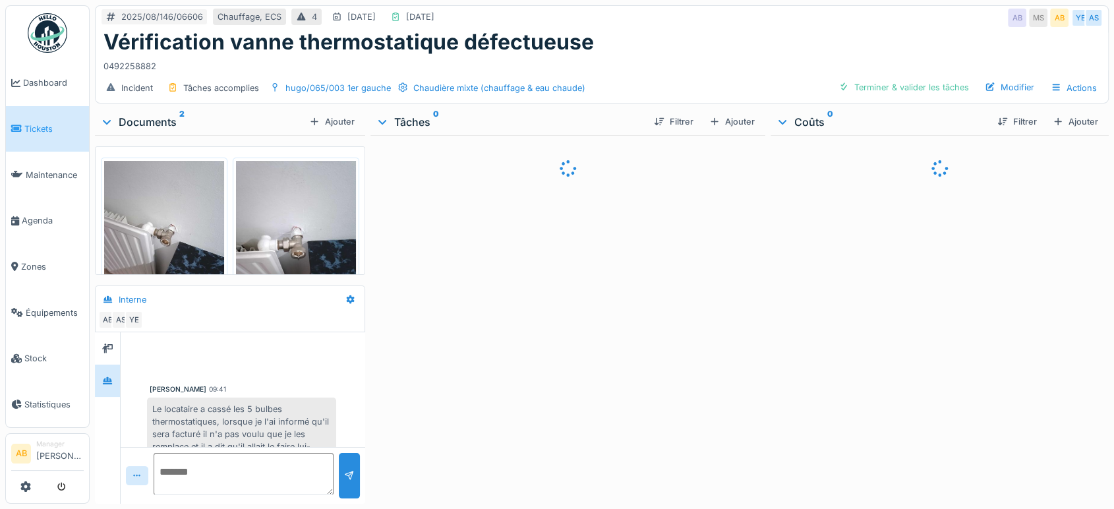
scroll to position [29, 0]
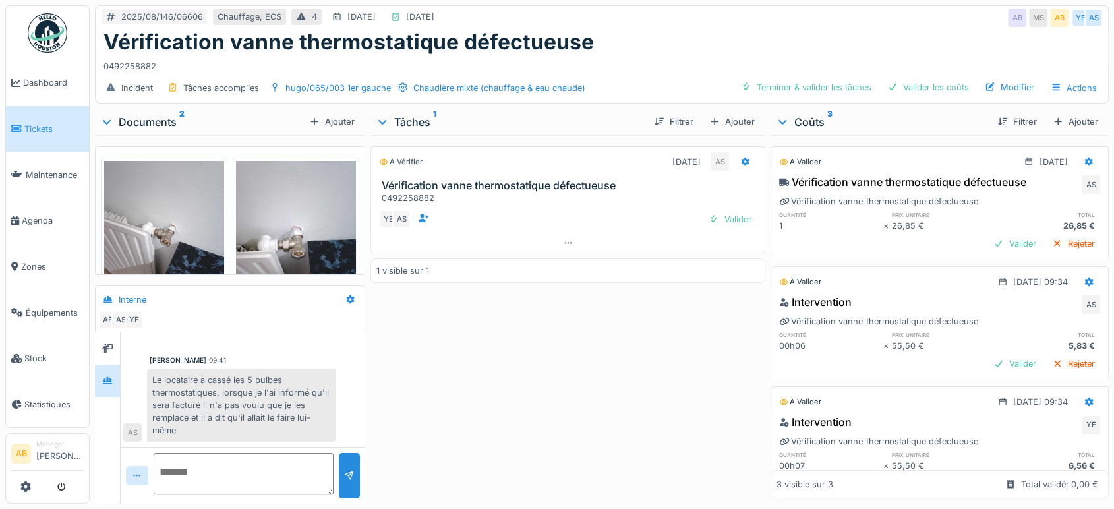
click at [142, 115] on div "Documents 2" at bounding box center [202, 122] width 204 height 16
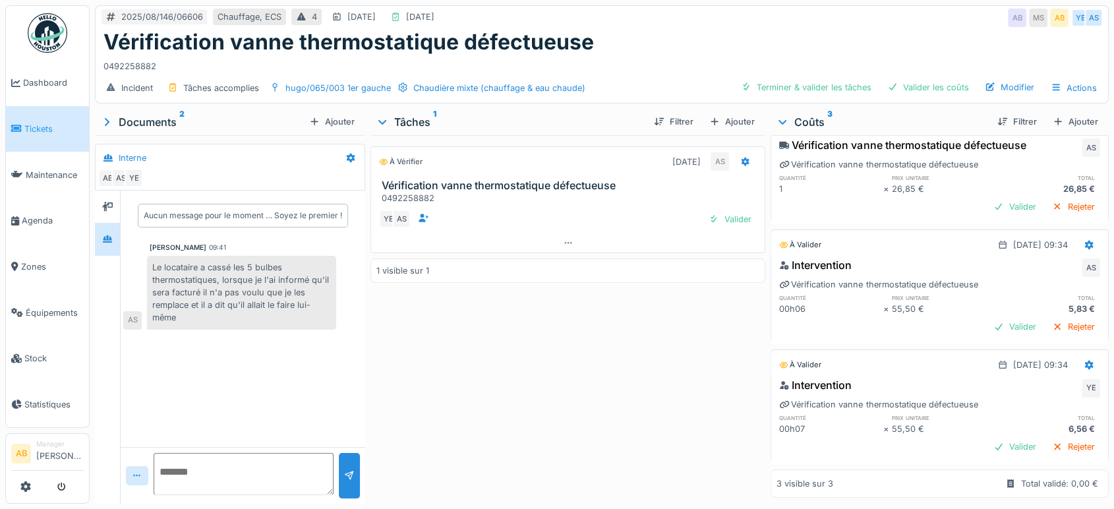
scroll to position [11, 0]
click at [988, 438] on div "Valider" at bounding box center [1014, 447] width 53 height 18
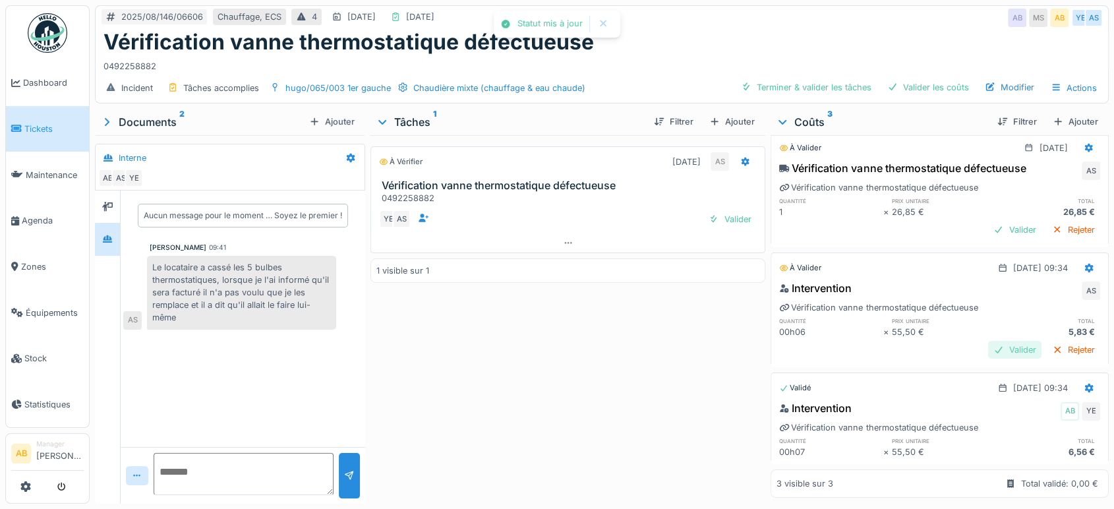
click at [992, 341] on div "Valider" at bounding box center [1014, 350] width 53 height 18
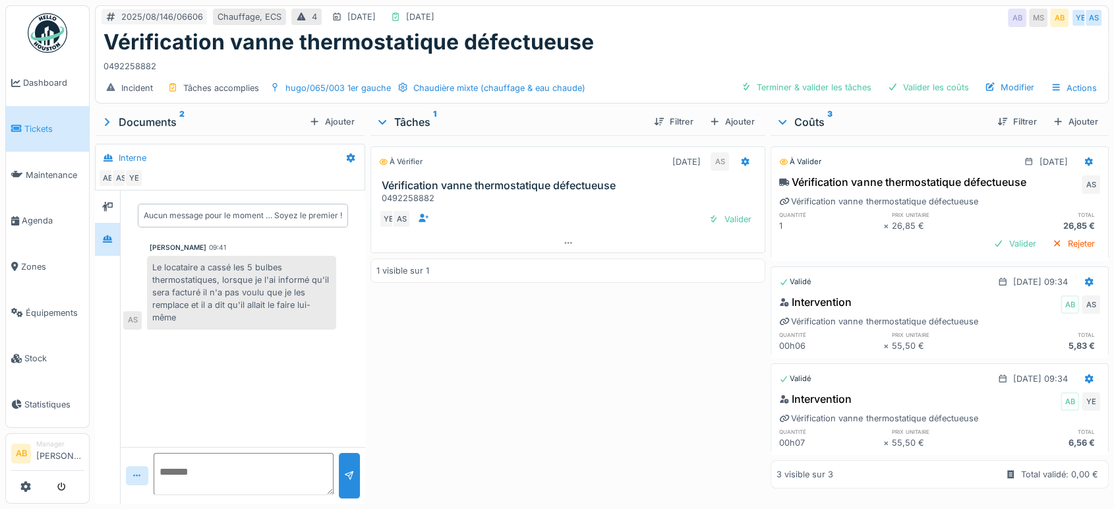
scroll to position [0, 0]
click at [989, 235] on div "Valider" at bounding box center [1014, 244] width 53 height 18
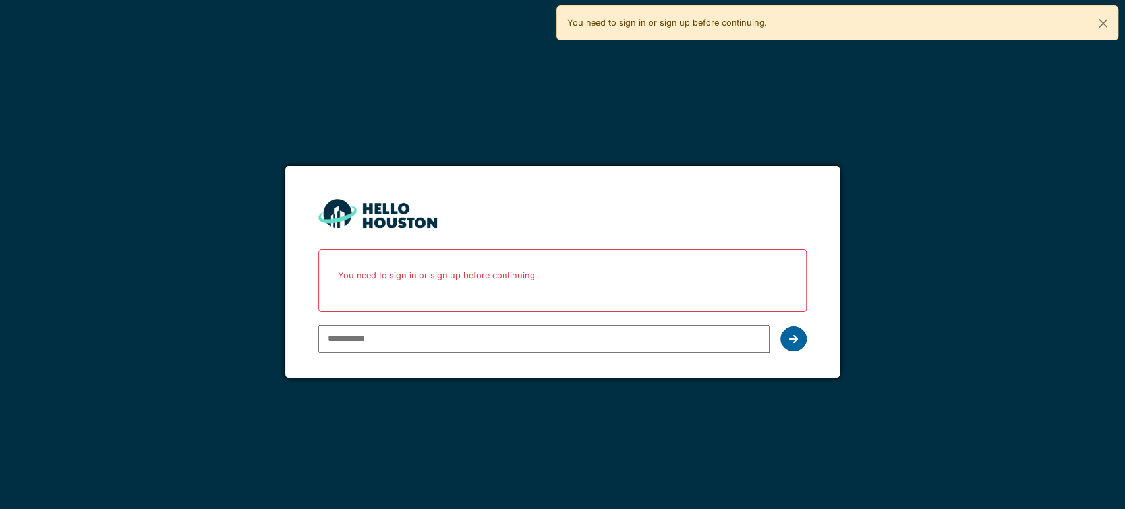
type input "**********"
click at [789, 336] on icon at bounding box center [793, 339] width 9 height 11
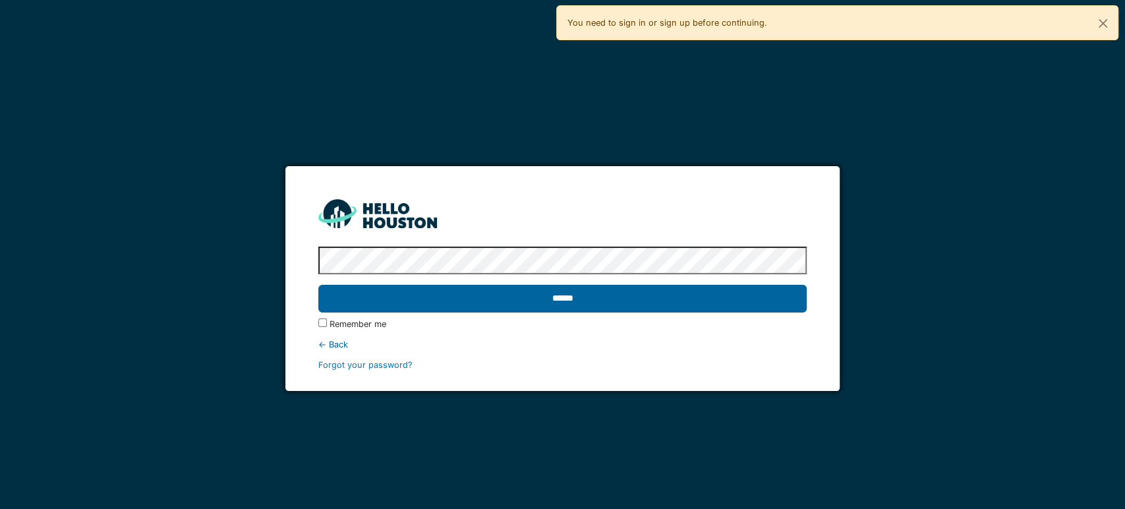
click at [775, 300] on input "******" at bounding box center [562, 299] width 489 height 28
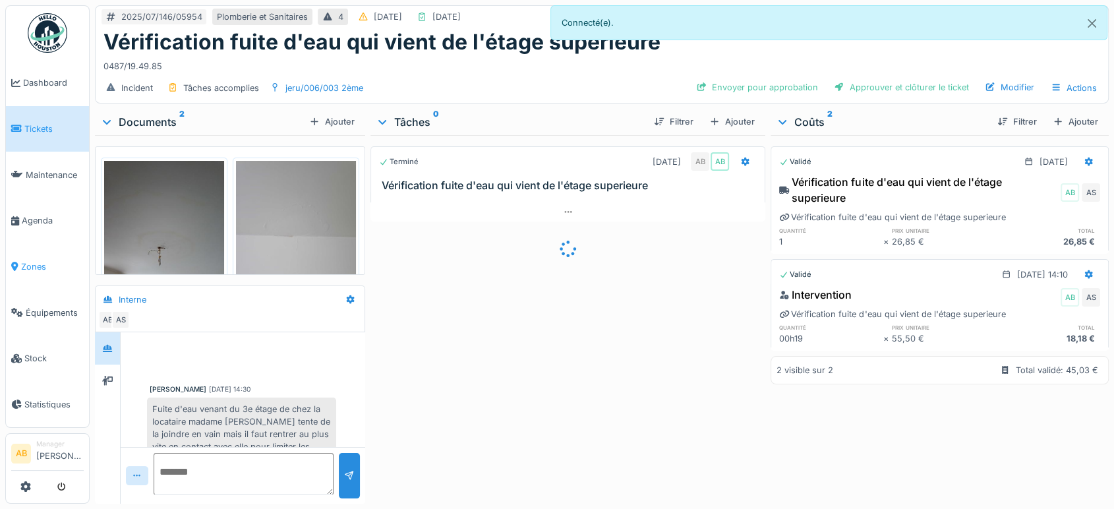
scroll to position [320, 0]
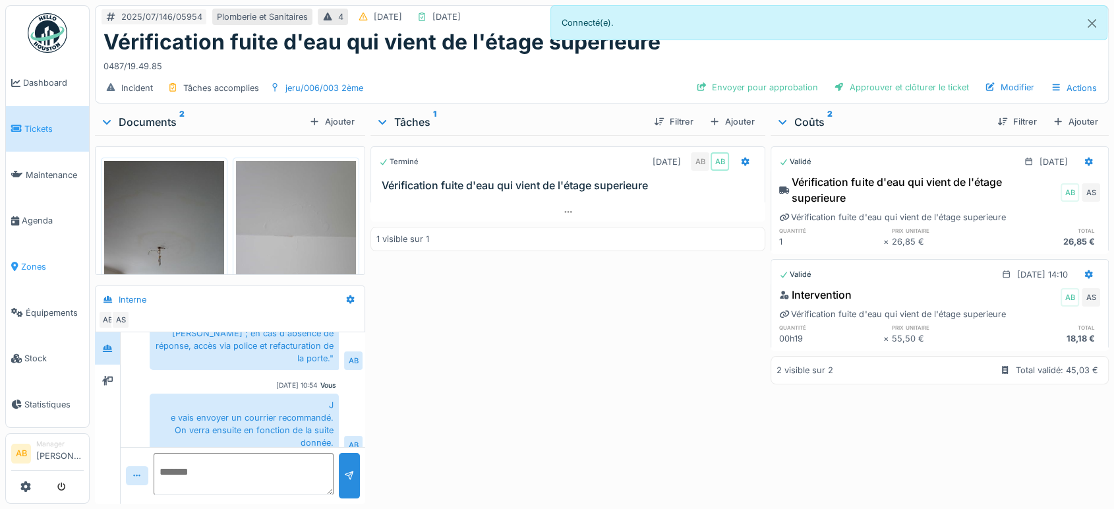
click at [29, 267] on link "Zones" at bounding box center [47, 267] width 83 height 46
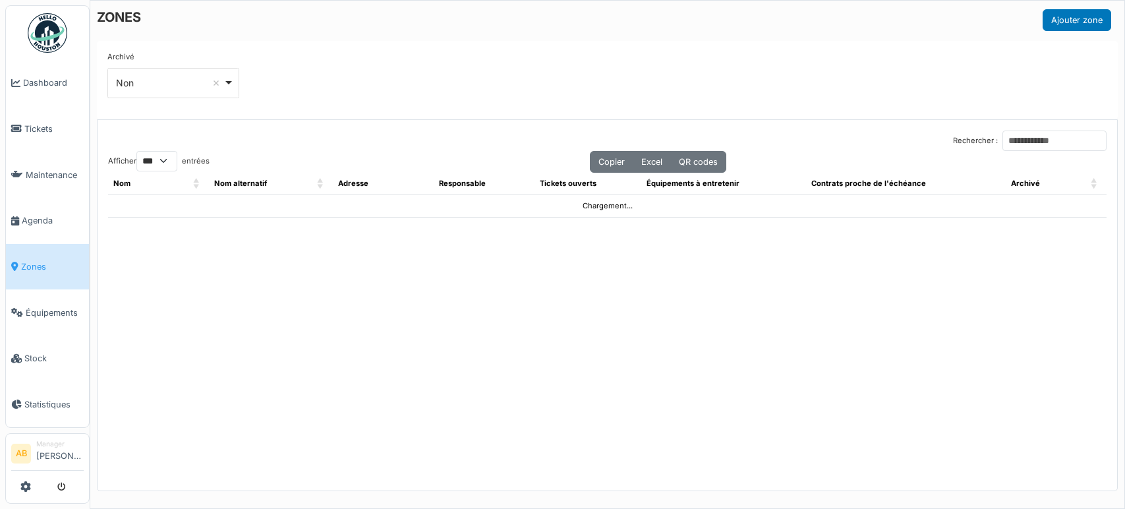
select select "***"
click at [1053, 133] on input "Rechercher :" at bounding box center [1055, 141] width 104 height 20
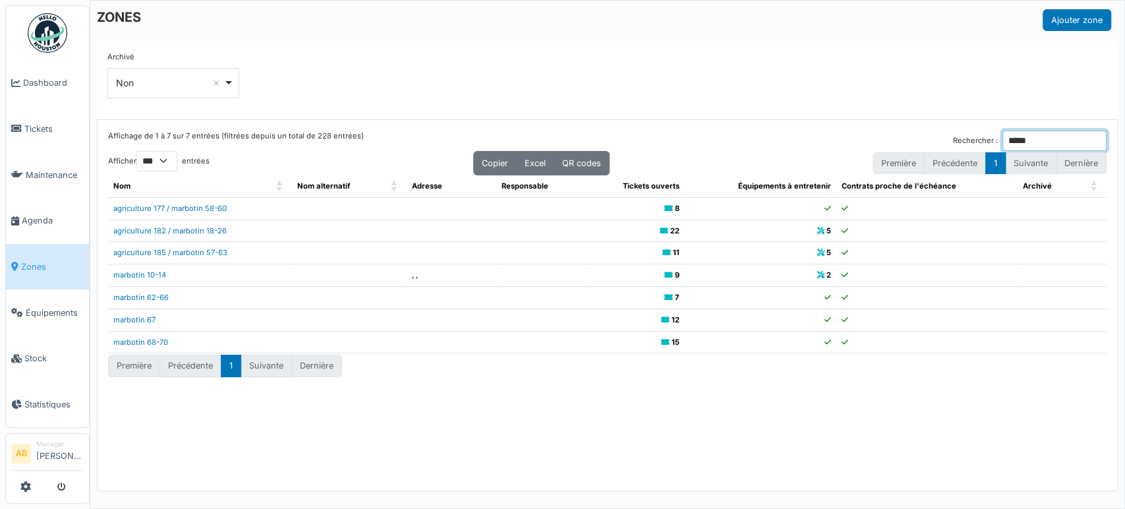
type input "*****"
click at [207, 229] on link "agriculture 182 / marbotin 18-26" at bounding box center [169, 230] width 113 height 9
click at [37, 32] on img at bounding box center [48, 33] width 40 height 40
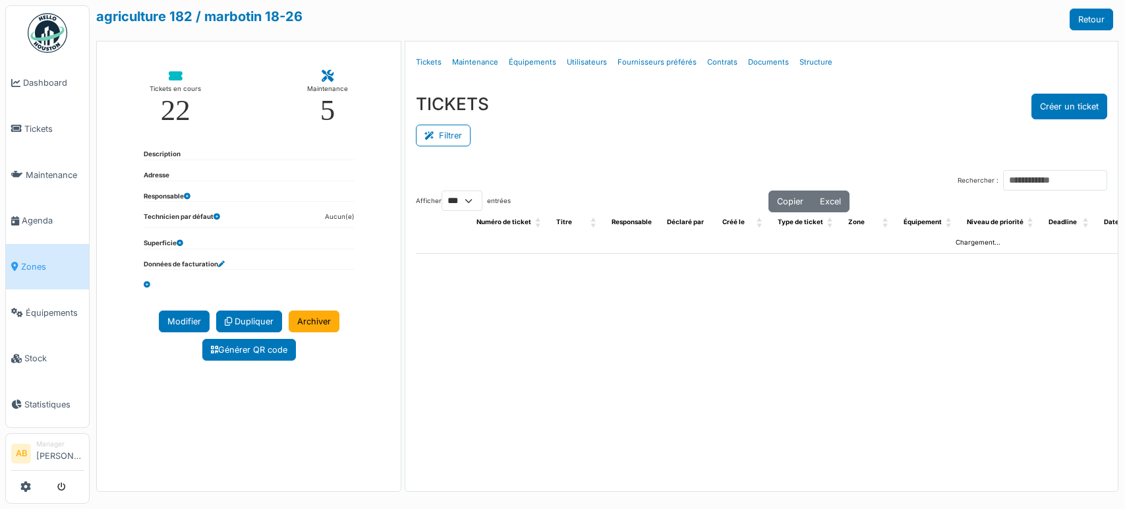
select select "***"
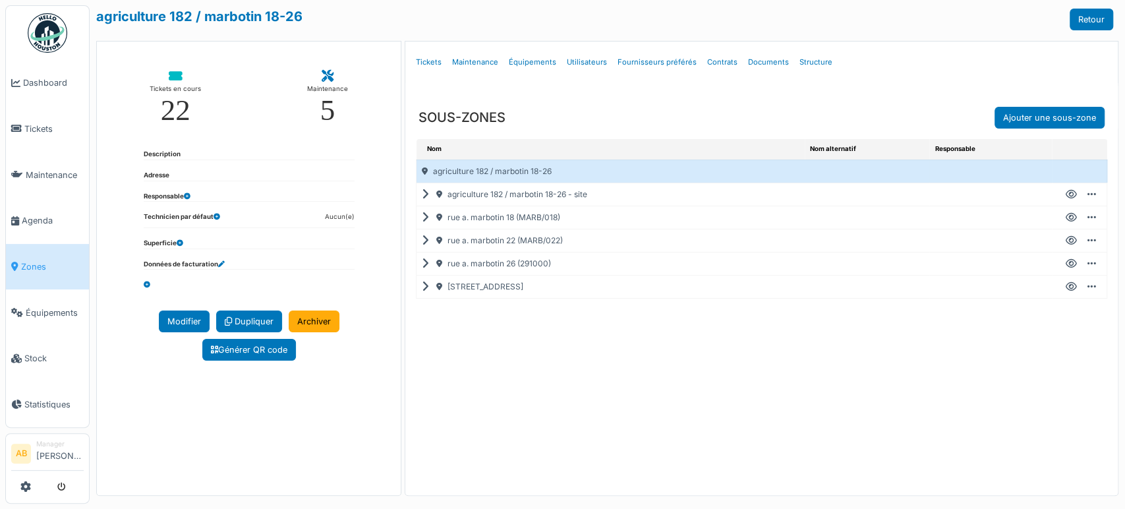
click at [422, 218] on icon at bounding box center [428, 218] width 13 height 1
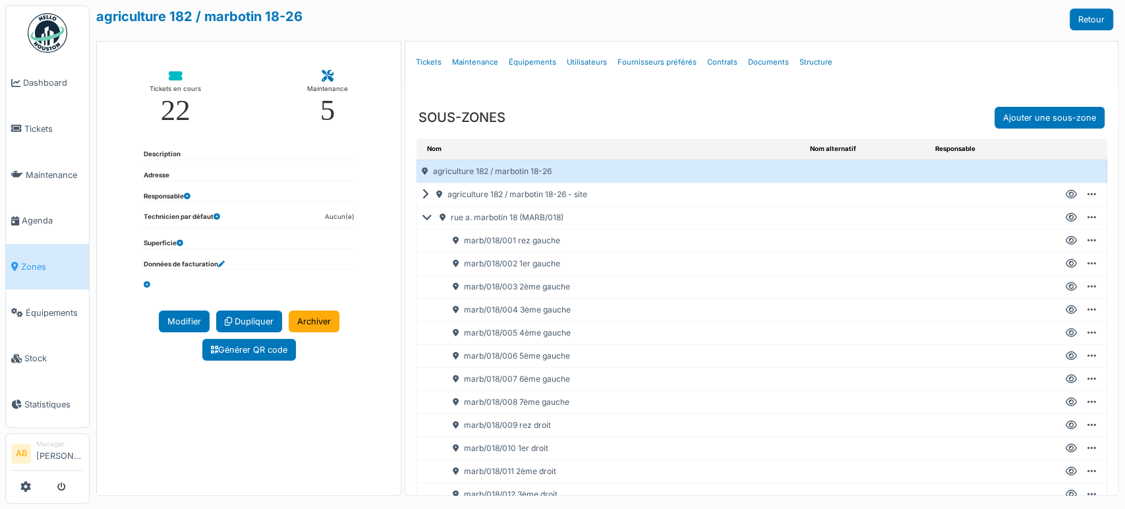
click at [1066, 241] on icon at bounding box center [1071, 241] width 11 height 1
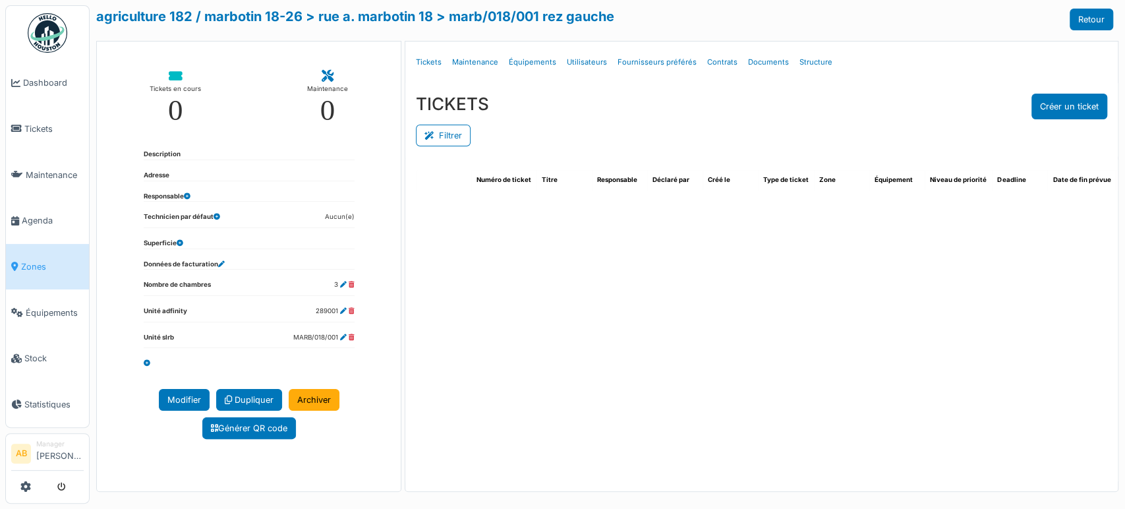
select select "***"
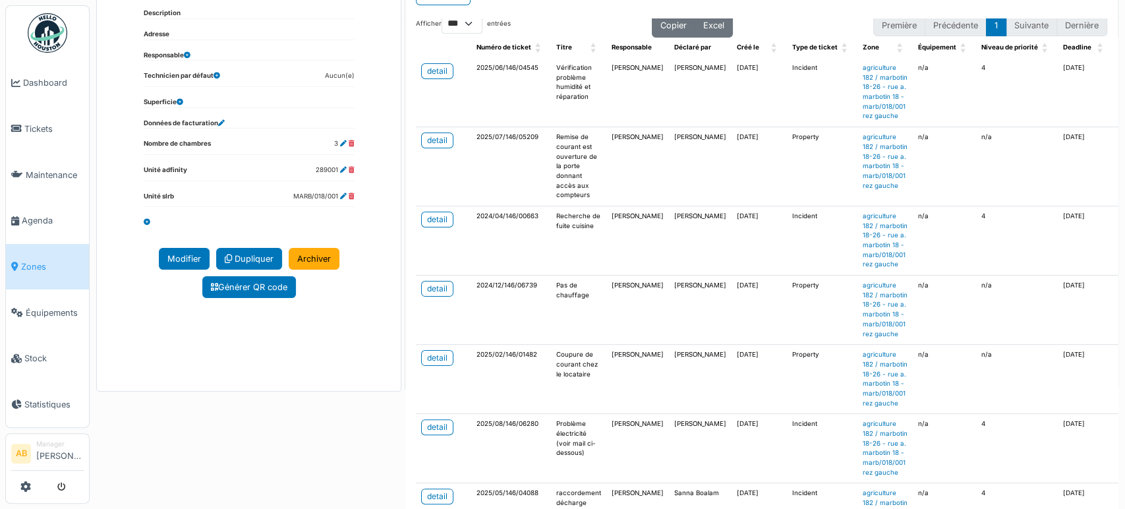
scroll to position [18, 0]
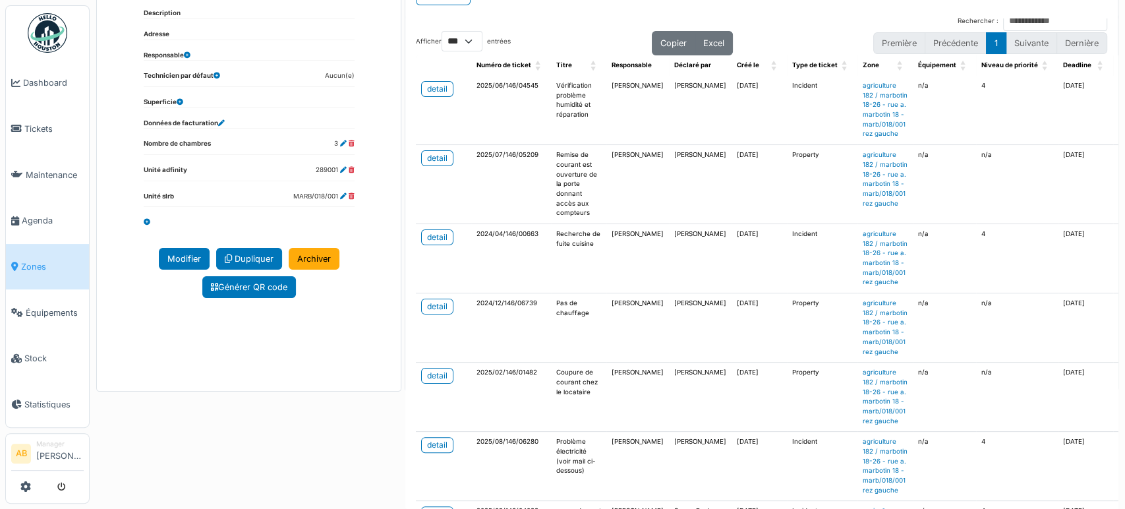
click at [416, 94] on td "detail" at bounding box center [443, 110] width 55 height 69
click at [427, 90] on div "detail" at bounding box center [437, 89] width 20 height 12
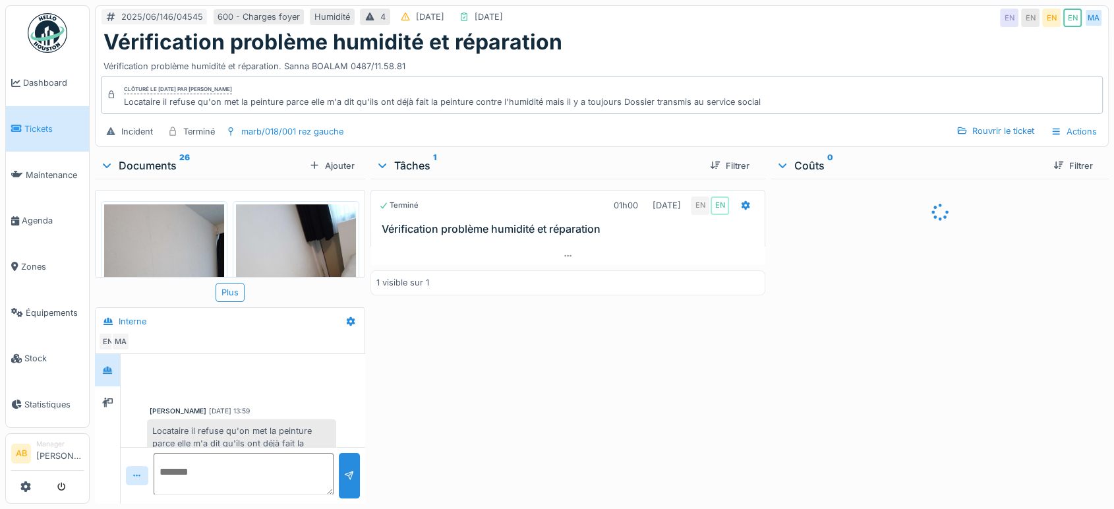
scroll to position [97, 0]
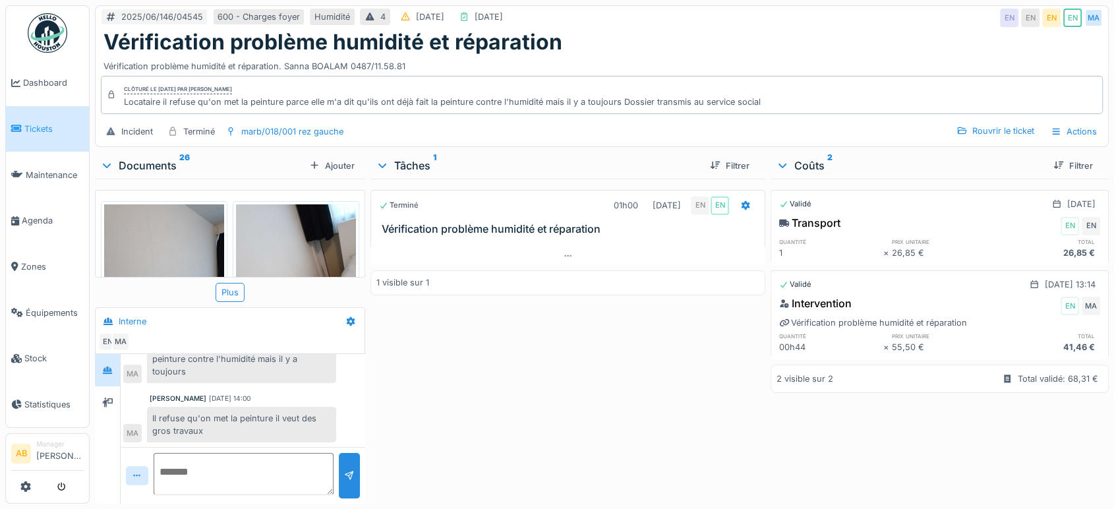
click at [151, 162] on div "Documents 26" at bounding box center [202, 166] width 204 height 16
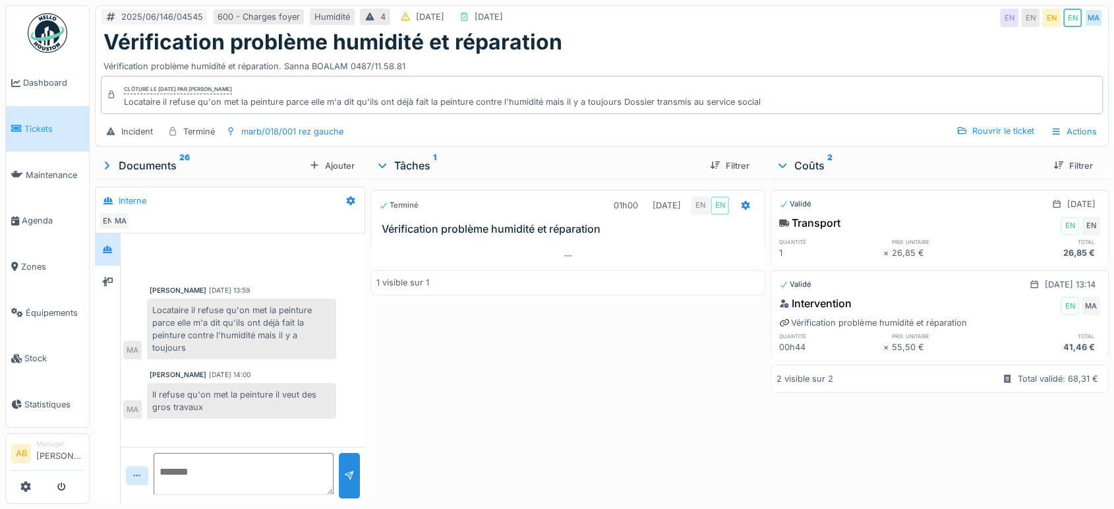
scroll to position [0, 0]
click at [564, 252] on icon at bounding box center [568, 256] width 11 height 9
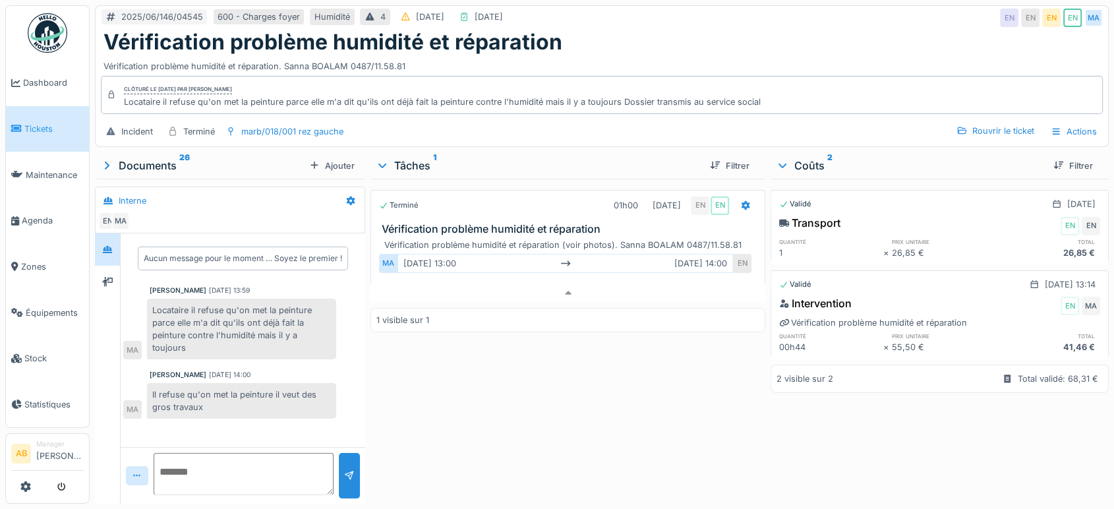
click at [166, 158] on div "Documents 26" at bounding box center [202, 166] width 204 height 16
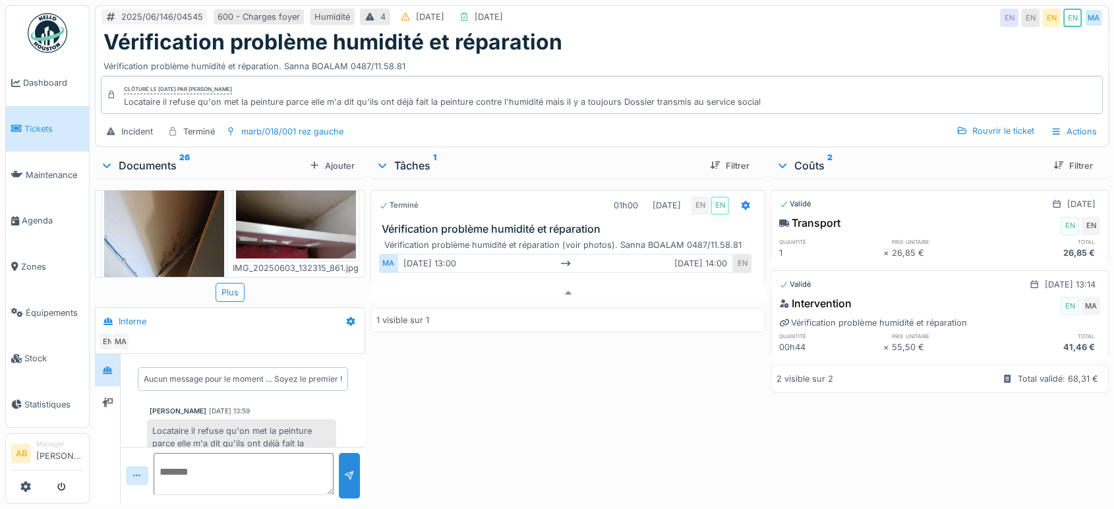
scroll to position [231, 0]
click at [173, 231] on img at bounding box center [164, 248] width 120 height 160
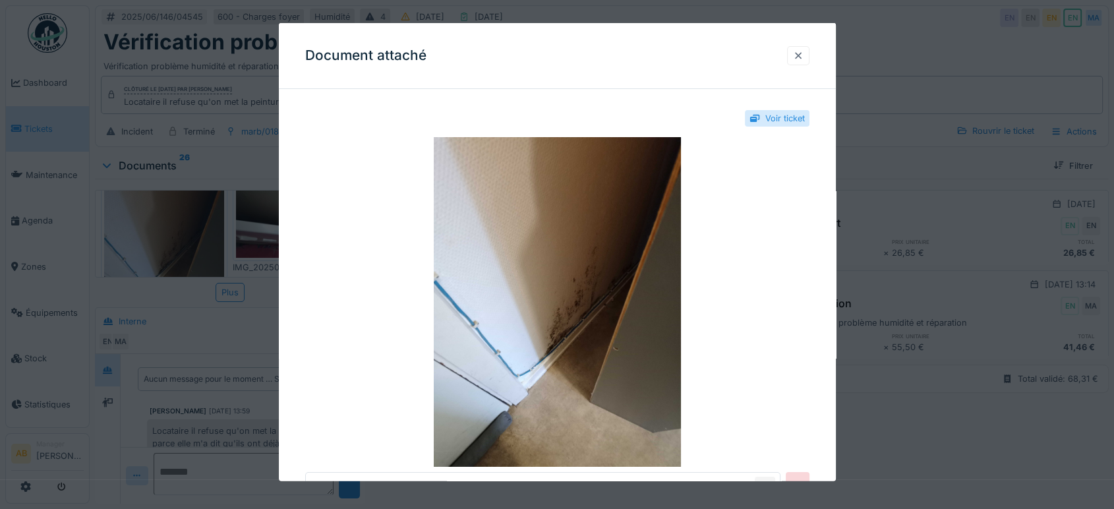
click at [796, 51] on div at bounding box center [798, 55] width 22 height 19
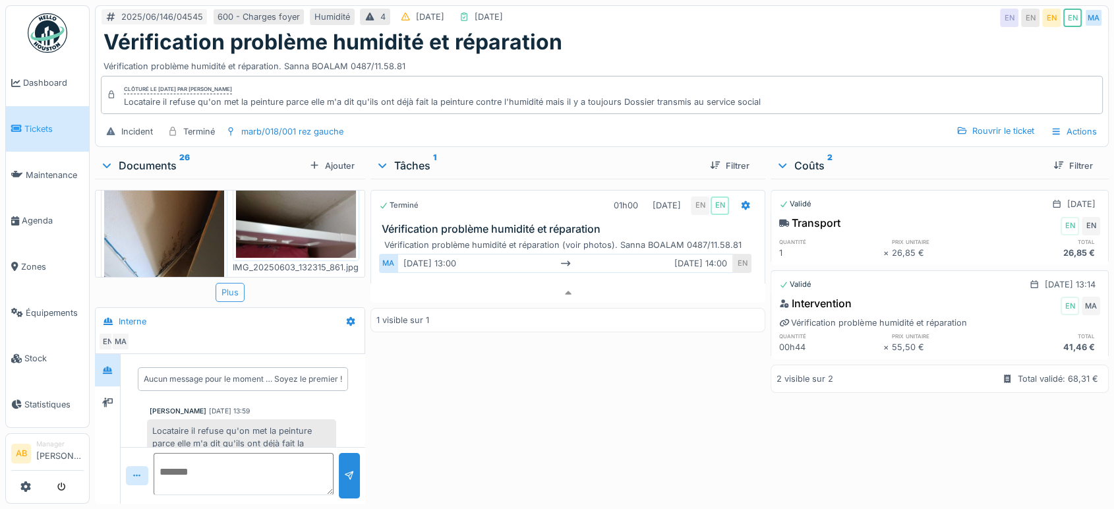
click at [235, 283] on div "Plus" at bounding box center [230, 292] width 29 height 19
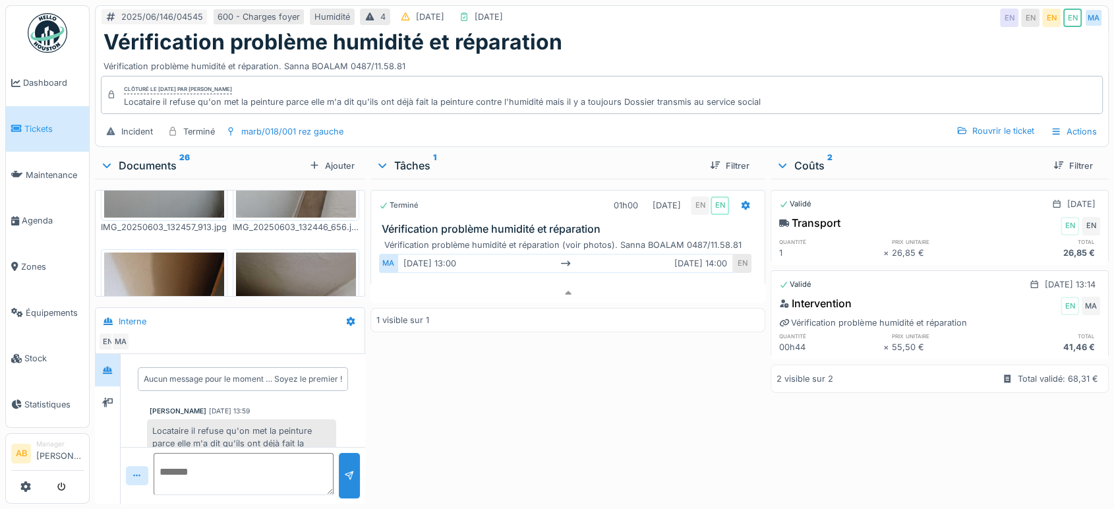
scroll to position [0, 0]
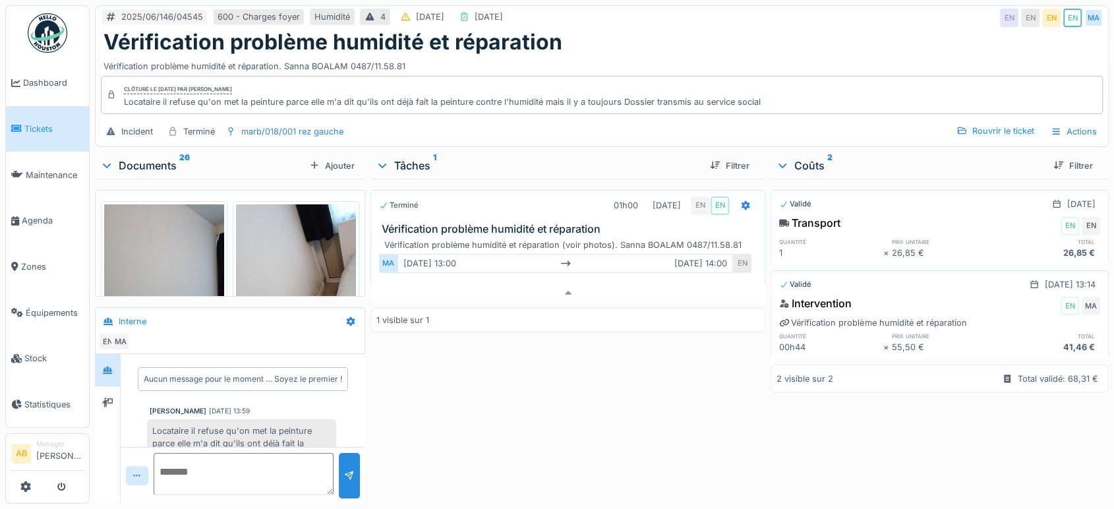
click at [156, 158] on div "Documents 26" at bounding box center [202, 166] width 204 height 16
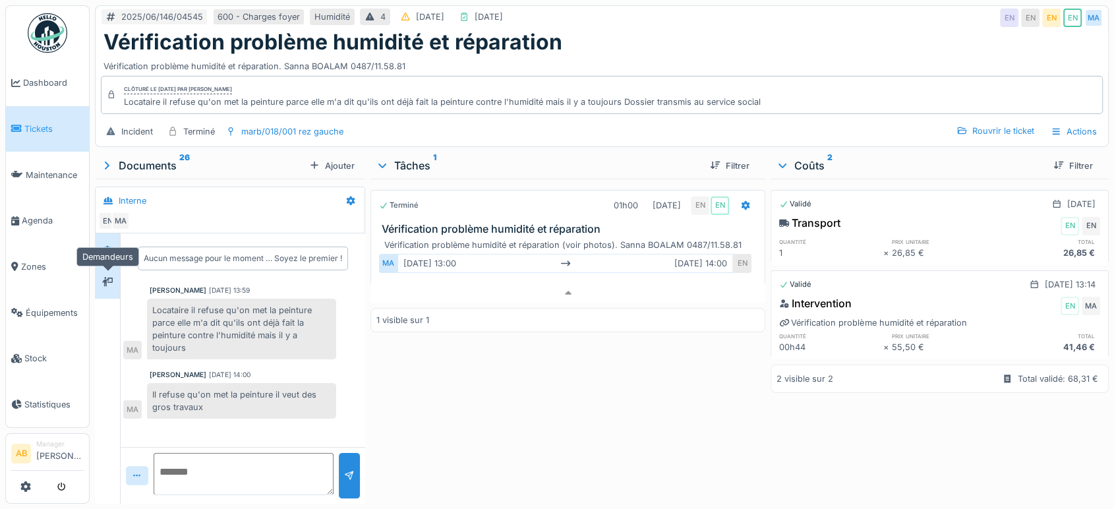
click at [107, 271] on div at bounding box center [108, 282] width 20 height 22
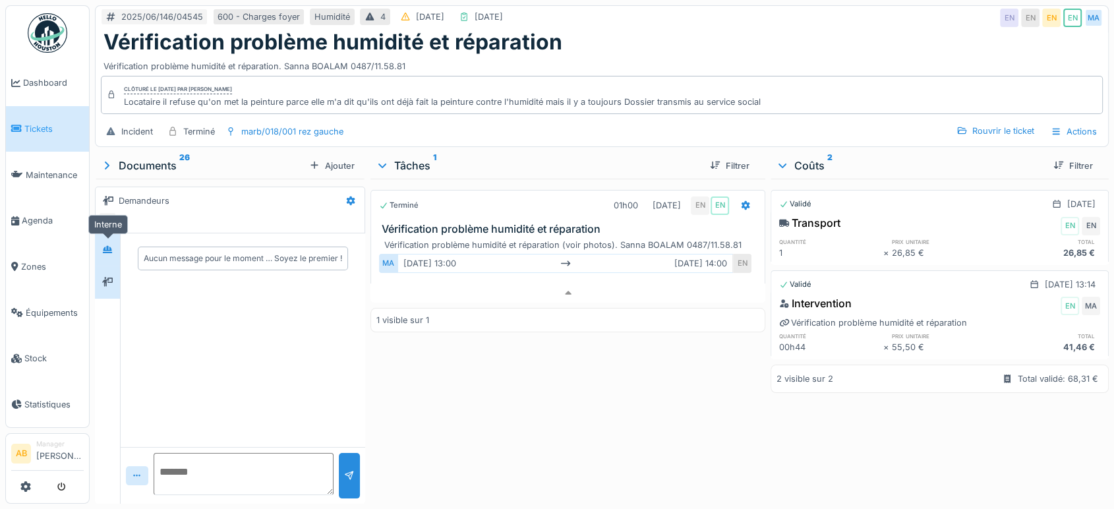
click at [111, 241] on div at bounding box center [108, 249] width 20 height 16
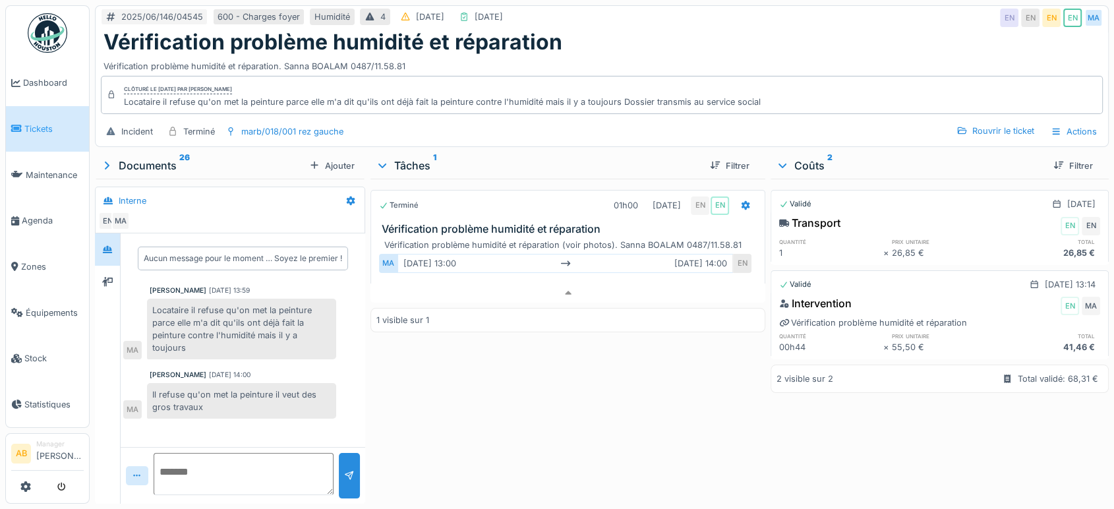
click at [138, 158] on div "Documents 26" at bounding box center [202, 166] width 204 height 16
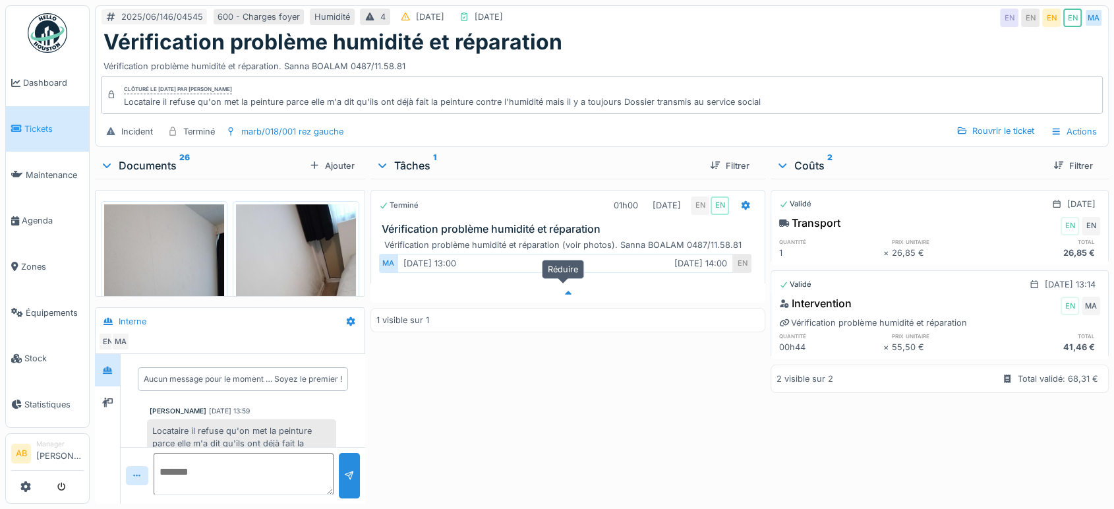
click at [558, 284] on div at bounding box center [568, 293] width 395 height 19
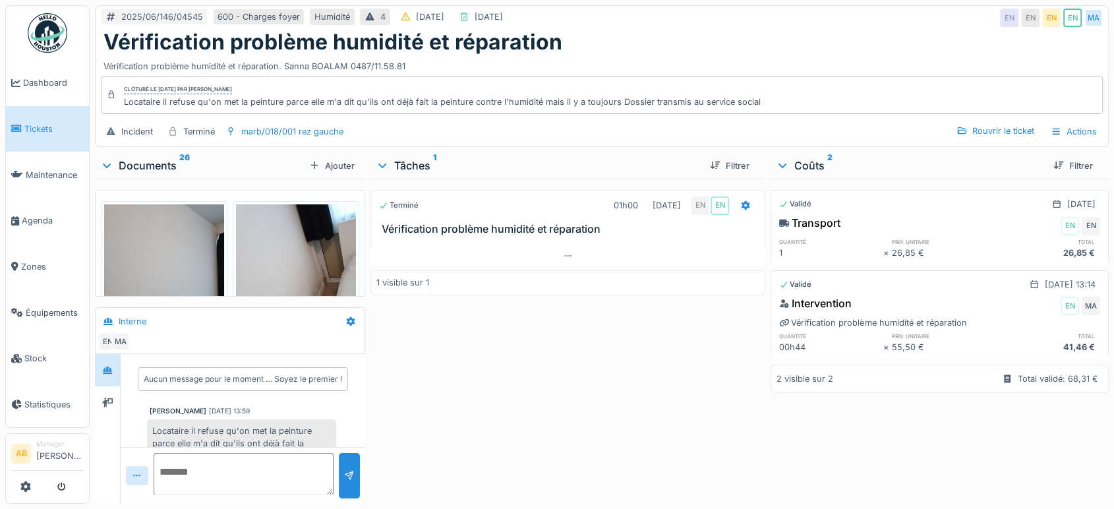
click at [165, 158] on div "Documents 26" at bounding box center [202, 166] width 204 height 16
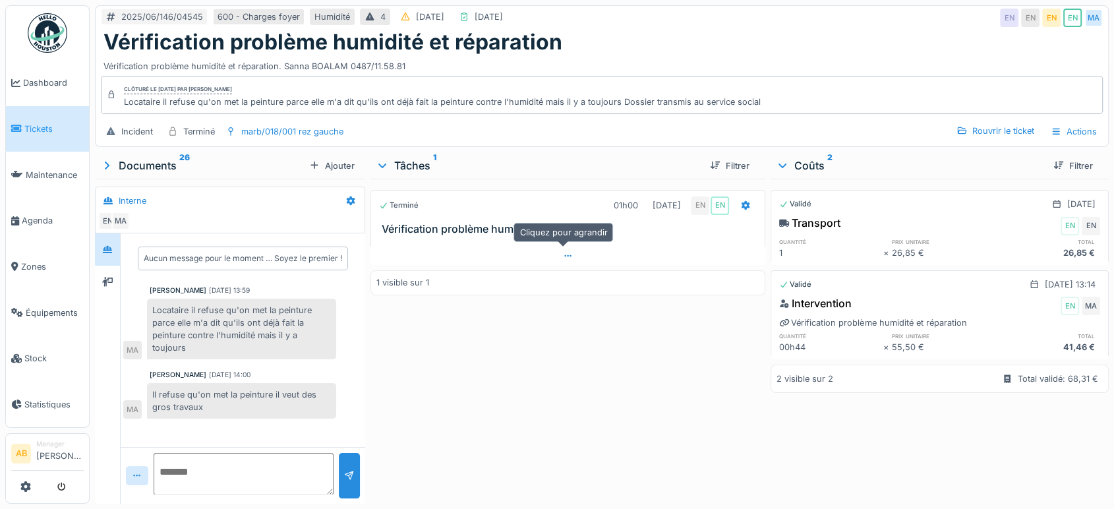
click at [552, 251] on div at bounding box center [568, 256] width 395 height 19
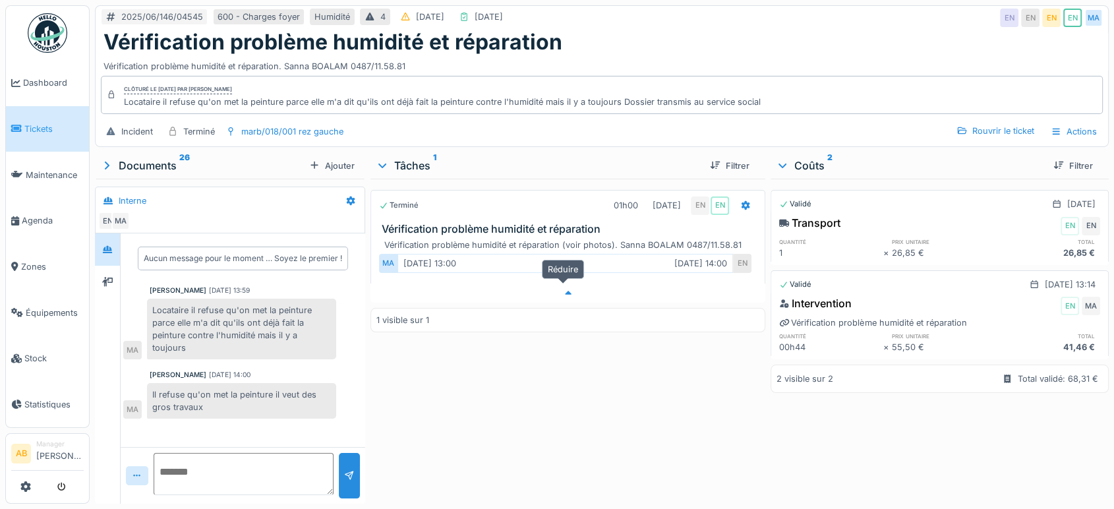
click at [570, 284] on div at bounding box center [568, 293] width 395 height 19
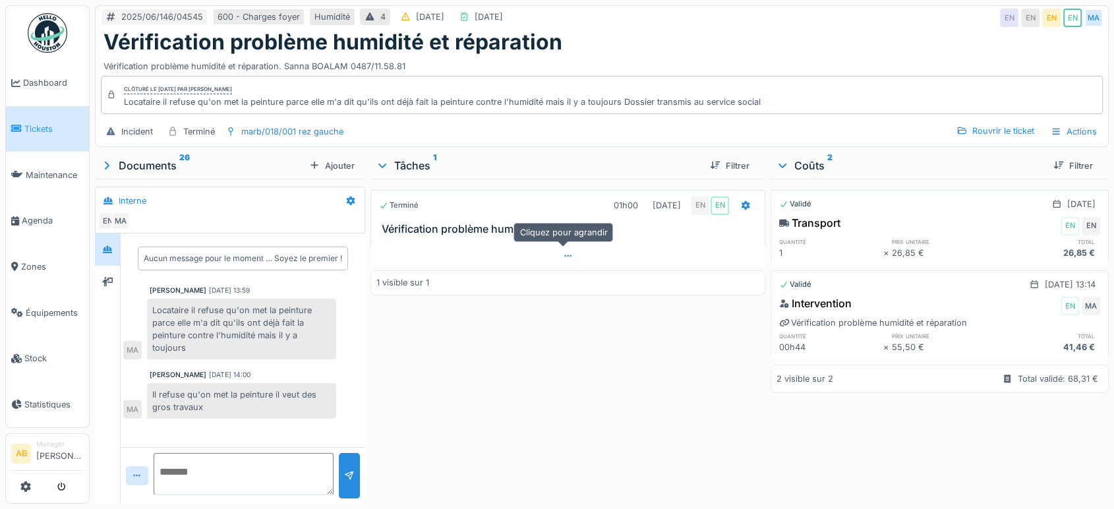
click at [562, 247] on div at bounding box center [568, 256] width 395 height 19
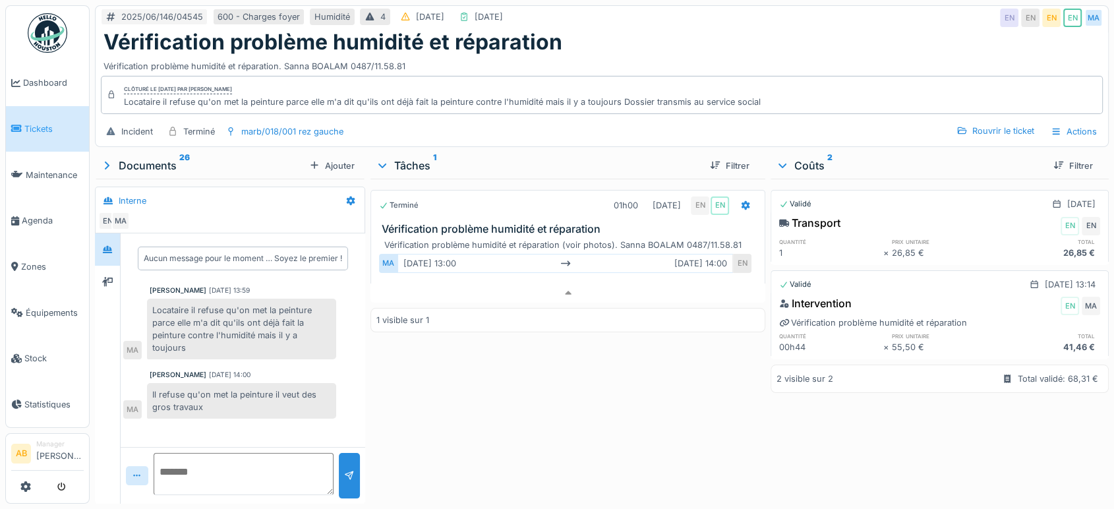
scroll to position [7, 0]
click at [558, 296] on div "Terminé 01h00 03/06/2025 EN EN Vérification problème humidité et réparation Vér…" at bounding box center [568, 339] width 395 height 320
click at [541, 295] on div "Terminé 01h00 03/06/2025 EN EN Vérification problème humidité et réparation Vér…" at bounding box center [568, 339] width 395 height 320
click at [109, 276] on div at bounding box center [107, 282] width 11 height 13
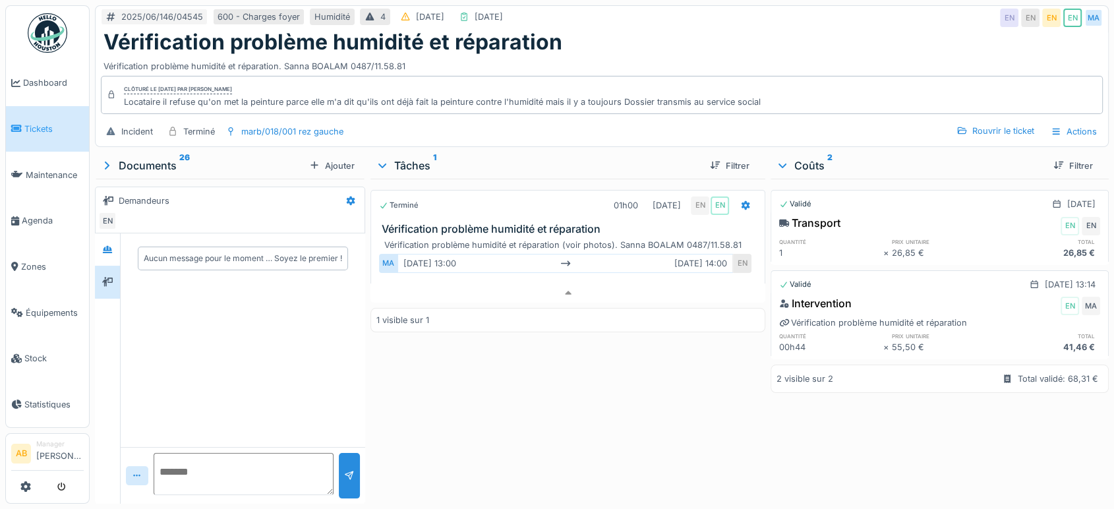
click at [111, 220] on div "Demandeurs EN" at bounding box center [230, 210] width 270 height 47
click at [158, 158] on div "Documents 26" at bounding box center [202, 166] width 204 height 16
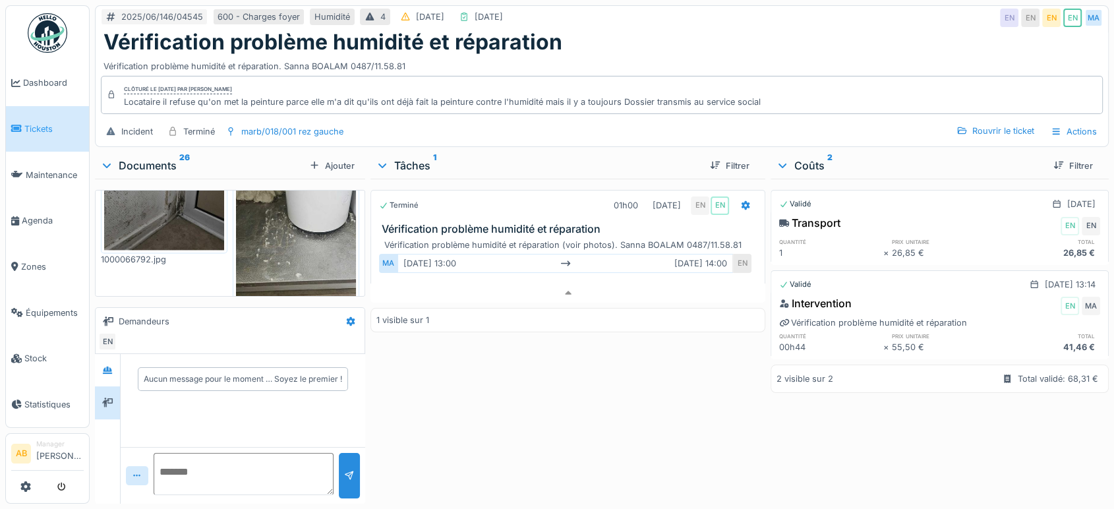
scroll to position [2031, 0]
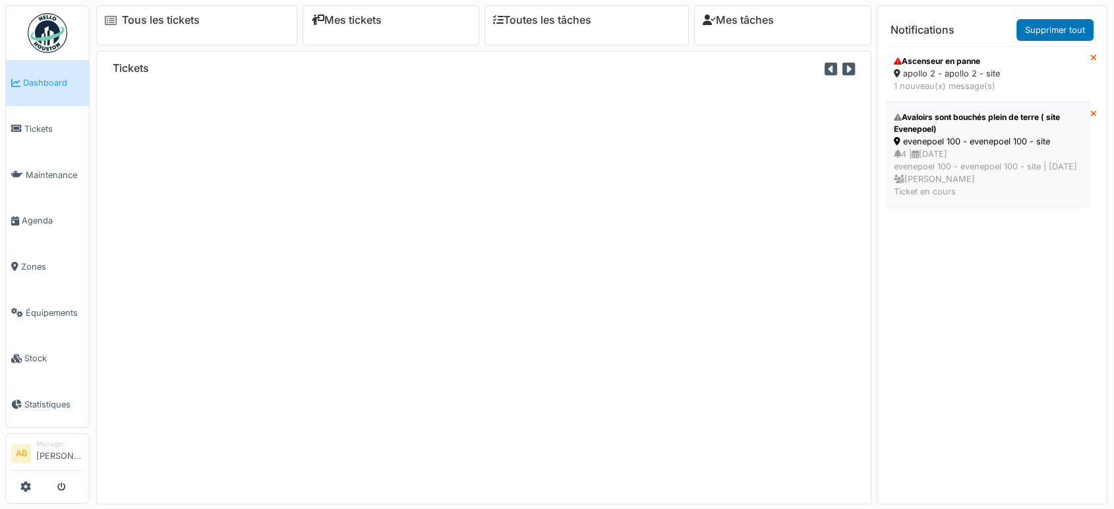
click at [928, 175] on div "4 | [DATE] evenepoel 100 - evenepoel 100 - site | [DATE] [PERSON_NAME] Ticket e…" at bounding box center [988, 173] width 188 height 51
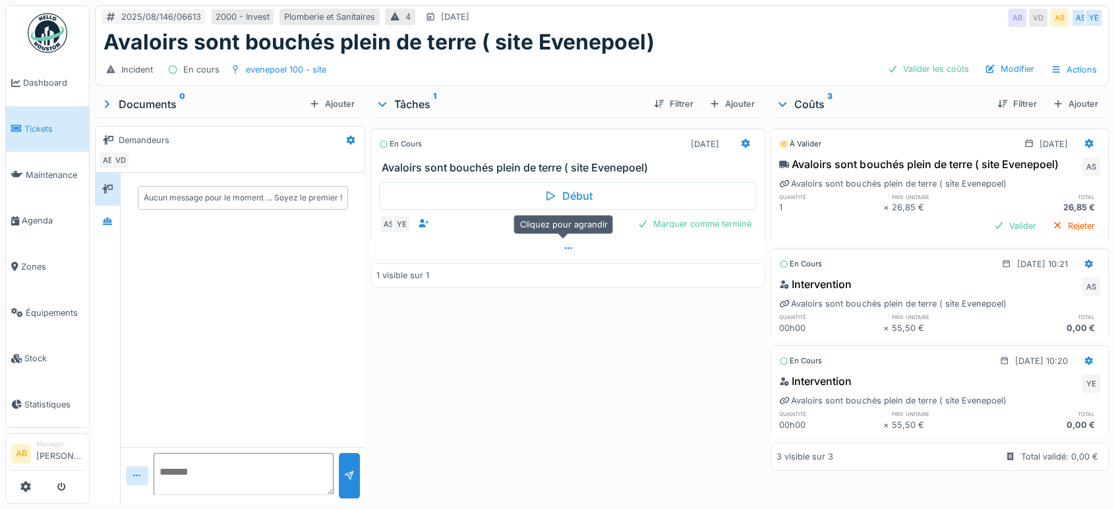
click at [505, 255] on div at bounding box center [568, 248] width 395 height 19
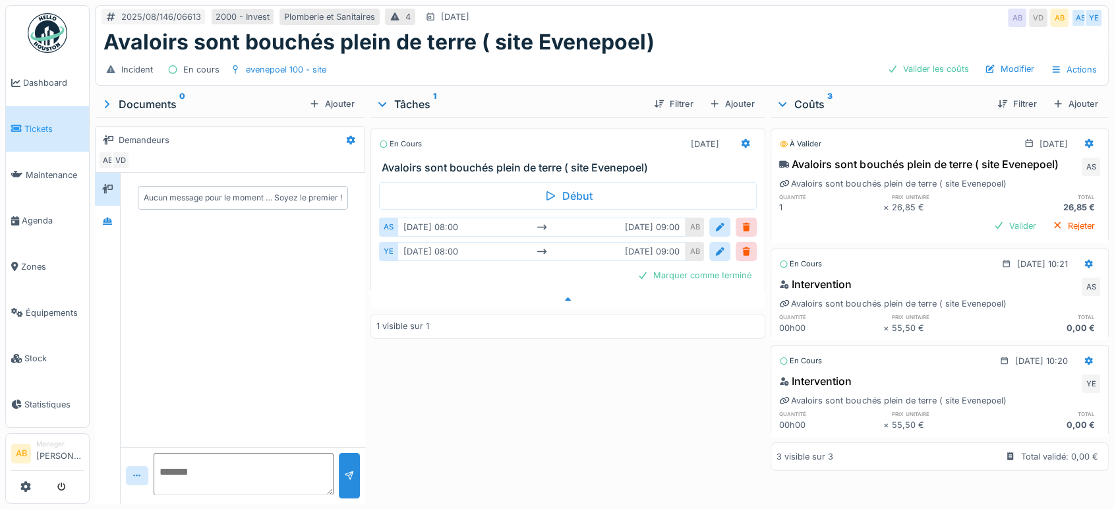
scroll to position [11, 0]
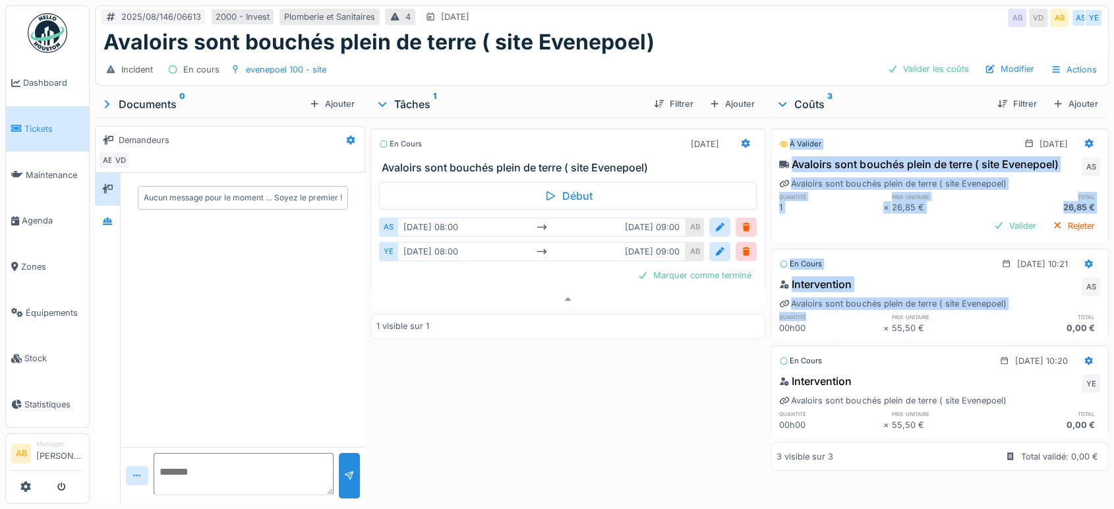
drag, startPoint x: 749, startPoint y: 311, endPoint x: 874, endPoint y: 334, distance: 126.7
click at [874, 334] on div "2025/08/146/06613 2000 - Invest Plomberie et Sanitaires 4 [DATE] AB VD AB AS YE…" at bounding box center [602, 254] width 1025 height 509
click at [614, 373] on div "En cours [DATE] Avaloirs sont bouchés plein de terre ( site Evenepoel) Début AS…" at bounding box center [568, 307] width 395 height 381
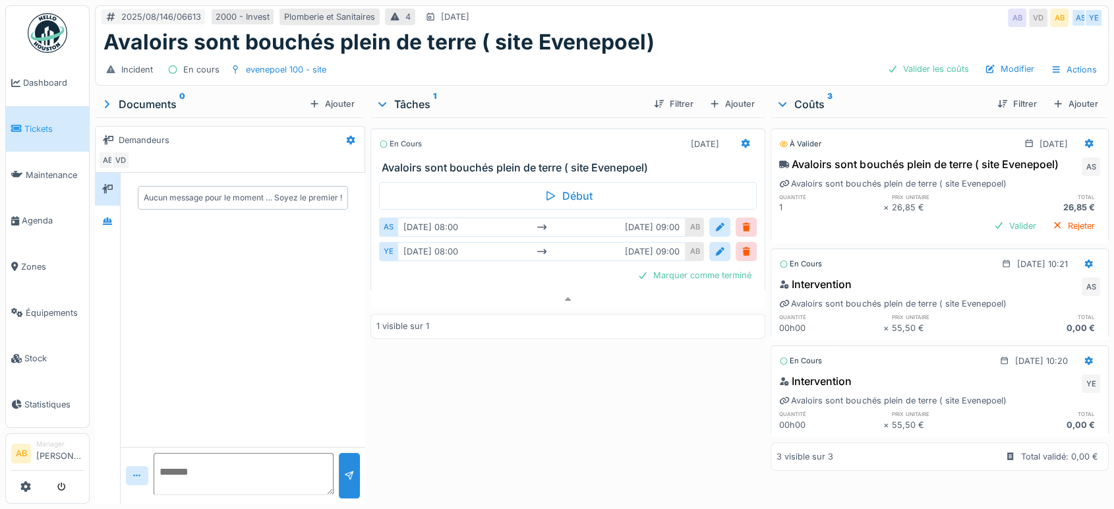
click at [106, 229] on div at bounding box center [108, 338] width 26 height 331
click at [109, 218] on div at bounding box center [108, 222] width 20 height 16
click at [111, 184] on icon at bounding box center [107, 188] width 11 height 9
click at [109, 218] on icon at bounding box center [107, 221] width 9 height 7
click at [43, 42] on img at bounding box center [48, 33] width 40 height 40
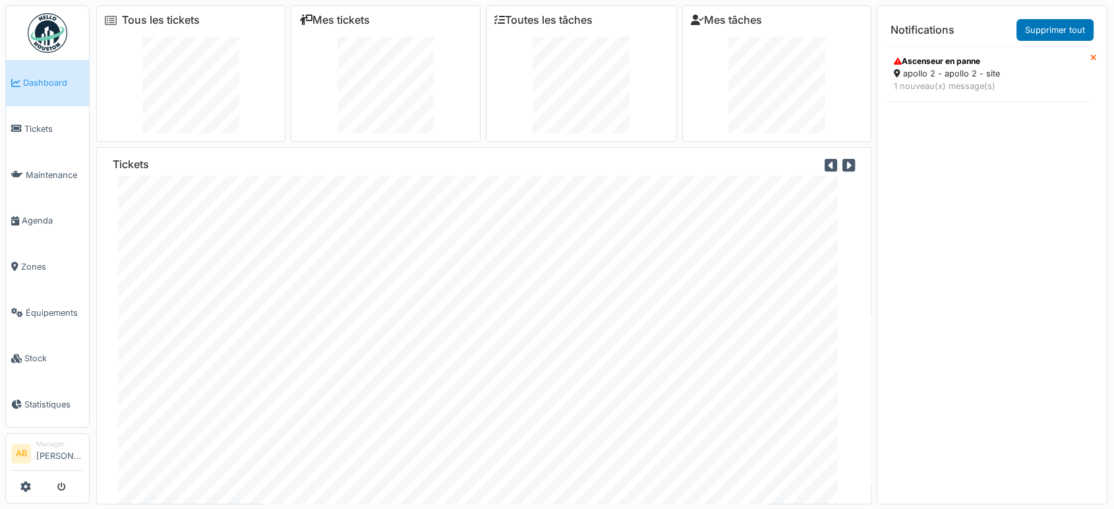
click at [51, 34] on img at bounding box center [48, 33] width 40 height 40
click at [45, 248] on link "Zones" at bounding box center [47, 267] width 83 height 46
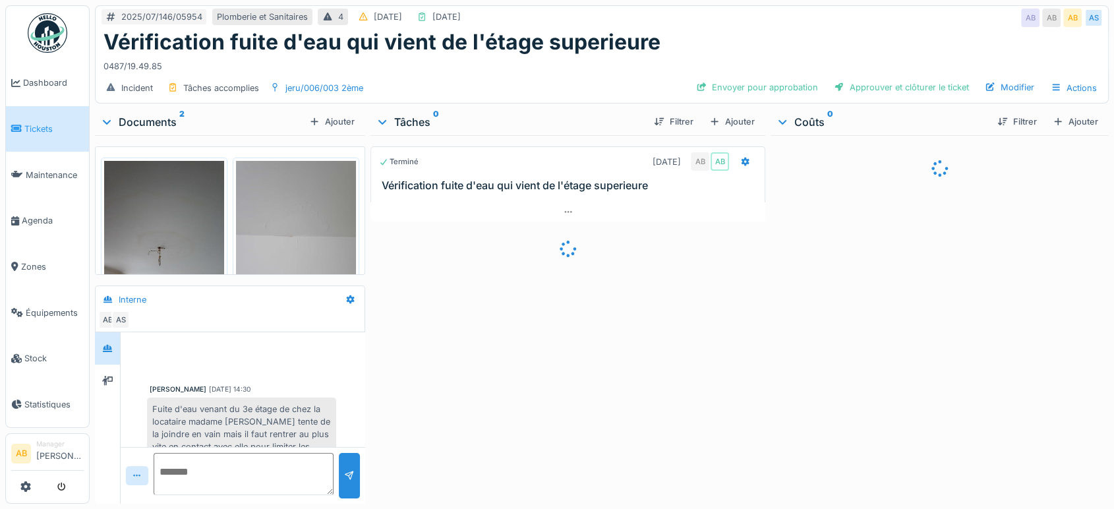
scroll to position [320, 0]
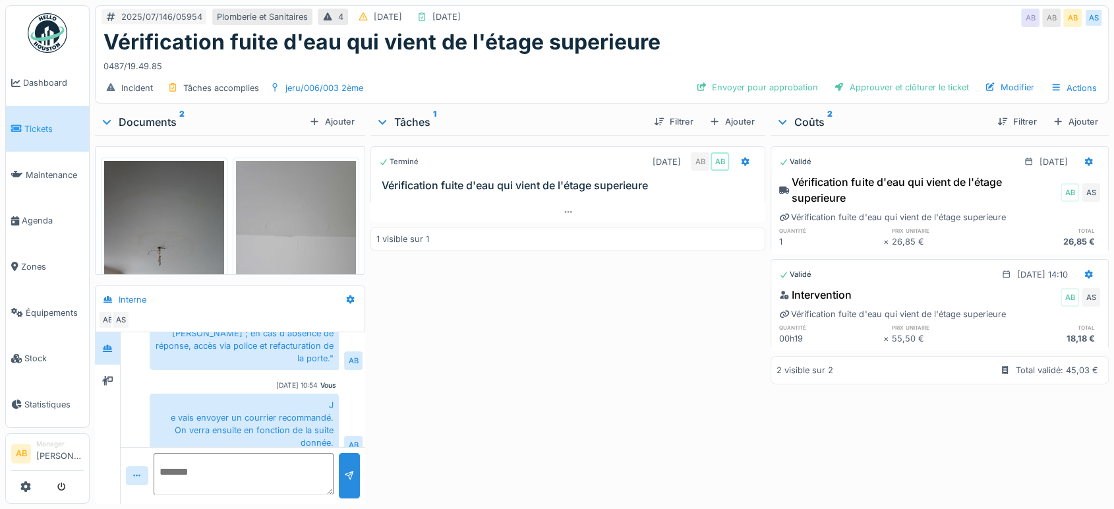
click at [707, 488] on div "Terminé [DATE] AB AB Vérification fuite d'eau qui vient de l'étage superieure 1…" at bounding box center [568, 316] width 395 height 363
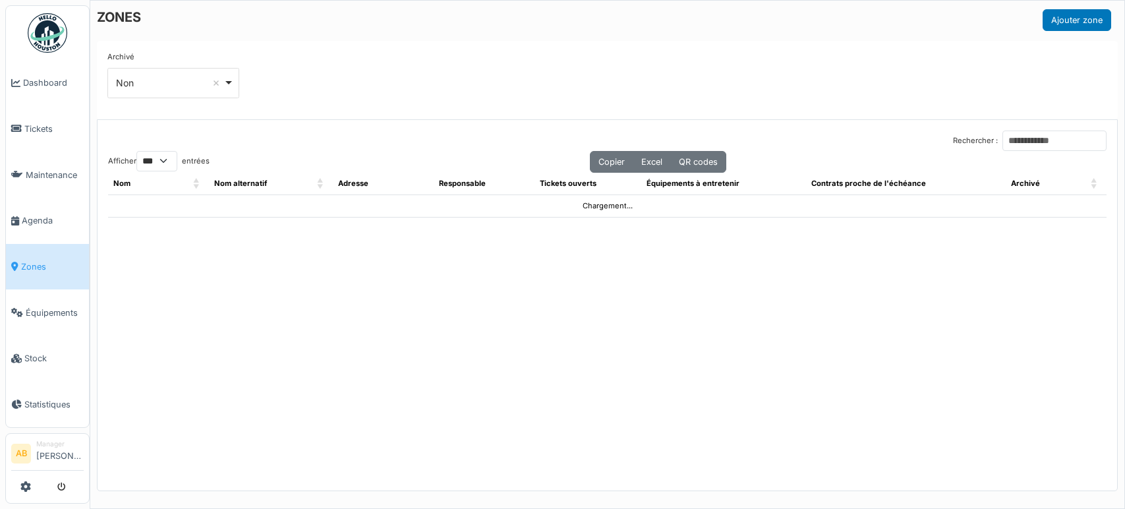
select select "***"
click at [1029, 128] on div "Rechercher : Afficher ** ** *** *** entrées Copier Excel QR codes Nom Nom alter…" at bounding box center [608, 305] width 1020 height 371
click at [1030, 132] on input "Rechercher :" at bounding box center [1055, 141] width 104 height 20
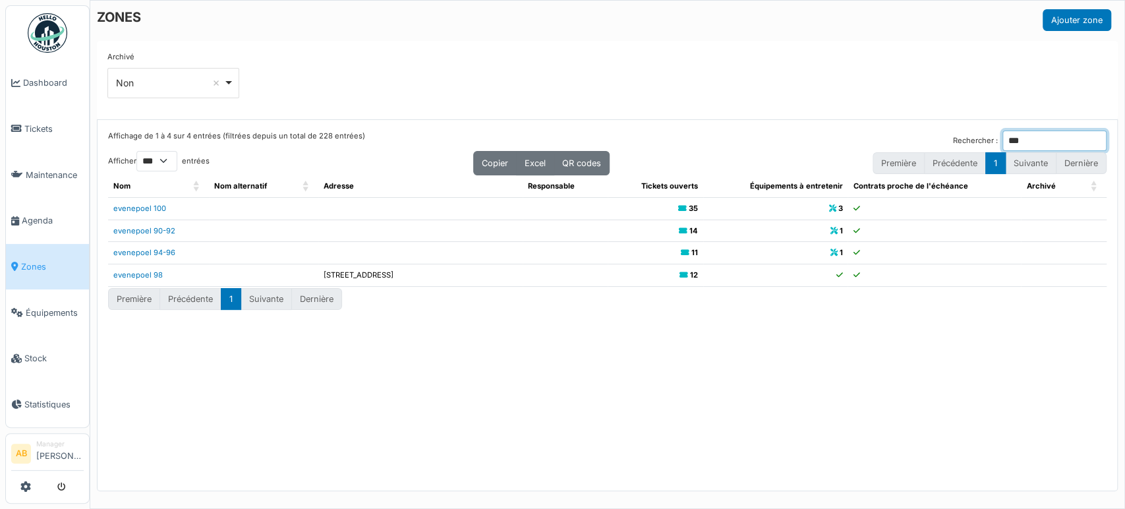
type input "***"
click at [58, 42] on img at bounding box center [48, 33] width 40 height 40
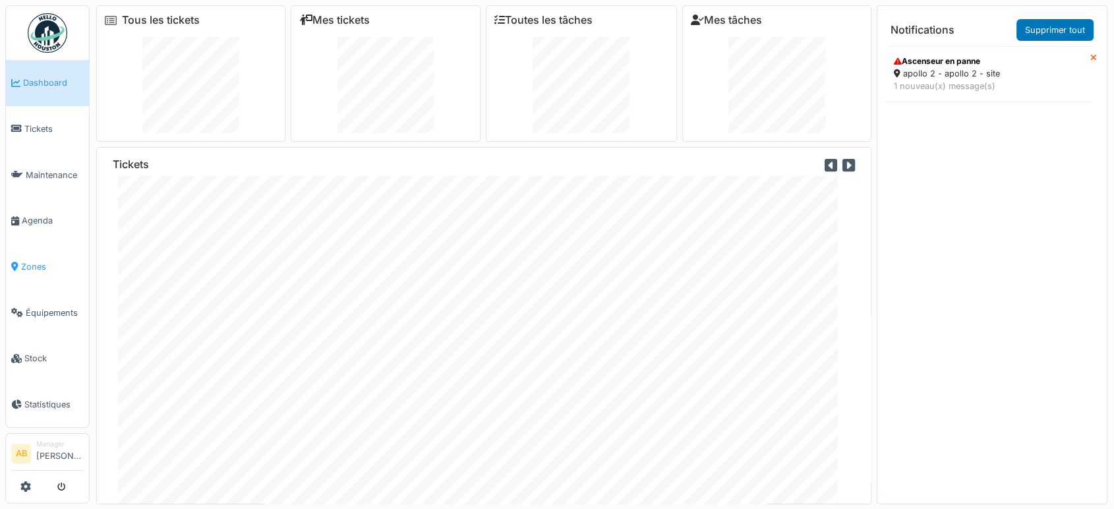
click at [45, 273] on link "Zones" at bounding box center [47, 267] width 83 height 46
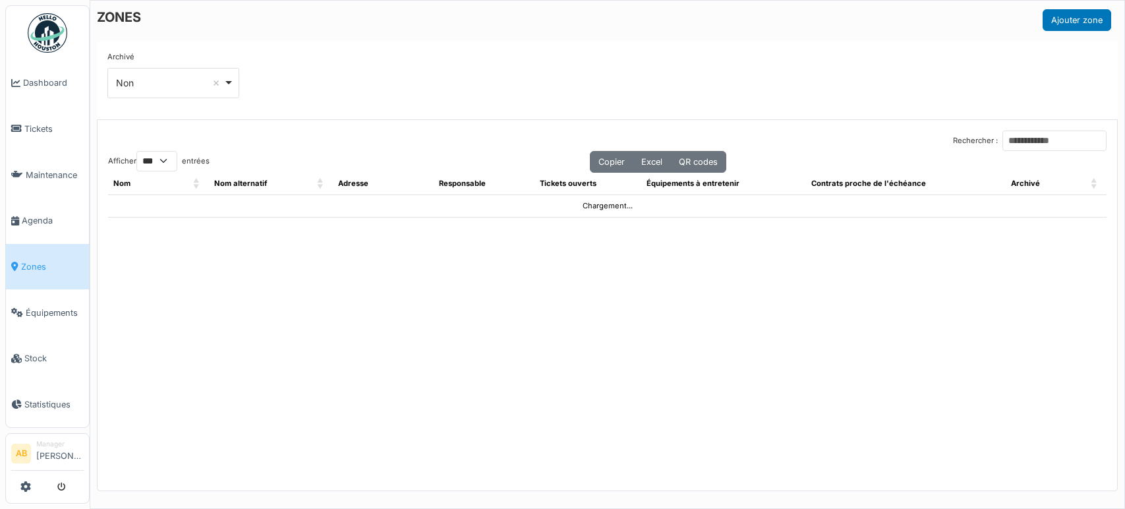
select select "***"
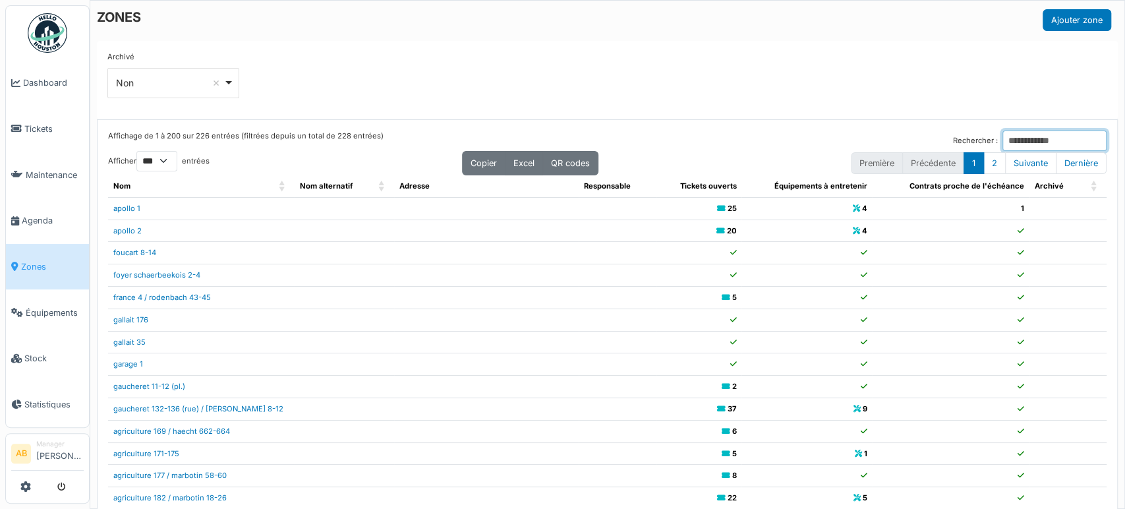
click at [1003, 133] on input "Rechercher :" at bounding box center [1055, 141] width 104 height 20
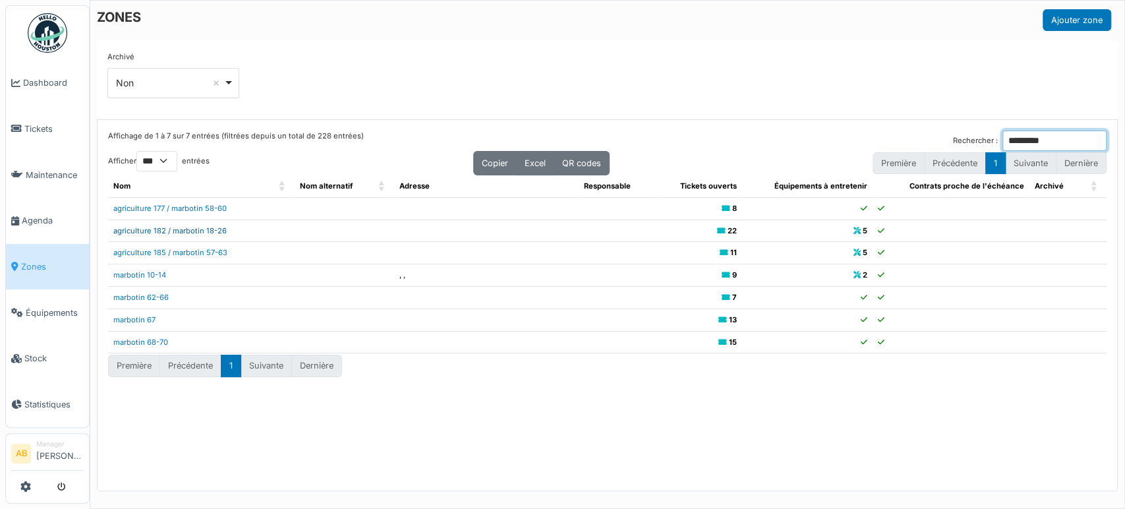
type input "********"
click at [206, 227] on link "agriculture 182 / marbotin 18-26" at bounding box center [169, 230] width 113 height 9
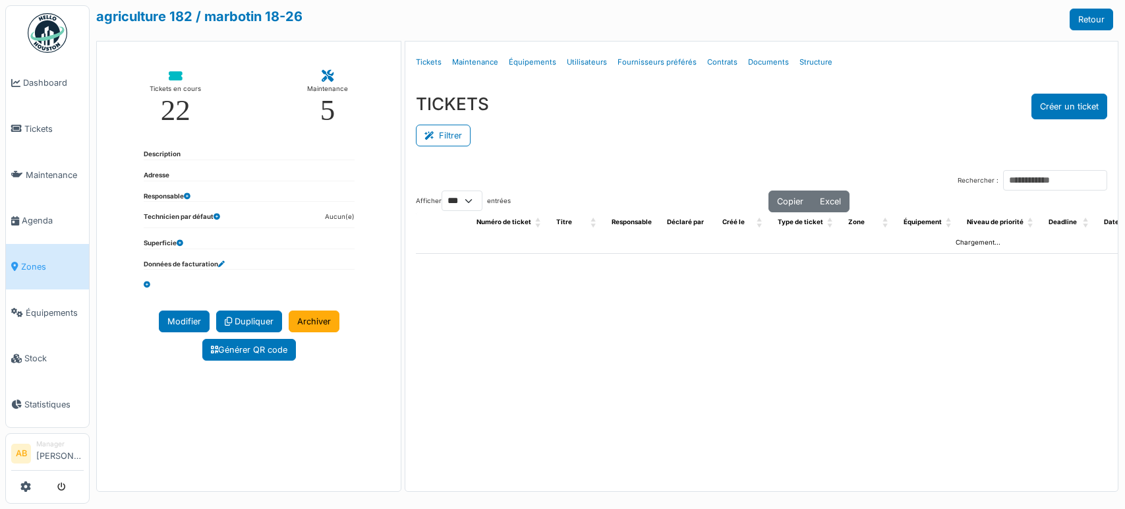
select select "***"
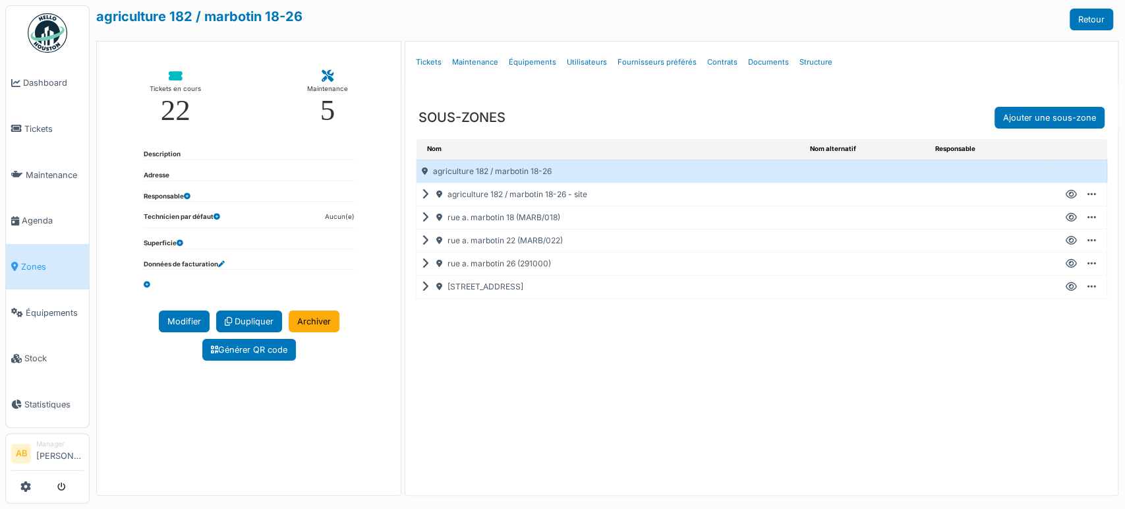
click at [422, 241] on icon at bounding box center [428, 241] width 13 height 1
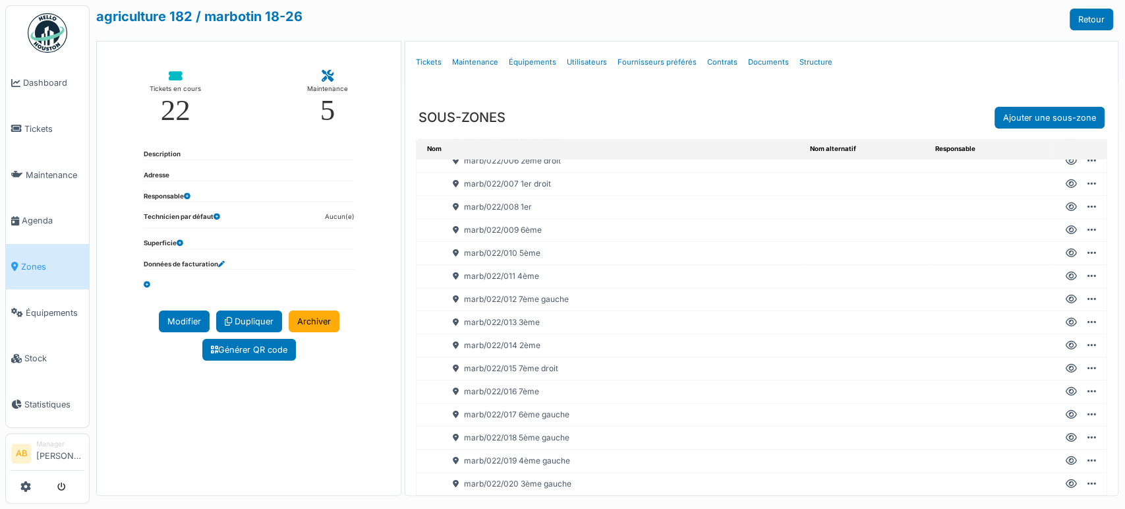
scroll to position [220, 0]
click at [1066, 413] on icon at bounding box center [1071, 413] width 11 height 1
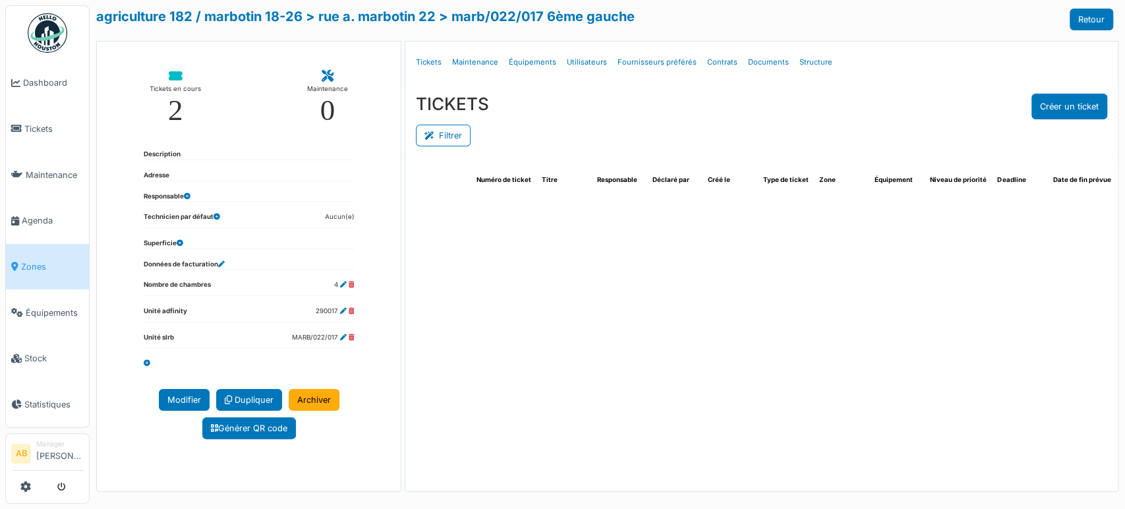
select select "***"
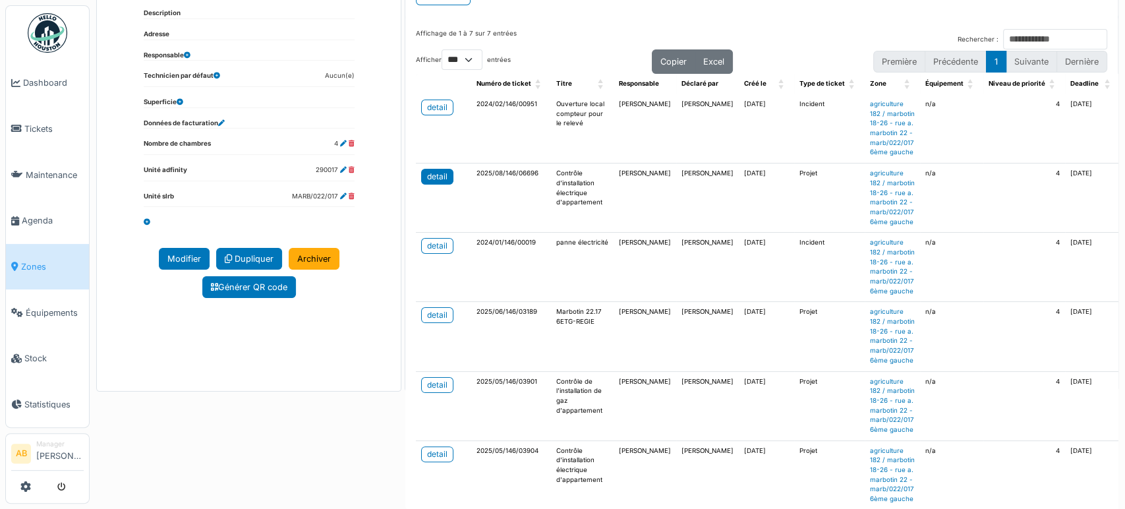
click at [432, 183] on div "detail" at bounding box center [437, 177] width 20 height 12
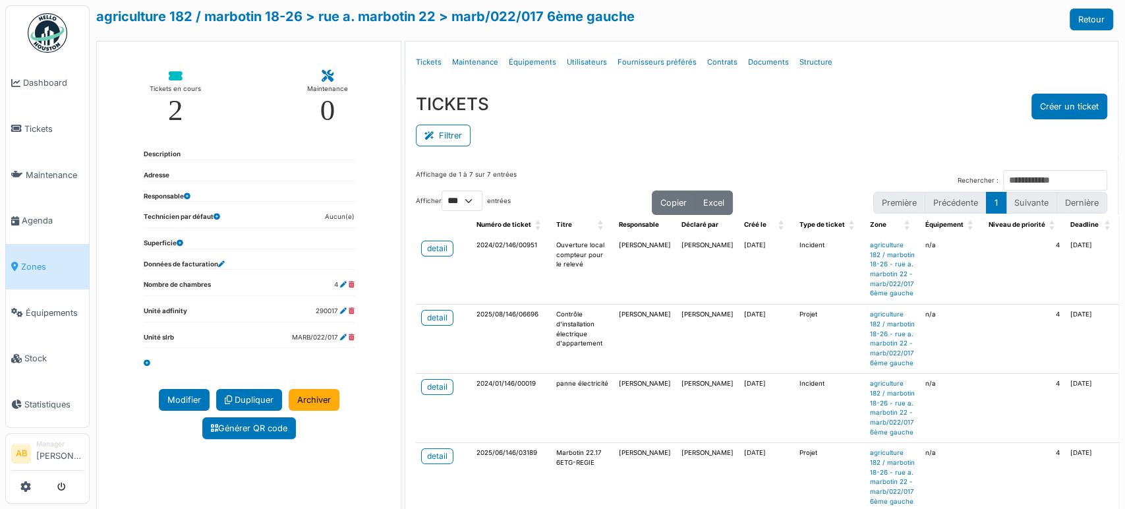
click at [36, 260] on span "Zones" at bounding box center [52, 266] width 63 height 13
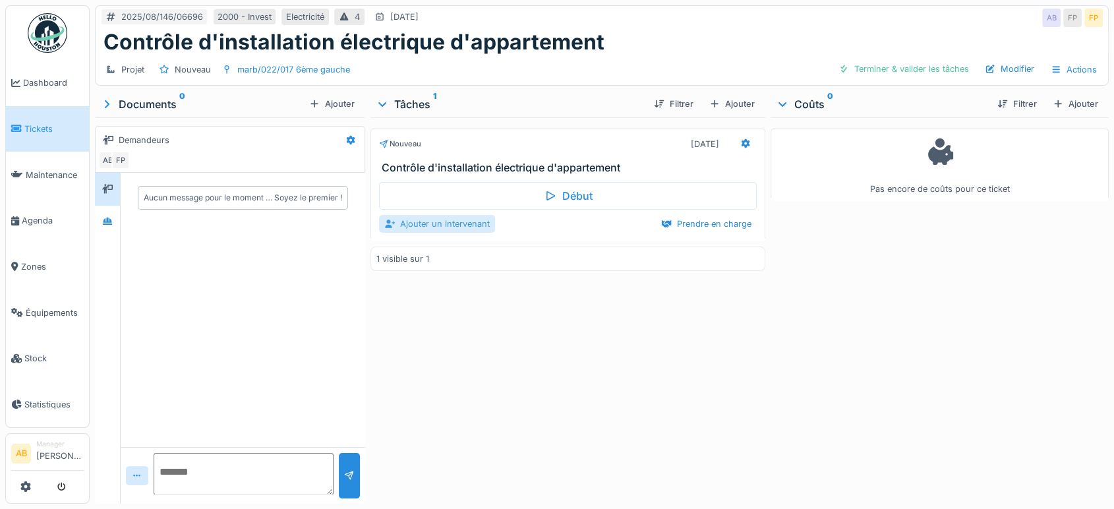
click at [411, 218] on div "Ajouter un intervenant" at bounding box center [437, 224] width 116 height 18
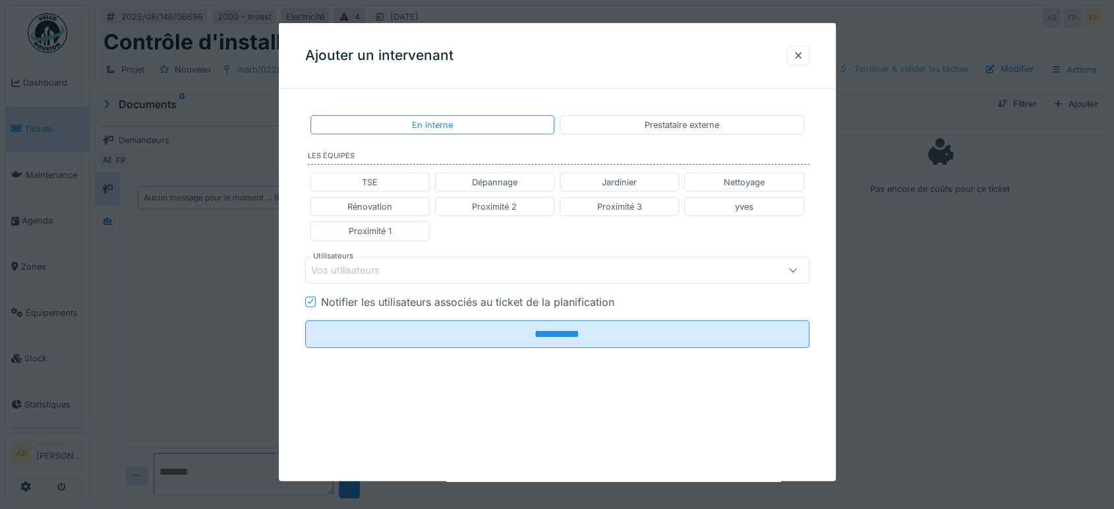
click at [417, 271] on div "Vos utilisateurs" at bounding box center [527, 269] width 433 height 15
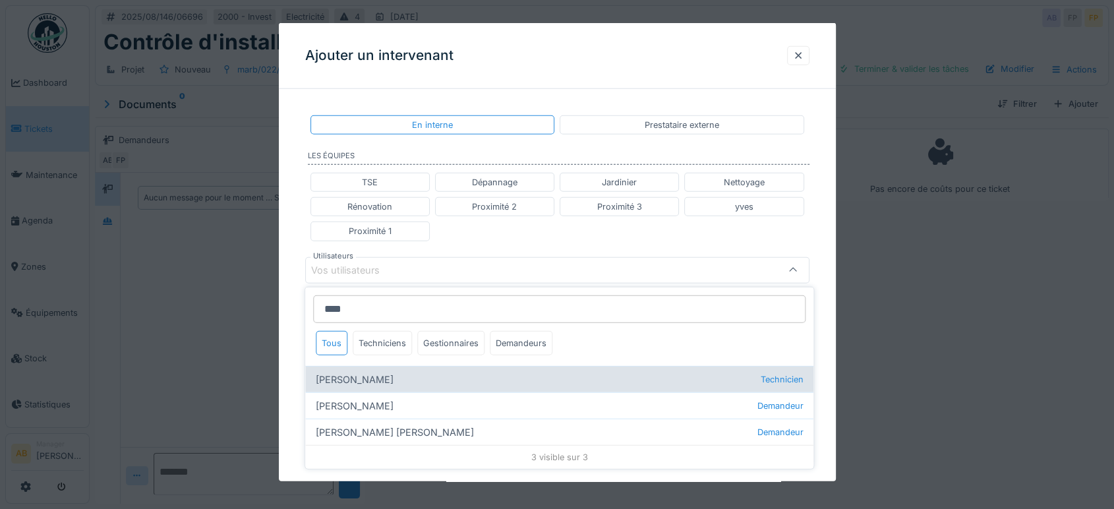
type input "****"
click at [371, 384] on div "Robert Gaspar Technicien" at bounding box center [559, 379] width 508 height 26
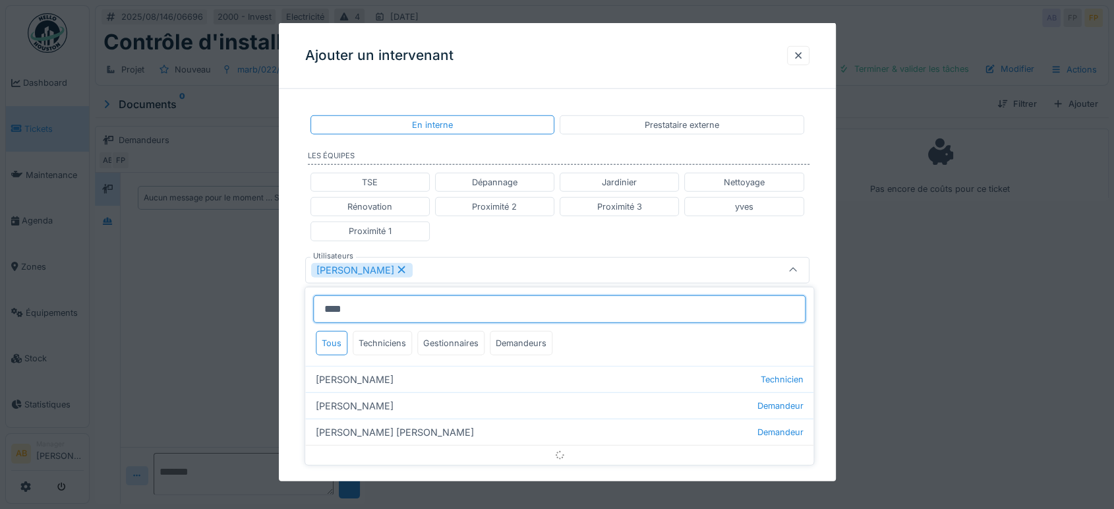
type input "****"
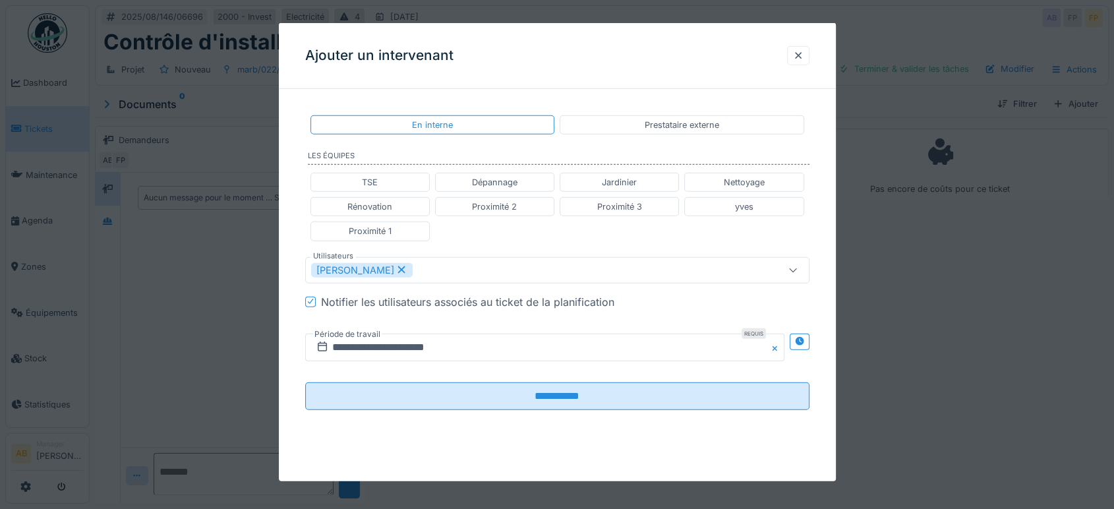
click at [541, 225] on div "TSE Dépannage Jardinier Nettoyage Rénovation Proximité 2 Proximité 3 yves Proxi…" at bounding box center [557, 206] width 504 height 79
click at [454, 358] on input "**********" at bounding box center [544, 347] width 479 height 28
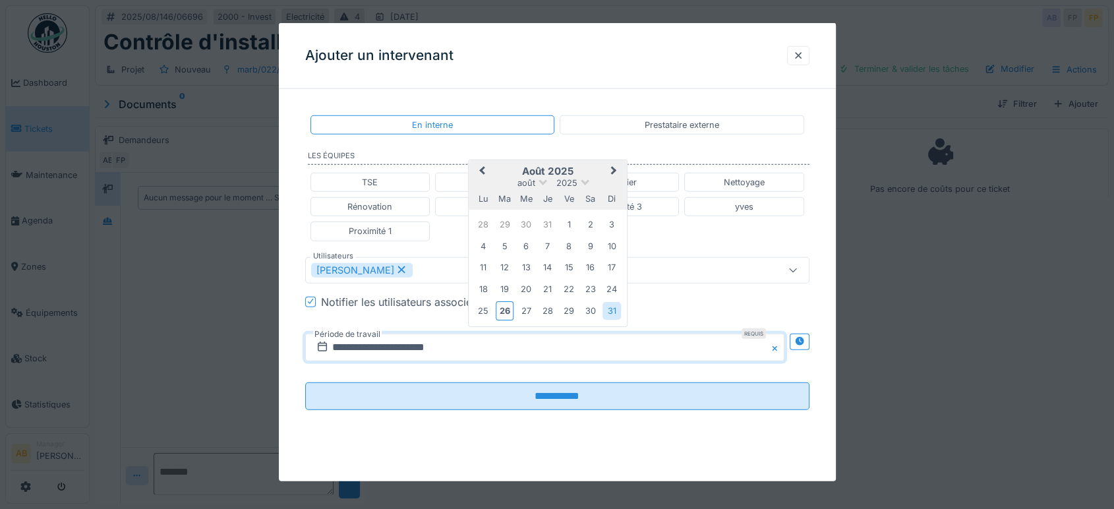
click at [614, 168] on span "Next Month" at bounding box center [614, 172] width 0 height 16
click at [491, 220] on div "1" at bounding box center [484, 226] width 18 height 18
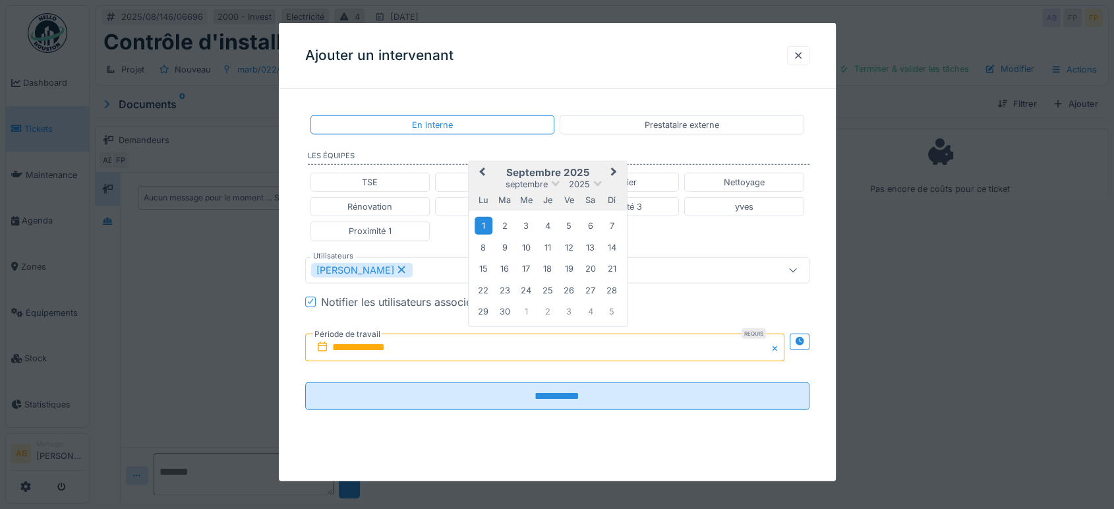
click at [488, 222] on div "1" at bounding box center [484, 226] width 18 height 18
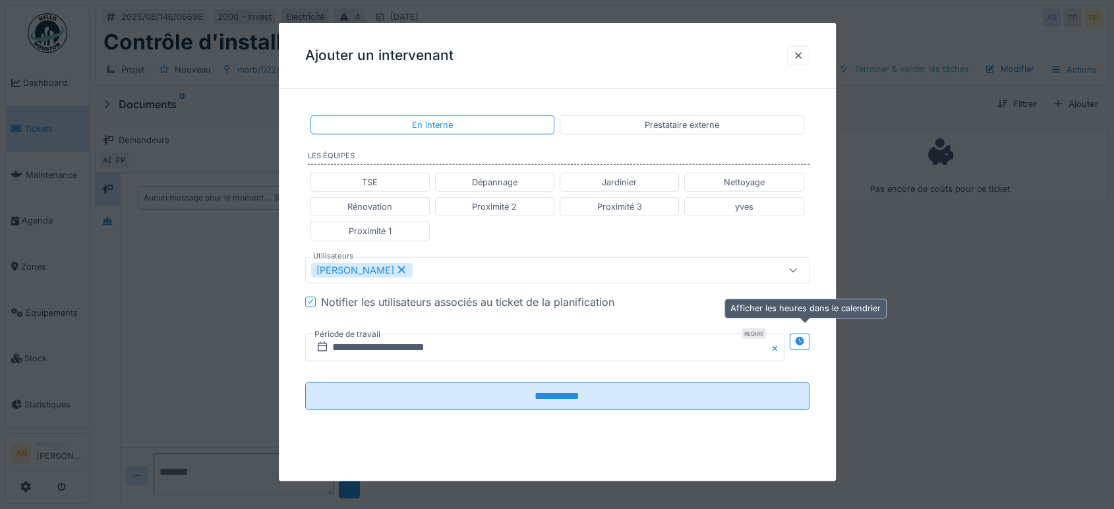
click at [805, 339] on icon at bounding box center [799, 341] width 11 height 9
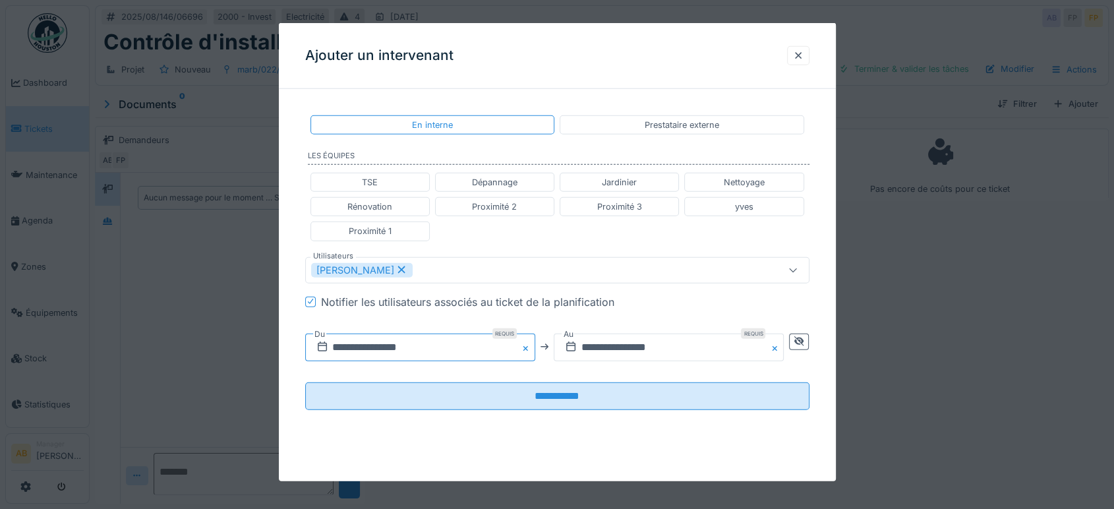
click at [439, 347] on input "**********" at bounding box center [420, 347] width 230 height 28
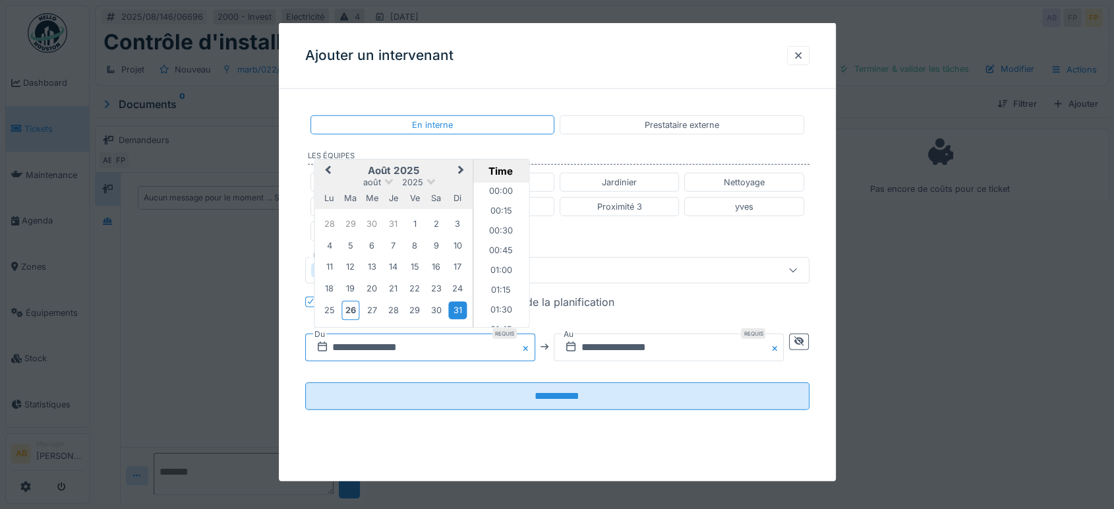
scroll to position [491, 0]
click at [464, 169] on button "Next Month" at bounding box center [462, 171] width 21 height 21
click at [334, 224] on div "1" at bounding box center [329, 226] width 18 height 18
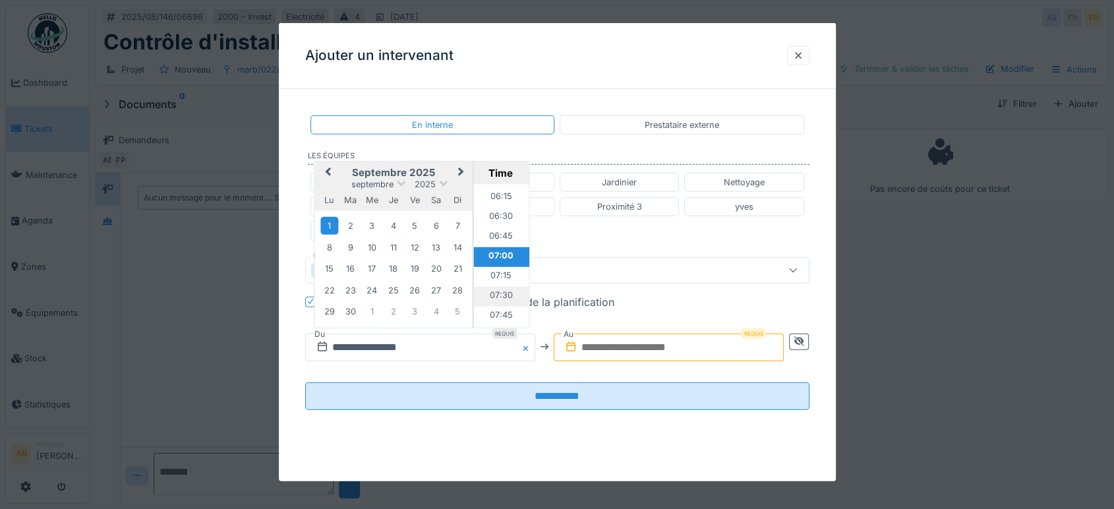
scroll to position [638, 0]
click at [496, 187] on li "08:00" at bounding box center [501, 189] width 56 height 20
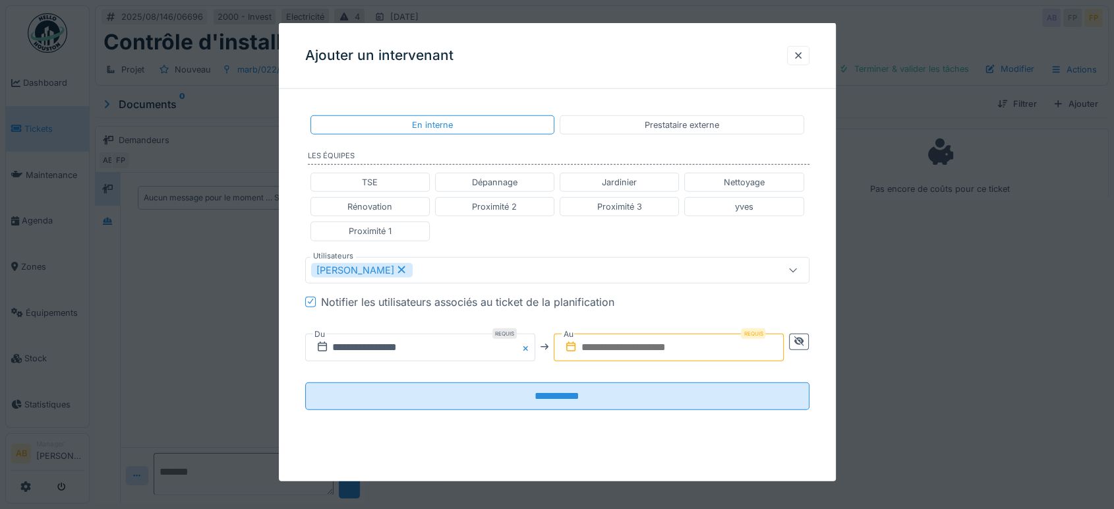
click at [637, 352] on input "text" at bounding box center [669, 347] width 230 height 28
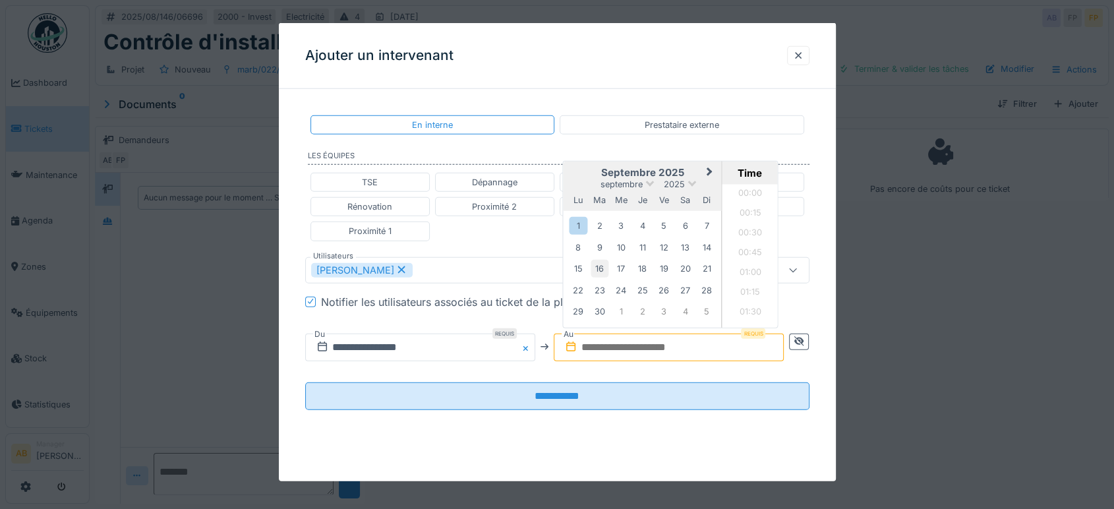
scroll to position [789, 0]
click at [582, 220] on div "1" at bounding box center [579, 226] width 18 height 18
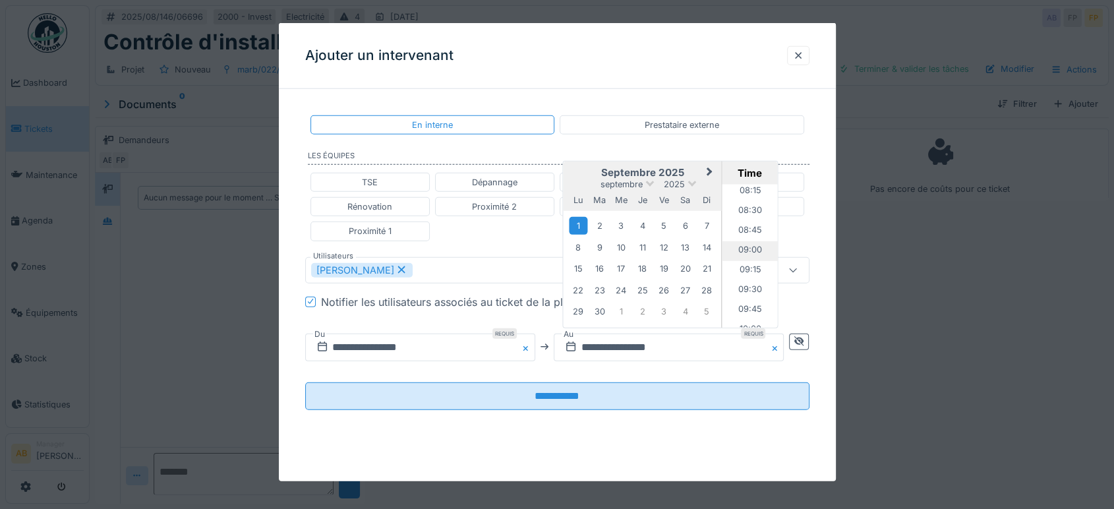
scroll to position [642, 0]
click at [751, 263] on li "09:00" at bounding box center [751, 264] width 56 height 20
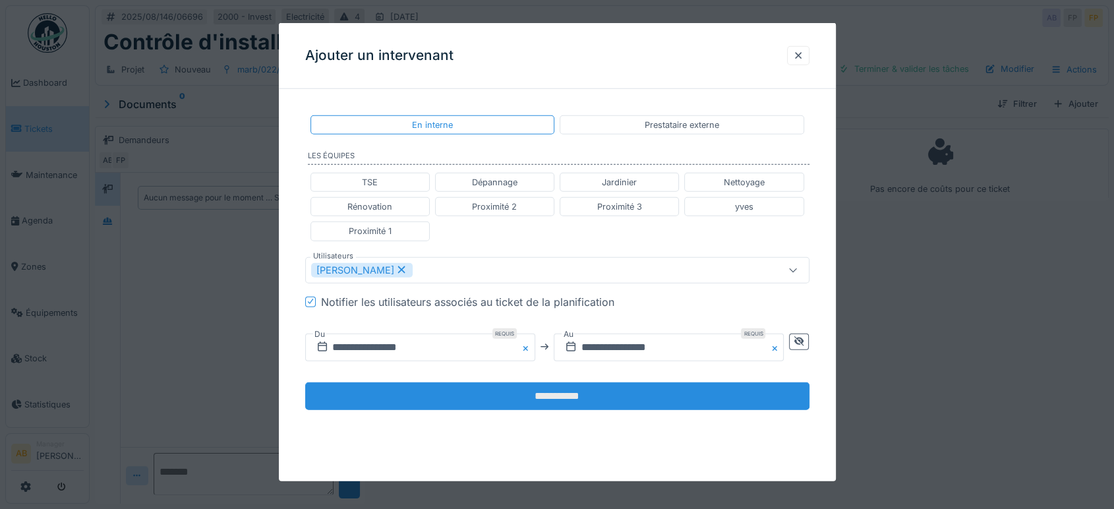
click at [711, 390] on input "**********" at bounding box center [557, 396] width 504 height 28
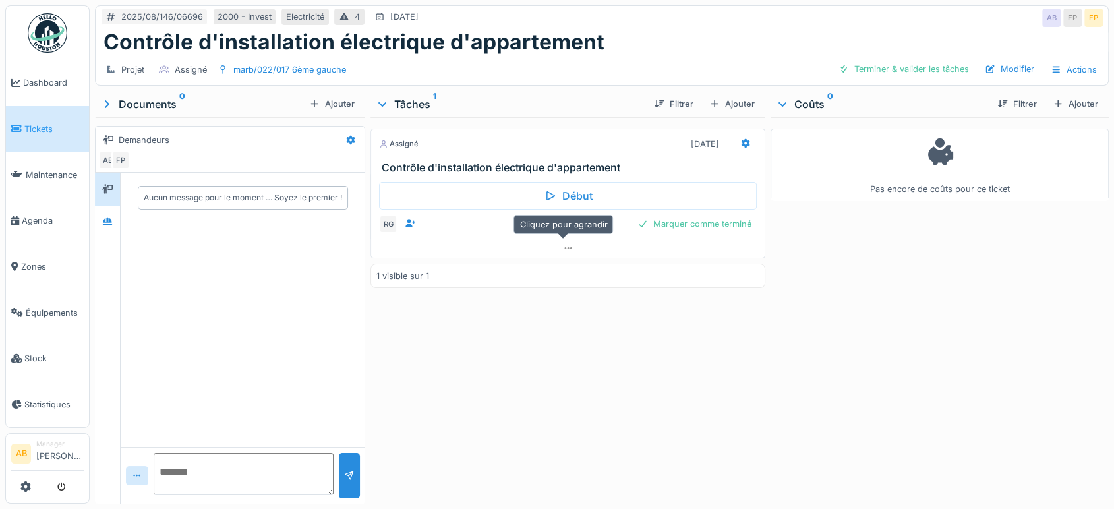
click at [562, 236] on div "Début RG Marquer comme terminé" at bounding box center [568, 206] width 395 height 65
click at [562, 239] on div at bounding box center [568, 248] width 394 height 19
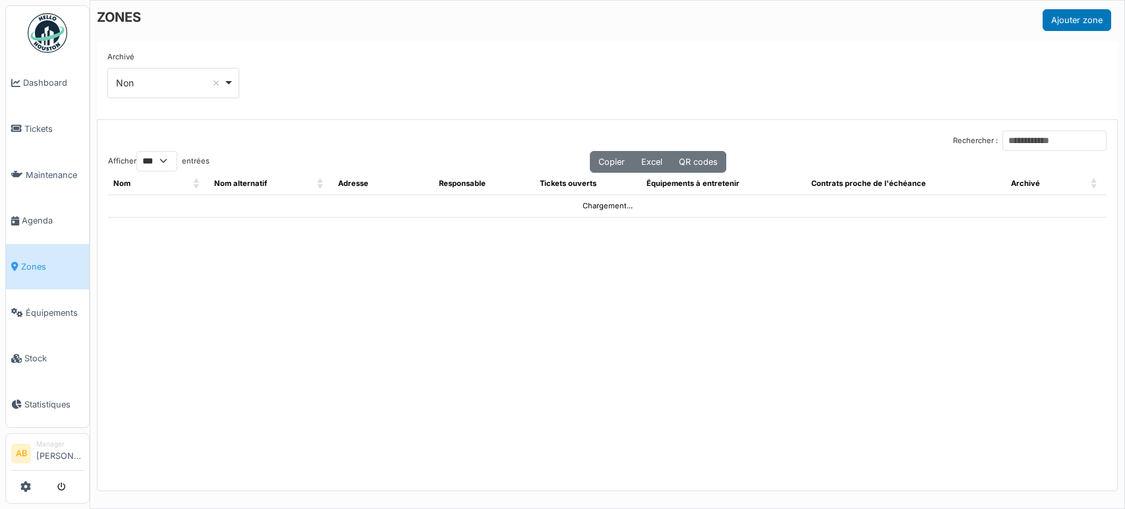
select select "***"
click at [1003, 144] on input "Rechercher :" at bounding box center [1055, 141] width 104 height 20
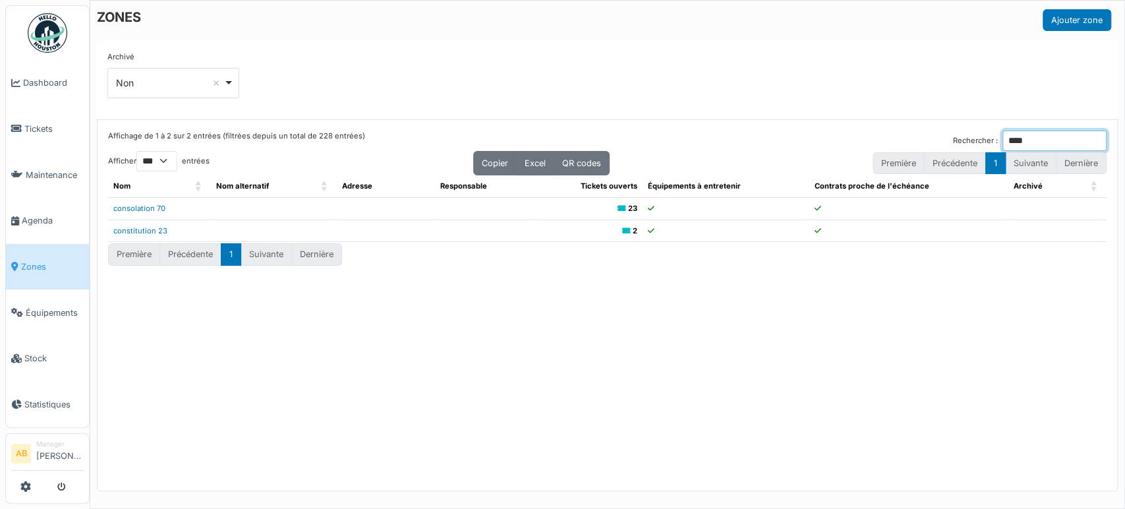
type input "****"
click at [146, 224] on td "constitution 23" at bounding box center [159, 231] width 103 height 22
click at [152, 235] on td "constitution 23" at bounding box center [159, 231] width 103 height 22
click at [158, 227] on link "constitution 23" at bounding box center [140, 230] width 54 height 9
click at [50, 220] on span "Agenda" at bounding box center [53, 220] width 62 height 13
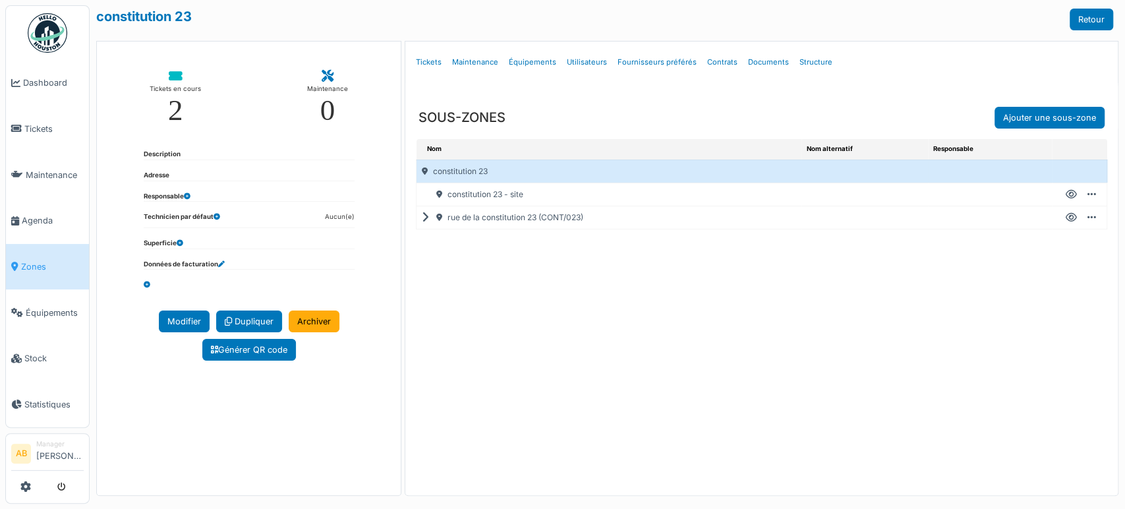
click at [422, 218] on icon at bounding box center [428, 218] width 13 height 1
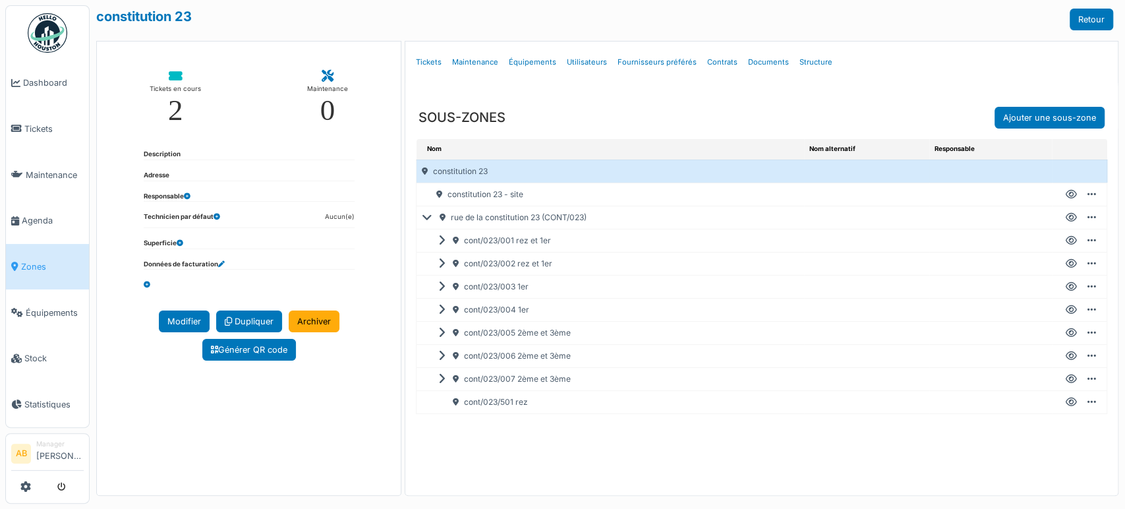
click at [1066, 379] on icon at bounding box center [1071, 379] width 11 height 1
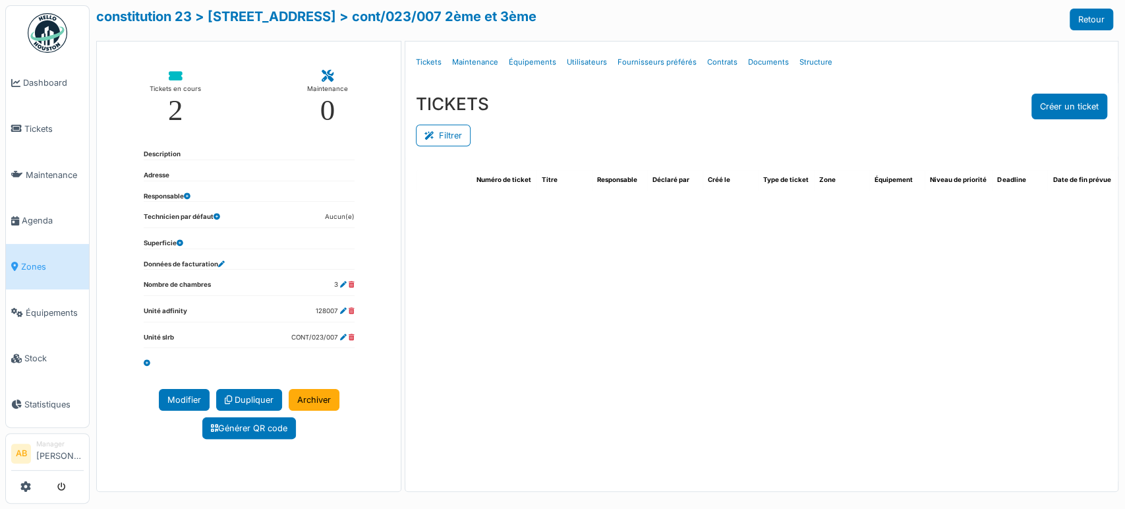
select select "***"
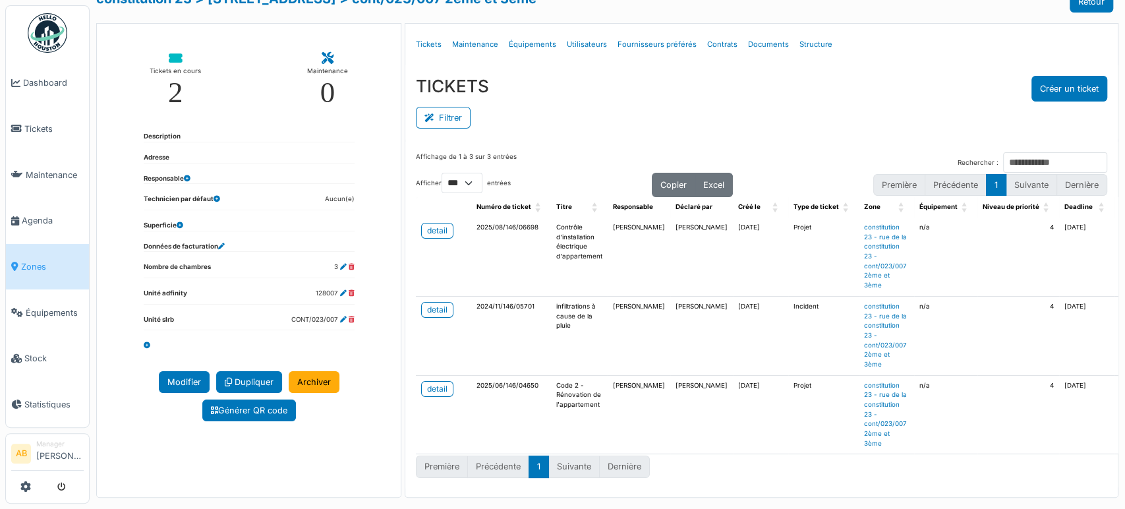
scroll to position [33, 0]
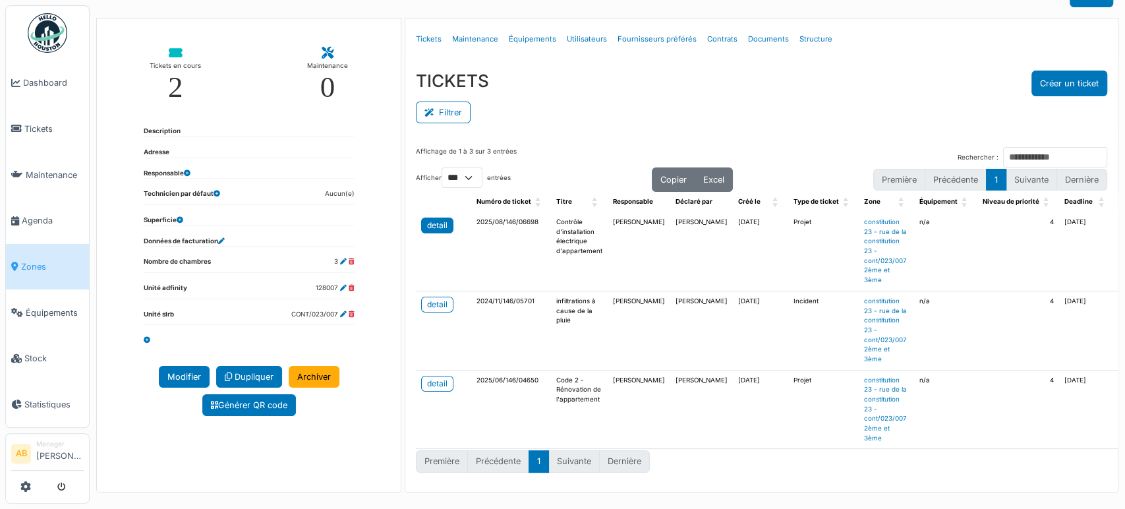
click at [440, 220] on div "detail" at bounding box center [437, 226] width 20 height 12
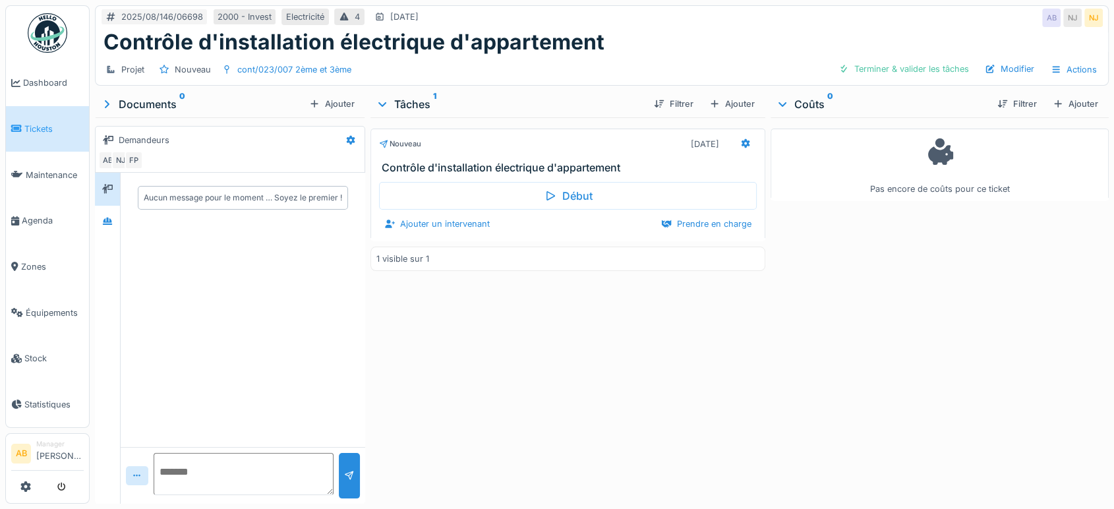
click at [253, 473] on textarea at bounding box center [244, 474] width 180 height 42
type textarea "**********"
click at [304, 66] on div "cont/023/007 2ème et 3ème" at bounding box center [294, 69] width 114 height 13
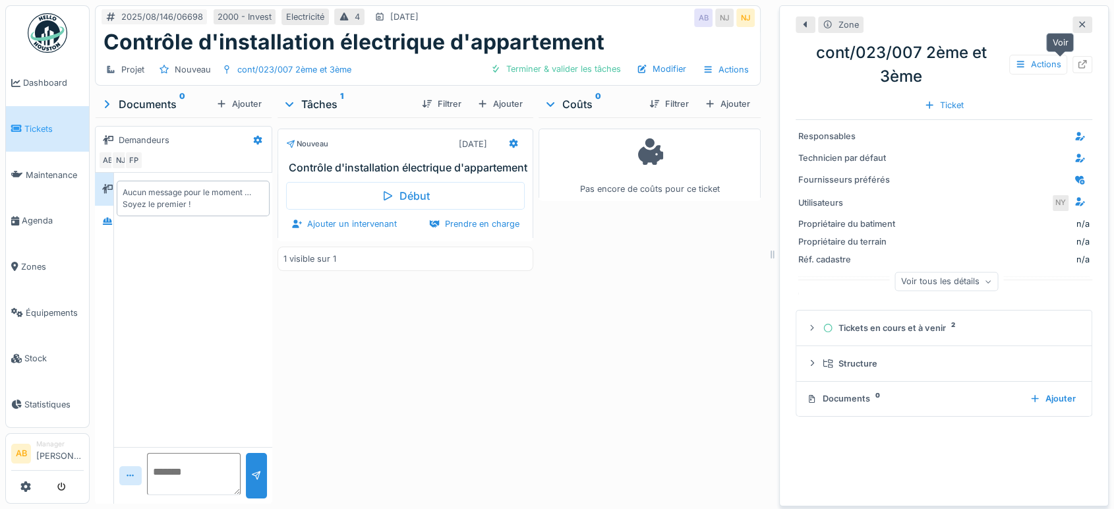
click at [1073, 71] on div at bounding box center [1083, 64] width 20 height 16
click at [1079, 25] on icon at bounding box center [1082, 24] width 7 height 7
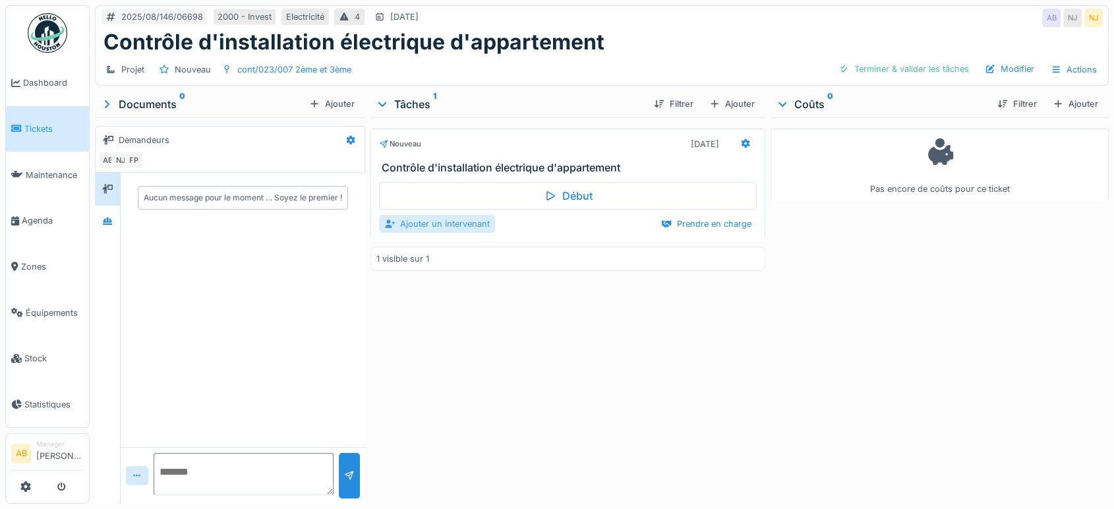
click at [408, 231] on div "Ajouter un intervenant" at bounding box center [437, 224] width 116 height 18
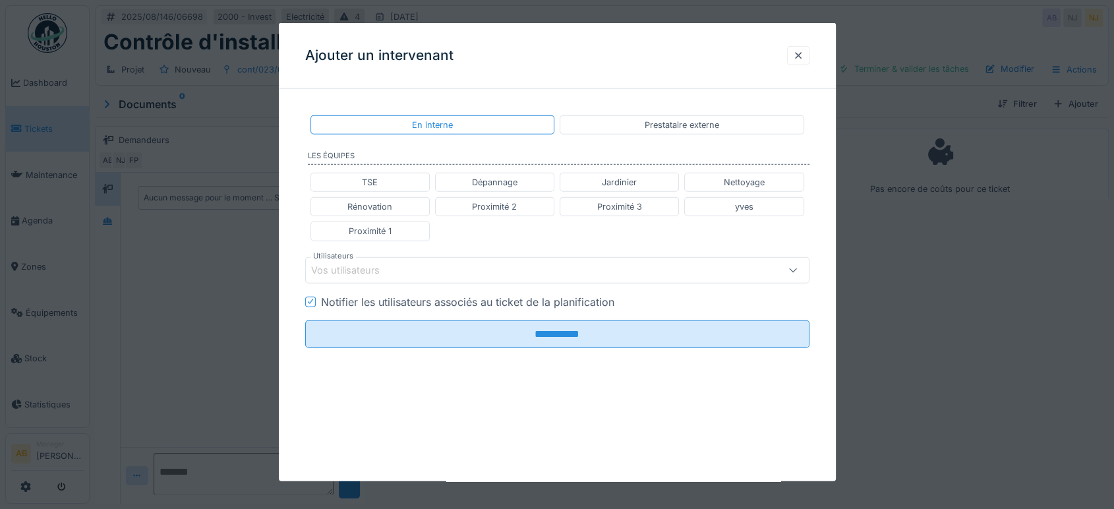
click at [378, 274] on div "Vos utilisateurs" at bounding box center [354, 269] width 87 height 15
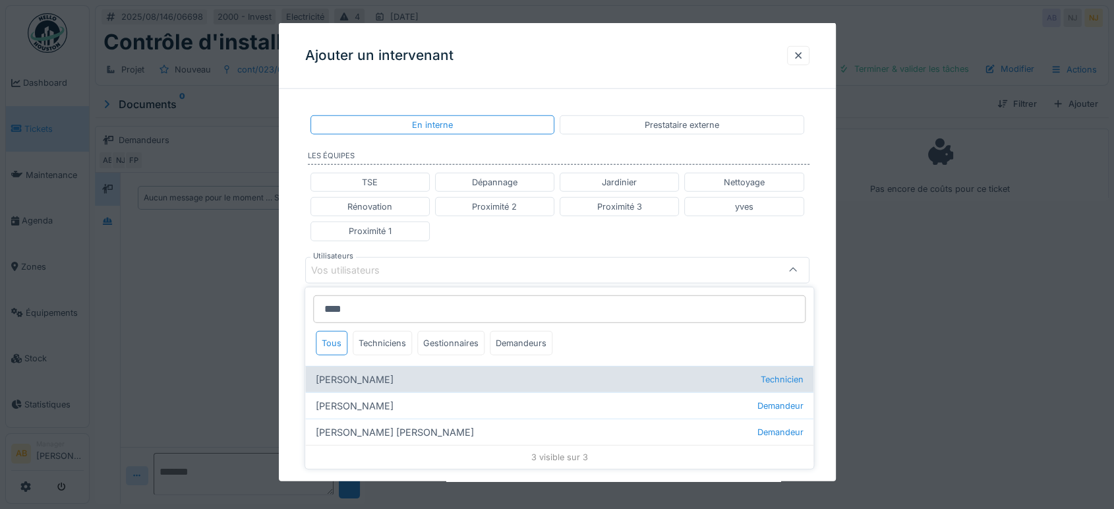
type input "****"
click at [383, 373] on div "Robert Gaspar Technicien" at bounding box center [559, 379] width 508 height 26
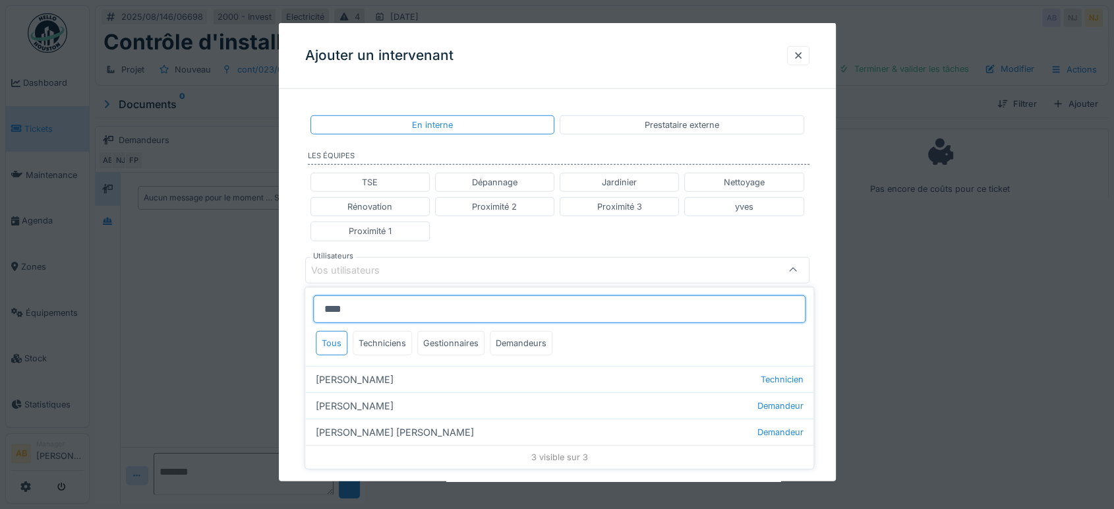
type input "****"
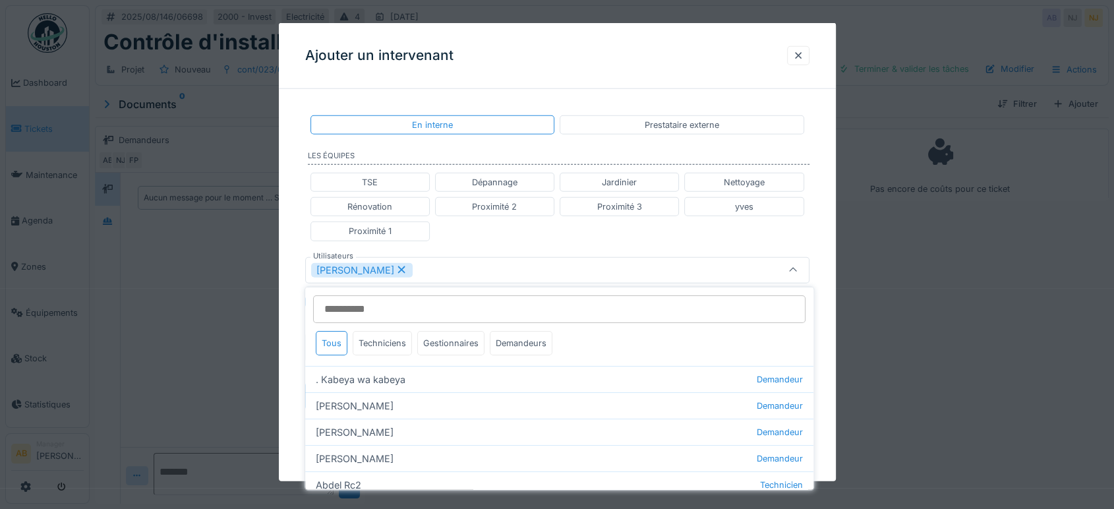
click at [531, 237] on div "TSE Dépannage Jardinier Nettoyage Rénovation Proximité 2 Proximité 3 yves Proxi…" at bounding box center [557, 206] width 504 height 79
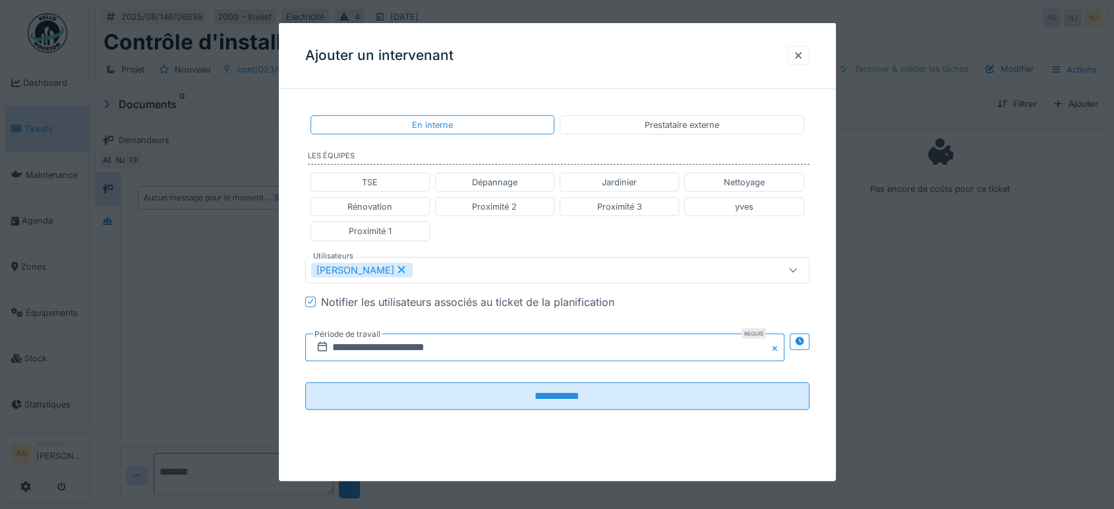
click at [439, 349] on input "**********" at bounding box center [544, 347] width 479 height 28
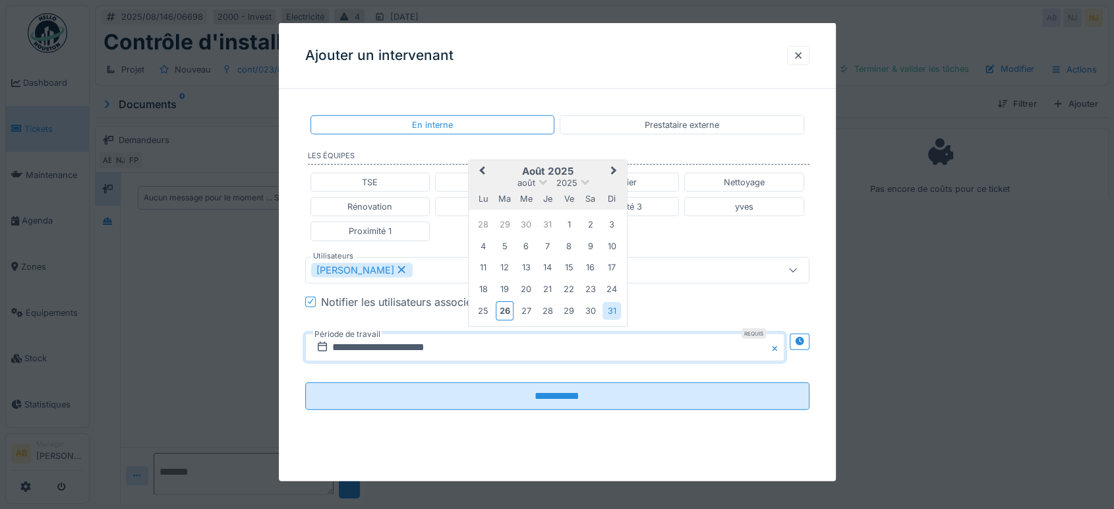
click at [440, 274] on div "Robert Gaspar" at bounding box center [527, 269] width 433 height 15
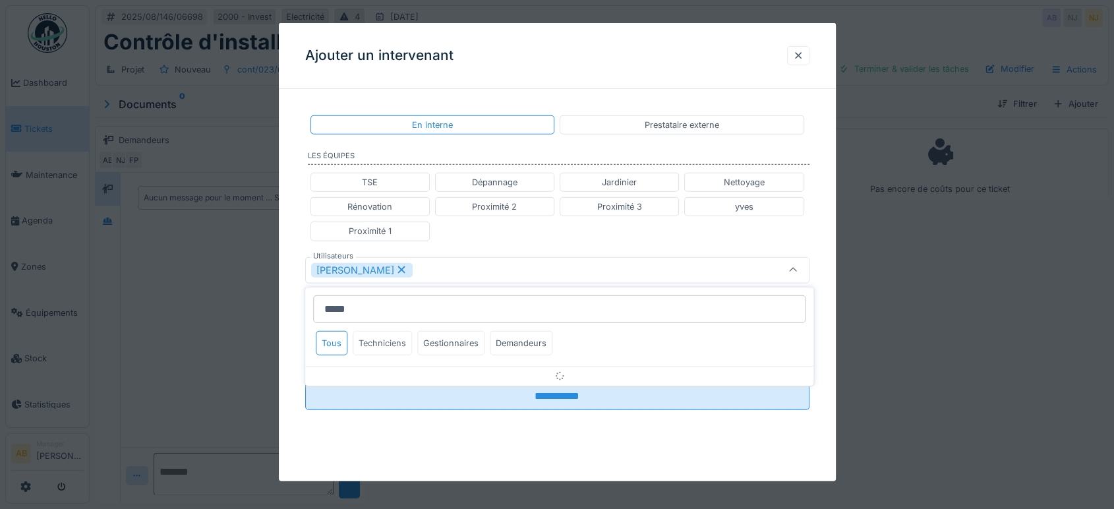
type input "*****"
click at [391, 347] on div "Techniciens" at bounding box center [382, 343] width 59 height 24
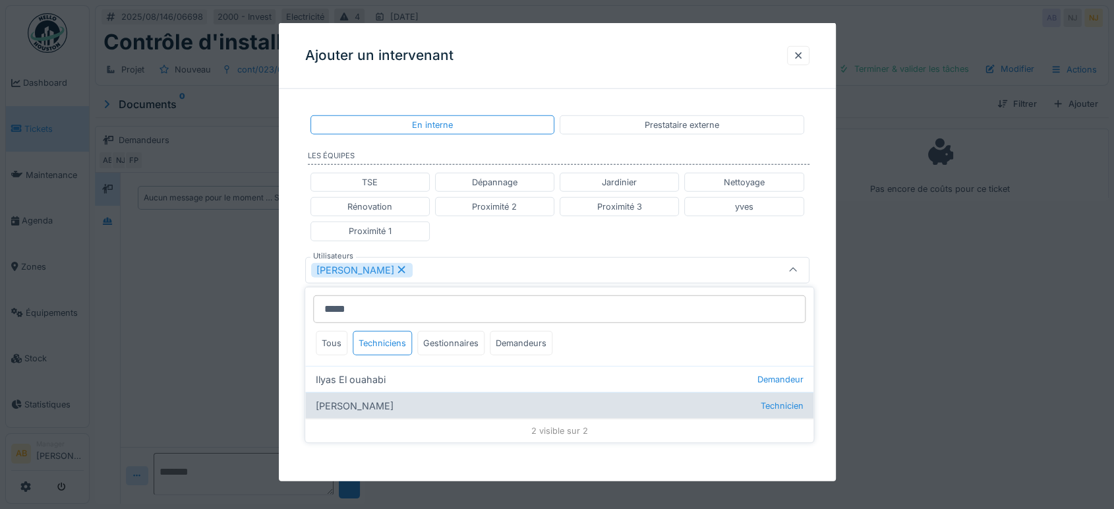
click at [369, 404] on div "Ilyas Allam hanin Technicien" at bounding box center [559, 405] width 508 height 26
type input "**********"
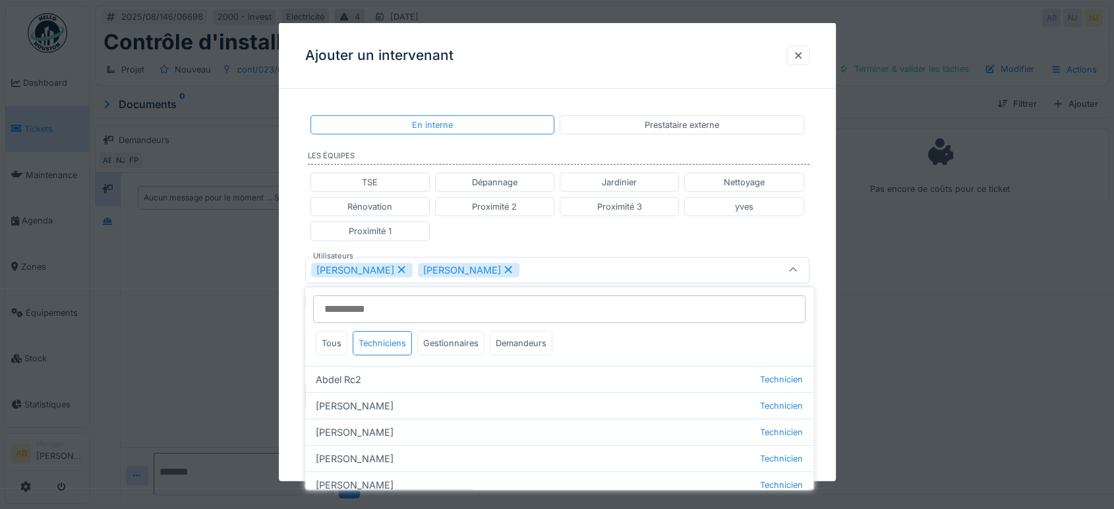
click at [610, 234] on div "TSE Dépannage Jardinier Nettoyage Rénovation Proximité 2 Proximité 3 yves Proxi…" at bounding box center [557, 206] width 504 height 79
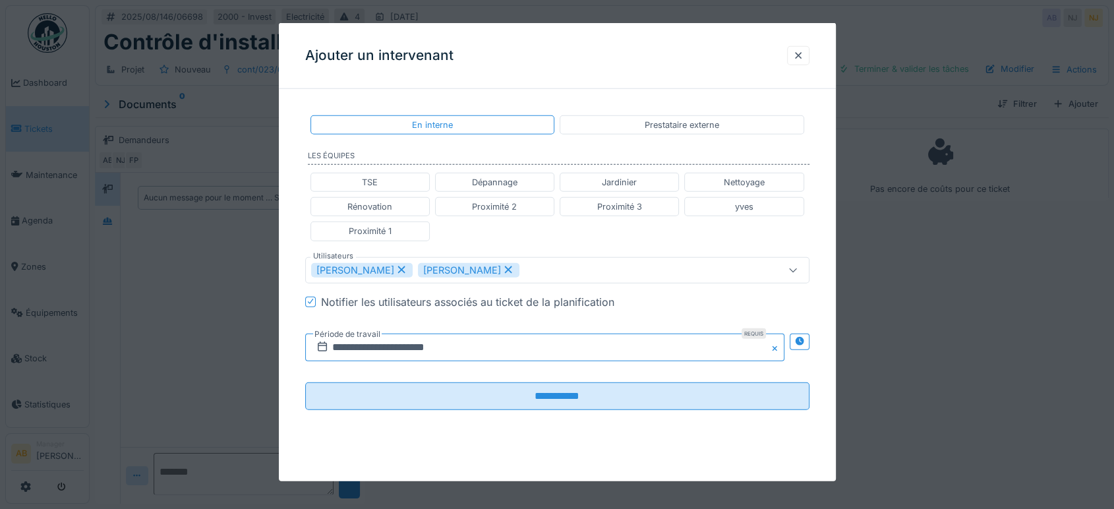
drag, startPoint x: 421, startPoint y: 346, endPoint x: 444, endPoint y: 334, distance: 26.3
click at [421, 345] on input "**********" at bounding box center [544, 347] width 479 height 28
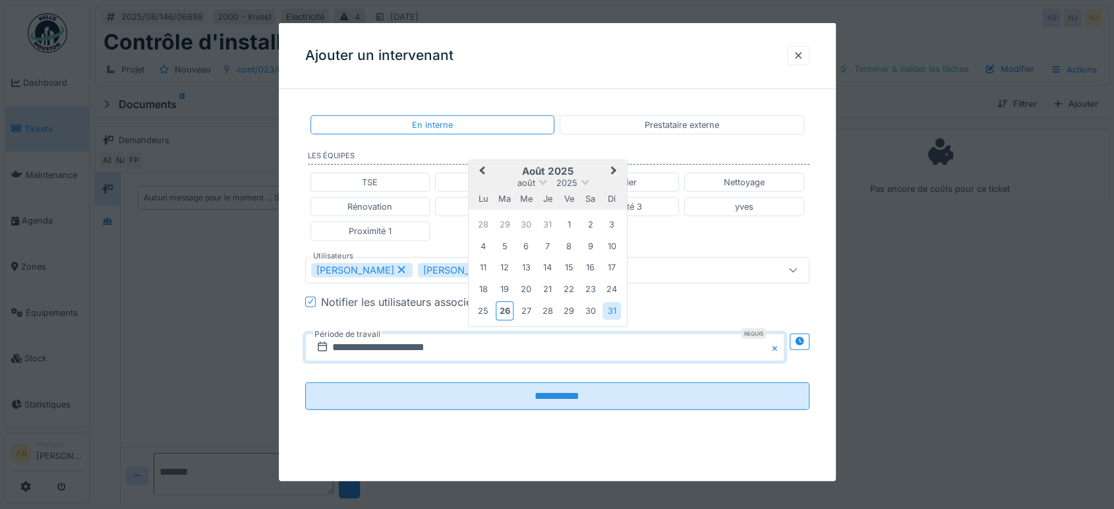
click at [616, 170] on button "Next Month" at bounding box center [615, 172] width 21 height 21
click at [525, 221] on div "3" at bounding box center [527, 226] width 18 height 18
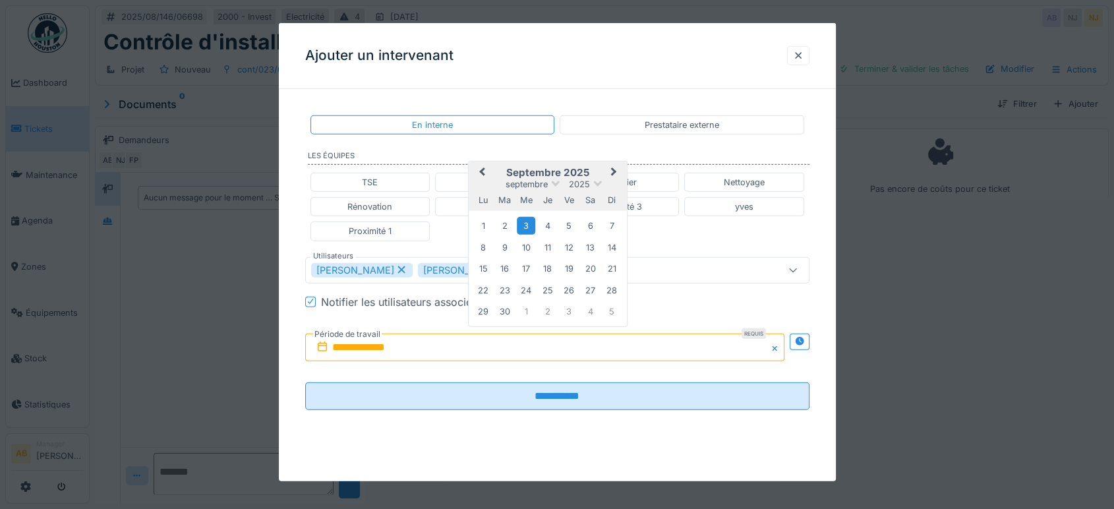
click at [524, 224] on div "3" at bounding box center [527, 226] width 18 height 18
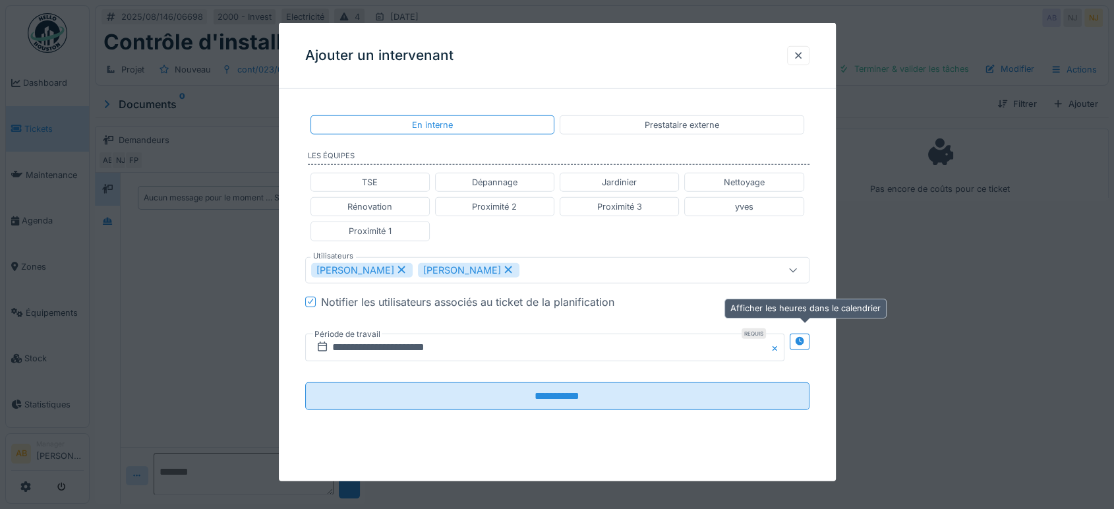
click at [805, 342] on icon at bounding box center [799, 341] width 11 height 9
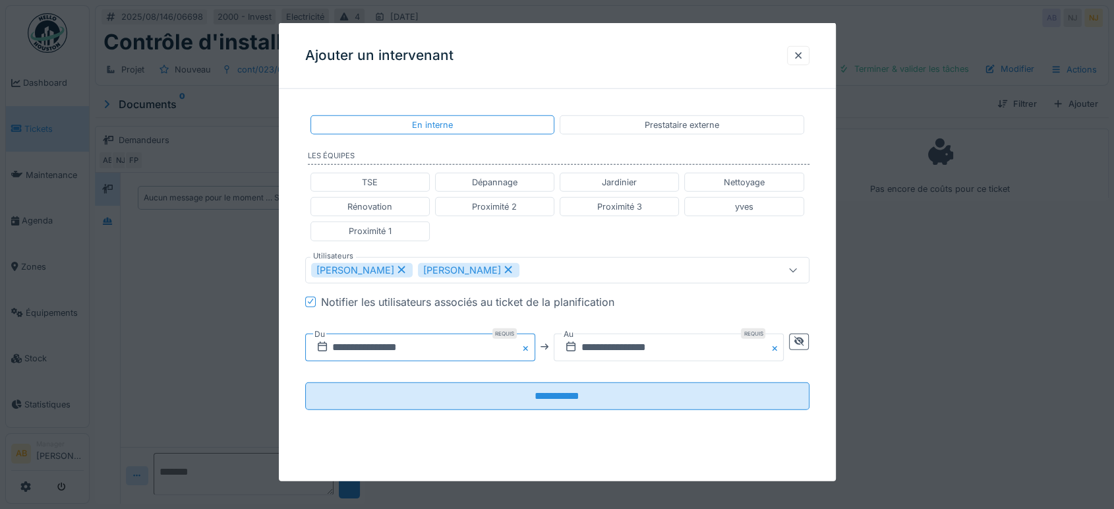
click at [473, 346] on input "**********" at bounding box center [420, 347] width 230 height 28
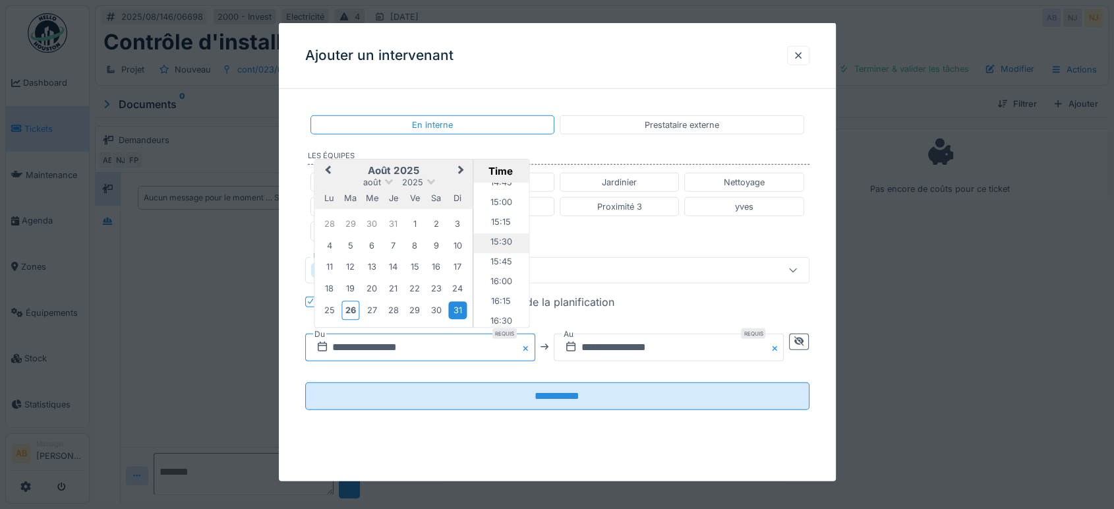
scroll to position [1151, 0]
click at [500, 224] on li "15:00" at bounding box center [501, 229] width 56 height 20
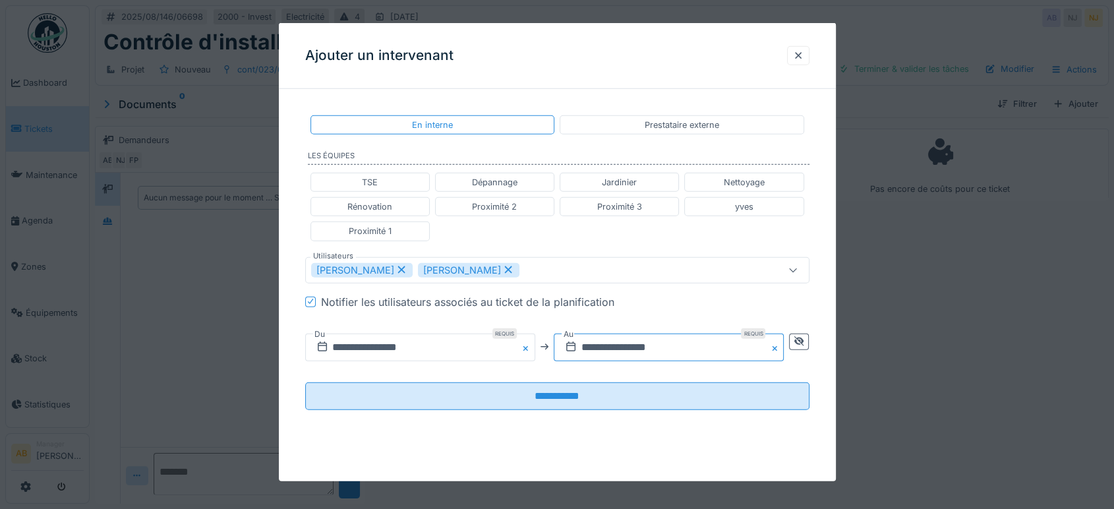
click at [648, 338] on input "**********" at bounding box center [669, 347] width 230 height 28
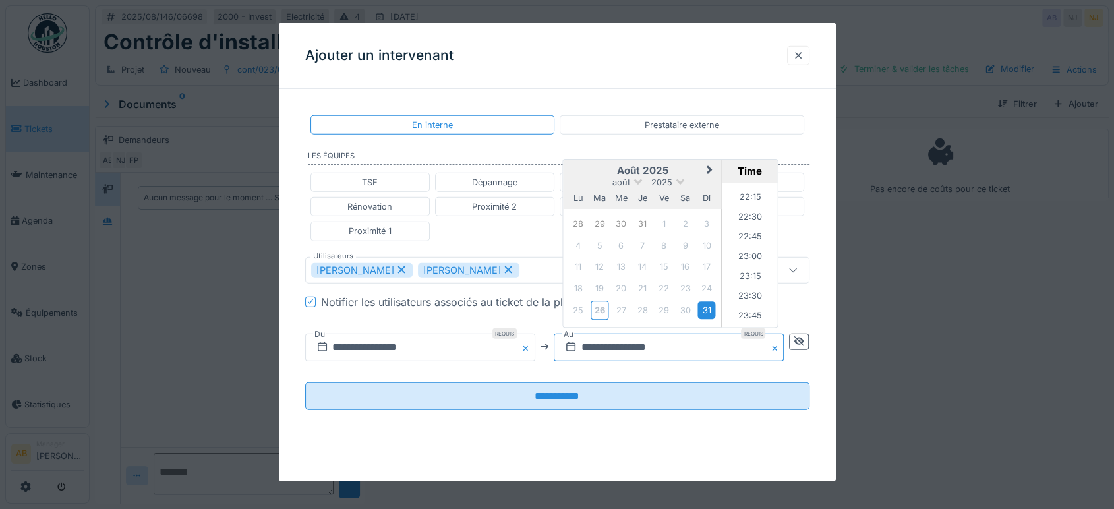
scroll to position [11, 0]
click at [710, 165] on span "Next Month" at bounding box center [710, 171] width 0 height 16
click at [662, 312] on div "3" at bounding box center [664, 312] width 18 height 18
click at [752, 216] on li "16:00" at bounding box center [751, 217] width 56 height 20
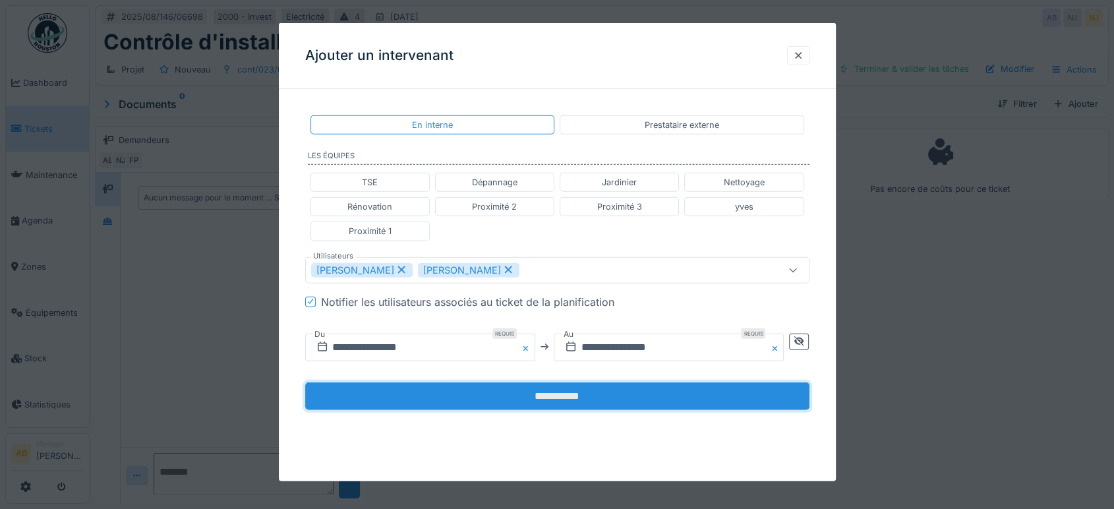
click at [625, 405] on input "**********" at bounding box center [557, 396] width 504 height 28
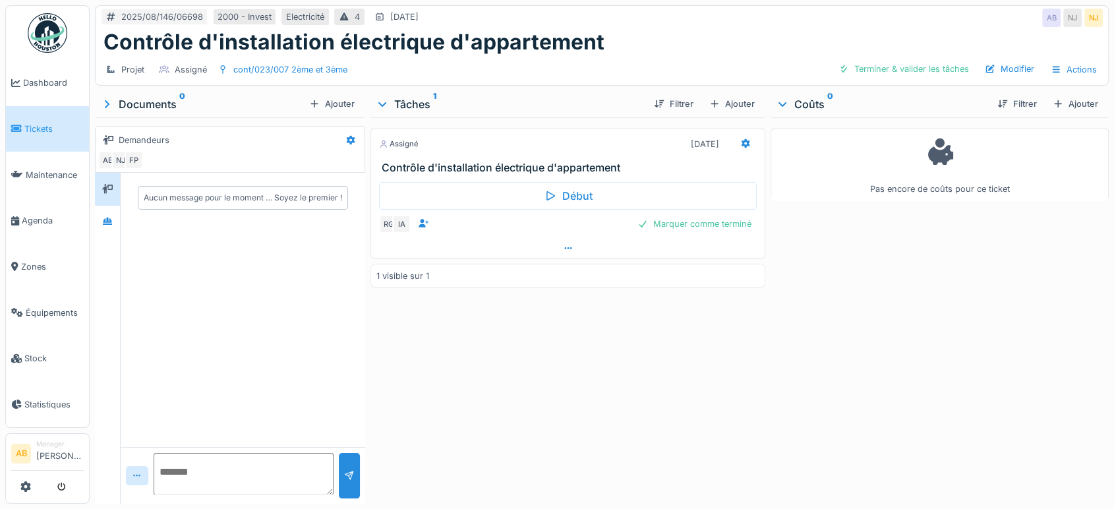
drag, startPoint x: 479, startPoint y: 251, endPoint x: 478, endPoint y: 243, distance: 8.6
click at [479, 251] on div "Assigné 03/10/2025 Contrôle d'installation électrique d'appartement Début RG IA…" at bounding box center [568, 307] width 395 height 381
click at [478, 241] on div at bounding box center [568, 248] width 394 height 19
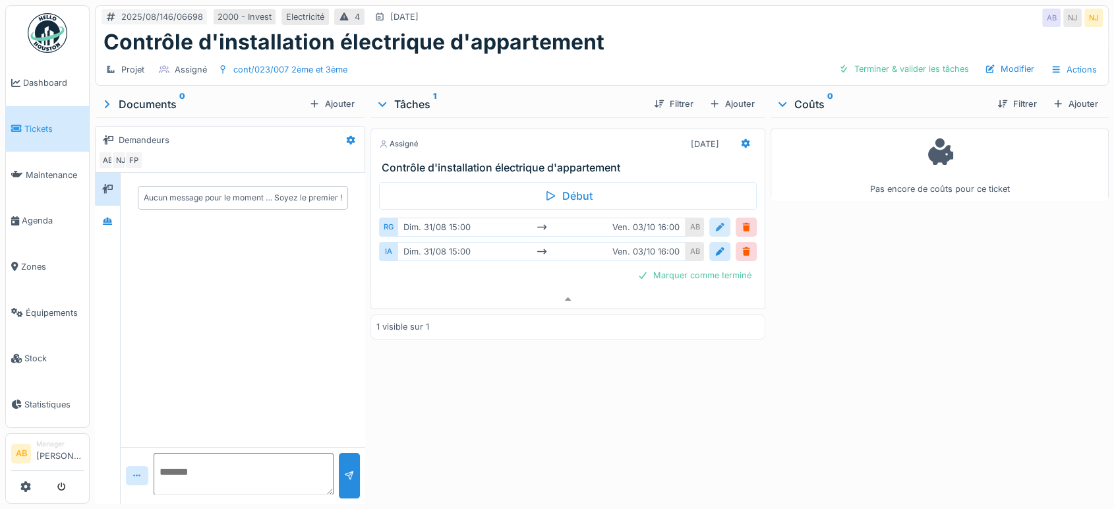
click at [717, 221] on div at bounding box center [720, 227] width 11 height 13
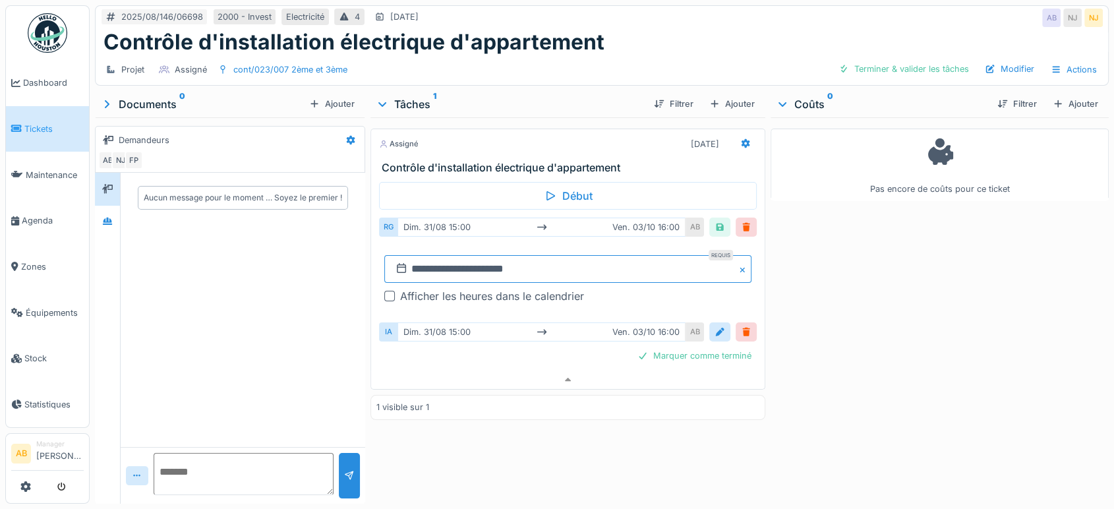
click at [449, 256] on input "**********" at bounding box center [567, 269] width 367 height 28
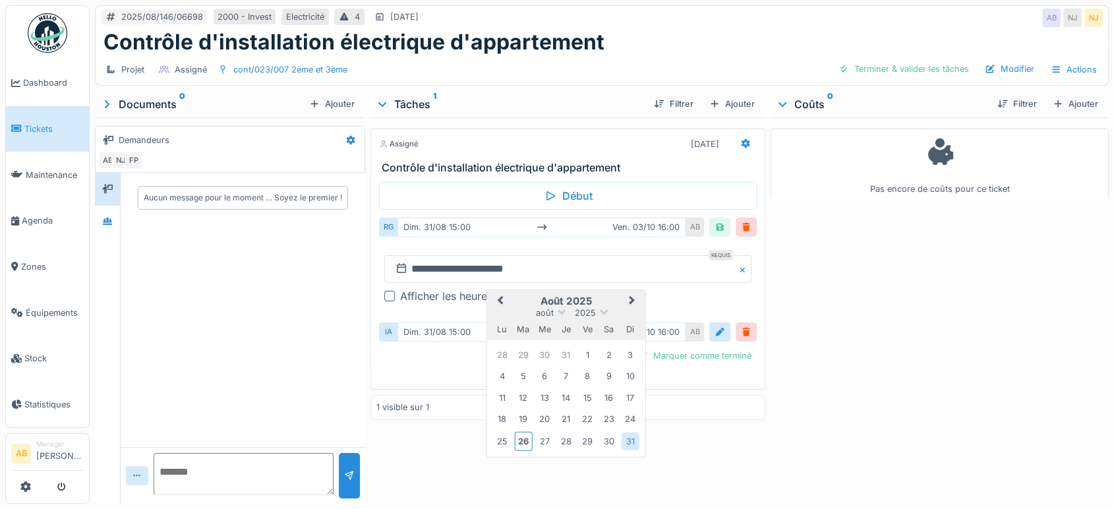
click at [636, 291] on button "Next Month" at bounding box center [633, 301] width 21 height 21
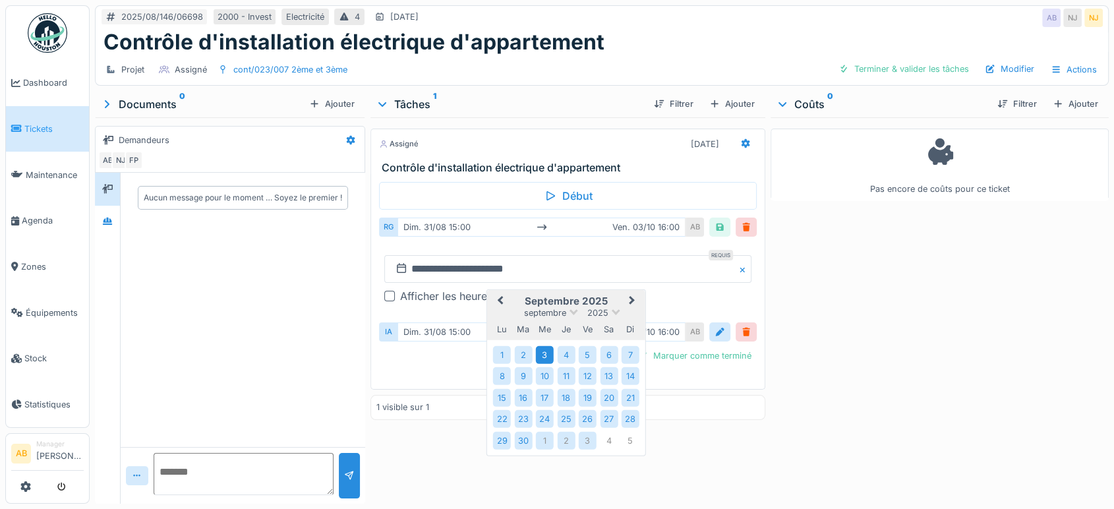
click at [539, 347] on div "3" at bounding box center [545, 355] width 18 height 18
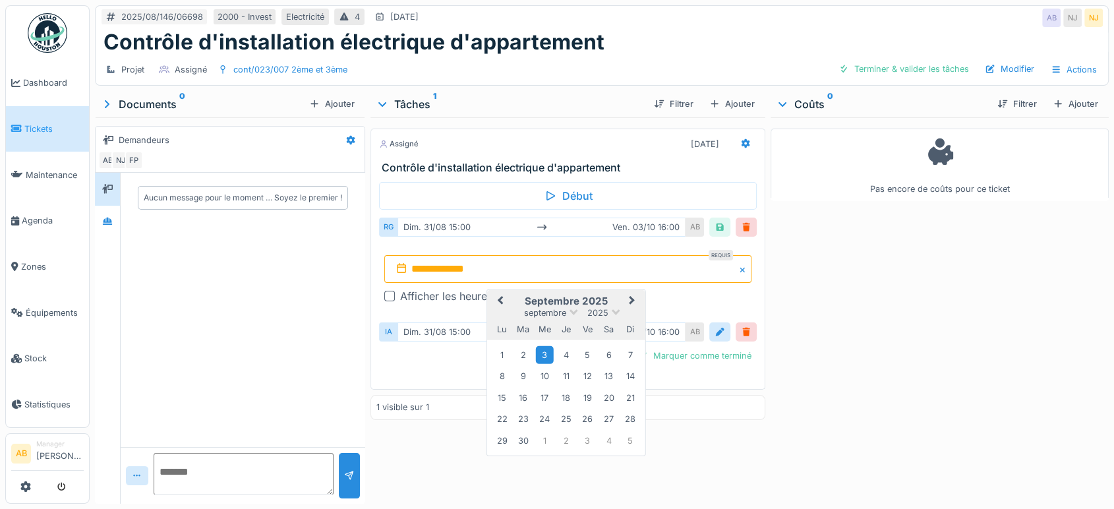
click at [539, 347] on div "3" at bounding box center [545, 355] width 18 height 18
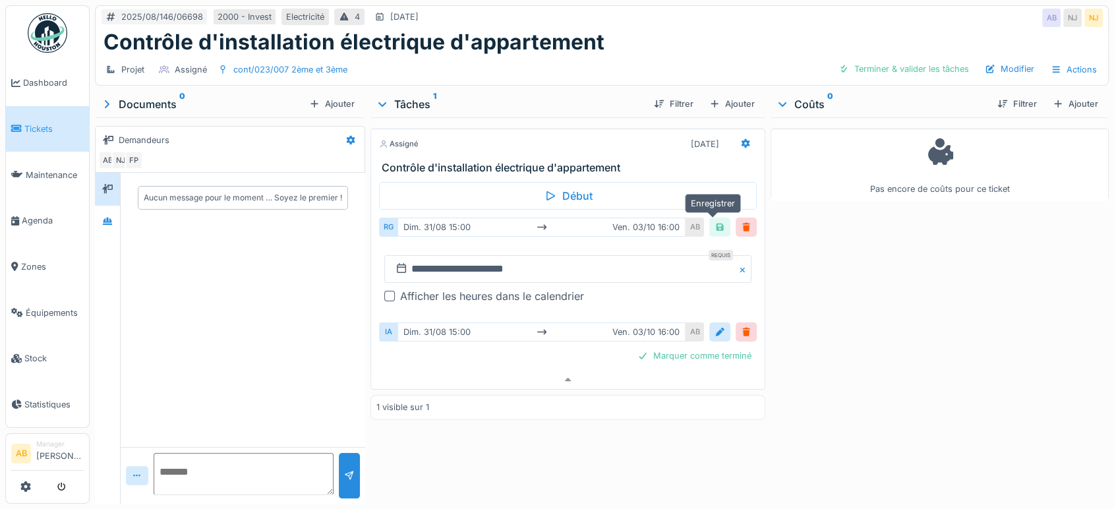
click at [715, 221] on div at bounding box center [720, 227] width 11 height 13
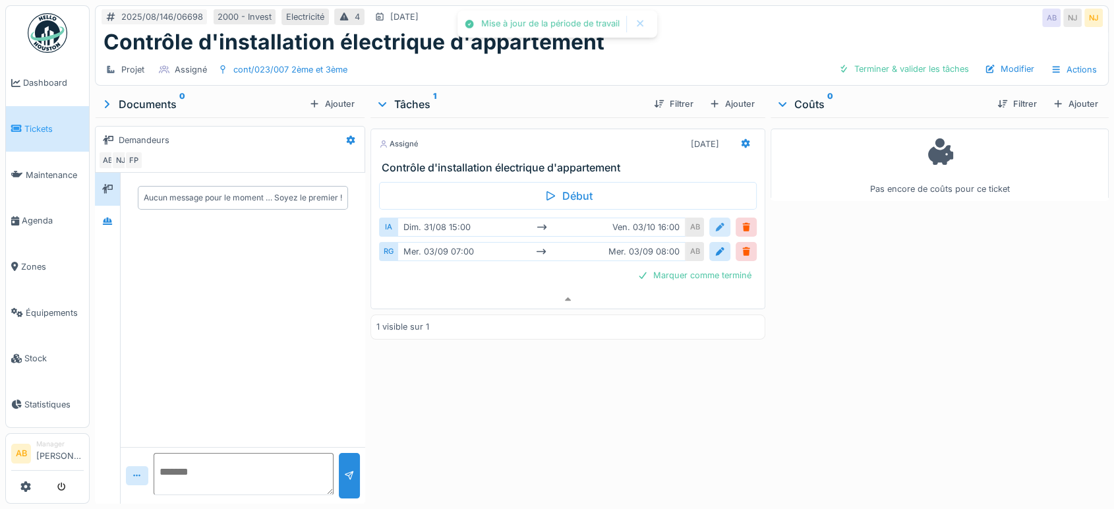
click at [715, 221] on div at bounding box center [720, 227] width 11 height 13
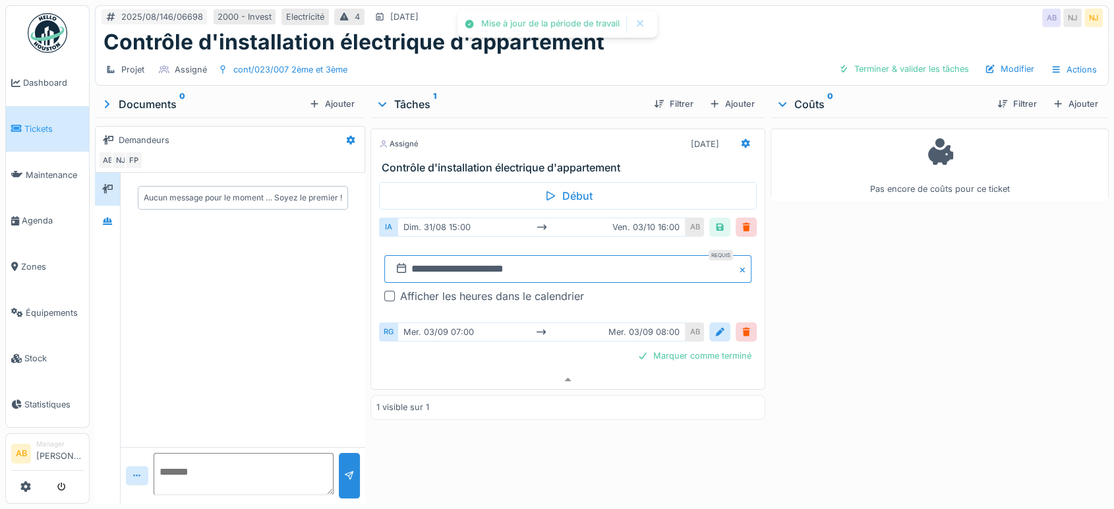
click at [456, 256] on input "**********" at bounding box center [567, 269] width 367 height 28
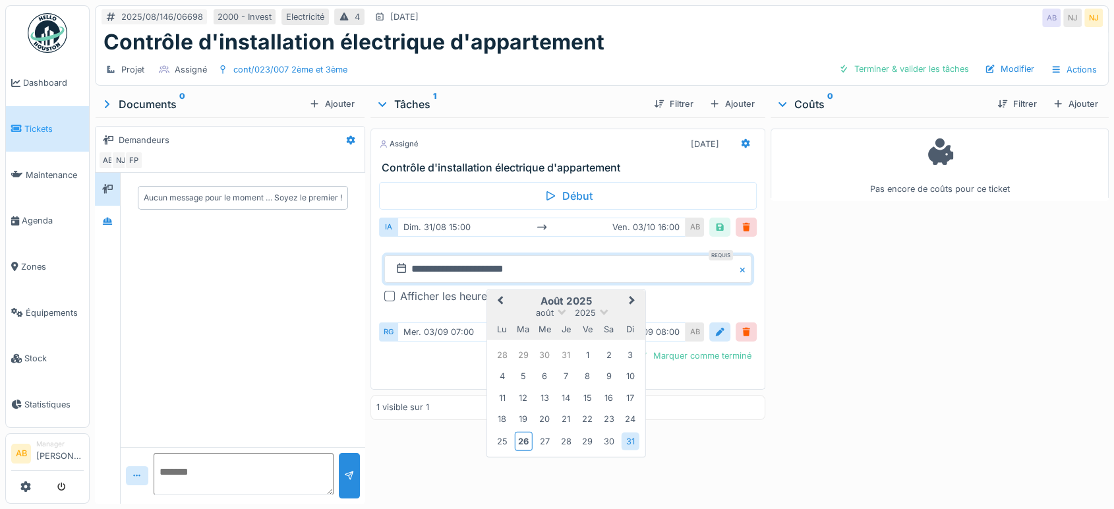
click at [632, 291] on button "Next Month" at bounding box center [633, 301] width 21 height 21
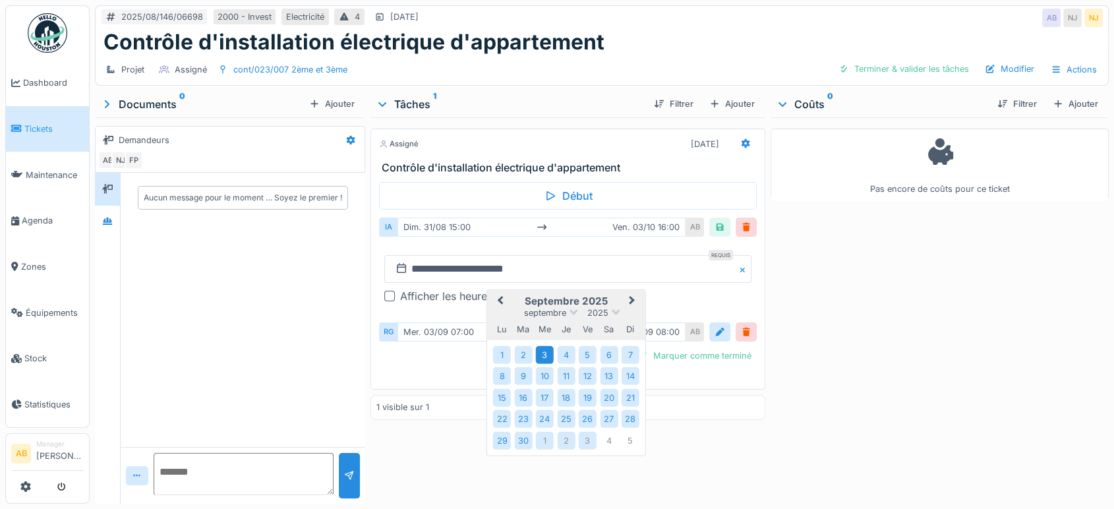
click at [536, 346] on div "3" at bounding box center [545, 355] width 18 height 18
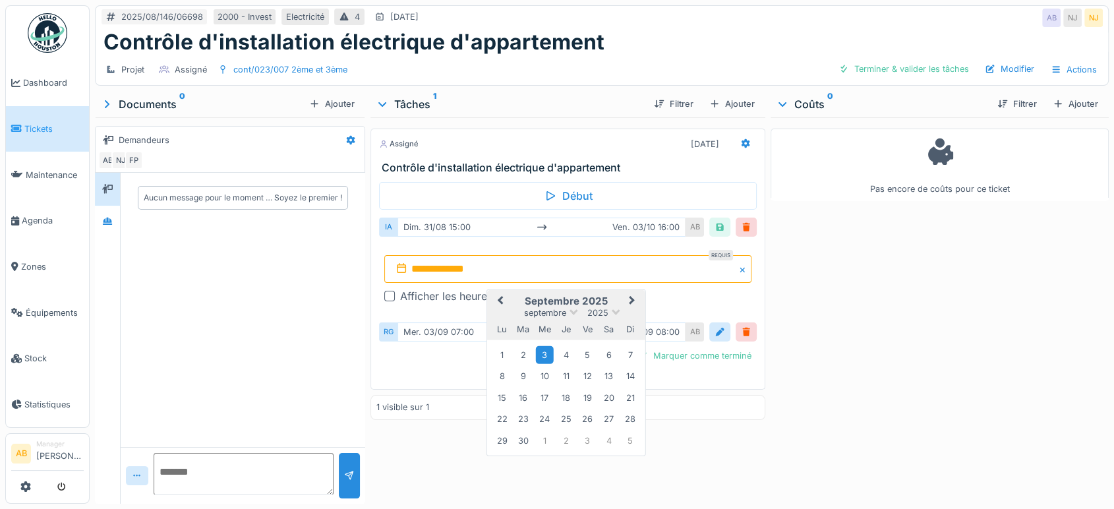
click at [538, 346] on div "3" at bounding box center [545, 355] width 18 height 18
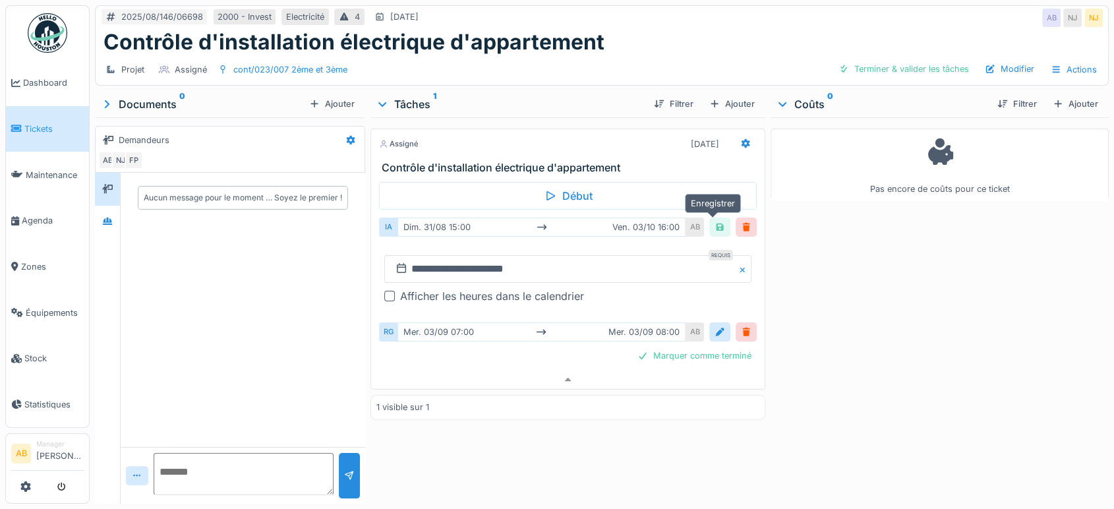
click at [717, 221] on div at bounding box center [720, 227] width 11 height 13
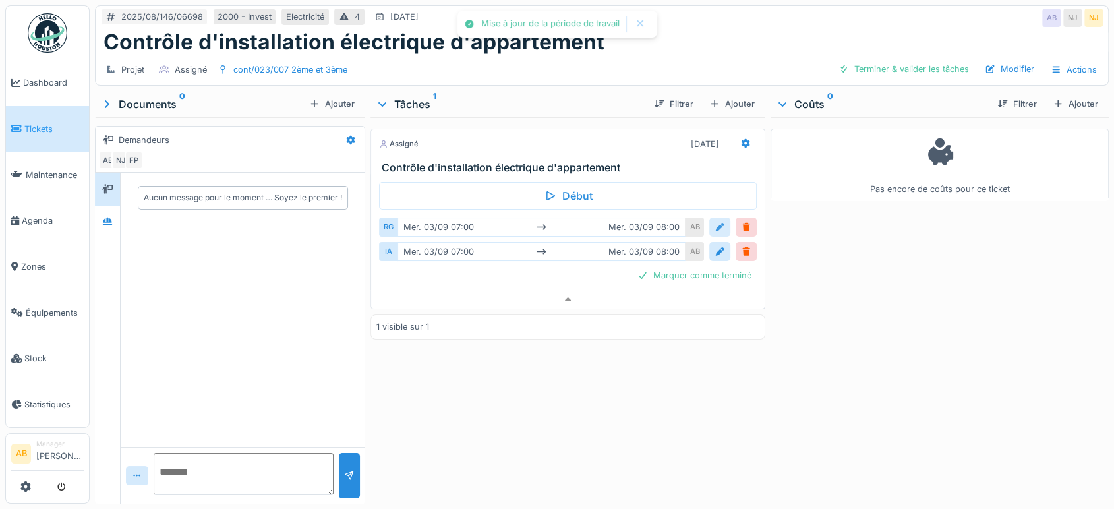
click at [715, 221] on div at bounding box center [720, 227] width 11 height 13
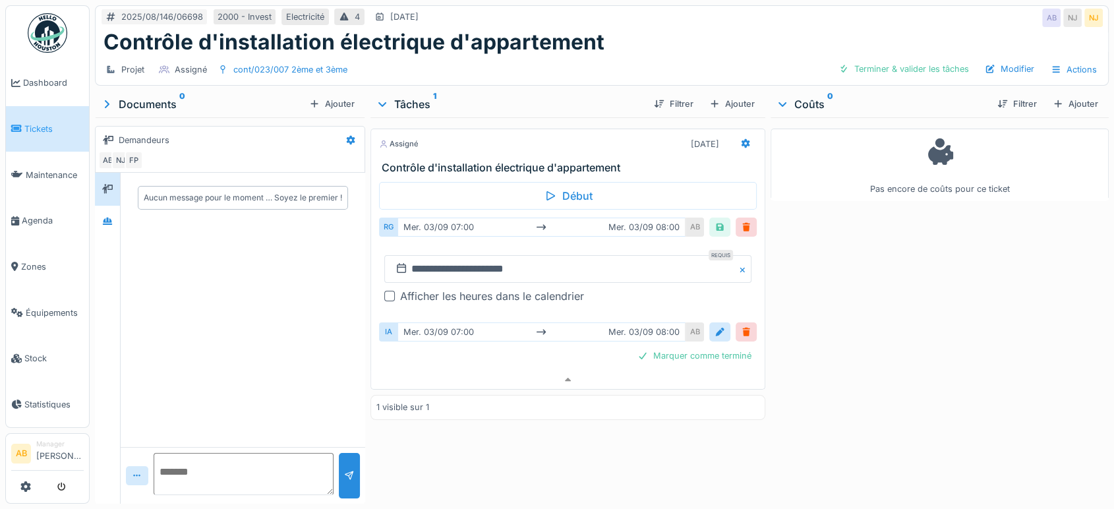
click at [390, 291] on div at bounding box center [389, 296] width 11 height 11
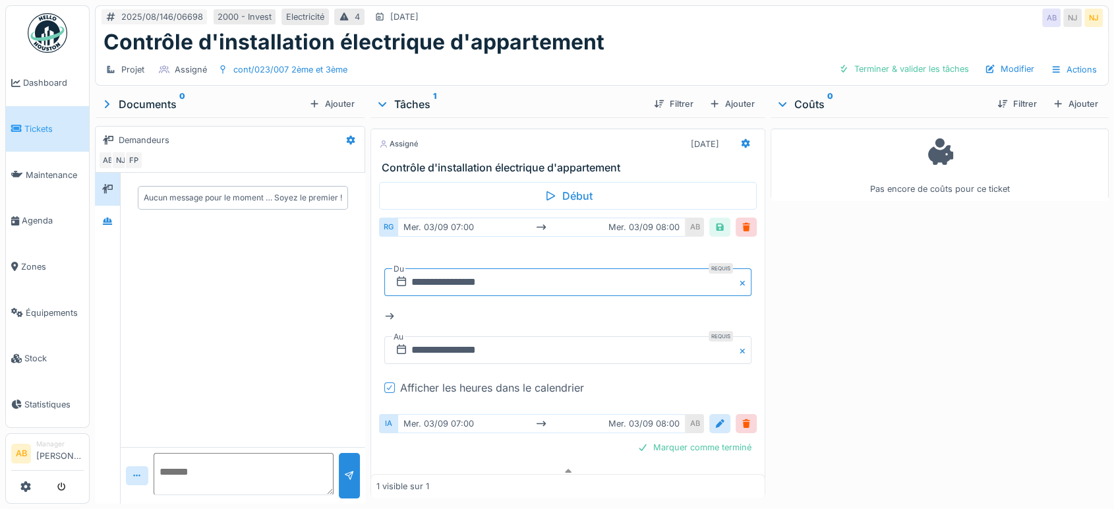
click at [536, 275] on input "**********" at bounding box center [567, 282] width 367 height 28
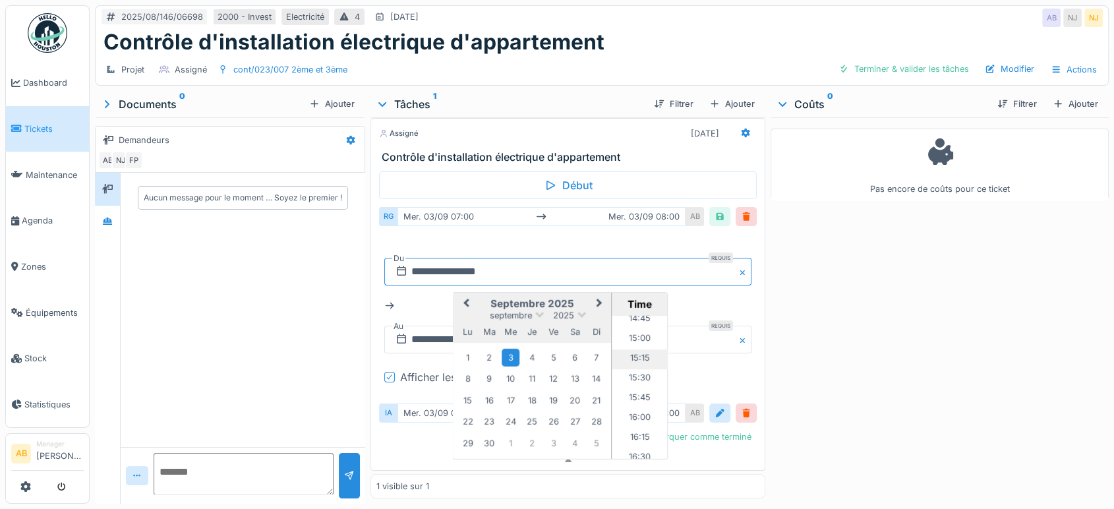
scroll to position [1151, 0]
click at [630, 352] on li "15:00" at bounding box center [640, 361] width 56 height 20
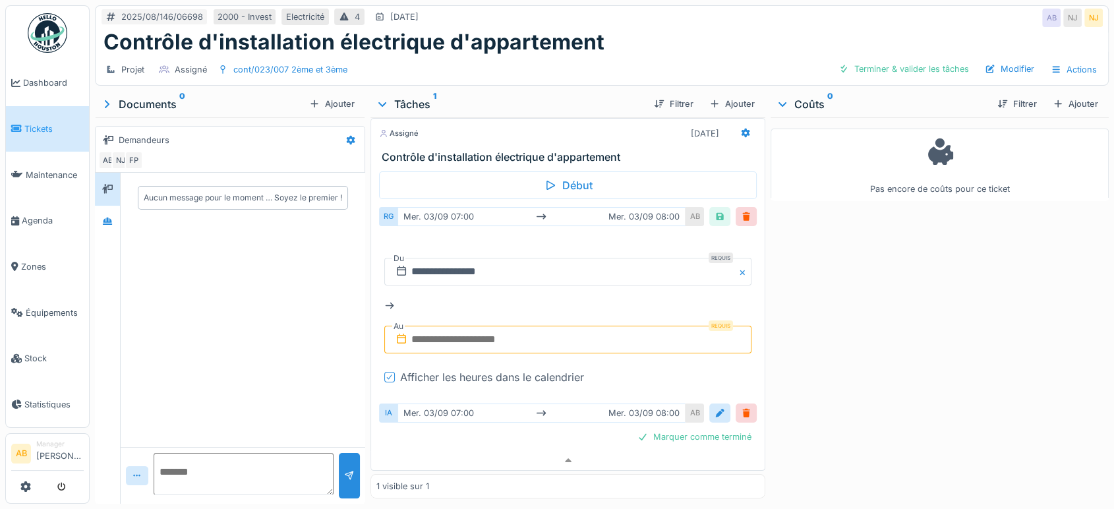
click at [503, 326] on input "text" at bounding box center [567, 340] width 367 height 28
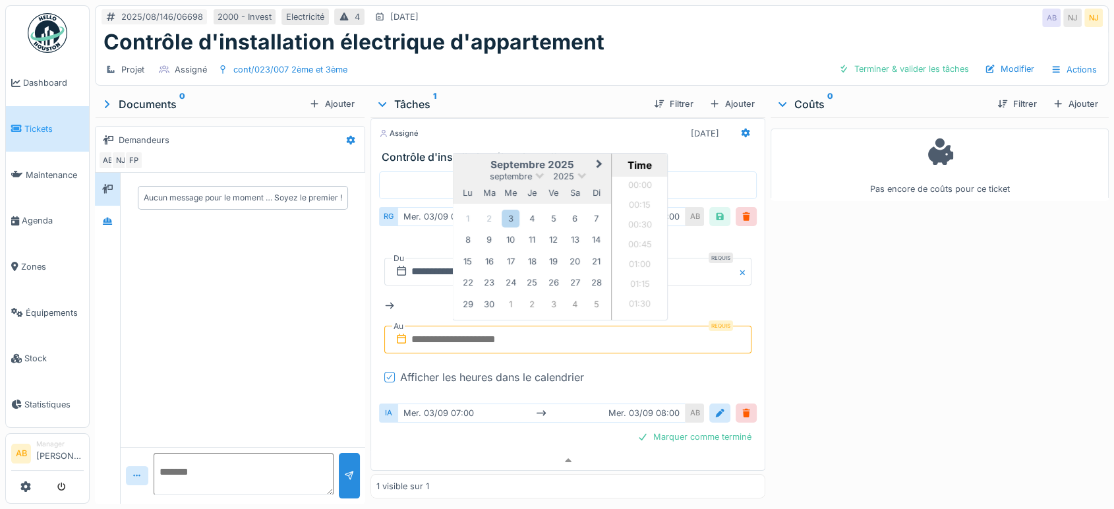
scroll to position [789, 0]
click at [511, 210] on div "3" at bounding box center [511, 219] width 18 height 18
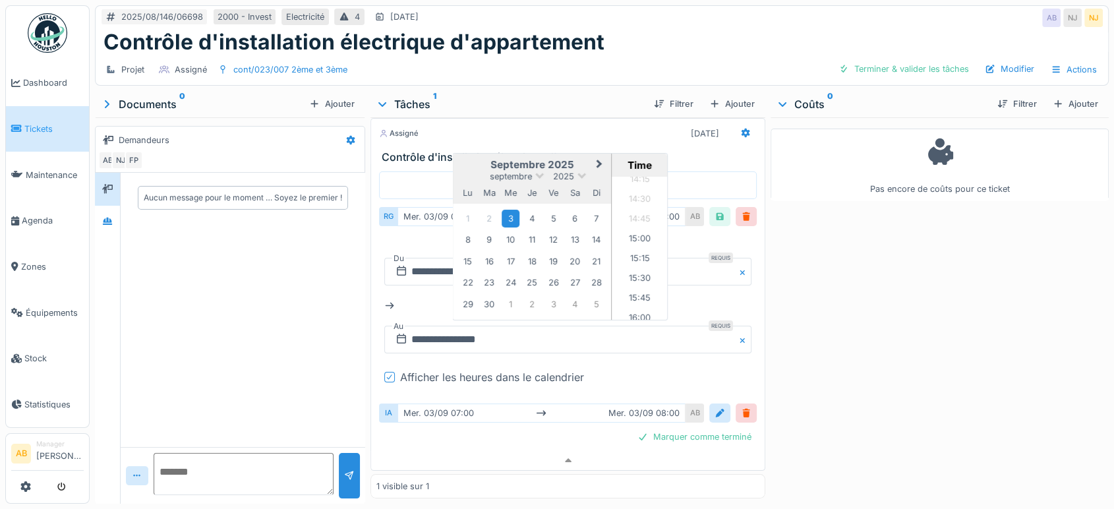
scroll to position [1228, 0]
click at [638, 214] on li "16:00" at bounding box center [640, 224] width 56 height 20
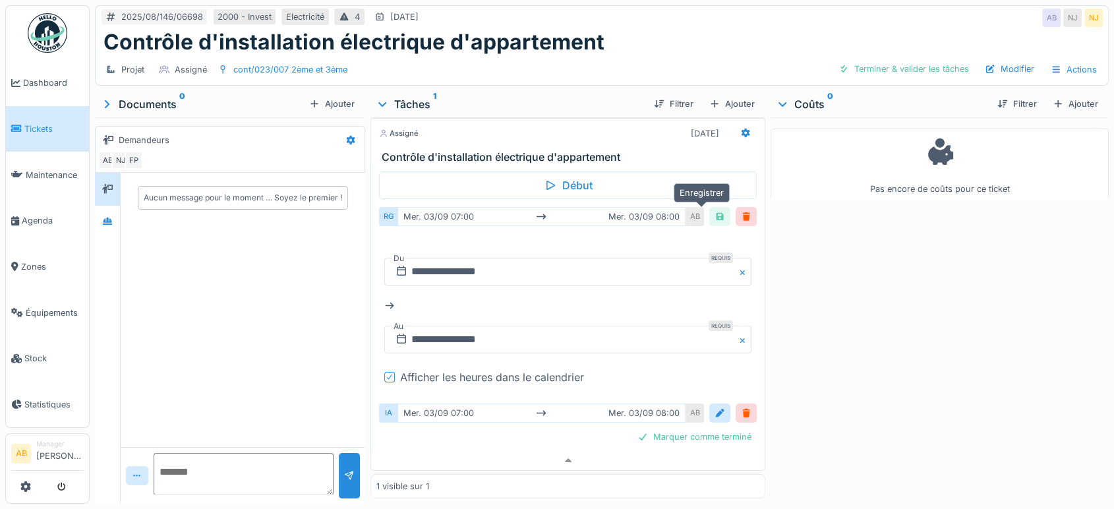
click at [715, 210] on div at bounding box center [720, 216] width 11 height 13
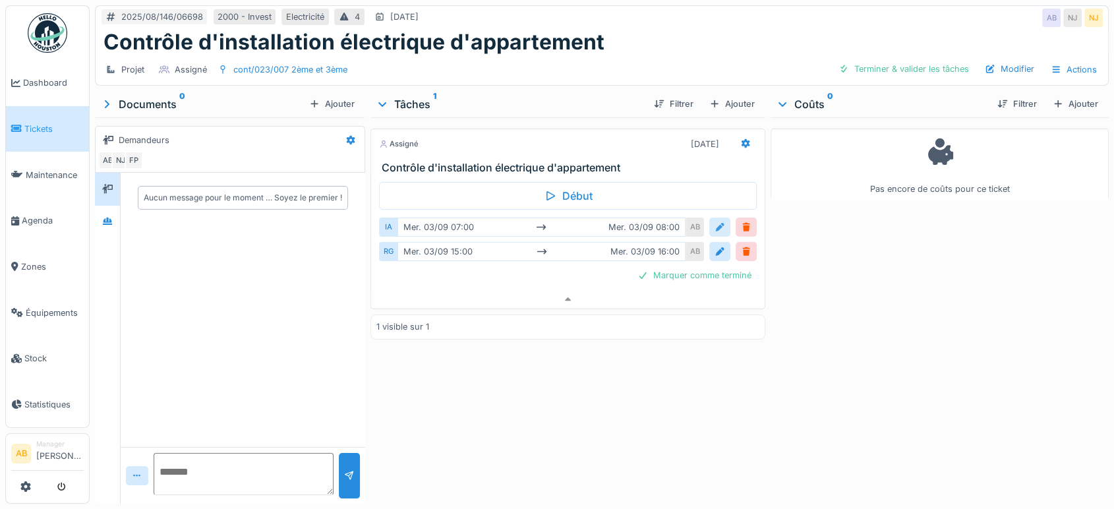
click at [716, 221] on div at bounding box center [720, 227] width 11 height 13
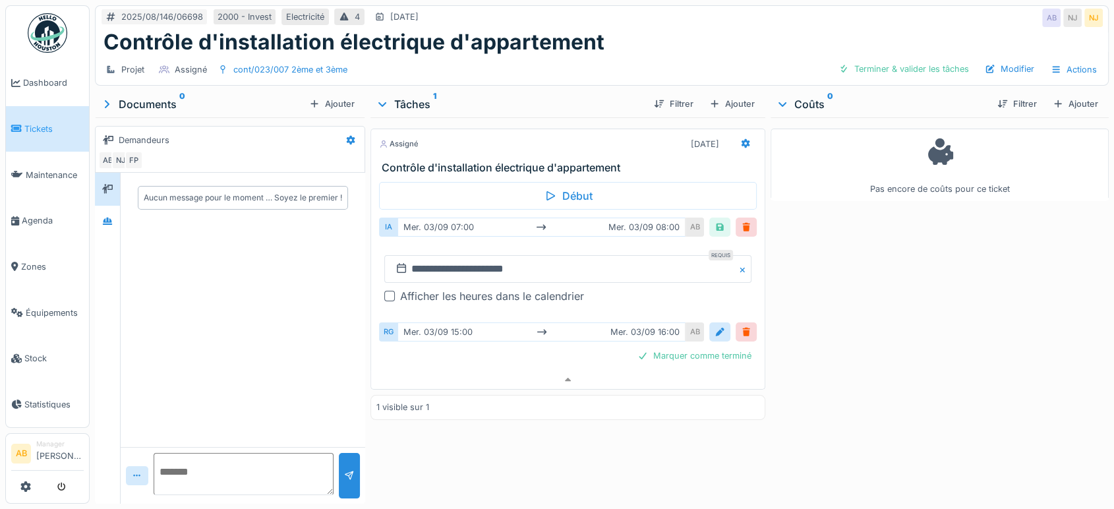
click at [393, 288] on div "Afficher les heures dans le calendrier" at bounding box center [567, 296] width 367 height 16
click at [388, 291] on div at bounding box center [389, 296] width 11 height 11
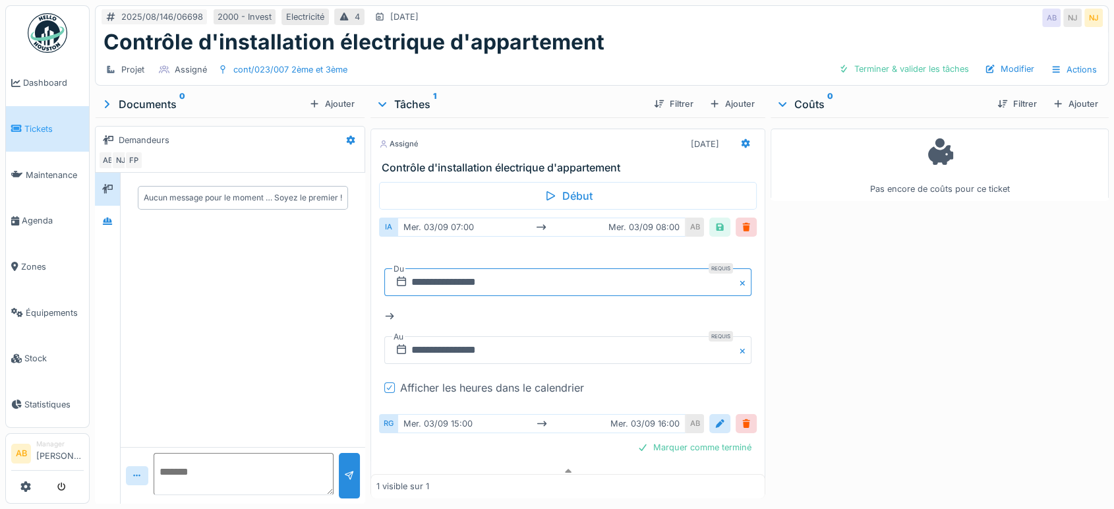
click at [509, 268] on input "**********" at bounding box center [567, 282] width 367 height 28
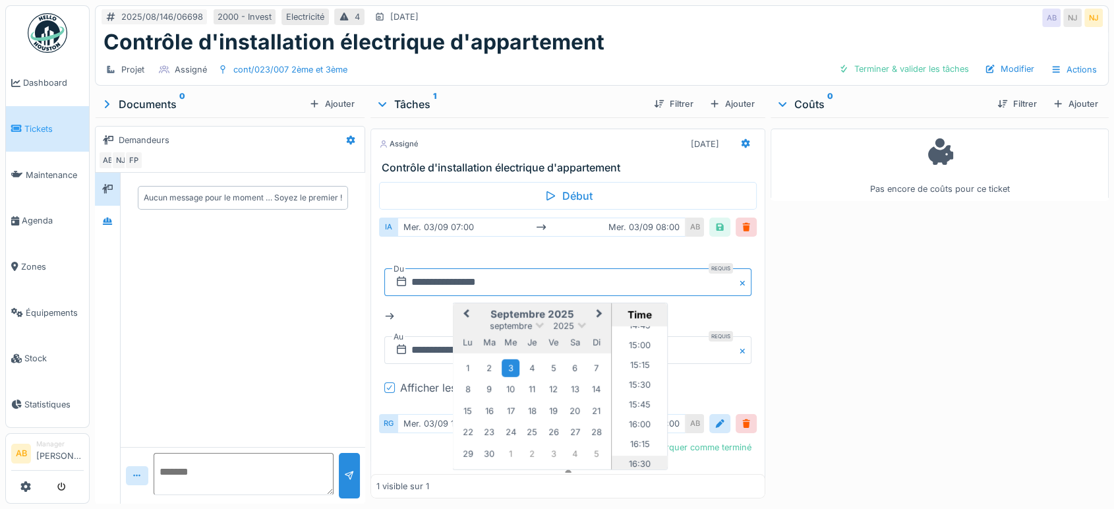
scroll to position [1151, 0]
click at [628, 362] on li "15:00" at bounding box center [640, 372] width 56 height 20
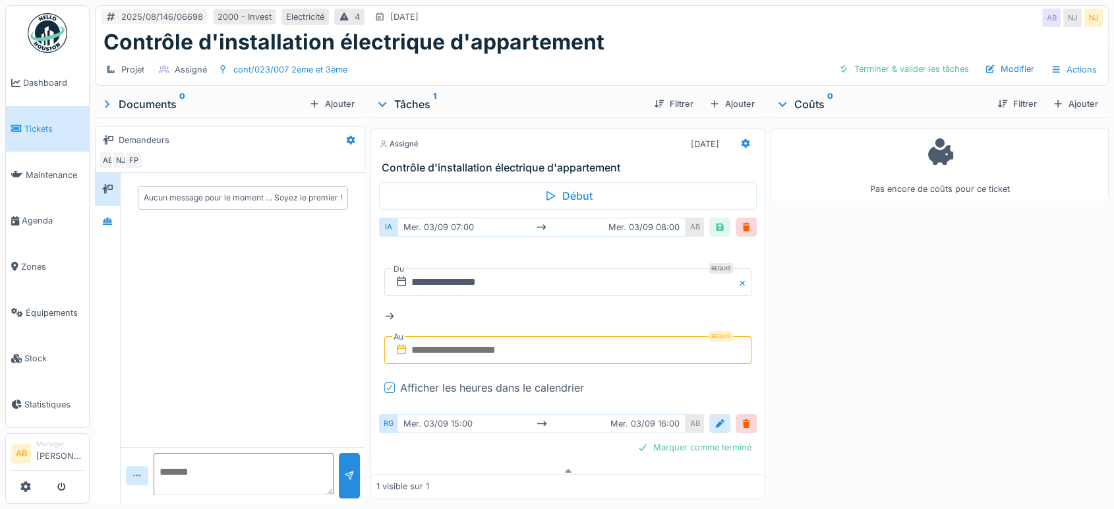
click at [549, 338] on input "text" at bounding box center [567, 350] width 367 height 28
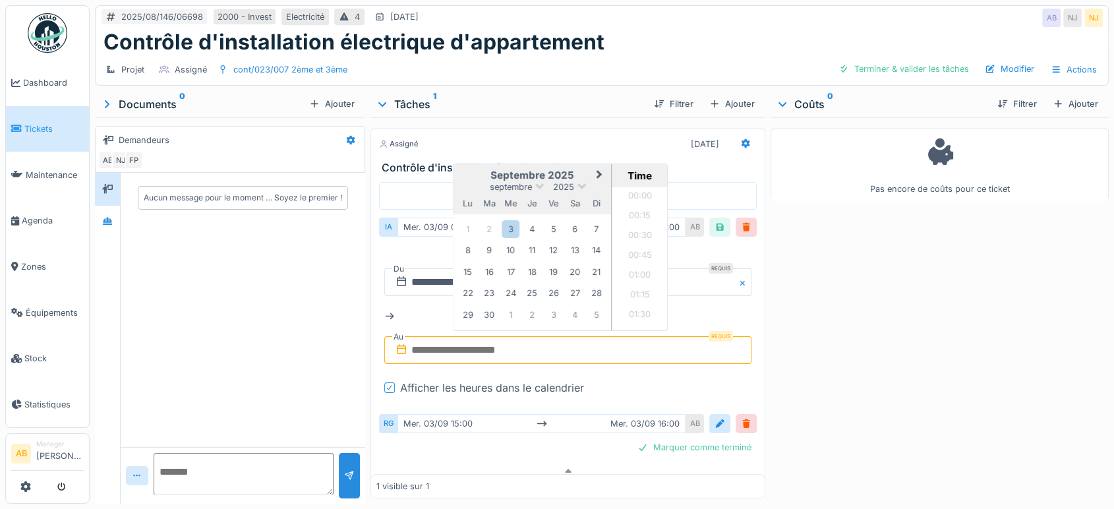
scroll to position [789, 0]
click at [502, 220] on div "3" at bounding box center [511, 229] width 18 height 18
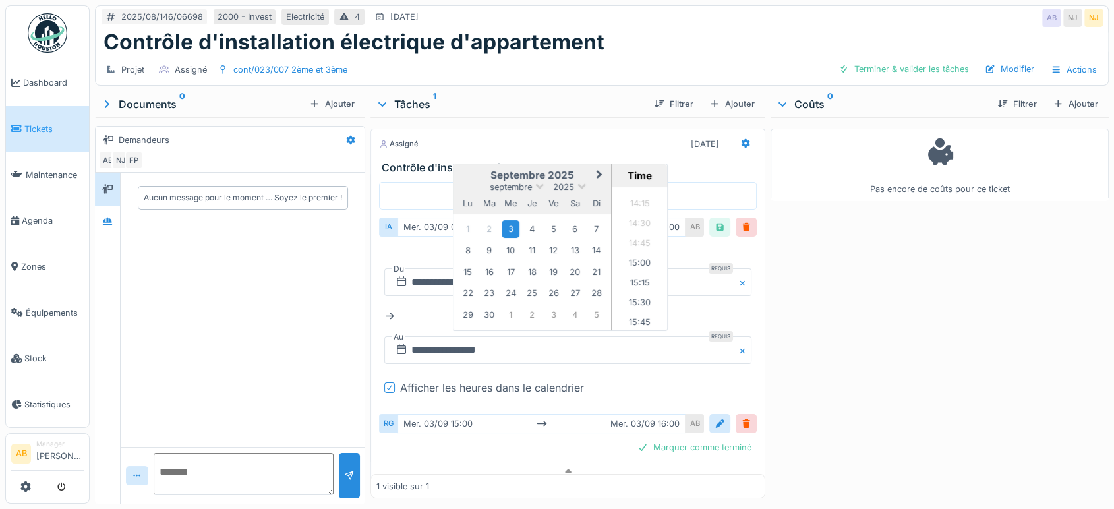
scroll to position [1155, 0]
click at [635, 298] on li "16:00" at bounding box center [640, 308] width 56 height 20
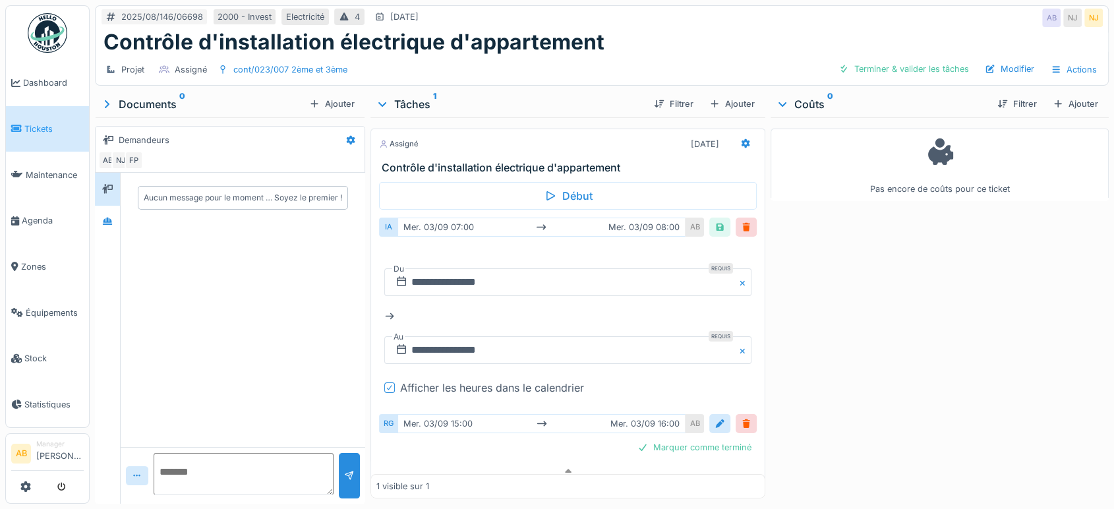
click at [707, 215] on div "IA mer. 03/09 07:00 mer. 03/09 08:00 AB" at bounding box center [568, 227] width 378 height 24
click at [715, 221] on div at bounding box center [720, 227] width 11 height 13
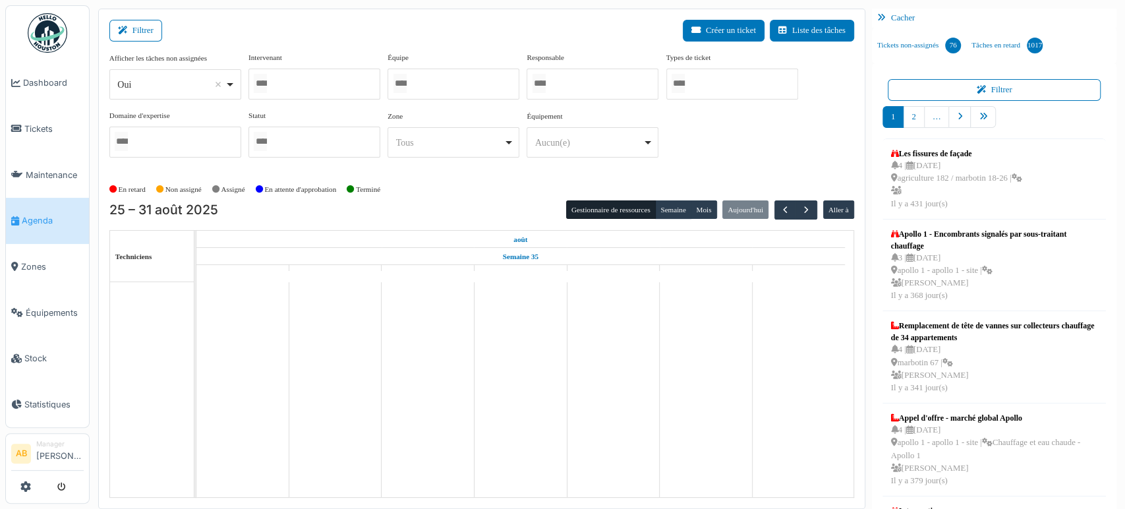
click at [170, 86] on div "Oui Remove item" at bounding box center [170, 85] width 107 height 14
select select "**"
click at [310, 73] on div at bounding box center [315, 84] width 132 height 31
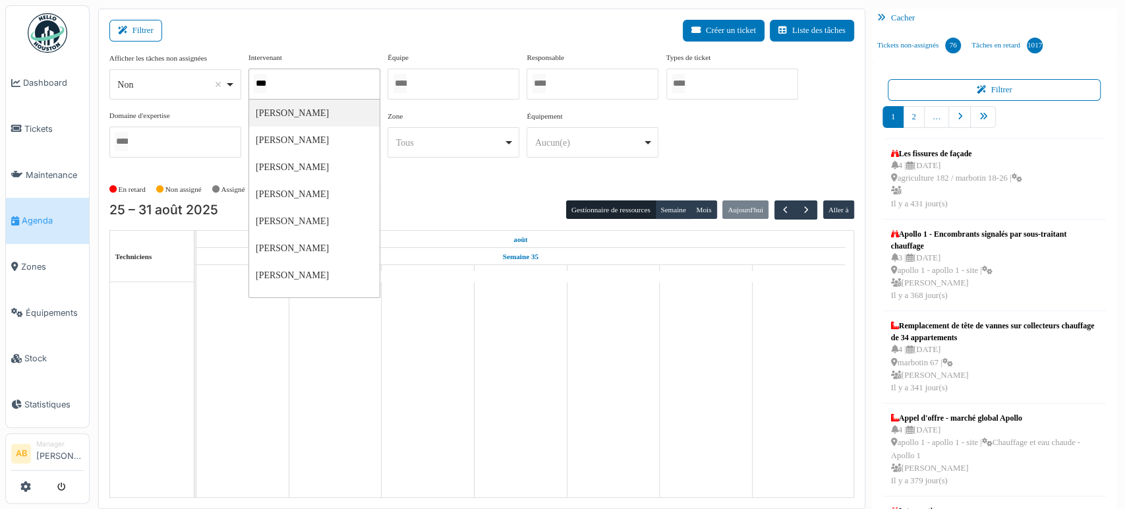
type input "****"
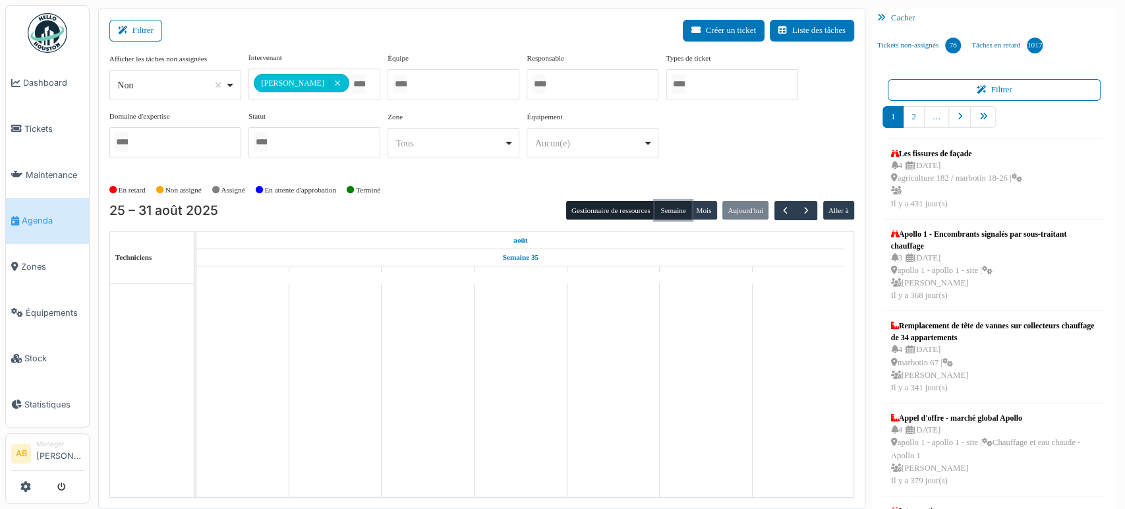
click at [663, 205] on button "Semaine" at bounding box center [673, 210] width 36 height 18
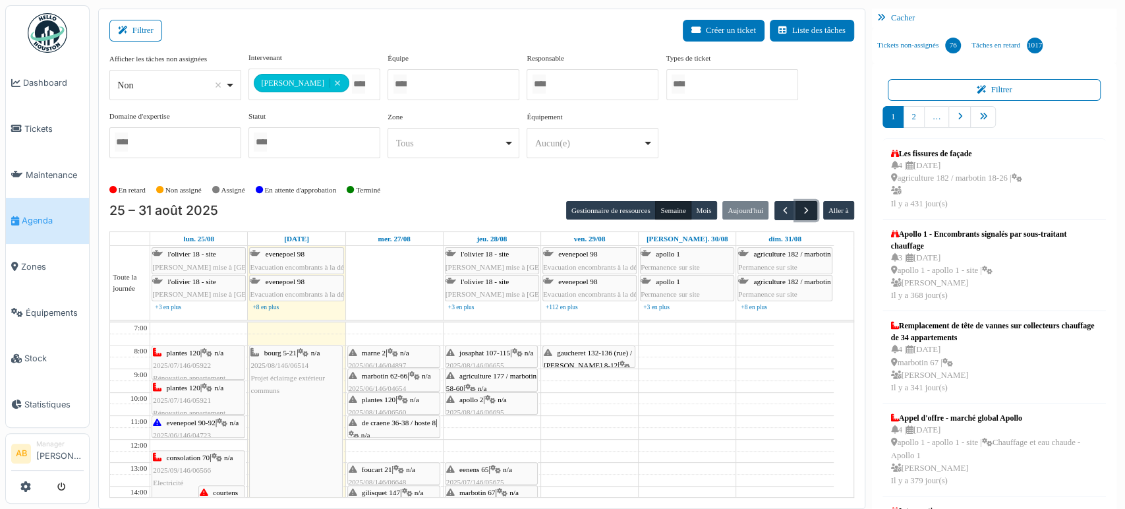
click at [801, 212] on span "button" at bounding box center [806, 210] width 11 height 11
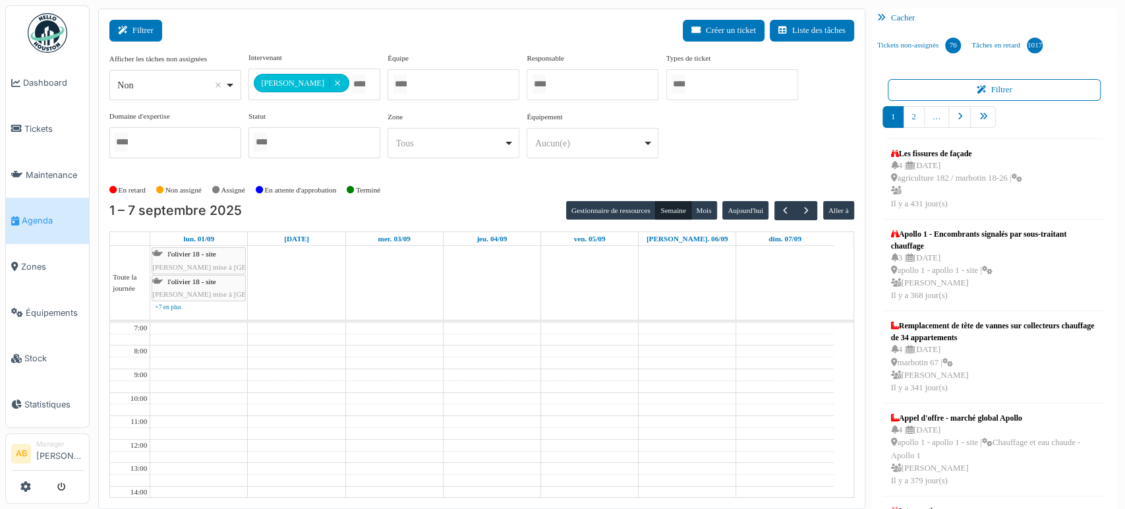
click at [140, 26] on button "Filtrer" at bounding box center [135, 31] width 53 height 22
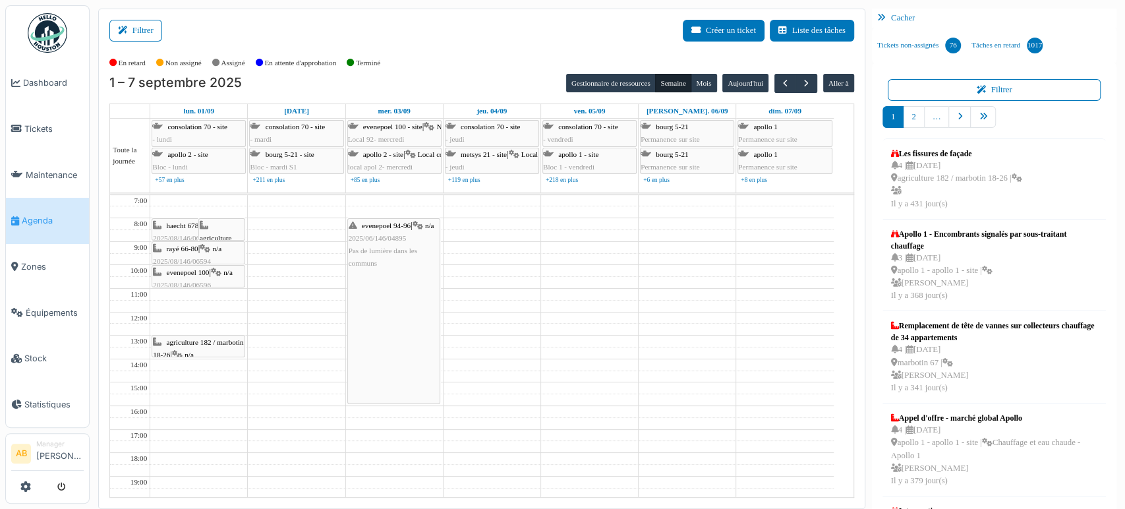
click at [428, 314] on div "evenepoel 94-96 | n/a 2025/06/146/04895 Pas de lumière dans les communs" at bounding box center [394, 311] width 92 height 185
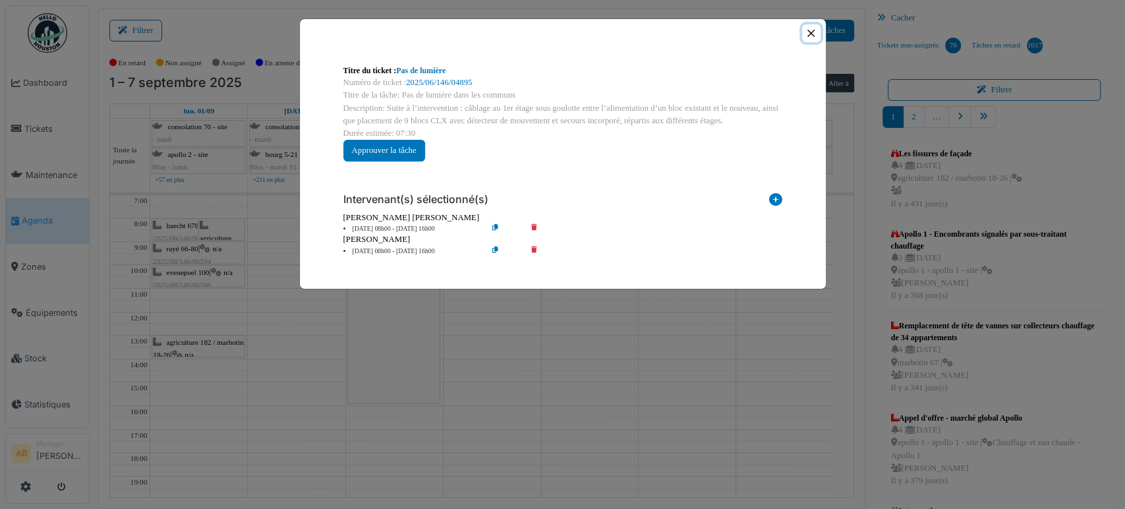
click at [816, 33] on button "Close" at bounding box center [811, 33] width 18 height 18
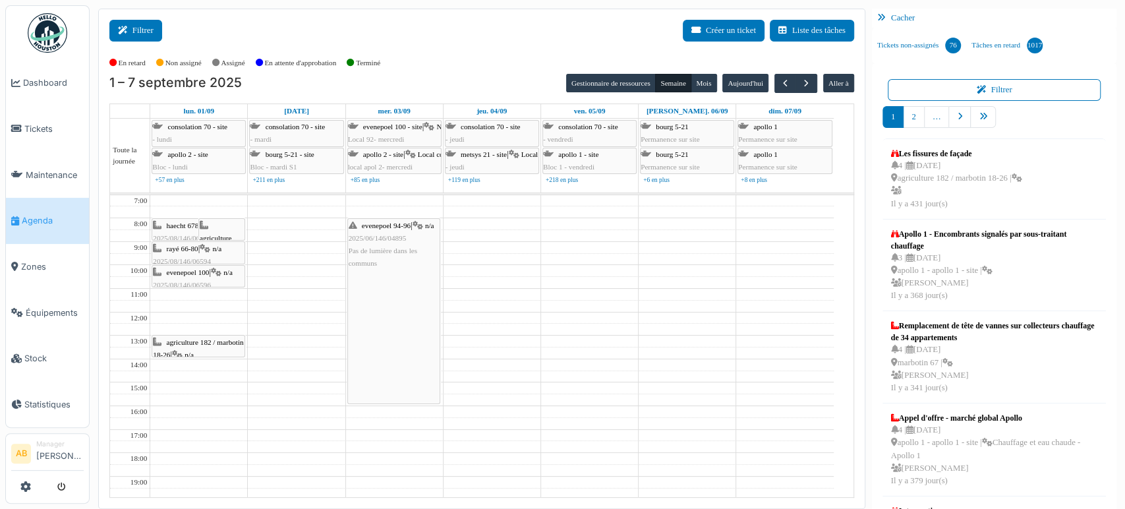
click at [131, 30] on icon at bounding box center [125, 30] width 15 height 9
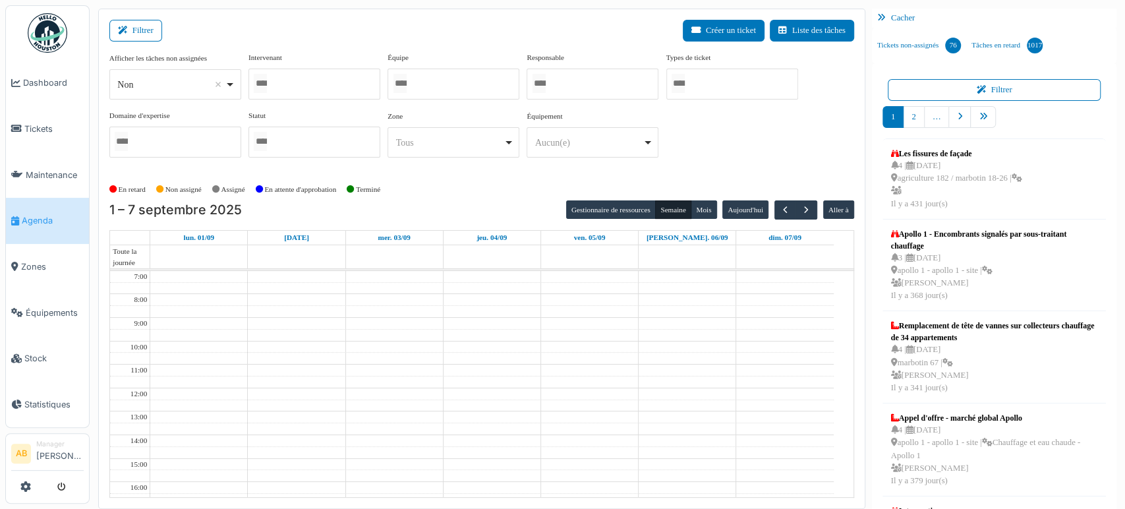
click at [314, 84] on div at bounding box center [315, 84] width 132 height 31
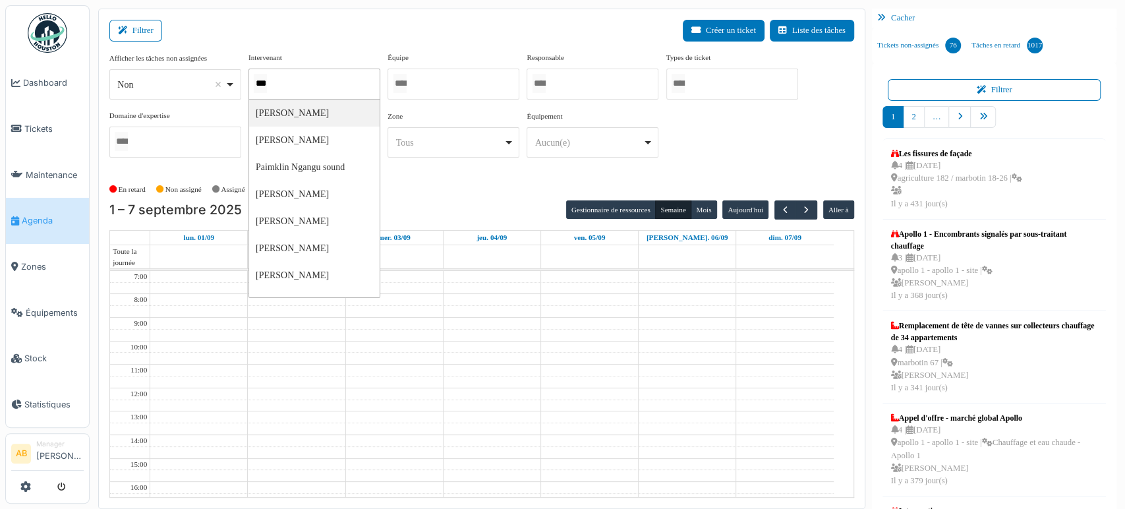
type input "****"
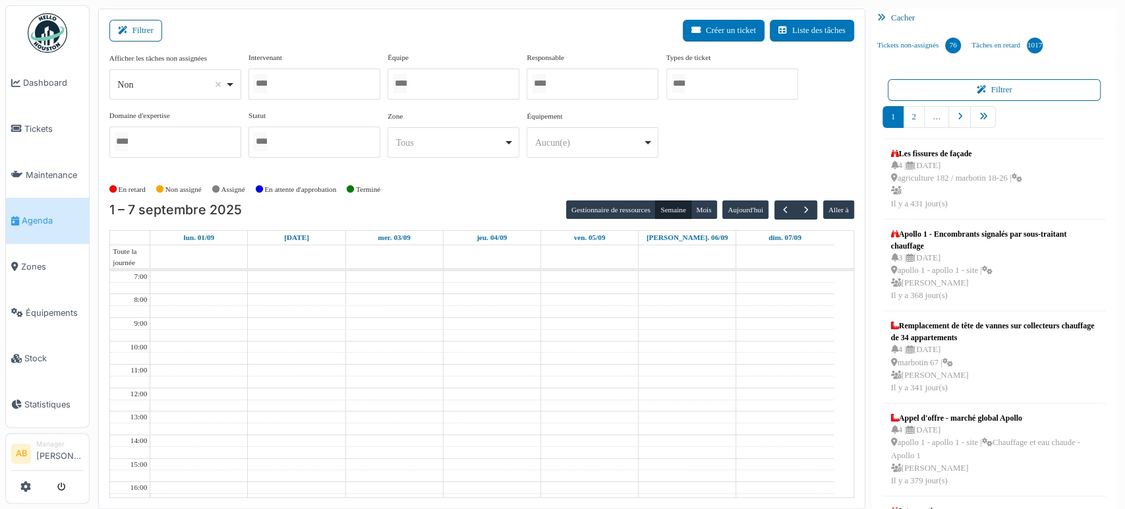
click at [300, 90] on div at bounding box center [315, 84] width 132 height 31
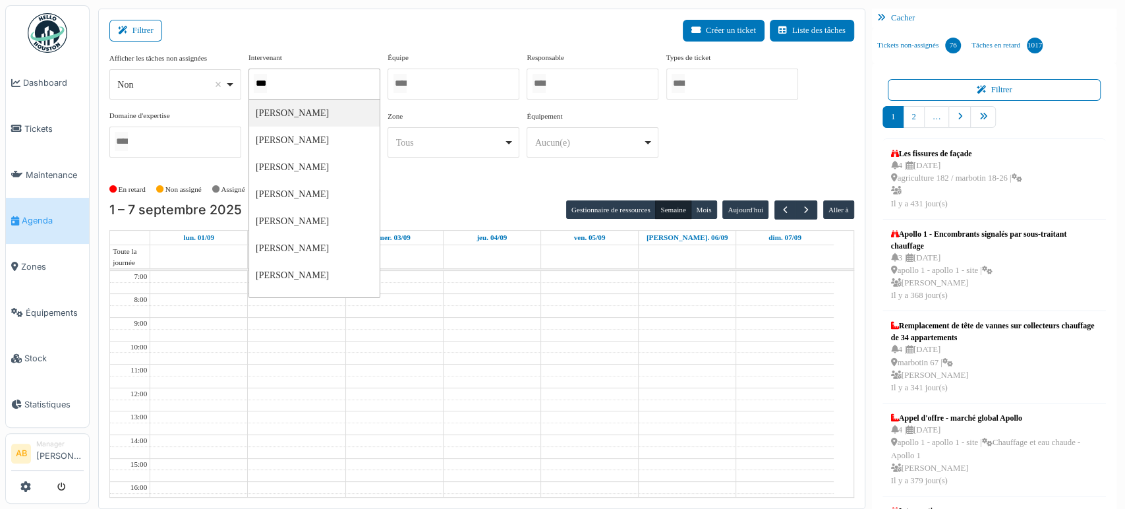
type input "****"
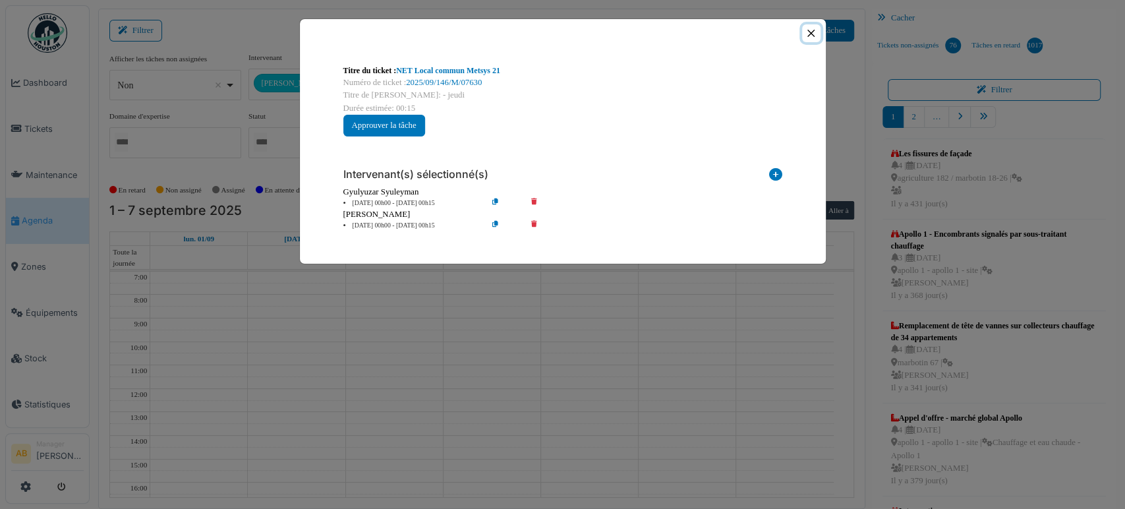
click at [812, 29] on button "Close" at bounding box center [811, 33] width 18 height 18
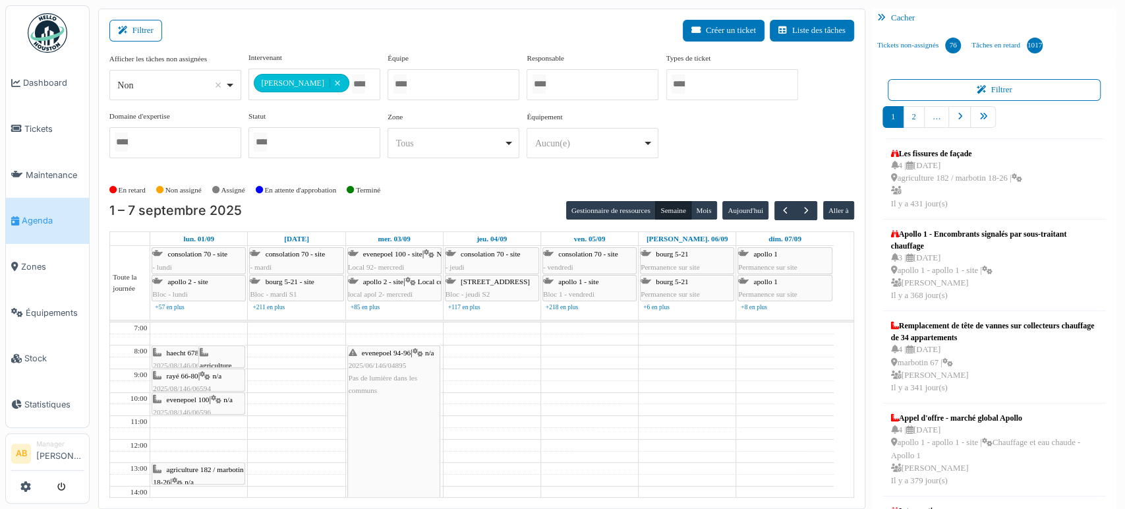
click at [342, 93] on div "**********" at bounding box center [315, 85] width 132 height 32
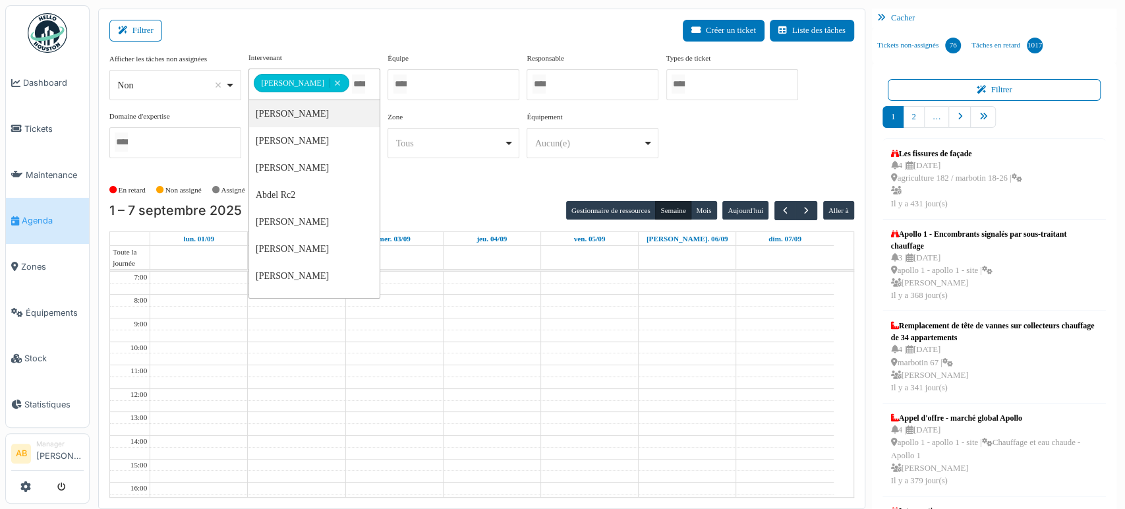
click at [471, 309] on tbody "Toute la journée 7:00 8:00 9:00 10:00 11:00 12:00 13:00 14:00 15:00 16:00 17:00…" at bounding box center [482, 372] width 744 height 252
click at [564, 353] on td at bounding box center [492, 359] width 684 height 12
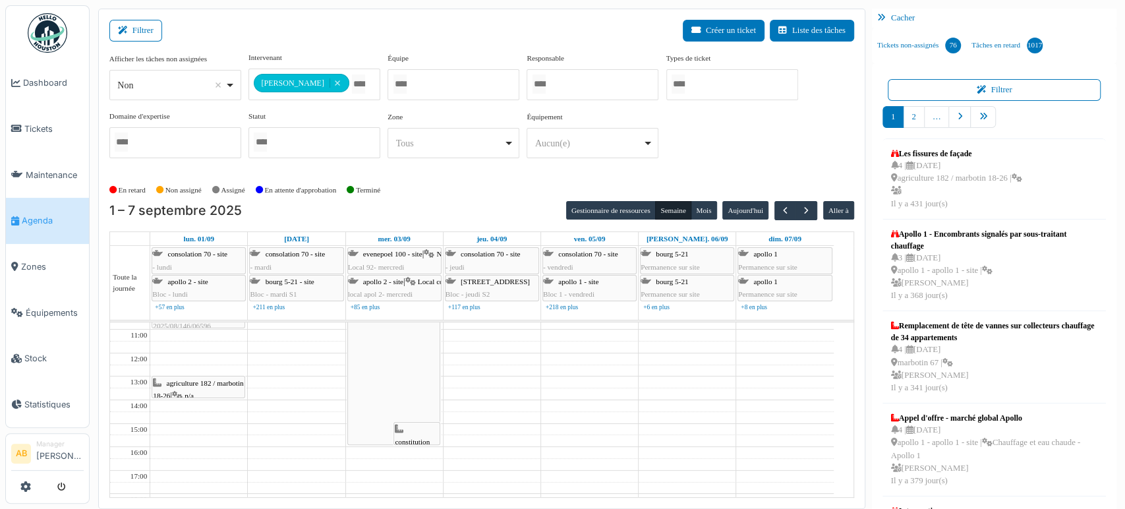
scroll to position [71, 0]
drag, startPoint x: 366, startPoint y: 456, endPoint x: 364, endPoint y: 433, distance: 22.5
click at [364, 433] on div "evenepoel 94-96 | n/a 2025/06/146/04895 Pas de lumière dans les communs constit…" at bounding box center [394, 450] width 97 height 398
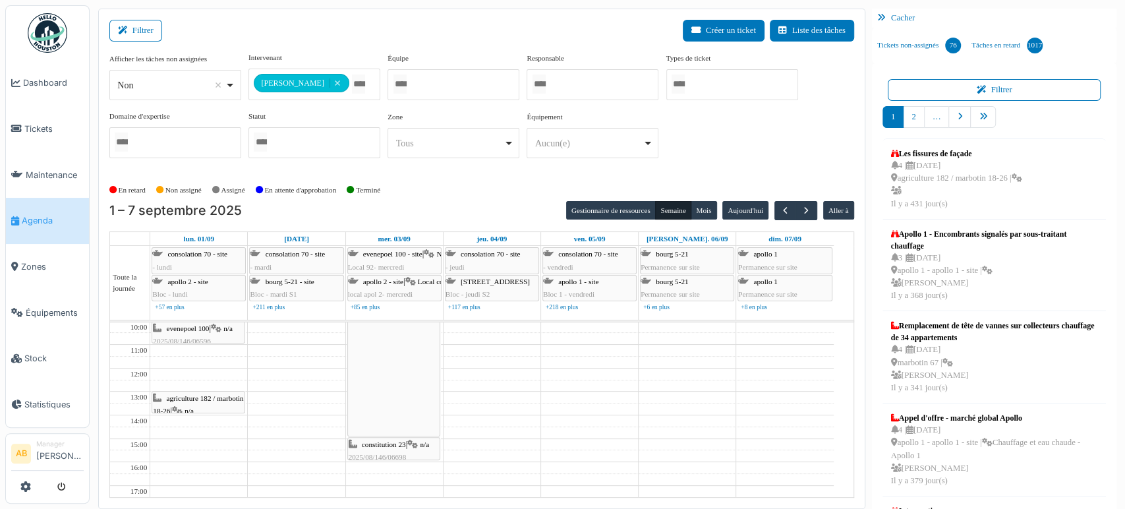
scroll to position [0, 0]
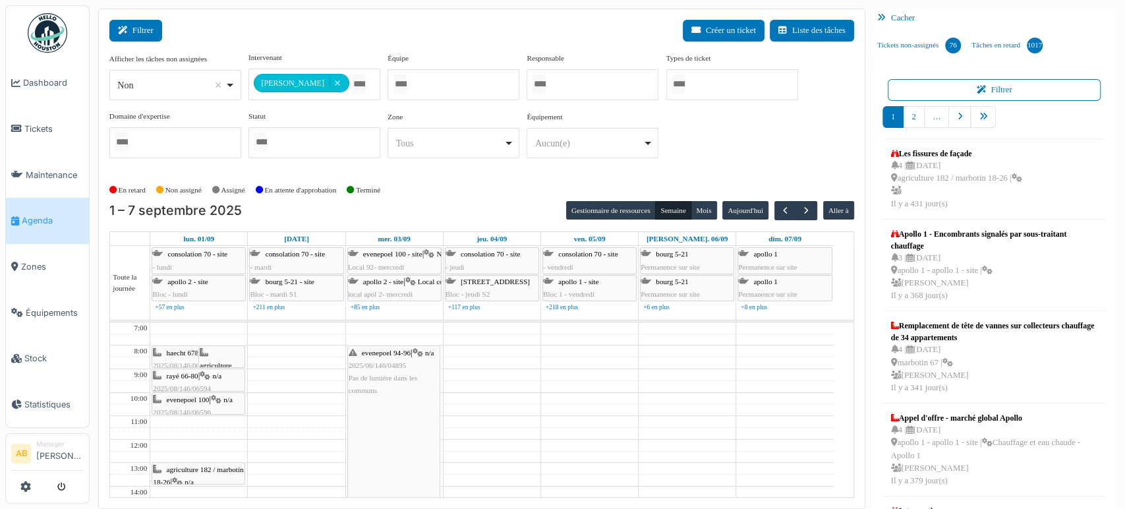
click at [125, 26] on icon at bounding box center [125, 30] width 15 height 9
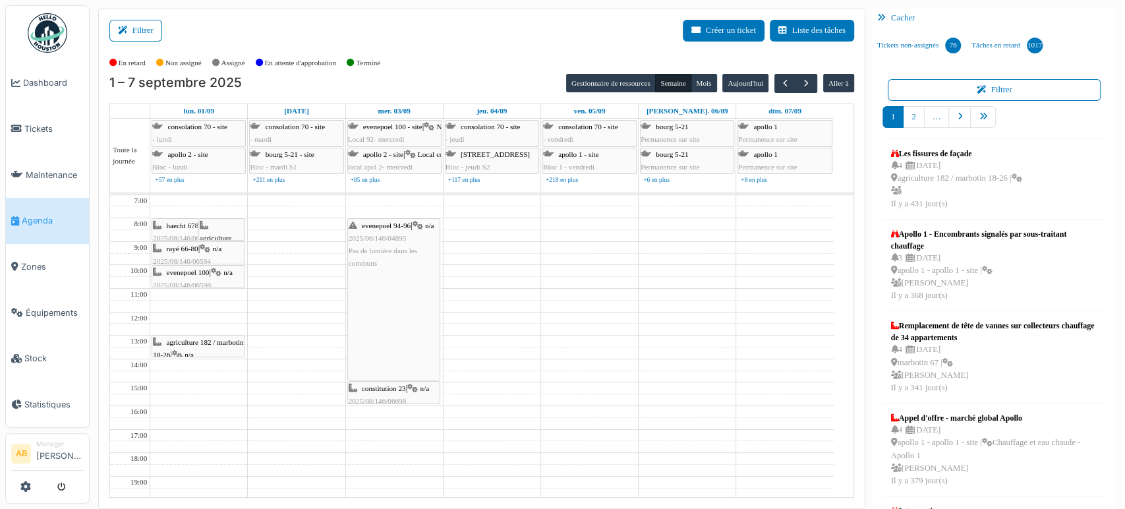
click at [412, 284] on div "evenepoel 94-96 | n/a 2025/06/146/04895 Pas de lumière dans les communs" at bounding box center [394, 299] width 92 height 161
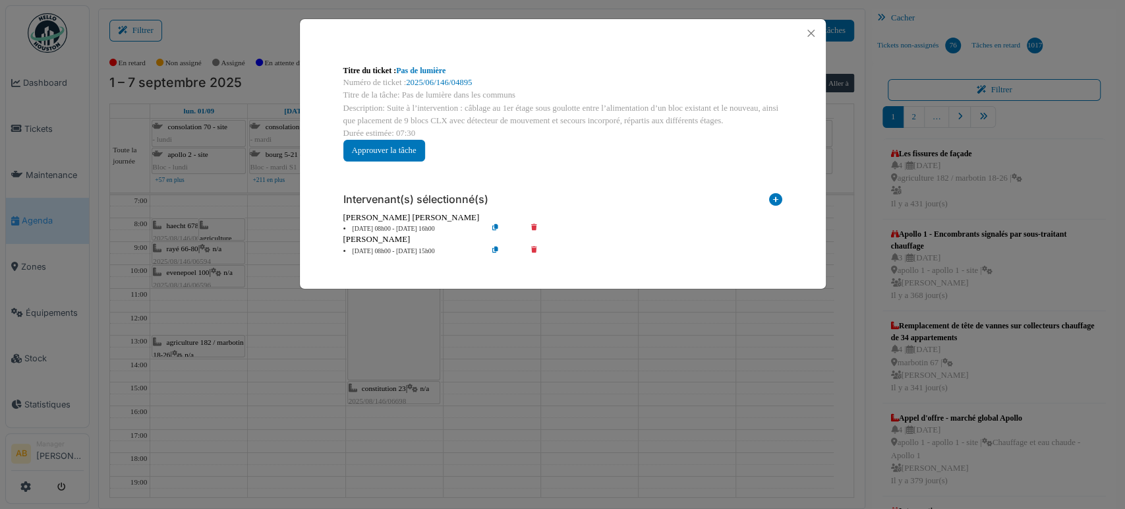
click at [449, 73] on div "Titre du ticket : Pas de lumière" at bounding box center [563, 71] width 439 height 12
click at [450, 80] on link "2025/06/146/04895" at bounding box center [439, 82] width 66 height 9
click at [816, 34] on button "Close" at bounding box center [811, 33] width 18 height 18
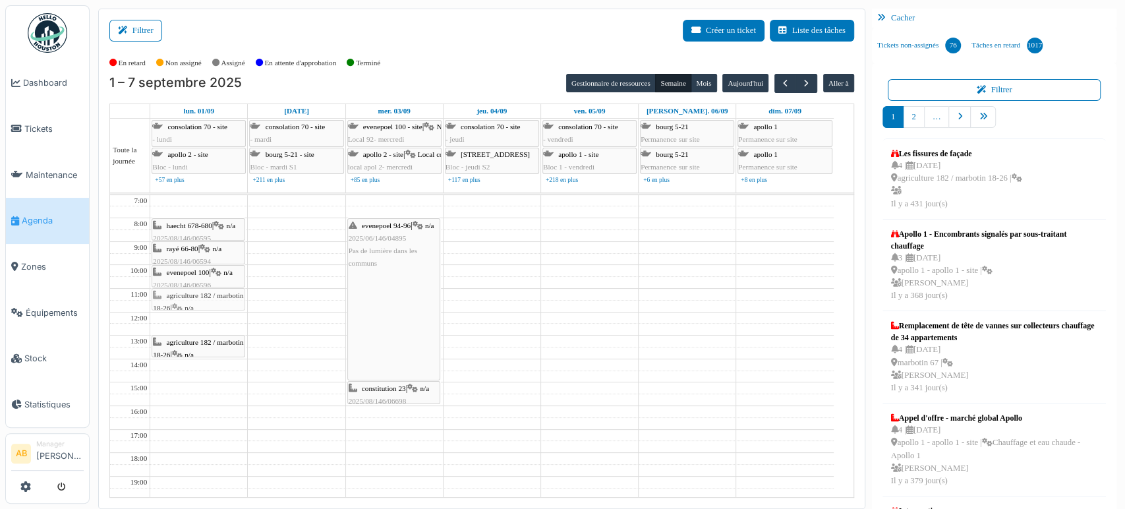
drag, startPoint x: 225, startPoint y: 229, endPoint x: 193, endPoint y: 299, distance: 77.3
click at [193, 299] on div "haecht 678-680 | n/a 2025/08/146/06595 Contrôle d'installation électrique agric…" at bounding box center [198, 394] width 97 height 398
click at [383, 389] on span "constitution 23" at bounding box center [384, 388] width 44 height 8
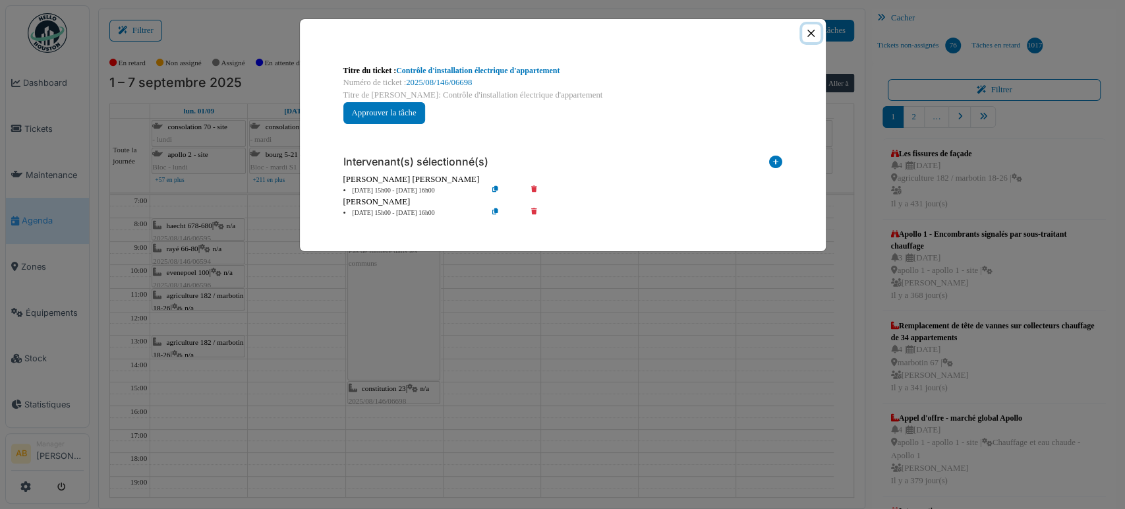
click at [810, 30] on button "Close" at bounding box center [811, 33] width 18 height 18
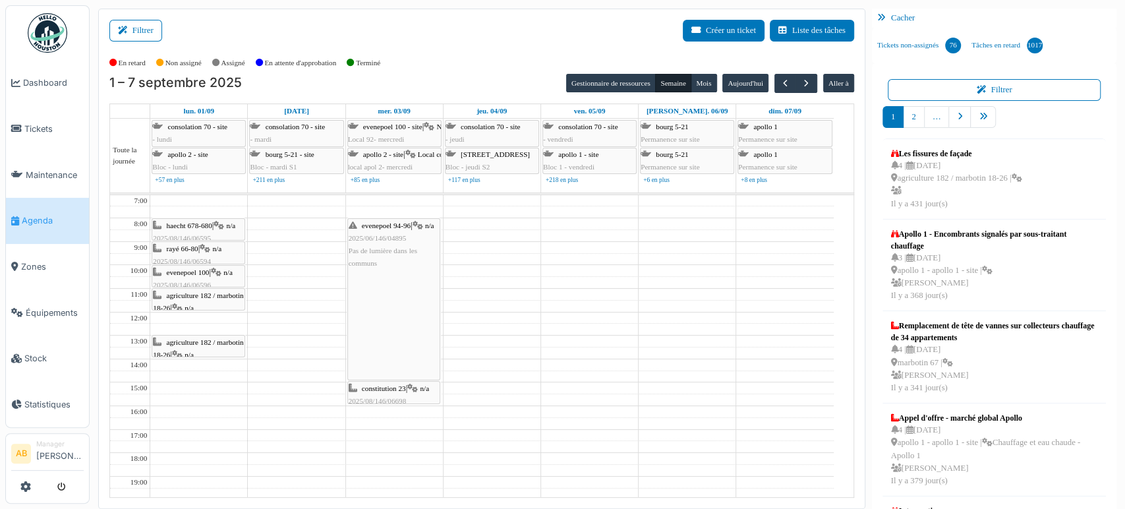
click at [831, 464] on td at bounding box center [492, 470] width 684 height 12
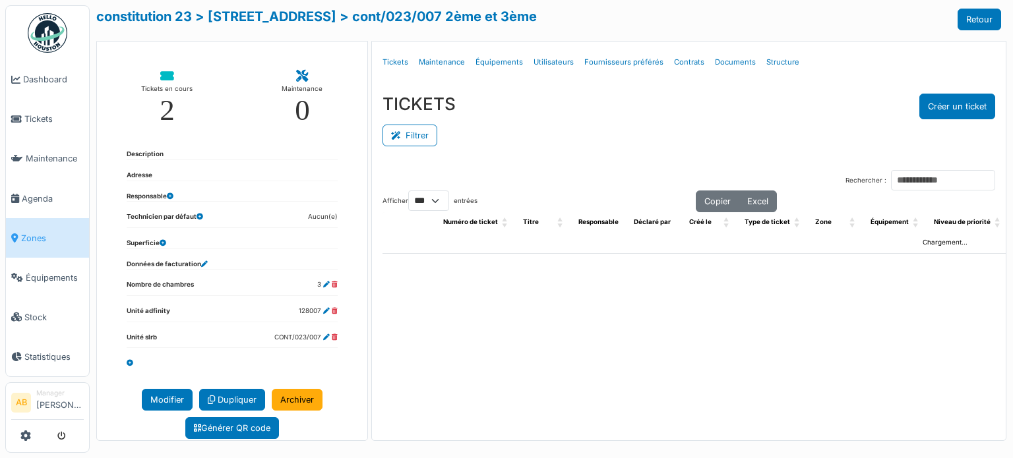
select select "***"
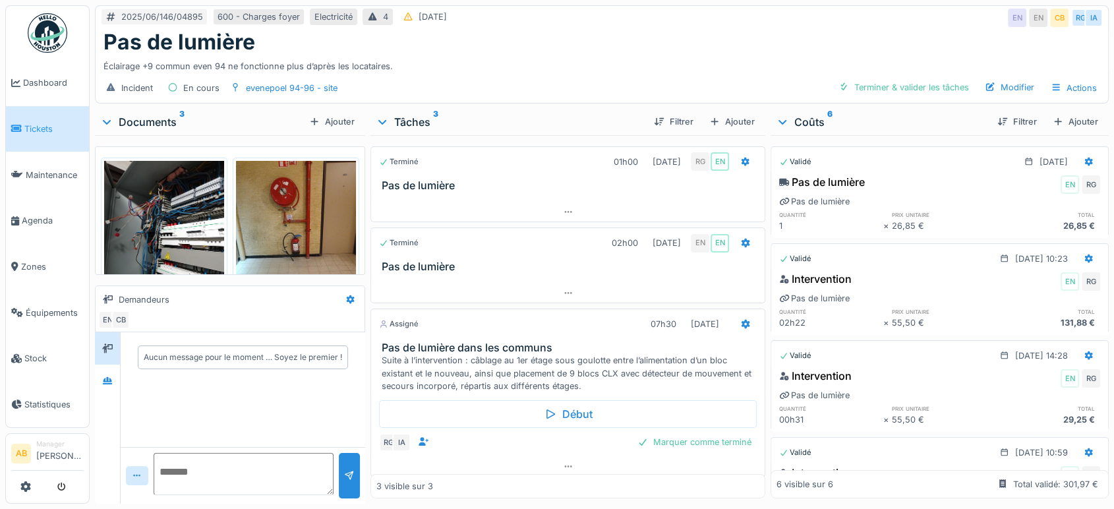
scroll to position [6, 0]
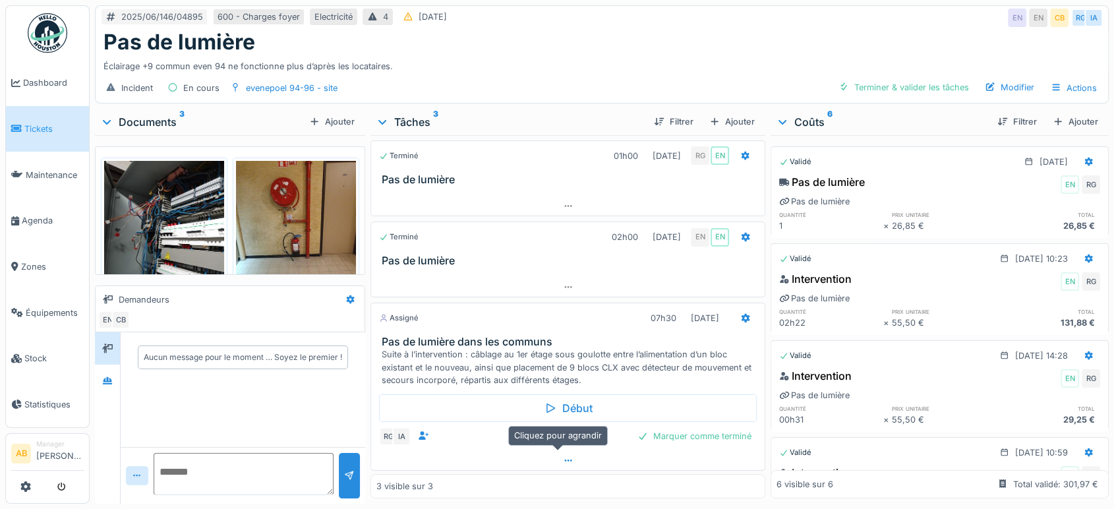
click at [525, 451] on div at bounding box center [568, 460] width 394 height 19
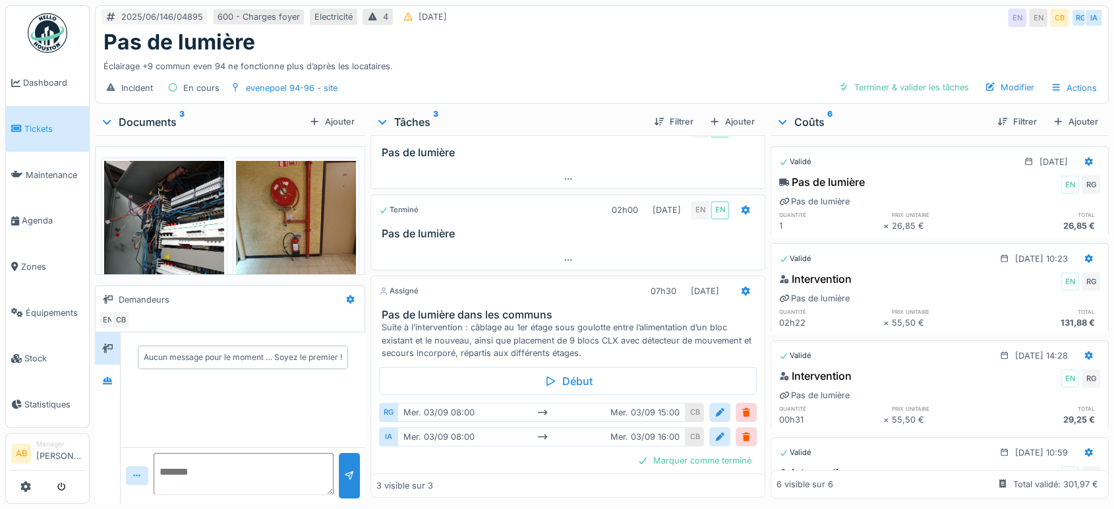
scroll to position [57, 0]
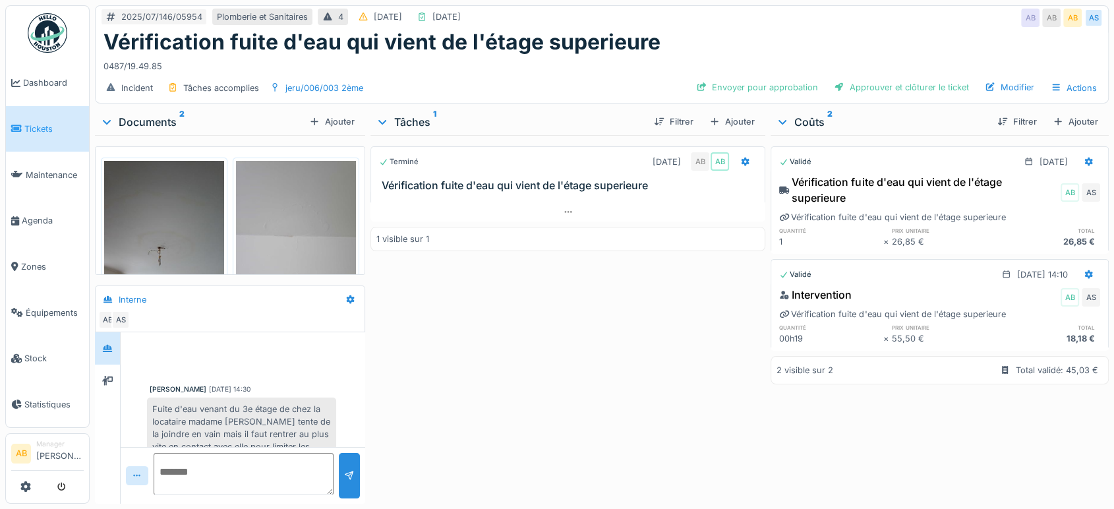
scroll to position [320, 0]
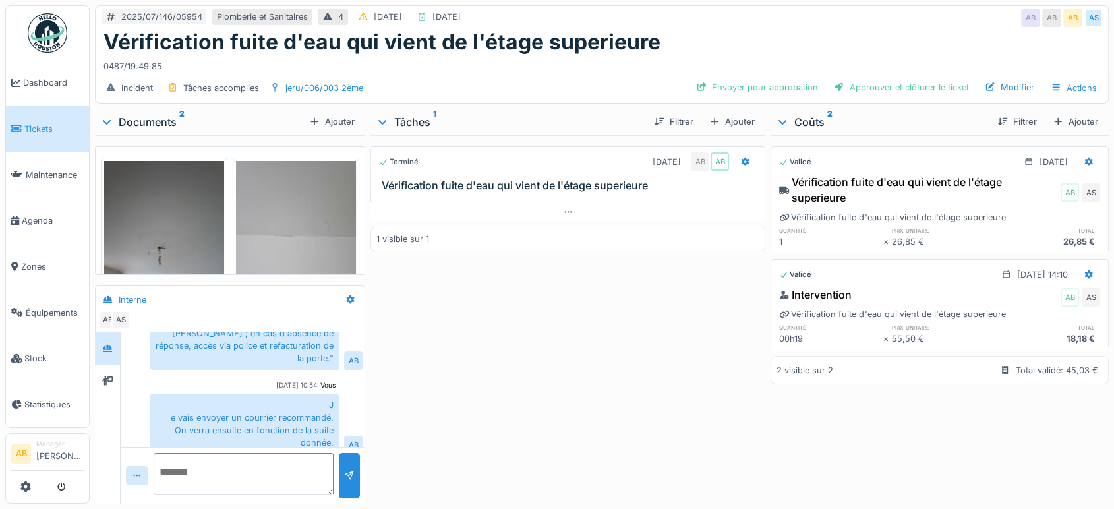
click at [58, 29] on img at bounding box center [48, 33] width 40 height 40
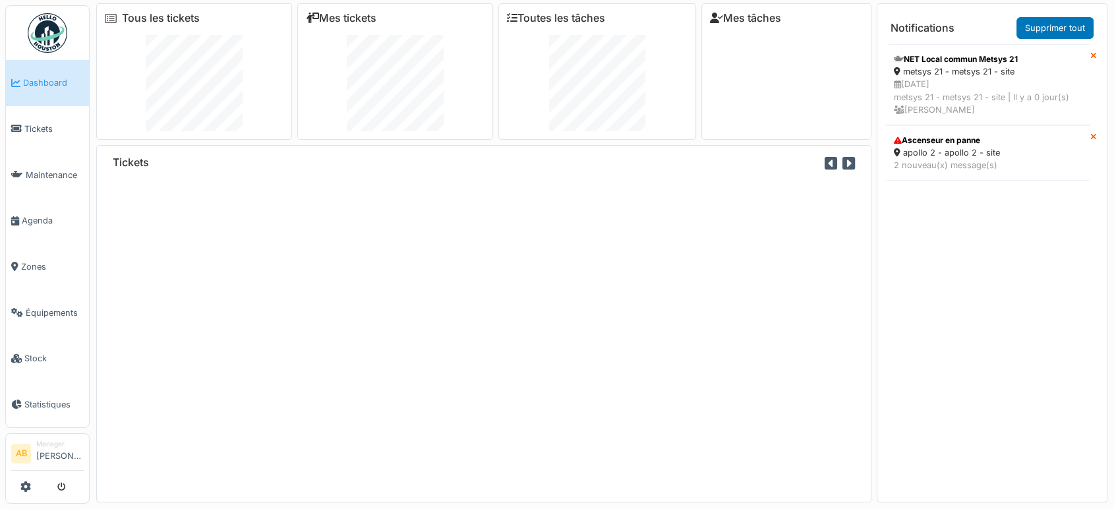
scroll to position [1, 0]
click at [972, 108] on div "05/09/2025 metsys 21 - metsys 21 - site | Il y a 0 jour(s) Séverine Hory" at bounding box center [988, 97] width 188 height 38
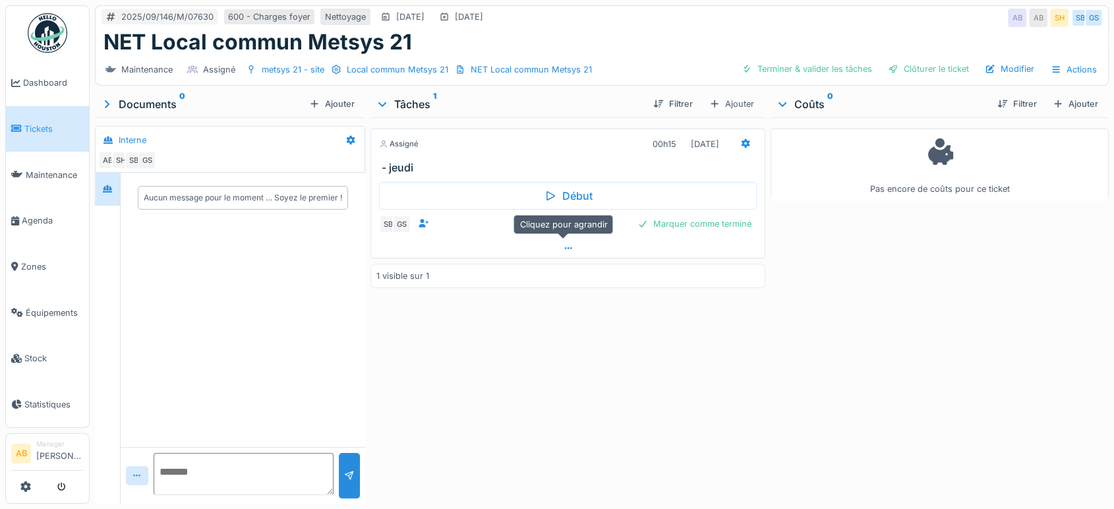
click at [461, 247] on div at bounding box center [568, 248] width 394 height 19
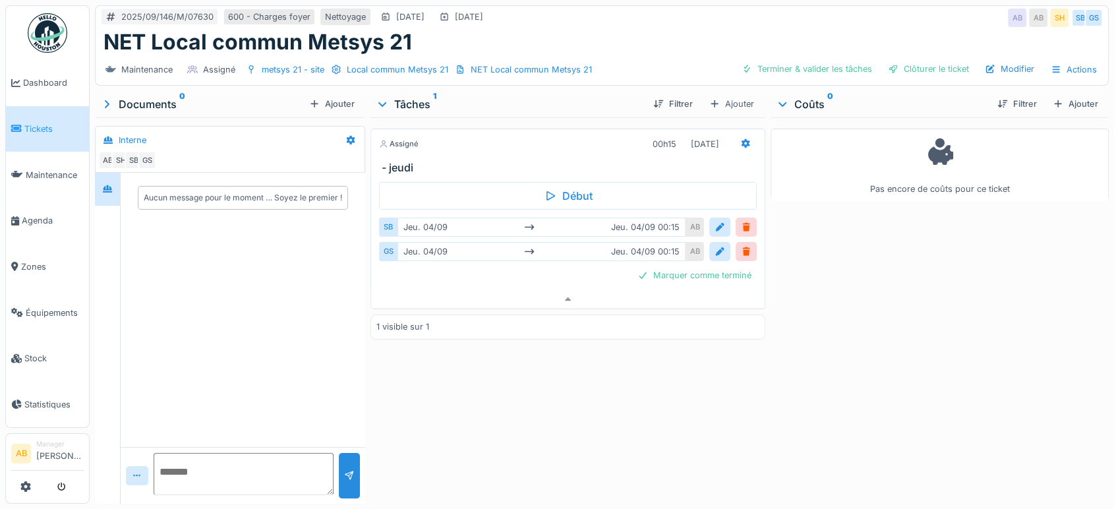
click at [21, 41] on ul "Dashboard Tickets Maintenance [GEOGRAPHIC_DATA] Zones Équipements Stock Statist…" at bounding box center [47, 216] width 84 height 423
click at [28, 36] on img at bounding box center [48, 33] width 40 height 40
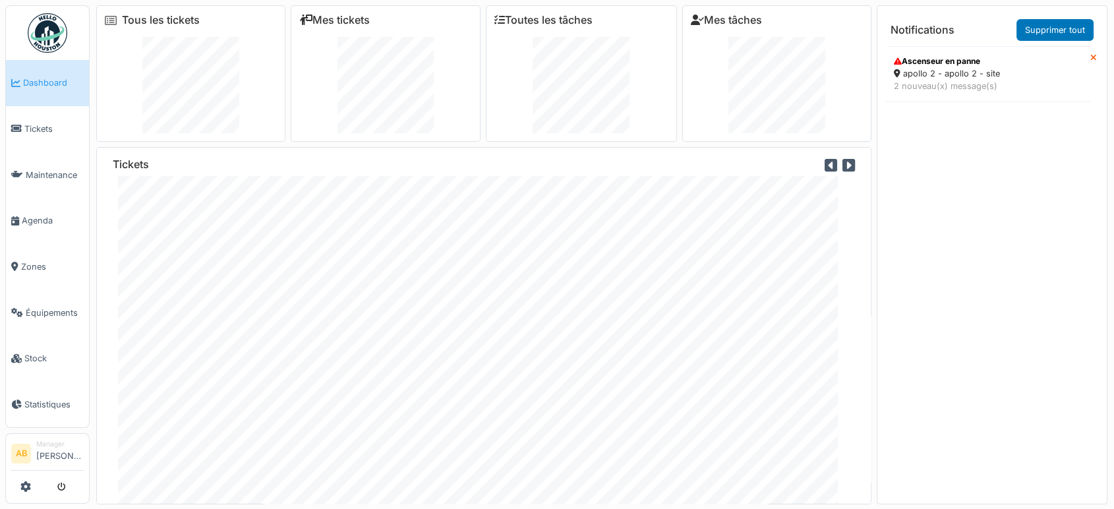
click at [988, 173] on ul "Ascenseur en panne apollo 2 - apollo 2 - site 2 nouveau(x) message(s)" at bounding box center [992, 275] width 214 height 458
click at [975, 61] on div "Ascenseur en panne" at bounding box center [988, 61] width 188 height 12
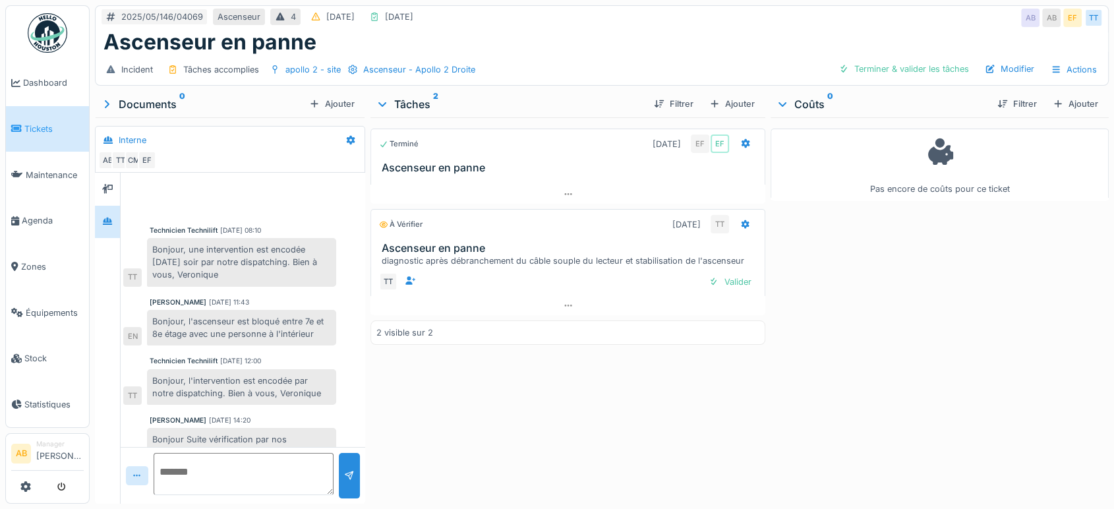
scroll to position [347, 0]
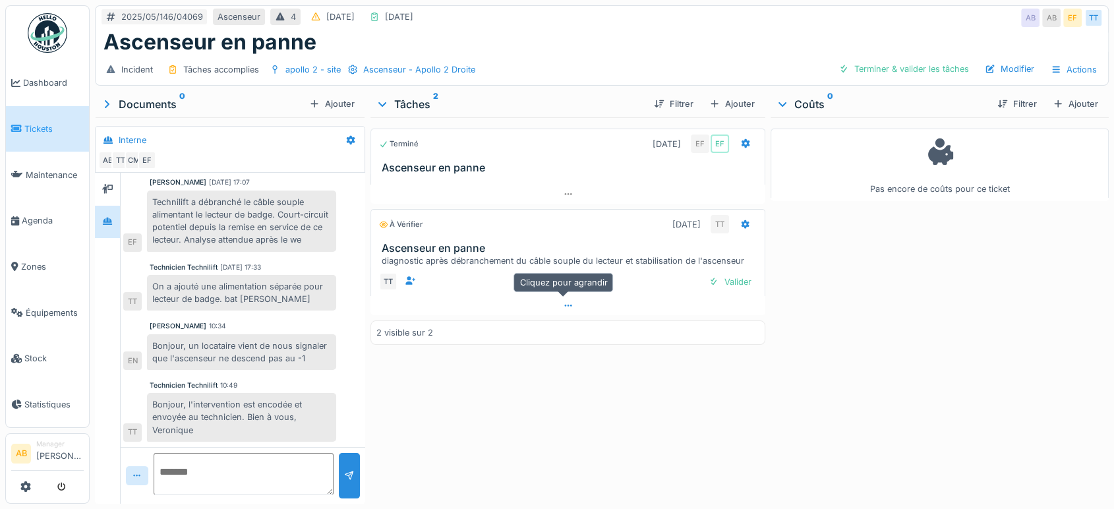
click at [578, 312] on div at bounding box center [568, 305] width 395 height 19
click at [60, 22] on img at bounding box center [48, 33] width 40 height 40
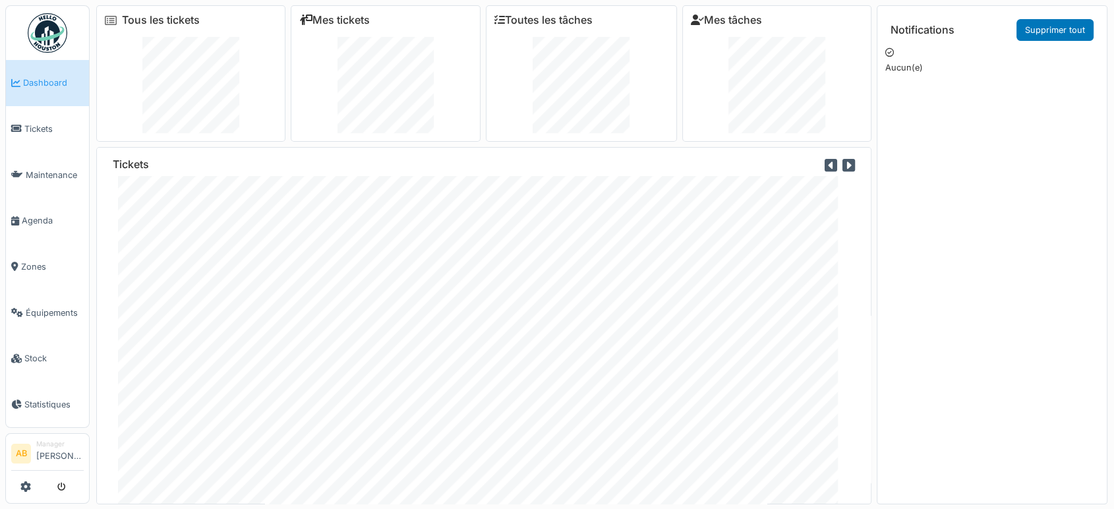
click at [55, 30] on img at bounding box center [48, 33] width 40 height 40
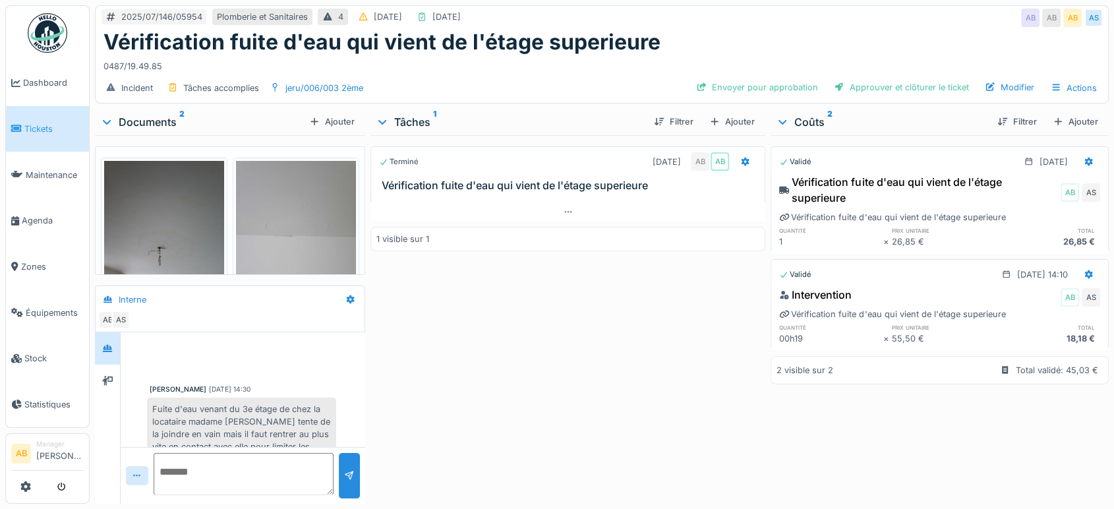
scroll to position [320, 0]
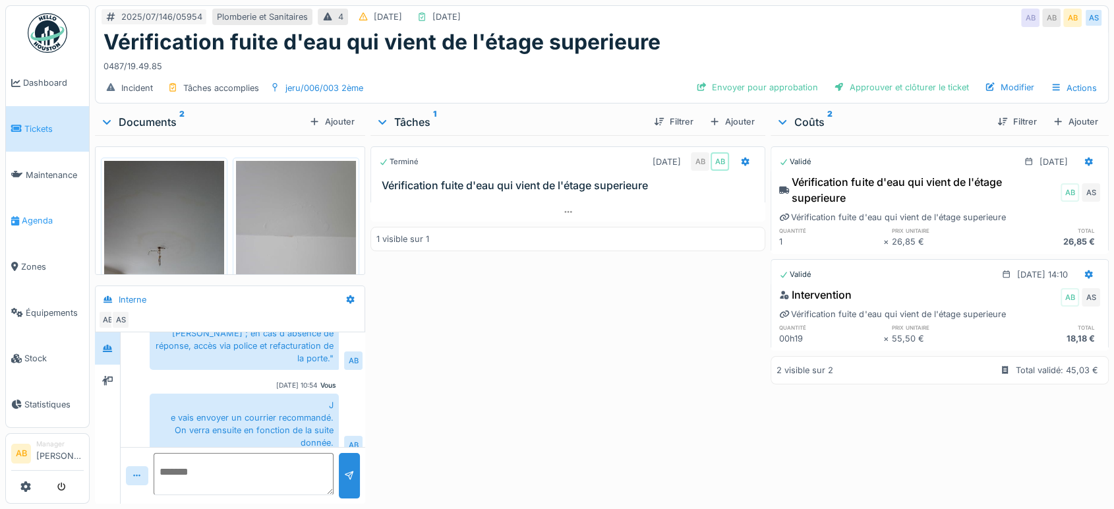
click at [34, 205] on link "Agenda" at bounding box center [47, 221] width 83 height 46
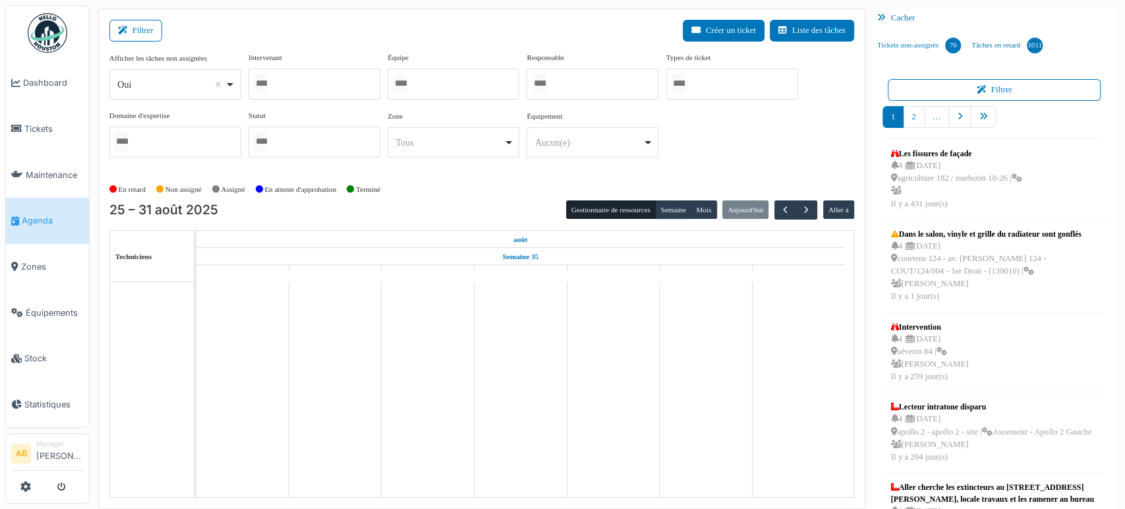
click at [153, 100] on div "Afficher les tâches non assignées *** Oui Remove item Oui Non Intervenant Abdel…" at bounding box center [481, 110] width 745 height 116
click at [161, 82] on div "Oui Remove item" at bounding box center [170, 85] width 107 height 14
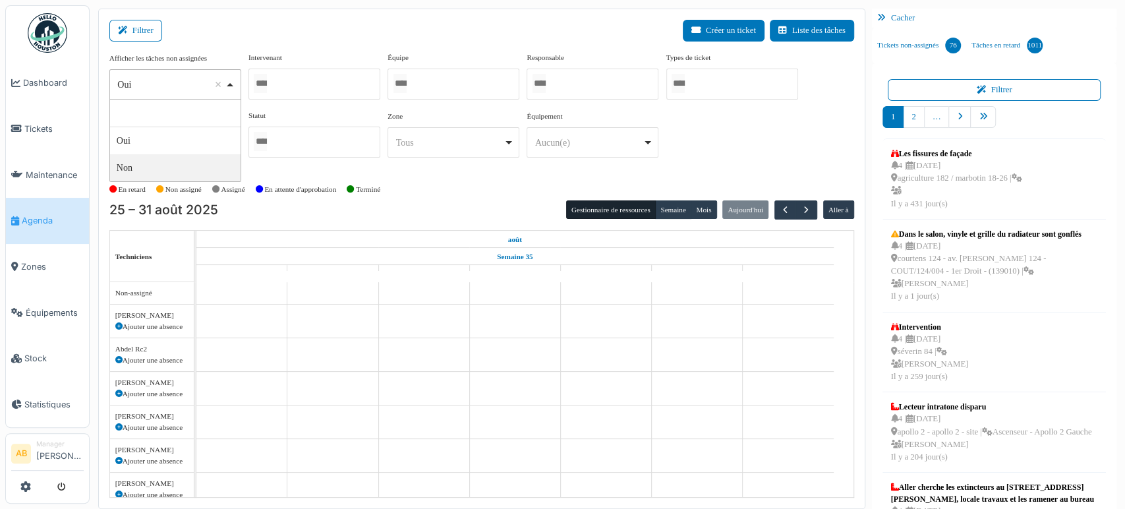
select select "**"
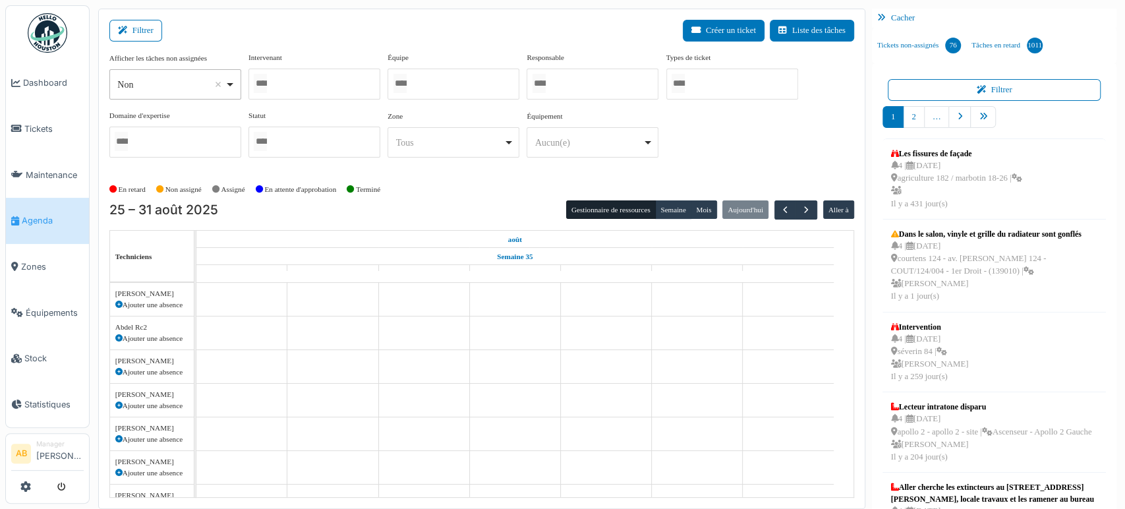
click at [296, 81] on div at bounding box center [315, 84] width 132 height 31
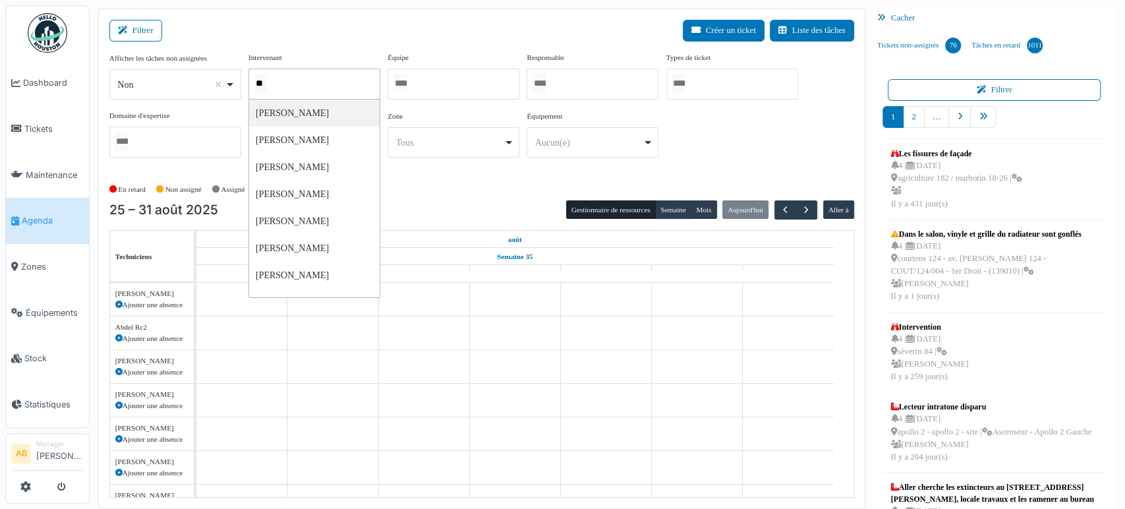
type input "***"
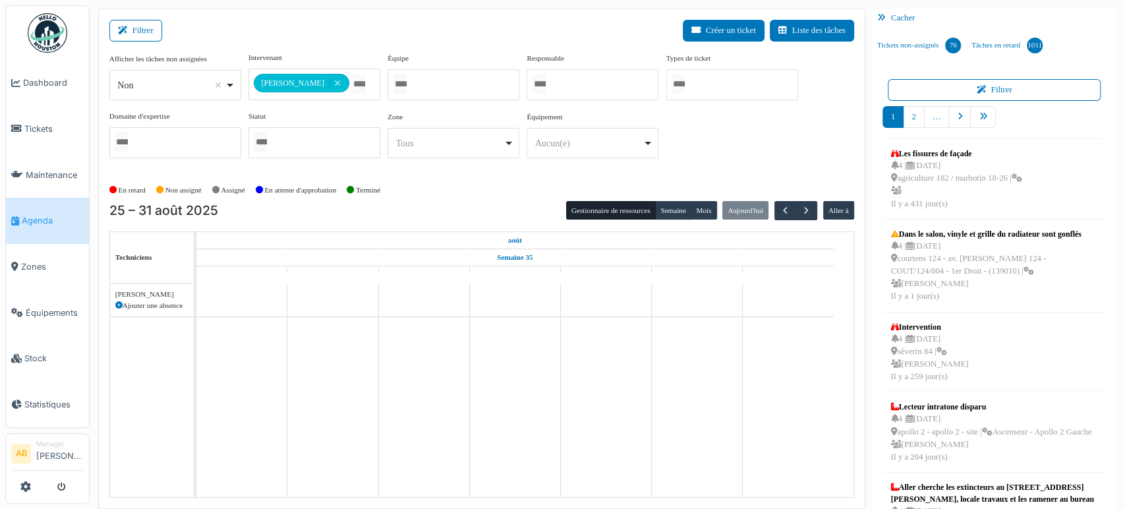
click at [669, 199] on div "En retard Non assigné Assigné En attente d'approbation Terminé" at bounding box center [481, 190] width 745 height 22
click at [661, 212] on button "Semaine" at bounding box center [673, 210] width 36 height 18
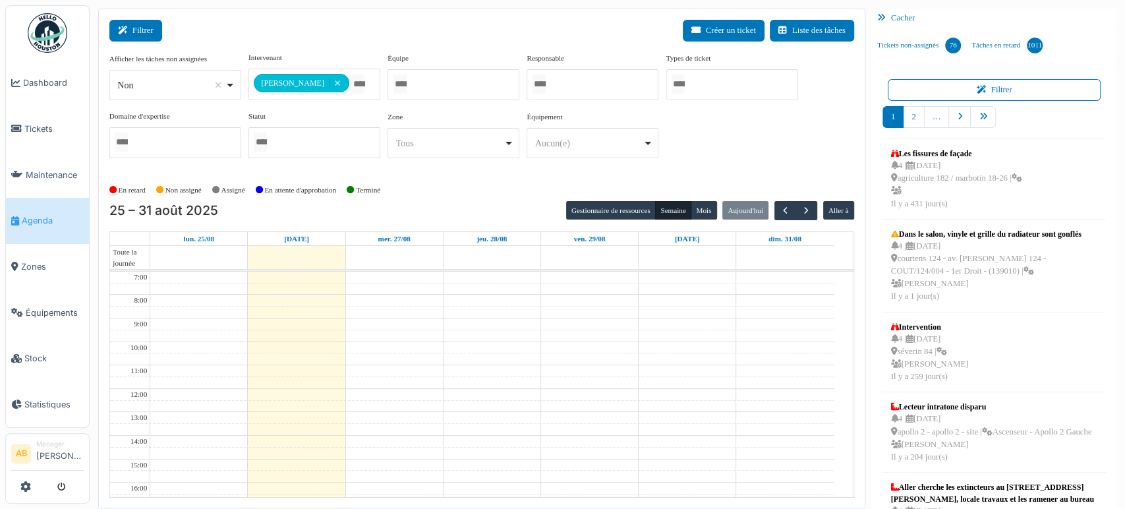
click at [141, 31] on button "Filtrer" at bounding box center [135, 31] width 53 height 22
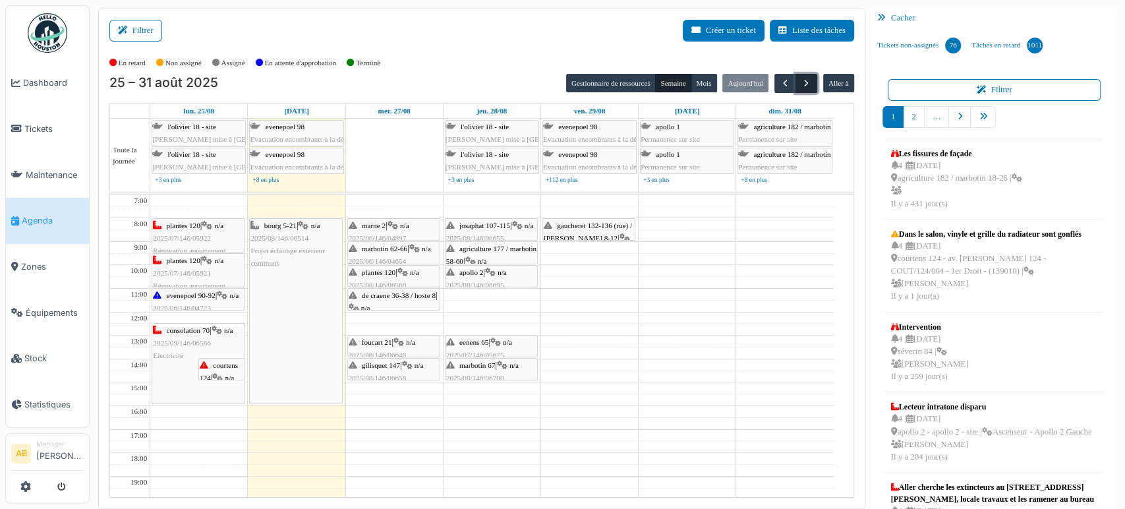
click at [804, 79] on button "button" at bounding box center [807, 83] width 22 height 19
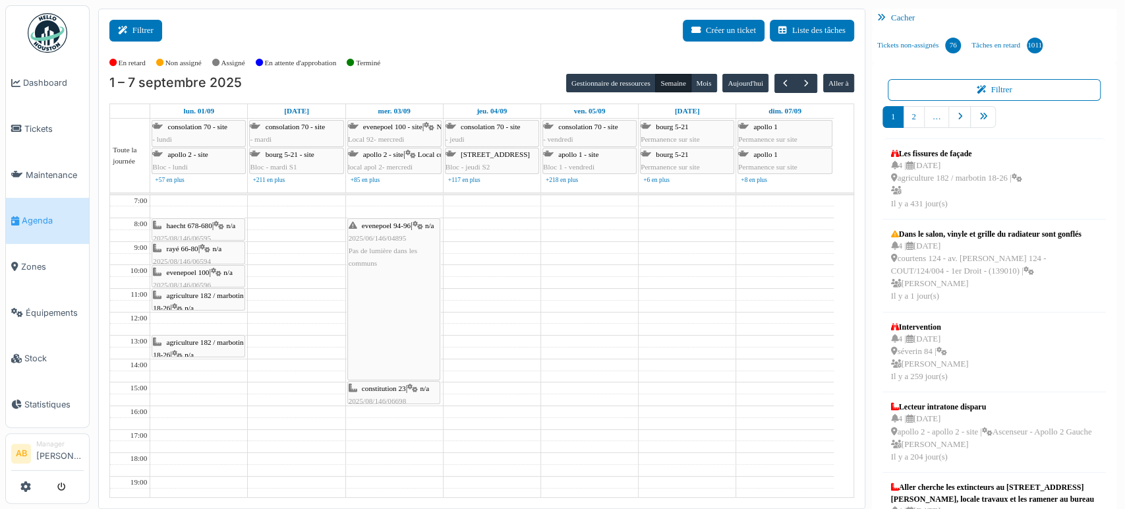
click at [143, 24] on button "Filtrer" at bounding box center [135, 31] width 53 height 22
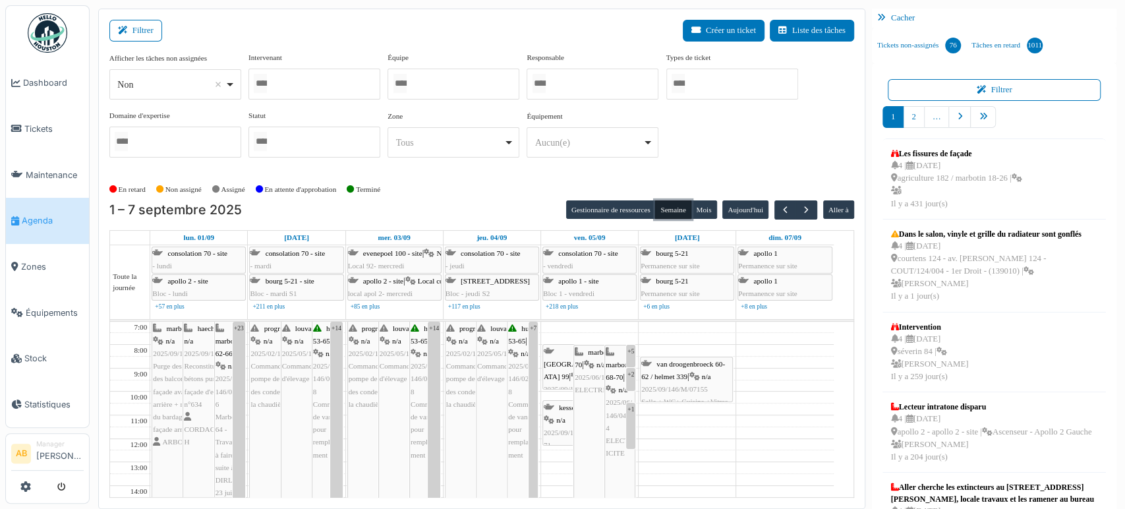
click at [671, 207] on button "Semaine" at bounding box center [673, 209] width 36 height 18
click at [596, 207] on button "Gestionnaire de ressources" at bounding box center [611, 209] width 90 height 18
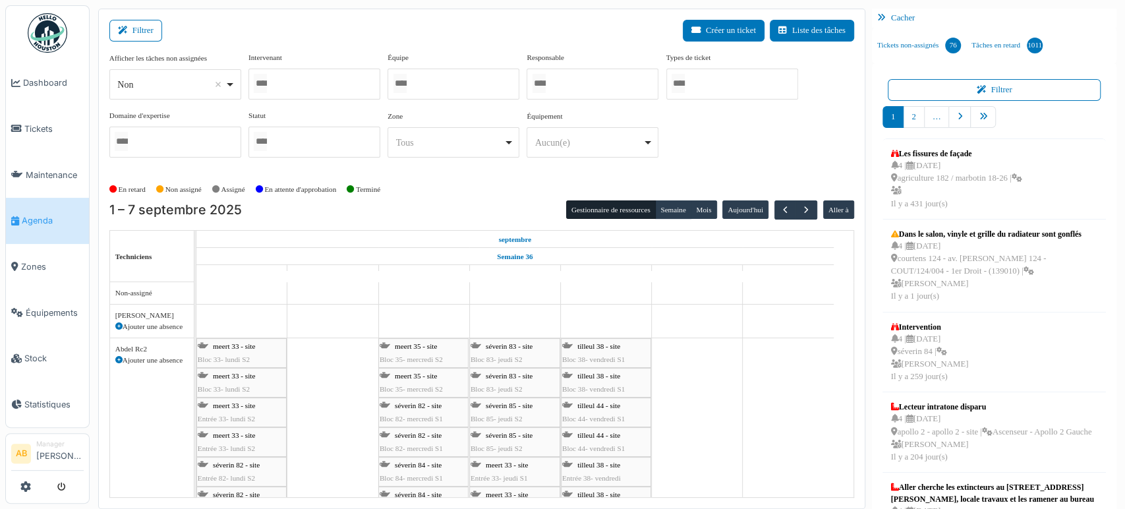
click at [40, 23] on img at bounding box center [48, 33] width 40 height 40
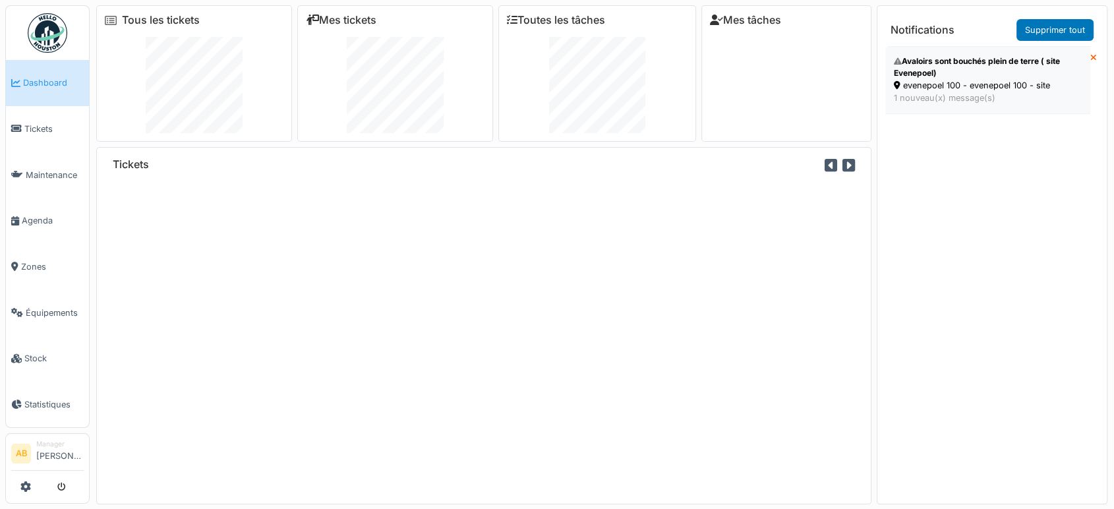
click at [978, 83] on div "evenepoel 100 - evenepoel 100 - site" at bounding box center [988, 85] width 188 height 13
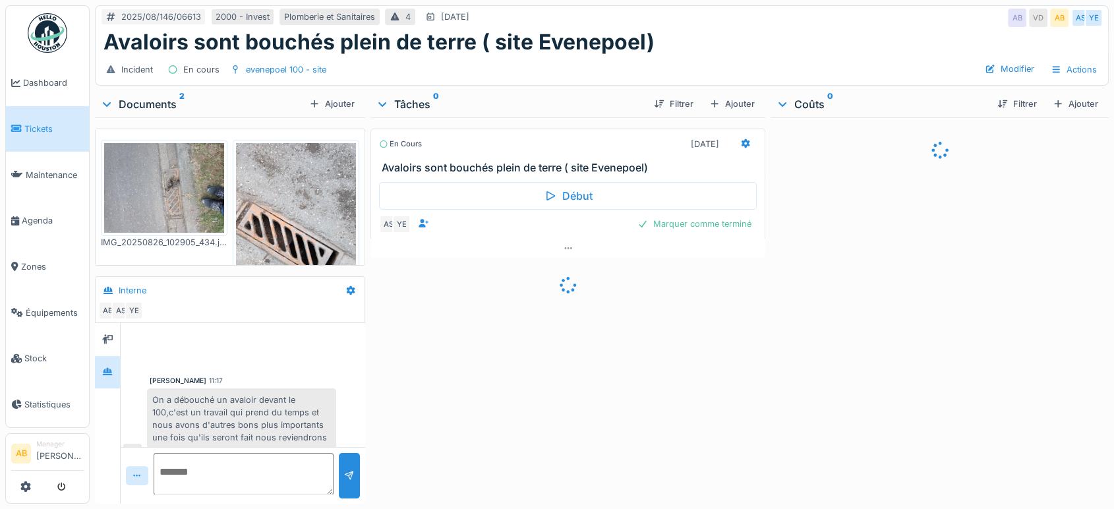
scroll to position [20, 0]
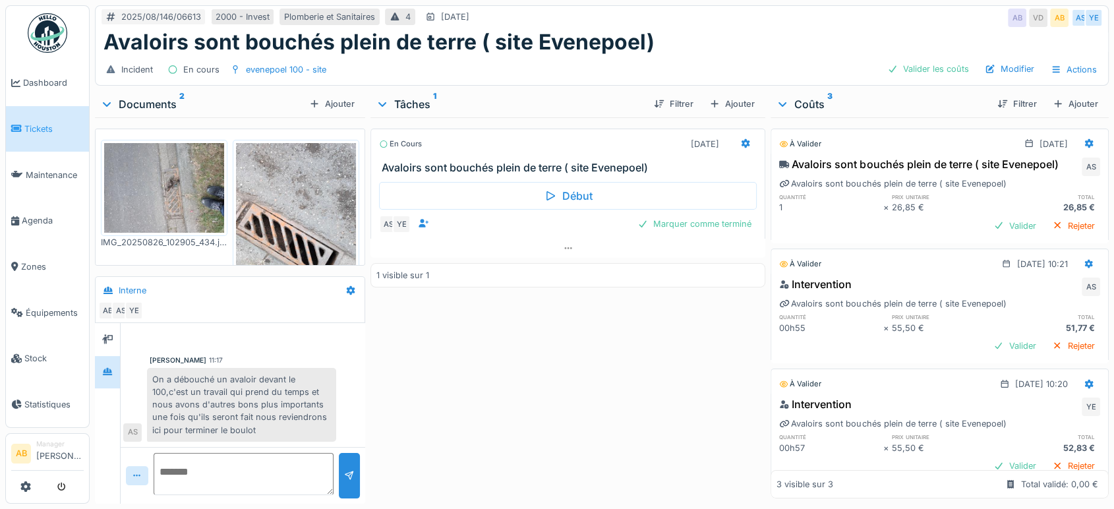
click at [153, 93] on div "Documents 2 Ajouter" at bounding box center [230, 104] width 270 height 26
click at [156, 104] on div "Documents 2" at bounding box center [202, 104] width 204 height 16
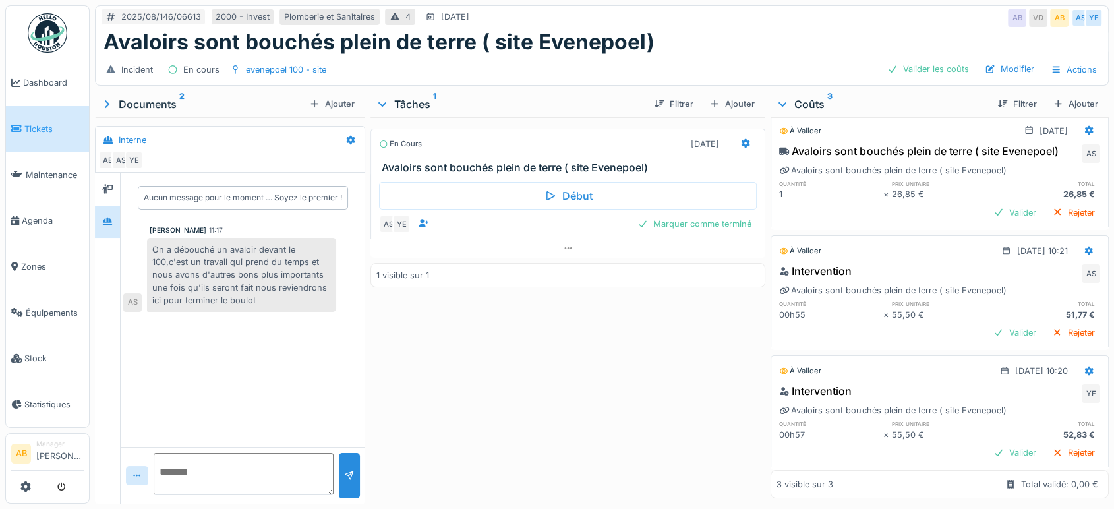
scroll to position [54, 0]
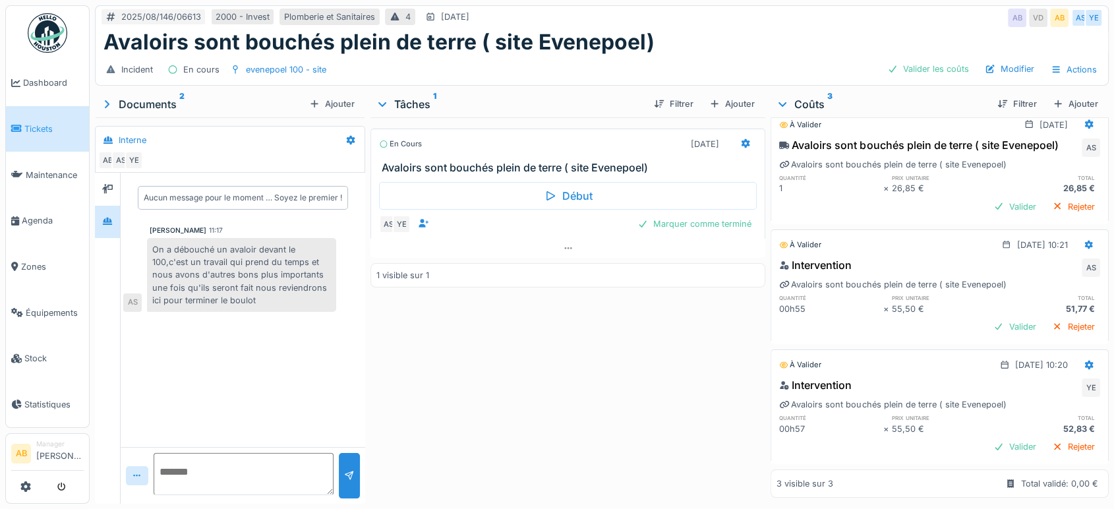
click at [133, 100] on div "Documents 2" at bounding box center [202, 104] width 204 height 16
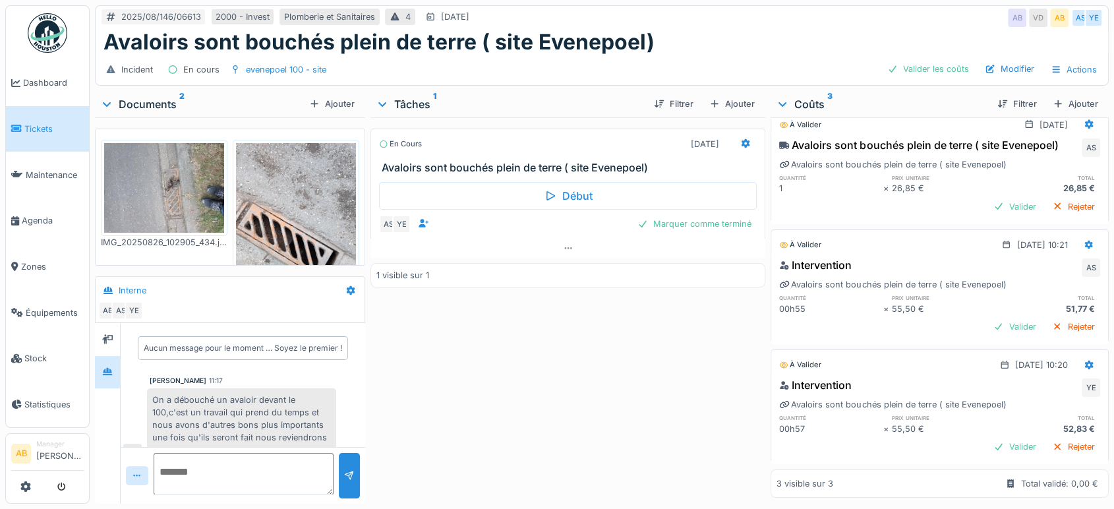
click at [191, 189] on img at bounding box center [164, 188] width 120 height 90
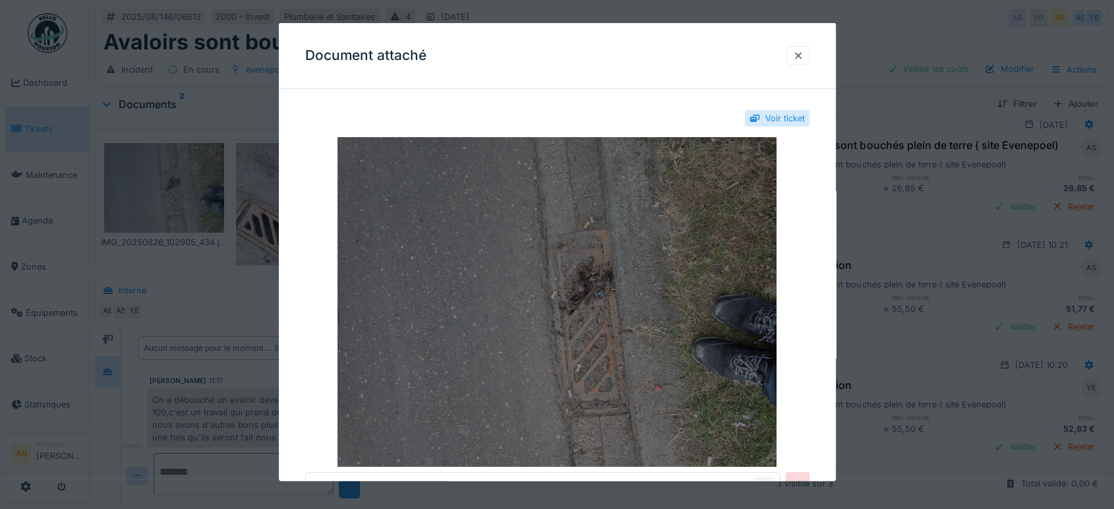
click at [535, 266] on img at bounding box center [557, 302] width 504 height 330
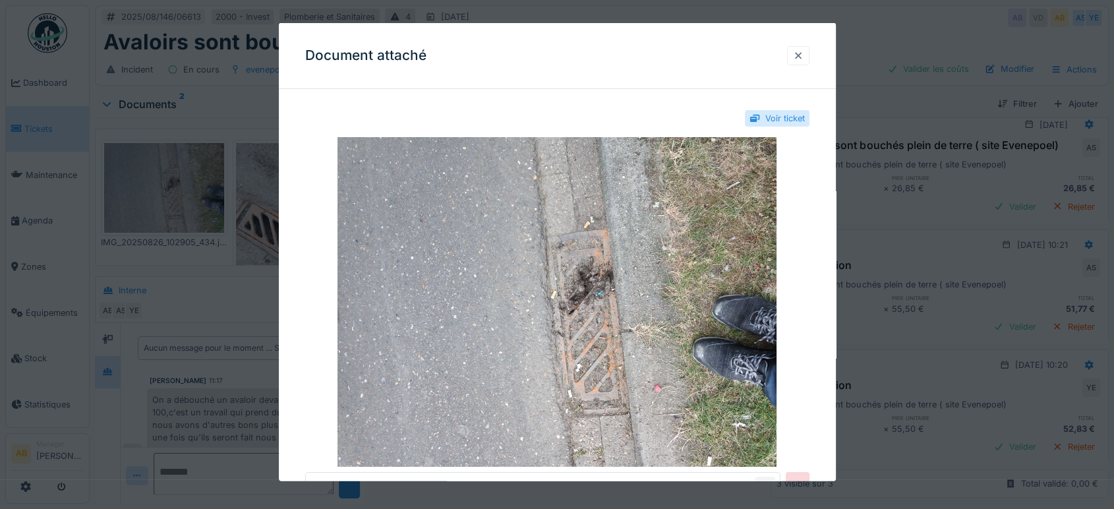
click at [799, 53] on div at bounding box center [798, 55] width 11 height 13
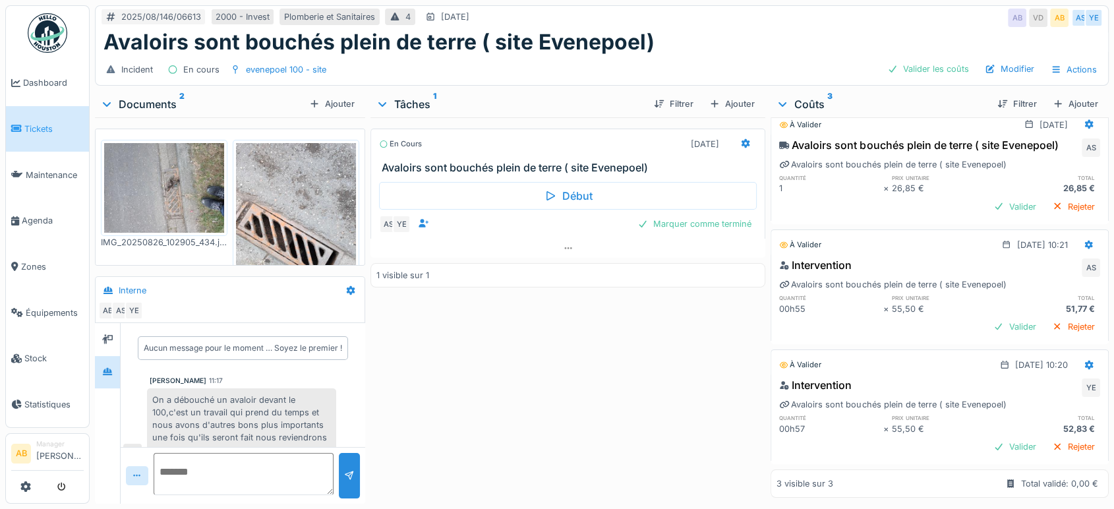
click at [268, 214] on img at bounding box center [296, 223] width 120 height 160
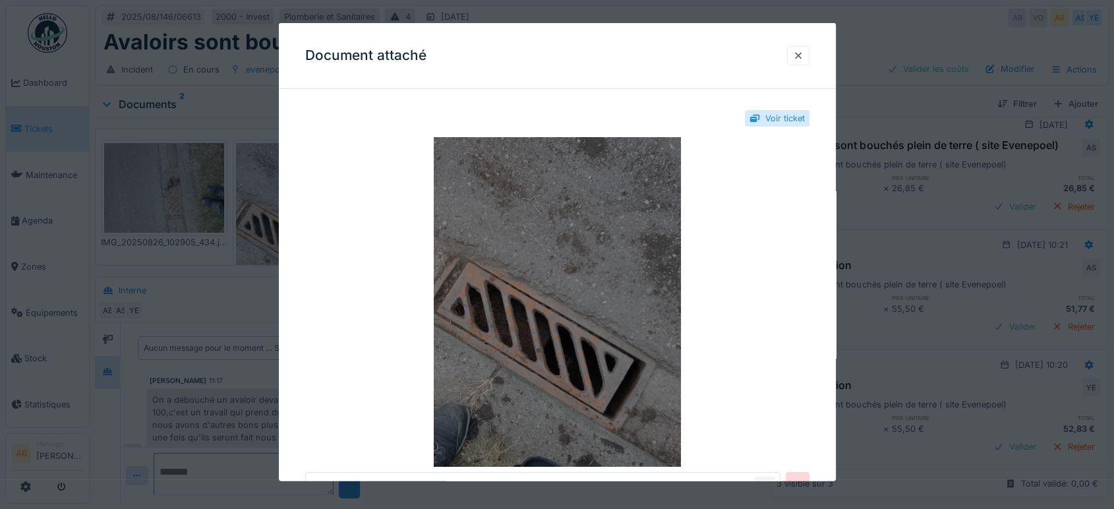
click at [600, 268] on img at bounding box center [557, 302] width 504 height 330
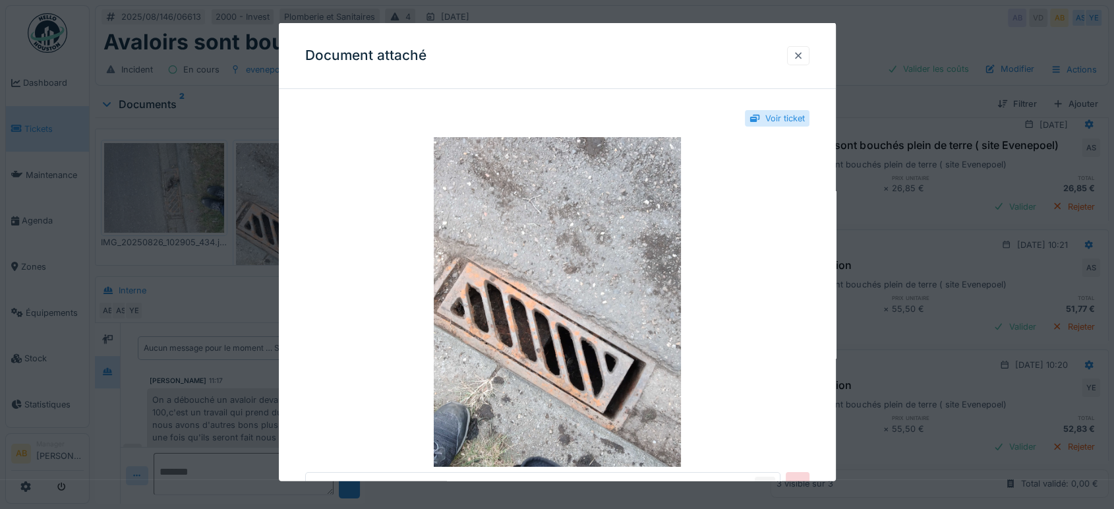
click at [809, 53] on div at bounding box center [798, 55] width 22 height 19
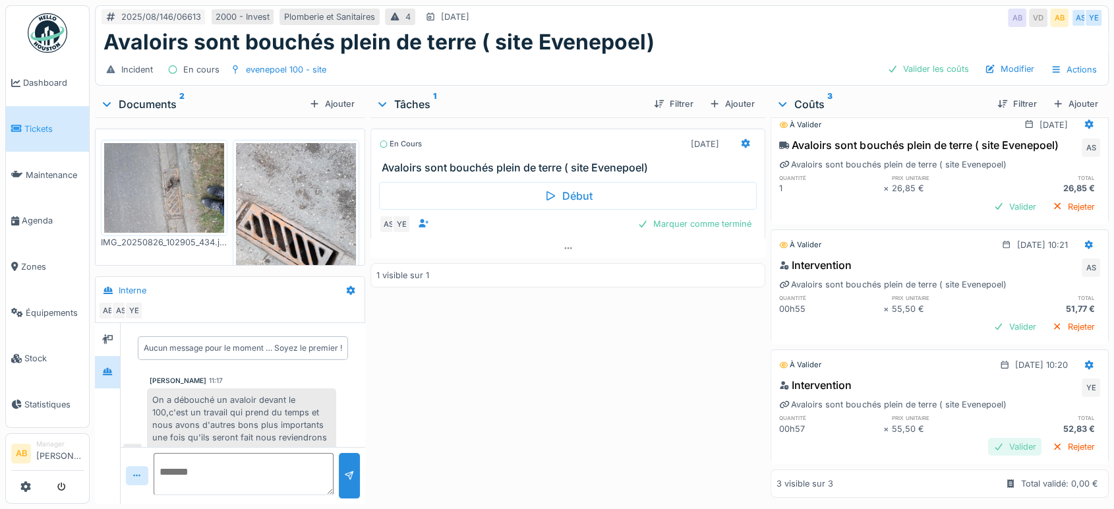
click at [988, 438] on div "Valider" at bounding box center [1014, 447] width 53 height 18
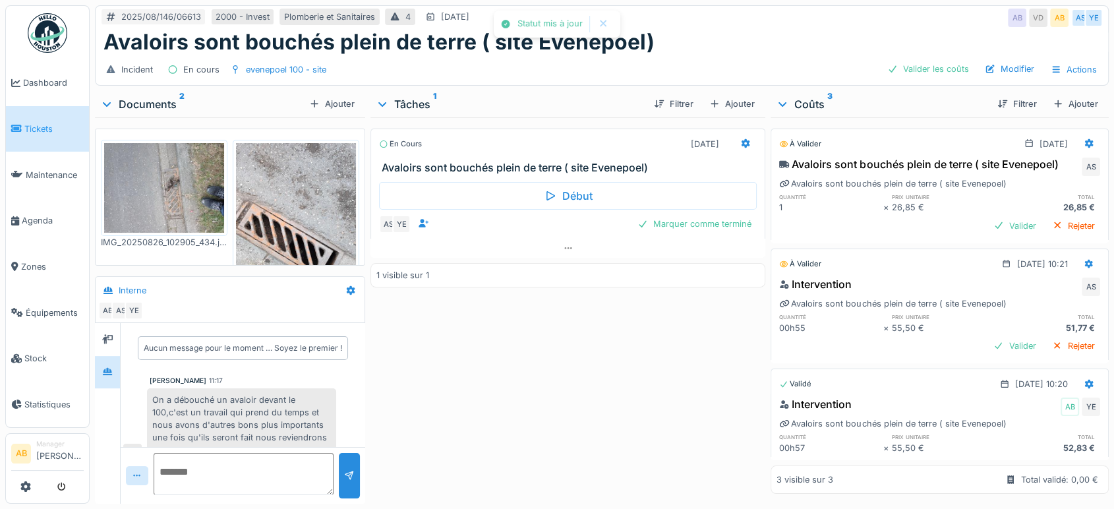
scroll to position [32, 0]
click at [996, 322] on div "51,77 €" at bounding box center [1048, 328] width 104 height 13
click at [1078, 374] on div at bounding box center [1089, 383] width 22 height 19
click at [1022, 390] on div "Rouvrir" at bounding box center [1020, 396] width 64 height 20
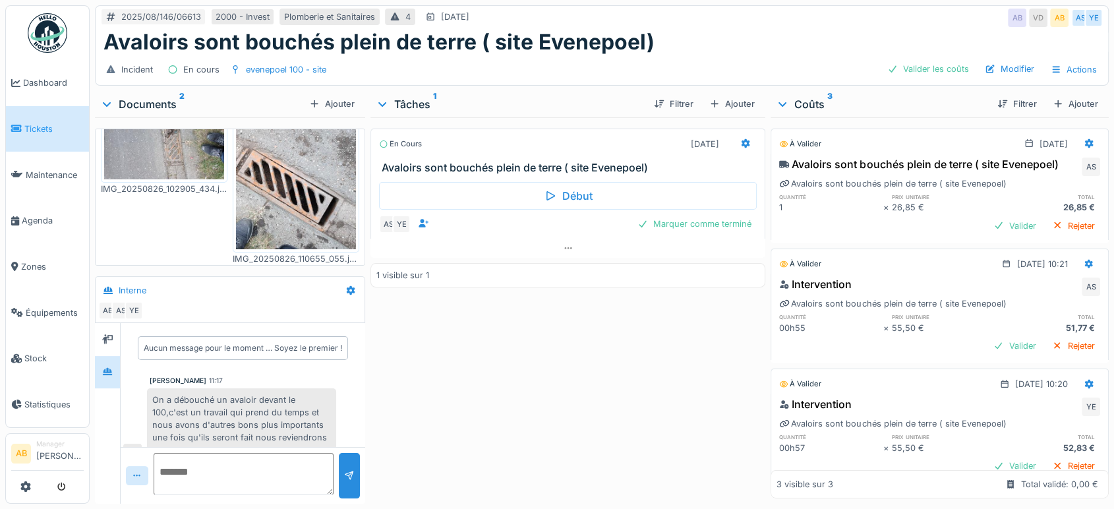
click at [147, 102] on div "Documents 2" at bounding box center [202, 104] width 204 height 16
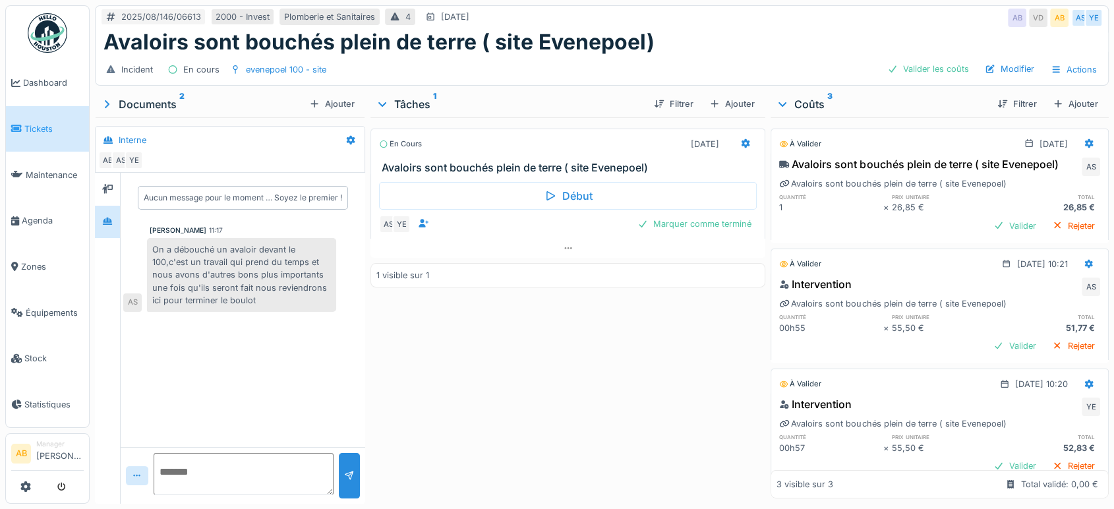
click at [56, 24] on img at bounding box center [48, 33] width 40 height 40
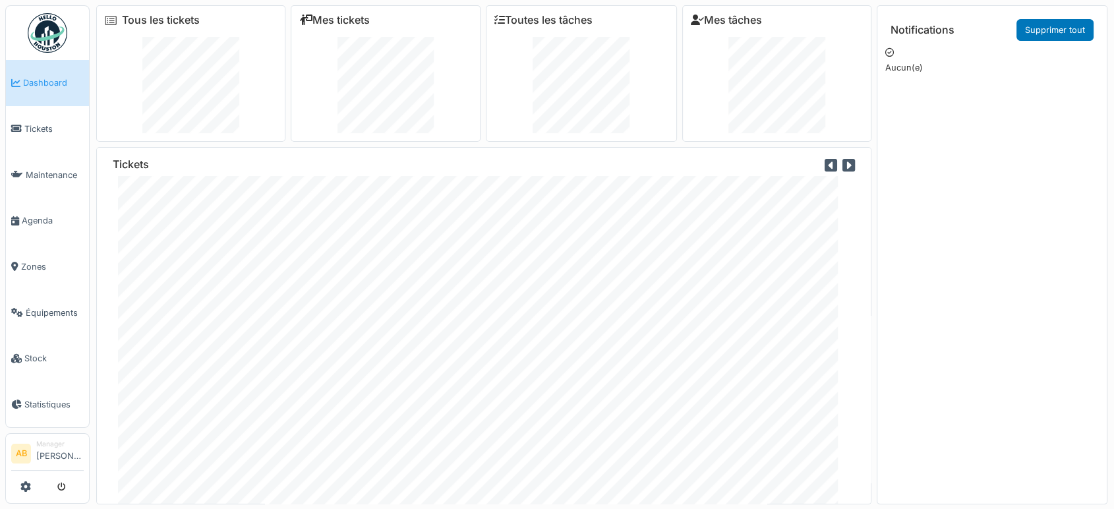
click at [49, 29] on img at bounding box center [48, 33] width 40 height 40
click at [22, 214] on span "Agenda" at bounding box center [53, 220] width 62 height 13
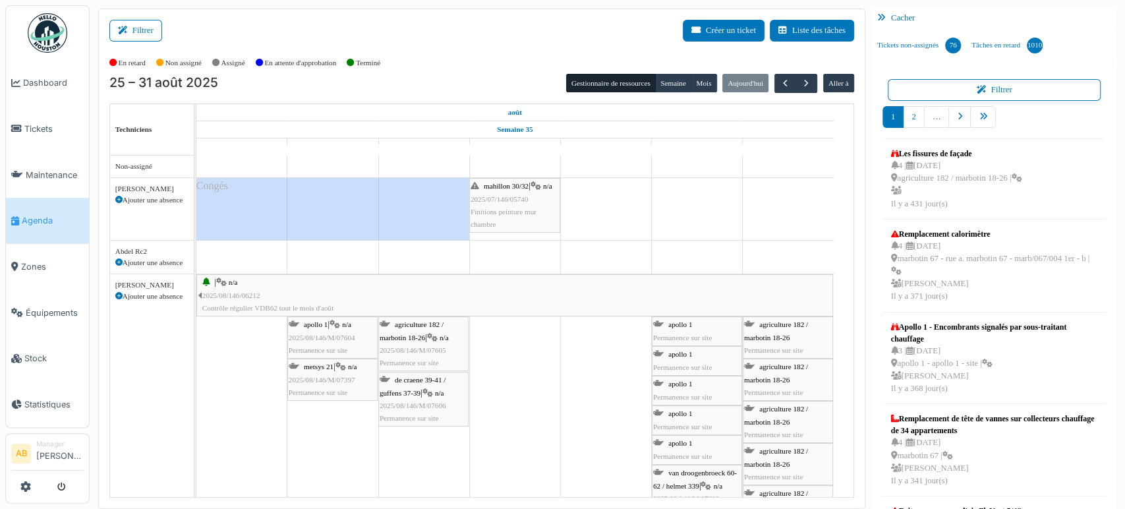
click at [637, 311] on div "| n/a 2025/08/146/06212 Contrôle régulier VDB62 tout le mois d'août" at bounding box center [517, 295] width 630 height 38
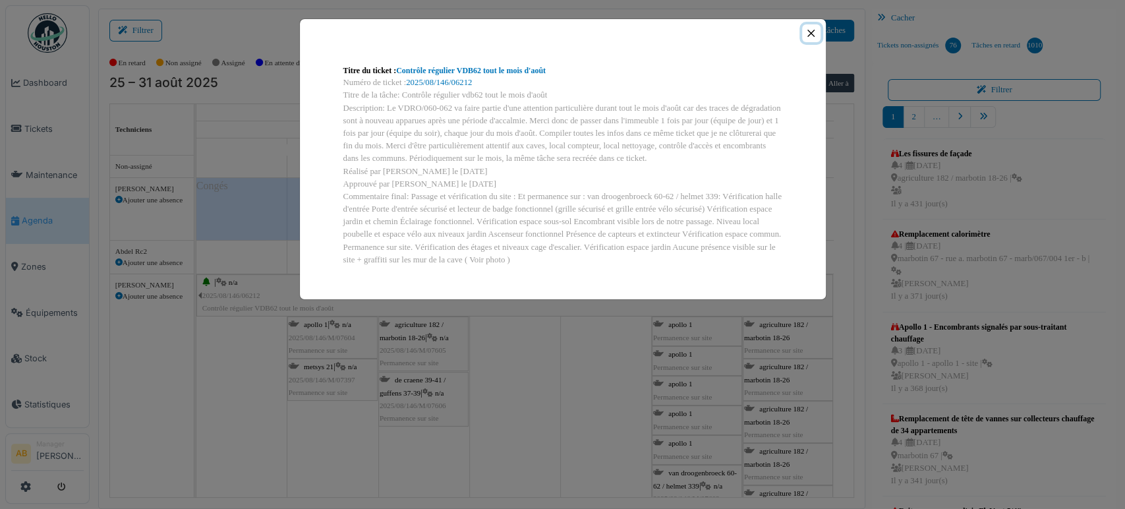
click at [813, 30] on button "Close" at bounding box center [811, 33] width 18 height 18
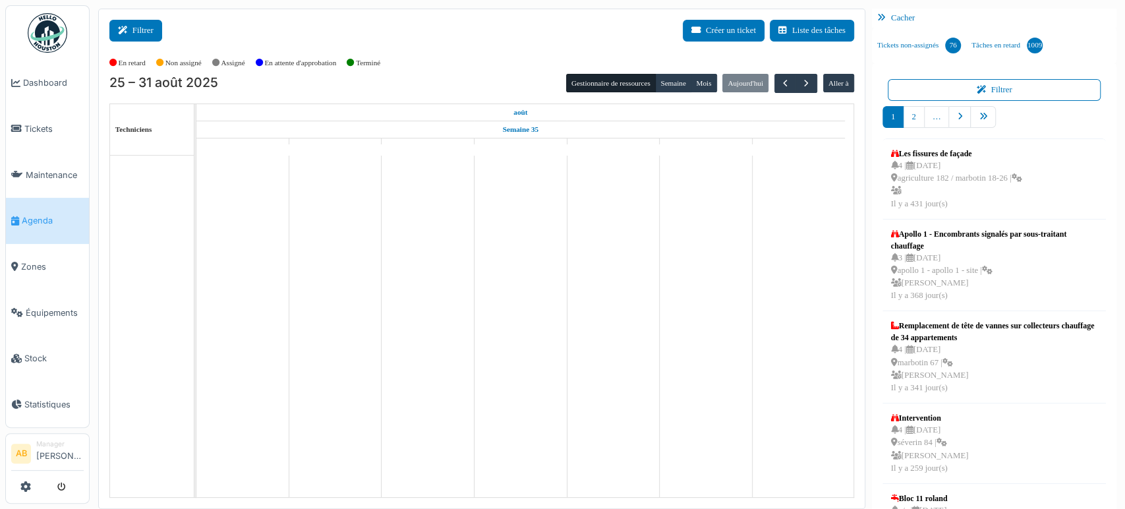
click at [127, 24] on button "Filtrer" at bounding box center [135, 31] width 53 height 22
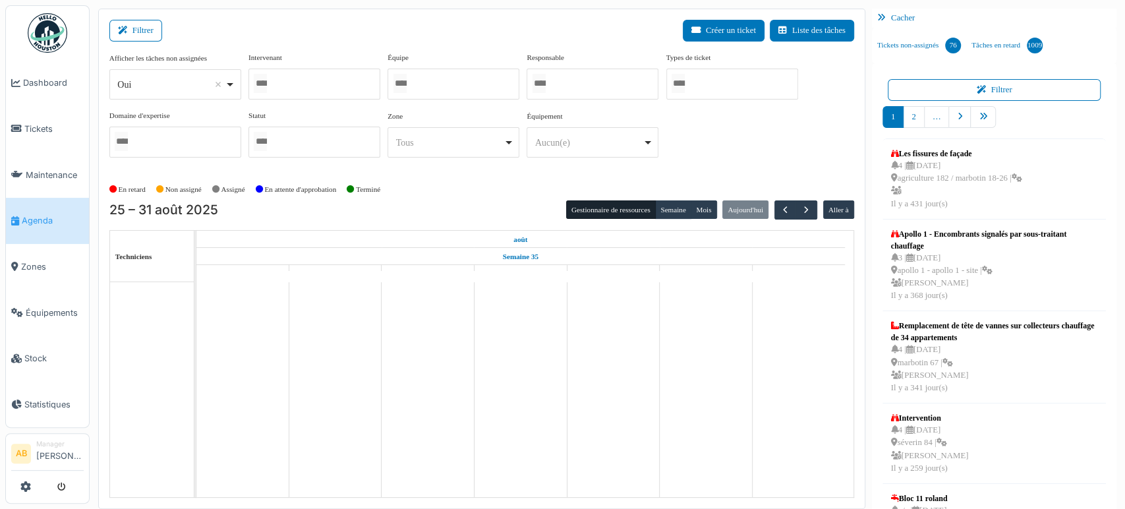
click at [171, 96] on div "*** Oui Remove item" at bounding box center [175, 84] width 132 height 30
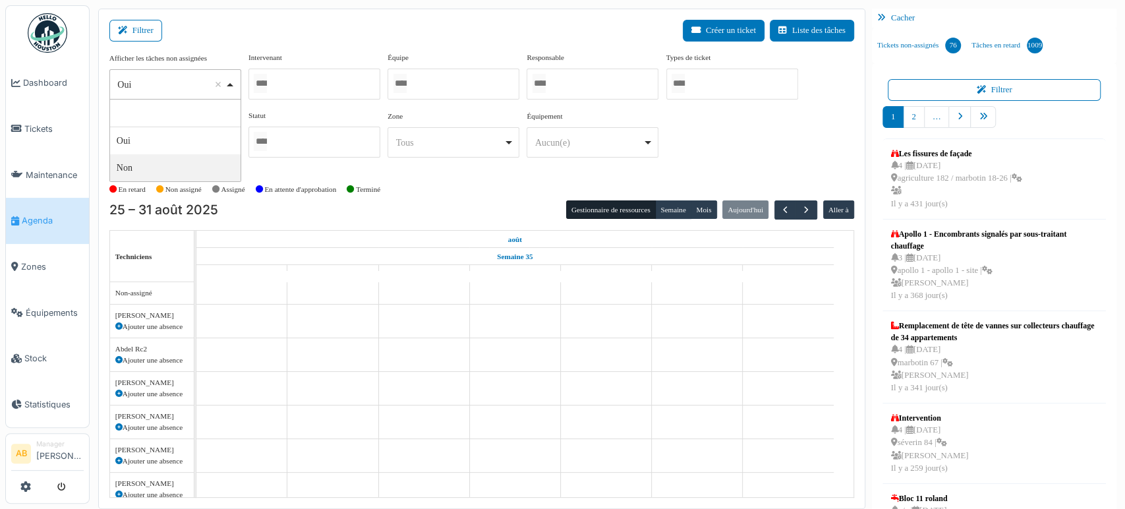
select select "**"
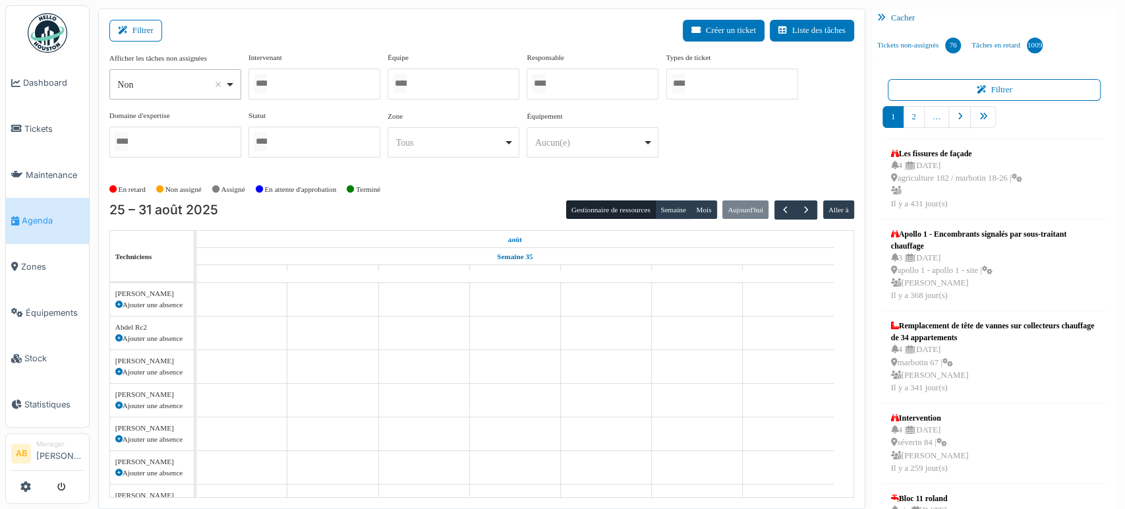
scroll to position [9, 0]
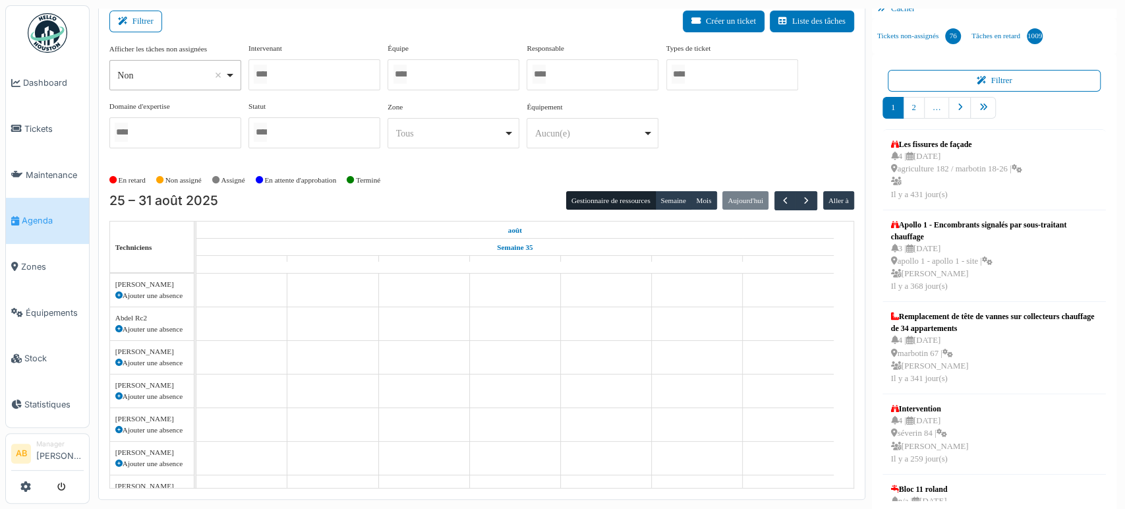
click at [293, 86] on div at bounding box center [315, 74] width 132 height 31
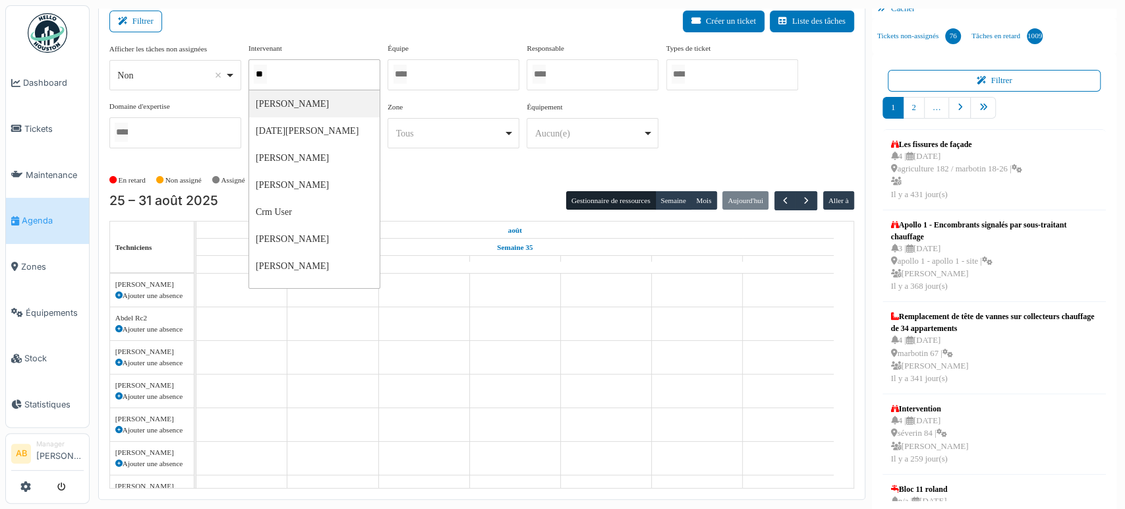
type input "***"
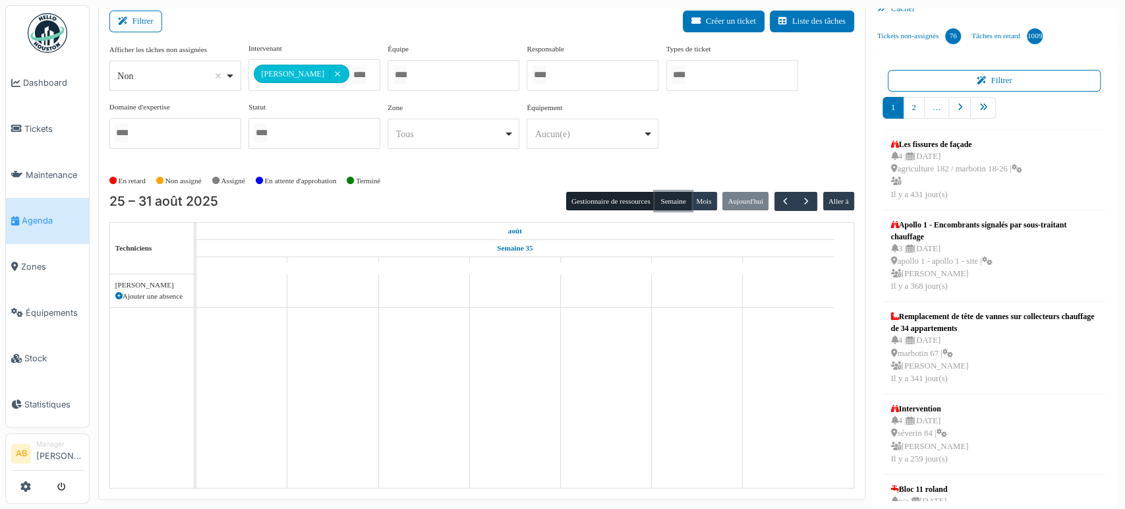
click at [673, 197] on button "Semaine" at bounding box center [673, 201] width 36 height 18
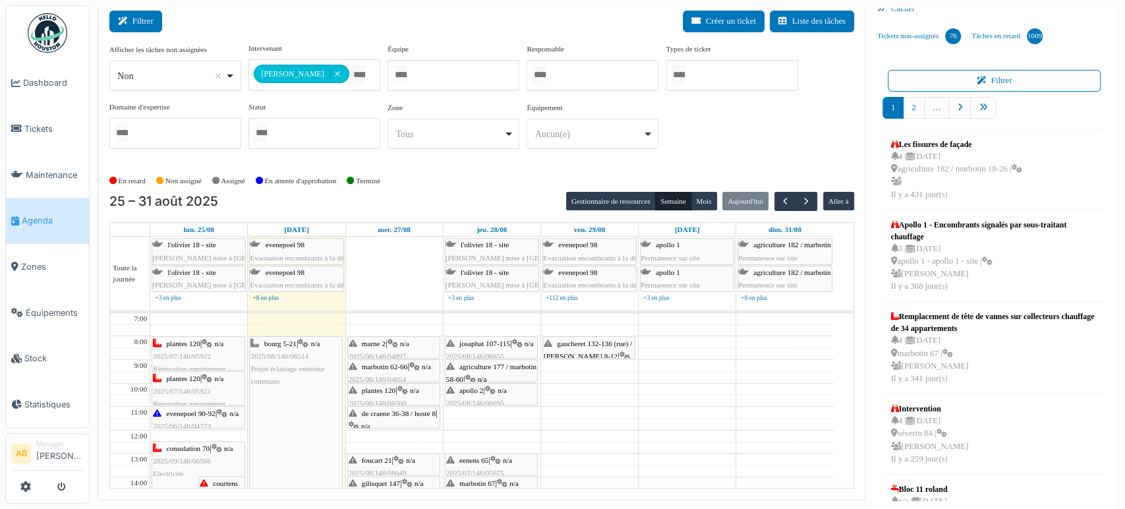
click at [124, 23] on icon at bounding box center [125, 21] width 15 height 9
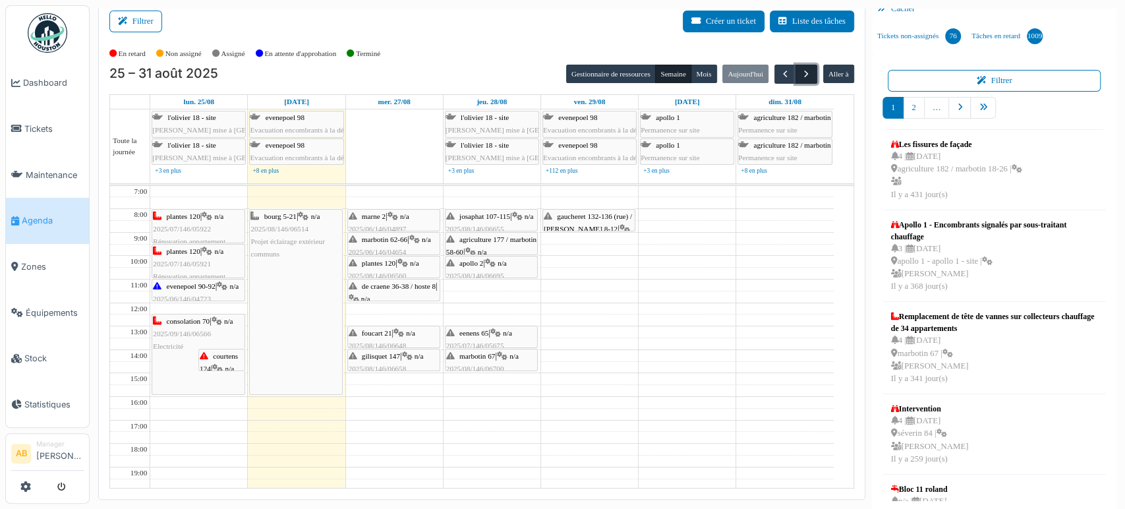
click at [801, 76] on span "button" at bounding box center [806, 74] width 11 height 11
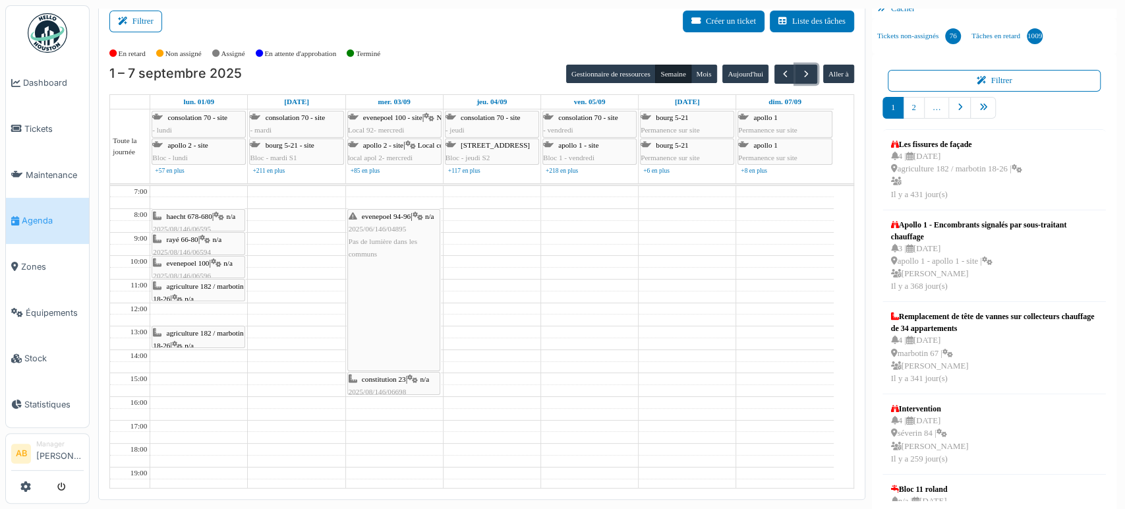
click at [498, 244] on td at bounding box center [492, 250] width 684 height 12
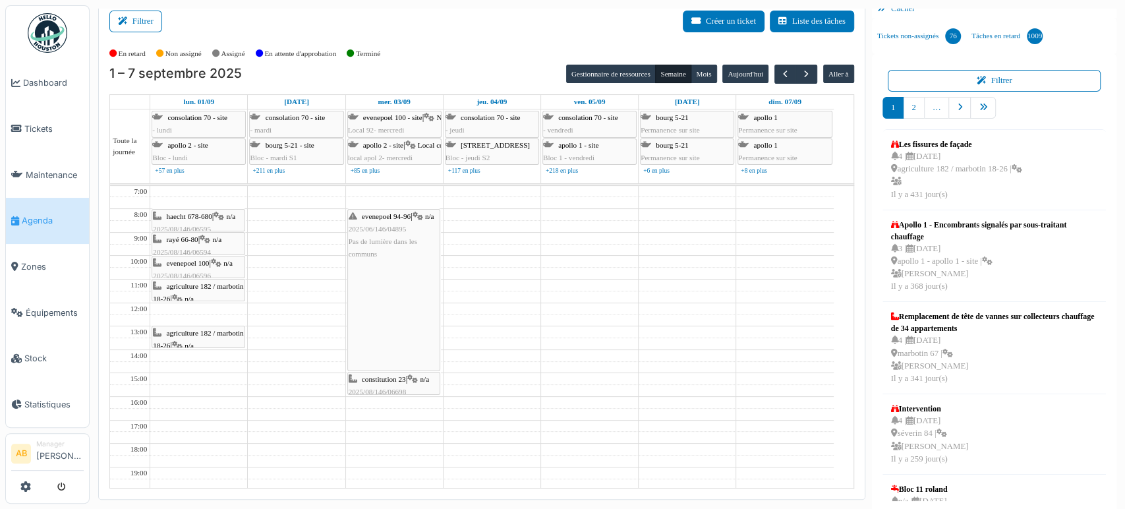
click at [764, 67] on div "Gestionnaire de ressources Semaine Mois Aujourd'hui Aller à" at bounding box center [710, 74] width 288 height 19
click at [775, 69] on button "button" at bounding box center [786, 74] width 22 height 19
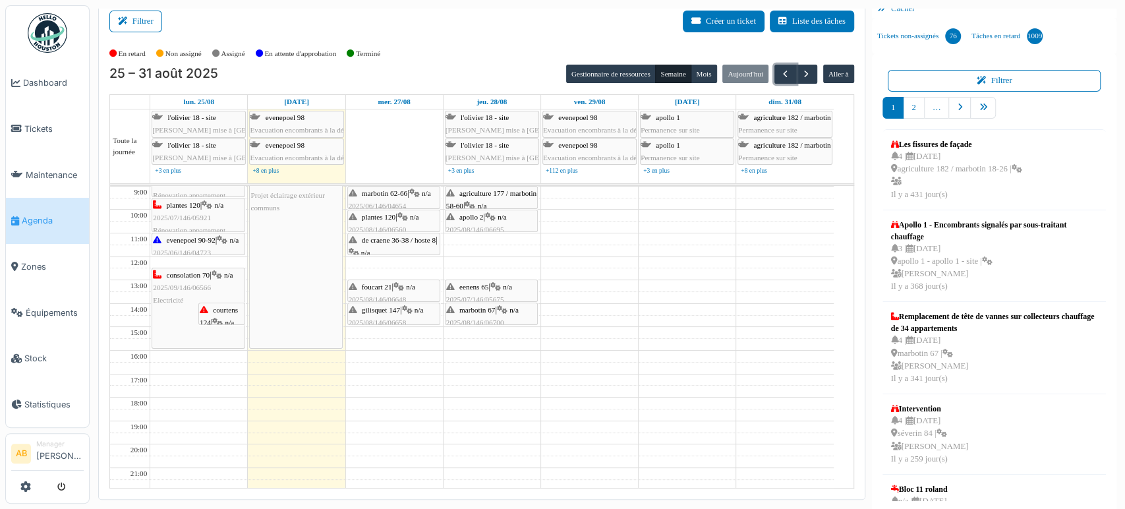
scroll to position [0, 0]
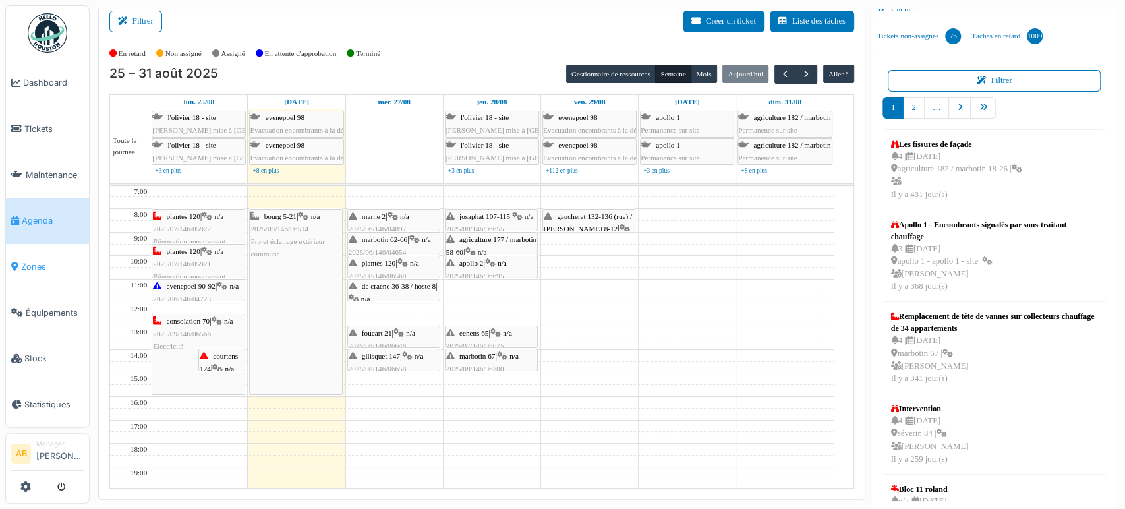
click at [47, 271] on link "Zones" at bounding box center [47, 267] width 83 height 46
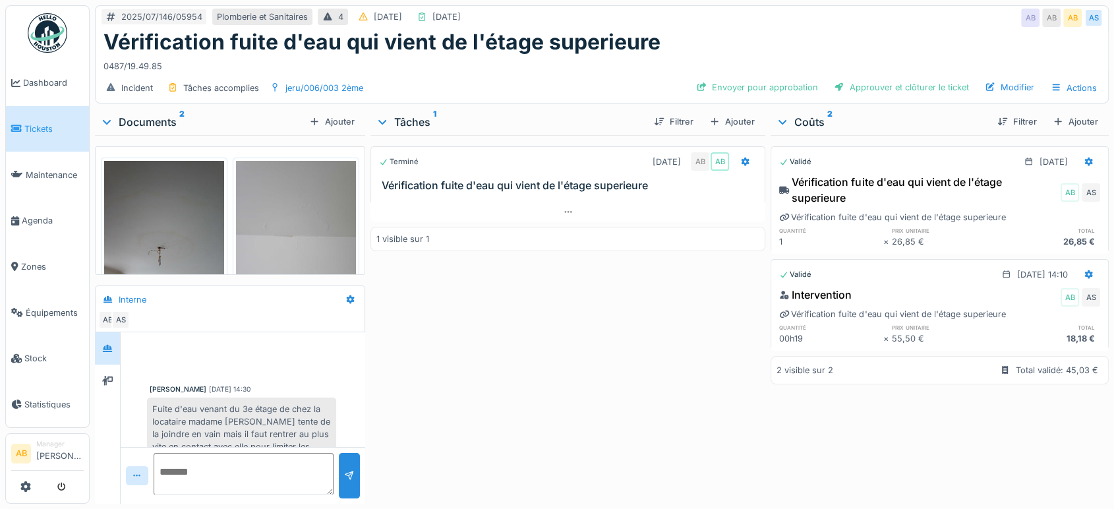
scroll to position [320, 0]
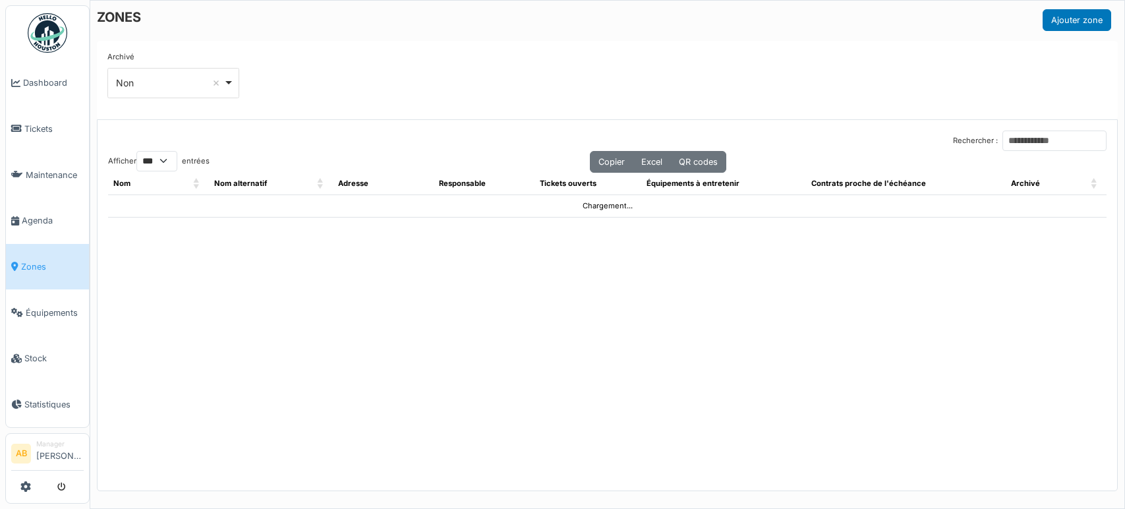
select select "***"
click at [1060, 135] on input "Rechercher :" at bounding box center [1055, 141] width 104 height 20
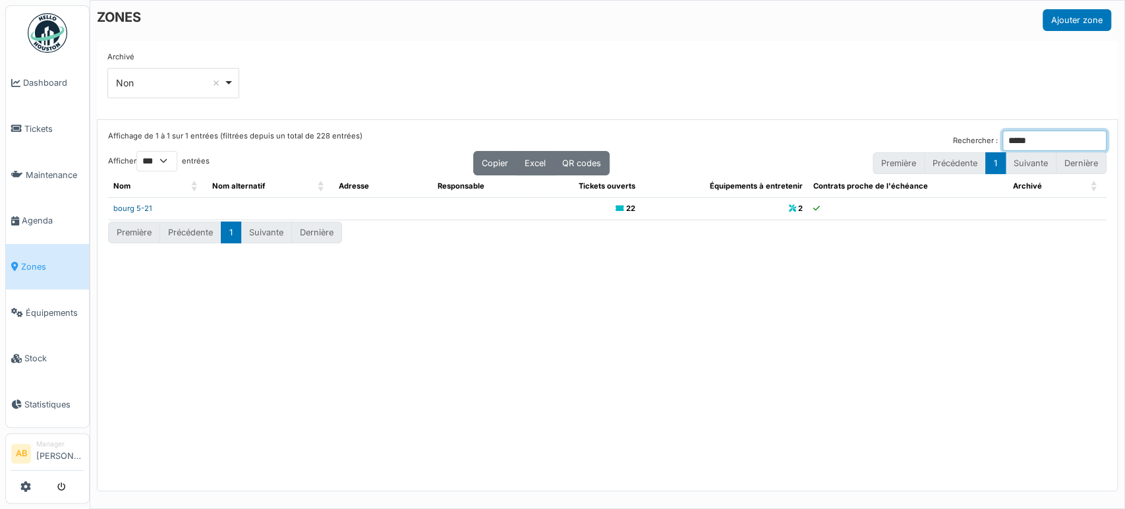
type input "*****"
click at [135, 204] on link "bourg 5-21" at bounding box center [132, 208] width 39 height 9
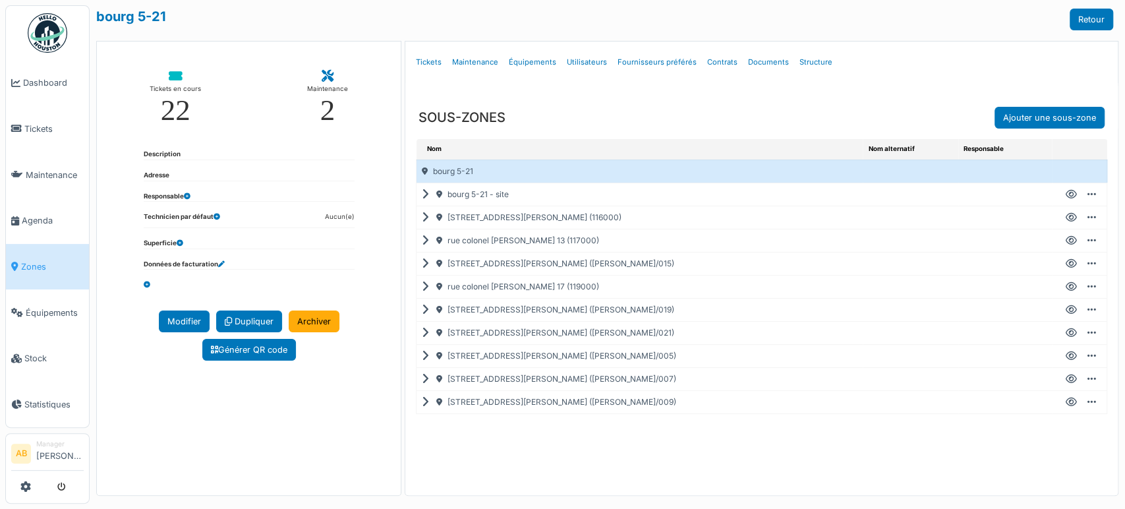
click at [422, 195] on icon at bounding box center [428, 195] width 13 height 1
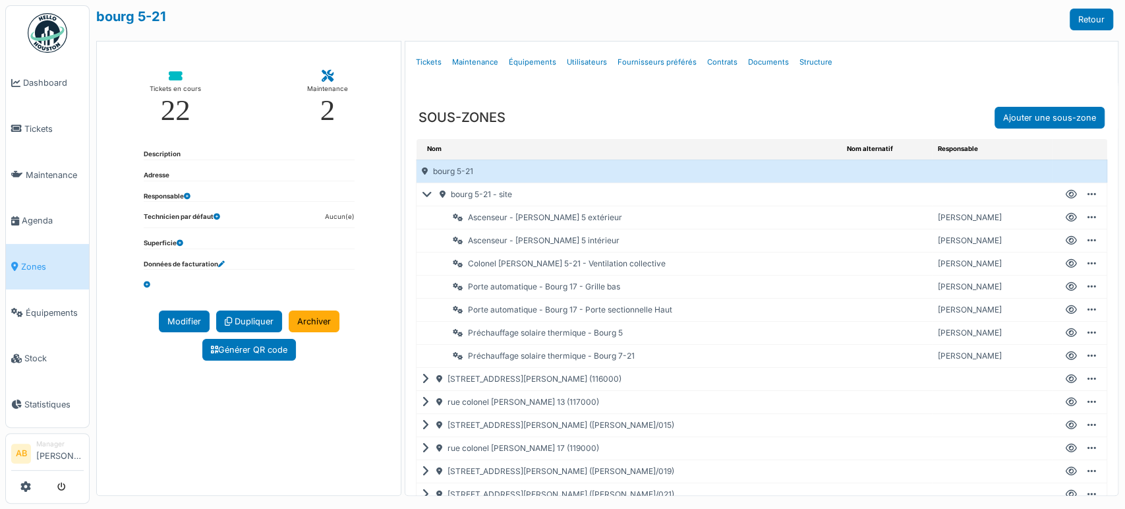
click at [422, 195] on icon at bounding box center [430, 195] width 16 height 1
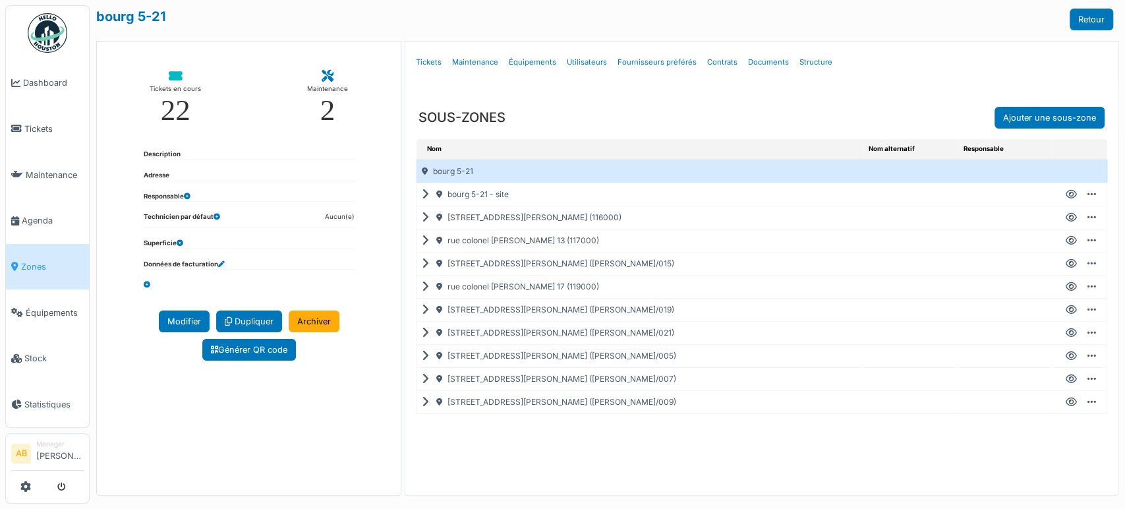
click at [423, 356] on icon at bounding box center [428, 356] width 13 height 1
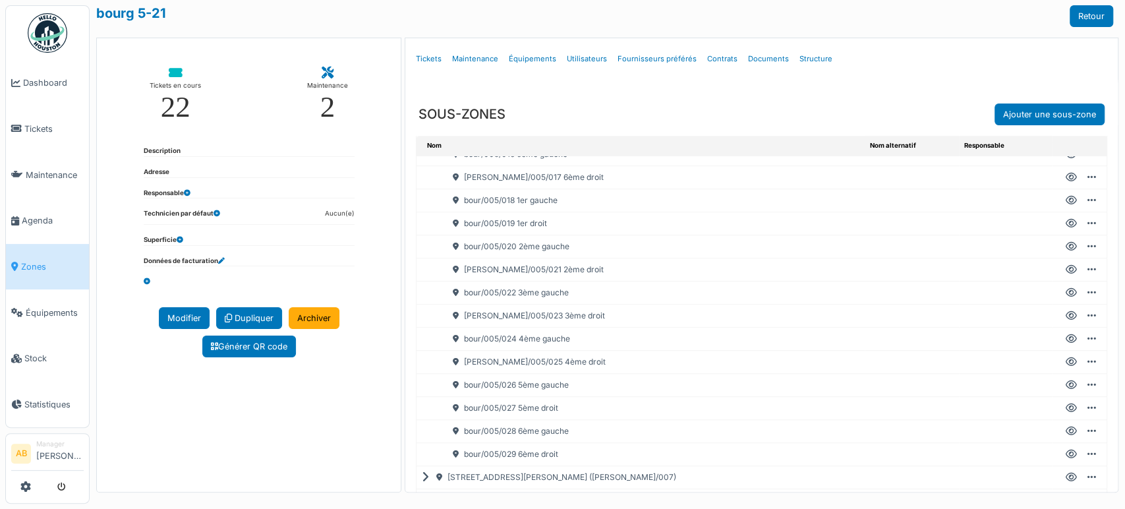
scroll to position [566, 0]
click at [1066, 387] on icon at bounding box center [1071, 387] width 11 height 1
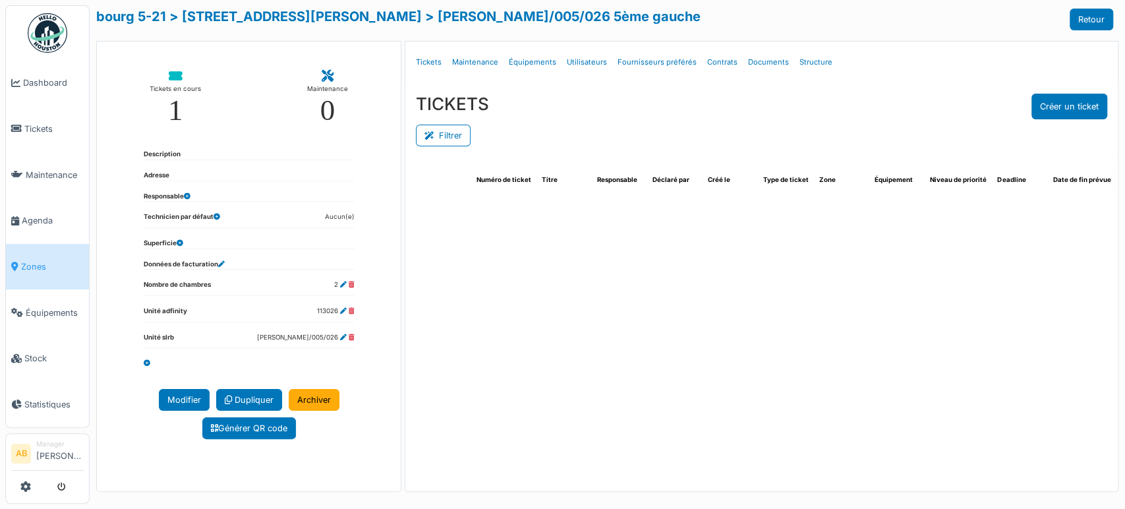
select select "***"
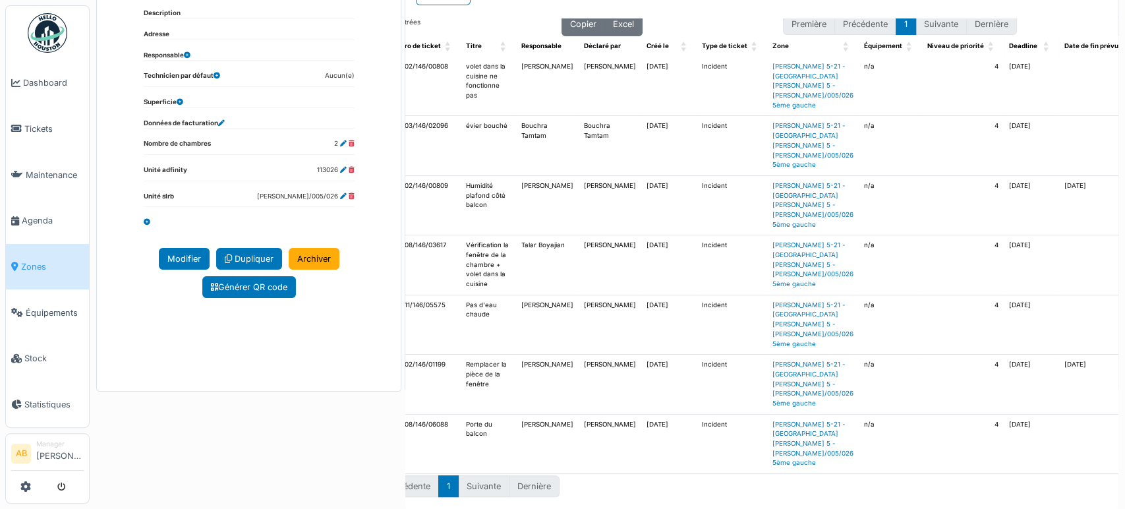
scroll to position [47, 0]
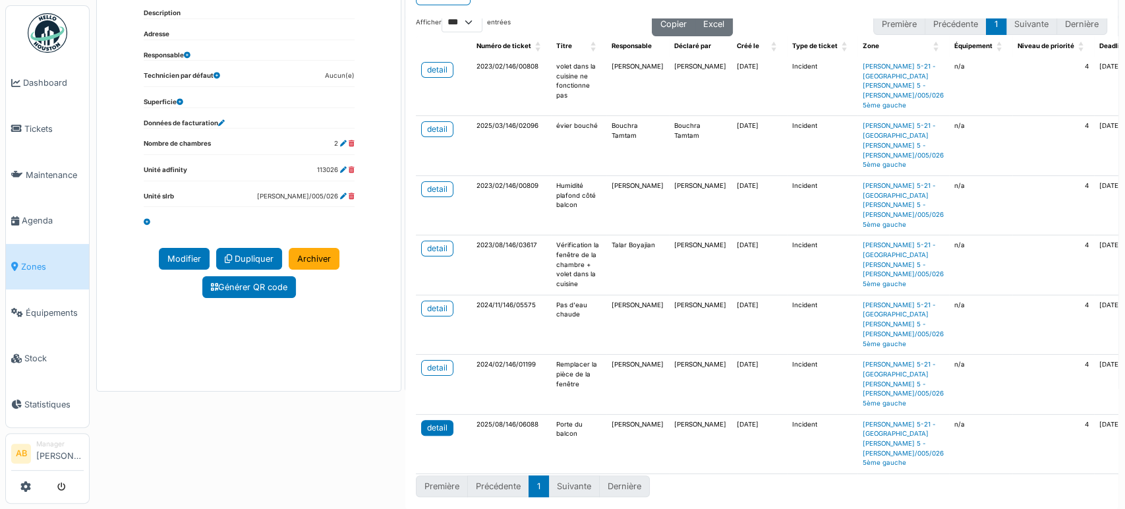
click at [448, 420] on link "detail" at bounding box center [437, 428] width 32 height 16
click at [51, 42] on img at bounding box center [48, 33] width 40 height 40
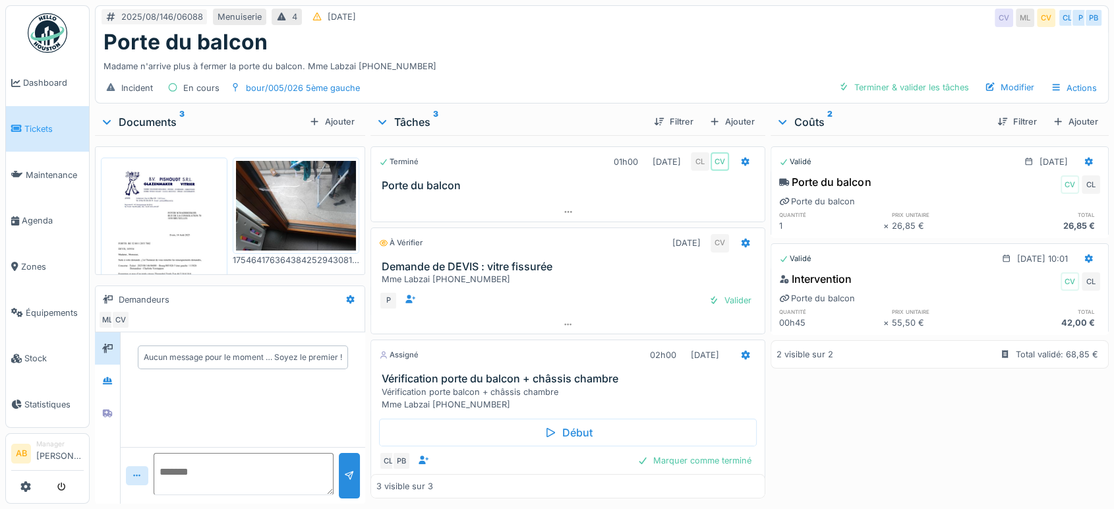
click at [155, 128] on div "Documents 3" at bounding box center [202, 122] width 204 height 16
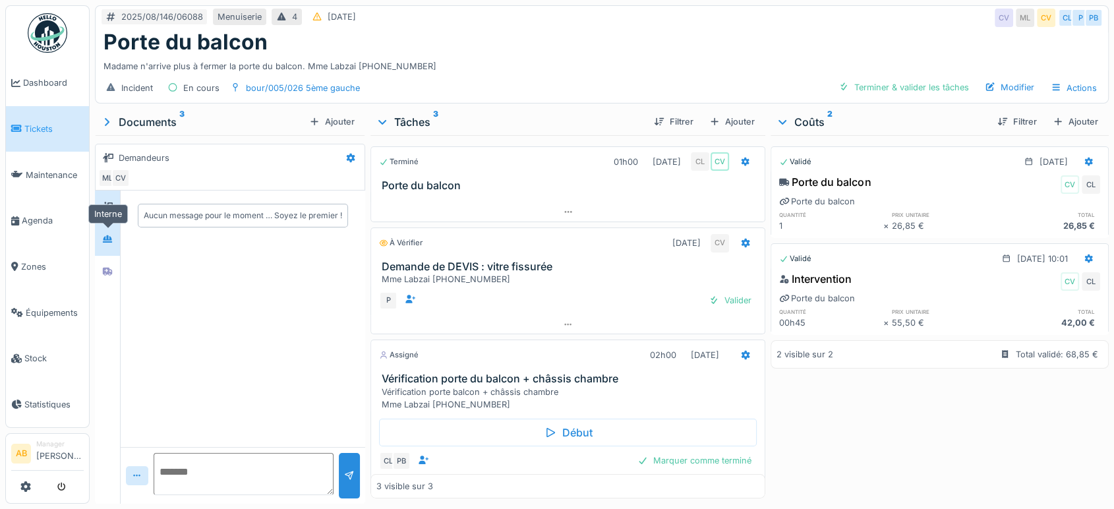
click at [103, 236] on icon at bounding box center [107, 239] width 11 height 9
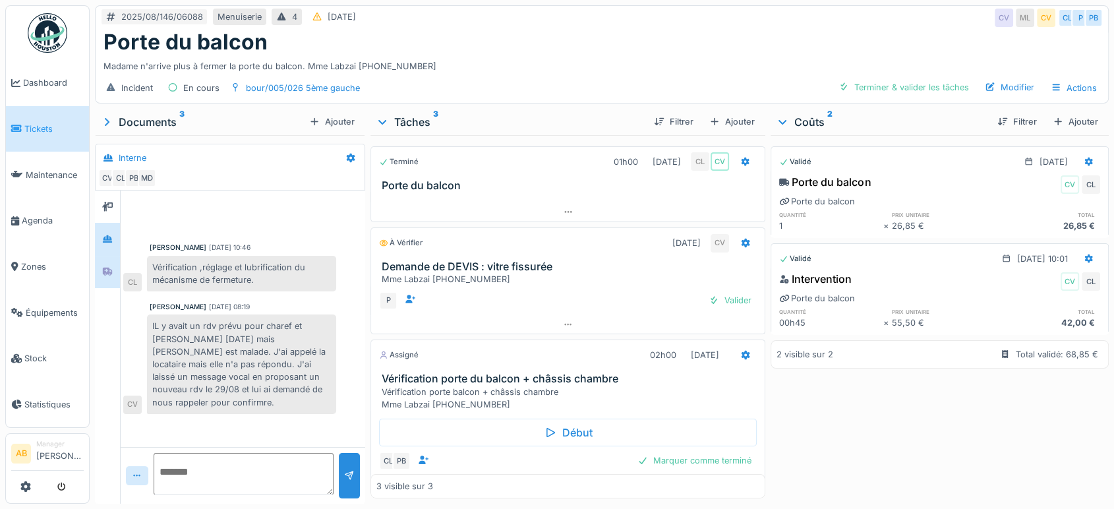
click at [109, 256] on div at bounding box center [107, 272] width 25 height 32
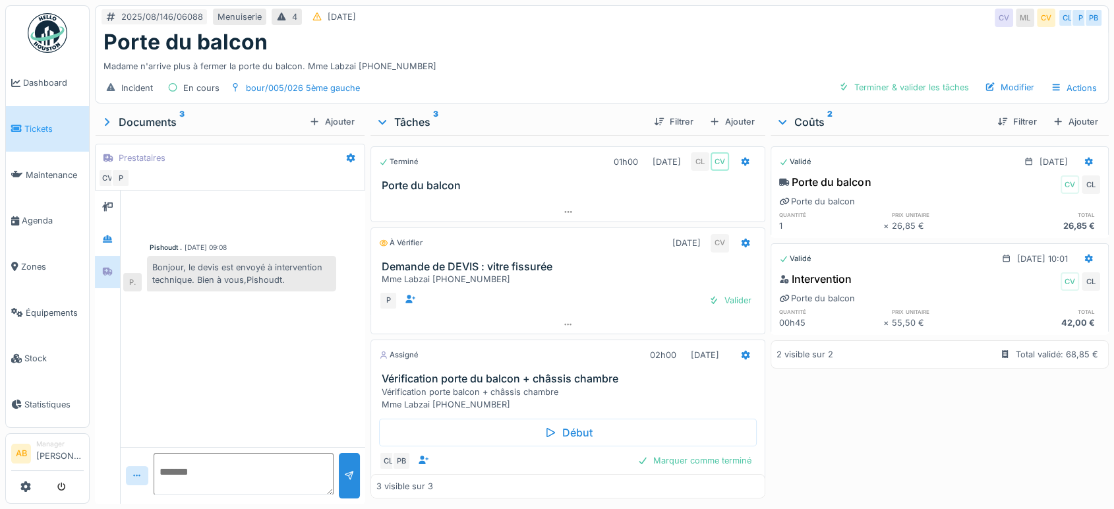
scroll to position [24, 0]
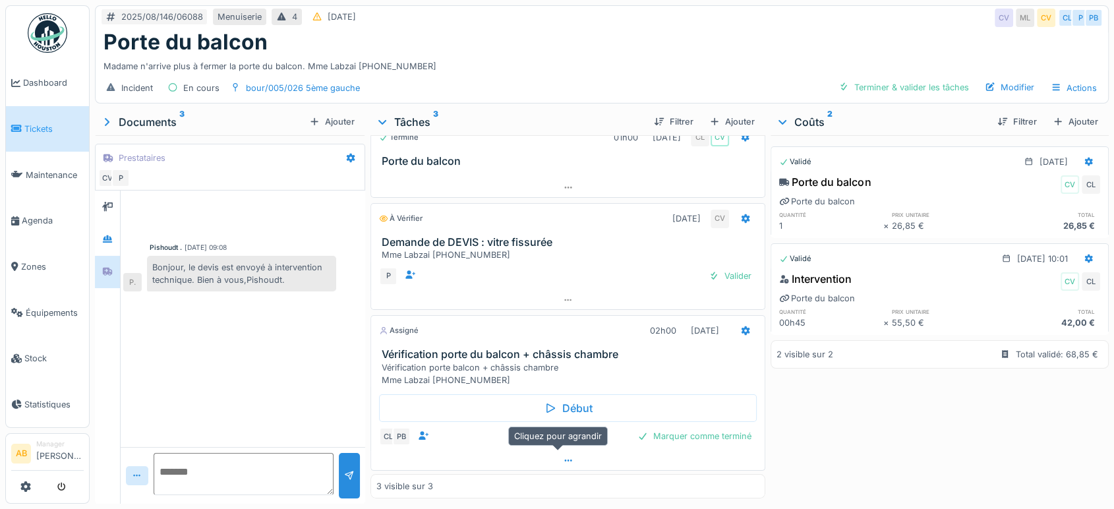
click at [485, 451] on div at bounding box center [568, 460] width 394 height 19
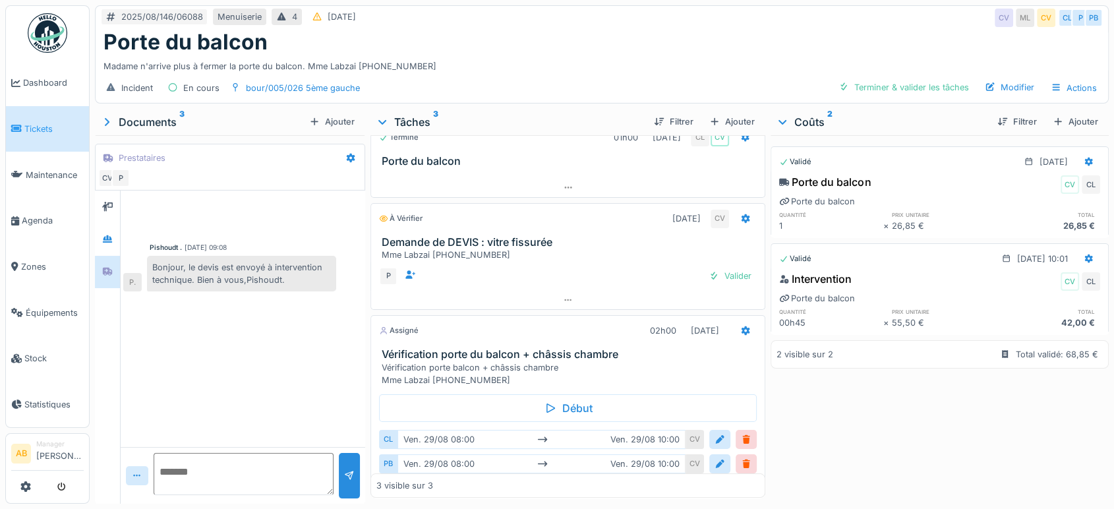
scroll to position [11, 0]
click at [502, 321] on div "Assigné 02h00 29/08/2025" at bounding box center [568, 330] width 378 height 19
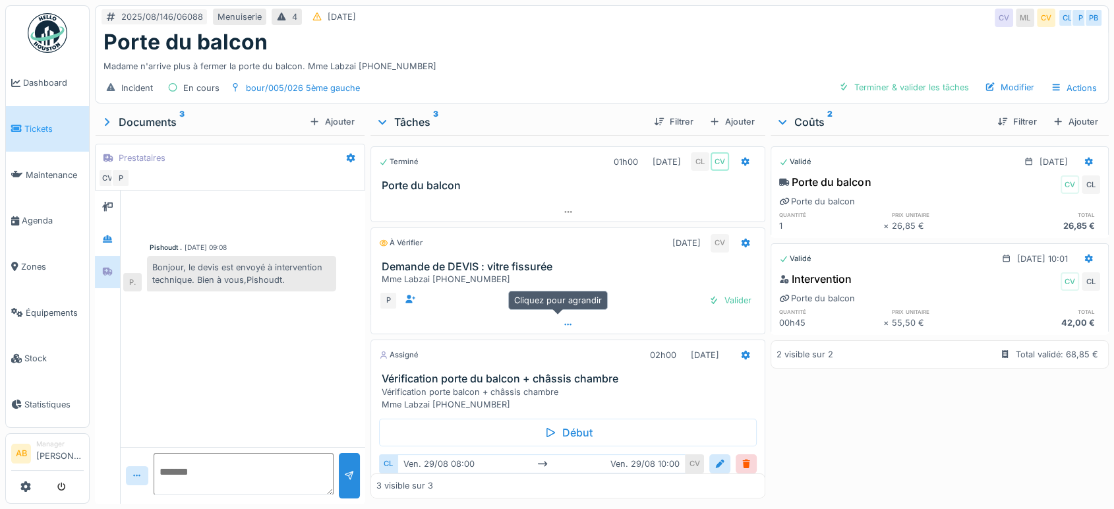
scroll to position [75, 0]
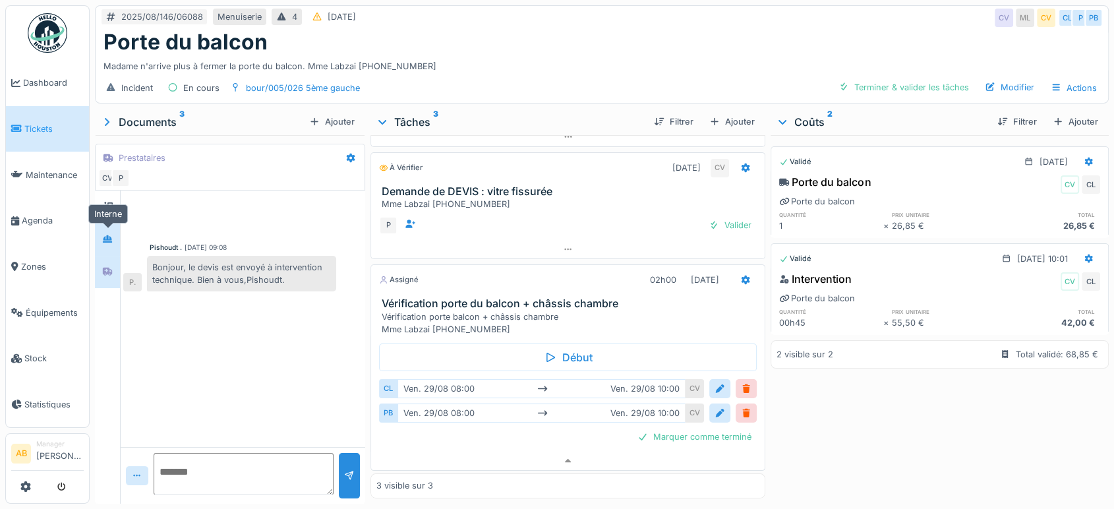
click at [100, 231] on div at bounding box center [108, 239] width 20 height 16
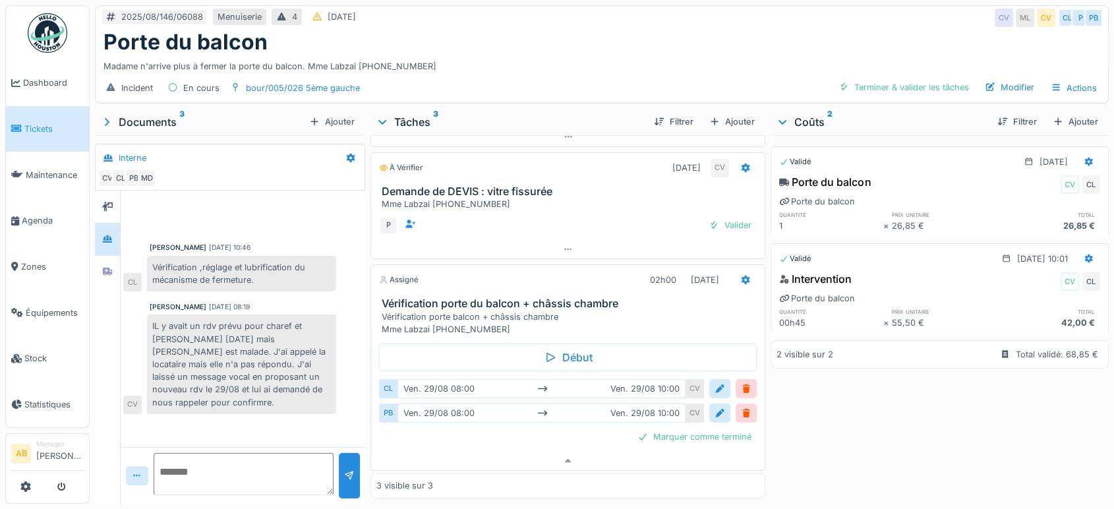
click at [207, 434] on div "Charef Lahmar 08/08/2025 10:46 Vérification ,réglage et lubrification du mécani…" at bounding box center [243, 319] width 245 height 256
click at [742, 276] on icon at bounding box center [746, 280] width 9 height 9
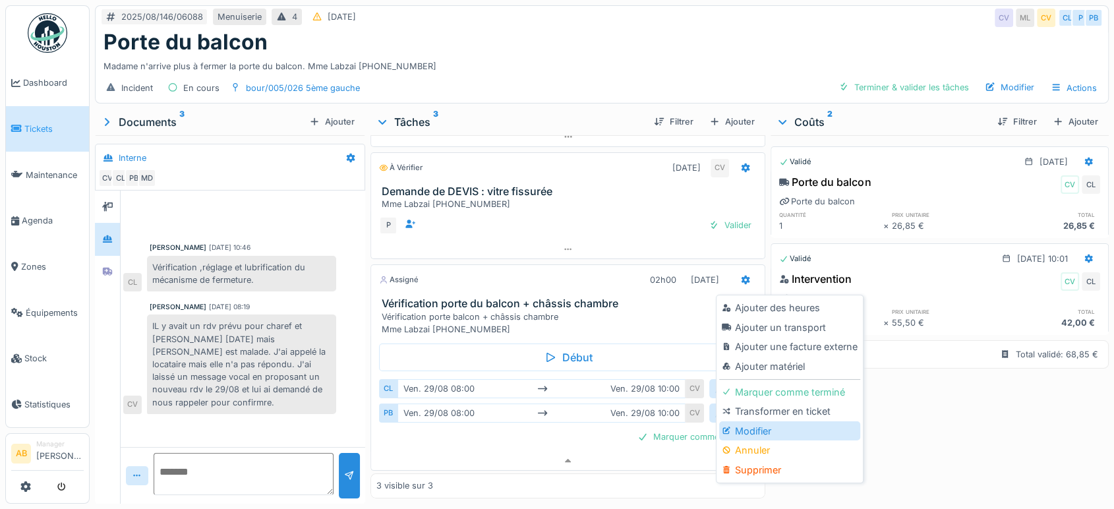
click at [754, 421] on div "Modifier" at bounding box center [789, 431] width 140 height 20
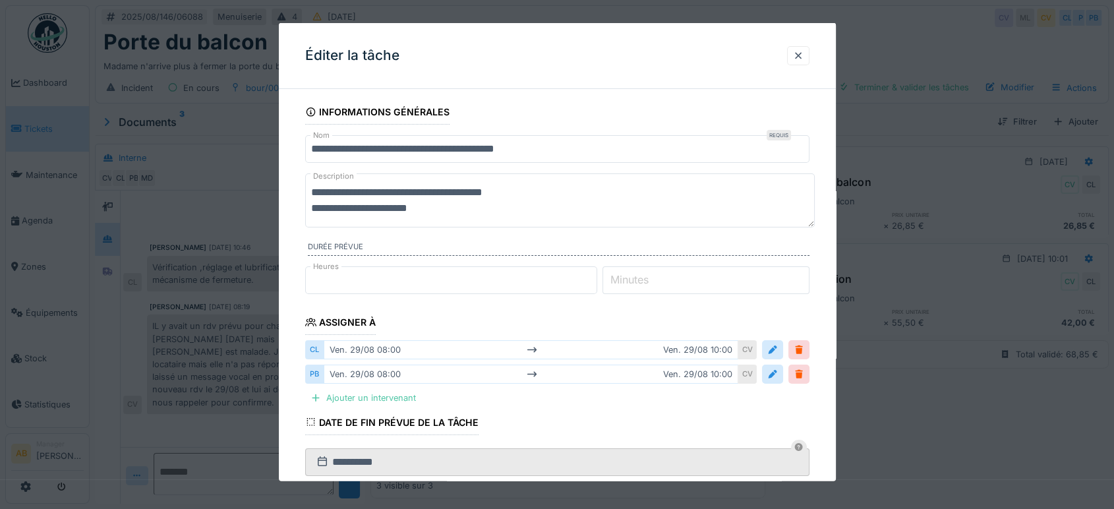
click at [313, 205] on textarea "**********" at bounding box center [560, 200] width 510 height 54
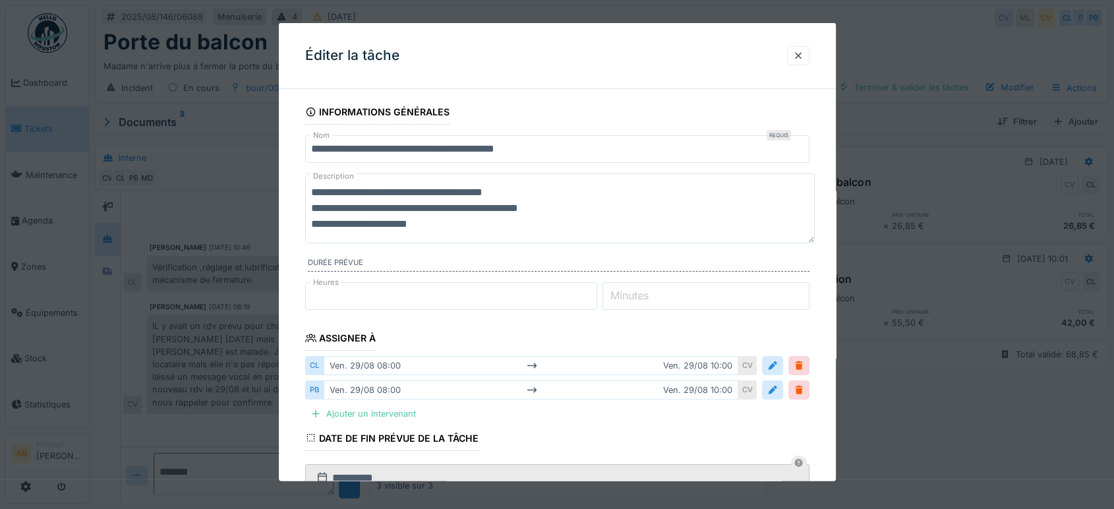
scroll to position [258, 0]
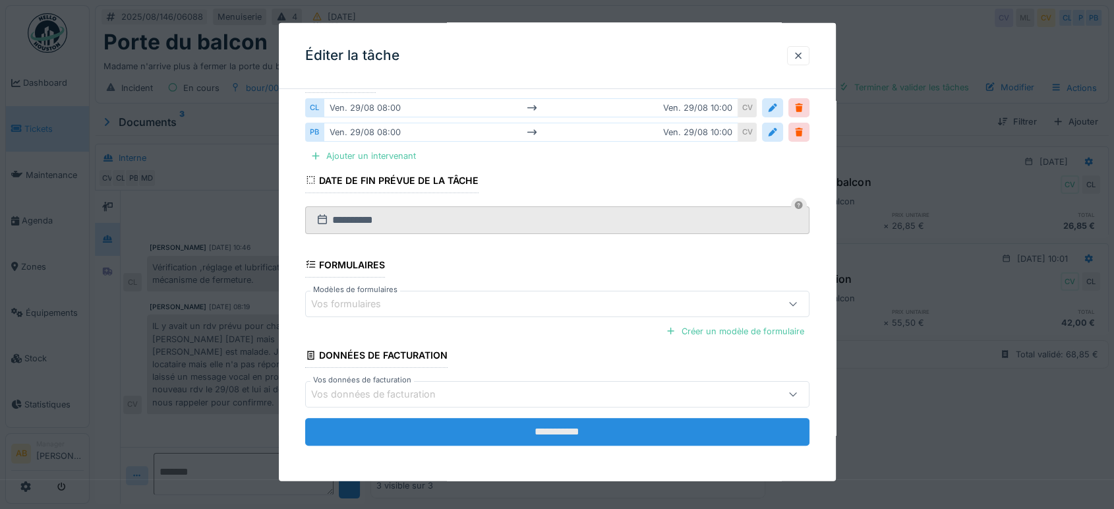
type textarea "**********"
click at [624, 428] on input "**********" at bounding box center [557, 432] width 504 height 28
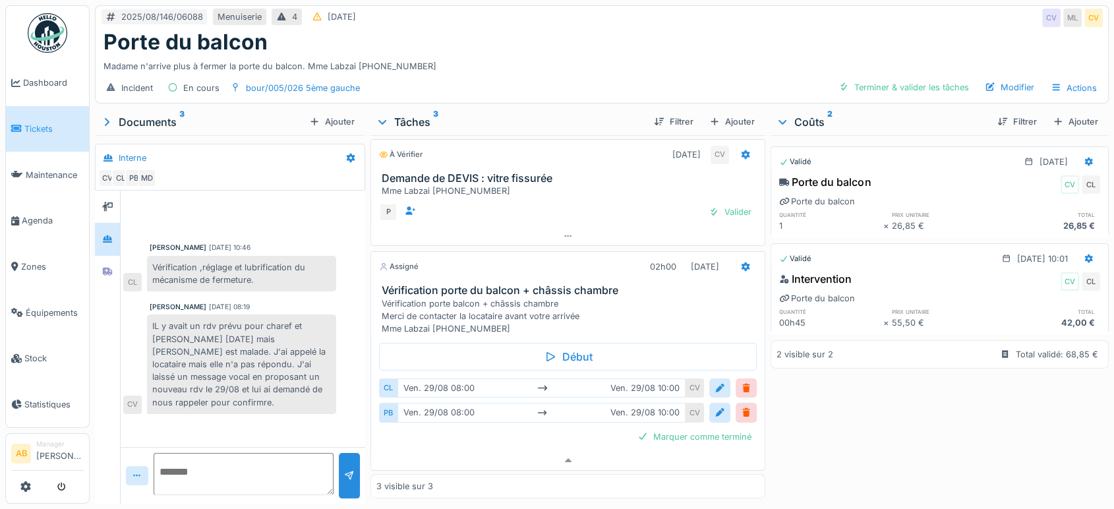
scroll to position [11, 0]
click at [52, 32] on img at bounding box center [48, 33] width 40 height 40
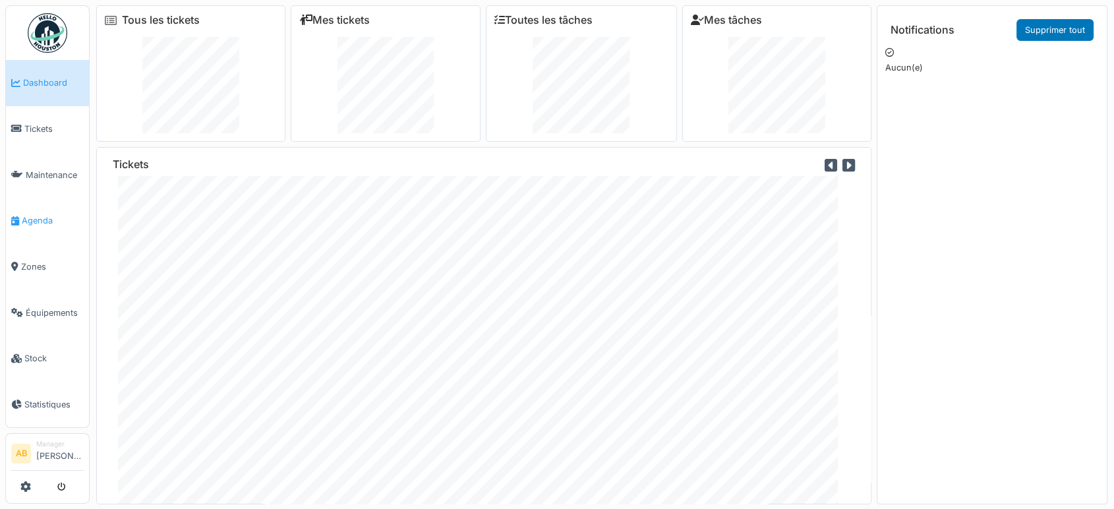
click at [30, 223] on link "Agenda" at bounding box center [47, 221] width 83 height 46
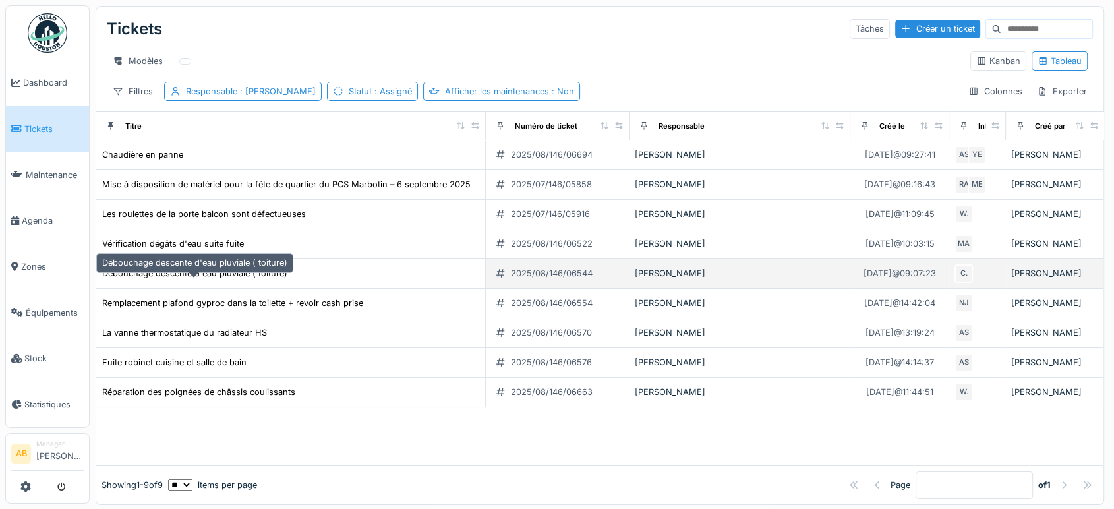
click at [208, 280] on div "Débouchage descente d'eau pluviale ( toiture)" at bounding box center [195, 273] width 187 height 14
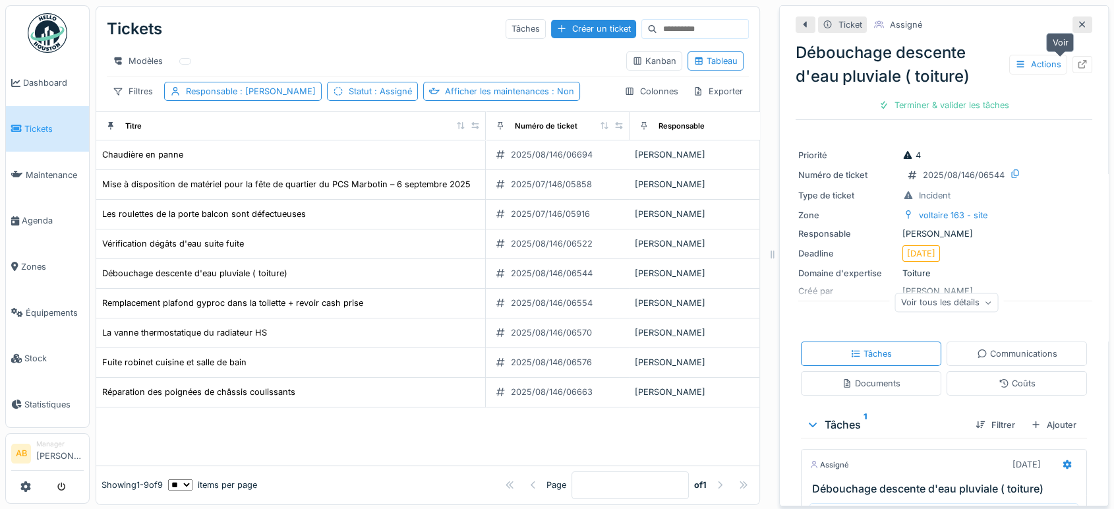
click at [1077, 63] on icon at bounding box center [1082, 64] width 11 height 9
click at [33, 41] on img at bounding box center [48, 33] width 40 height 40
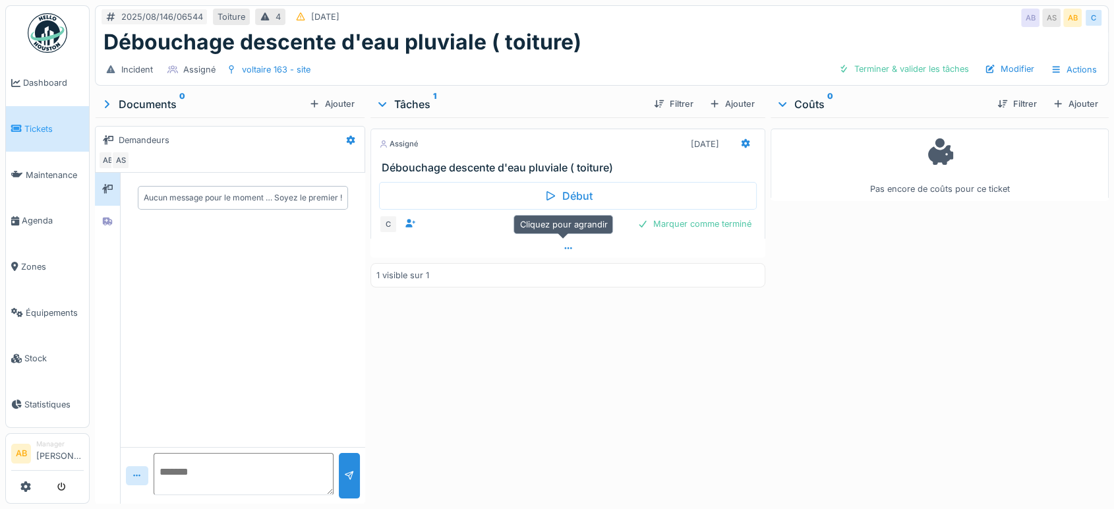
click at [547, 253] on div at bounding box center [568, 248] width 395 height 19
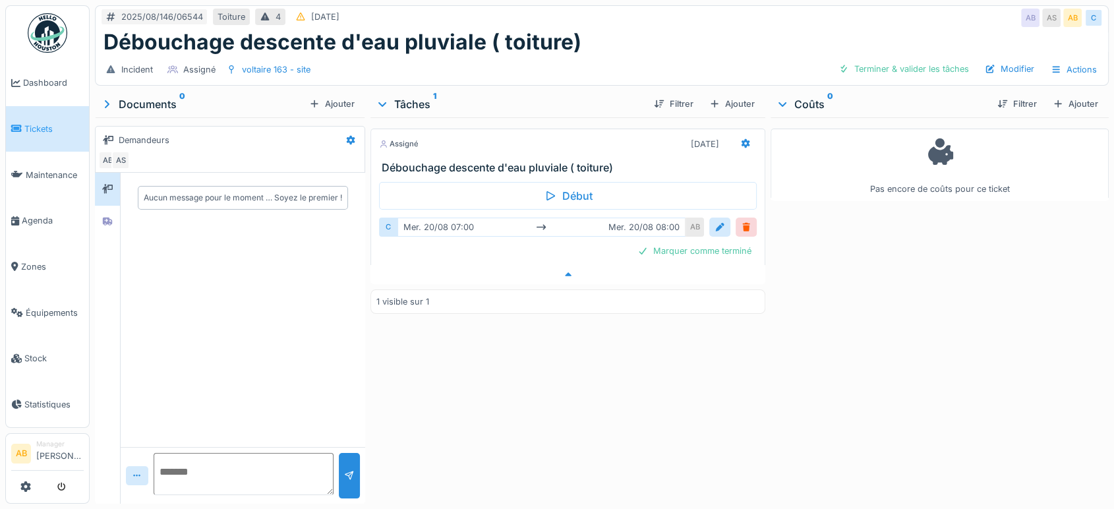
scroll to position [11, 0]
drag, startPoint x: 373, startPoint y: 154, endPoint x: 402, endPoint y: 154, distance: 29.7
click at [402, 162] on div "Débouchage descente d'eau pluviale ( toiture)" at bounding box center [568, 168] width 394 height 13
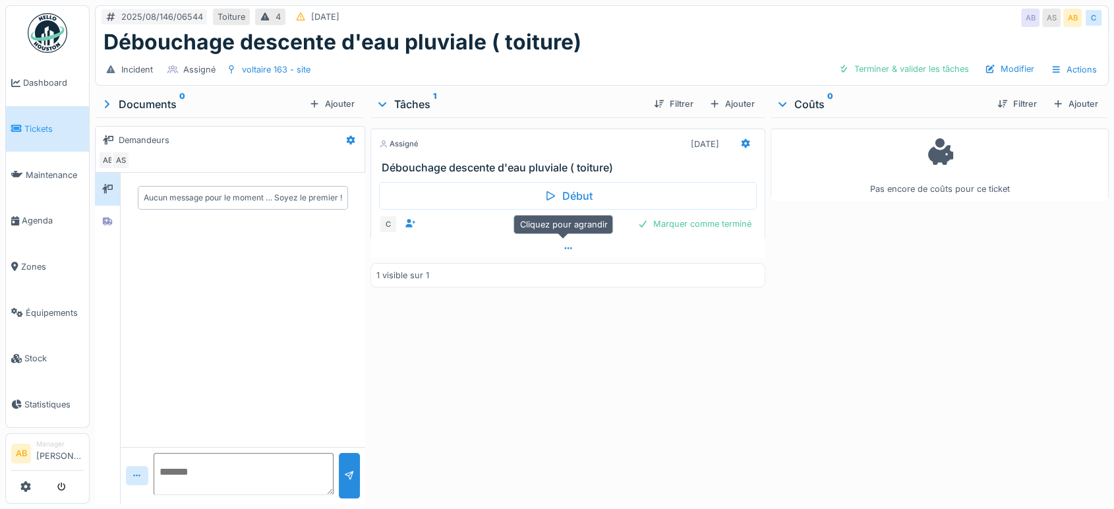
click at [551, 239] on div at bounding box center [568, 248] width 395 height 19
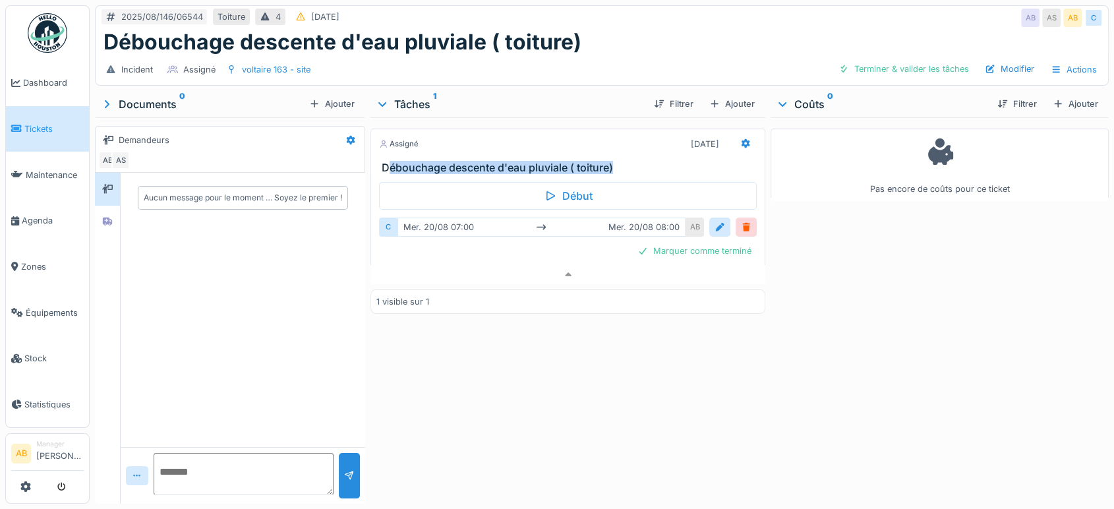
drag, startPoint x: 619, startPoint y: 154, endPoint x: 382, endPoint y: 156, distance: 236.7
click at [382, 162] on h3 "Débouchage descente d'eau pluviale ( toiture)" at bounding box center [571, 168] width 378 height 13
drag, startPoint x: 373, startPoint y: 154, endPoint x: 618, endPoint y: 152, distance: 245.9
click at [618, 162] on div "Débouchage descente d'eau pluviale ( toiture)" at bounding box center [568, 168] width 394 height 13
click at [624, 162] on h3 "Débouchage descente d'eau pluviale ( toiture)" at bounding box center [571, 168] width 378 height 13
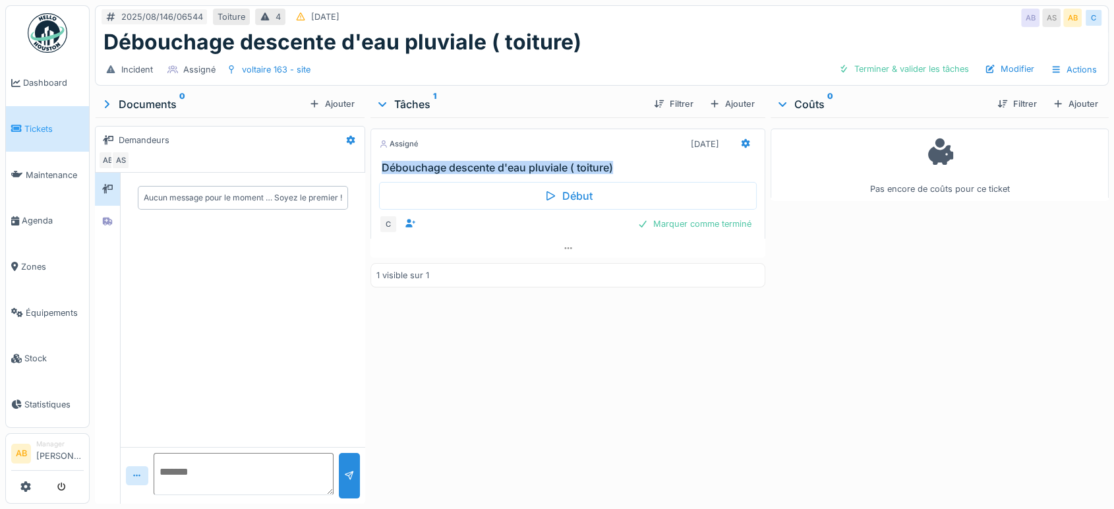
drag, startPoint x: 632, startPoint y: 152, endPoint x: 369, endPoint y: 159, distance: 262.5
click at [371, 162] on div "Débouchage descente d'eau pluviale ( toiture)" at bounding box center [568, 168] width 394 height 13
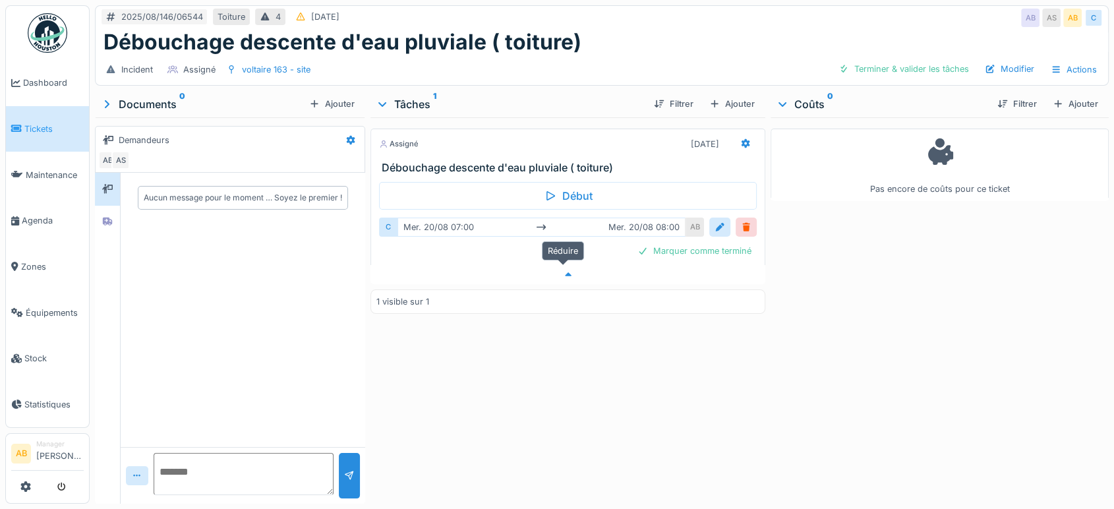
click at [475, 265] on div at bounding box center [568, 274] width 395 height 19
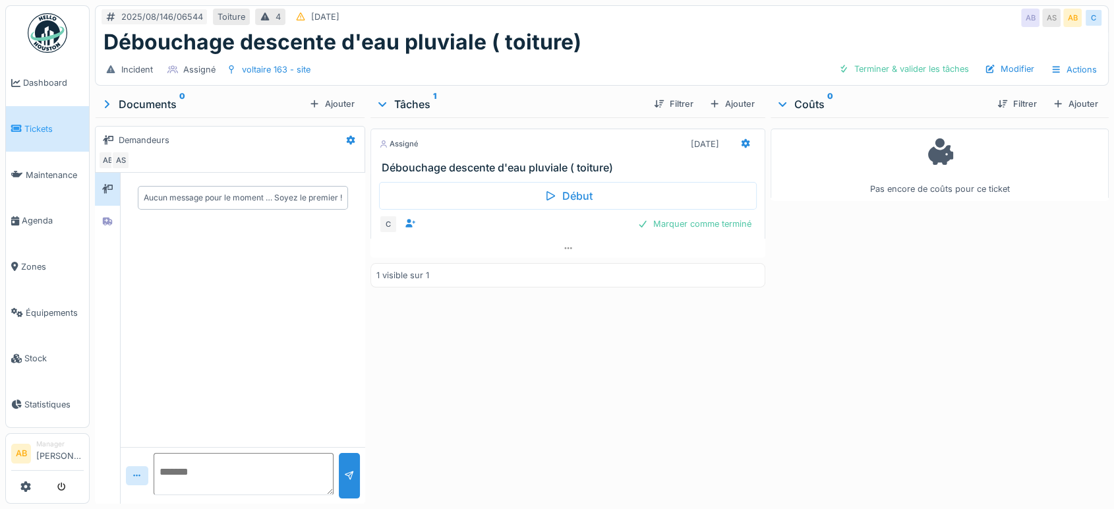
click at [473, 247] on div "Assigné [DATE] Débouchage descente d'eau pluviale ( toiture) Début C Marquer co…" at bounding box center [568, 307] width 395 height 381
click at [472, 243] on div at bounding box center [568, 248] width 395 height 19
click at [106, 231] on div at bounding box center [108, 338] width 26 height 331
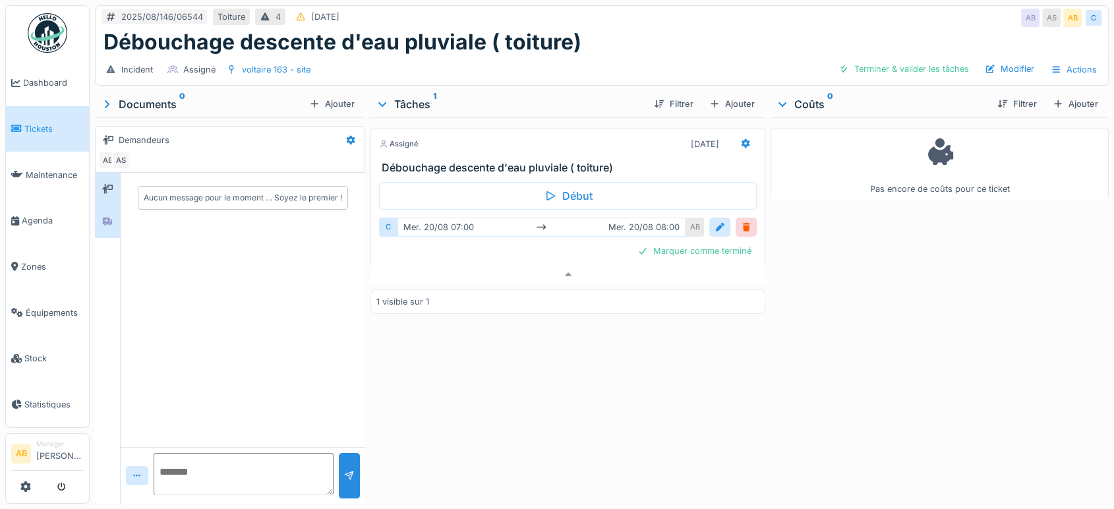
click at [104, 220] on div at bounding box center [107, 222] width 25 height 32
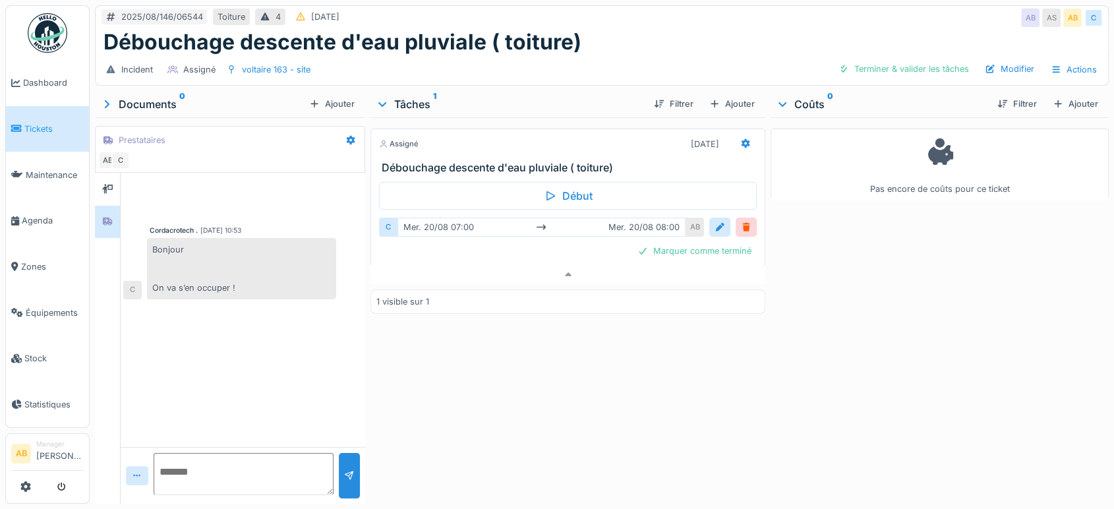
click at [47, 36] on img at bounding box center [48, 33] width 40 height 40
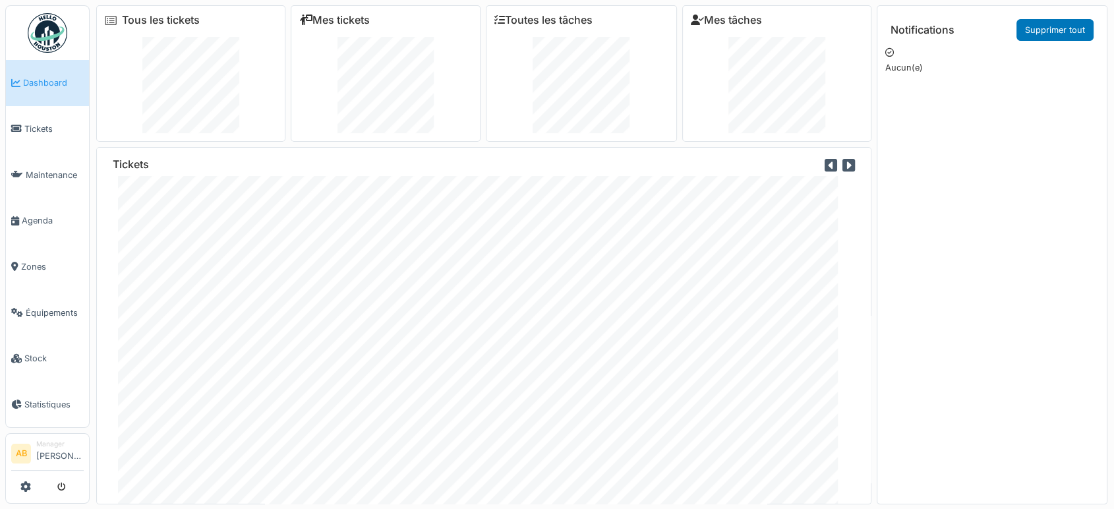
click at [50, 25] on img at bounding box center [48, 33] width 40 height 40
click at [694, 507] on div "Incident Nettoyage Observation Projet Property Tous les tickets Mes tickets Tou…" at bounding box center [557, 254] width 1114 height 509
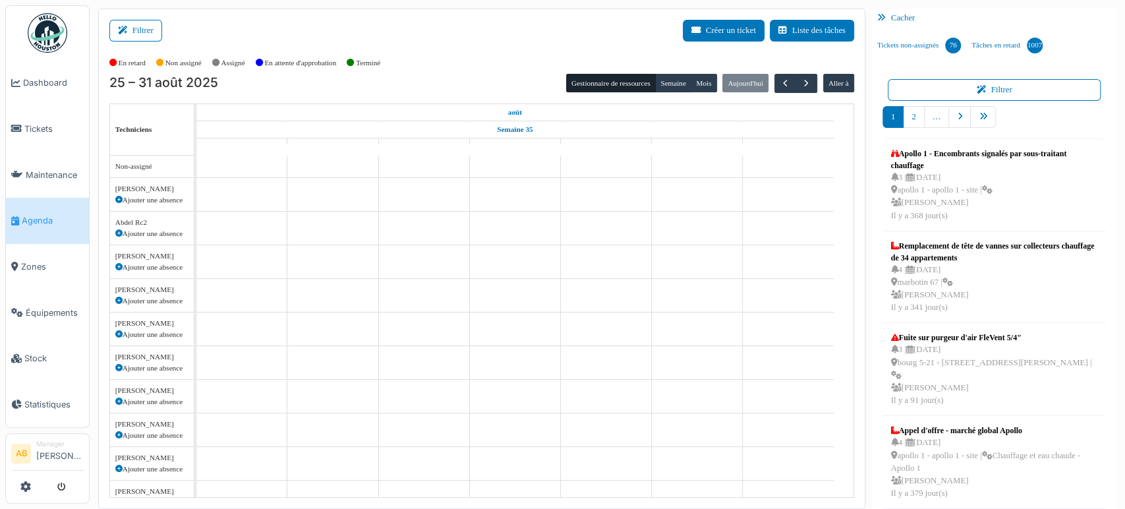
click at [659, 70] on div "En retard Non assigné Assigné En attente d'approbation Terminé" at bounding box center [481, 63] width 745 height 22
click at [663, 81] on button "Semaine" at bounding box center [673, 83] width 36 height 18
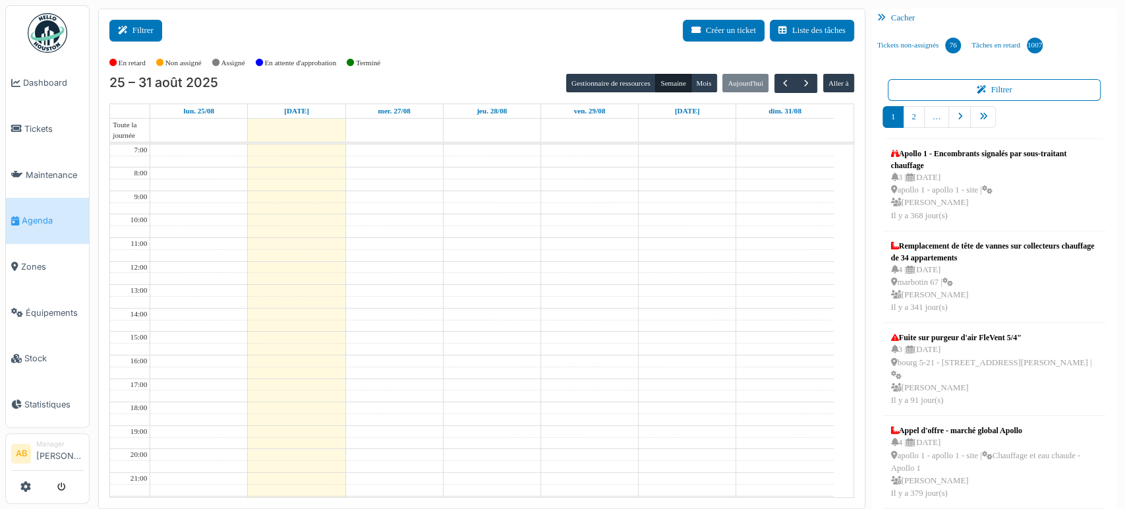
click at [133, 26] on button "Filtrer" at bounding box center [135, 31] width 53 height 22
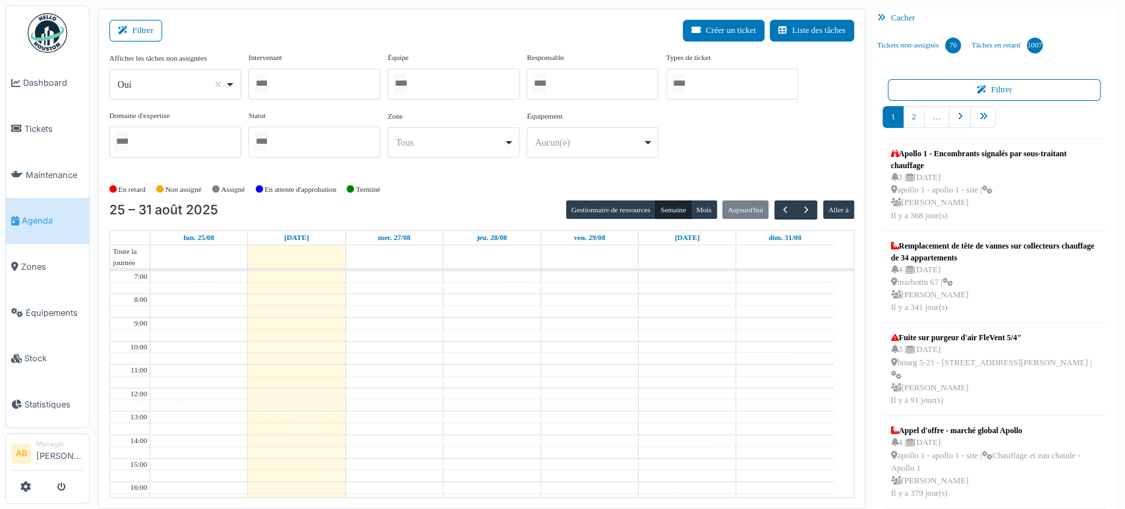
click at [158, 100] on div "Afficher les tâches non assignées *** Oui Remove item Oui Non Intervenant Abdel…" at bounding box center [481, 110] width 745 height 116
click at [170, 85] on div "Oui Remove item" at bounding box center [170, 85] width 107 height 14
select select "**"
click at [310, 92] on div at bounding box center [315, 84] width 132 height 31
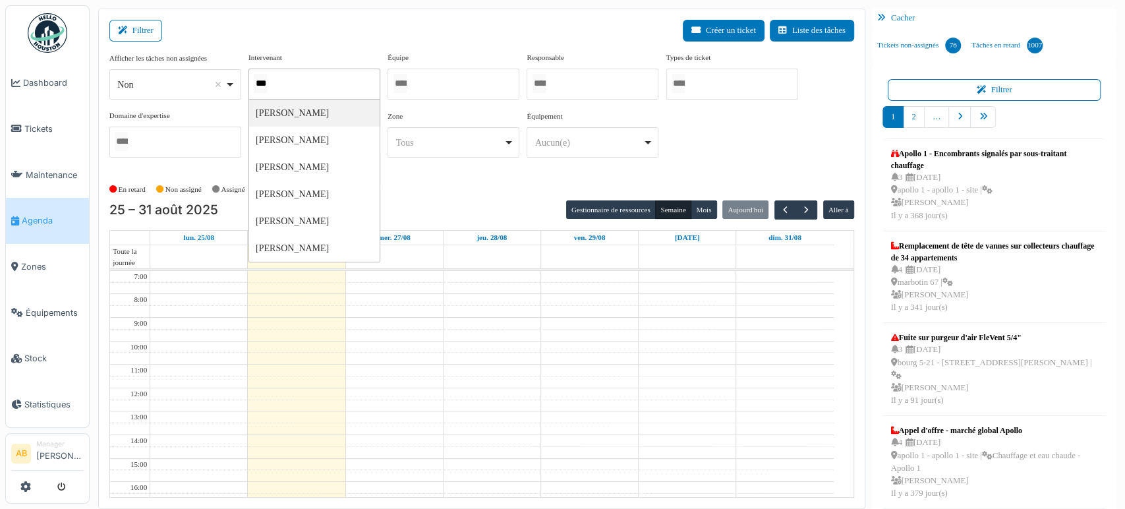
type input "****"
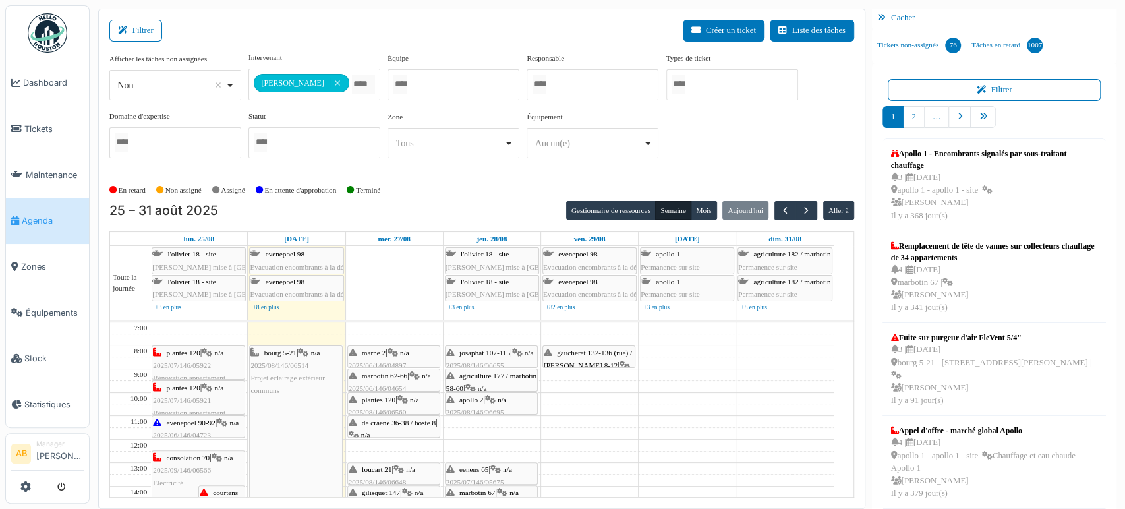
click at [613, 193] on div "En retard Non assigné Assigné En attente d'approbation Terminé" at bounding box center [481, 190] width 745 height 22
click at [132, 34] on button "Filtrer" at bounding box center [135, 31] width 53 height 22
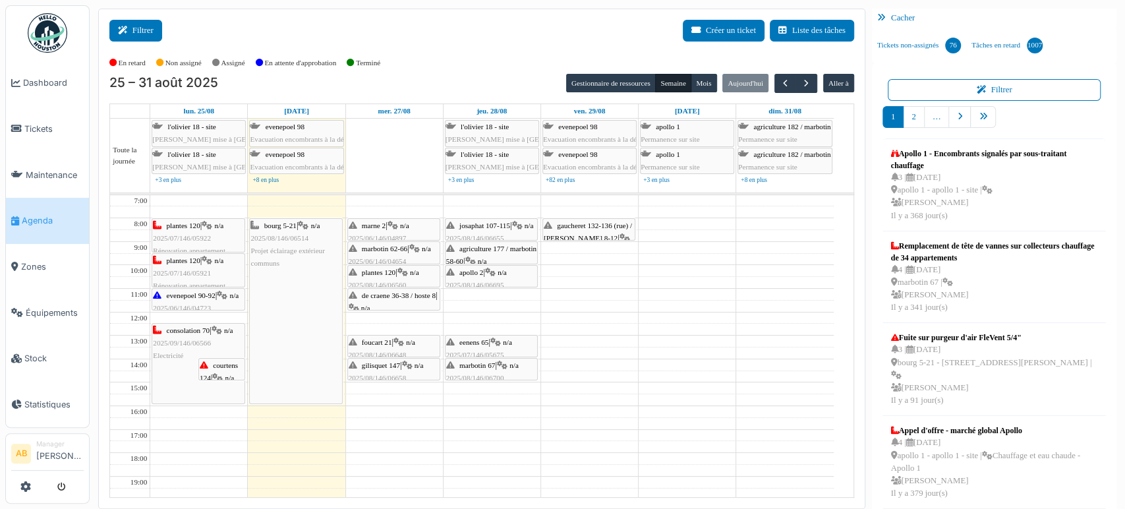
click at [132, 34] on button "Filtrer" at bounding box center [135, 31] width 53 height 22
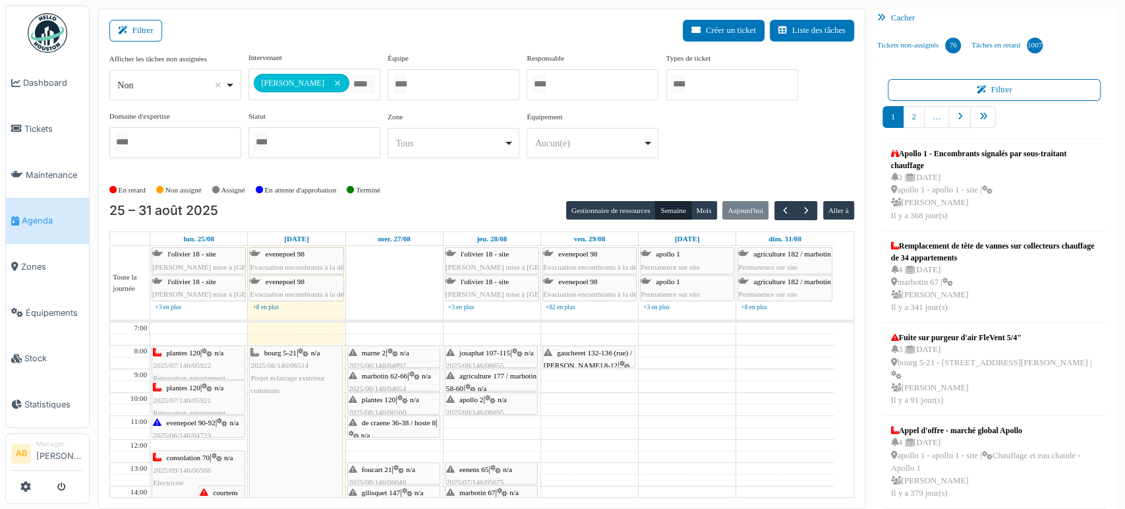
scroll to position [155, 0]
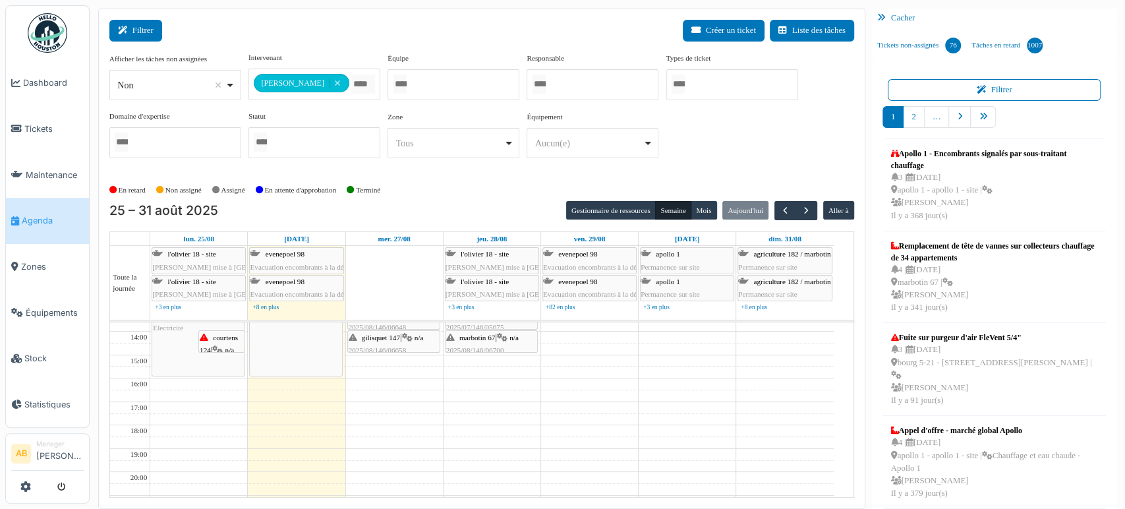
click at [135, 32] on button "Filtrer" at bounding box center [135, 31] width 53 height 22
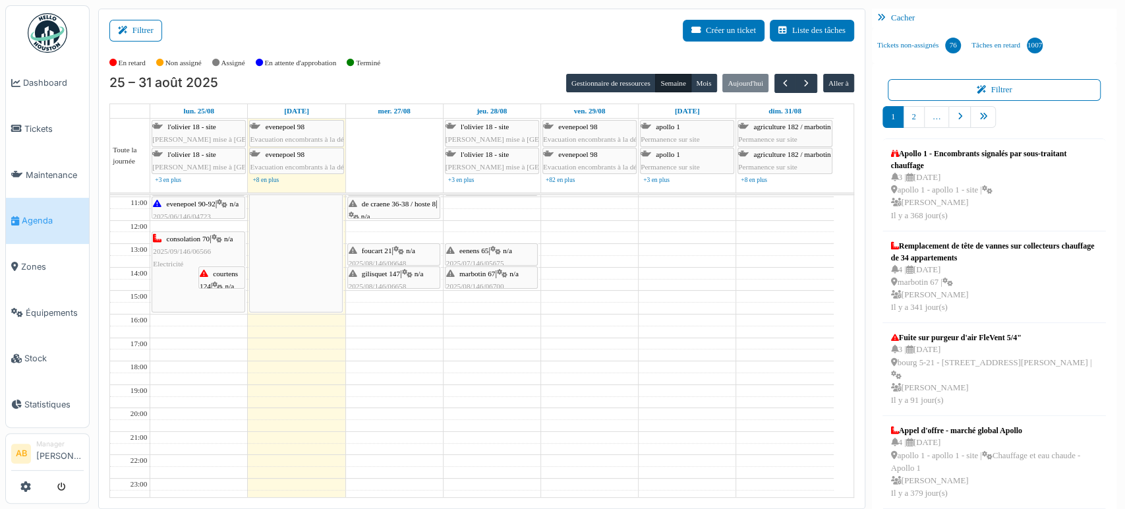
scroll to position [0, 0]
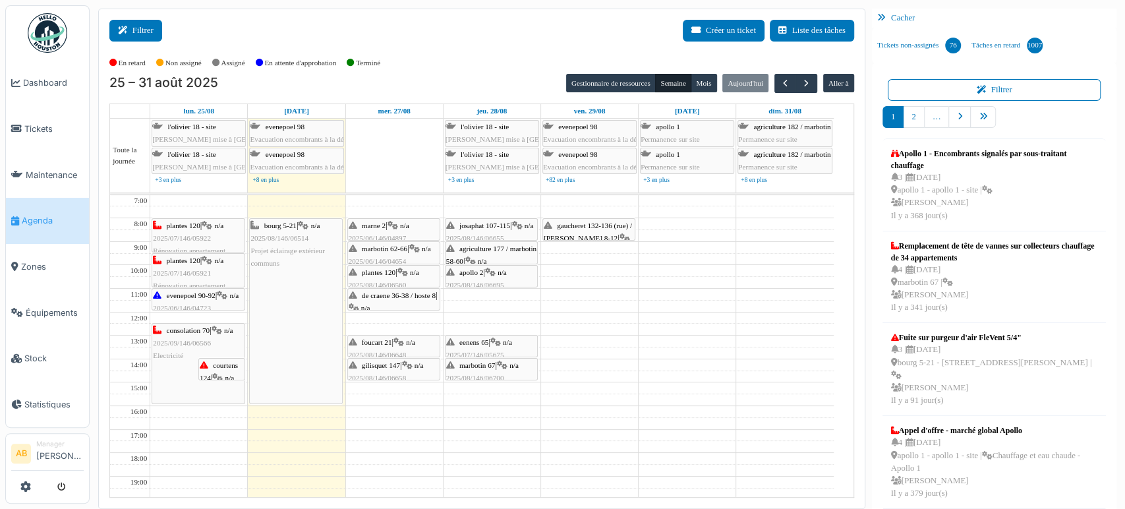
click at [154, 30] on button "Filtrer" at bounding box center [135, 31] width 53 height 22
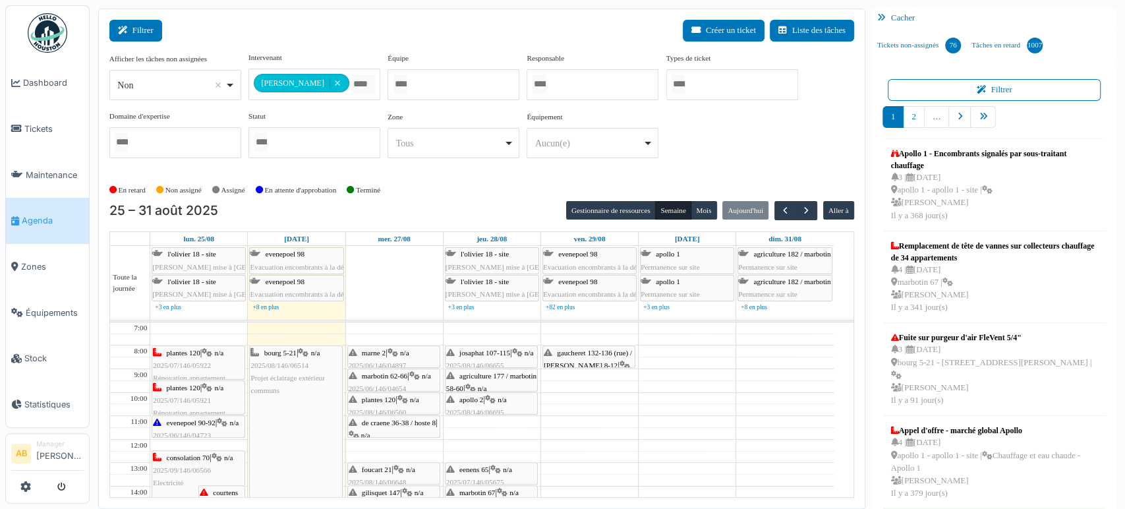
click at [154, 30] on button "Filtrer" at bounding box center [135, 31] width 53 height 22
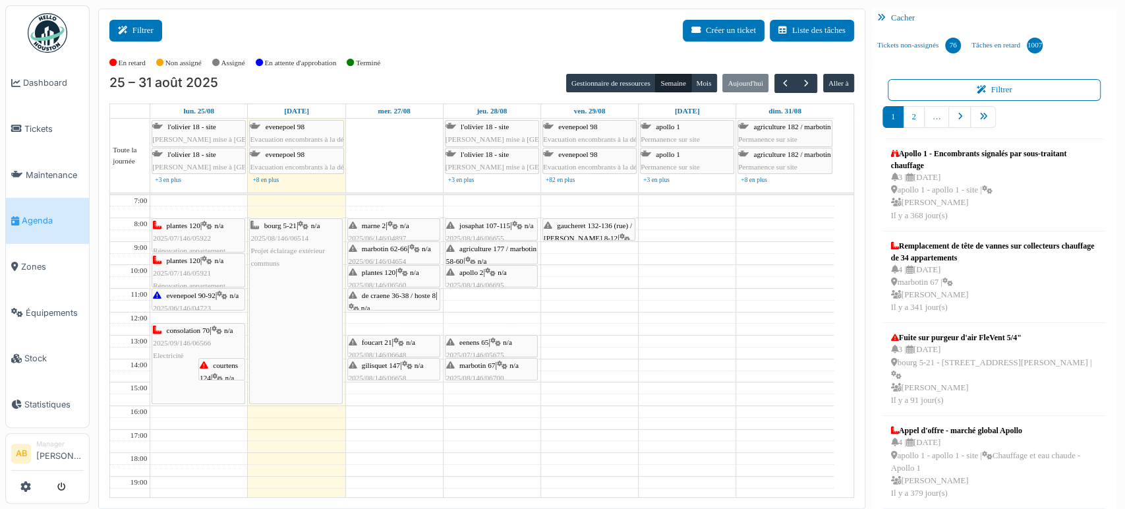
click at [154, 30] on button "Filtrer" at bounding box center [135, 31] width 53 height 22
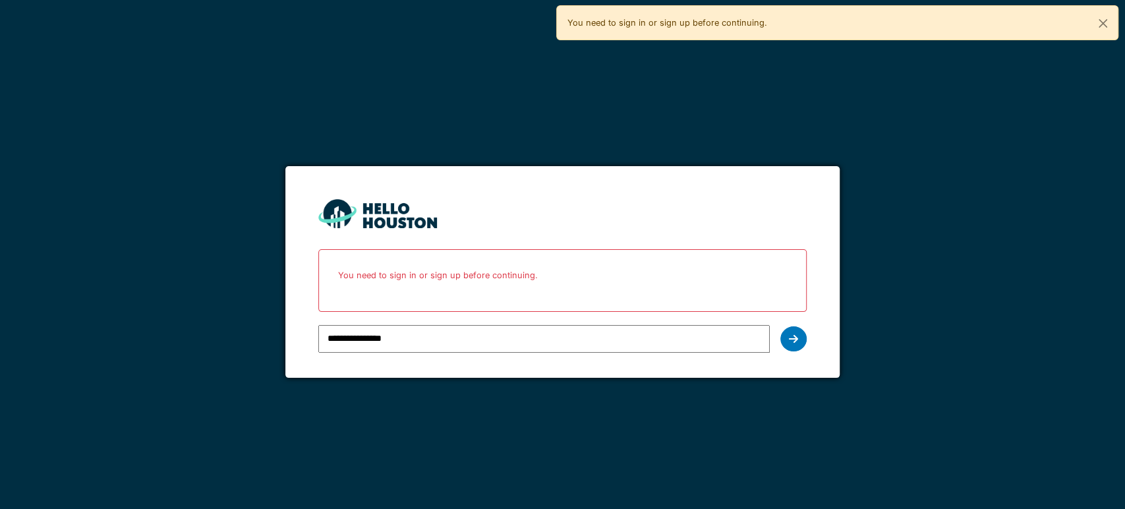
click at [796, 334] on icon at bounding box center [793, 339] width 9 height 11
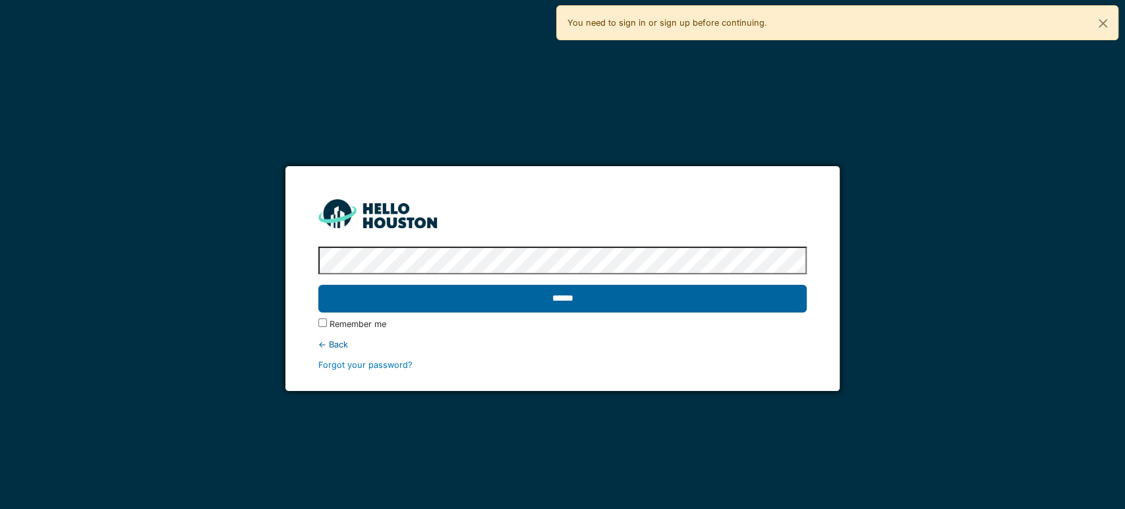
click at [429, 294] on input "******" at bounding box center [562, 299] width 489 height 28
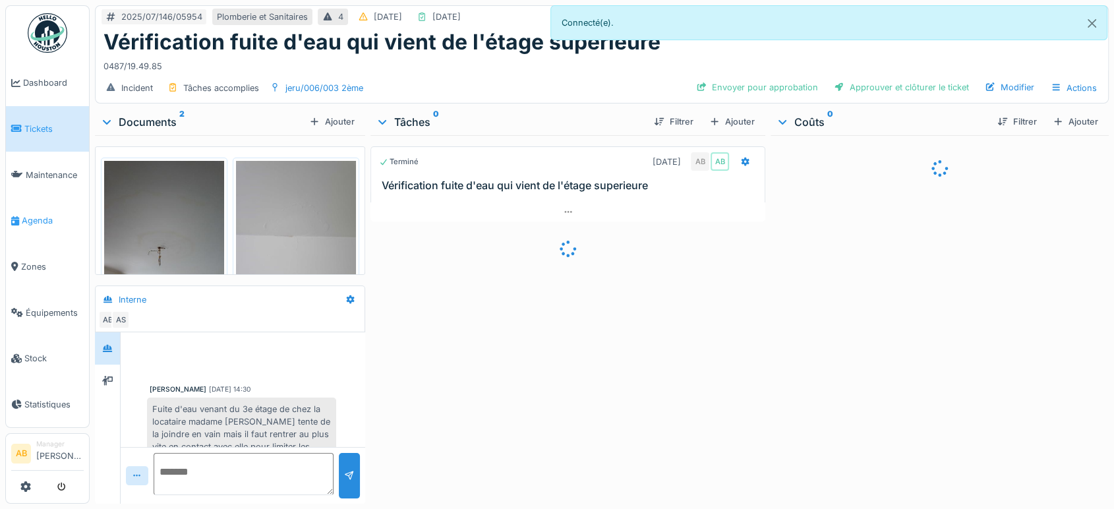
scroll to position [320, 0]
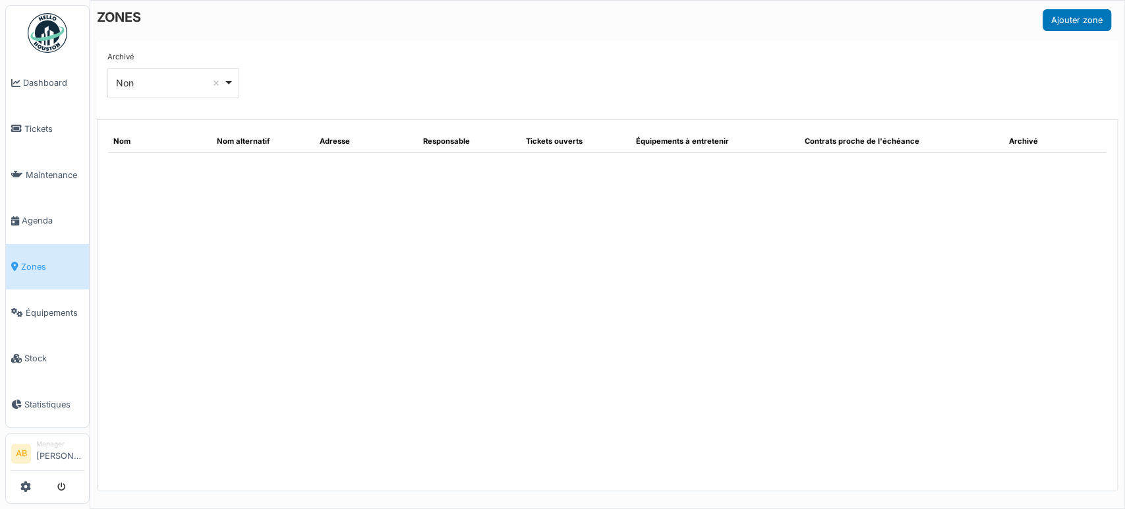
select select "***"
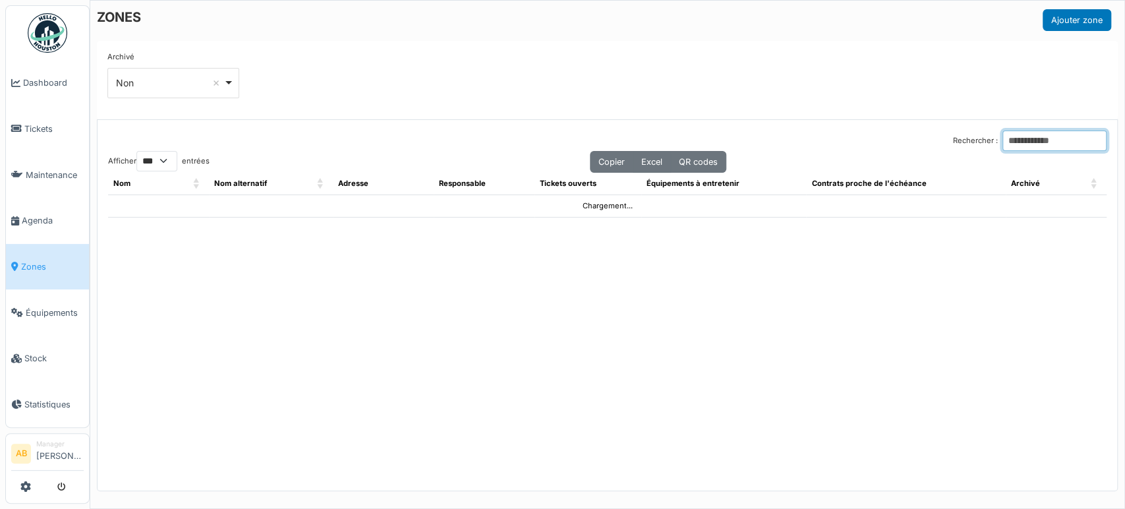
drag, startPoint x: 0, startPoint y: 0, endPoint x: 1041, endPoint y: 130, distance: 1049.2
click at [1041, 131] on input "Rechercher :" at bounding box center [1055, 141] width 104 height 20
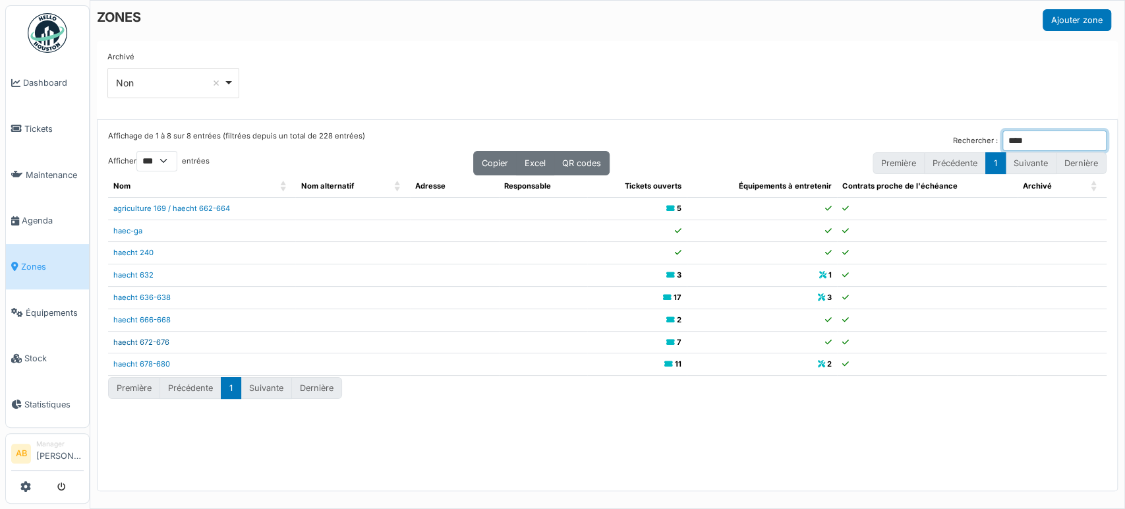
type input "****"
click at [153, 338] on link "haecht 672-676" at bounding box center [141, 342] width 56 height 9
click at [47, 214] on span "Agenda" at bounding box center [53, 220] width 62 height 13
click at [49, 214] on span "Agenda" at bounding box center [53, 220] width 62 height 13
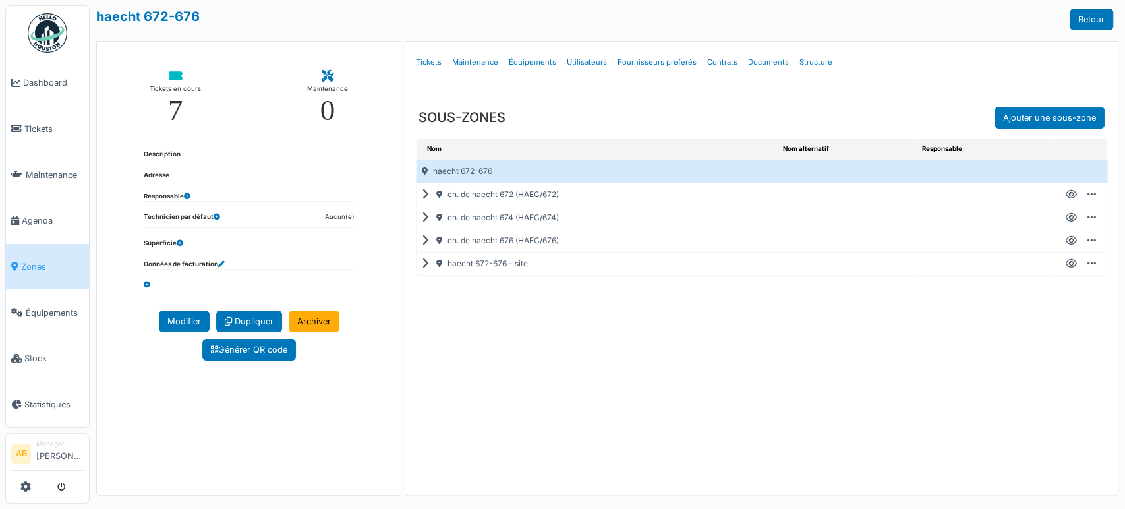
click at [425, 241] on icon at bounding box center [428, 241] width 13 height 1
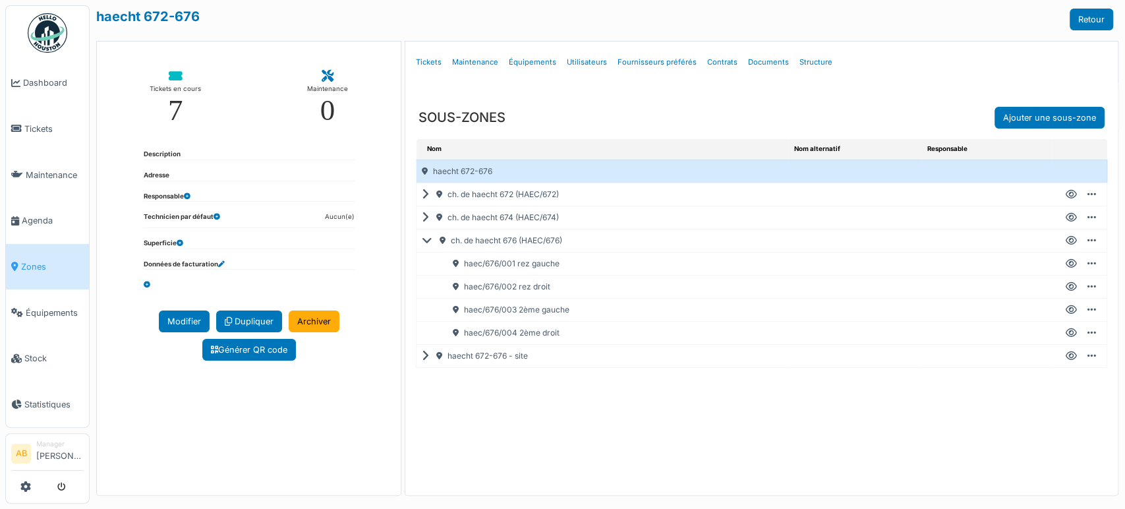
click at [1066, 287] on icon at bounding box center [1071, 287] width 11 height 1
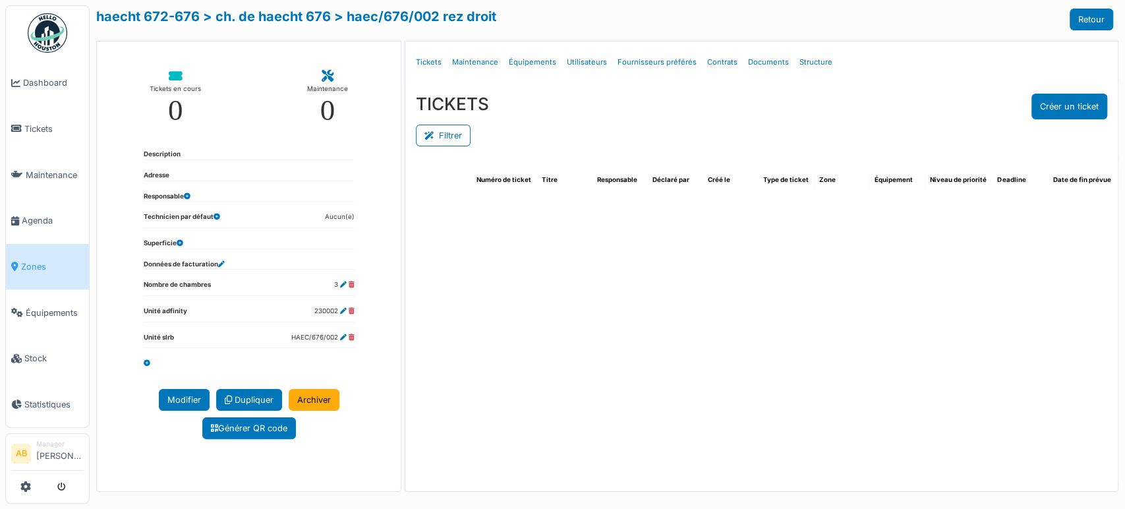
select select "***"
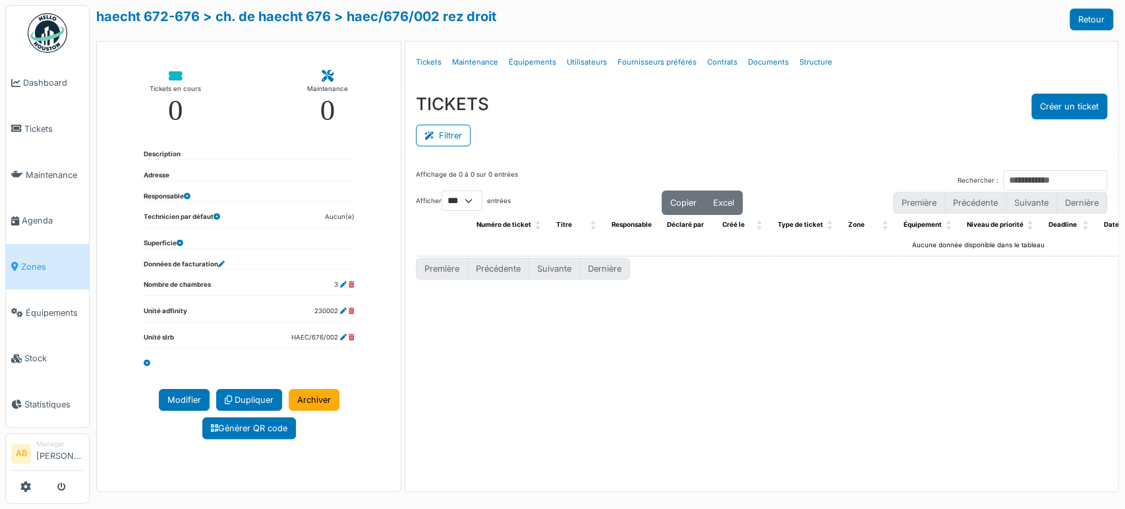
scroll to position [0, 388]
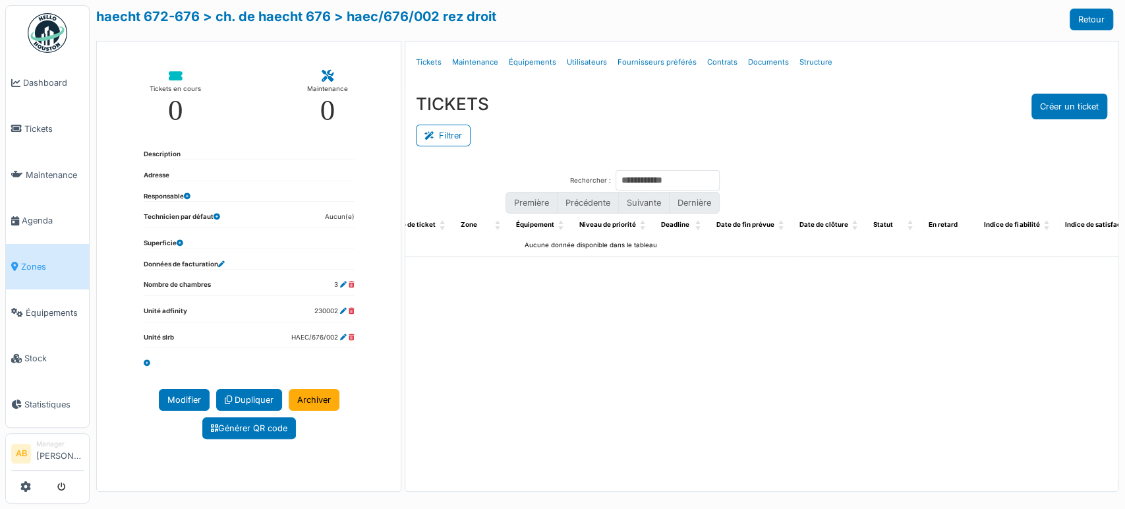
click at [427, 386] on div "Affichage de 0 à 0 sur 0 entrées Rechercher : Afficher ** ** *** *** entrées Co…" at bounding box center [761, 322] width 713 height 324
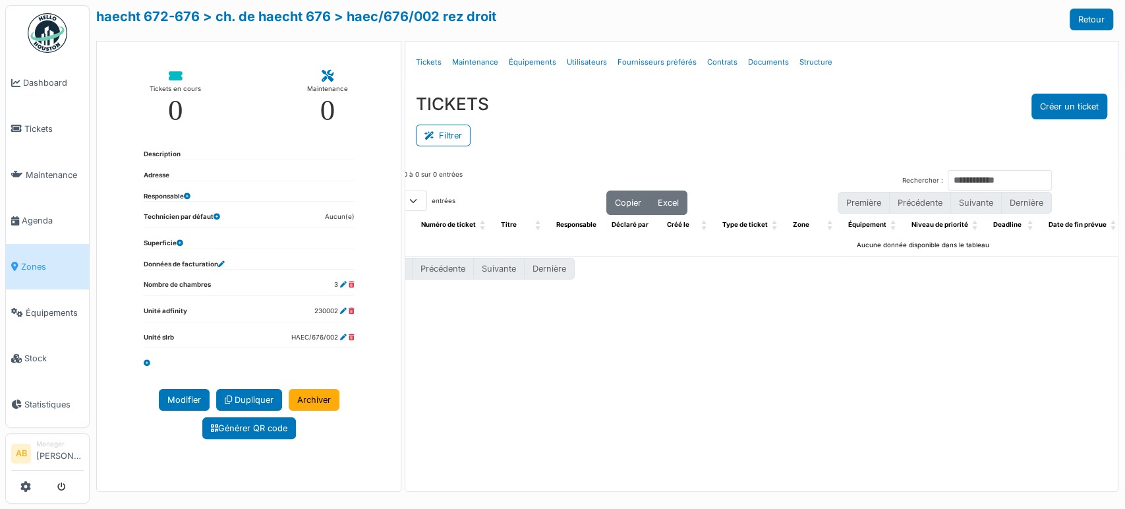
scroll to position [0, 0]
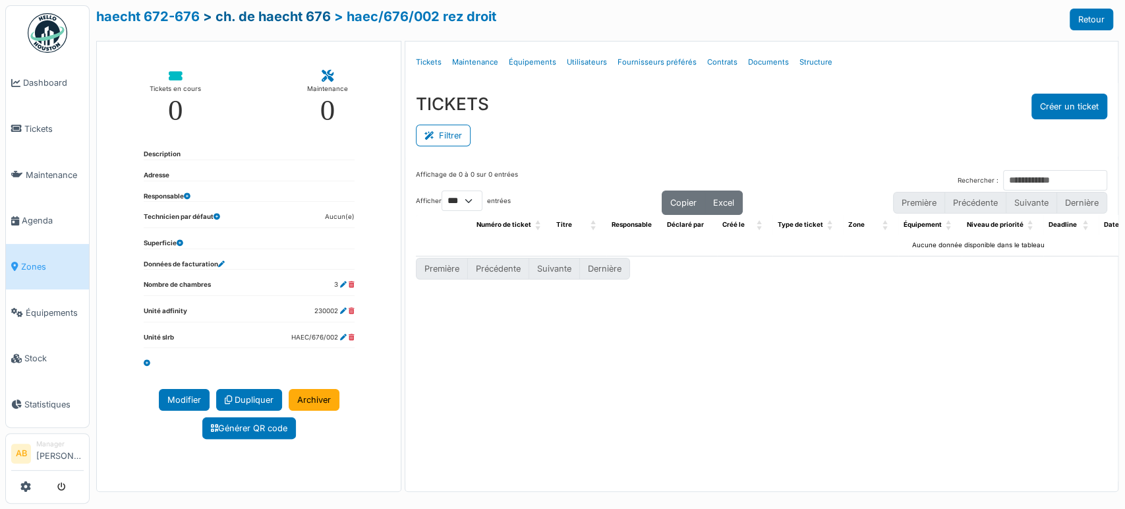
click at [297, 11] on link "> ch. de haecht 676" at bounding box center [267, 17] width 128 height 16
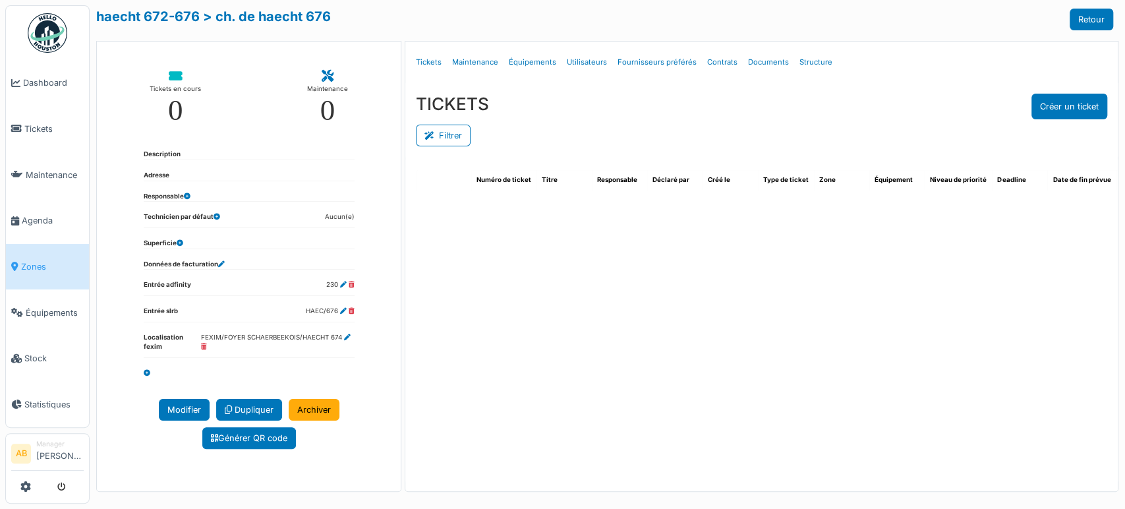
select select "***"
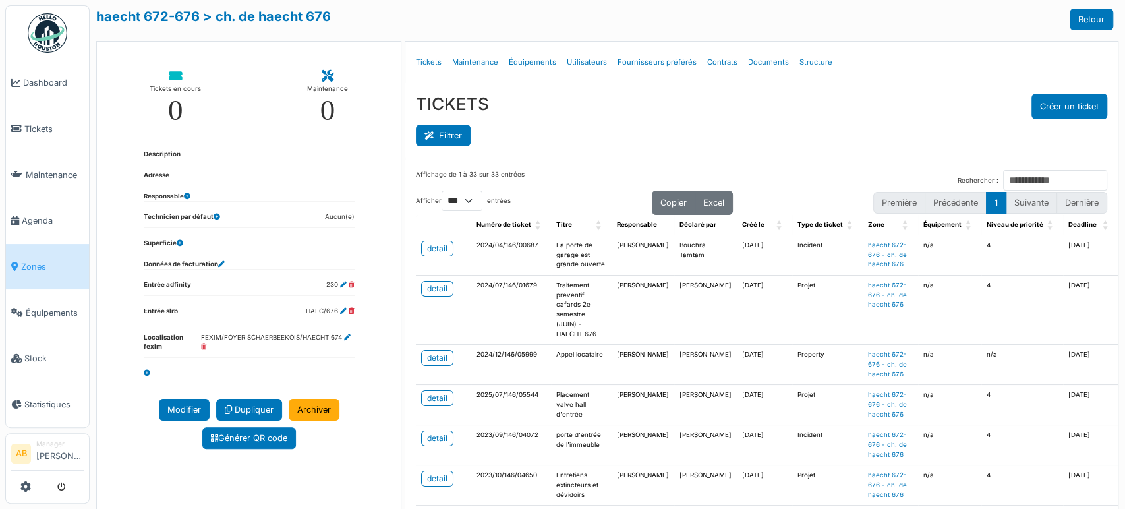
click at [454, 131] on button "Filtrer" at bounding box center [443, 136] width 55 height 22
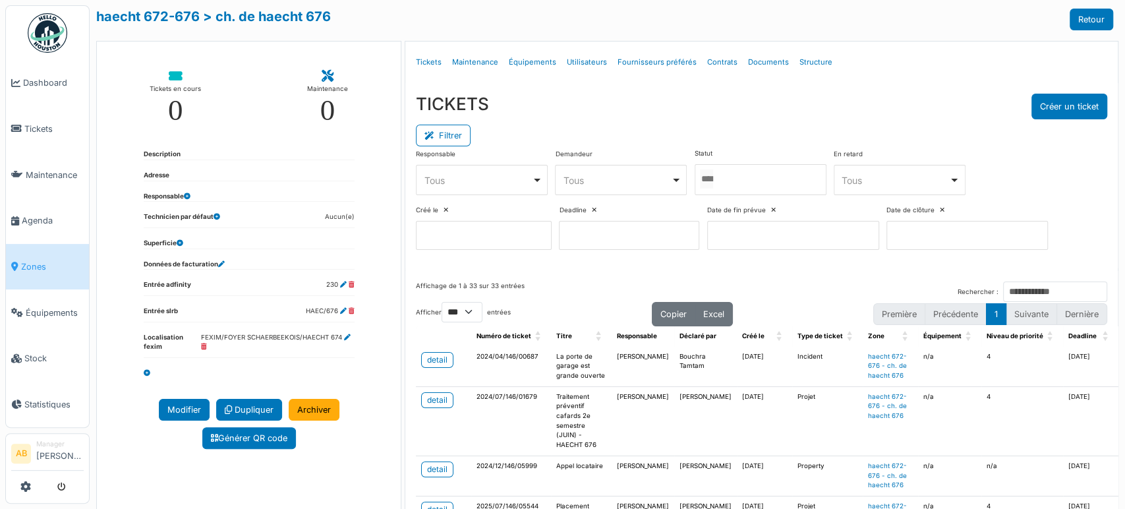
click at [450, 173] on div "Tous Remove item" at bounding box center [478, 180] width 107 height 14
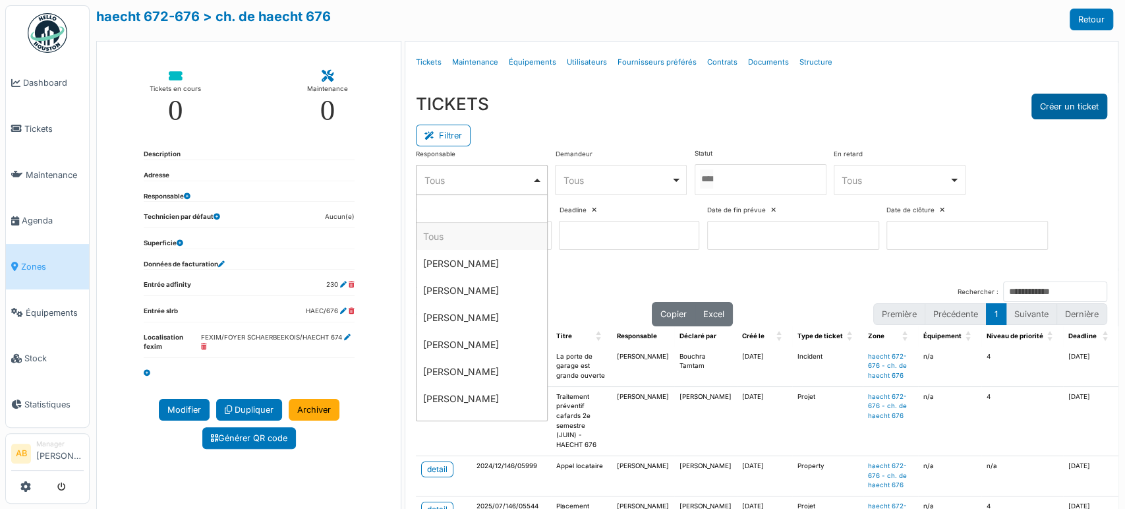
click at [1060, 106] on button "Créer un ticket" at bounding box center [1070, 107] width 76 height 26
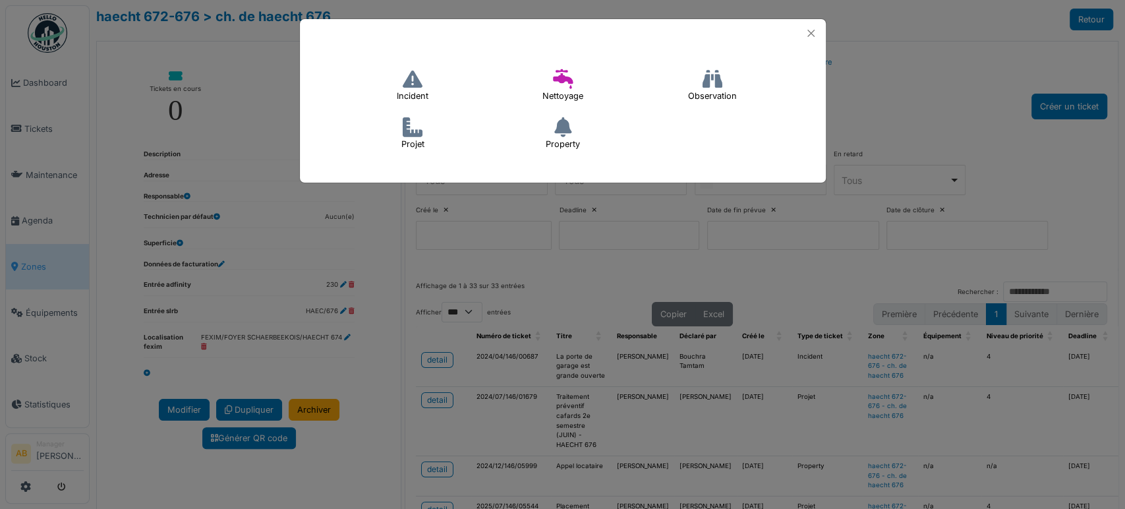
click at [417, 85] on icon at bounding box center [413, 79] width 20 height 20
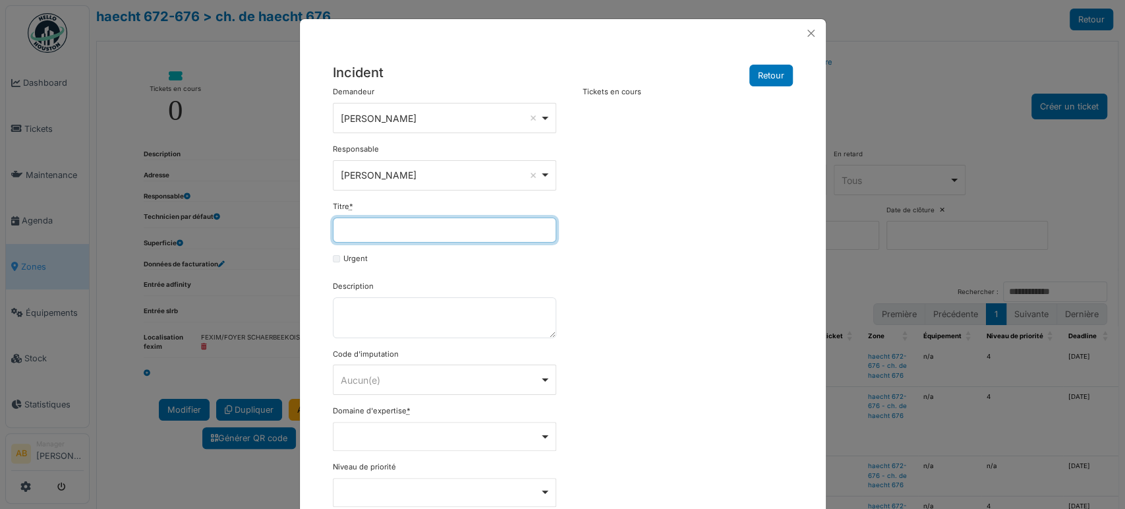
click at [417, 235] on input "Titre *" at bounding box center [445, 230] width 224 height 25
type input "*"
type input "**********"
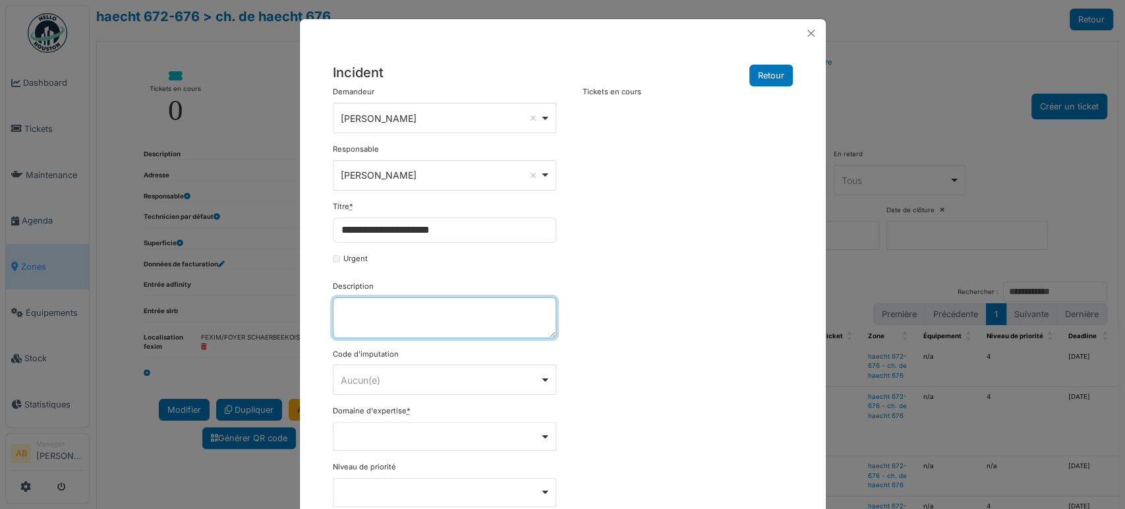
click at [506, 305] on textarea "Description" at bounding box center [445, 317] width 224 height 41
click at [809, 35] on button "Close" at bounding box center [811, 33] width 18 height 18
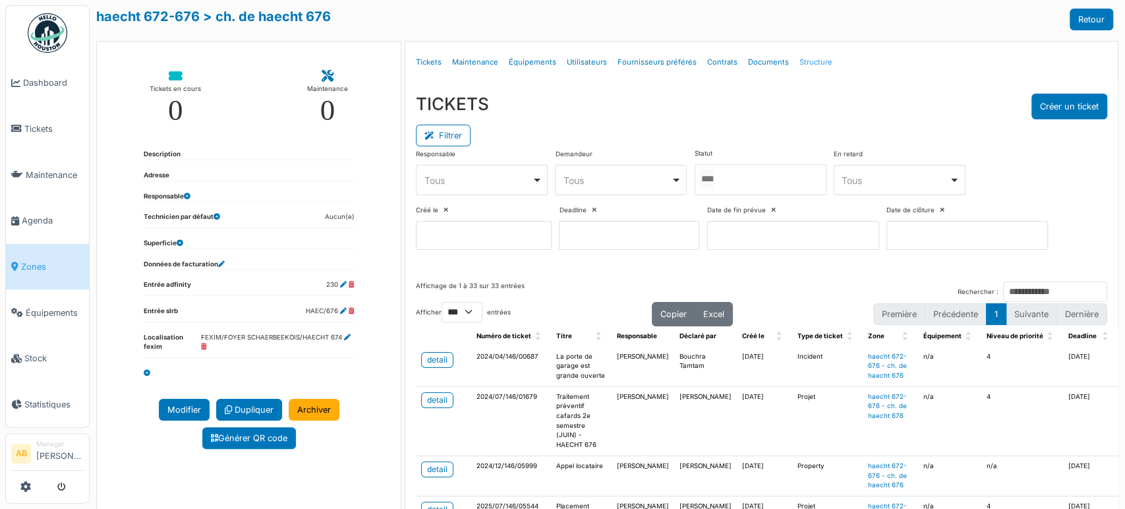
click at [818, 64] on link "Structure" at bounding box center [816, 62] width 44 height 31
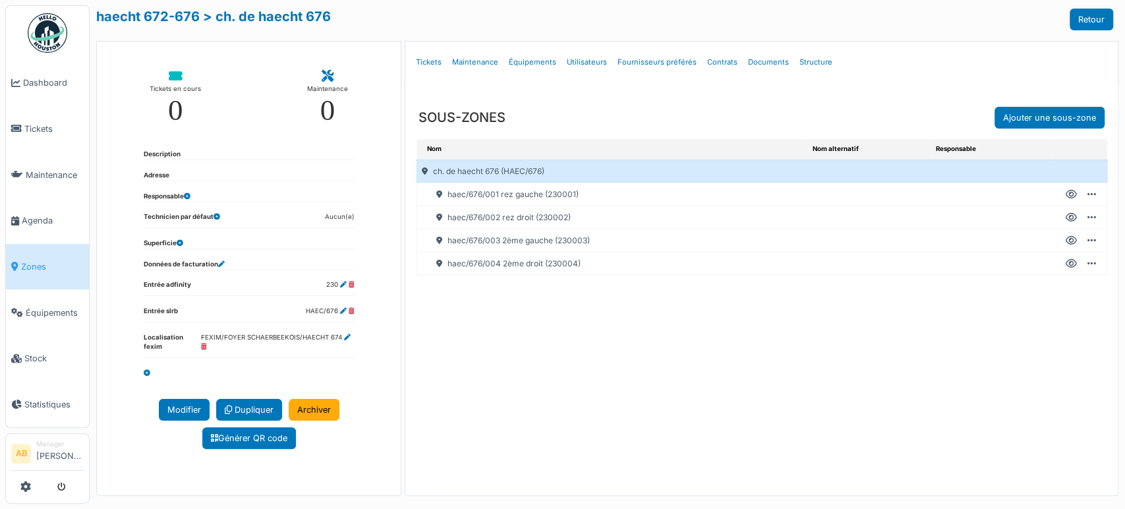
click at [1066, 195] on icon at bounding box center [1071, 195] width 11 height 1
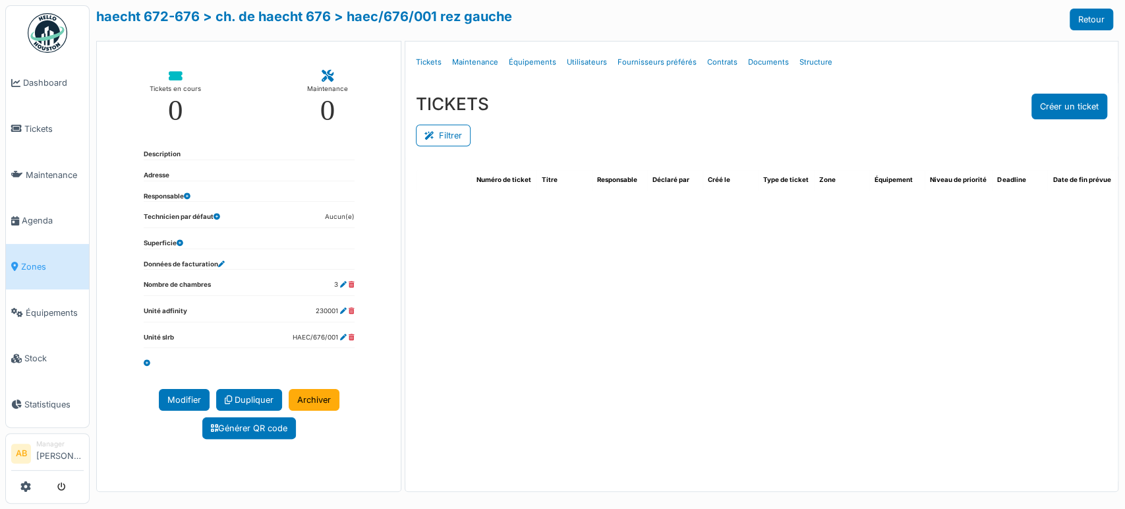
select select "***"
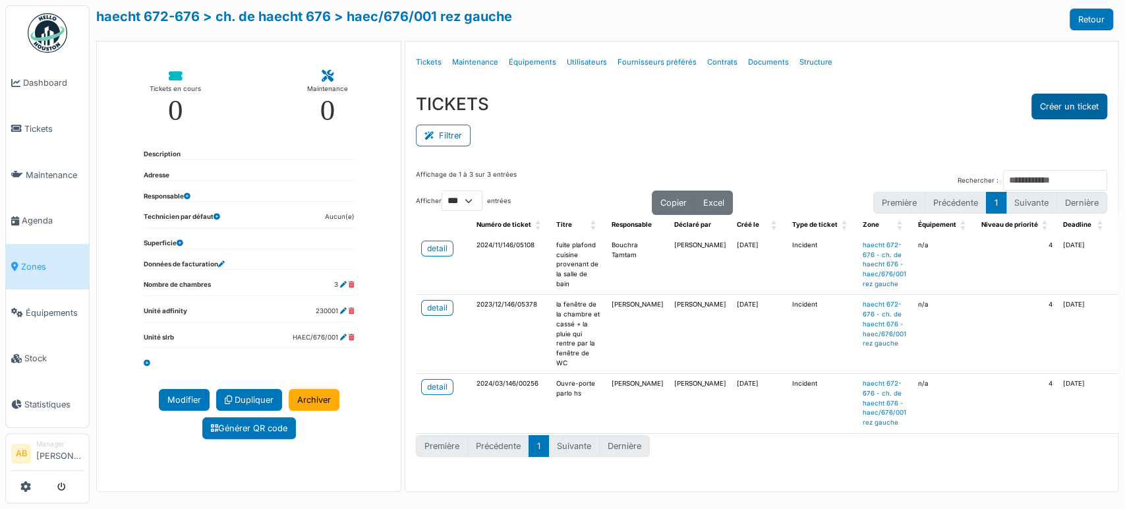
click at [1071, 113] on button "Créer un ticket" at bounding box center [1070, 107] width 76 height 26
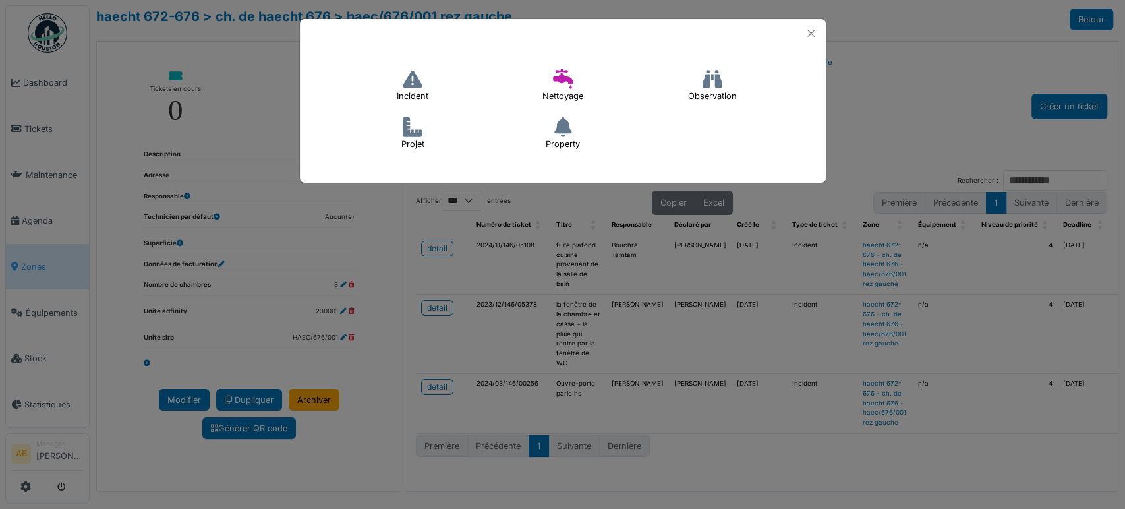
click at [415, 84] on icon at bounding box center [413, 79] width 20 height 20
click at [407, 82] on icon at bounding box center [413, 79] width 20 height 20
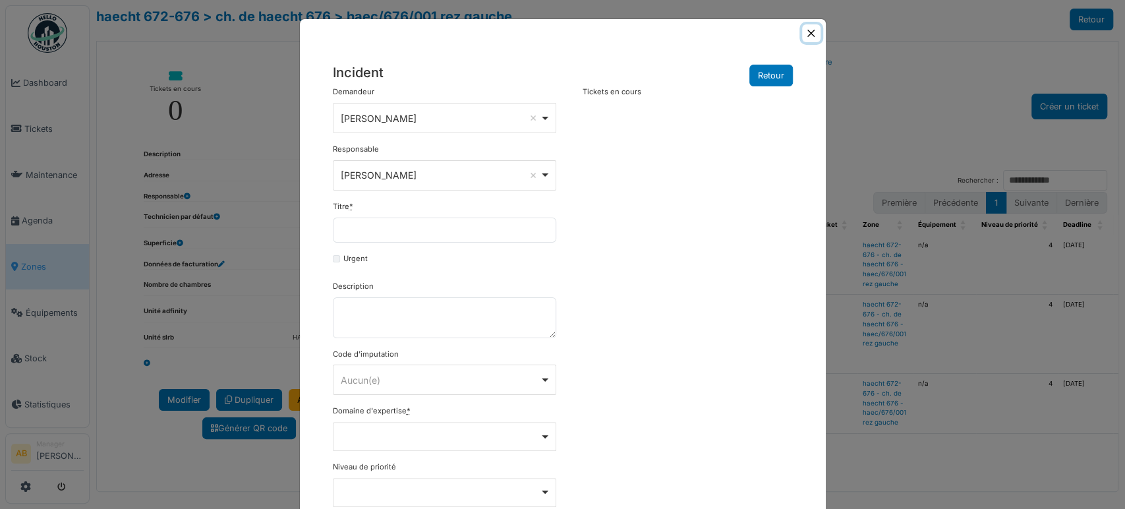
click at [808, 32] on button "Close" at bounding box center [811, 33] width 18 height 18
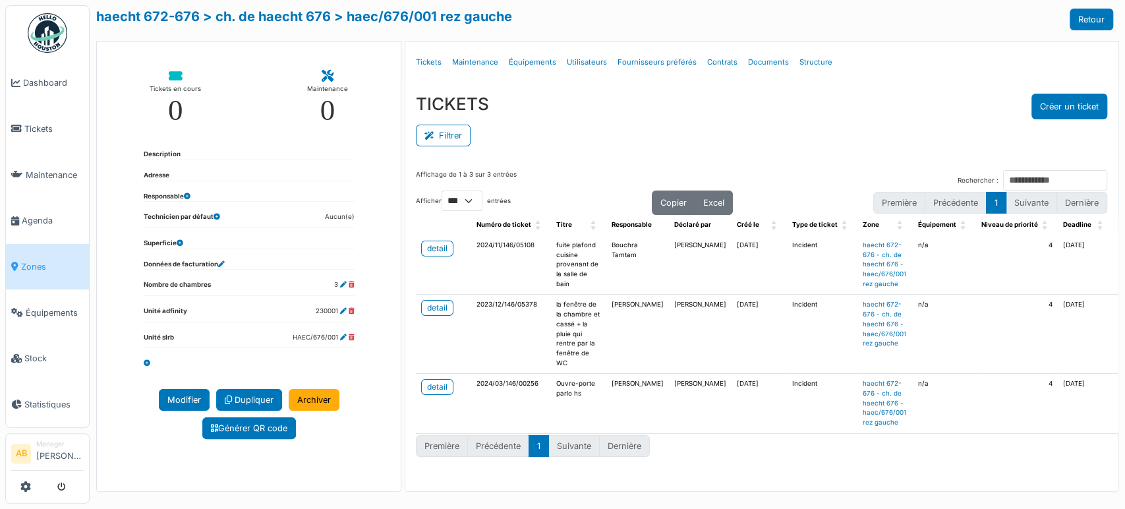
click at [609, 98] on div "TICKETS Créer un ticket" at bounding box center [762, 107] width 692 height 26
click at [1085, 102] on button "Créer un ticket" at bounding box center [1070, 107] width 76 height 26
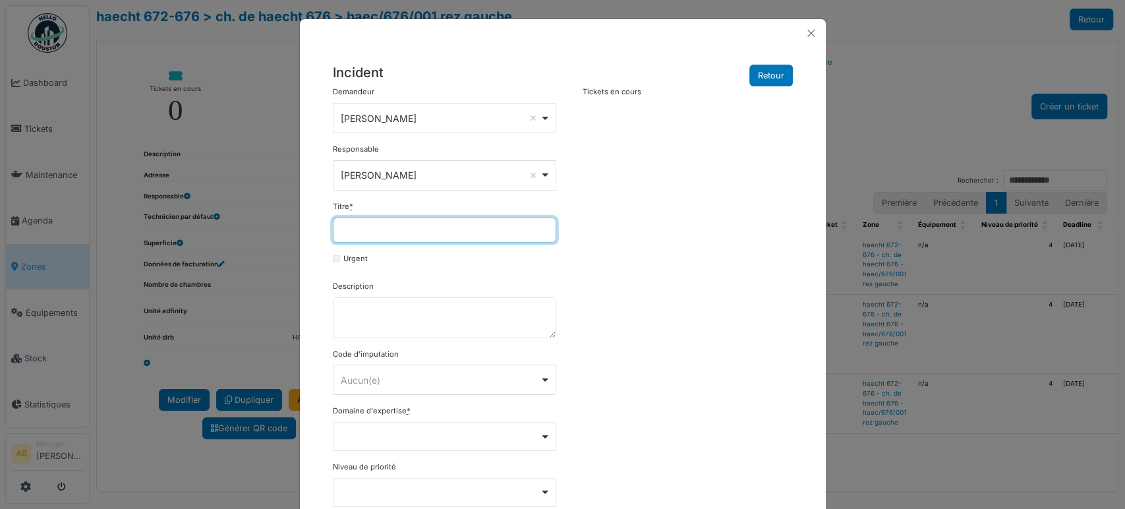
click at [408, 222] on input "Titre *" at bounding box center [445, 230] width 224 height 25
click at [473, 229] on input "Titre *" at bounding box center [445, 230] width 224 height 25
click at [403, 230] on input "Titre *" at bounding box center [445, 230] width 224 height 25
type input "*"
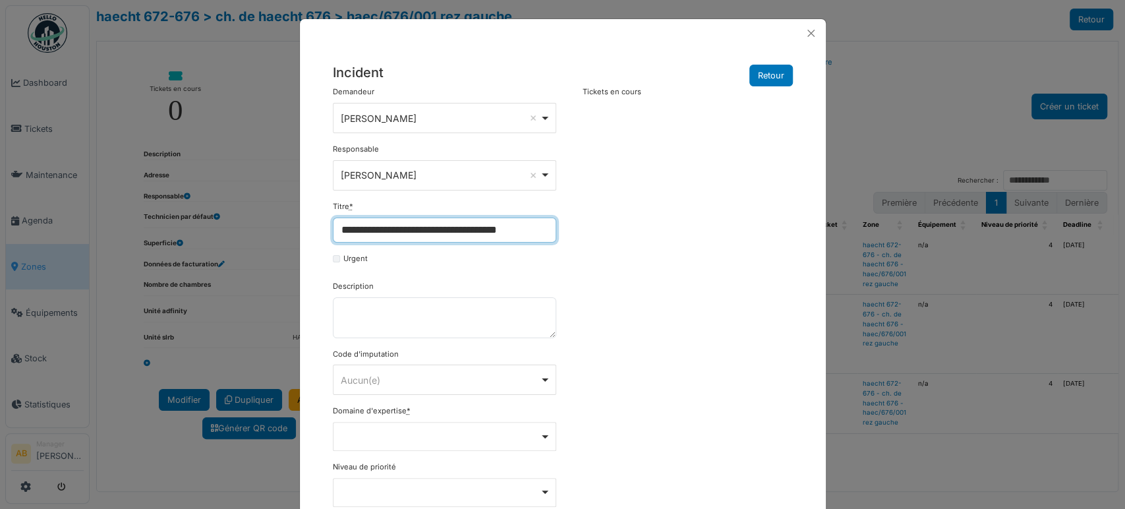
click at [402, 116] on div "Ahmed Belhajji Remove item" at bounding box center [440, 118] width 199 height 14
type input "**********"
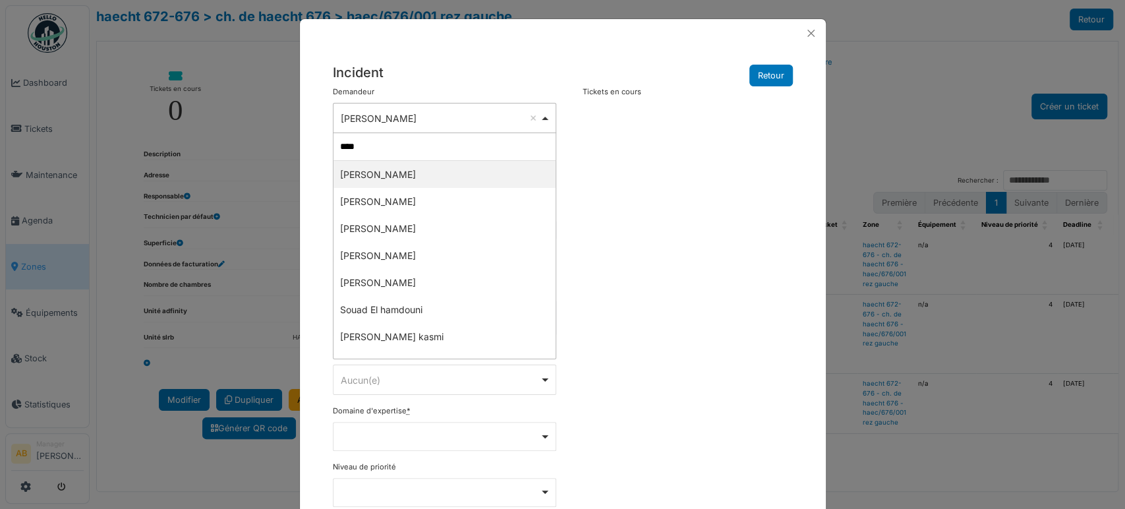
type input "*****"
select select "****"
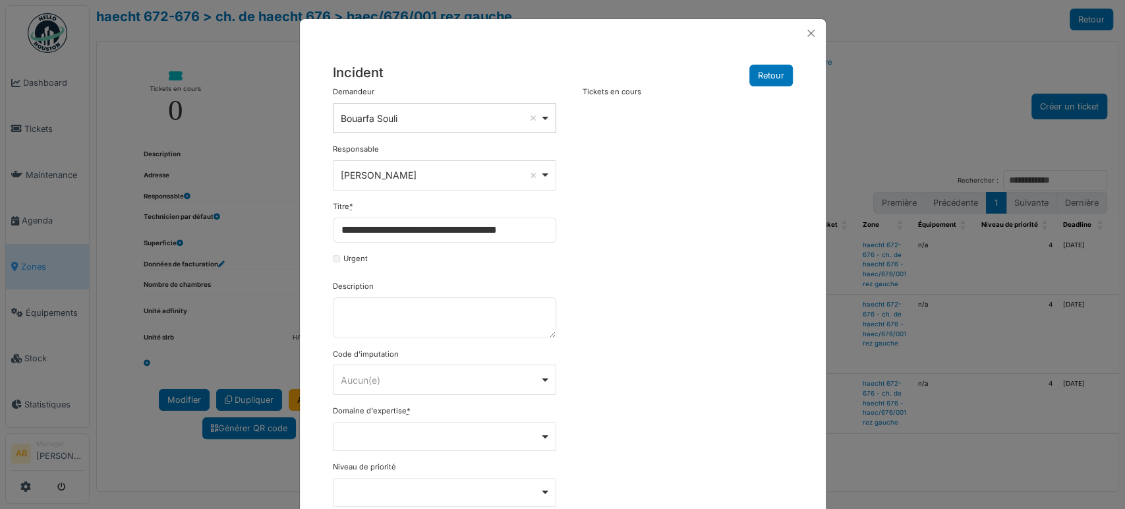
scroll to position [73, 0]
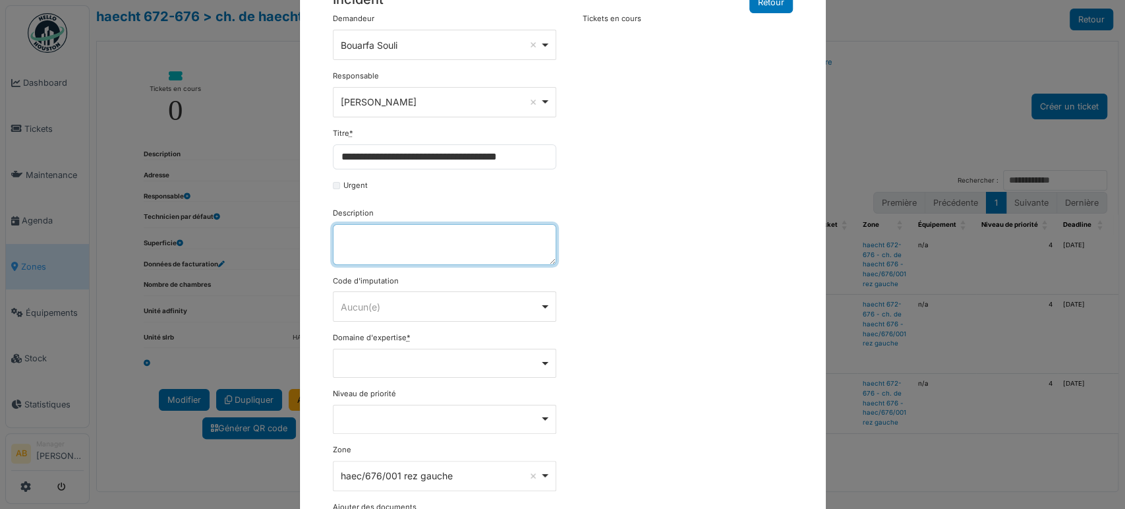
click at [374, 239] on textarea "Description" at bounding box center [445, 244] width 224 height 41
click at [406, 297] on div "Aucun(e) Remove item" at bounding box center [444, 306] width 212 height 19
type textarea "**********"
click at [596, 339] on div "**********" at bounding box center [562, 294] width 473 height 562
click at [419, 365] on div "Remove item" at bounding box center [445, 363] width 224 height 29
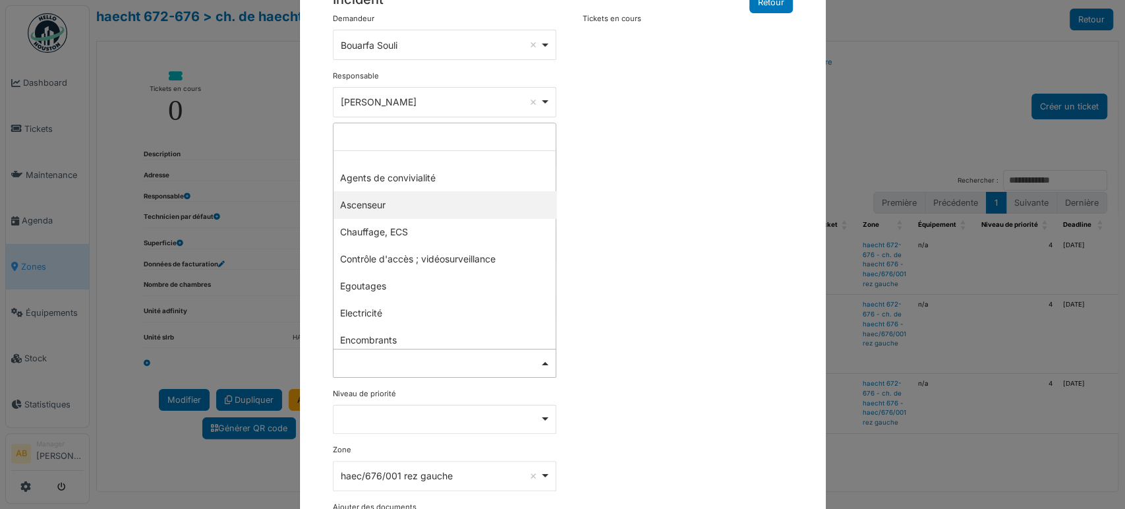
type input "*"
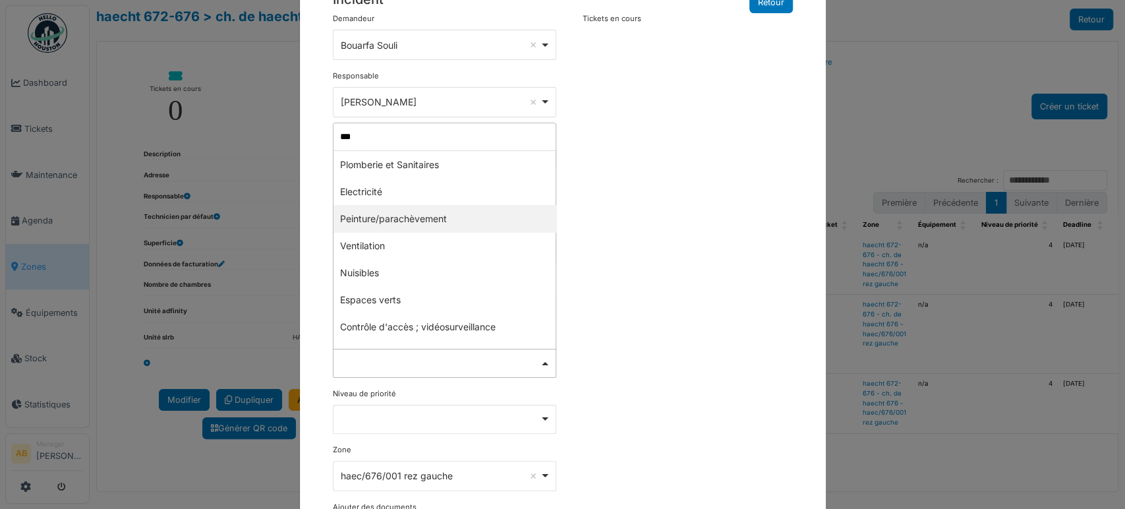
type input "****"
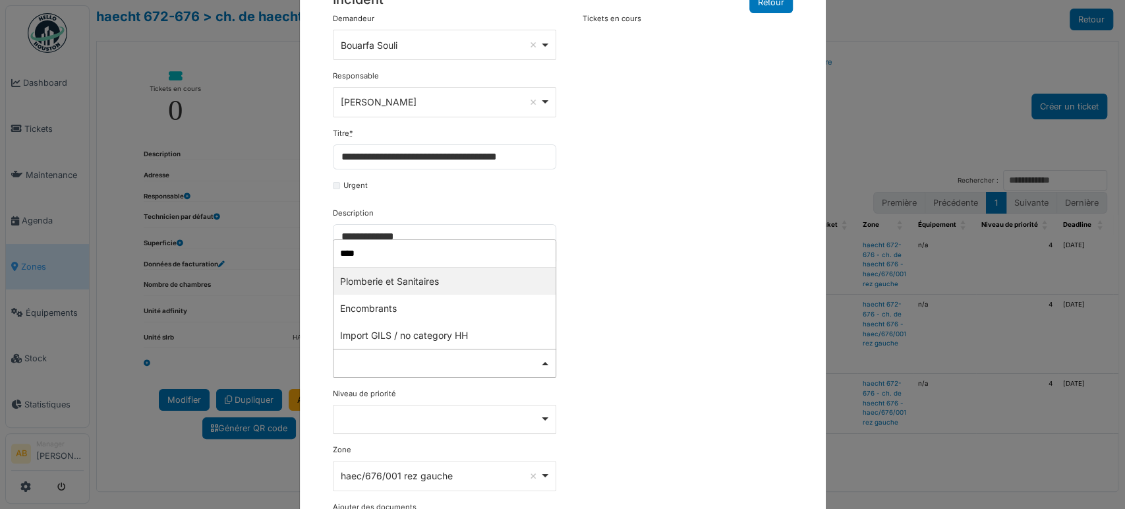
select select "***"
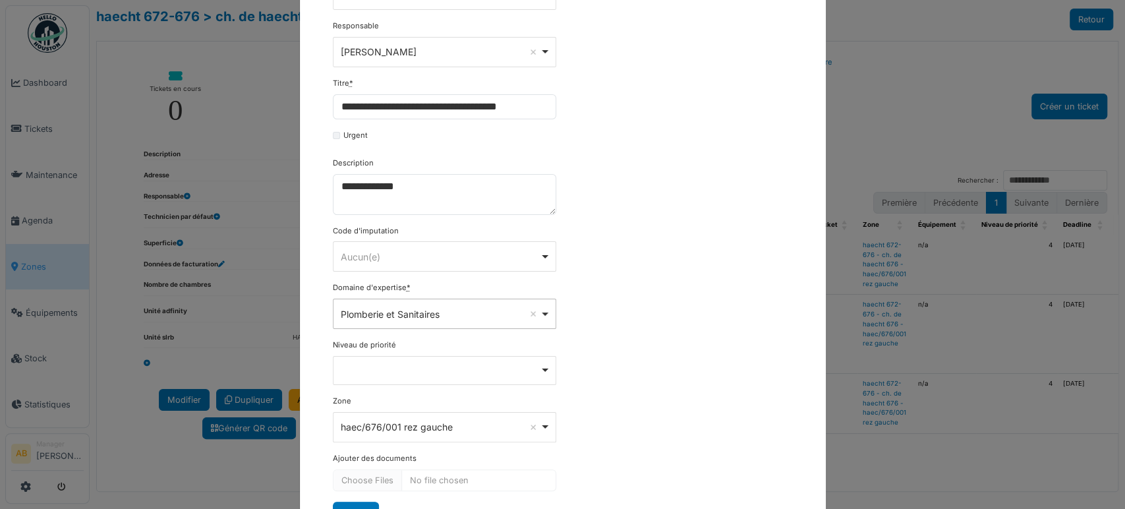
scroll to position [180, 0]
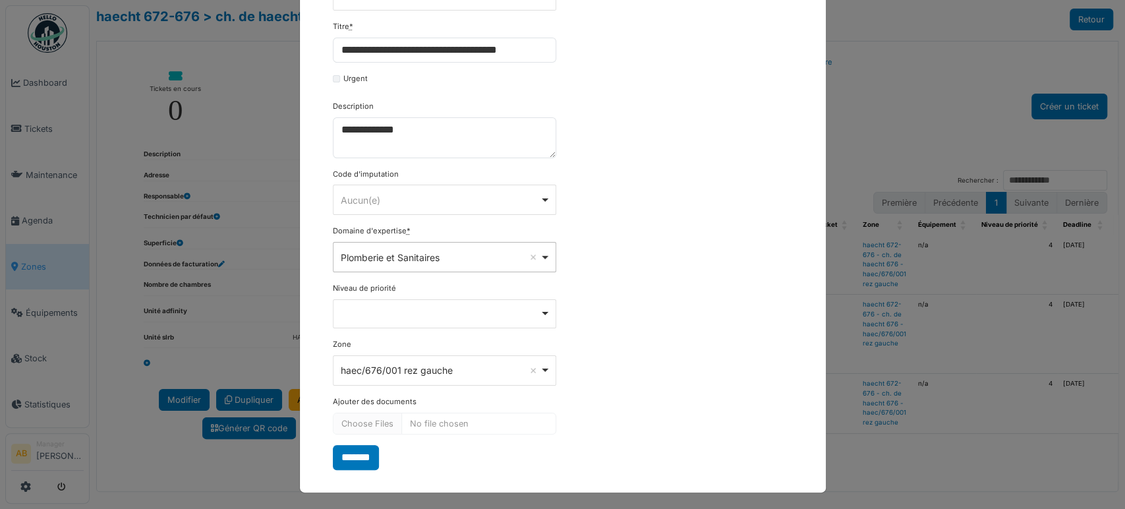
click at [421, 311] on div "Remove item" at bounding box center [444, 312] width 212 height 5
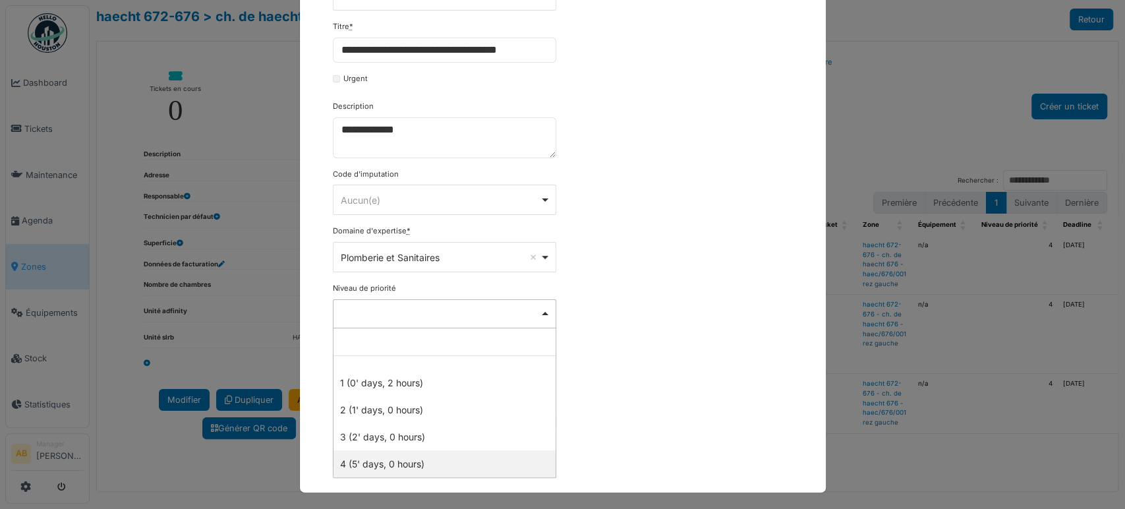
select select "***"
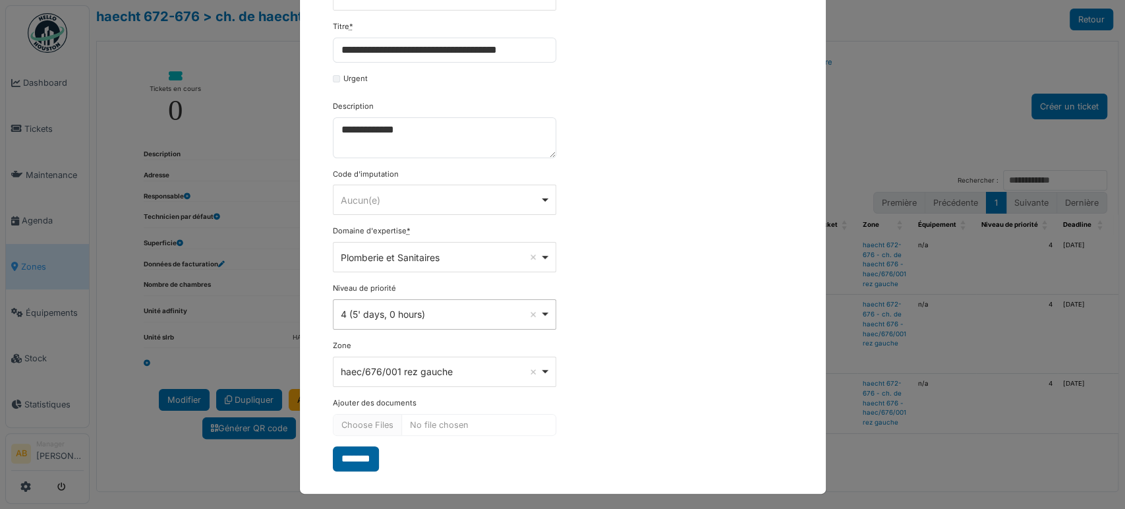
click at [365, 453] on input "*******" at bounding box center [356, 458] width 46 height 25
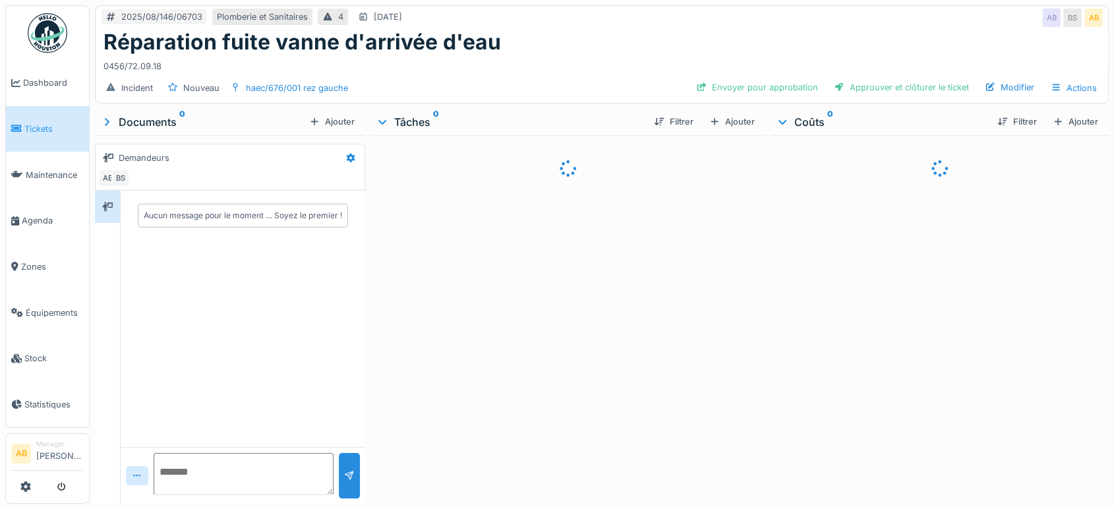
click at [523, 185] on div at bounding box center [568, 316] width 395 height 363
